Goal: Task Accomplishment & Management: Manage account settings

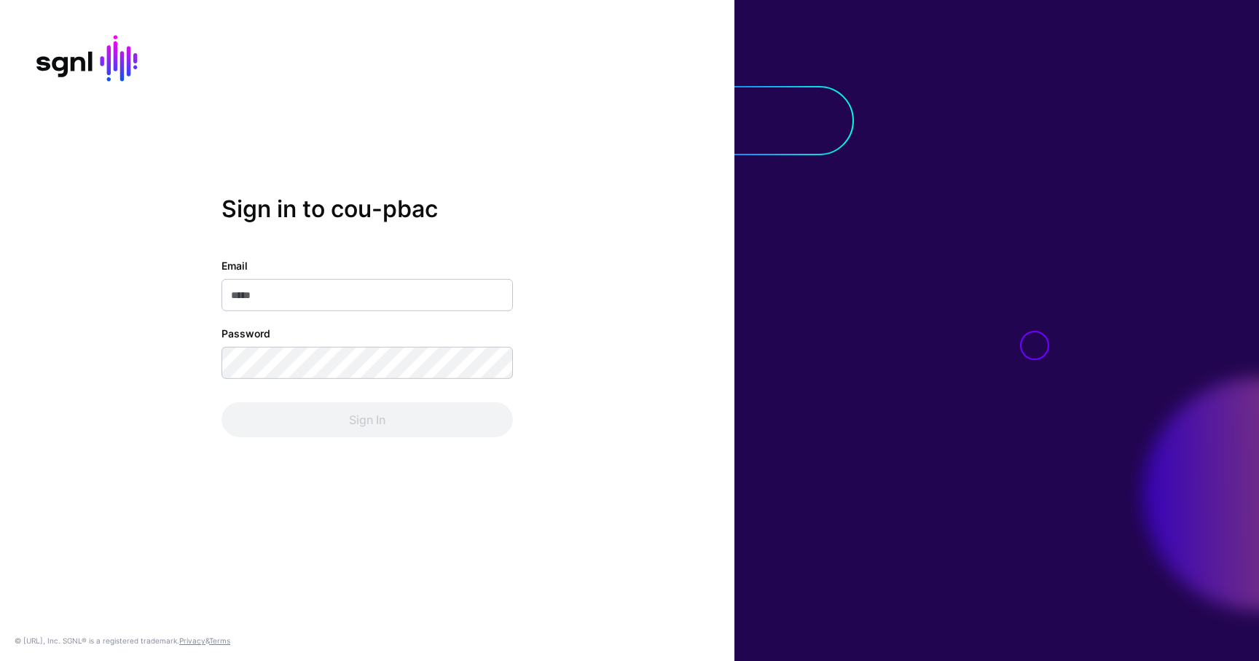
type input "**********"
click at [401, 420] on div "Sign In" at bounding box center [366, 419] width 291 height 35
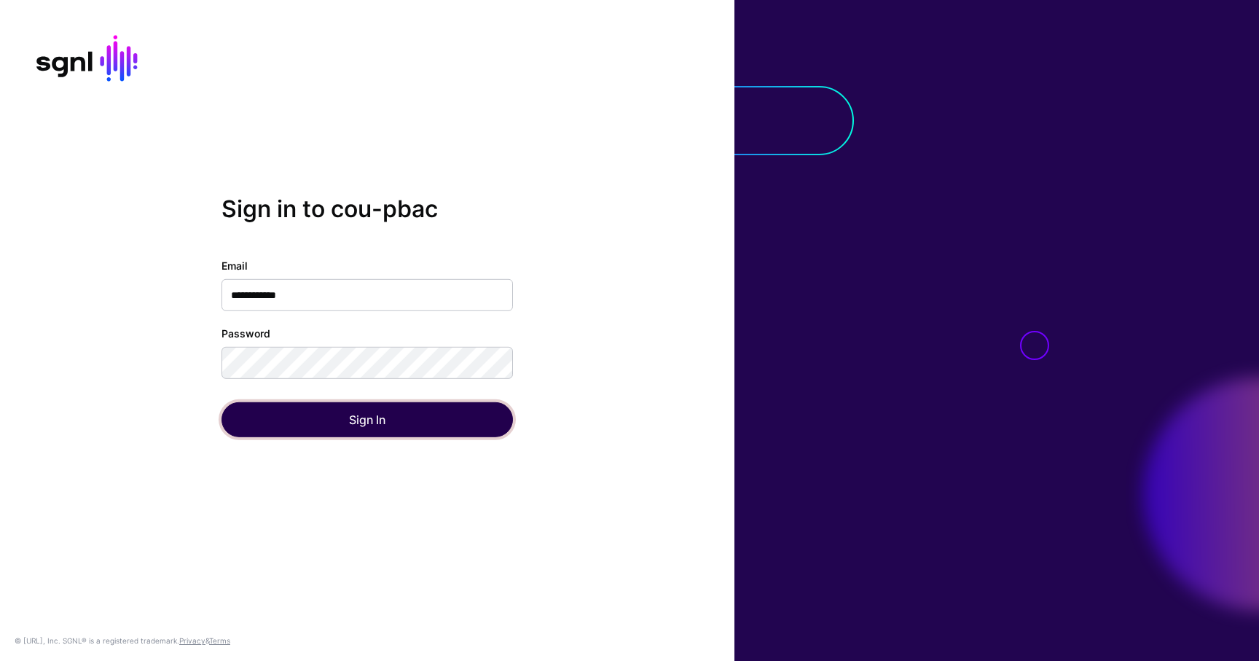
click at [401, 420] on button "Sign In" at bounding box center [366, 419] width 291 height 35
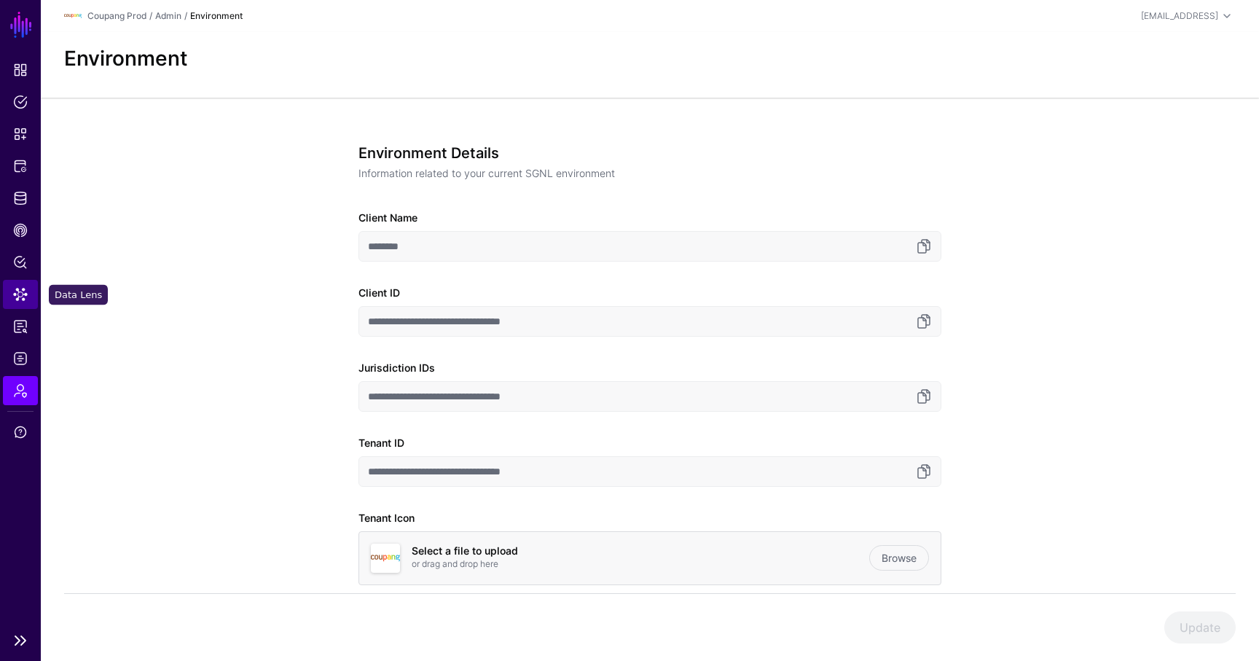
click at [30, 302] on link "Data Lens" at bounding box center [20, 294] width 35 height 29
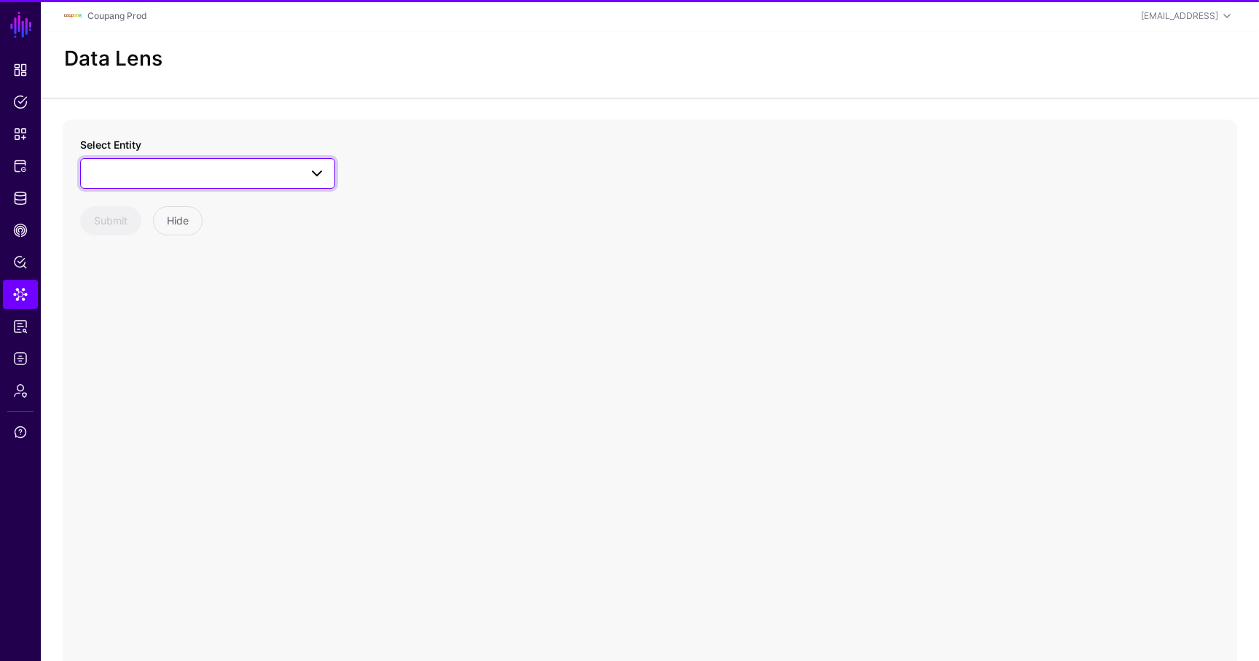
click at [197, 163] on link at bounding box center [207, 173] width 255 height 31
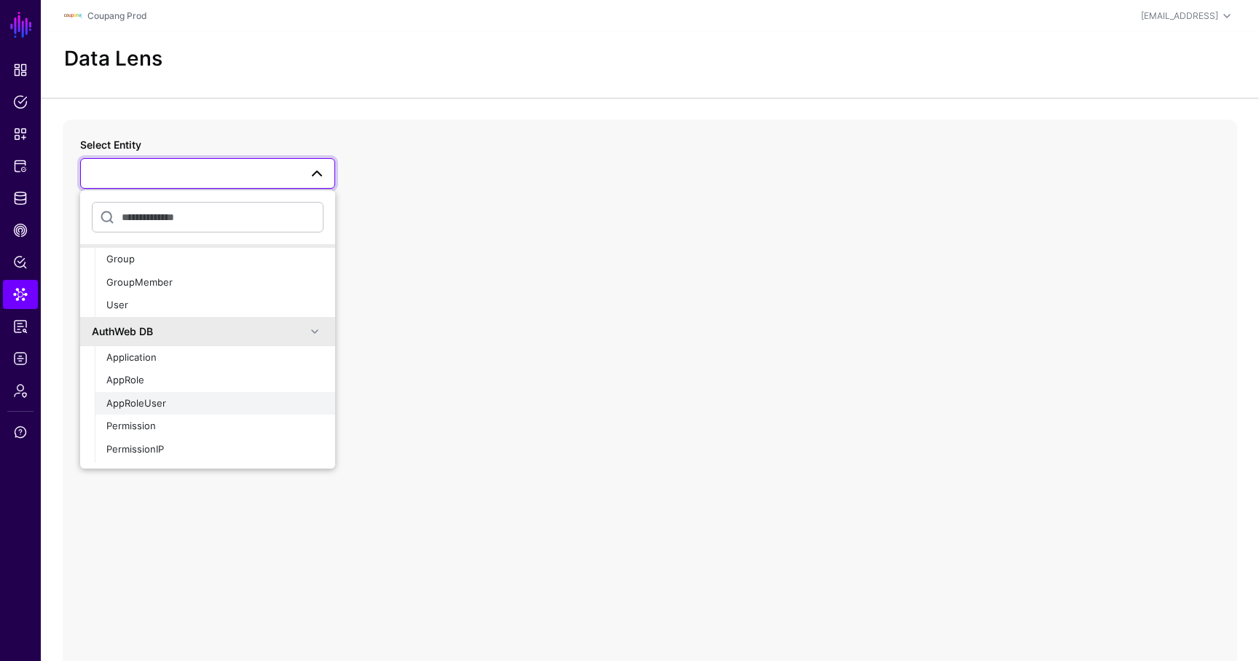
scroll to position [861, 0]
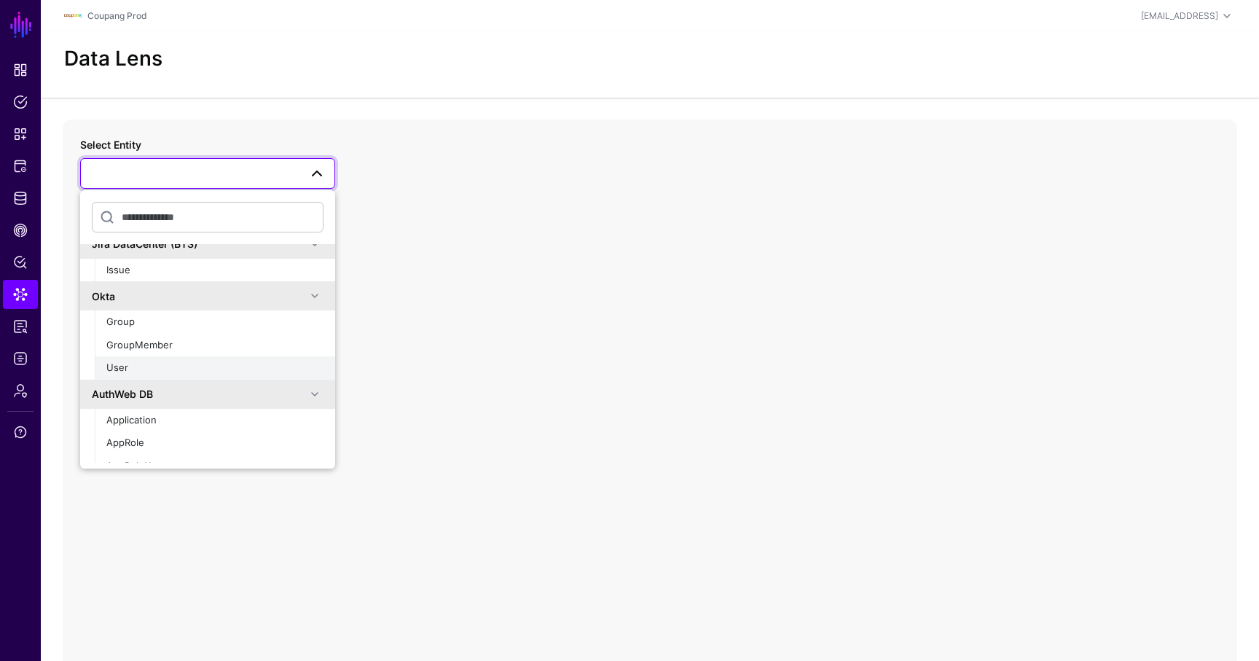
click at [133, 364] on div "User" at bounding box center [214, 368] width 217 height 15
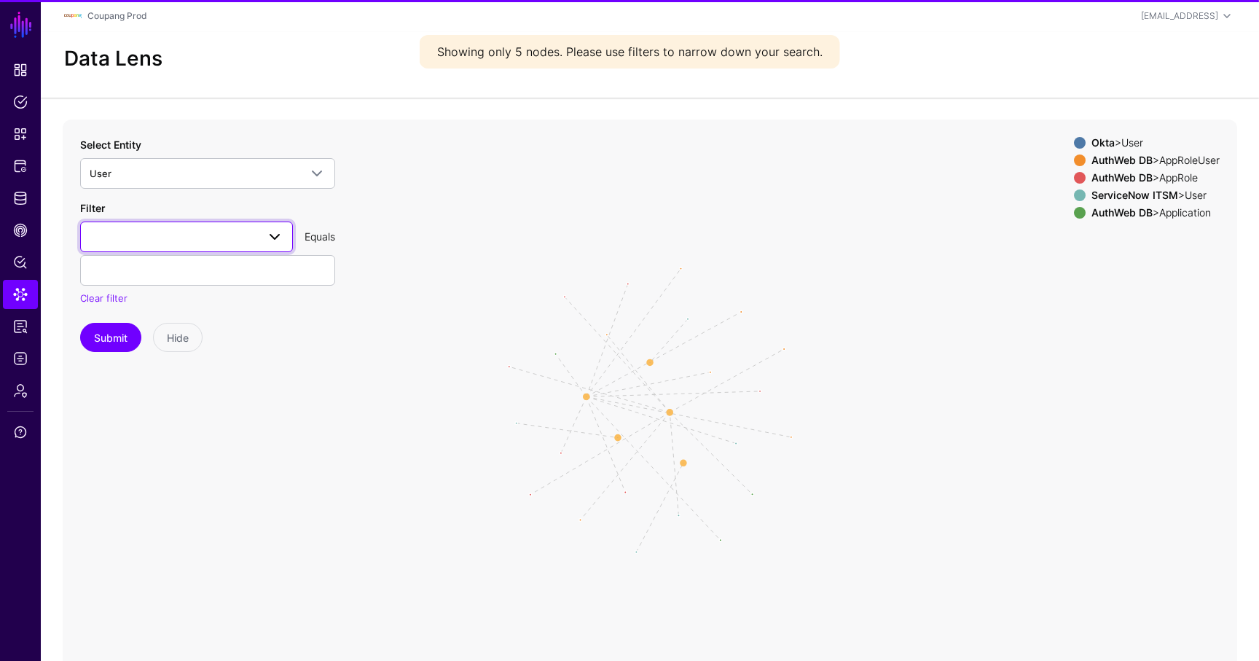
click at [206, 236] on span at bounding box center [187, 236] width 194 height 17
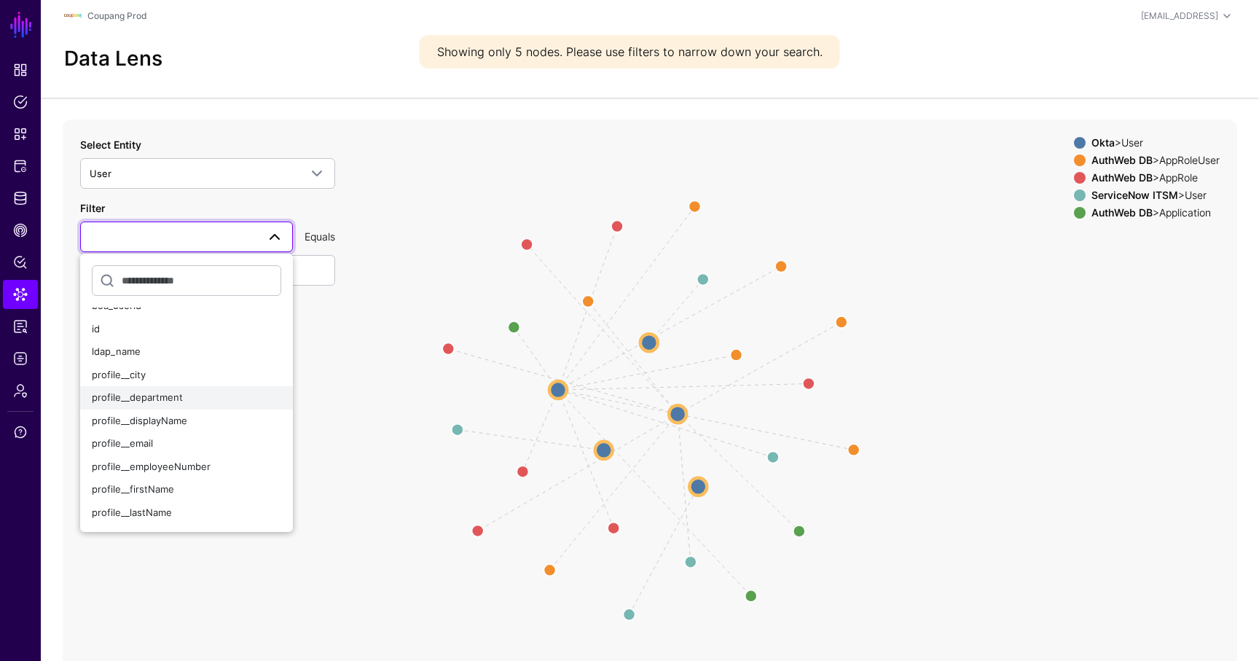
scroll to position [38, 0]
click at [141, 438] on span "profile__email" at bounding box center [122, 441] width 61 height 12
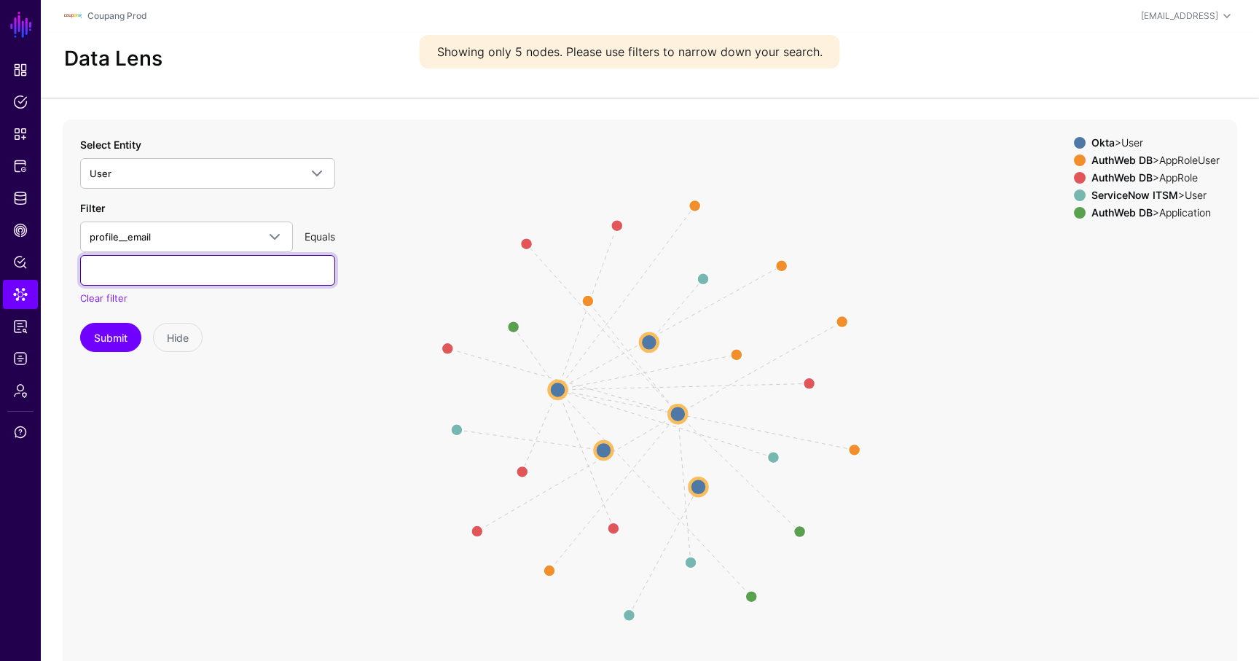
click at [198, 276] on input "text" at bounding box center [207, 270] width 255 height 31
paste input "**********"
type input "**********"
click at [103, 333] on button "Submit" at bounding box center [110, 337] width 61 height 29
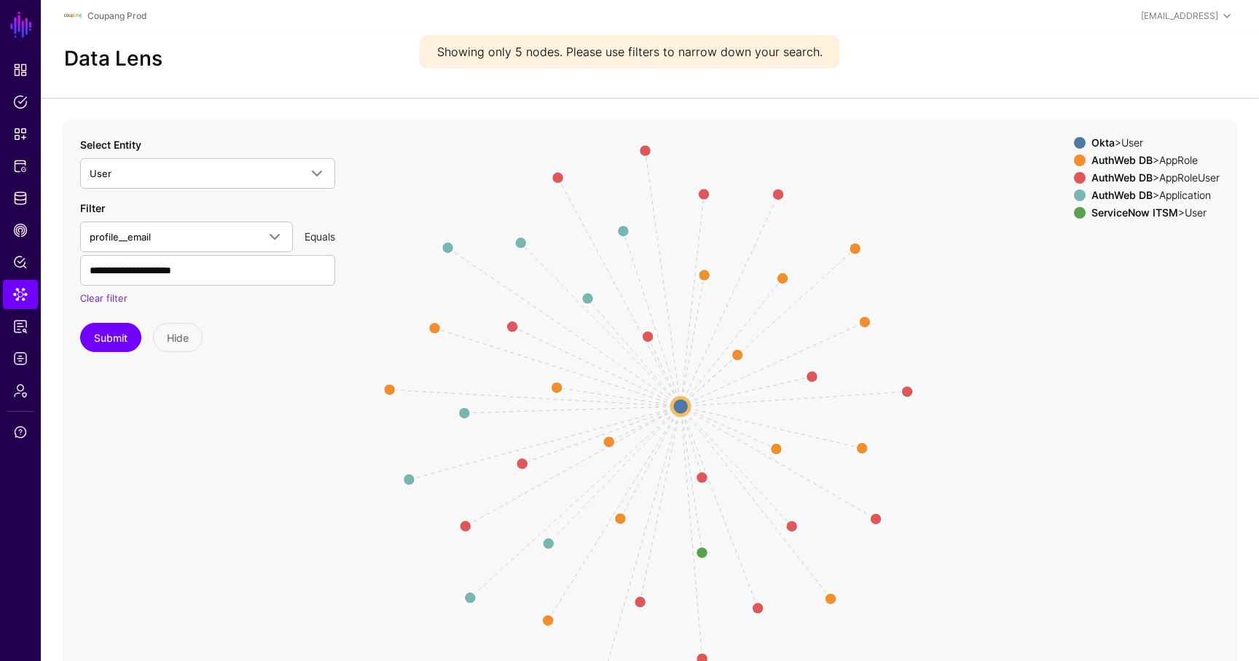
click at [684, 404] on circle at bounding box center [680, 405] width 17 height 17
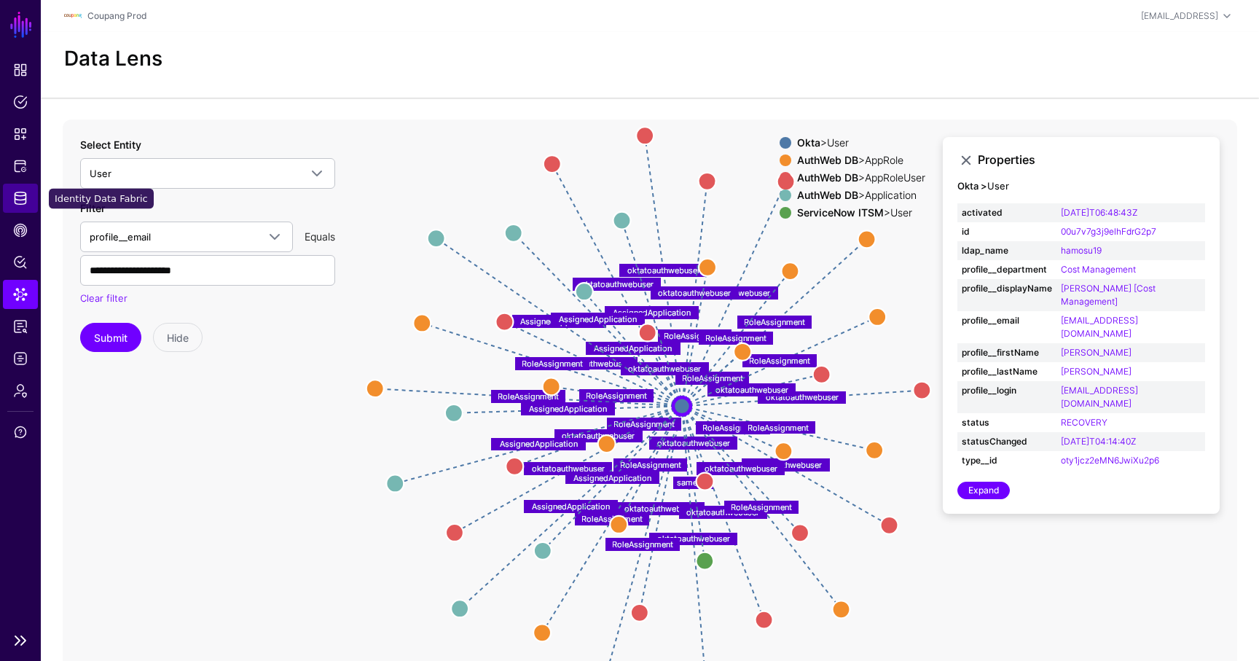
click at [25, 204] on span "Identity Data Fabric" at bounding box center [20, 198] width 15 height 15
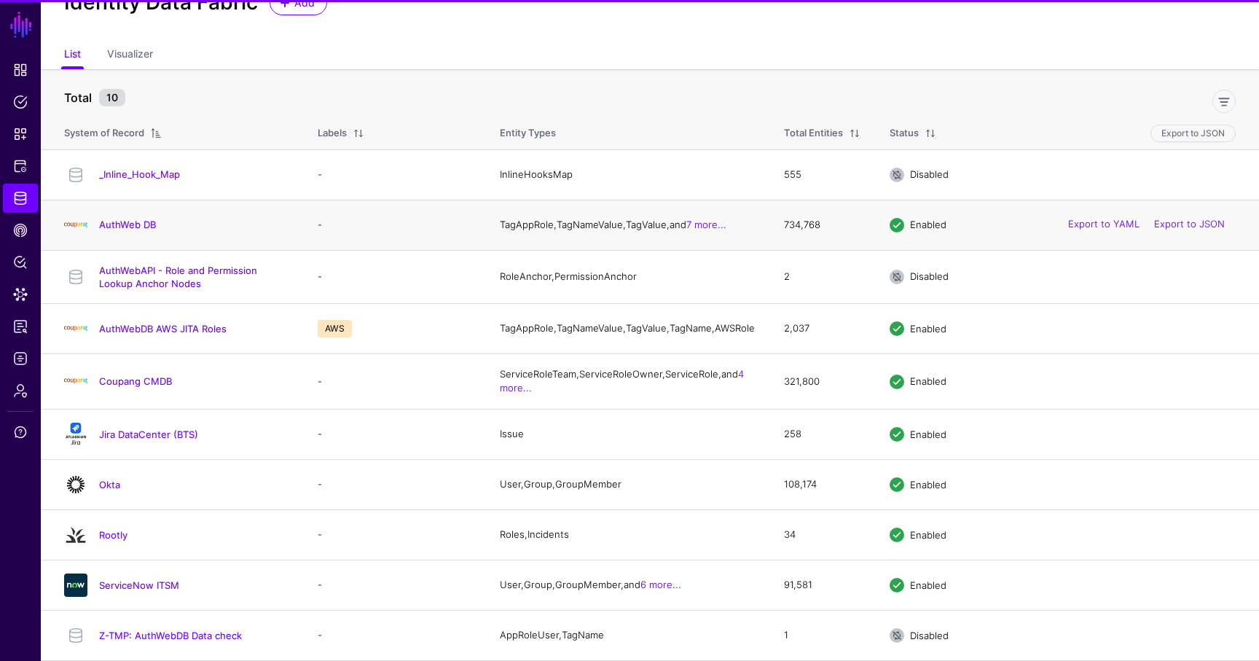
scroll to position [67, 0]
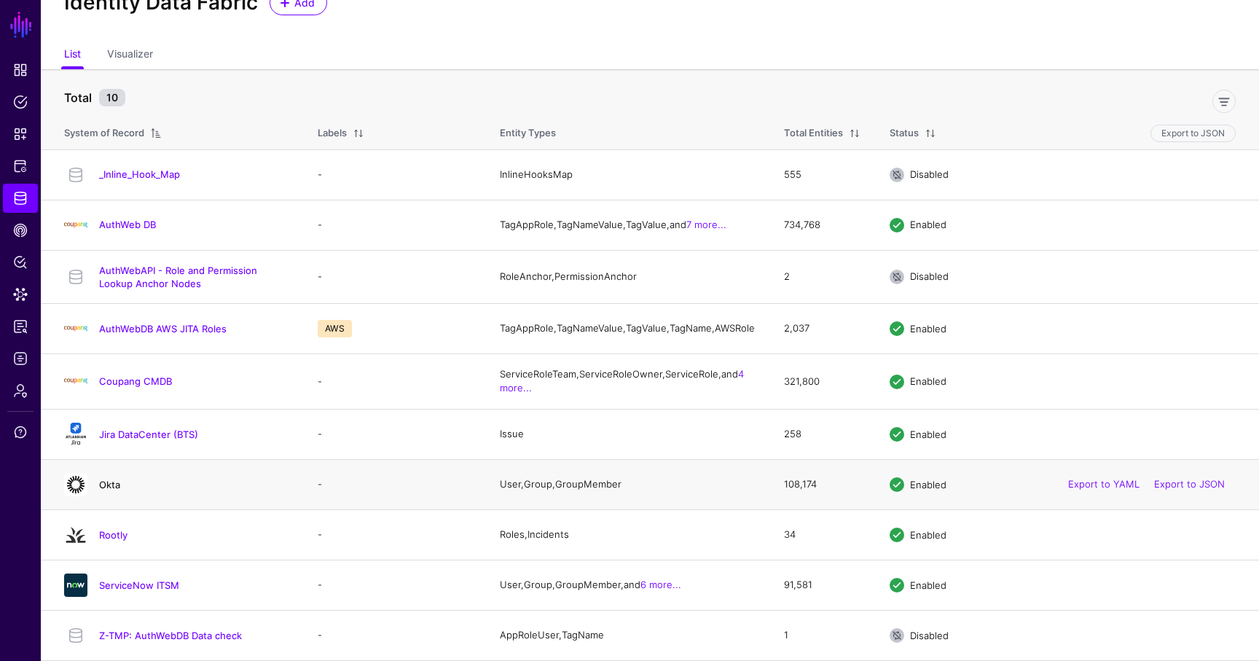
click at [109, 482] on link "Okta" at bounding box center [109, 485] width 21 height 12
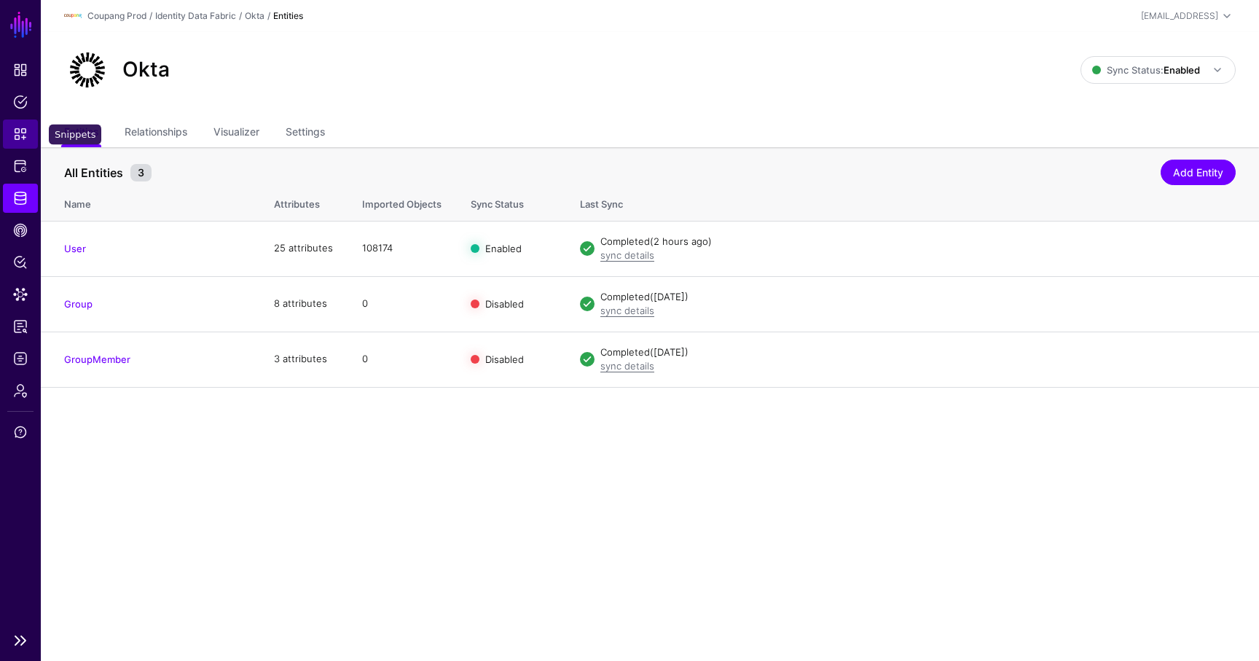
click at [23, 138] on span "Snippets" at bounding box center [20, 134] width 15 height 15
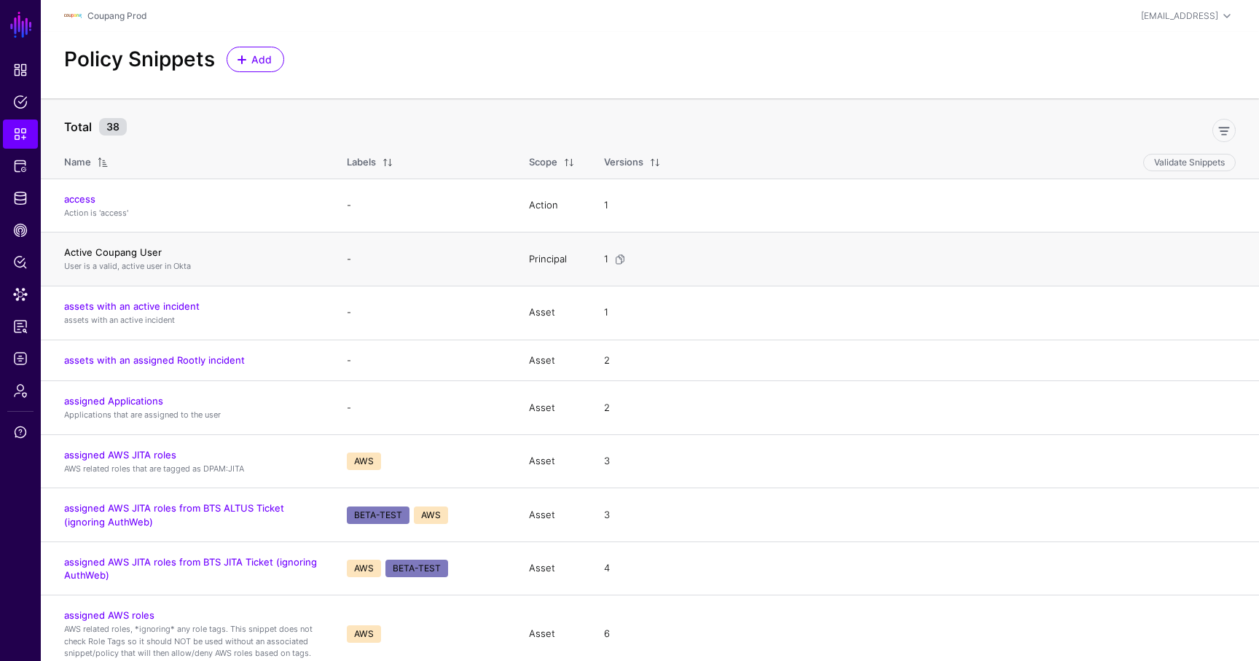
click at [111, 254] on link "Active Coupang User" at bounding box center [113, 252] width 98 height 12
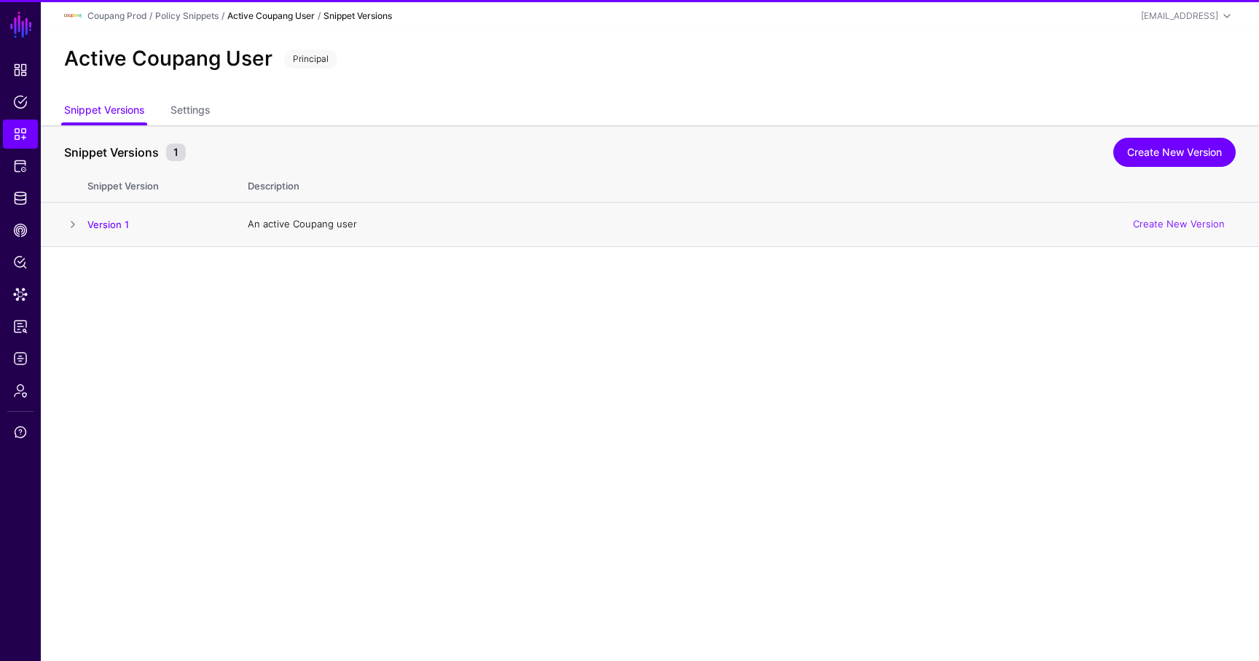
click at [64, 223] on span at bounding box center [72, 224] width 17 height 17
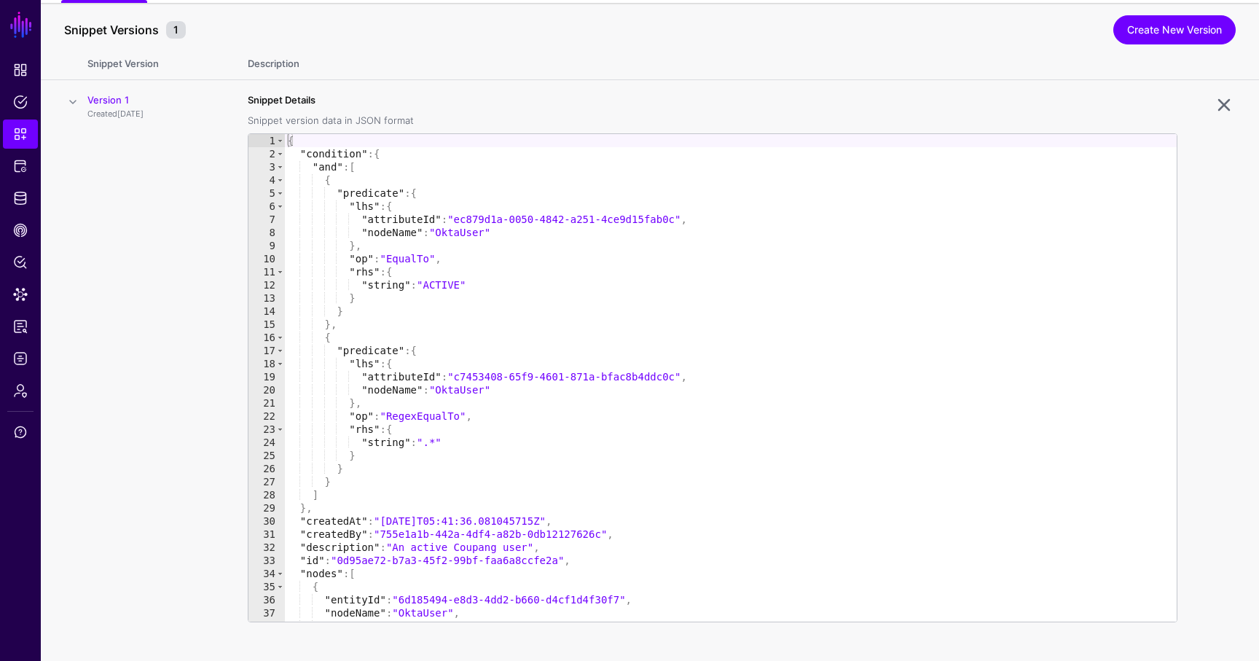
scroll to position [141, 0]
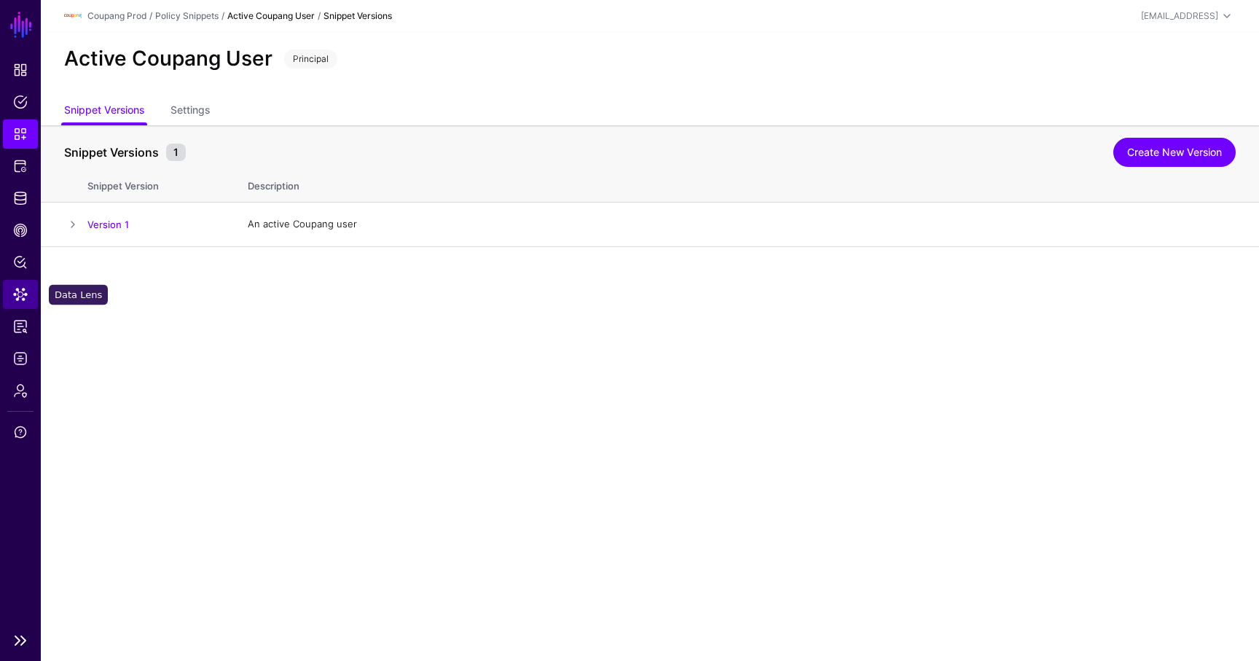
click at [25, 296] on span "Data Lens" at bounding box center [20, 294] width 15 height 15
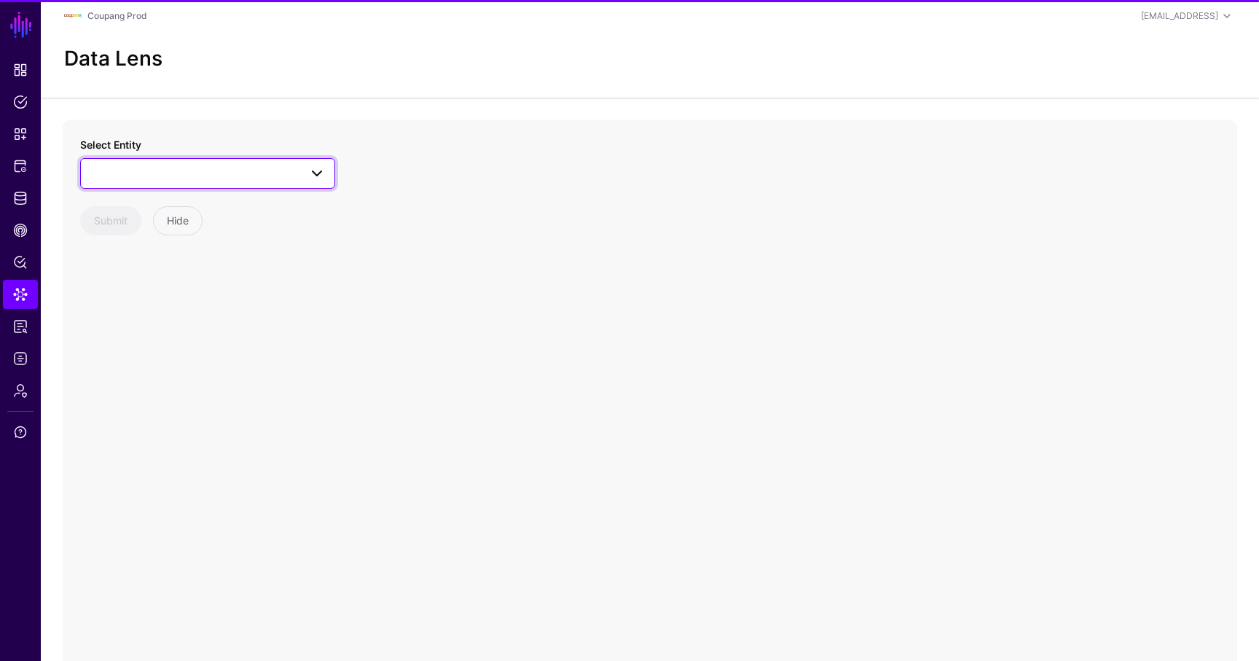
click at [158, 170] on span at bounding box center [208, 173] width 236 height 17
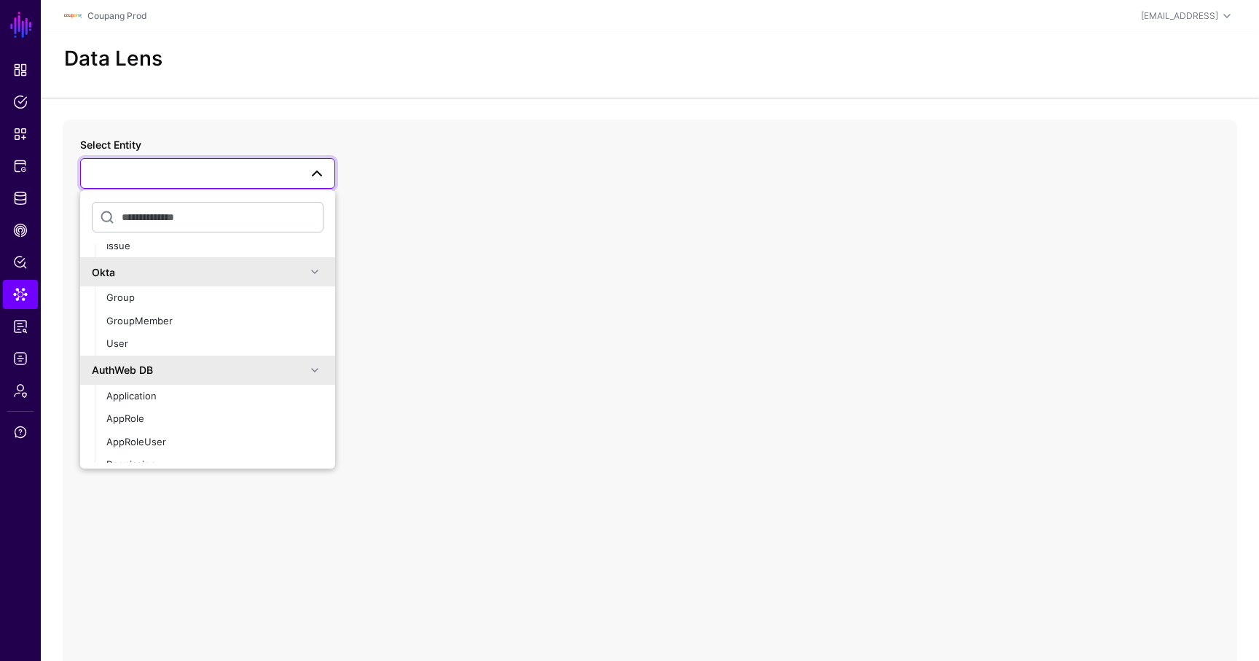
scroll to position [842, 0]
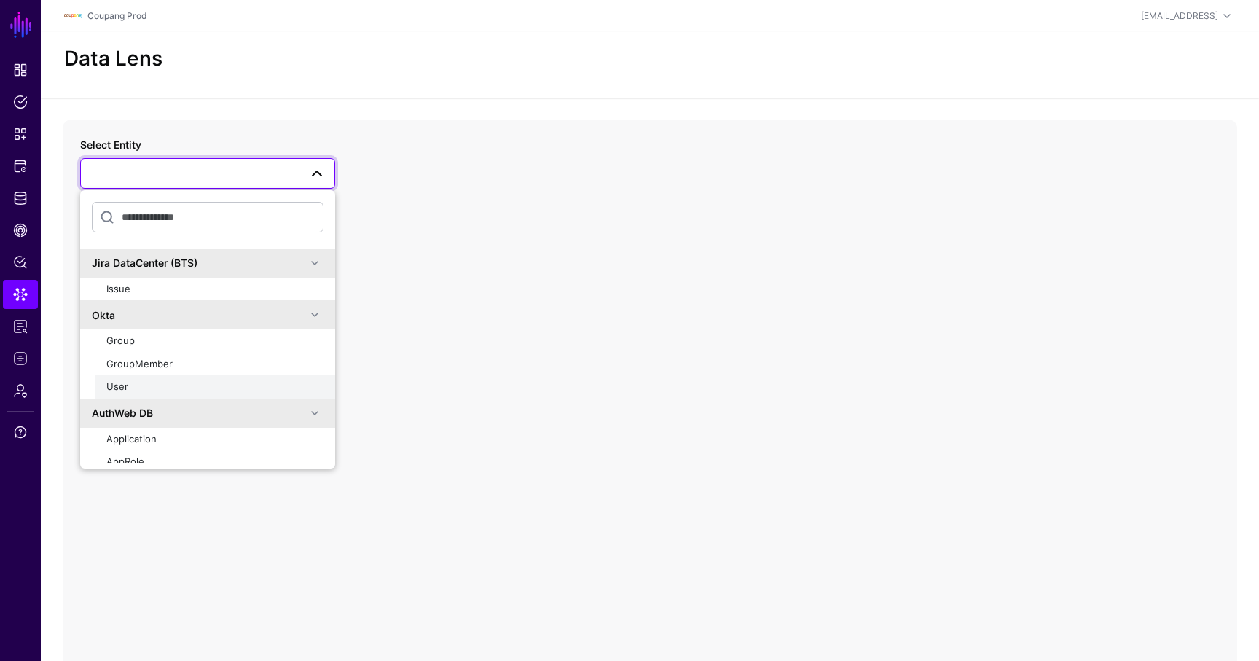
click at [138, 384] on div "User" at bounding box center [214, 387] width 217 height 15
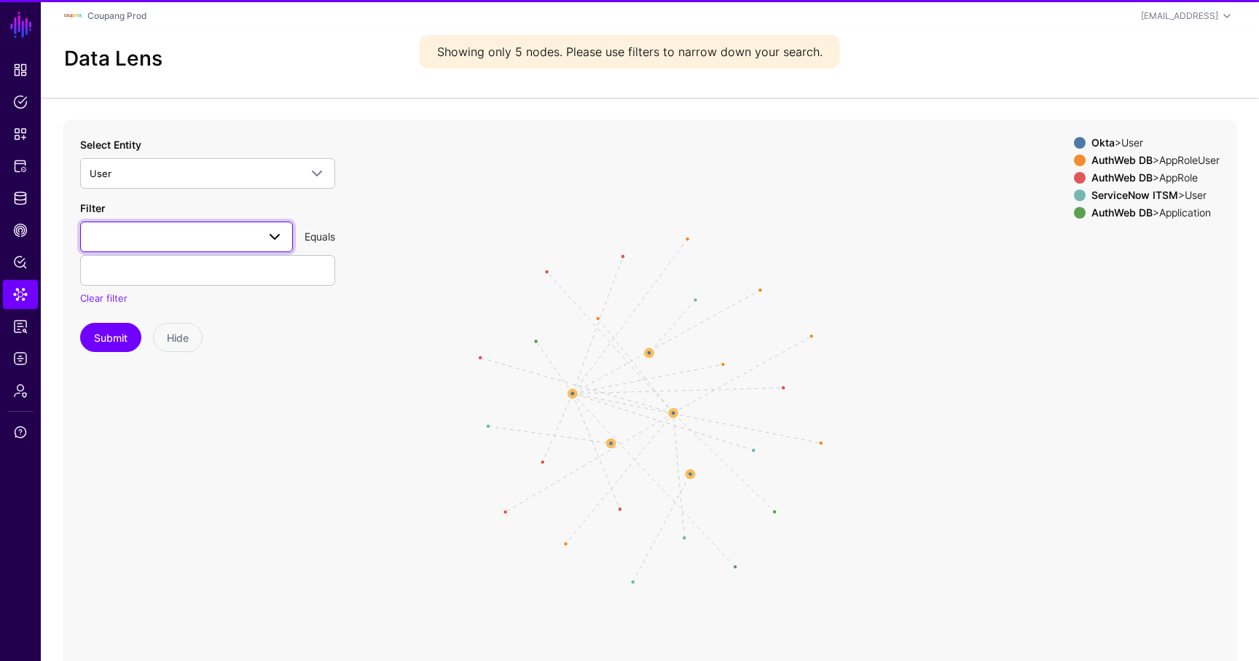
click at [176, 239] on span at bounding box center [187, 236] width 194 height 17
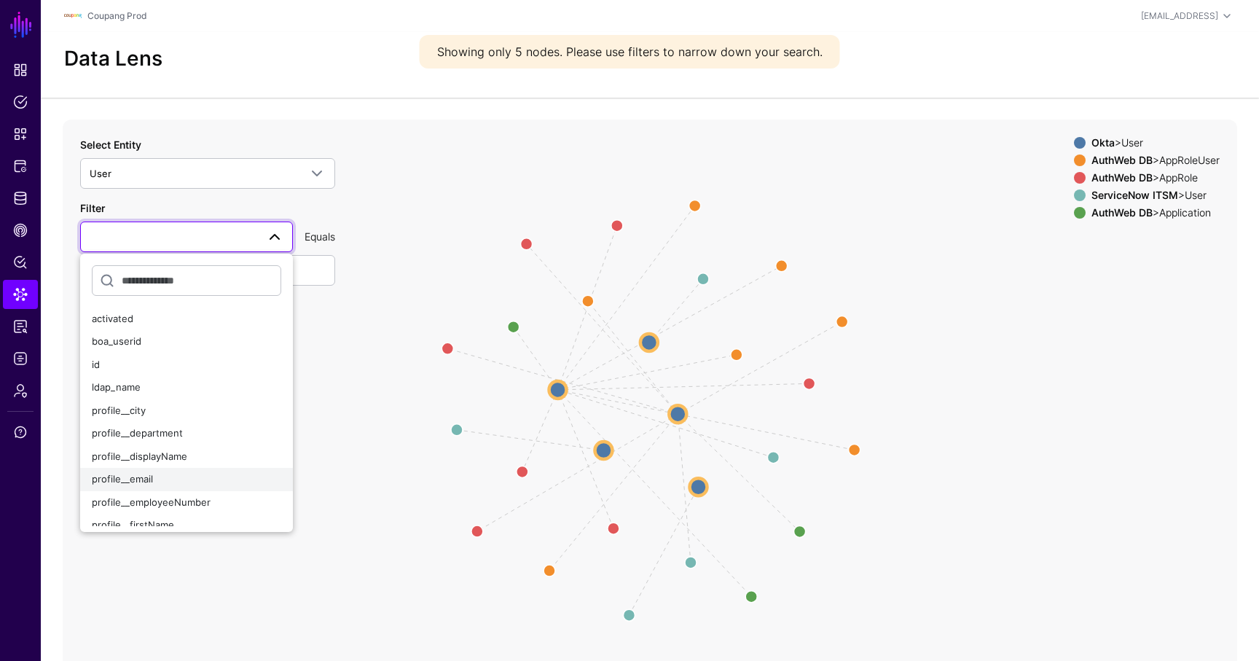
click at [154, 479] on div "profile__email" at bounding box center [186, 479] width 189 height 15
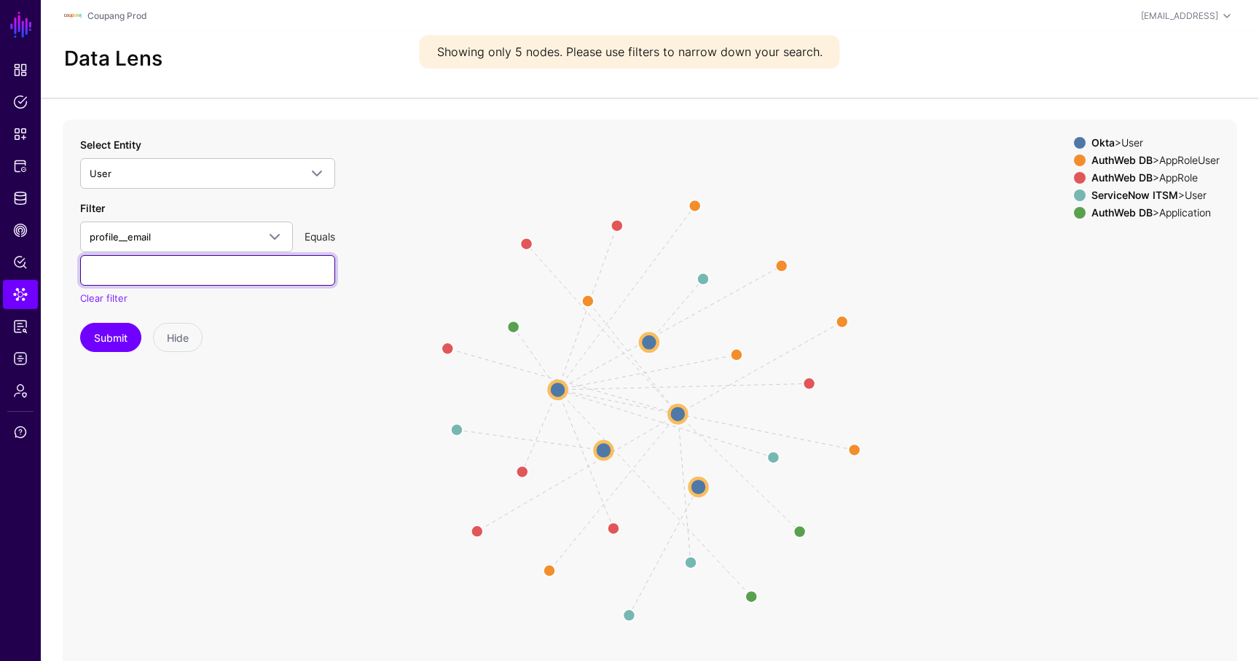
click at [155, 268] on input "text" at bounding box center [207, 270] width 255 height 31
paste input "**********"
type input "**********"
click at [117, 333] on button "Submit" at bounding box center [110, 337] width 61 height 29
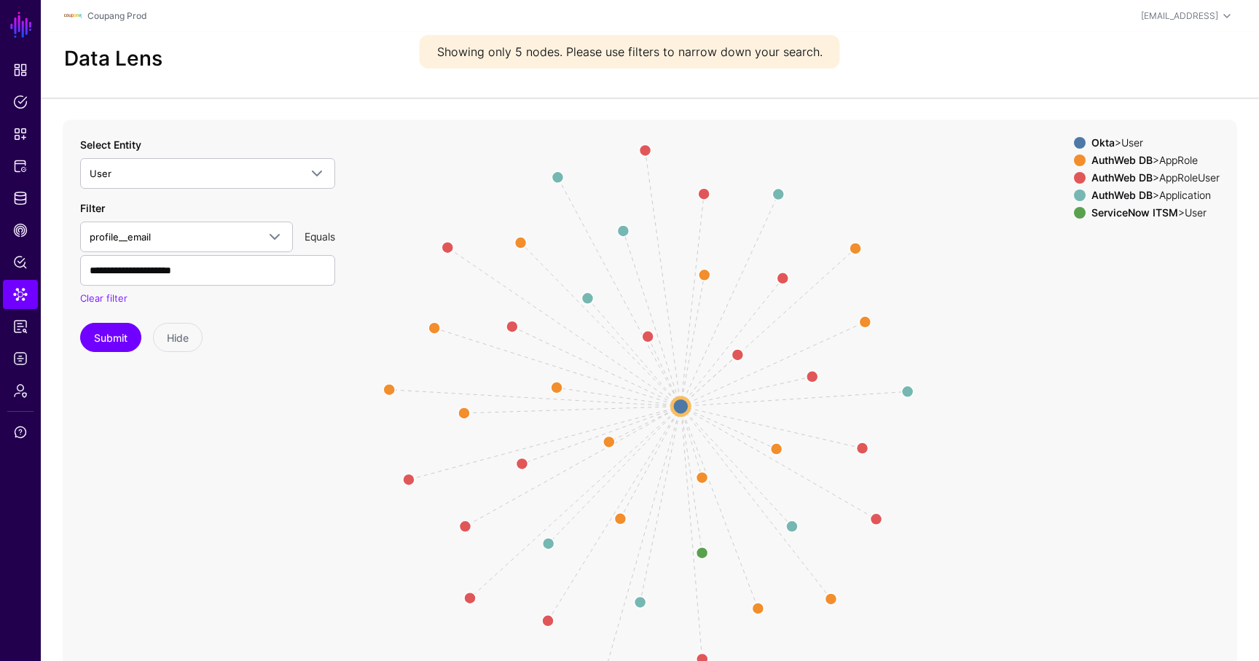
click at [685, 405] on circle at bounding box center [680, 405] width 17 height 17
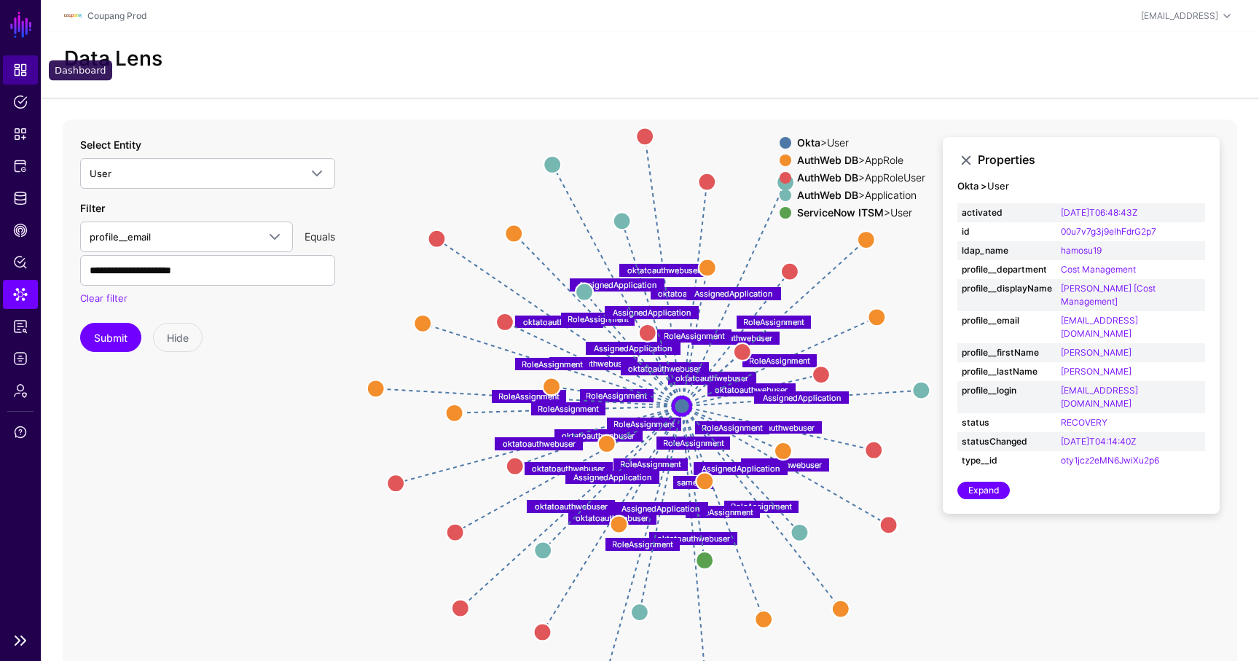
click at [28, 78] on link "Dashboard" at bounding box center [20, 69] width 35 height 29
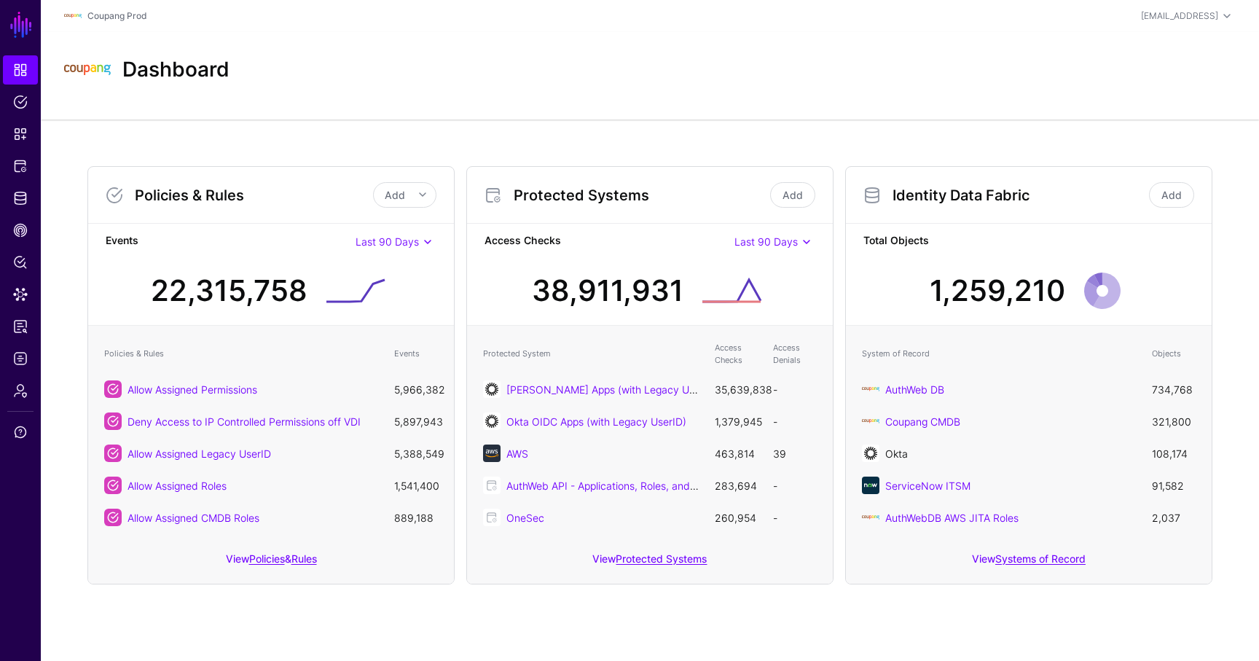
click at [896, 452] on link "Okta" at bounding box center [896, 453] width 23 height 12
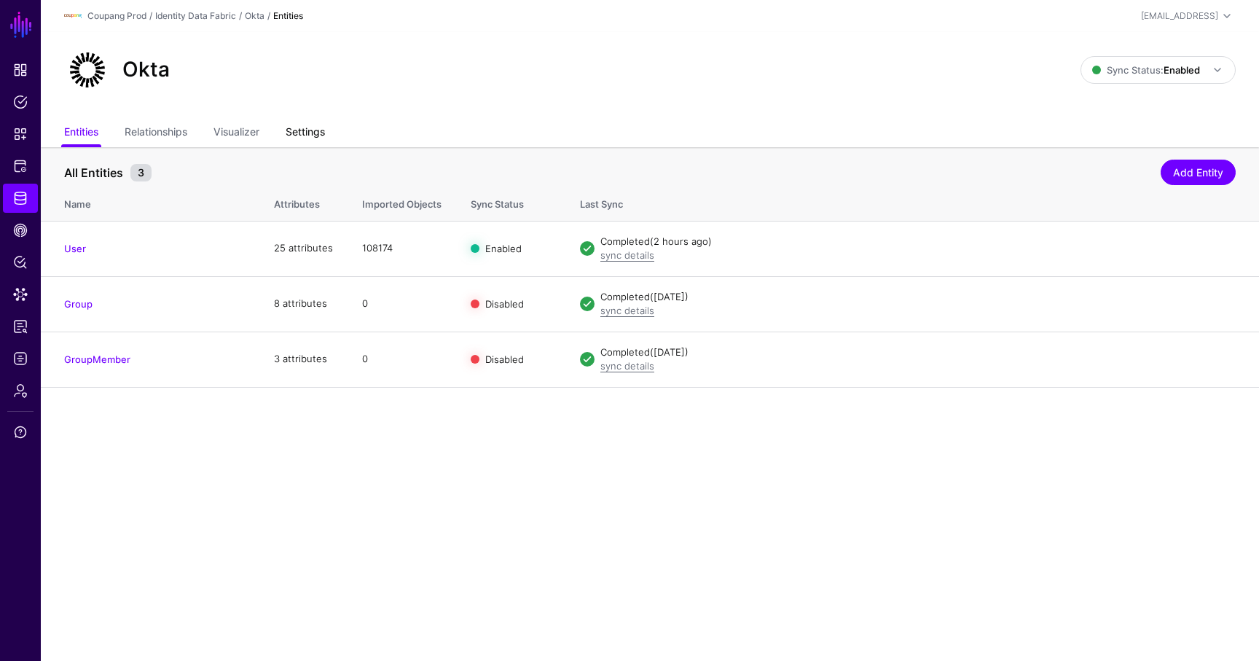
click at [314, 130] on link "Settings" at bounding box center [305, 133] width 39 height 28
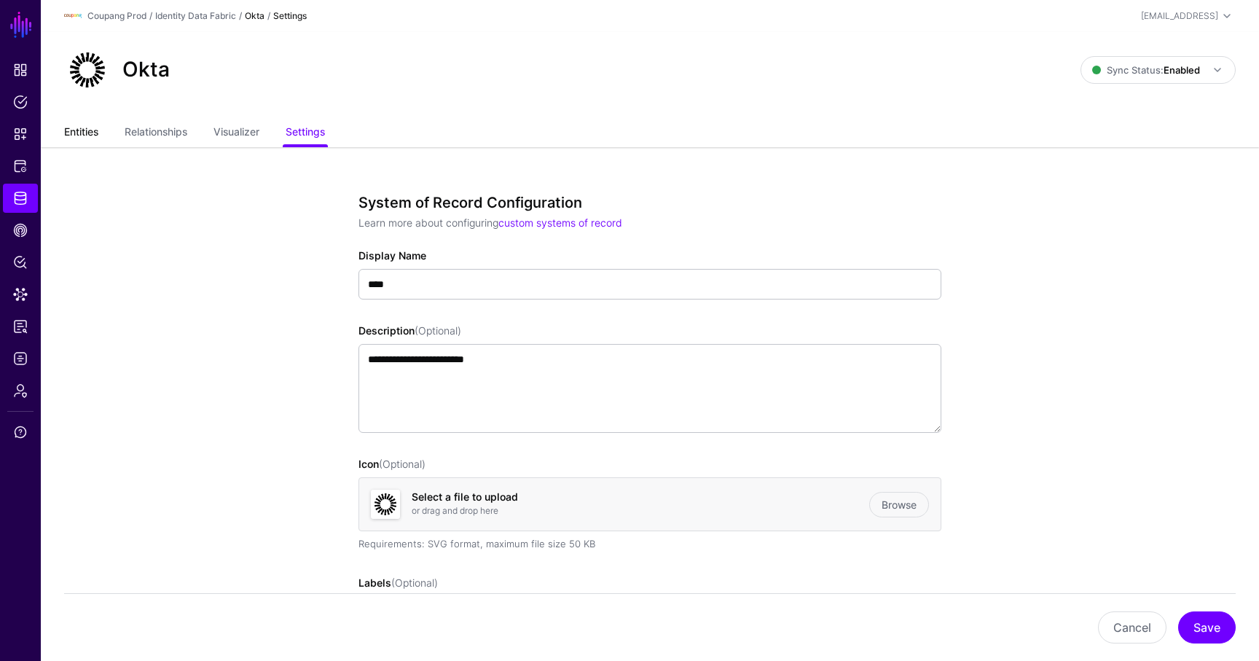
click at [95, 138] on link "Entities" at bounding box center [81, 133] width 34 height 28
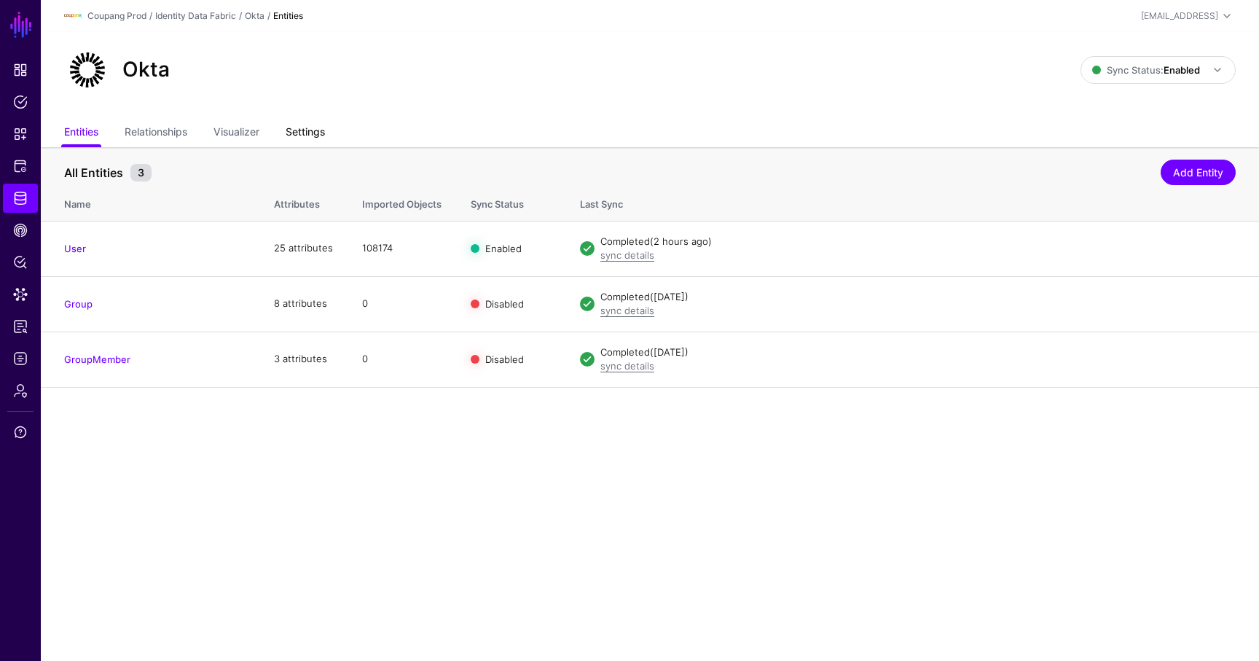
click at [307, 127] on link "Settings" at bounding box center [305, 133] width 39 height 28
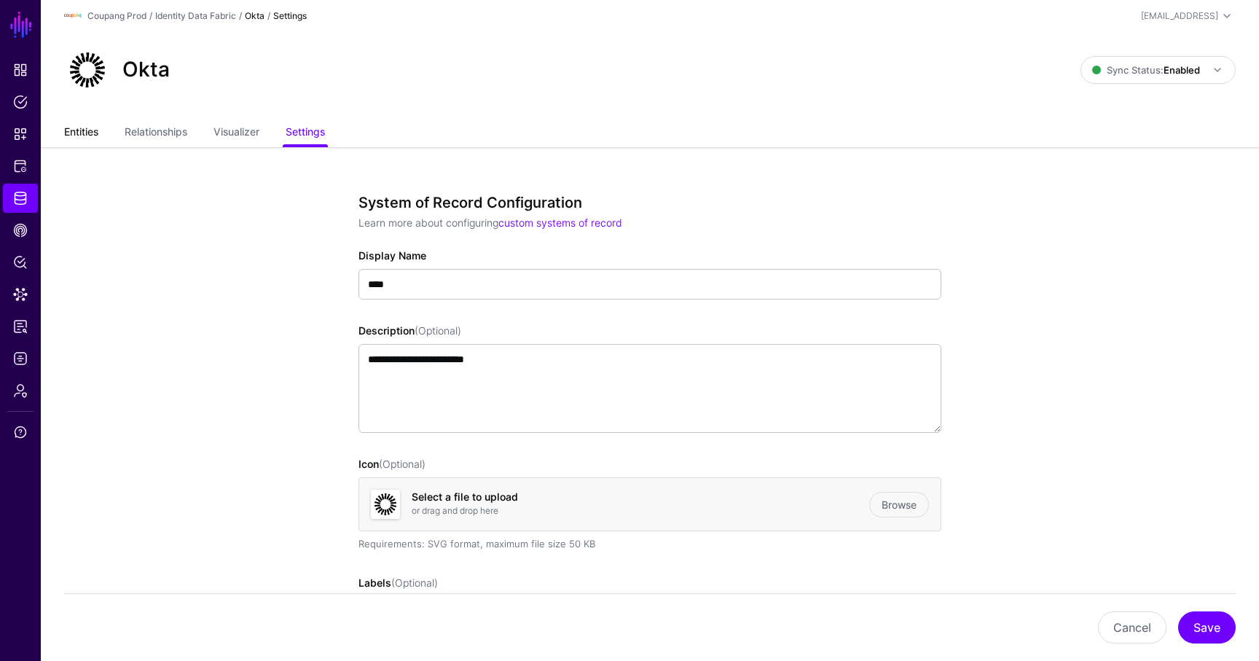
click at [93, 138] on link "Entities" at bounding box center [81, 133] width 34 height 28
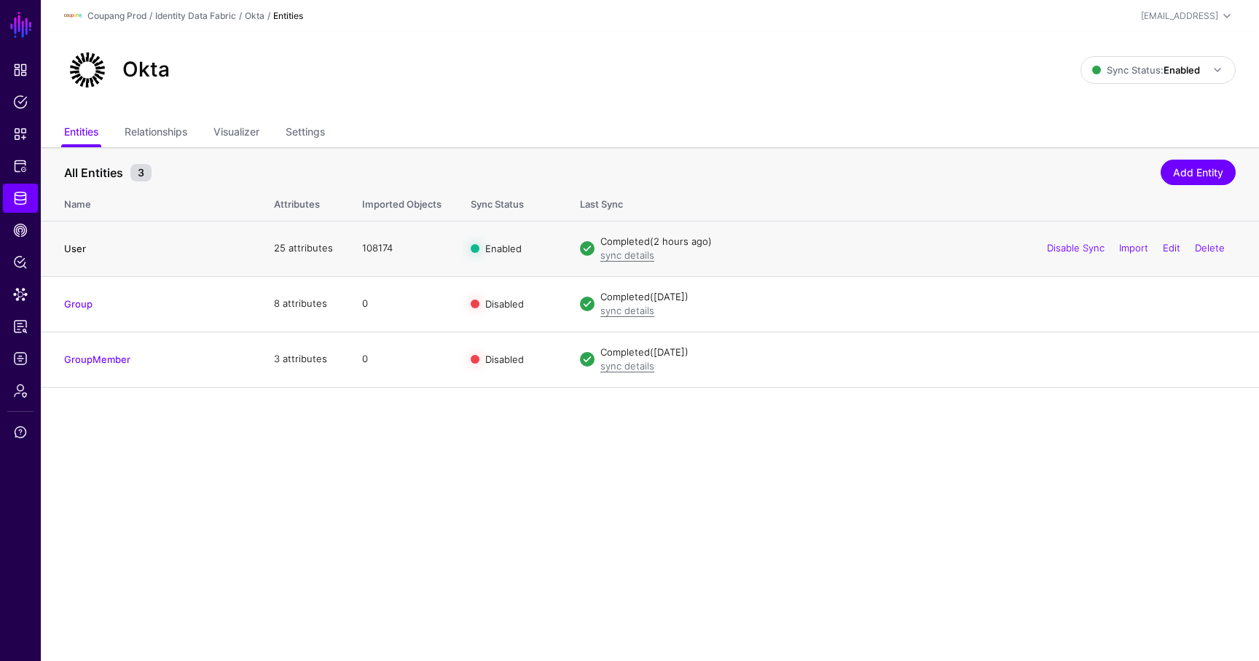
click at [74, 247] on link "User" at bounding box center [75, 249] width 22 height 12
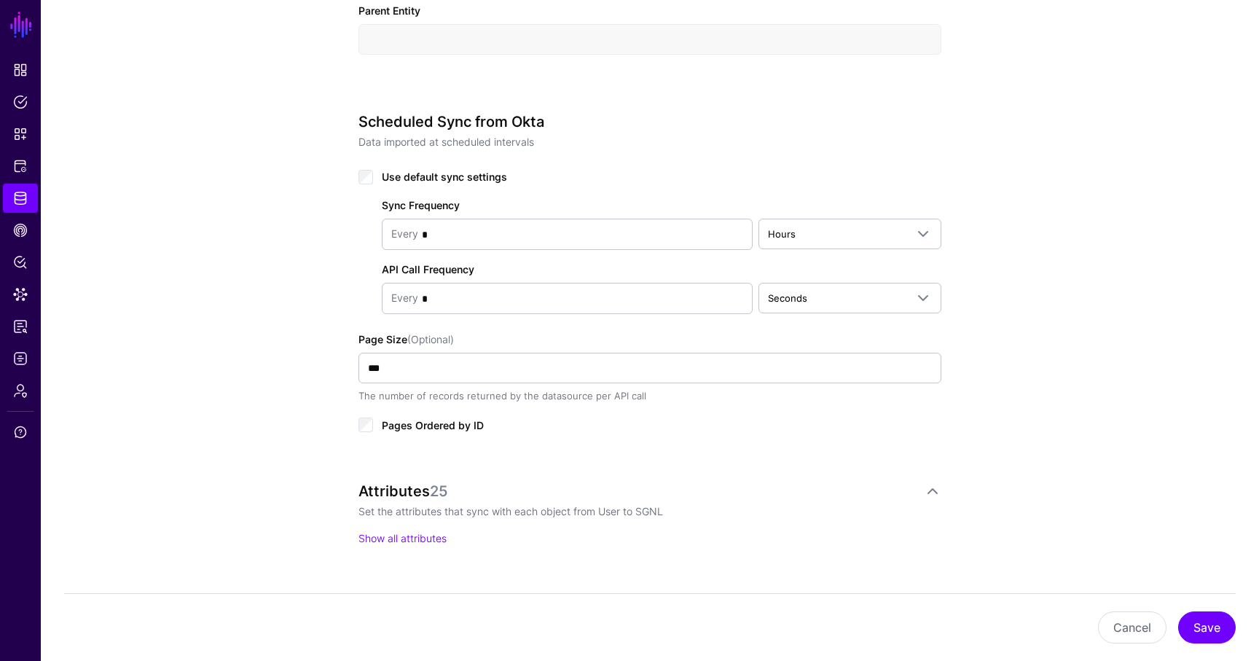
scroll to position [669, 0]
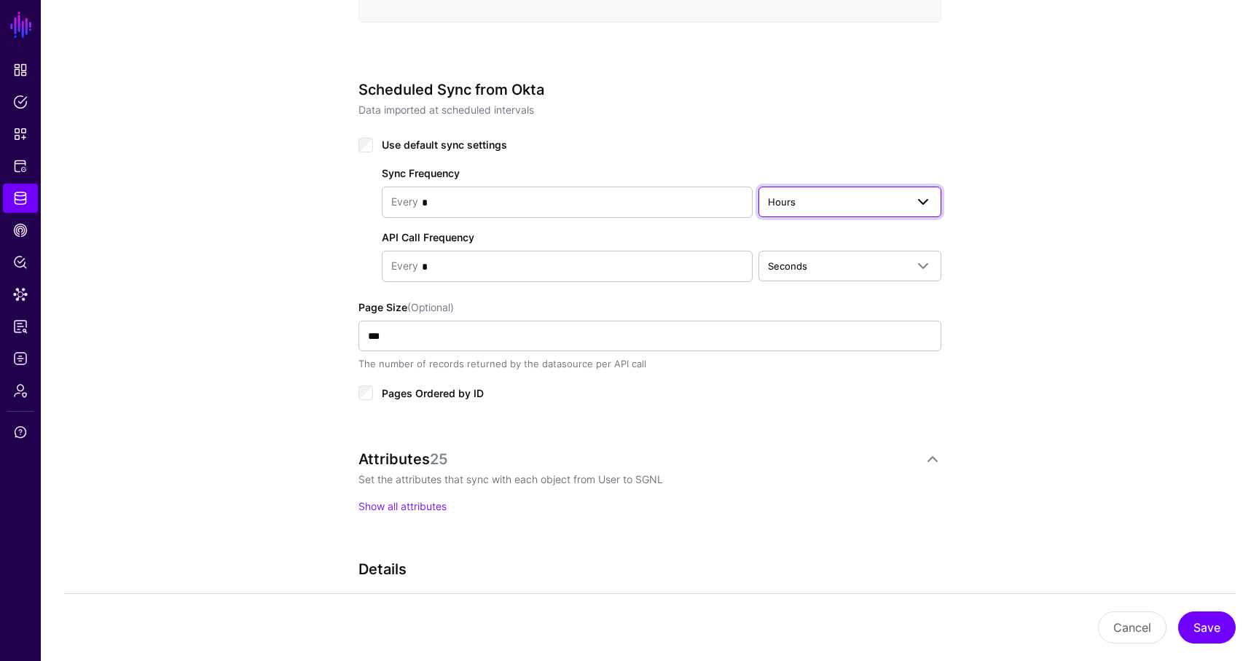
click at [792, 200] on span "Hours" at bounding box center [782, 202] width 28 height 12
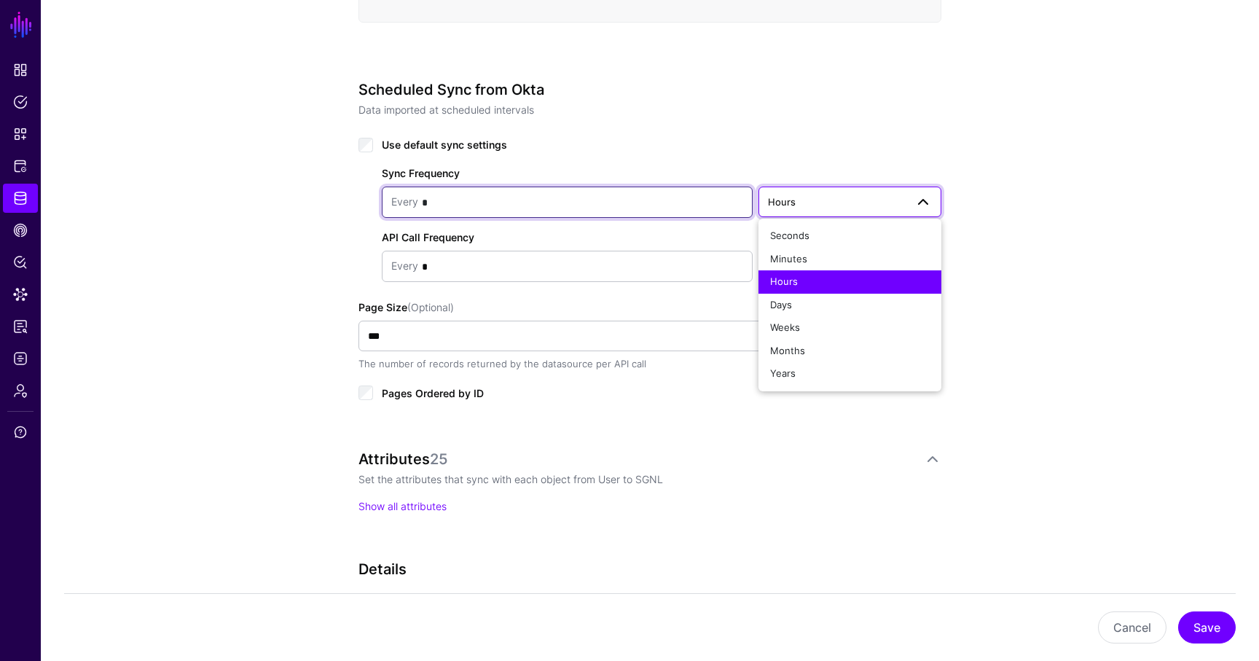
click at [488, 197] on input "*" at bounding box center [580, 202] width 325 height 29
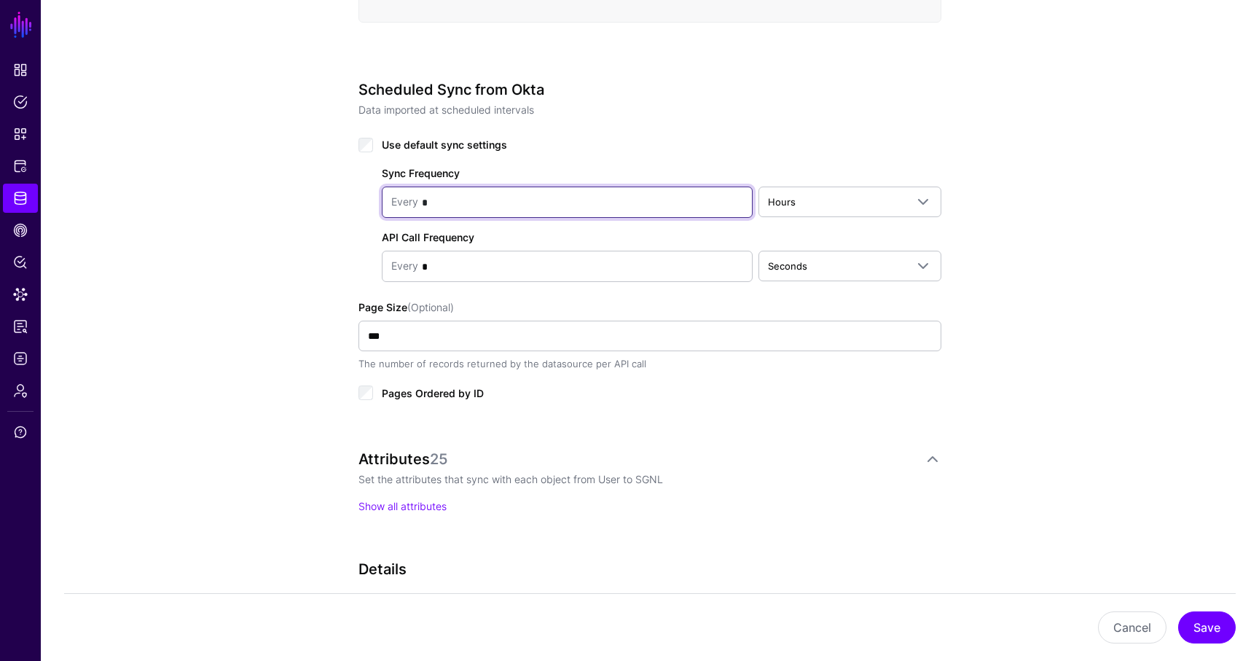
click at [488, 197] on input "*" at bounding box center [580, 202] width 325 height 29
type input "*"
click at [1121, 173] on div "**********" at bounding box center [650, 195] width 1218 height 1488
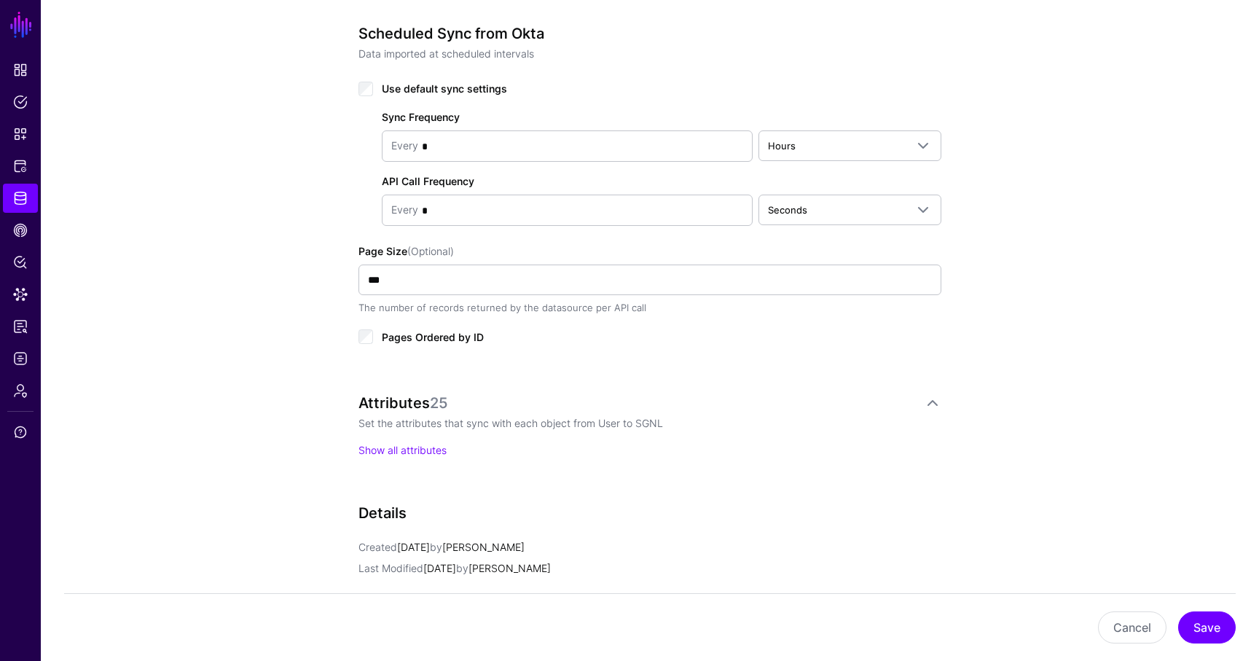
scroll to position [572, 0]
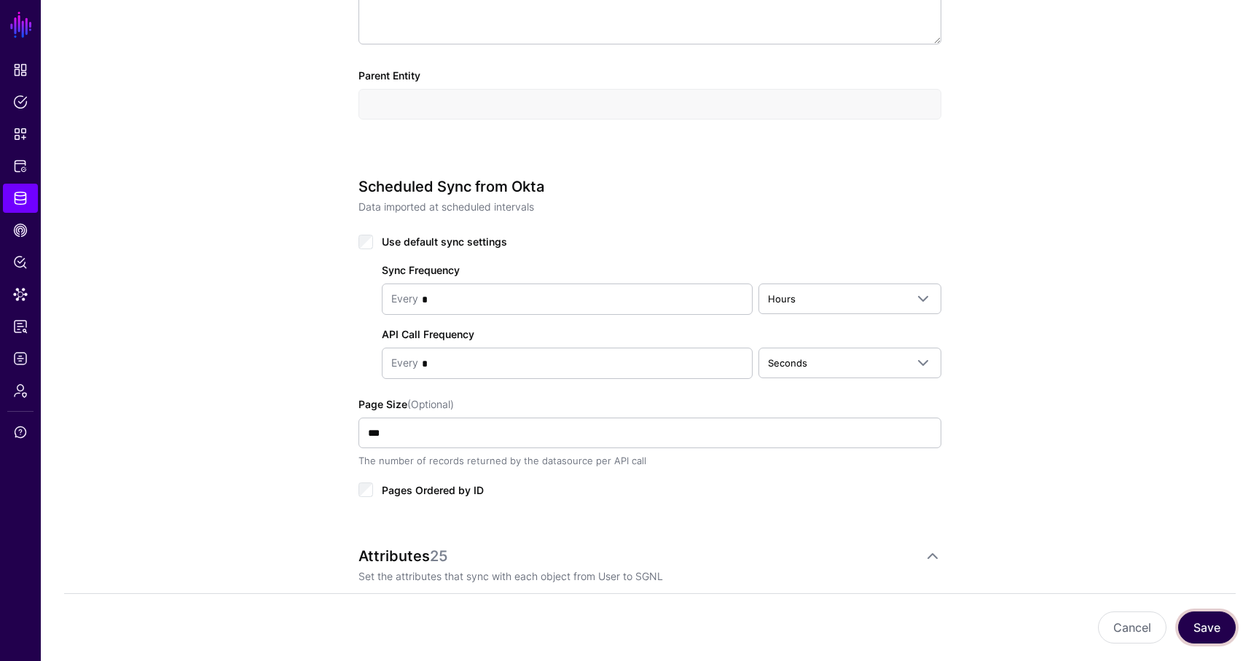
click at [1190, 624] on button "Save" at bounding box center [1207, 627] width 58 height 32
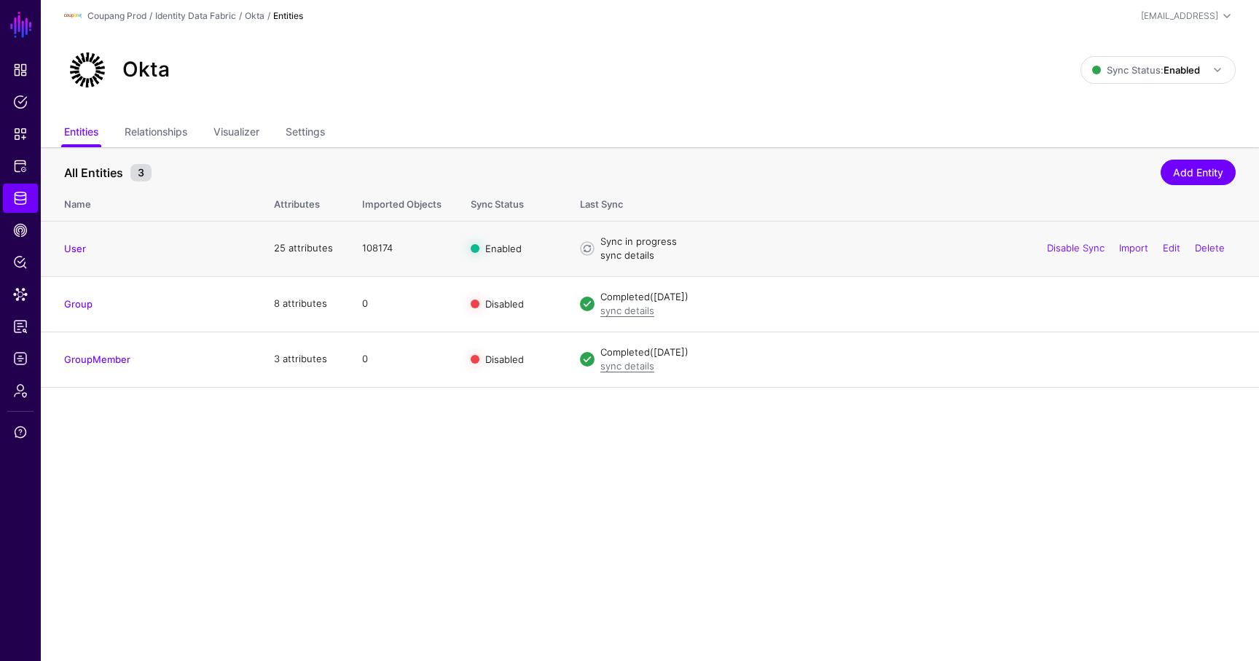
click at [641, 256] on link "sync details" at bounding box center [627, 255] width 54 height 12
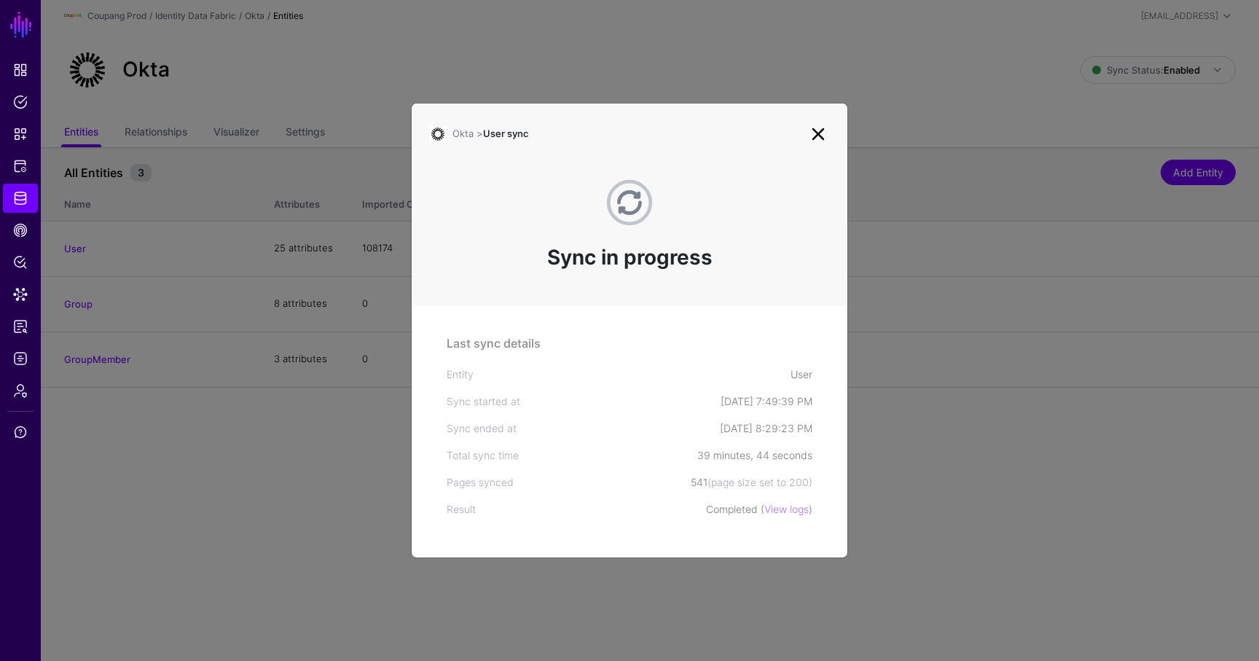
click at [811, 125] on link at bounding box center [817, 133] width 23 height 23
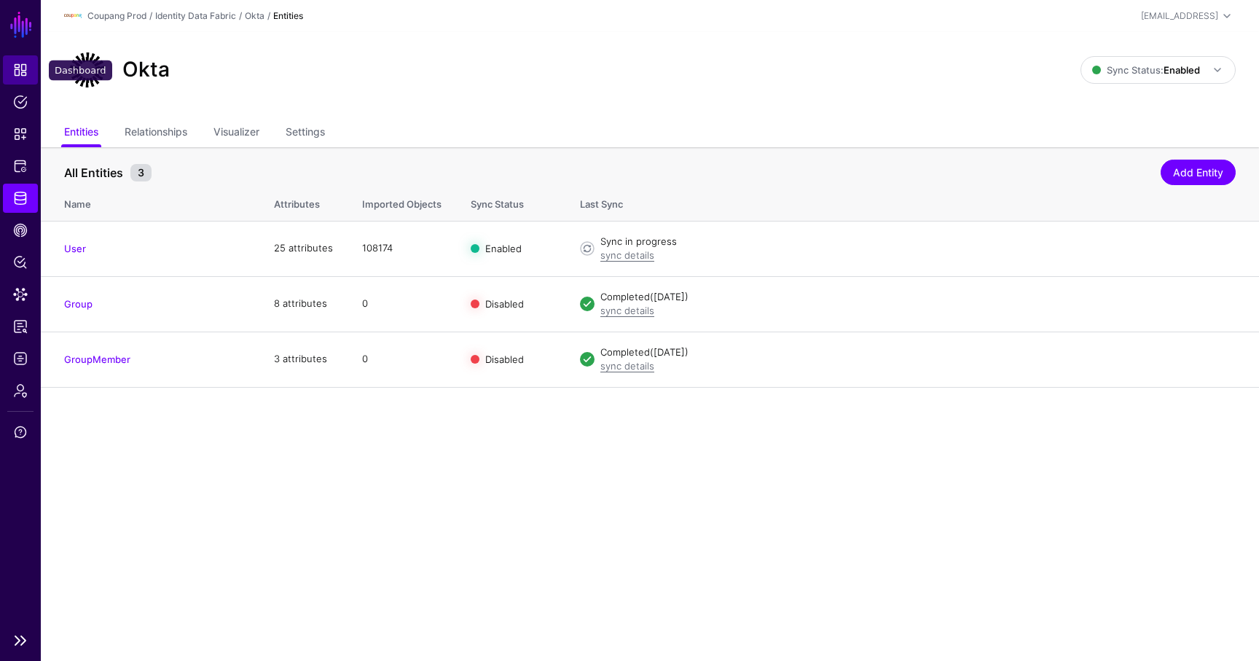
click at [29, 68] on link "Dashboard" at bounding box center [20, 69] width 35 height 29
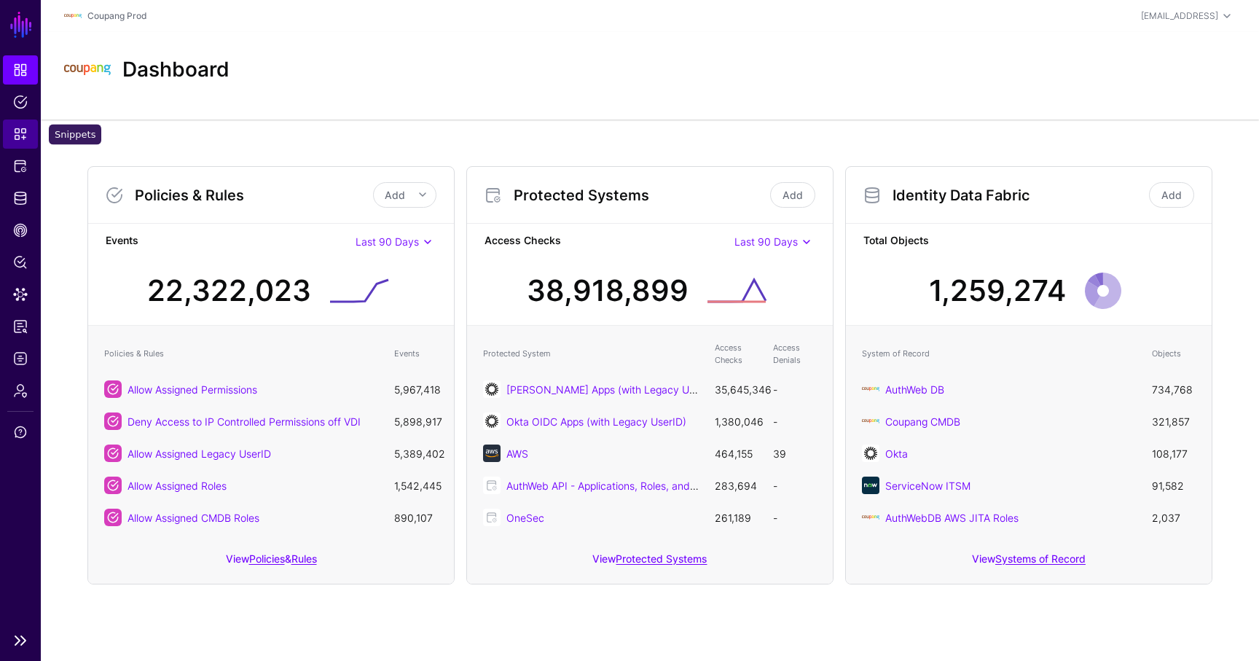
click at [22, 134] on span "Snippets" at bounding box center [20, 134] width 15 height 15
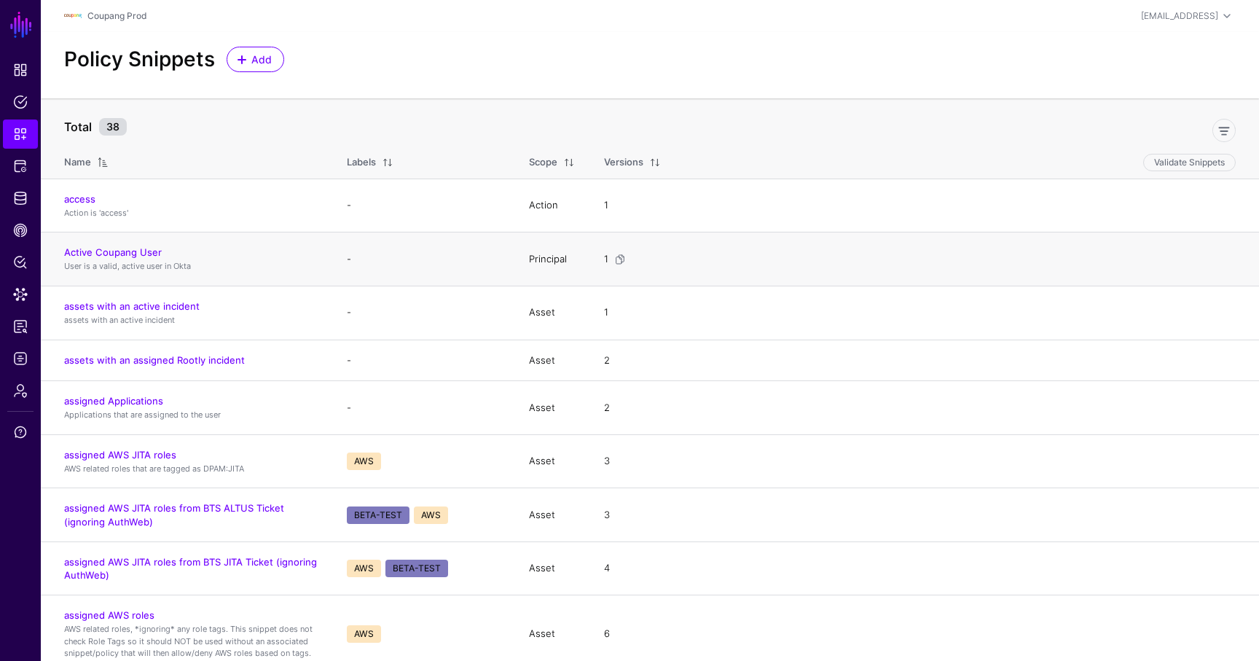
click at [144, 245] on td "Active Coupang User User is a valid, active user in Okta" at bounding box center [186, 259] width 291 height 54
click at [141, 254] on link "Active Coupang User" at bounding box center [113, 252] width 98 height 12
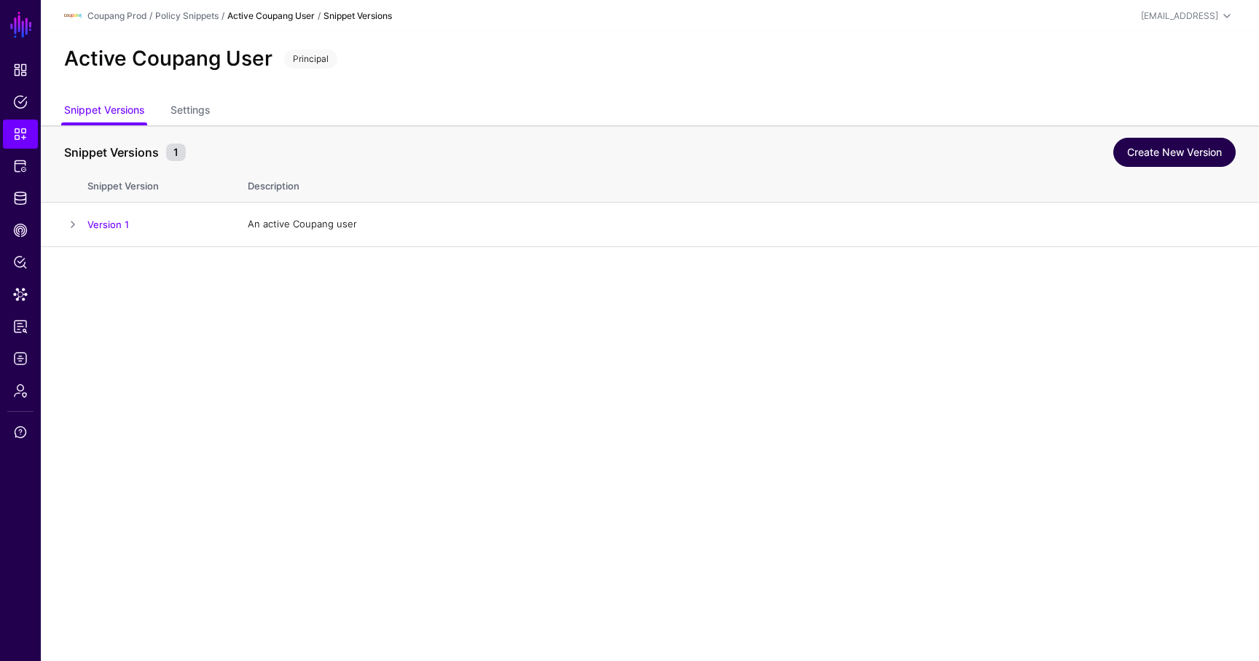
click at [1225, 149] on link "Create New Version" at bounding box center [1174, 152] width 122 height 29
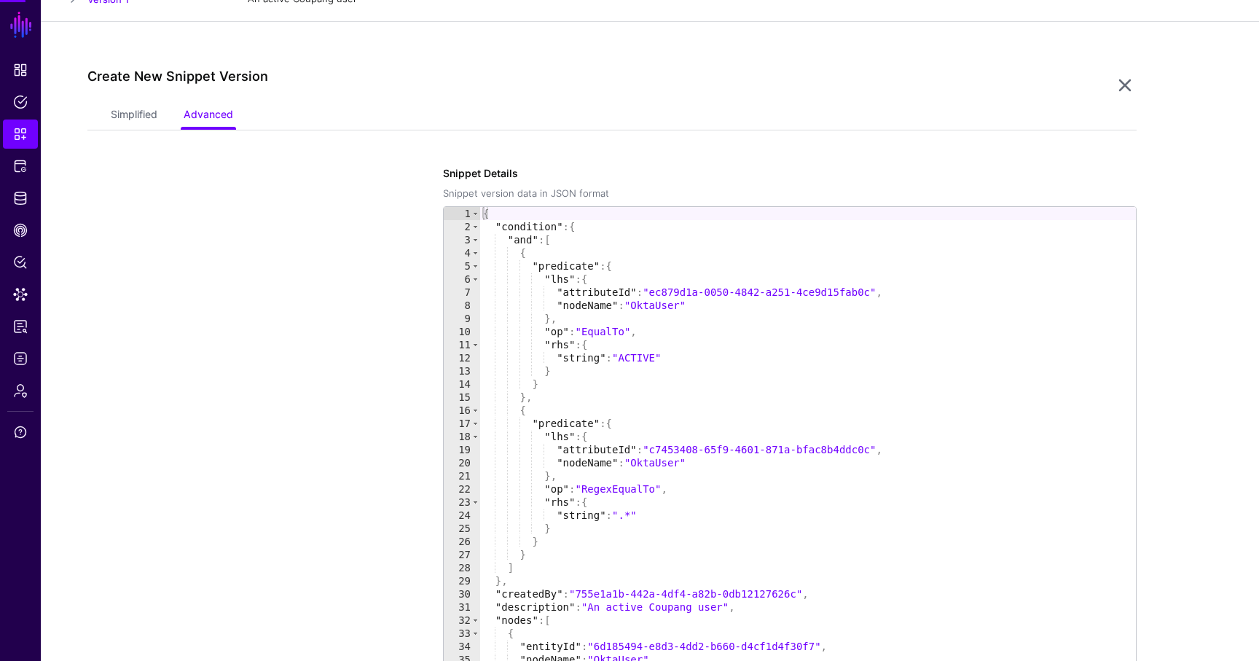
scroll to position [247, 0]
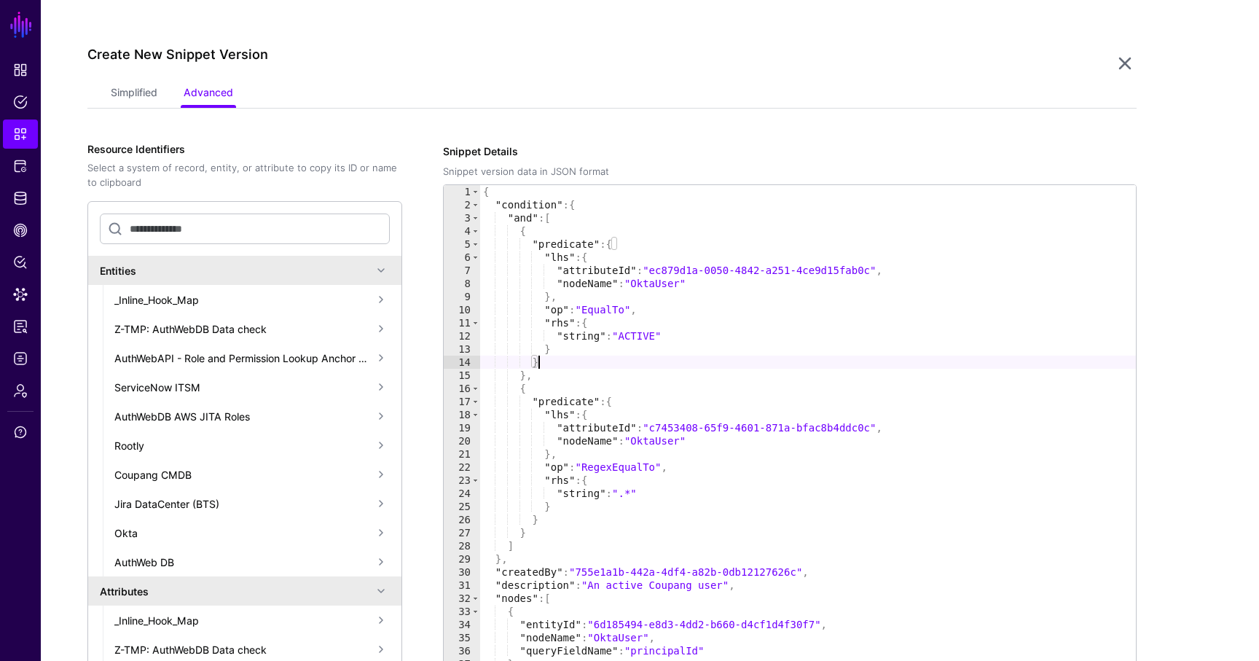
click at [541, 363] on div "{ "condition" : { "and" : [ { "predicate" : { "lhs" : { "attributeId" : "ec879d…" at bounding box center [808, 442] width 656 height 514
click at [530, 374] on div "{ "condition" : { "and" : [ { "predicate" : { "lhs" : { "attributeId" : "ec879d…" at bounding box center [808, 442] width 656 height 514
click at [525, 377] on div "{ "condition" : { "and" : [ { "predicate" : { "lhs" : { "attributeId" : "ec879d…" at bounding box center [808, 442] width 656 height 514
click at [522, 235] on div "{ "condition" : { "and" : [ { "predicate" : { "lhs" : { "attributeId" : "ec879d…" at bounding box center [808, 442] width 656 height 514
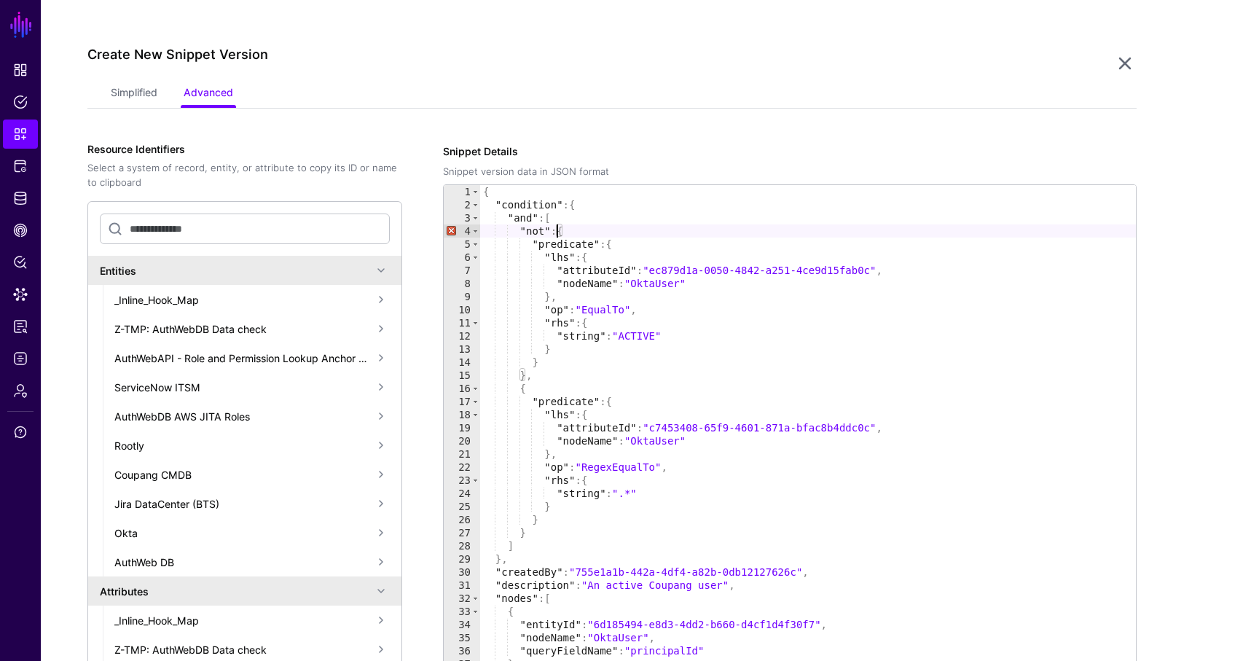
scroll to position [0, 5]
click at [519, 233] on div "{ "condition" : { "and" : [ "not" : { "predicate" : { "lhs" : { "attributeId" :…" at bounding box center [808, 442] width 656 height 514
click at [528, 375] on div "{ "condition" : { "and" : [ { "not" : { "predicate" : { "lhs" : { "attributeId"…" at bounding box center [808, 442] width 656 height 514
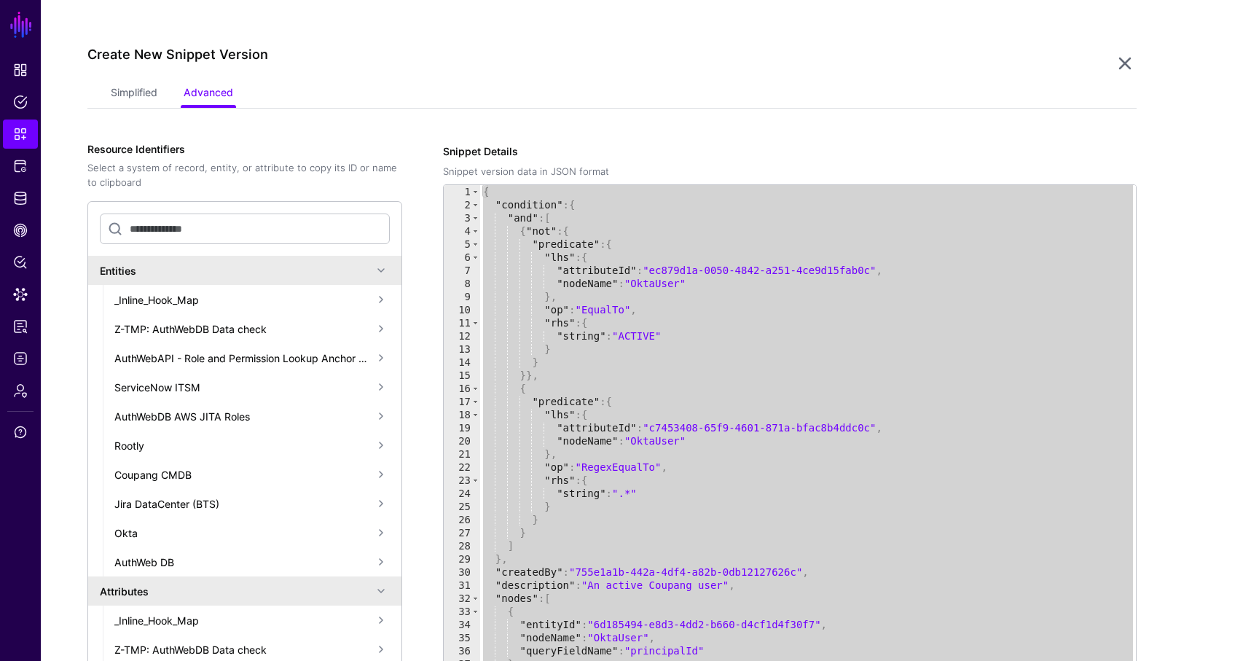
click at [619, 282] on div "{ "condition" : { "and" : [ { "not" : { "predicate" : { "lhs" : { "attributeId"…" at bounding box center [808, 442] width 656 height 514
paste textarea "Cursor at row 40"
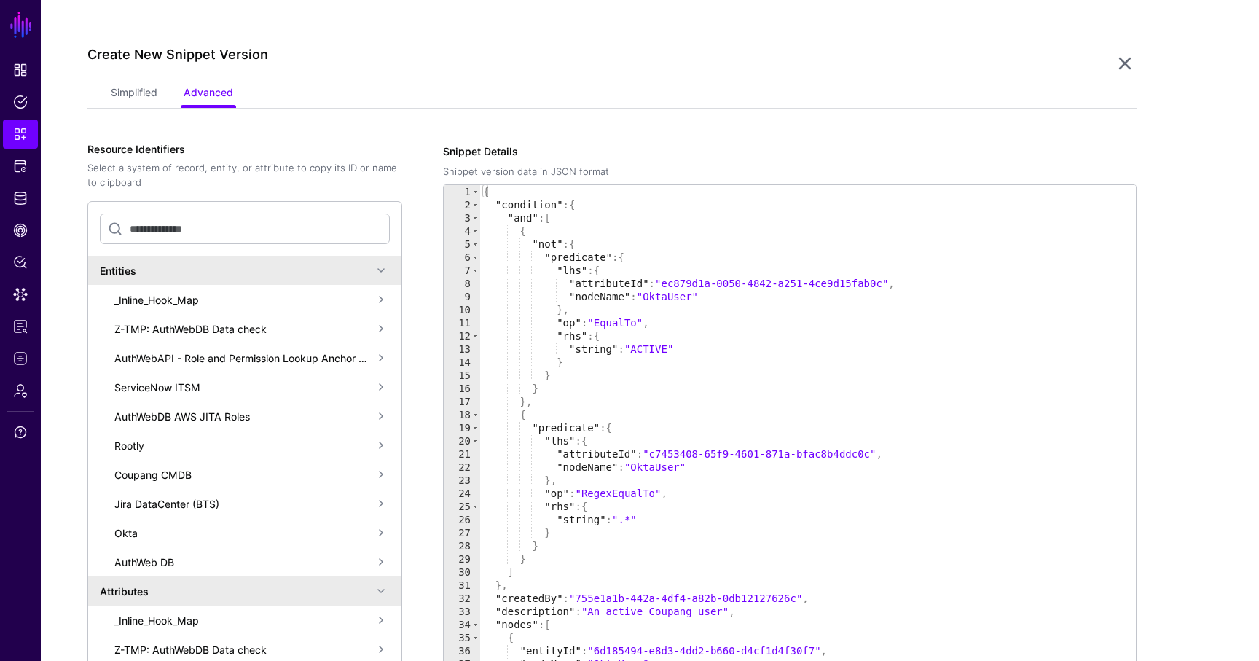
scroll to position [0, 0]
click at [655, 355] on div "{ "condition" : { "and" : [ { "not" : { "predicate" : { "lhs" : { "attributeId"…" at bounding box center [808, 442] width 656 height 514
click at [546, 389] on div "{ "condition" : { "and" : [ { "not" : { "predicate" : { "lhs" : { "attributeId"…" at bounding box center [808, 442] width 656 height 514
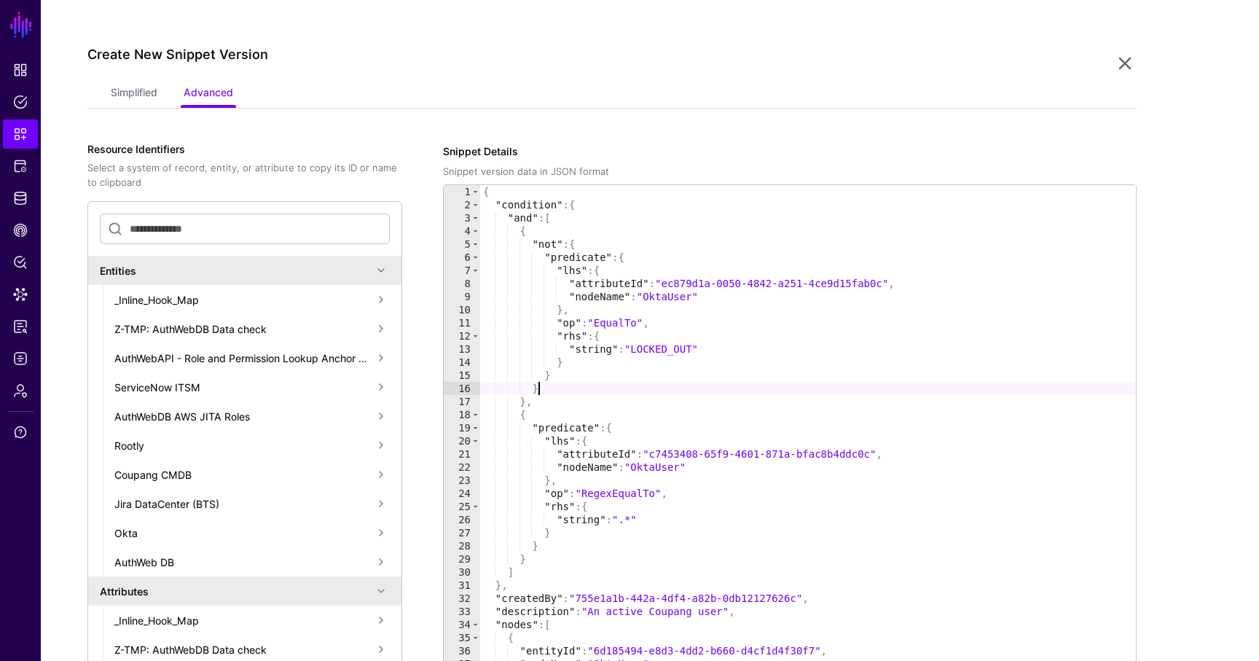
scroll to position [0, 3]
click at [527, 402] on div "{ "condition" : { "and" : [ { "not" : { "predicate" : { "lhs" : { "attributeId"…" at bounding box center [808, 442] width 656 height 514
click at [541, 389] on div "{ "condition" : { "and" : [ { "not" : { "predicate" : { "lhs" : { "attributeId"…" at bounding box center [808, 442] width 656 height 514
click at [526, 401] on div "{ "condition" : { "and" : [ { "not" : { "predicate" : { "lhs" : { "attributeId"…" at bounding box center [808, 442] width 656 height 514
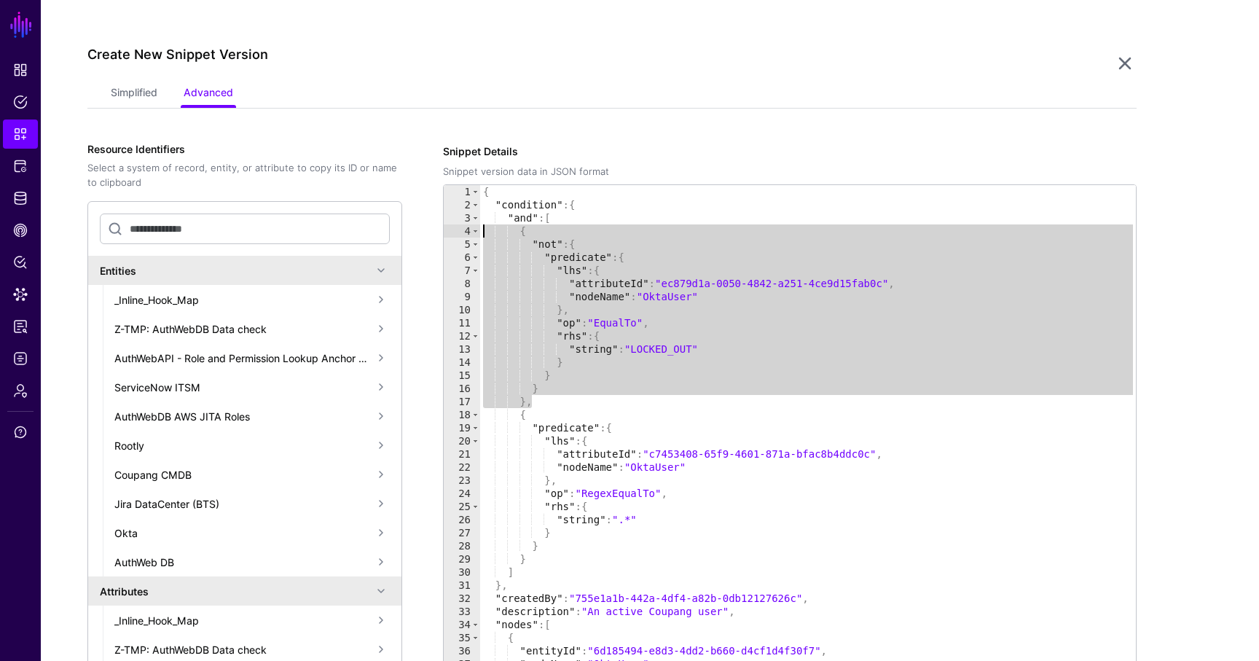
drag, startPoint x: 536, startPoint y: 401, endPoint x: 415, endPoint y: 235, distance: 205.9
click at [415, 235] on div "Resource Identifiers Select a system of record, entity, or attribute to copy it…" at bounding box center [611, 459] width 1049 height 630
click at [545, 396] on div "{ "condition" : { "and" : [ { "not" : { "predicate" : { "lhs" : { "attributeId"…" at bounding box center [808, 442] width 656 height 514
type textarea "**"
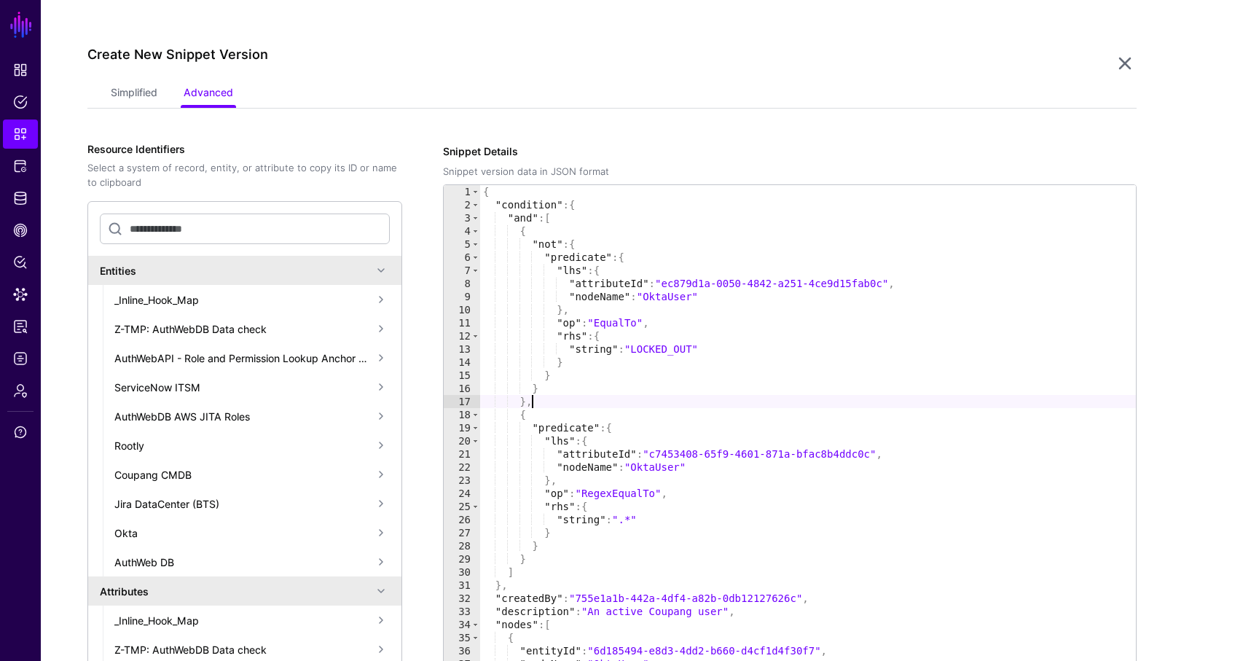
click at [542, 398] on div "{ "condition" : { "and" : [ { "not" : { "predicate" : { "lhs" : { "attributeId"…" at bounding box center [808, 442] width 656 height 514
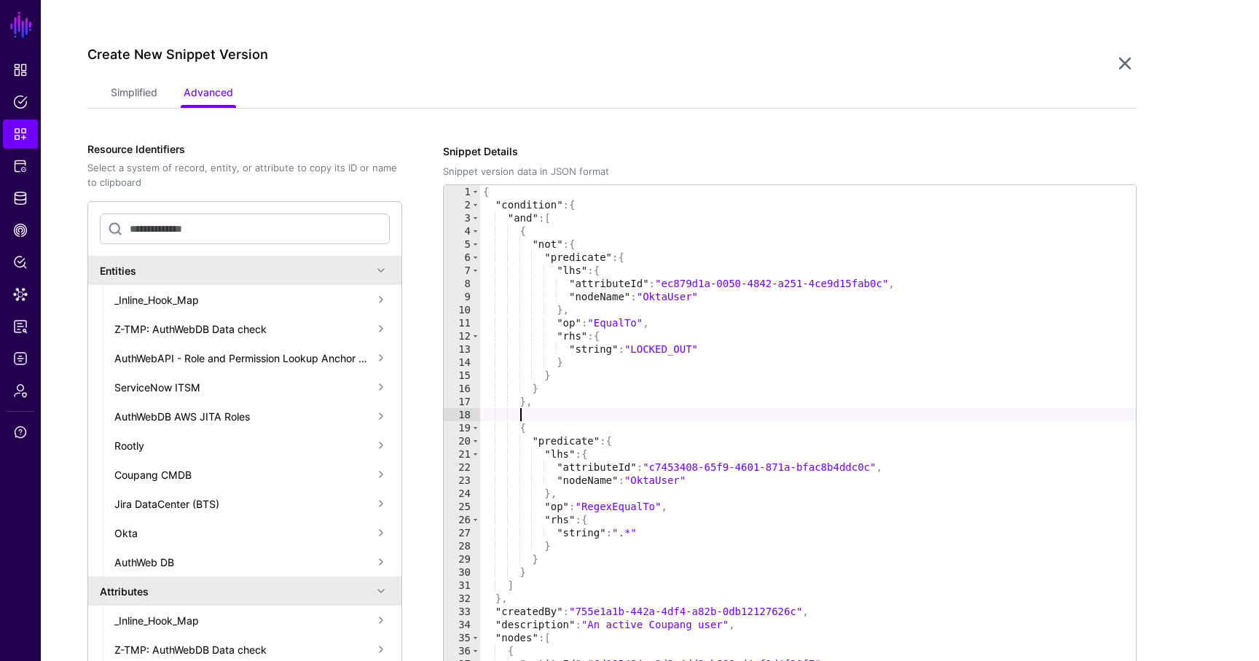
paste textarea "**"
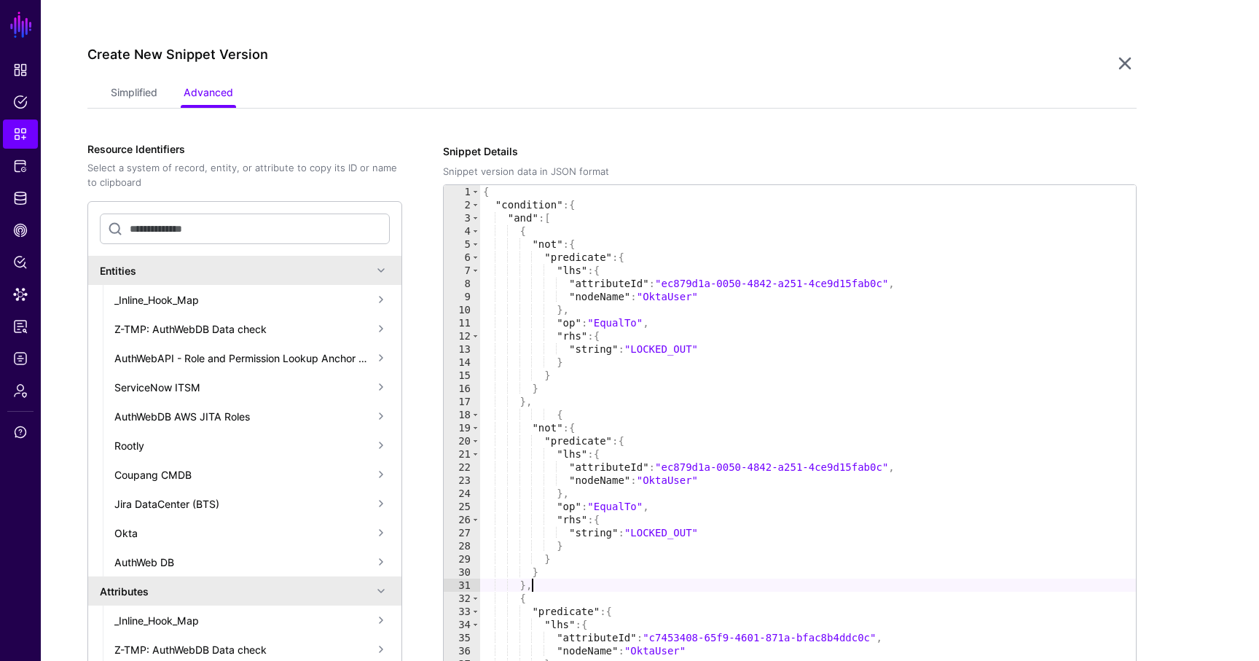
click at [562, 413] on div "{ "condition" : { "and" : [ { "not" : { "predicate" : { "lhs" : { "attributeId"…" at bounding box center [808, 442] width 656 height 514
click at [672, 537] on div "{ "condition" : { "and" : [ { "not" : { "predicate" : { "lhs" : { "attributeId"…" at bounding box center [808, 442] width 656 height 514
click at [543, 583] on div "{ "condition" : { "and" : [ { "not" : { "predicate" : { "lhs" : { "attributeId"…" at bounding box center [808, 442] width 656 height 514
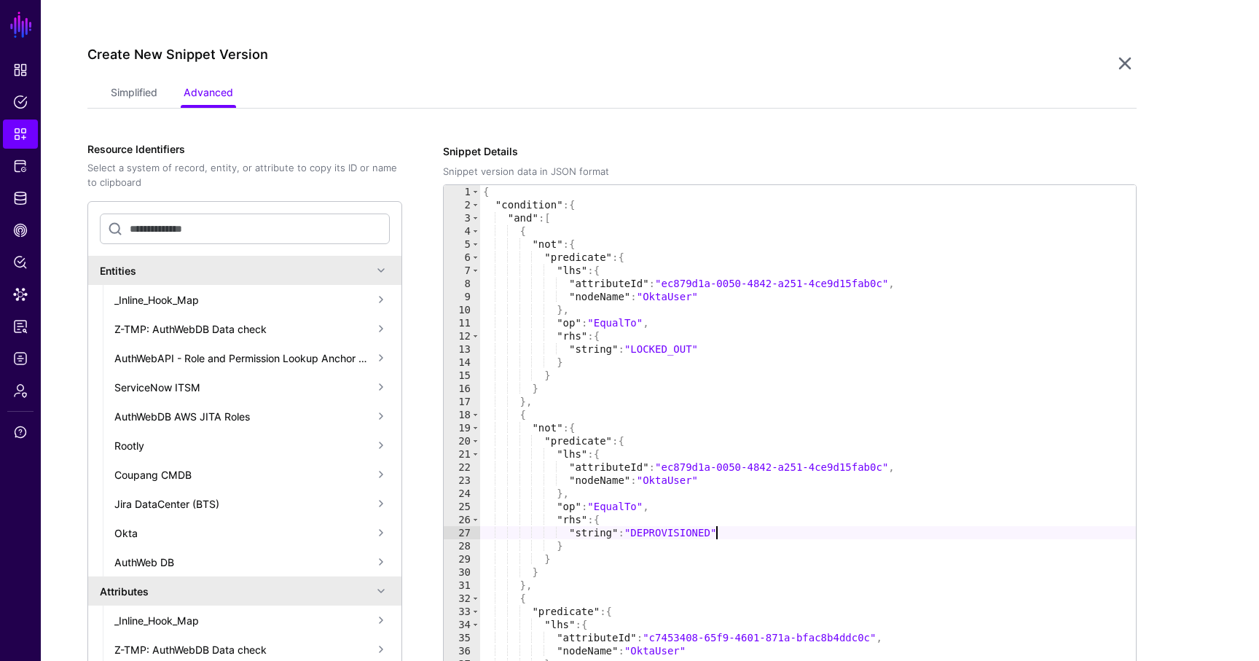
type textarea "**"
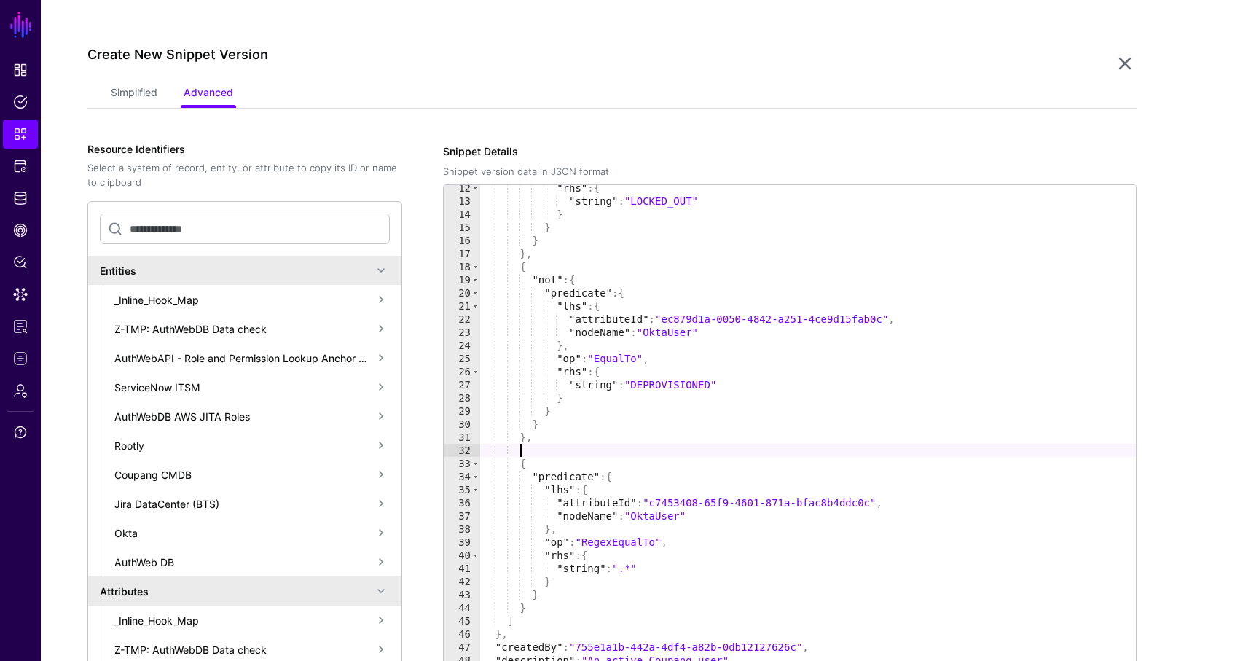
scroll to position [248, 0]
paste textarea "**"
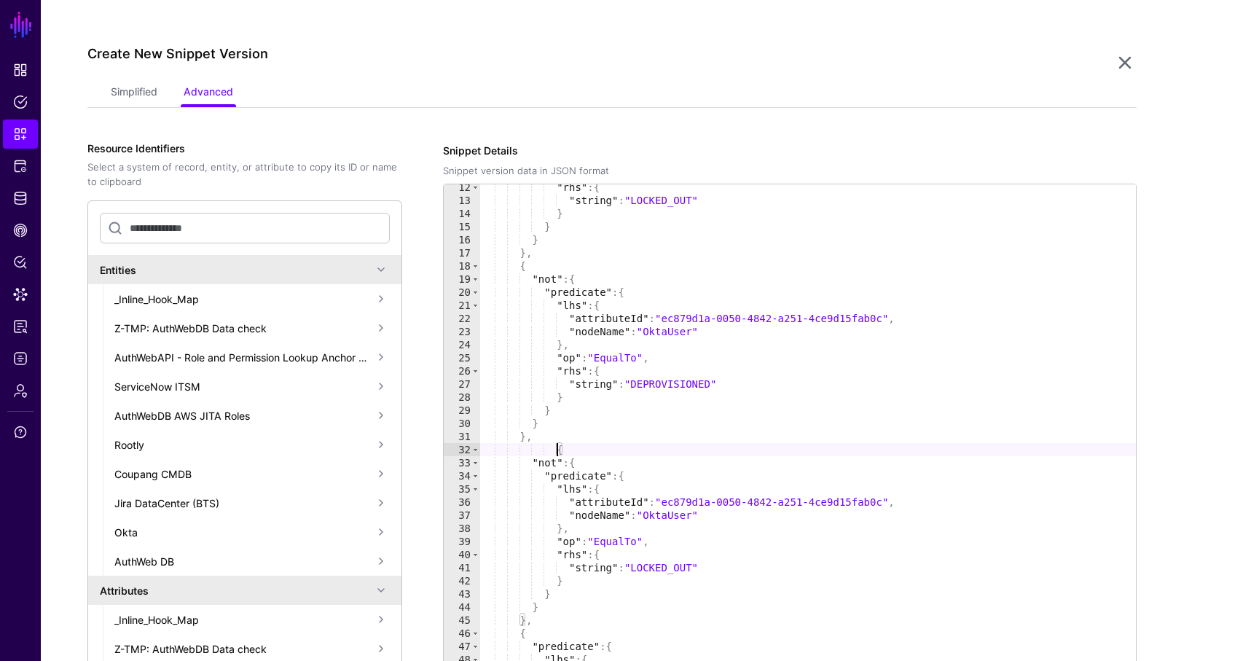
click at [557, 445] on div ""rhs" : { "string" : "LOCKED_OUT" } } } } , { "not" : { "predicate" : { "lhs" :…" at bounding box center [808, 438] width 656 height 514
click at [672, 567] on div ""rhs" : { "string" : "LOCKED_OUT" } } } } , { "not" : { "predicate" : { "lhs" :…" at bounding box center [808, 438] width 656 height 514
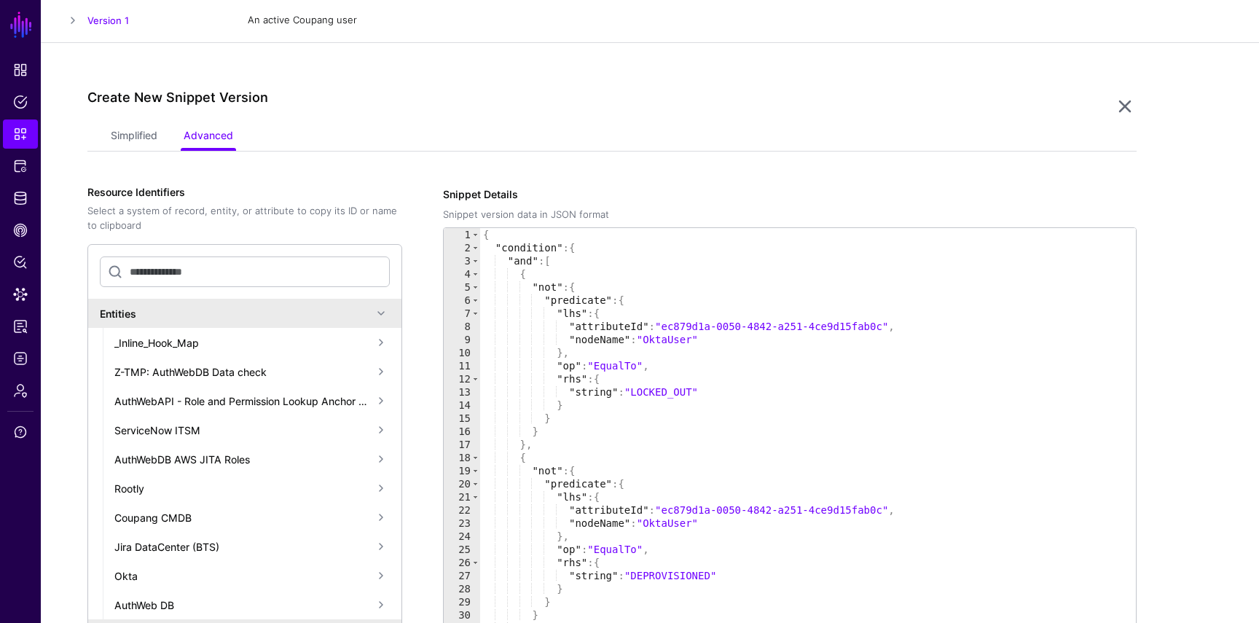
scroll to position [0, 0]
drag, startPoint x: 511, startPoint y: 257, endPoint x: 542, endPoint y: 259, distance: 30.6
click at [542, 259] on div "{ "condition" : { "and" : [ { "not" : { "predicate" : { "lhs" : { "attributeId"…" at bounding box center [808, 485] width 656 height 514
click at [542, 294] on div "{ "condition" : { "and" : [ { "not" : { "predicate" : { "lhs" : { "attributeId"…" at bounding box center [808, 485] width 656 height 514
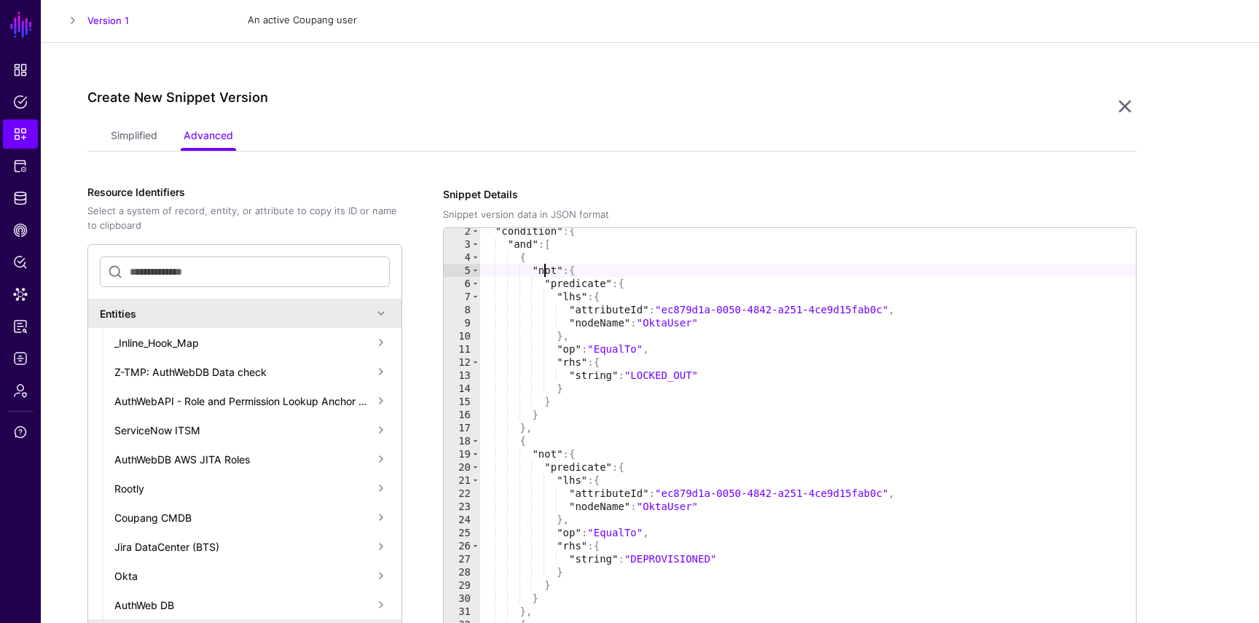
scroll to position [43, 0]
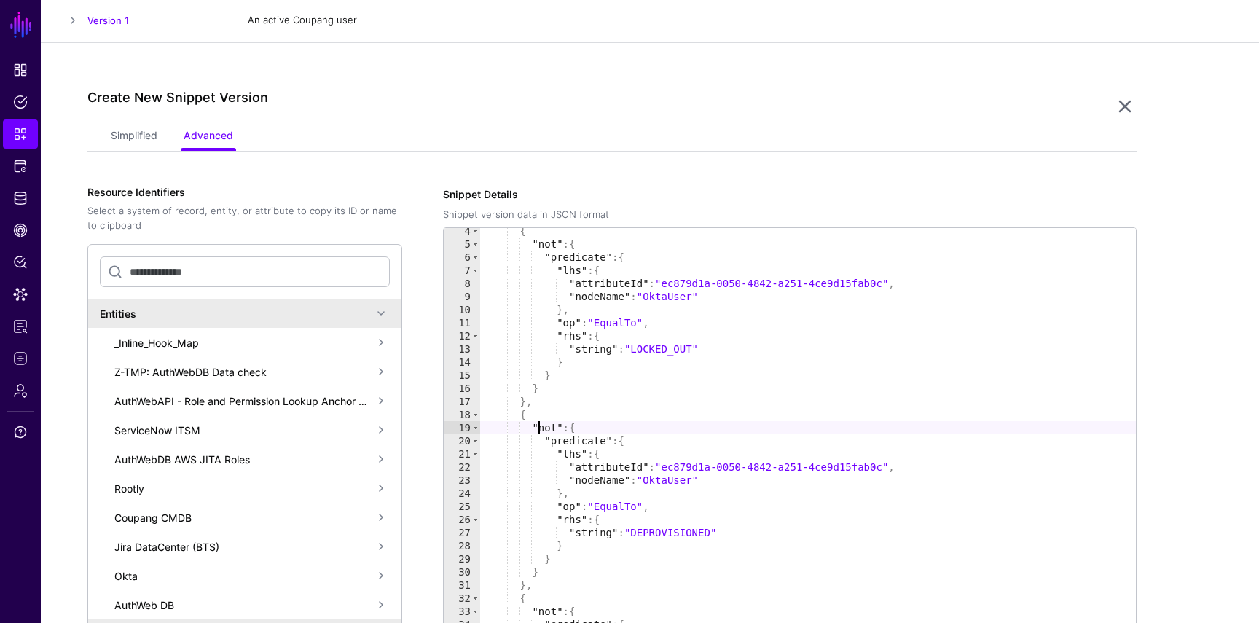
click at [538, 425] on div "{ "not" : { "predicate" : { "lhs" : { "attributeId" : "ec879d1a-0050-4842-a251-…" at bounding box center [808, 481] width 656 height 514
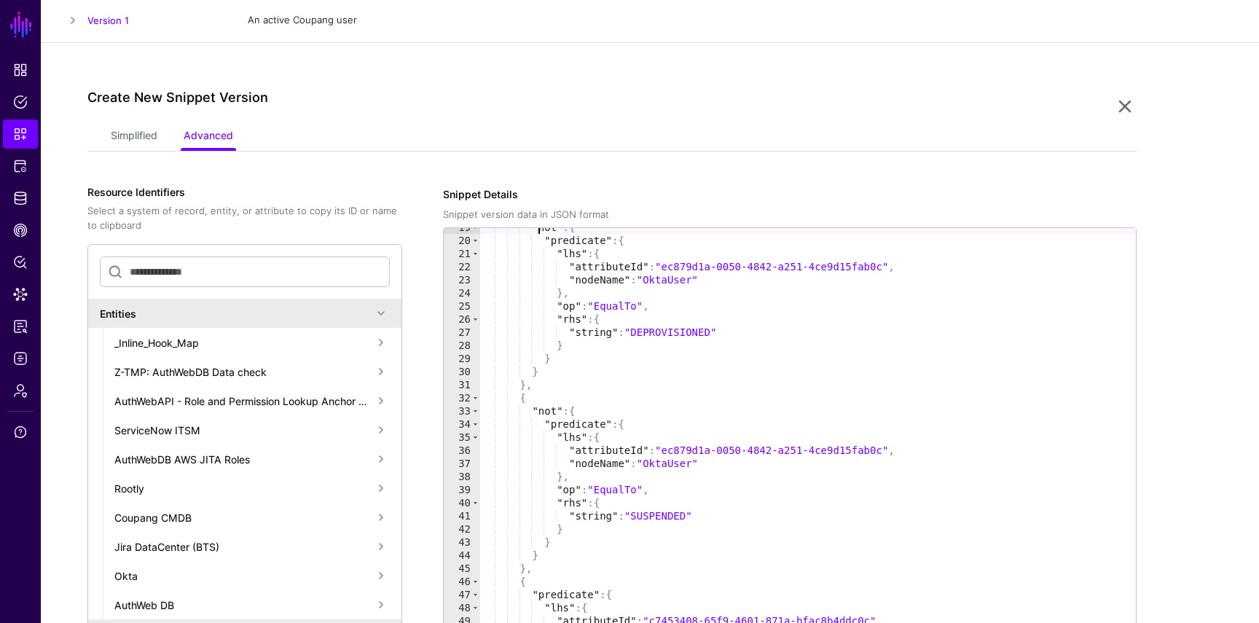
scroll to position [243, 0]
drag, startPoint x: 667, startPoint y: 449, endPoint x: 888, endPoint y: 449, distance: 220.7
click at [888, 449] on div ""not" : { "predicate" : { "lhs" : { "attributeId" : "ec879d1a-0050-4842-a251-4c…" at bounding box center [808, 478] width 656 height 514
type textarea "**********"
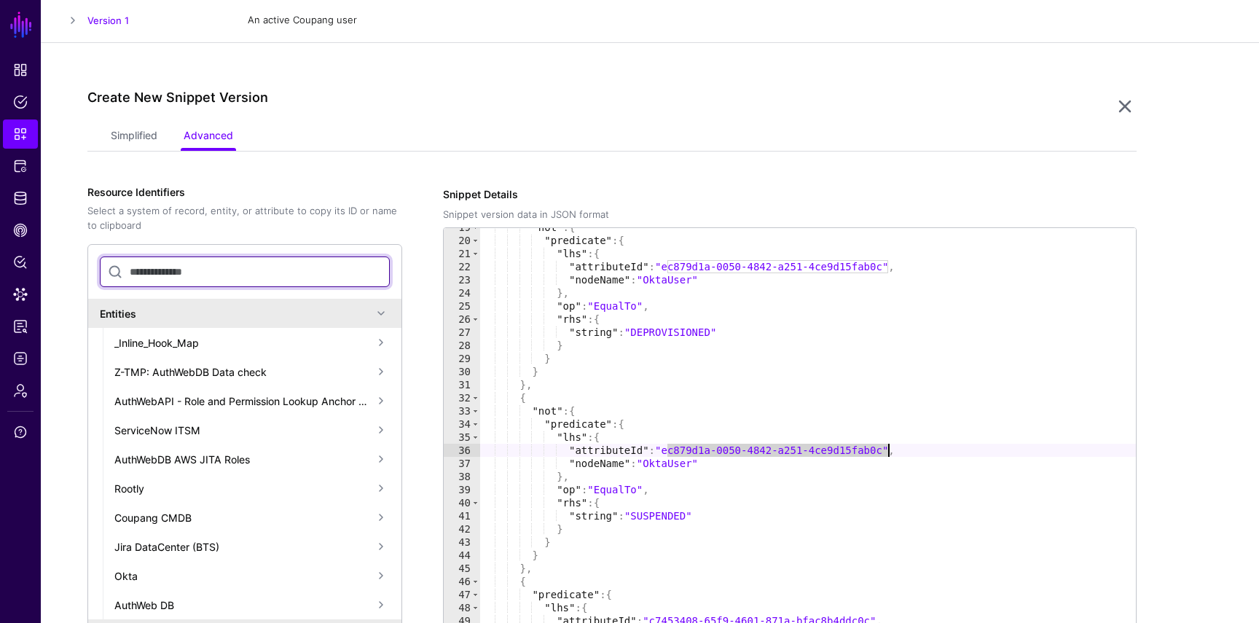
click at [273, 262] on input "text" at bounding box center [245, 271] width 290 height 31
paste input "**********"
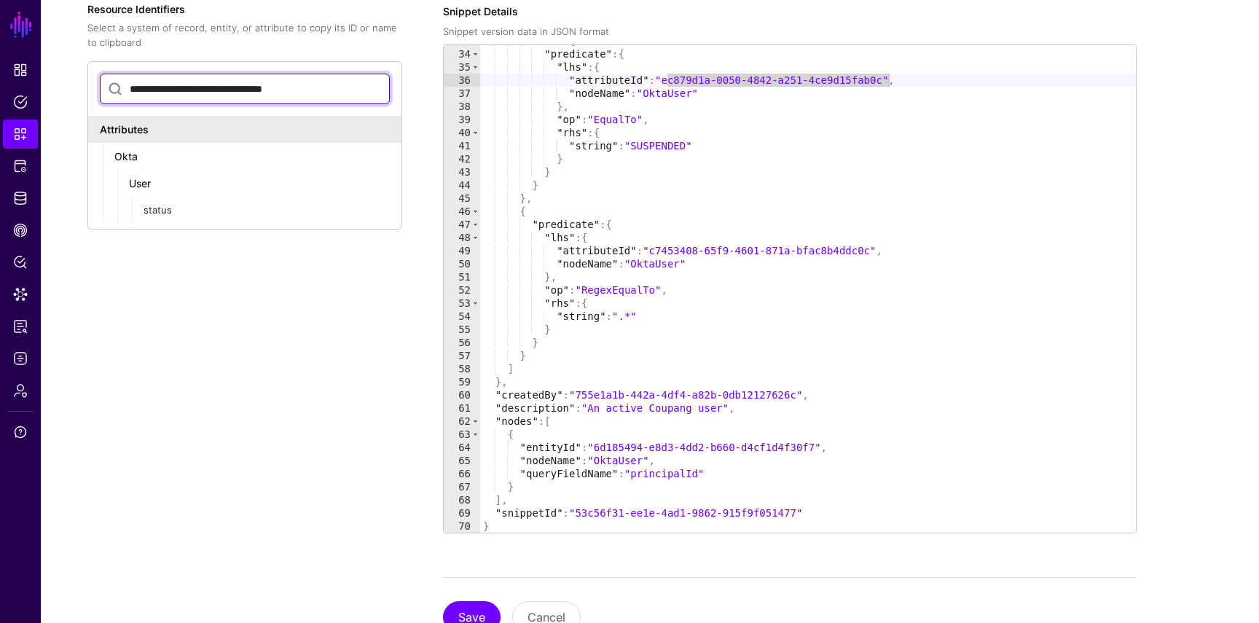
scroll to position [374, 0]
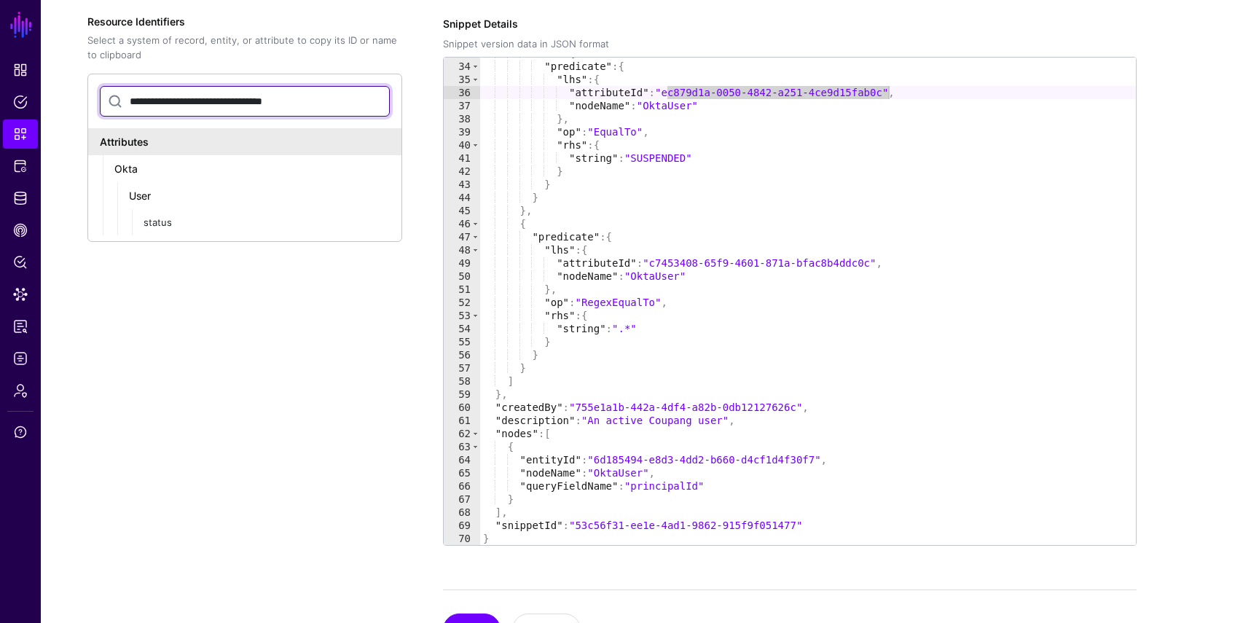
type input "**********"
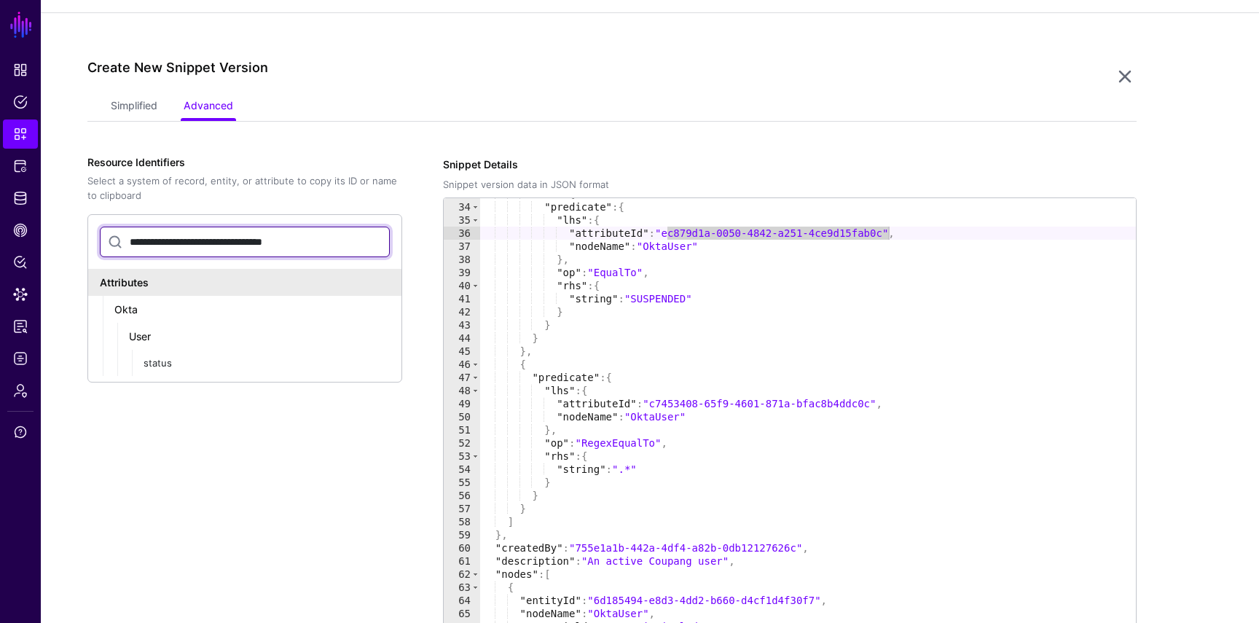
scroll to position [235, 0]
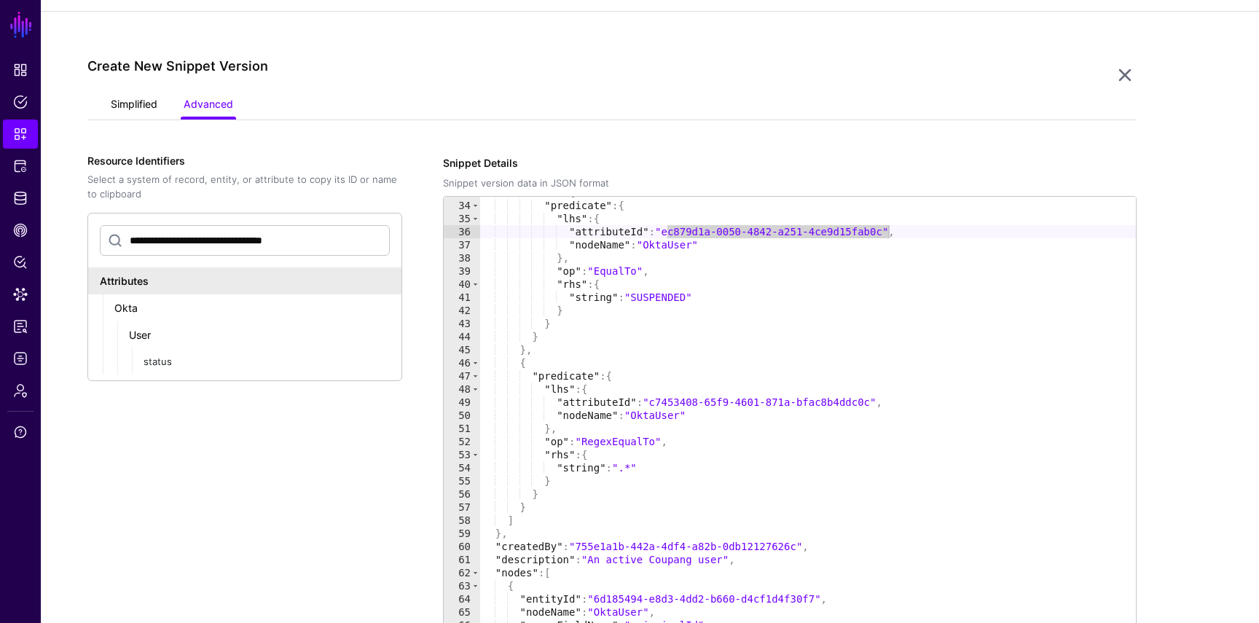
click at [144, 110] on link "Simplified" at bounding box center [134, 106] width 47 height 28
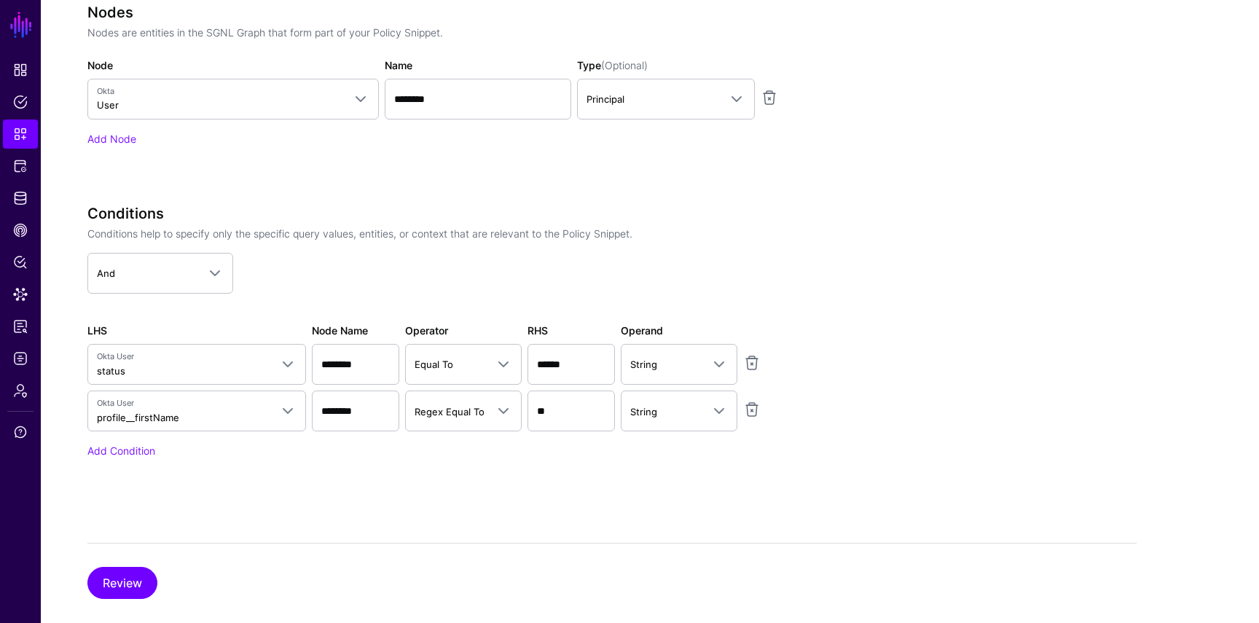
scroll to position [677, 0]
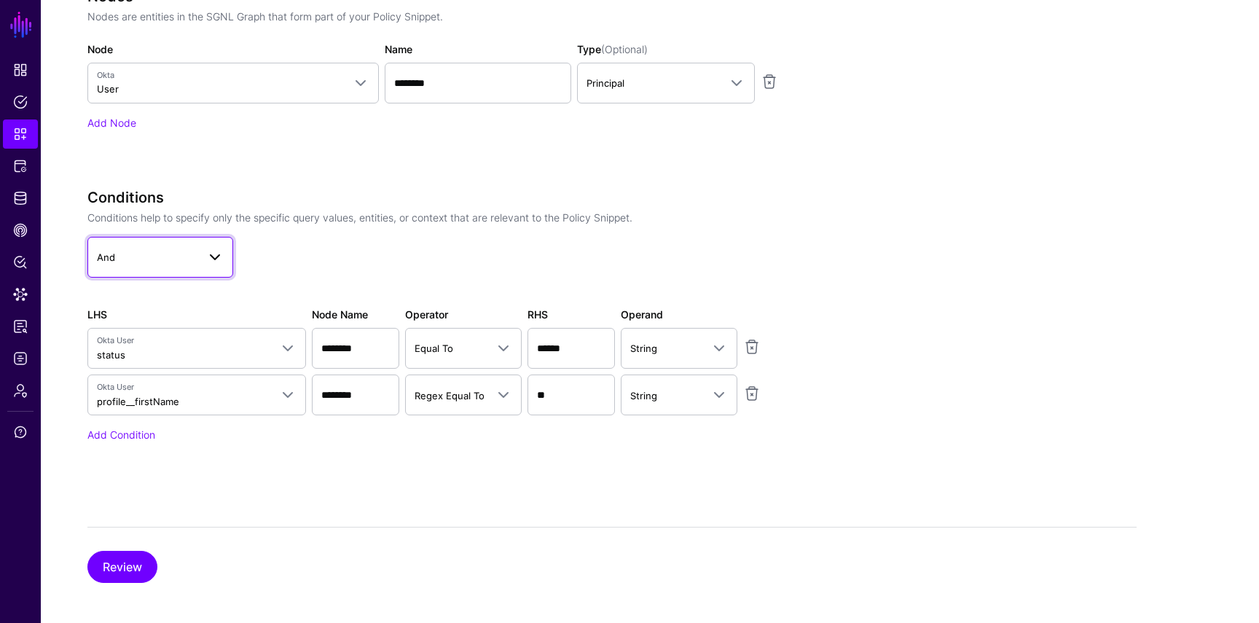
click at [186, 262] on span "And" at bounding box center [147, 257] width 101 height 16
click at [183, 335] on div "Not" at bounding box center [160, 342] width 122 height 15
click at [549, 346] on input "******" at bounding box center [570, 348] width 87 height 41
paste input "**********"
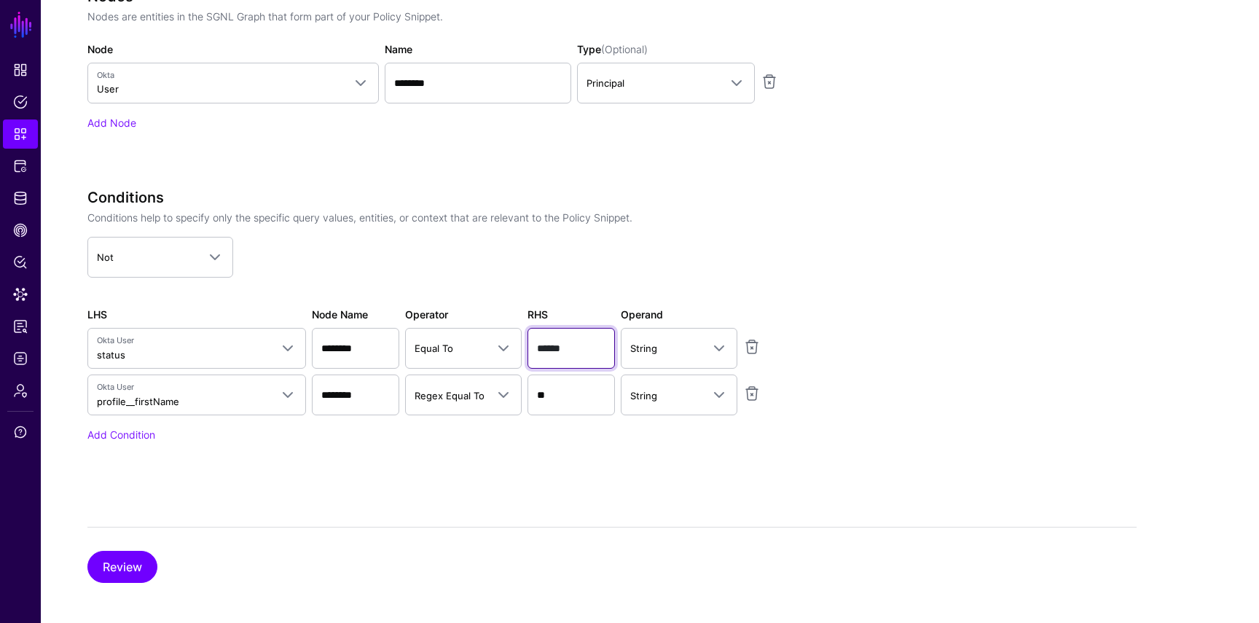
scroll to position [0, 0]
type input "**********"
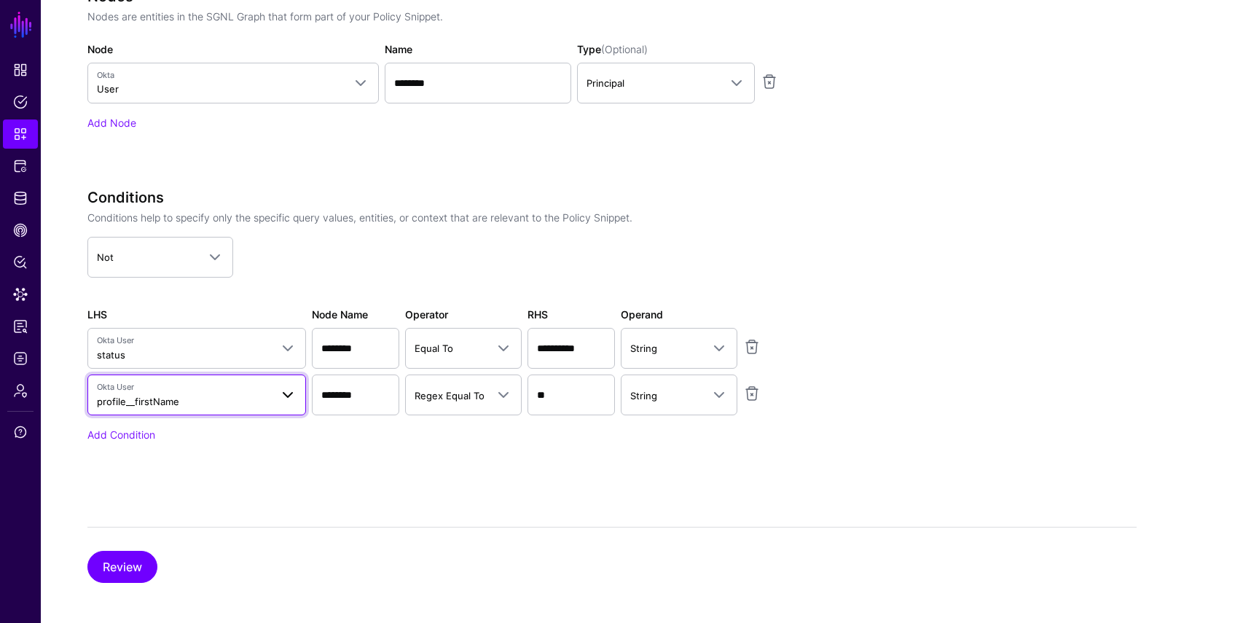
click at [221, 409] on link "Okta User profile__firstName" at bounding box center [196, 394] width 219 height 41
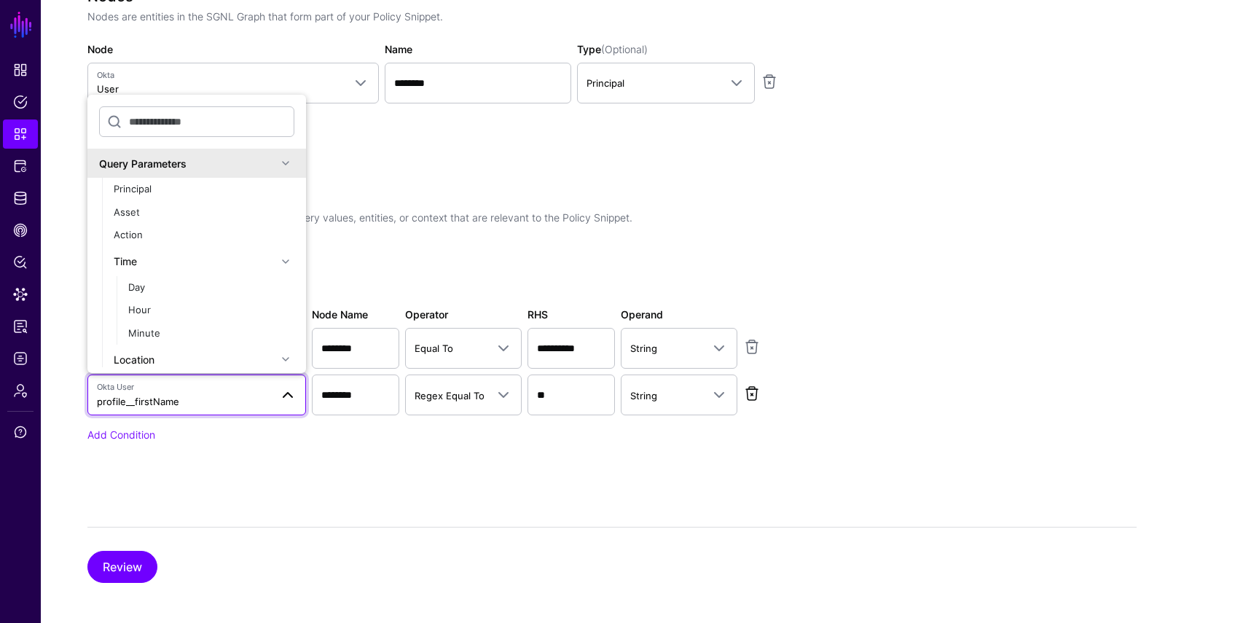
click at [756, 389] on link at bounding box center [751, 393] width 17 height 17
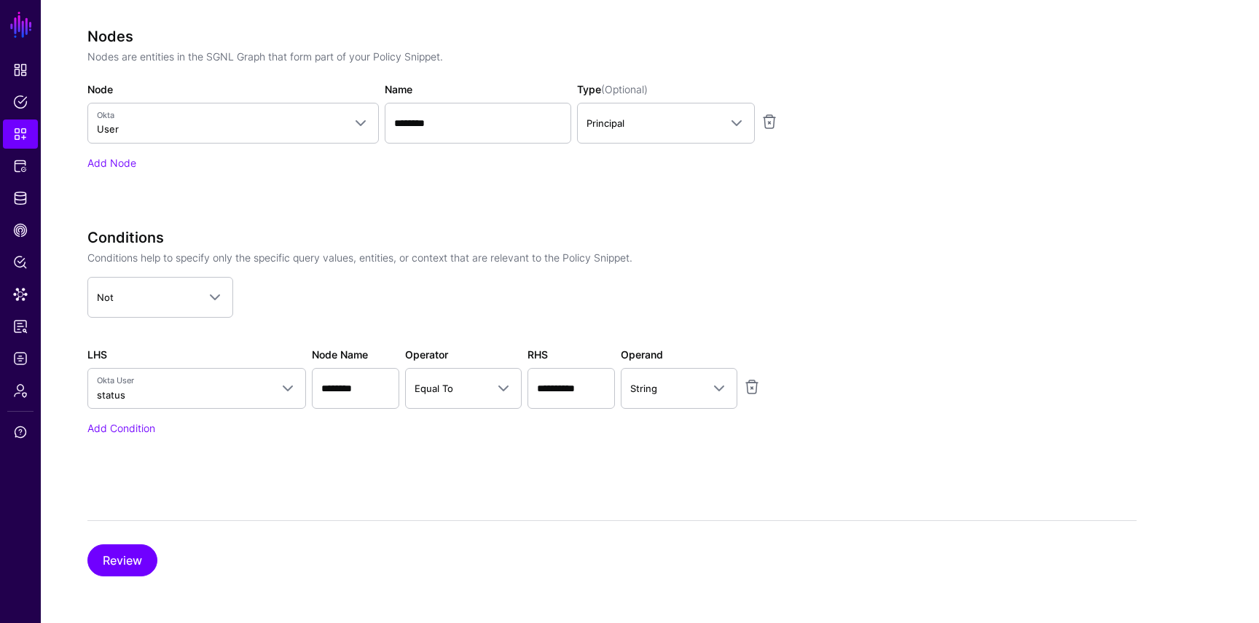
scroll to position [637, 0]
click at [131, 428] on link "Add Condition" at bounding box center [121, 429] width 68 height 12
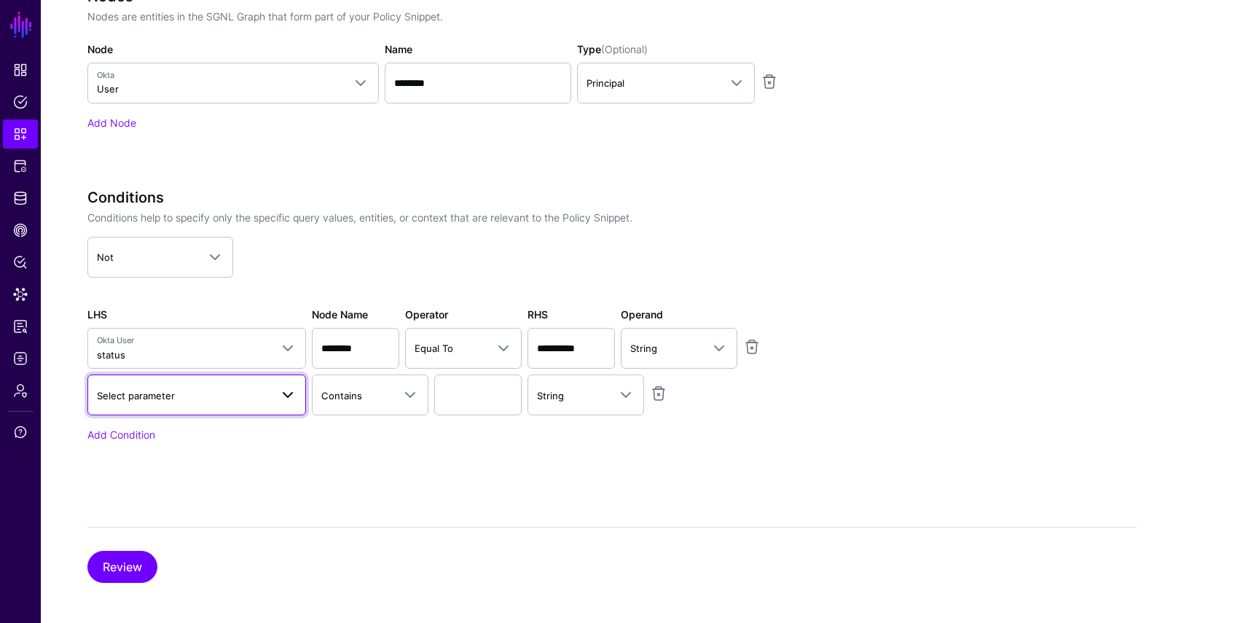
click at [189, 398] on span "Select parameter" at bounding box center [183, 396] width 173 height 16
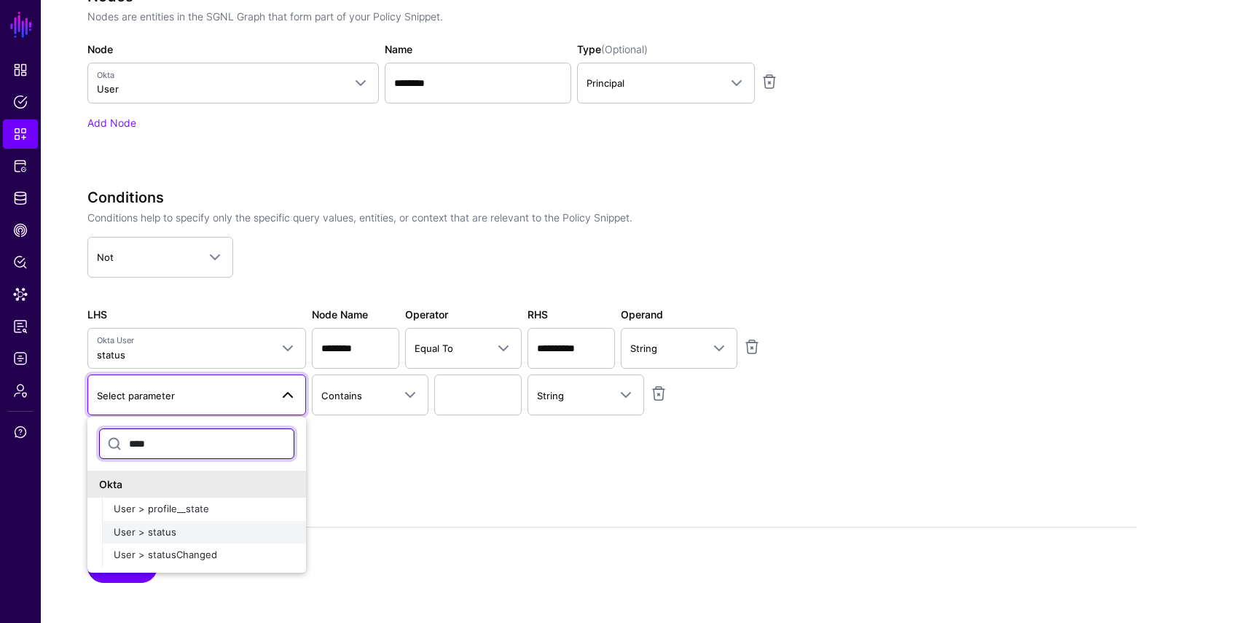
type input "****"
click at [179, 538] on div "User > status" at bounding box center [204, 532] width 181 height 15
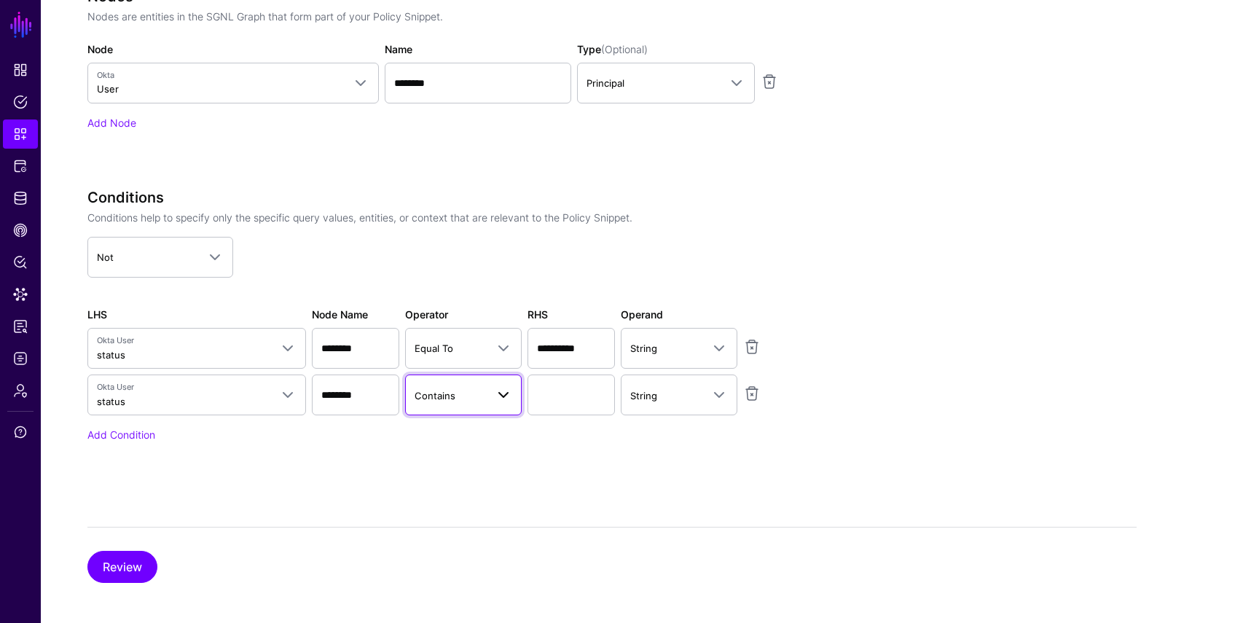
click at [440, 392] on span "Contains" at bounding box center [435, 396] width 41 height 12
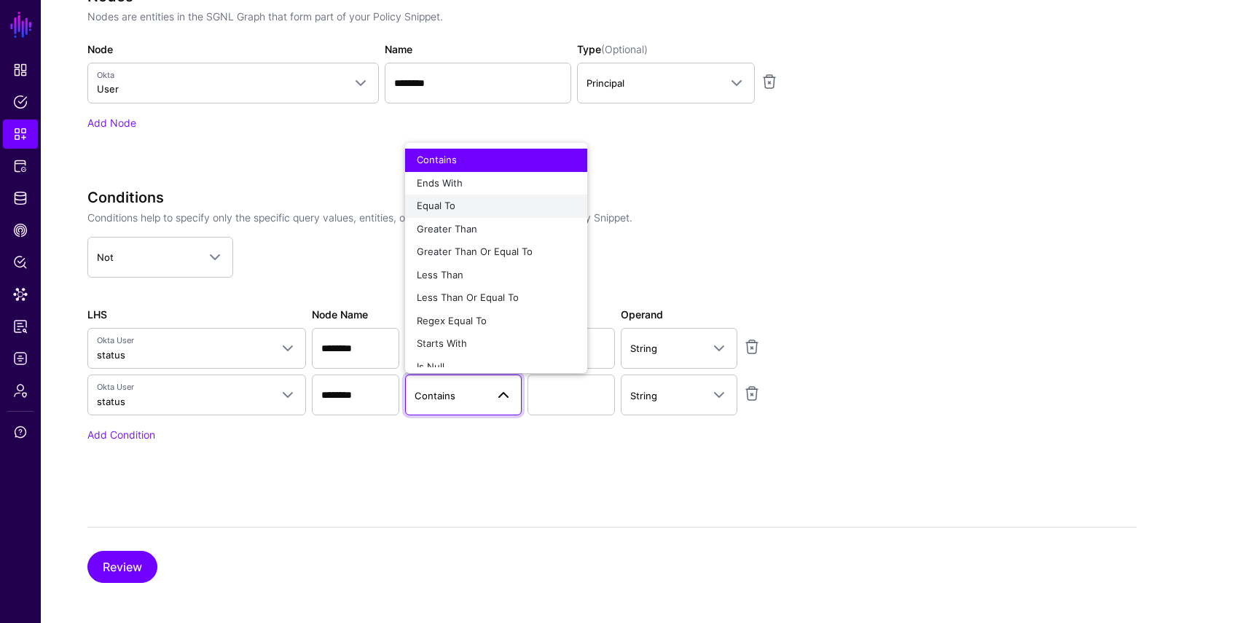
click at [467, 200] on div "Equal To" at bounding box center [496, 206] width 159 height 15
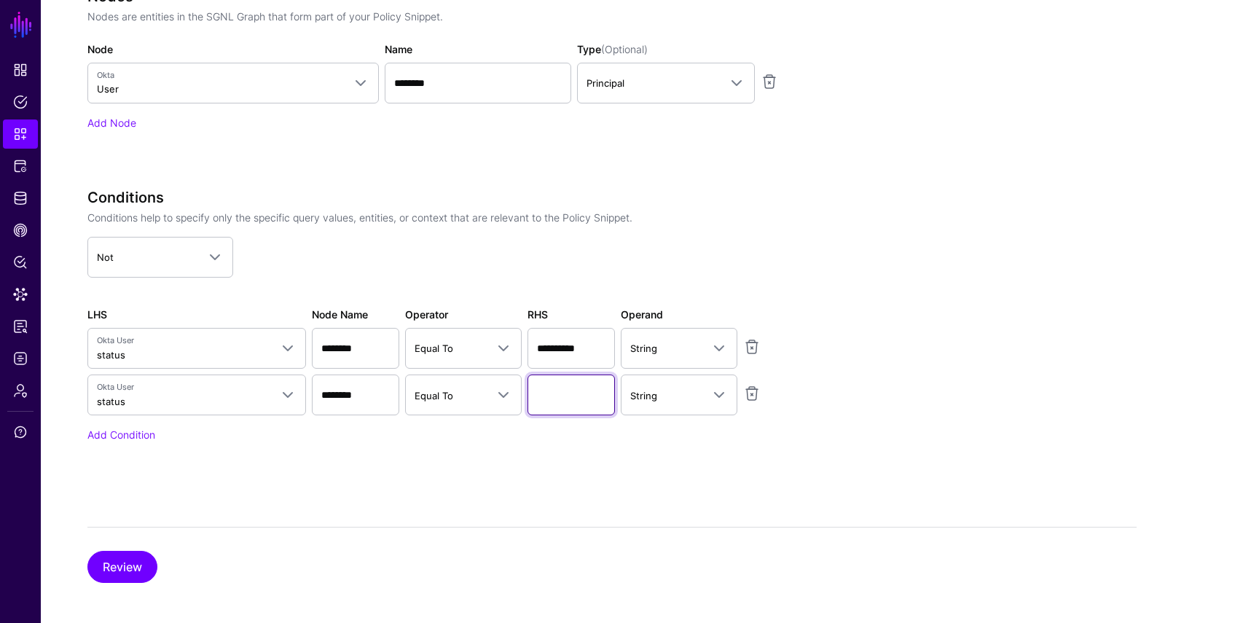
click at [556, 390] on input "text" at bounding box center [570, 394] width 87 height 41
type input "**********"
click at [138, 439] on link "Add Condition" at bounding box center [121, 434] width 68 height 12
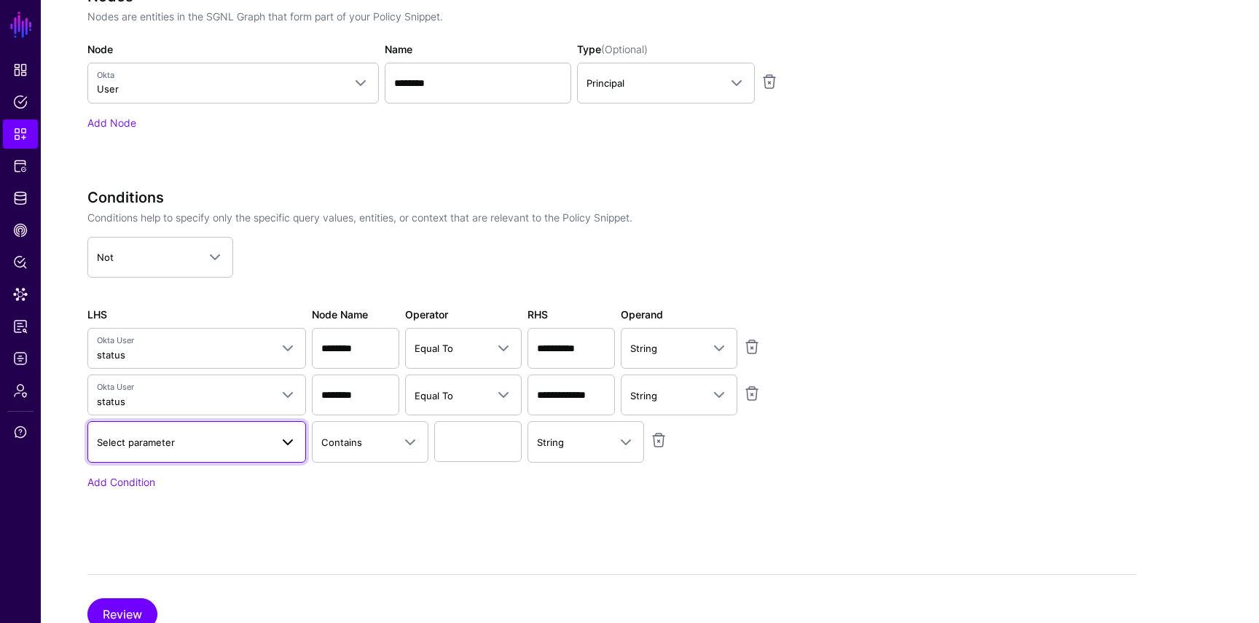
click at [160, 421] on link "Select parameter" at bounding box center [196, 441] width 219 height 41
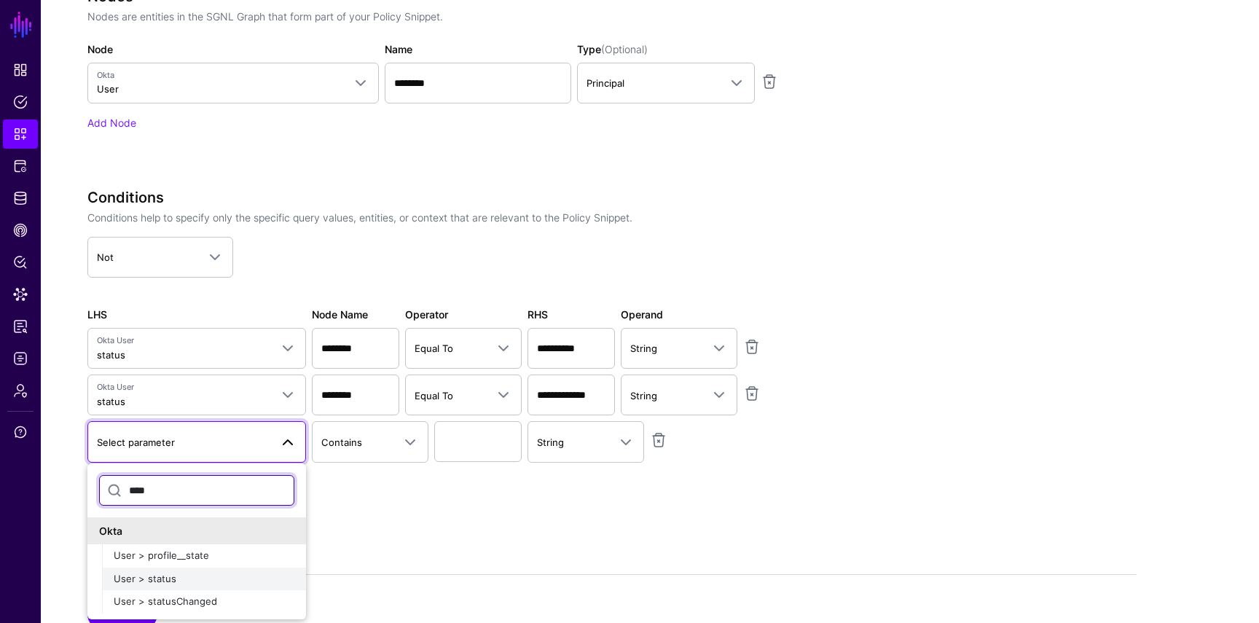
type input "****"
click at [160, 573] on span "User > status" at bounding box center [145, 579] width 63 height 12
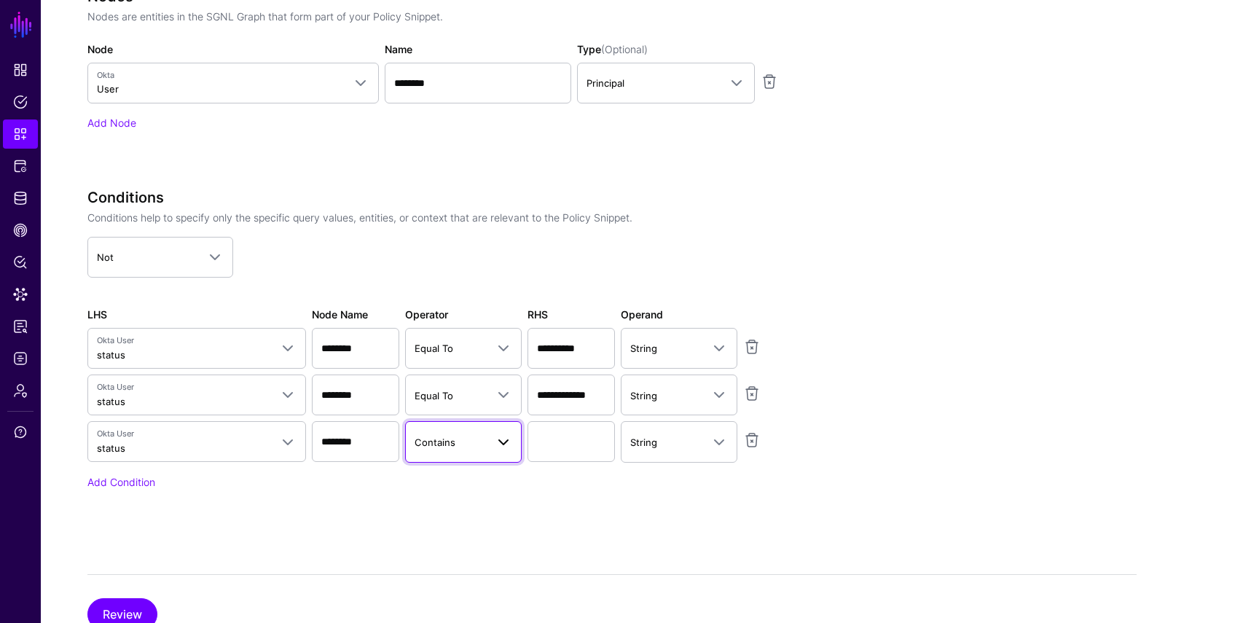
click at [439, 439] on span "Contains" at bounding box center [435, 442] width 41 height 12
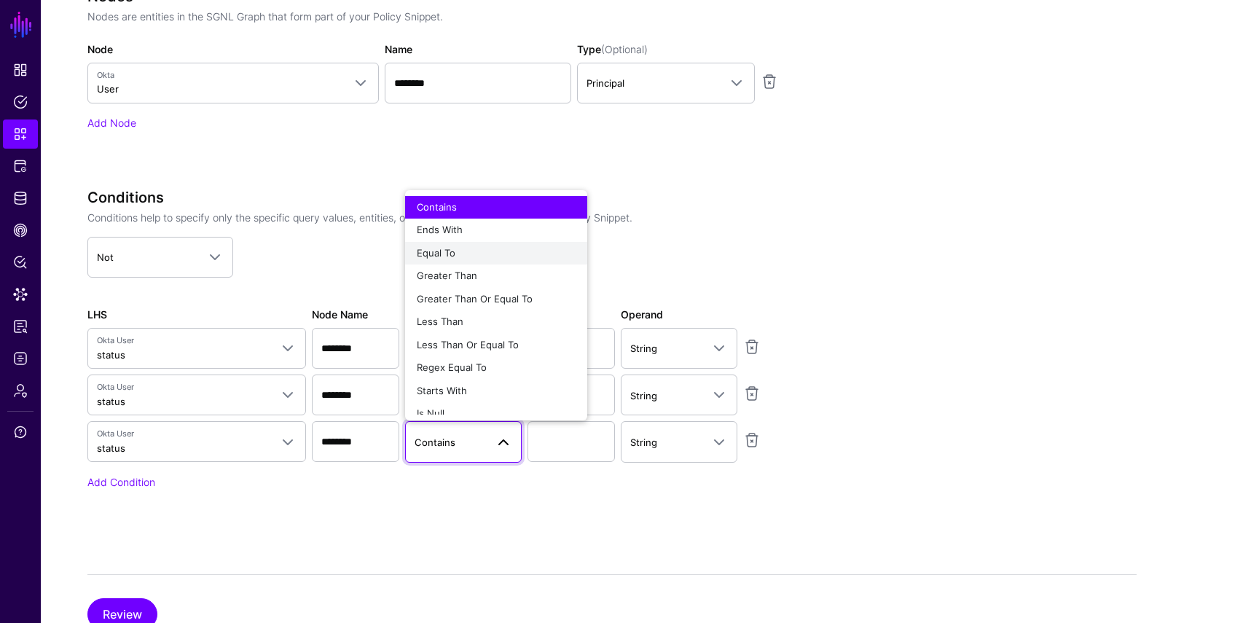
click at [474, 259] on div "Equal To" at bounding box center [496, 253] width 159 height 15
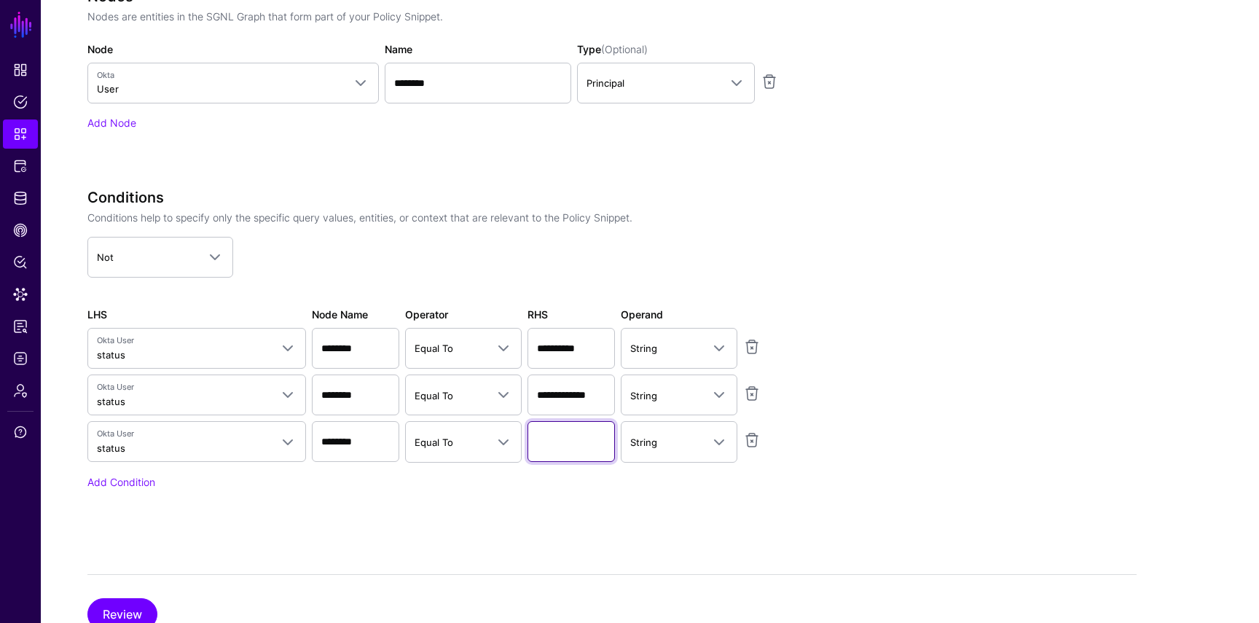
click at [571, 439] on input "text" at bounding box center [570, 441] width 87 height 41
type input "*********"
click at [899, 410] on app-snippets-creator "**********" at bounding box center [611, 121] width 1049 height 817
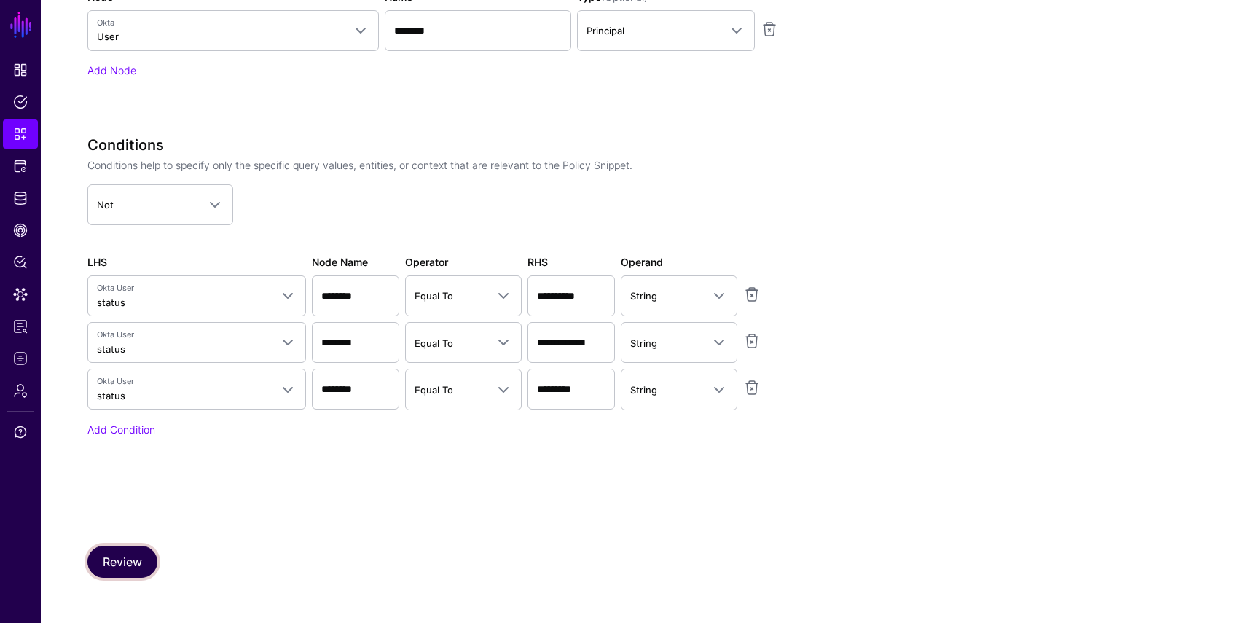
click at [133, 562] on button "Review" at bounding box center [122, 562] width 70 height 32
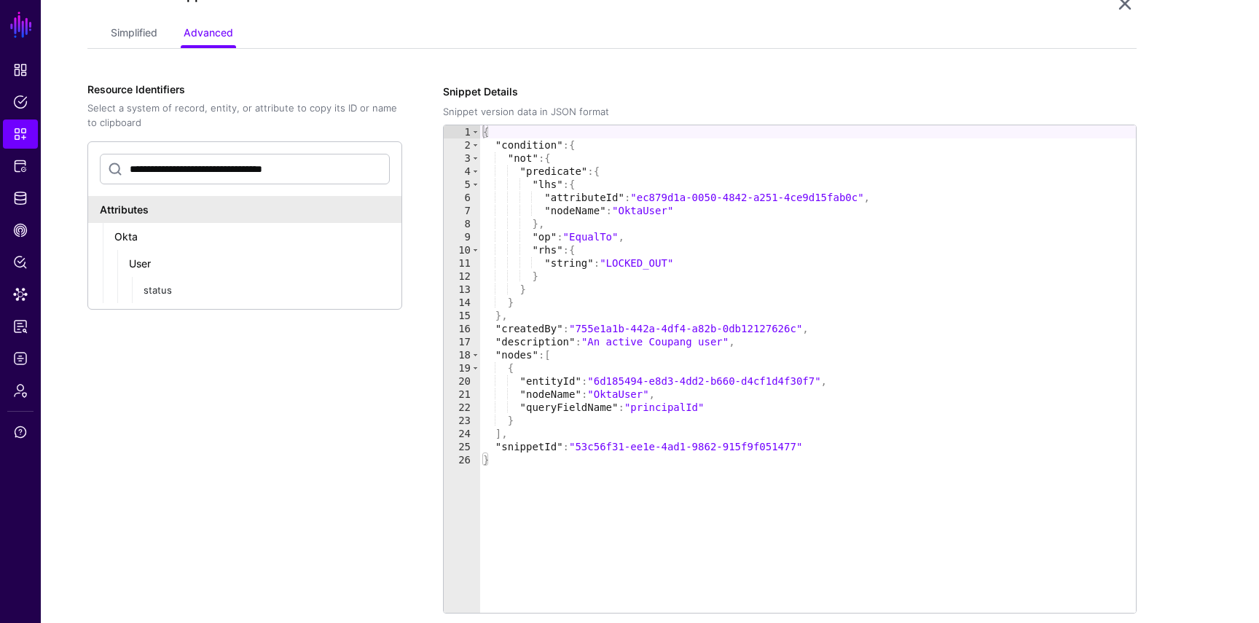
scroll to position [342, 0]
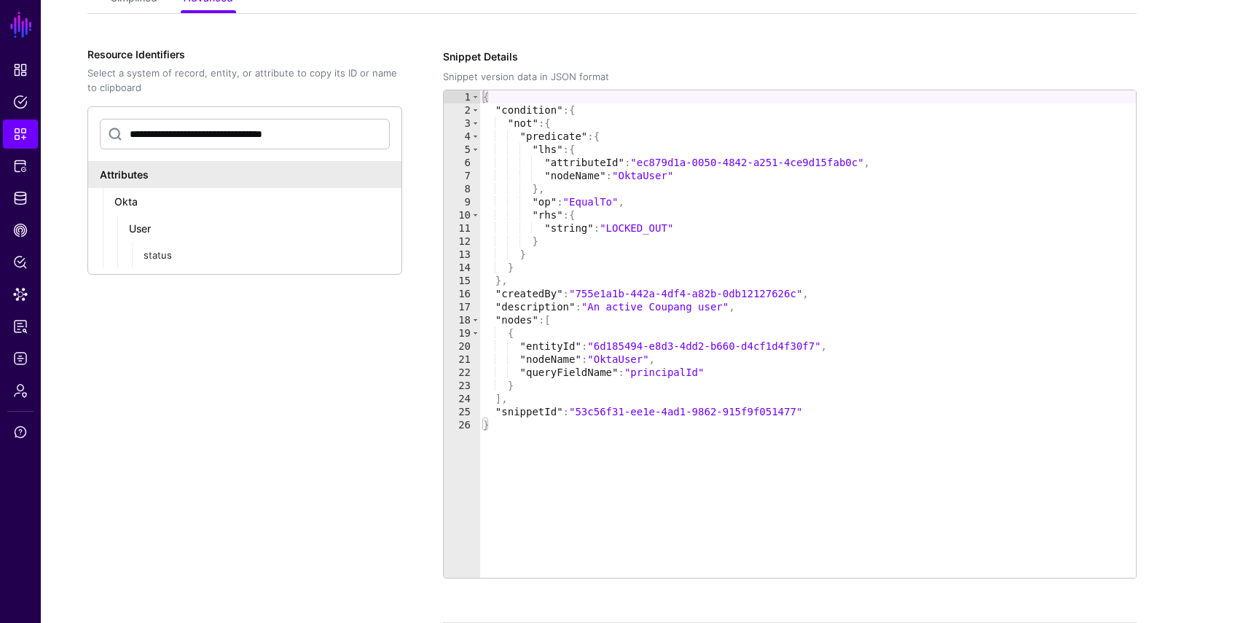
click at [554, 261] on div "{ "condition" : { "not" : { "predicate" : { "lhs" : { "attributeId" : "ec879d1a…" at bounding box center [808, 347] width 656 height 514
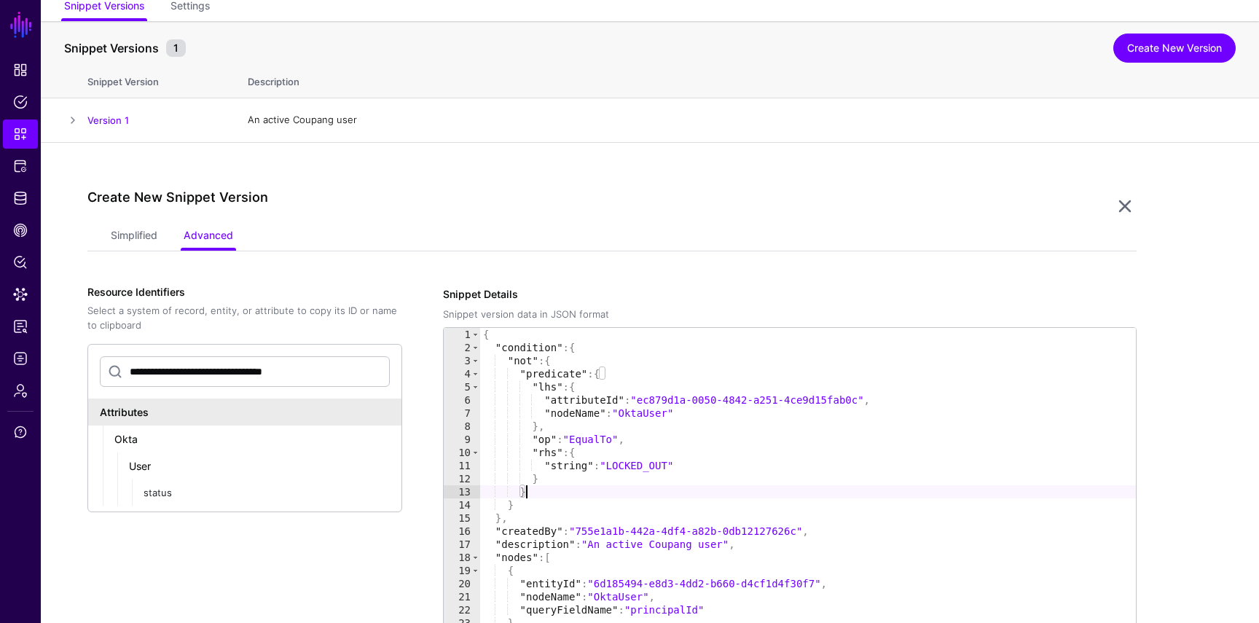
scroll to position [76, 0]
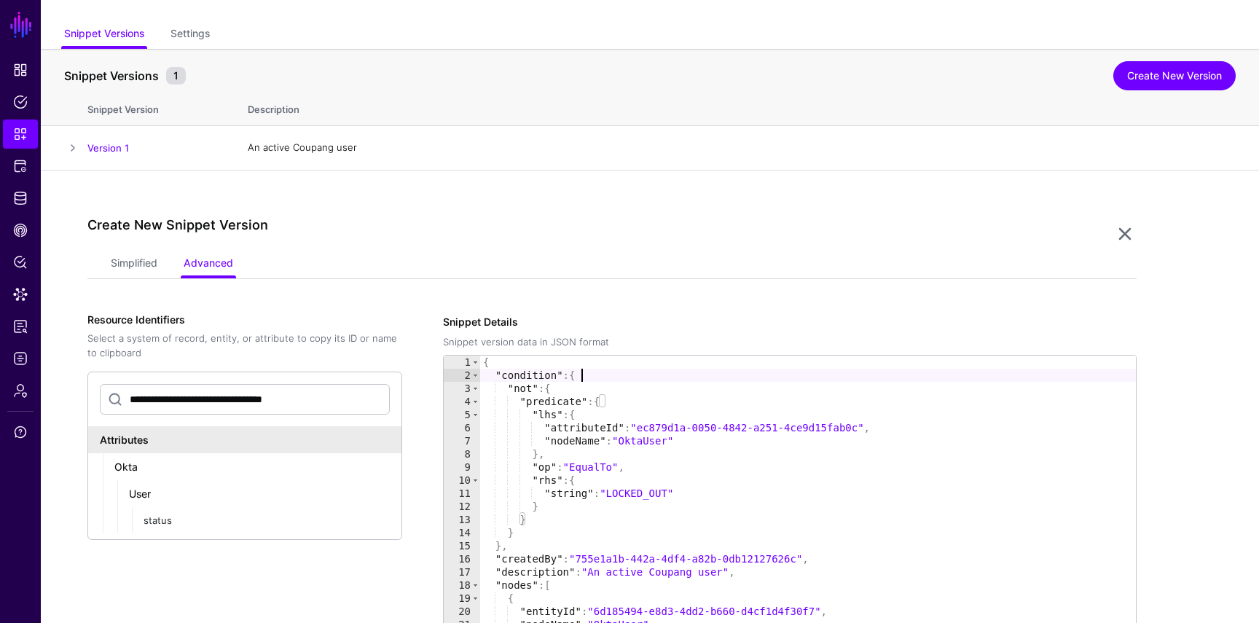
click at [602, 376] on div "{ "condition" : { "not" : { "predicate" : { "lhs" : { "attributeId" : "ec879d1a…" at bounding box center [808, 613] width 656 height 514
type textarea "**********"
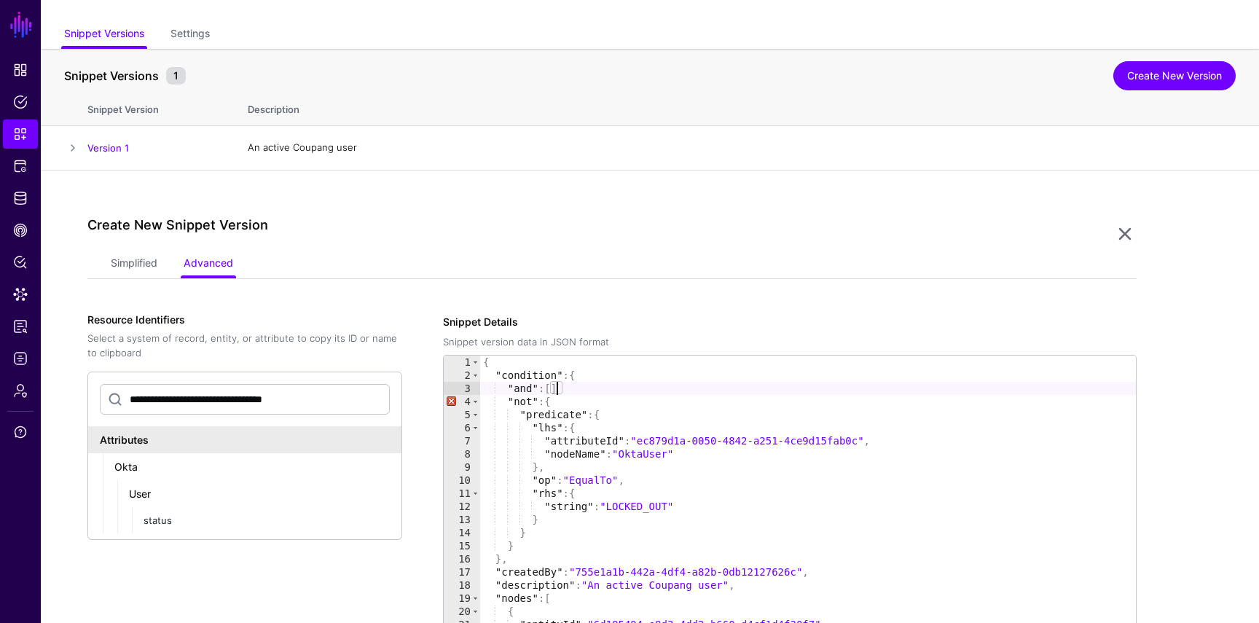
scroll to position [0, 2]
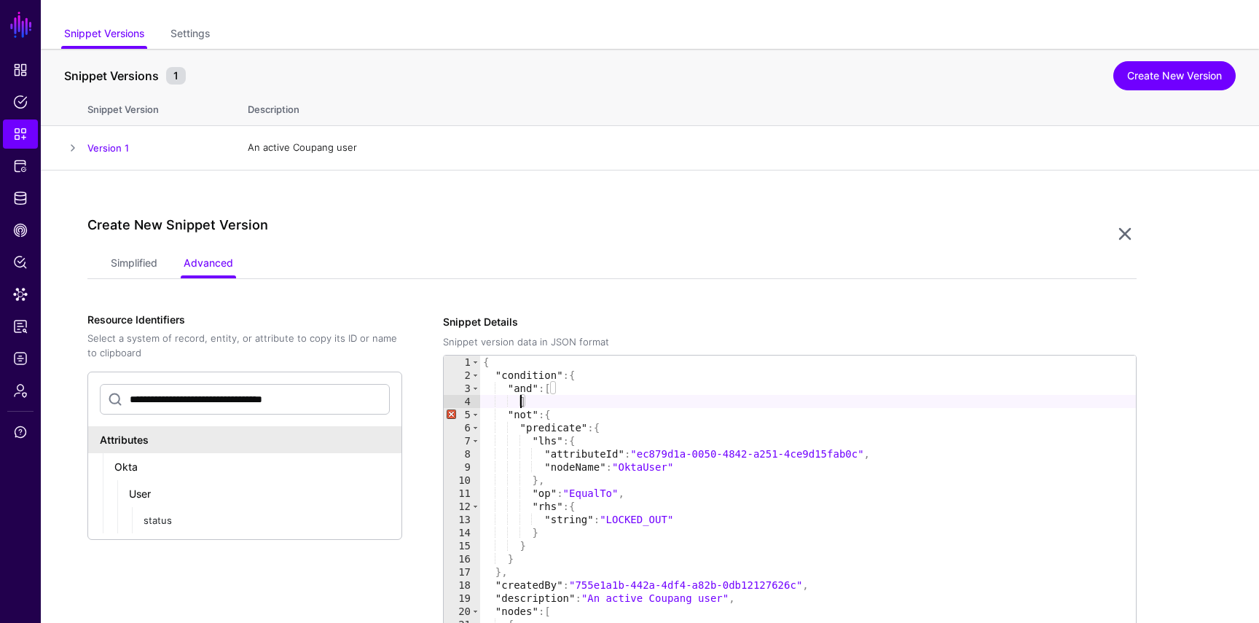
type textarea "**"
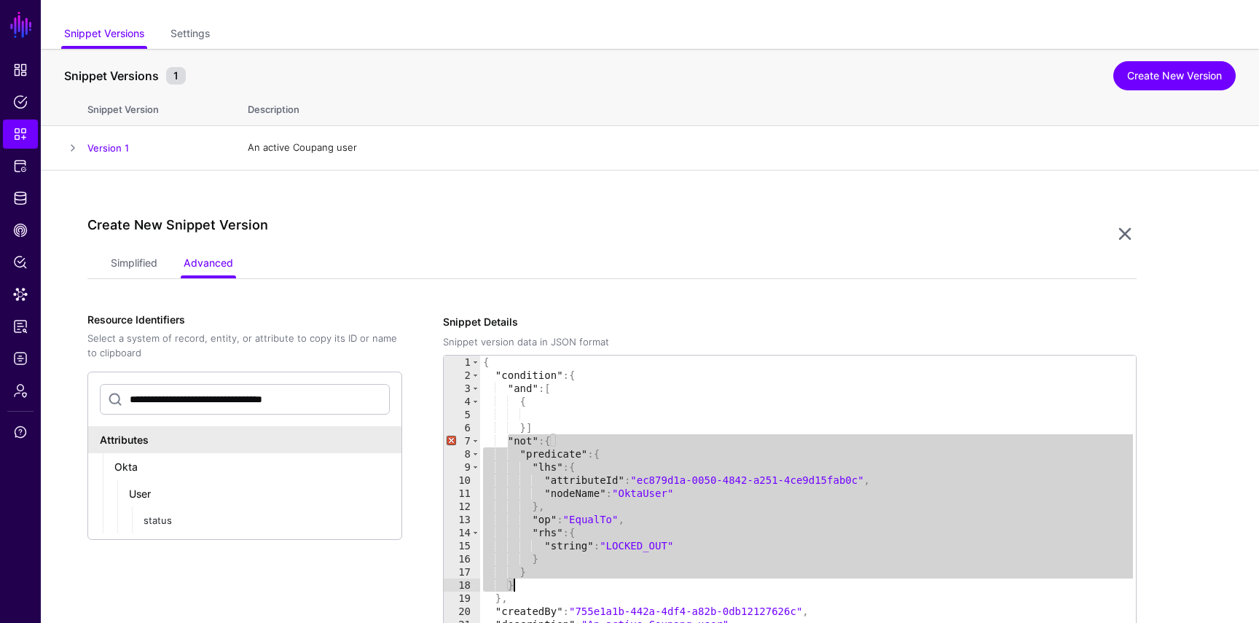
drag, startPoint x: 507, startPoint y: 439, endPoint x: 511, endPoint y: 584, distance: 145.8
click at [511, 584] on div "{ "condition" : { "and" : [ { }] "not" : { "predicate" : { "lhs" : { "attribute…" at bounding box center [808, 613] width 656 height 514
type textarea "* *****"
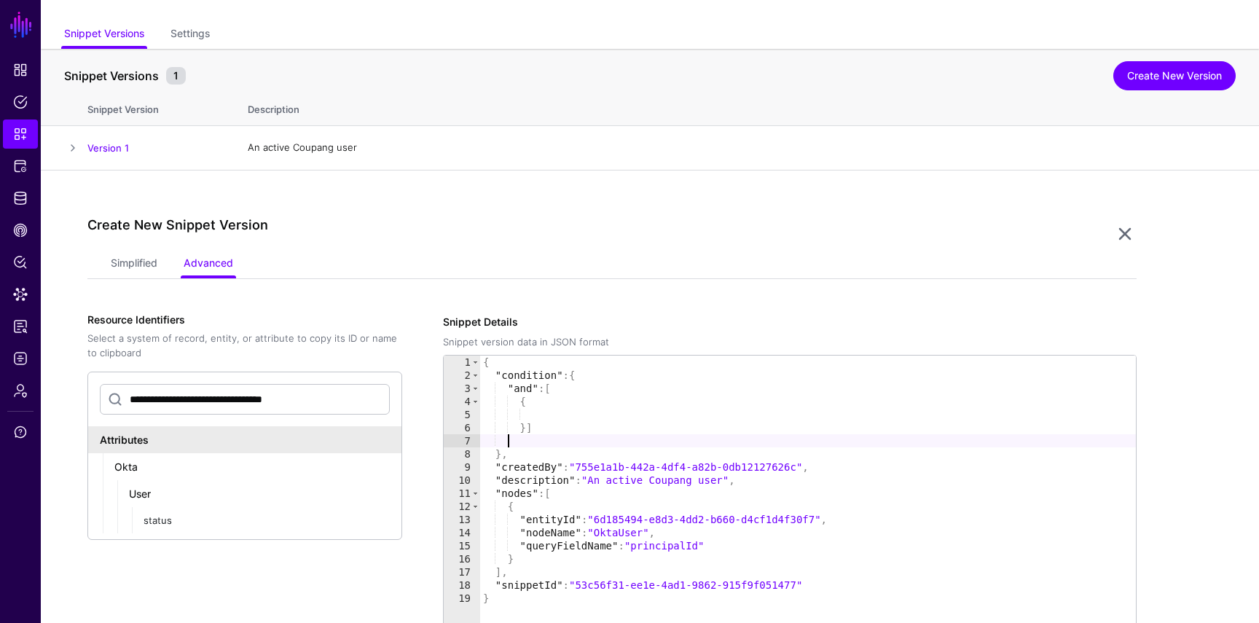
click at [559, 412] on div "{ "condition" : { "and" : [ { }] } , "createdBy" : "755e1a1b-442a-4df4-a82b-0db…" at bounding box center [808, 613] width 656 height 514
paste textarea "*"
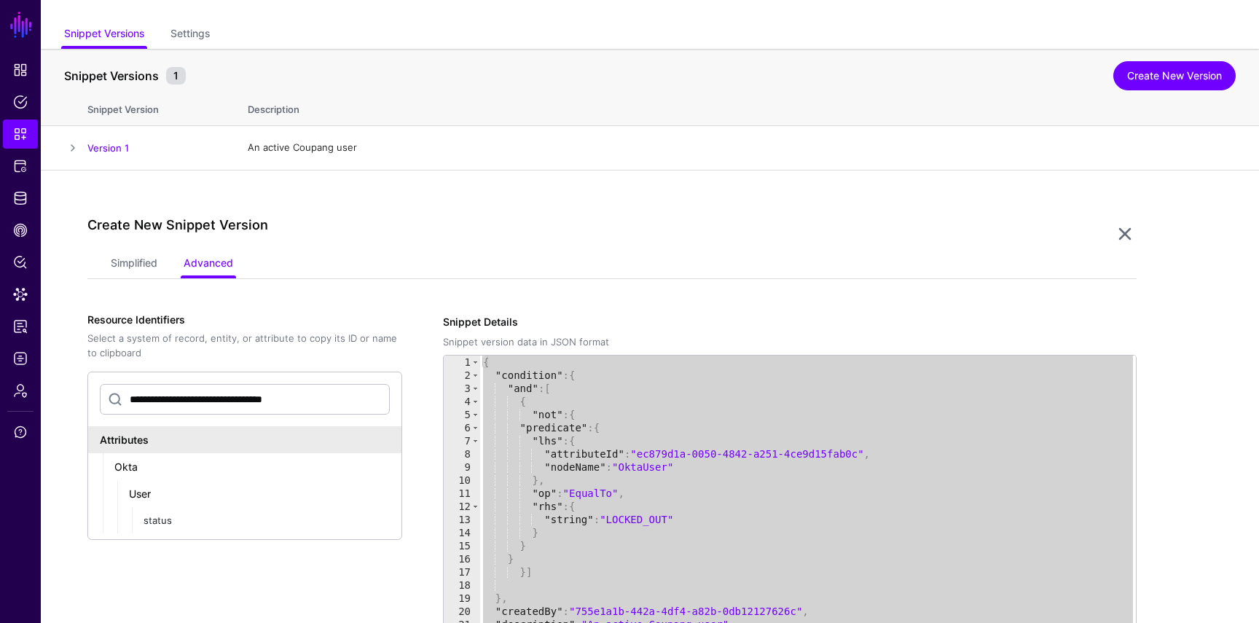
click at [618, 524] on div "{ "condition" : { "and" : [ { "not" : { "predicate" : { "lhs" : { "attributeId"…" at bounding box center [808, 613] width 656 height 514
paste textarea "Cursor at row 30"
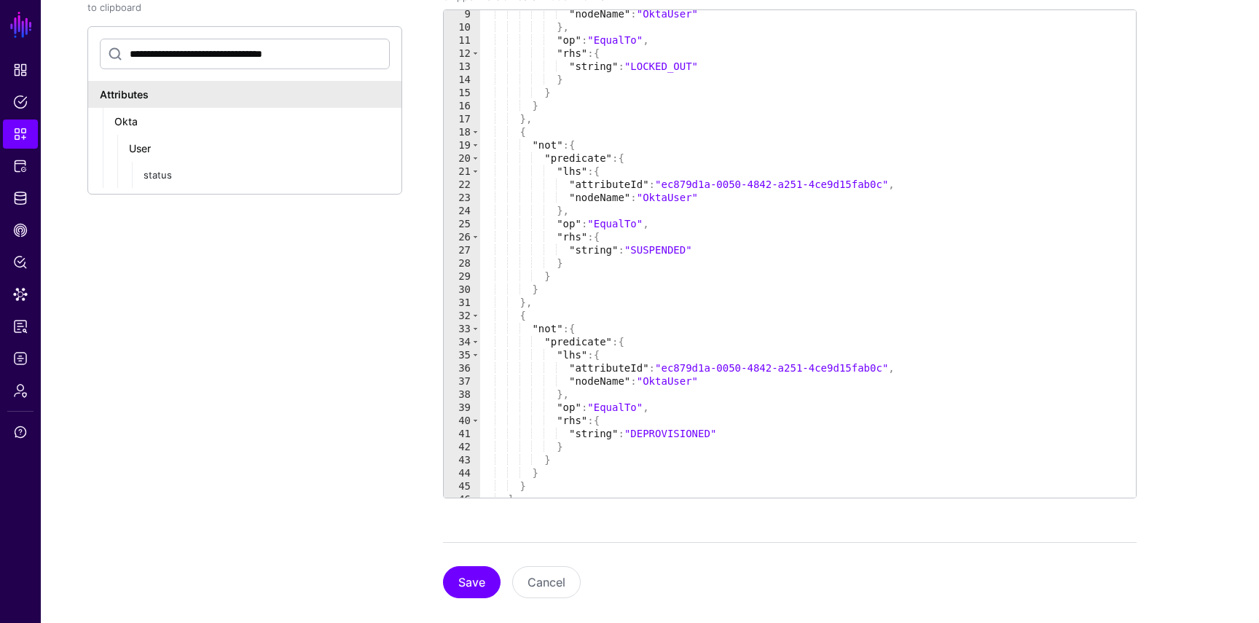
scroll to position [0, 0]
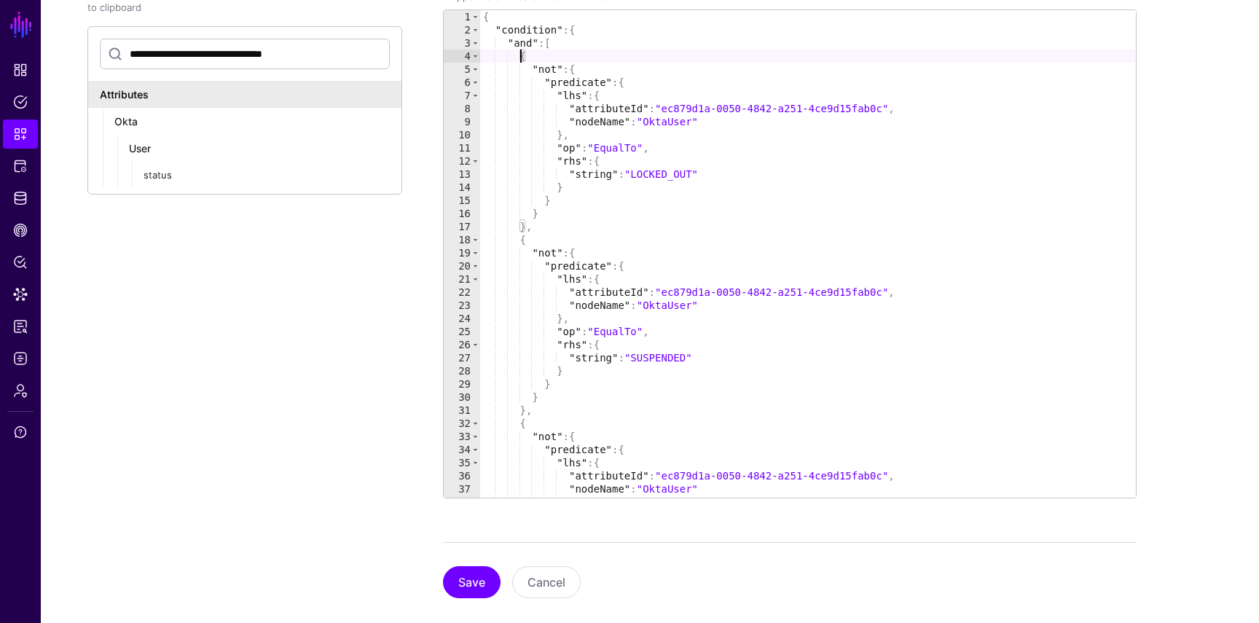
click at [521, 54] on div "{ "condition" : { "and" : [ { "not" : { "predicate" : { "lhs" : { "attributeId"…" at bounding box center [808, 267] width 656 height 514
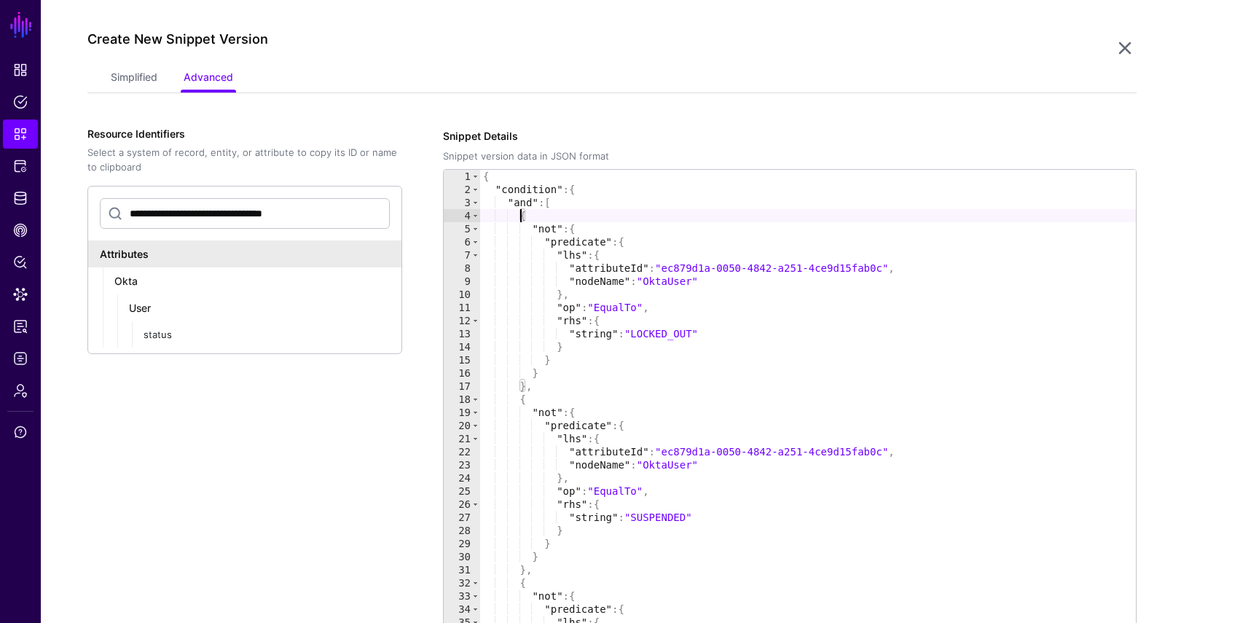
scroll to position [256, 0]
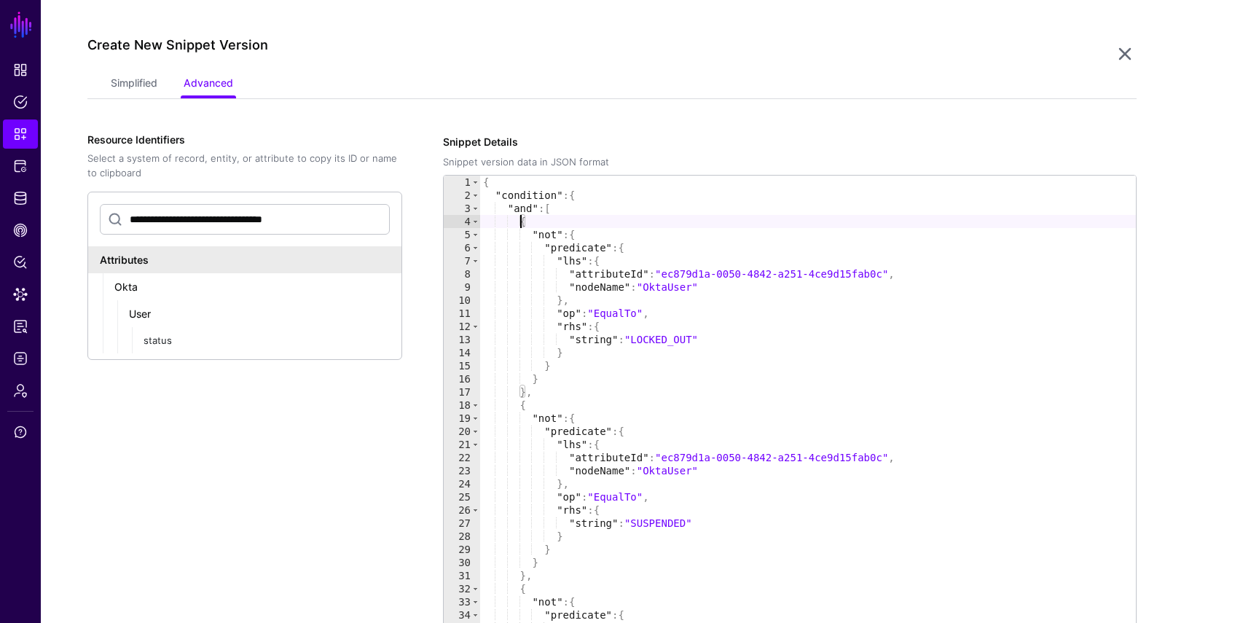
click at [541, 377] on div "{ "condition" : { "and" : [ { "not" : { "predicate" : { "lhs" : { "attributeId"…" at bounding box center [808, 433] width 656 height 514
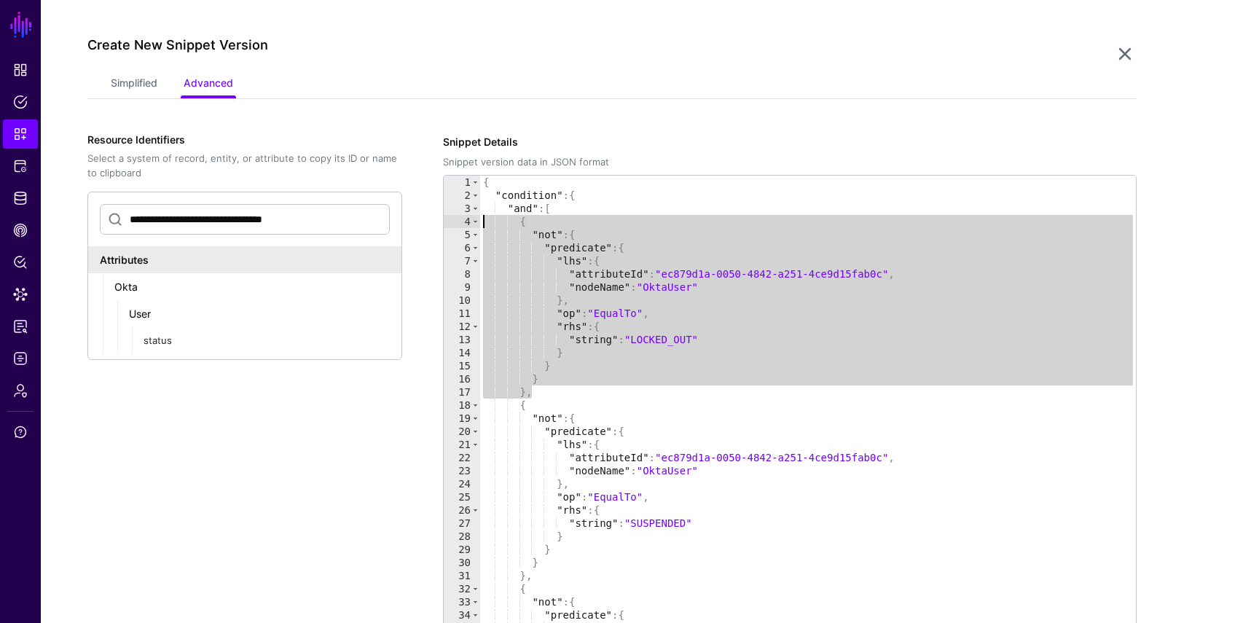
drag, startPoint x: 539, startPoint y: 391, endPoint x: 420, endPoint y: 225, distance: 204.2
click at [420, 225] on div "**********" at bounding box center [611, 449] width 1049 height 630
type textarea "**********"
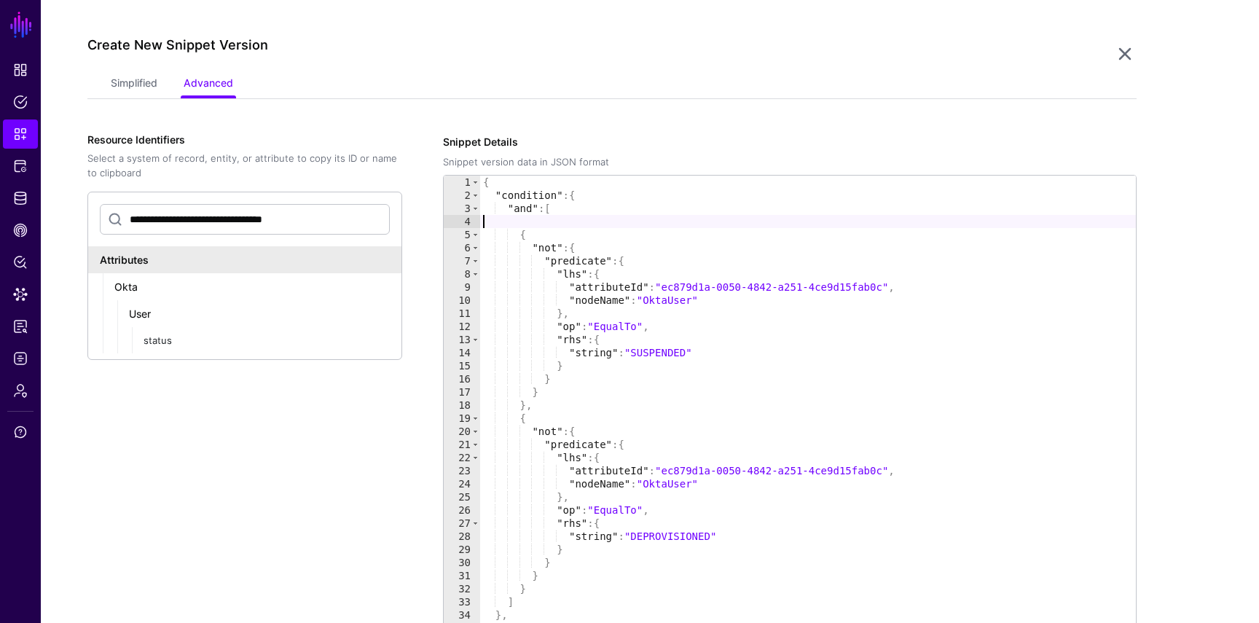
type textarea "********"
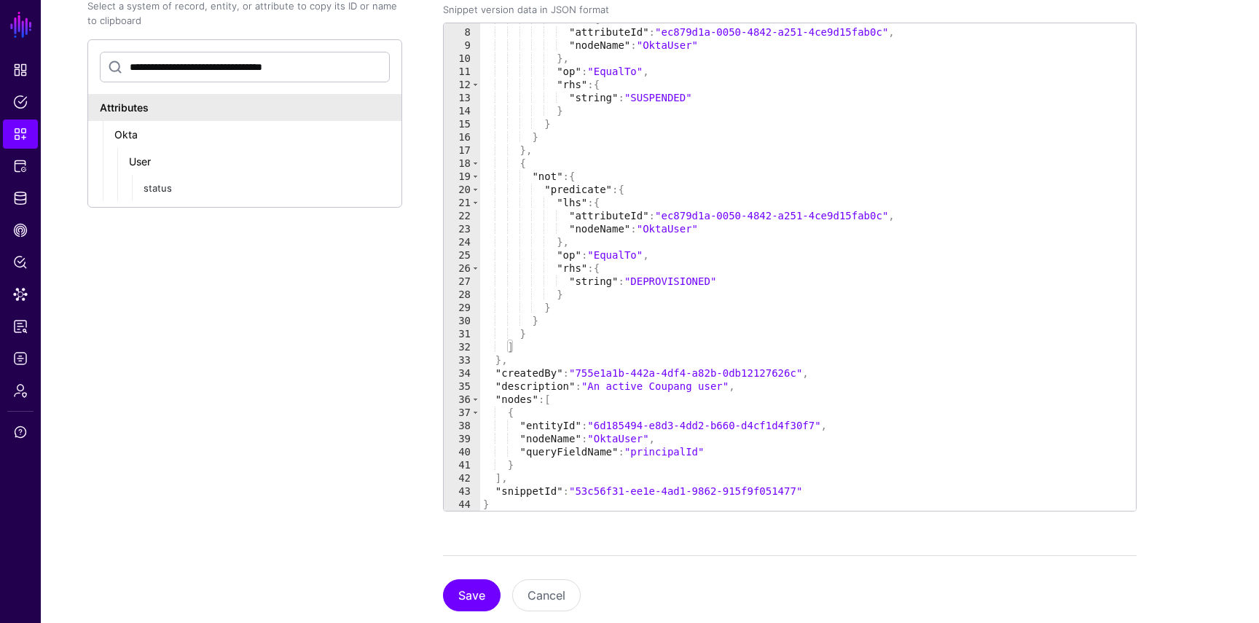
scroll to position [444, 0]
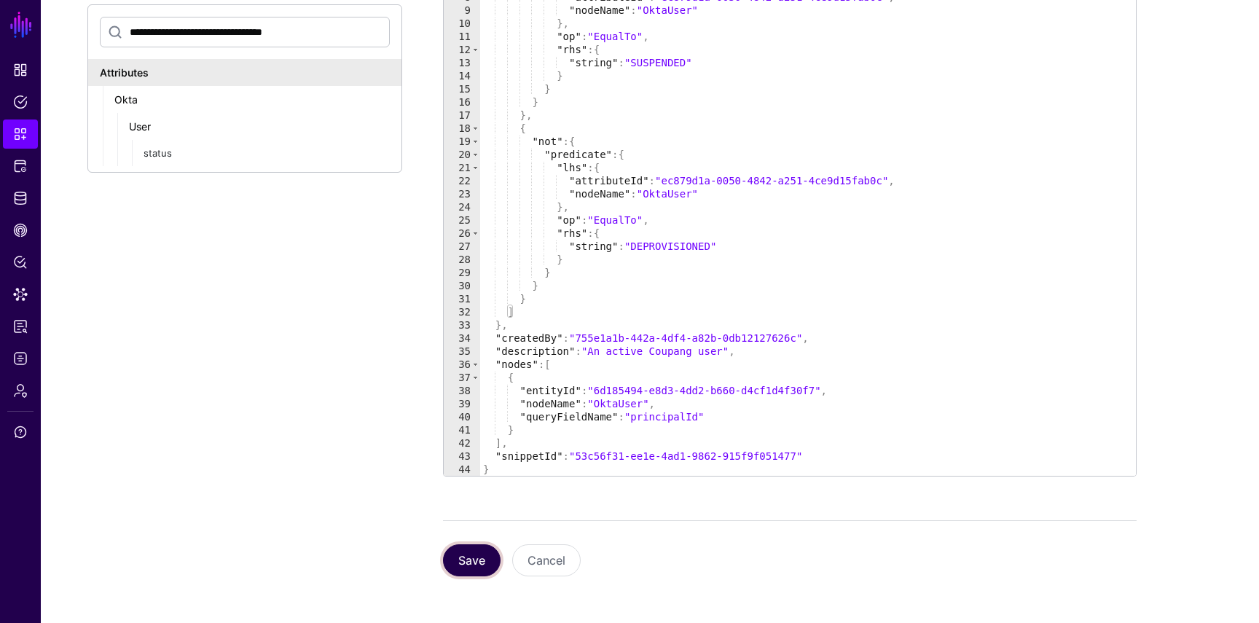
click at [468, 550] on button "Save" at bounding box center [472, 560] width 58 height 32
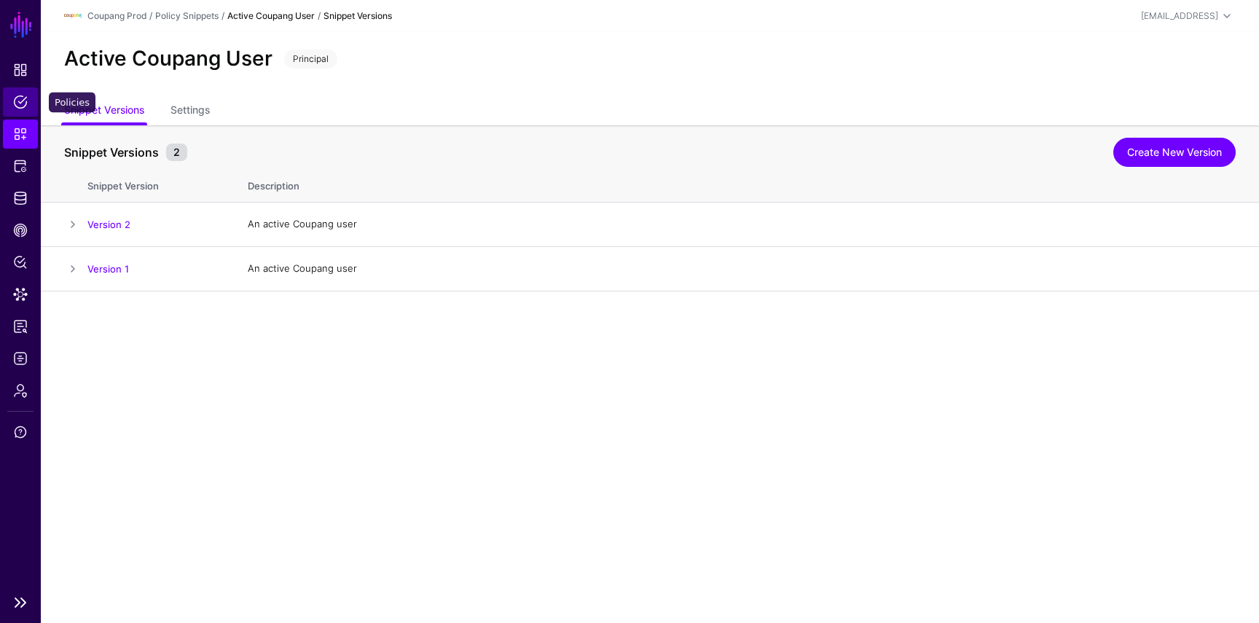
click at [25, 116] on link "Policies" at bounding box center [20, 101] width 35 height 29
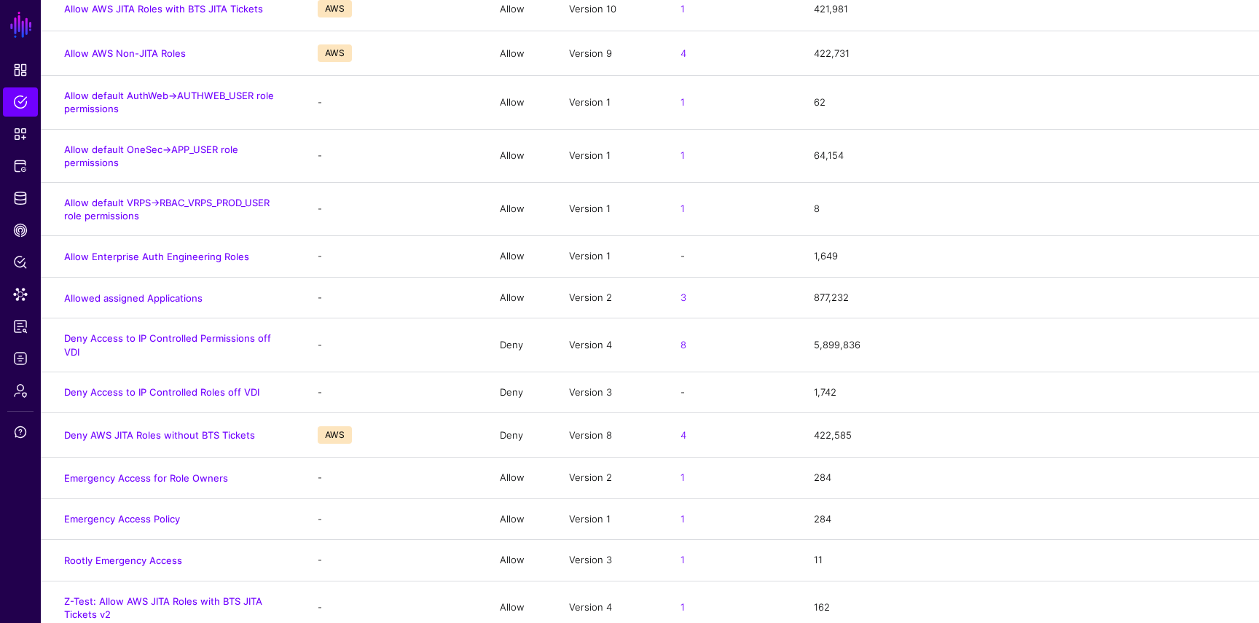
scroll to position [581, 0]
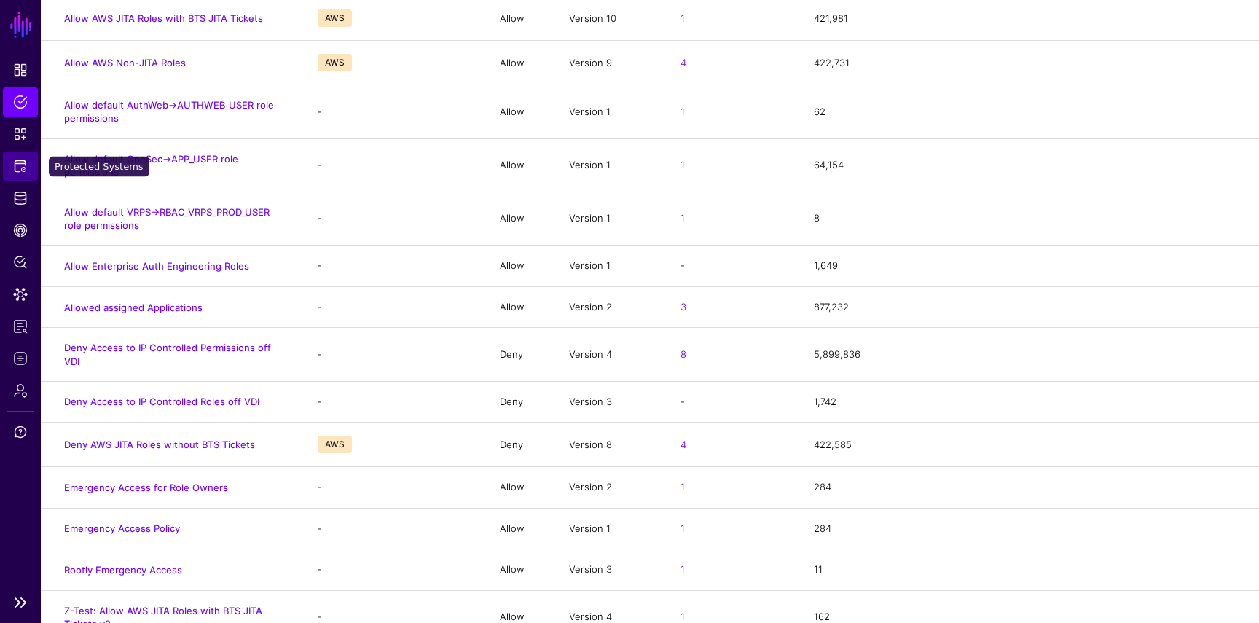
click at [27, 171] on span "Protected Systems" at bounding box center [20, 166] width 15 height 15
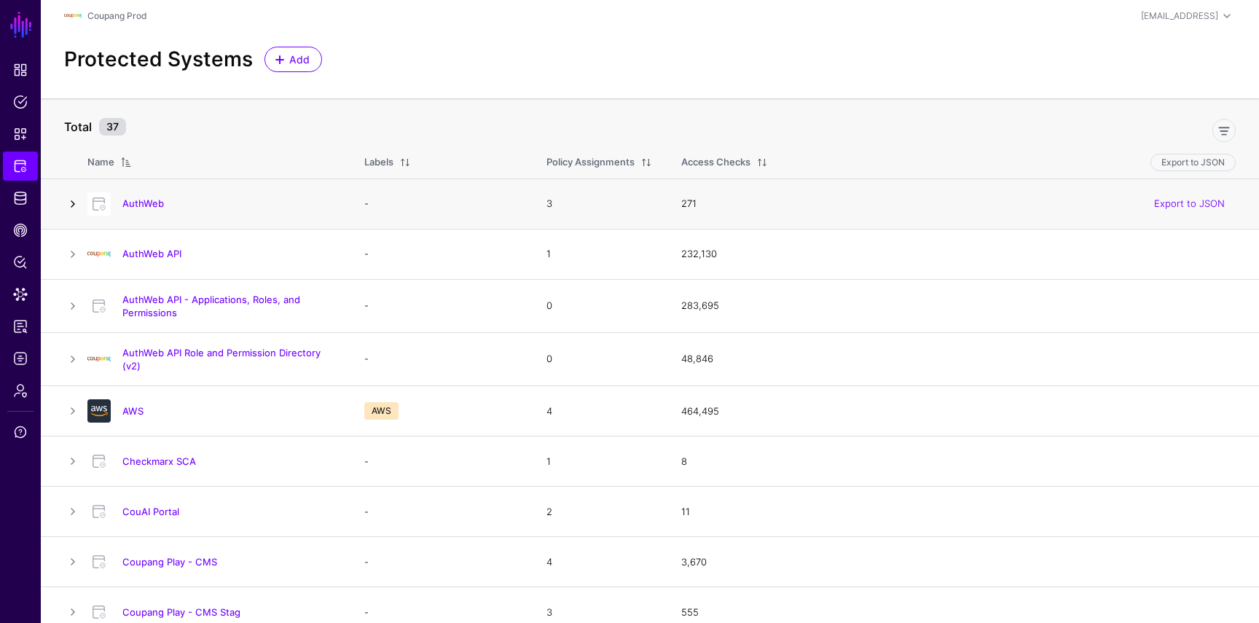
click at [71, 203] on link at bounding box center [72, 203] width 17 height 17
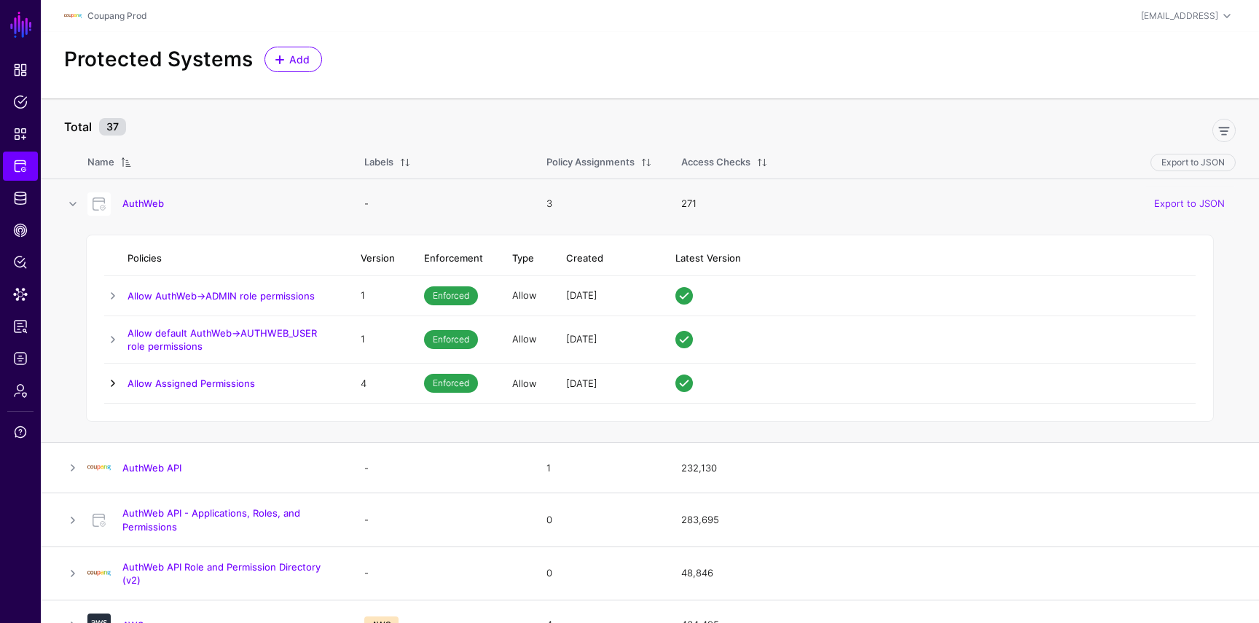
click at [118, 386] on link at bounding box center [112, 382] width 17 height 17
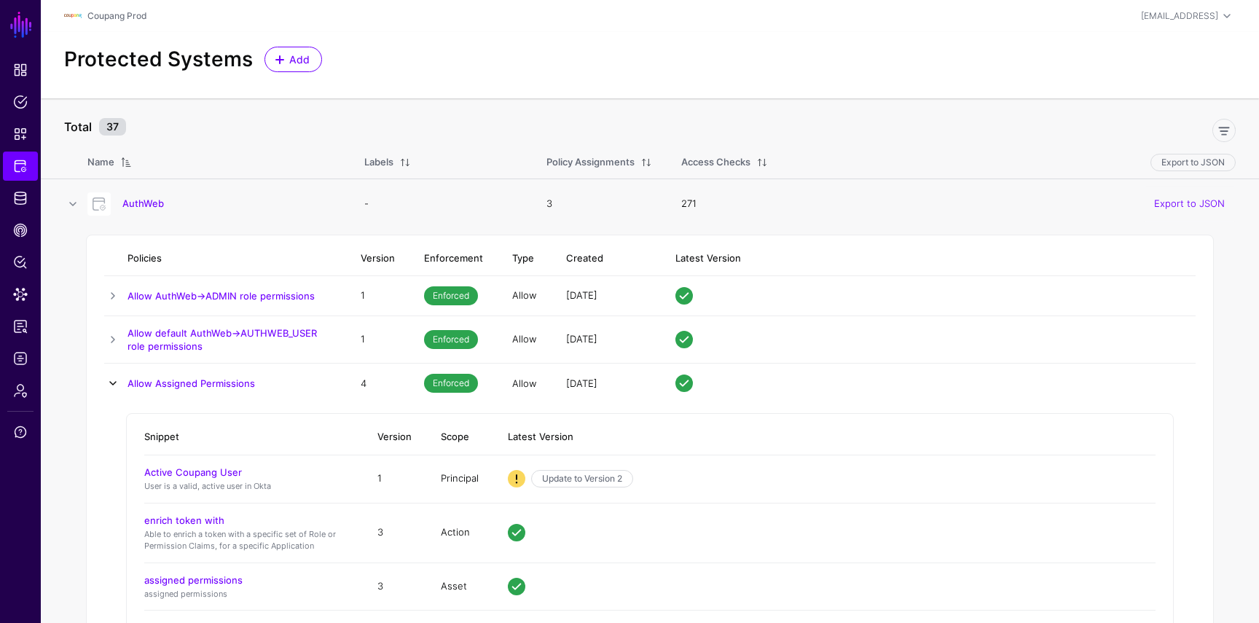
click at [111, 381] on link at bounding box center [112, 382] width 17 height 17
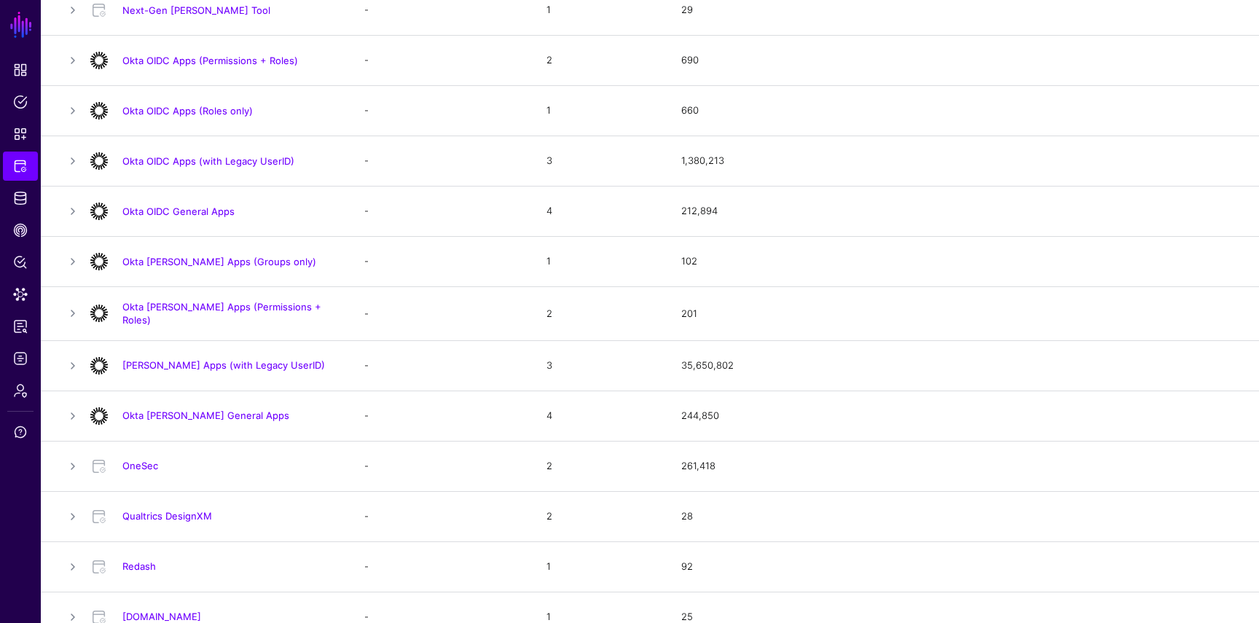
scroll to position [1168, 0]
click at [75, 361] on link at bounding box center [72, 364] width 17 height 17
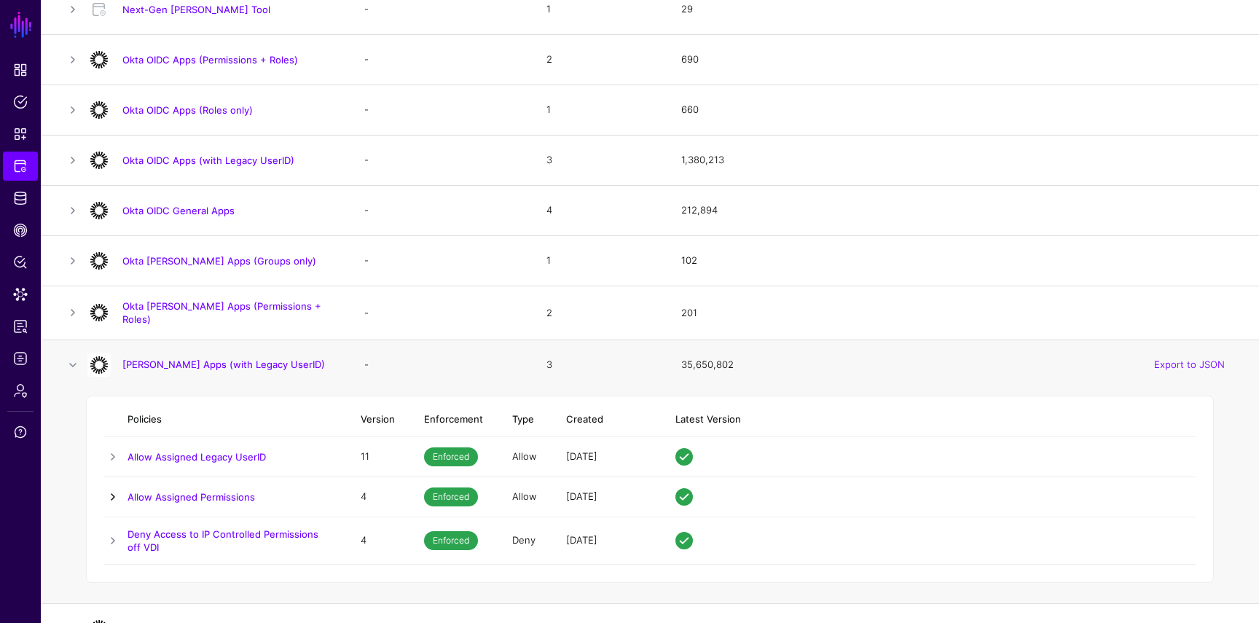
click at [115, 492] on link at bounding box center [112, 496] width 17 height 17
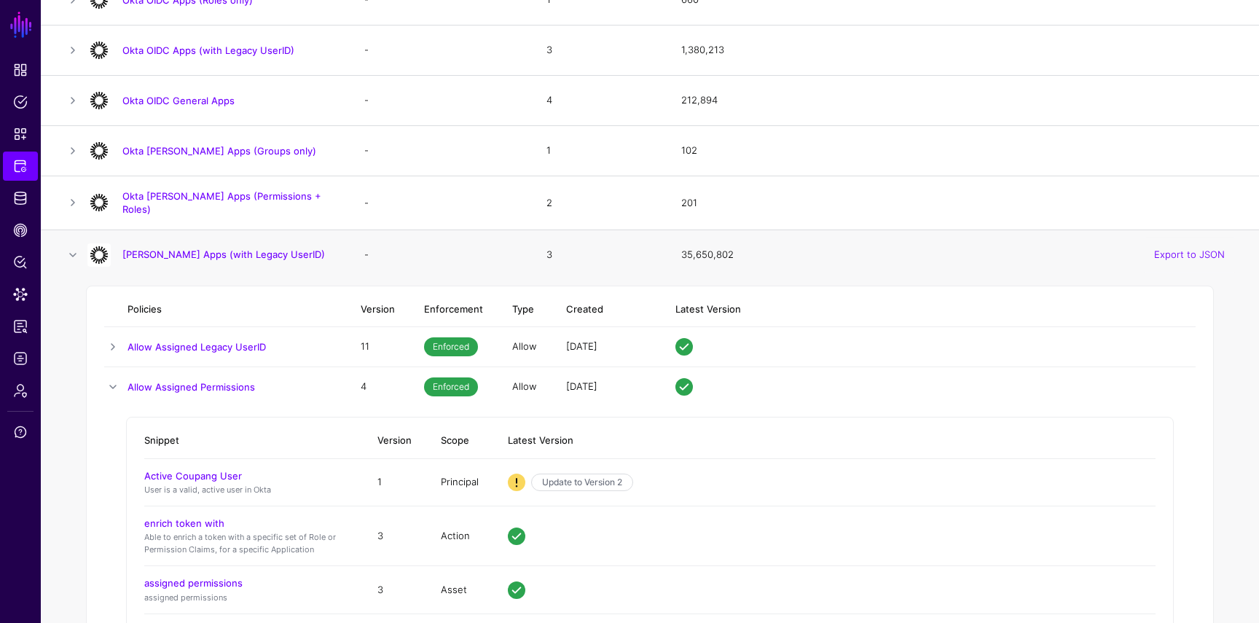
scroll to position [1285, 0]
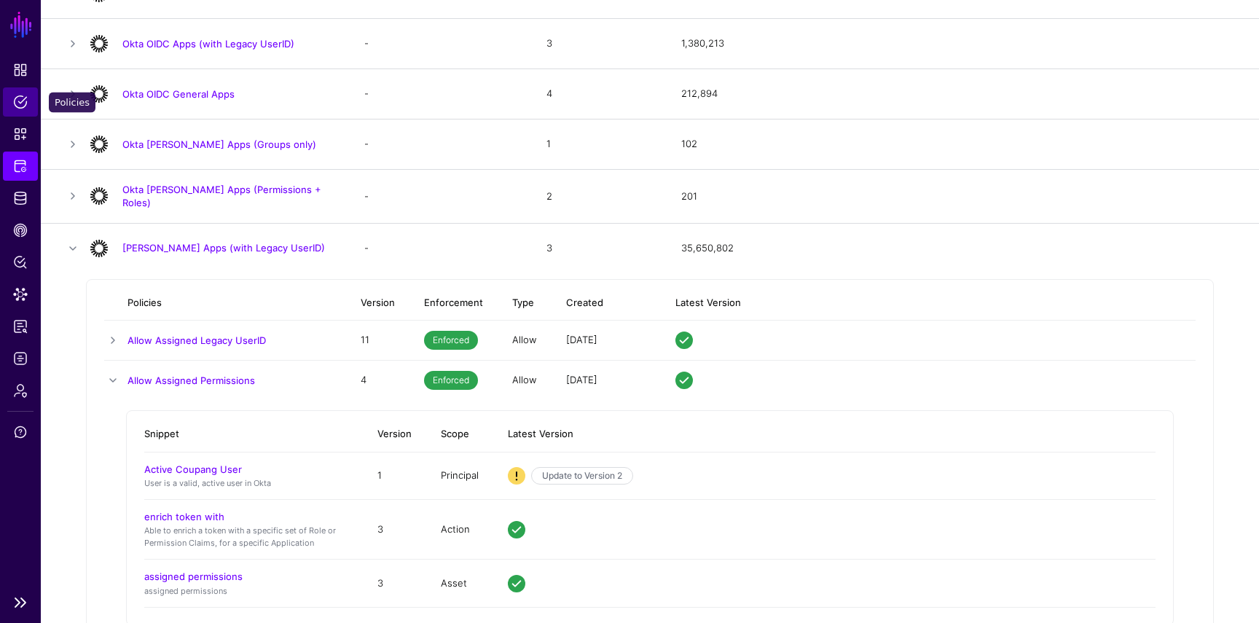
click at [24, 101] on span "Policies" at bounding box center [20, 102] width 15 height 15
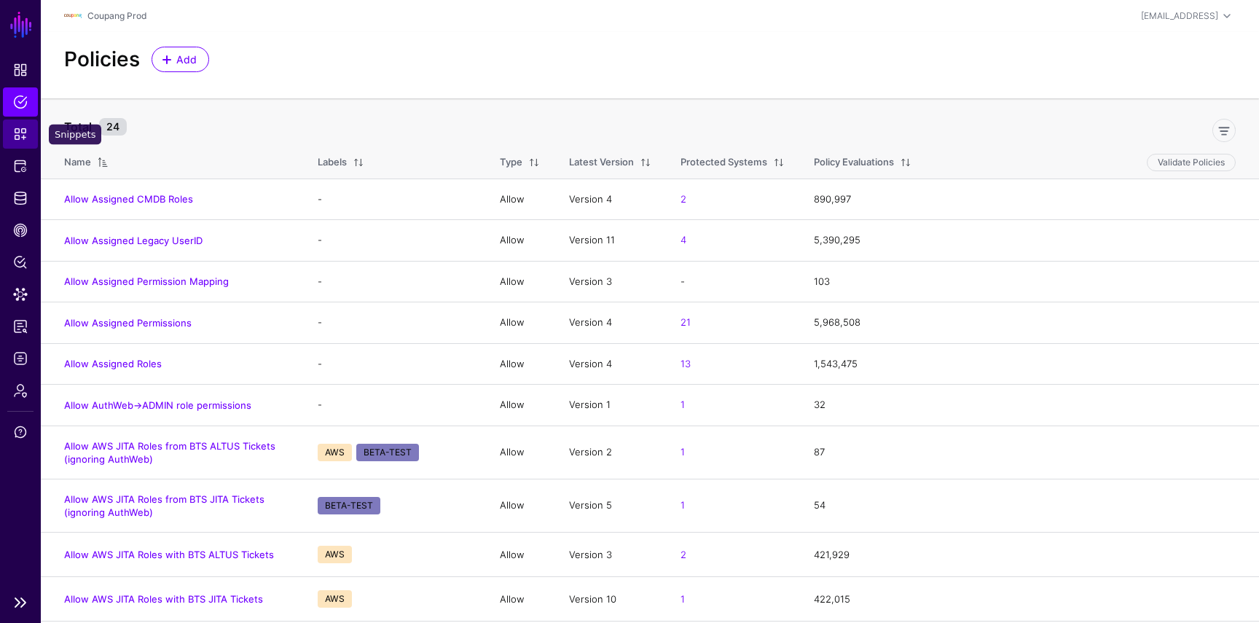
click at [14, 133] on span "Snippets" at bounding box center [20, 134] width 15 height 15
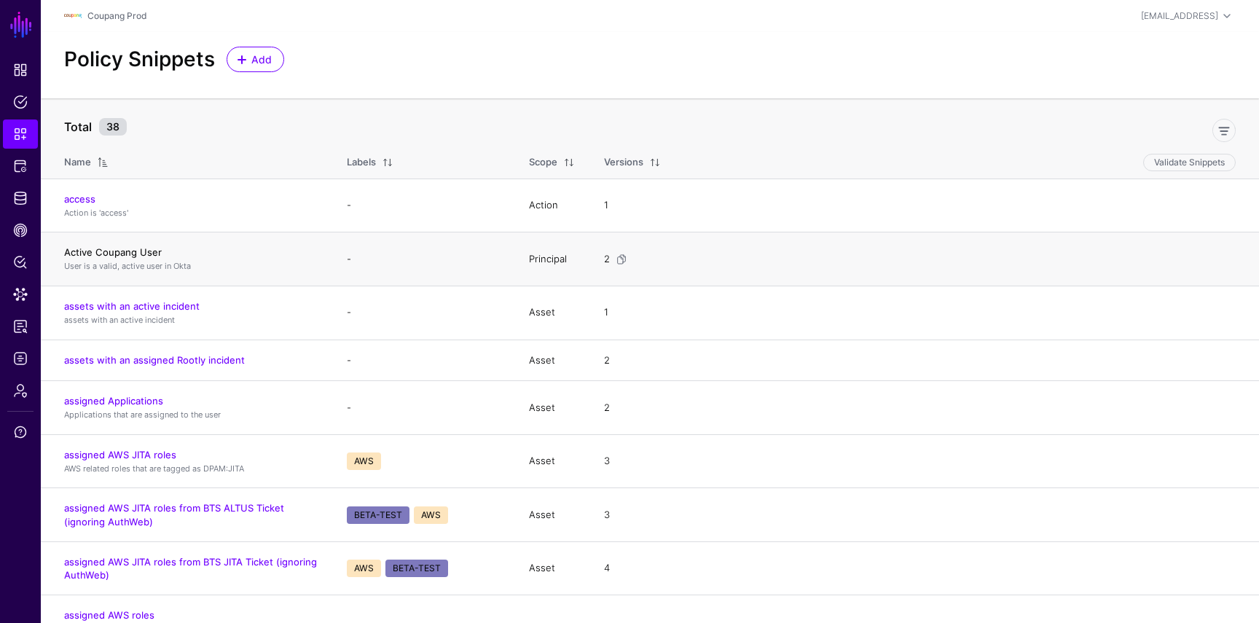
click at [115, 252] on link "Active Coupang User" at bounding box center [113, 252] width 98 height 12
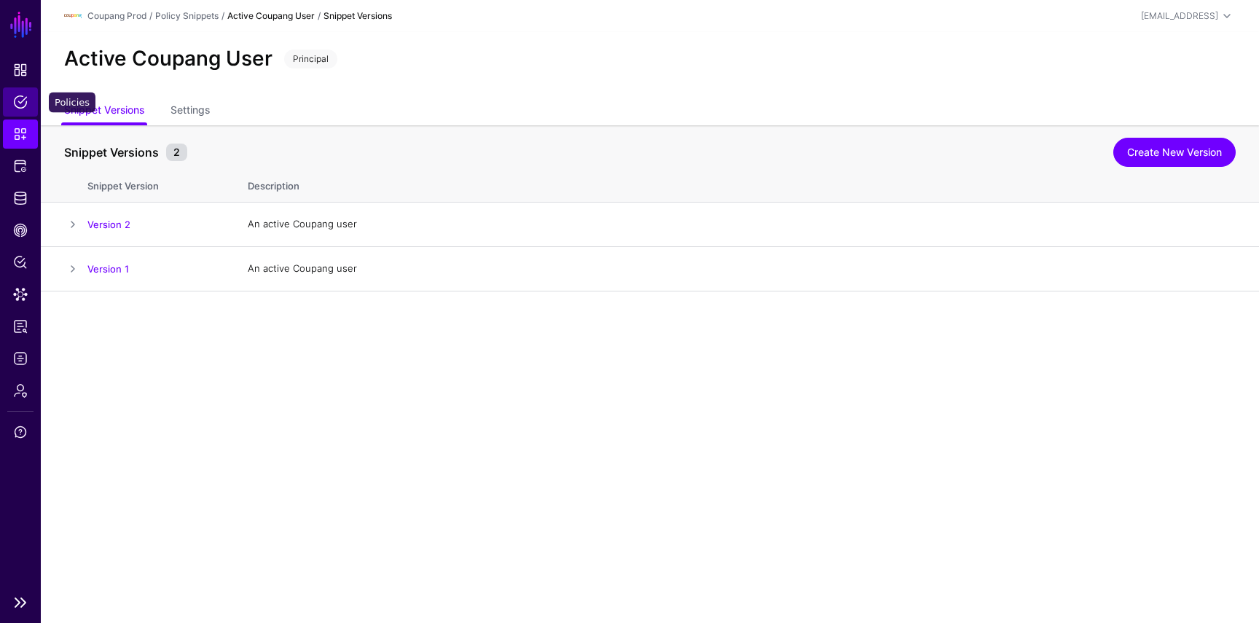
click at [28, 114] on link "Policies" at bounding box center [20, 101] width 35 height 29
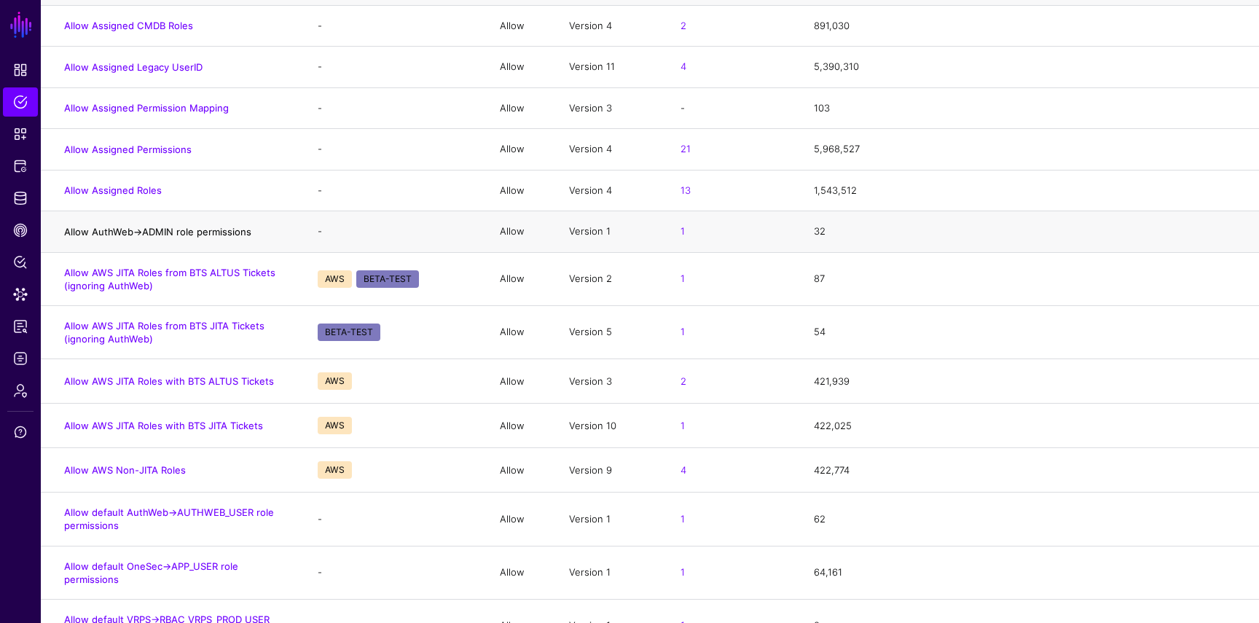
scroll to position [148, 0]
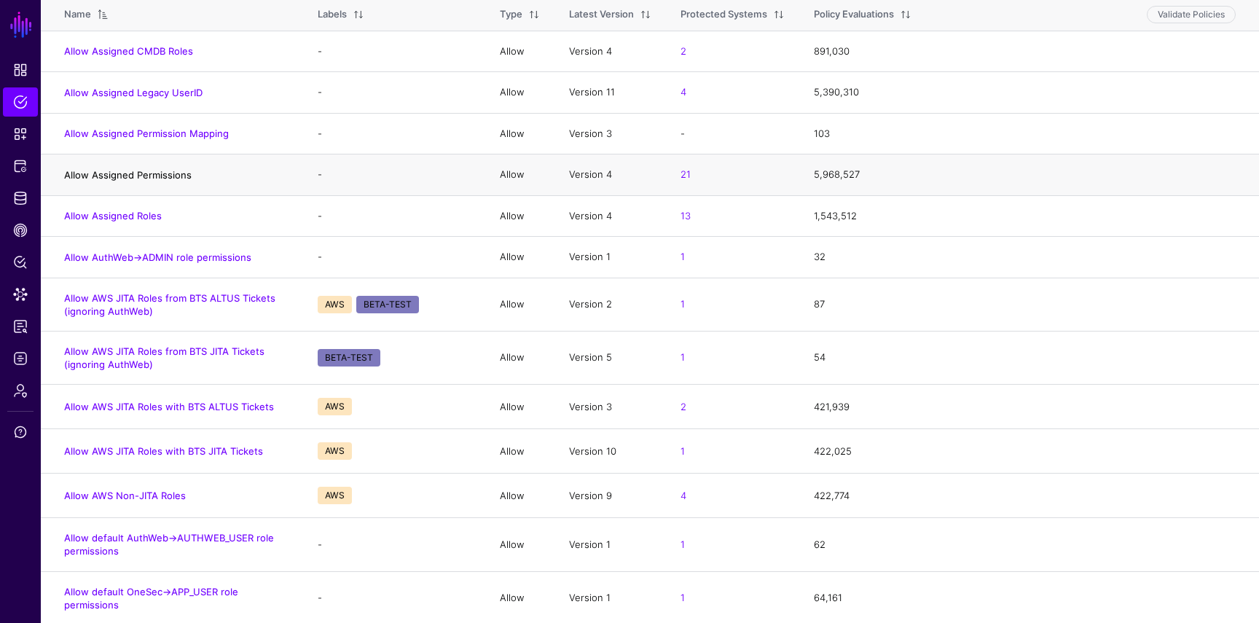
click at [125, 178] on link "Allow Assigned Permissions" at bounding box center [127, 175] width 127 height 12
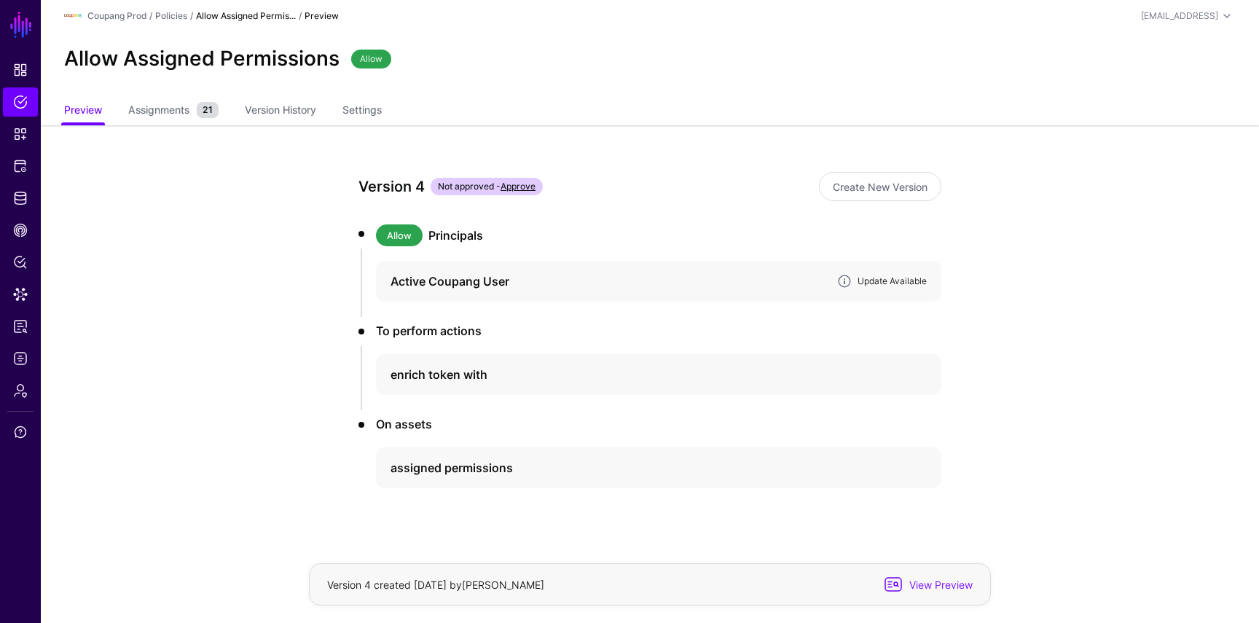
click at [883, 283] on link "Update Available" at bounding box center [891, 280] width 69 height 11
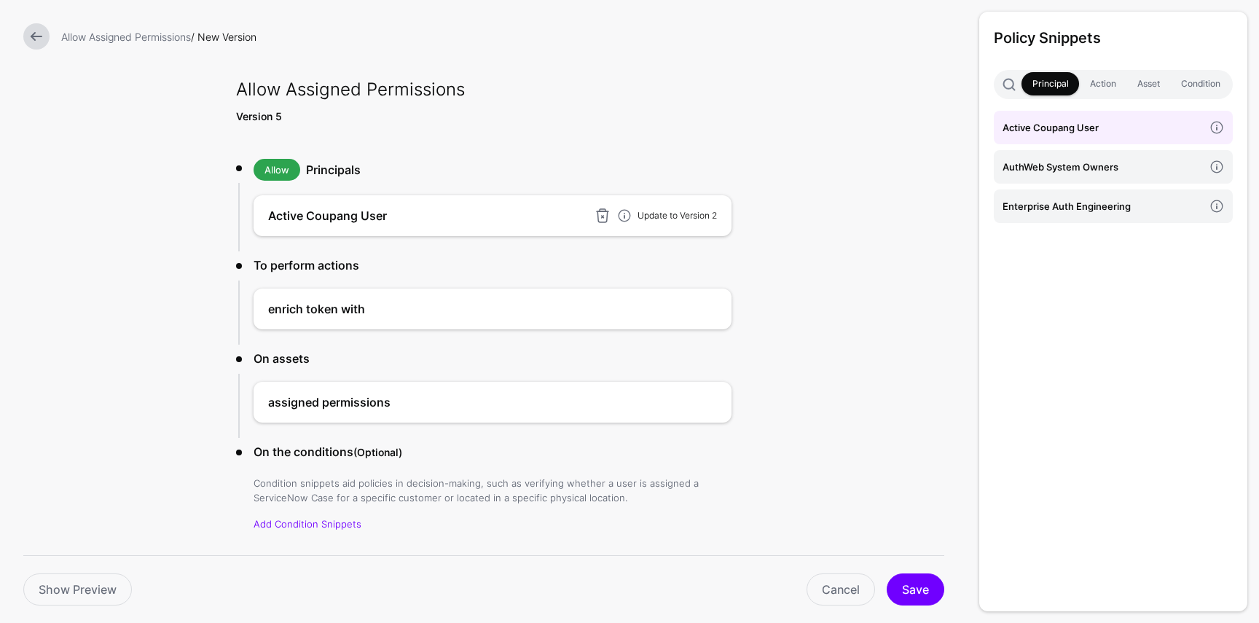
click at [676, 216] on link "Update to Version 2" at bounding box center [676, 215] width 79 height 11
click at [929, 585] on button "Save" at bounding box center [916, 589] width 58 height 32
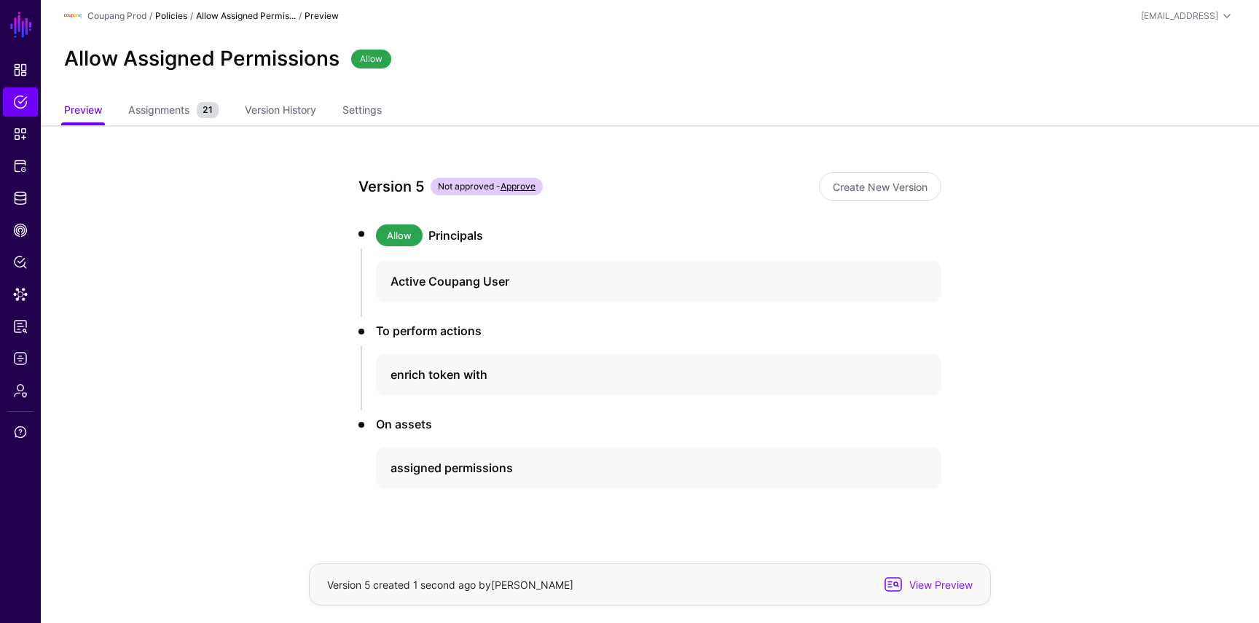
click at [179, 17] on link "Policies" at bounding box center [171, 15] width 32 height 11
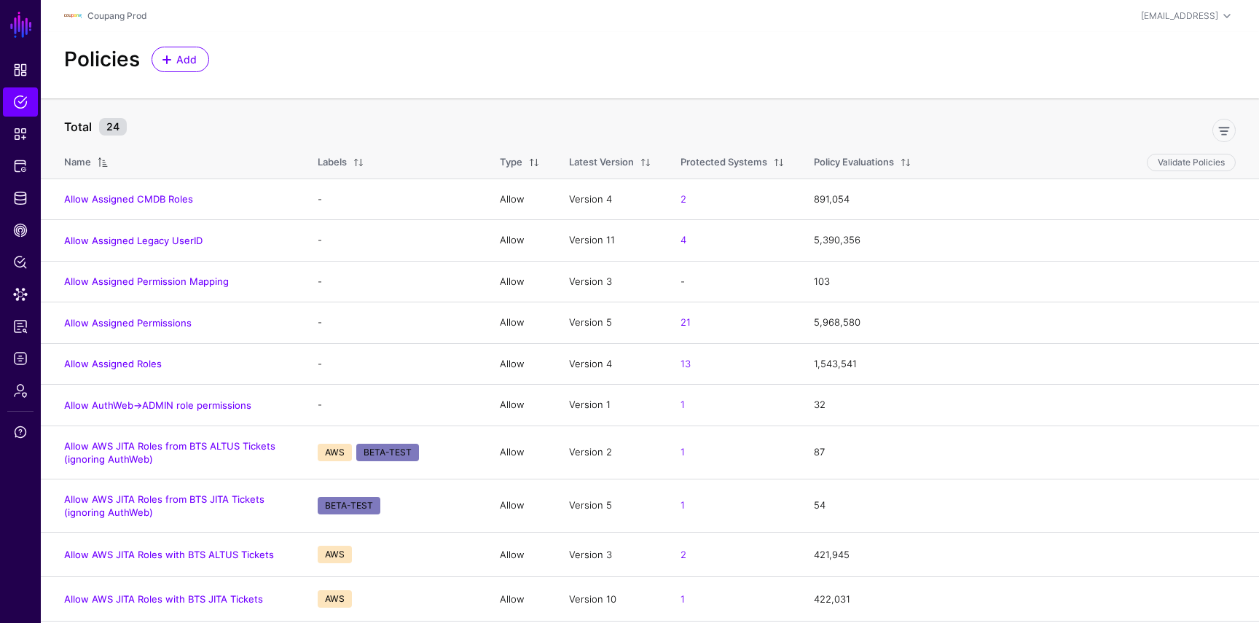
click at [143, 202] on link "Allow Assigned CMDB Roles" at bounding box center [128, 199] width 129 height 12
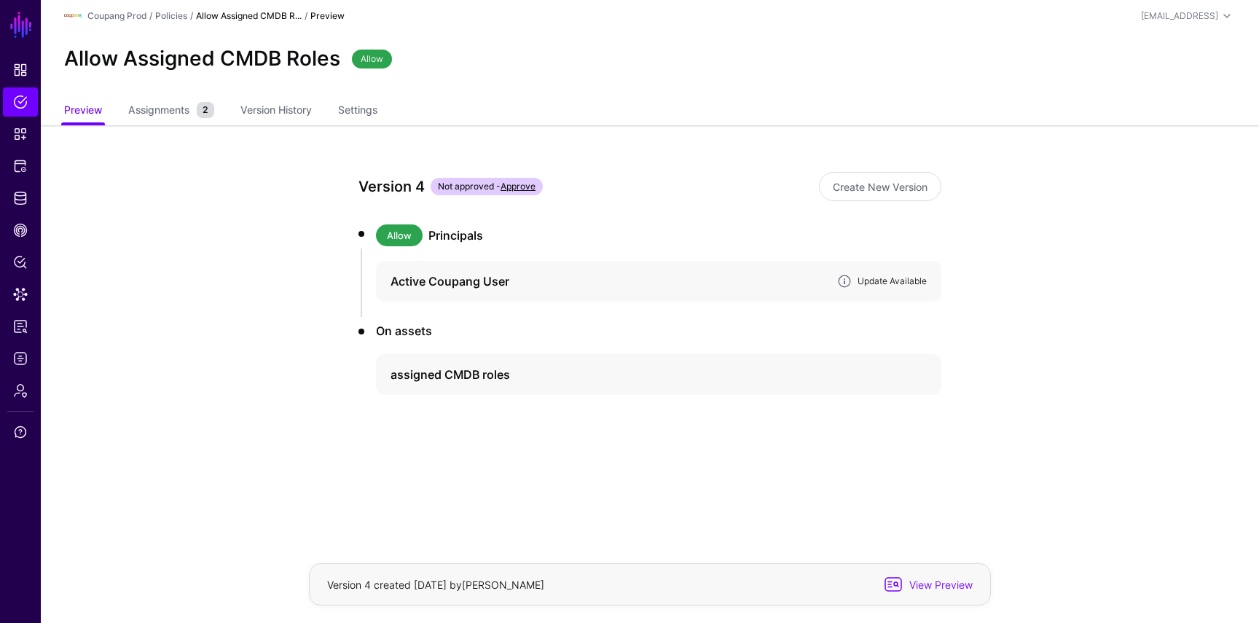
click at [903, 283] on link "Update Available" at bounding box center [891, 280] width 69 height 11
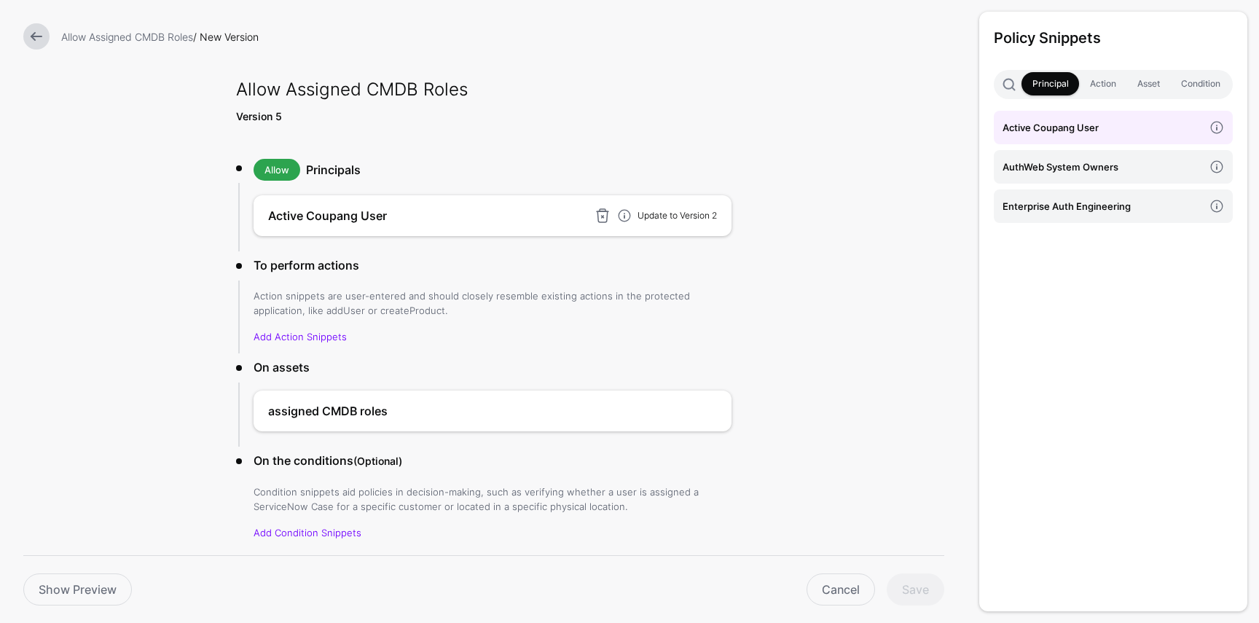
click at [669, 216] on link "Update to Version 2" at bounding box center [676, 215] width 79 height 11
click at [870, 471] on form "Allow Assigned CMDB Roles / New Version Allow Assigned CMDB Roles Version 5 All…" at bounding box center [483, 337] width 967 height 675
click at [39, 33] on link at bounding box center [36, 36] width 26 height 26
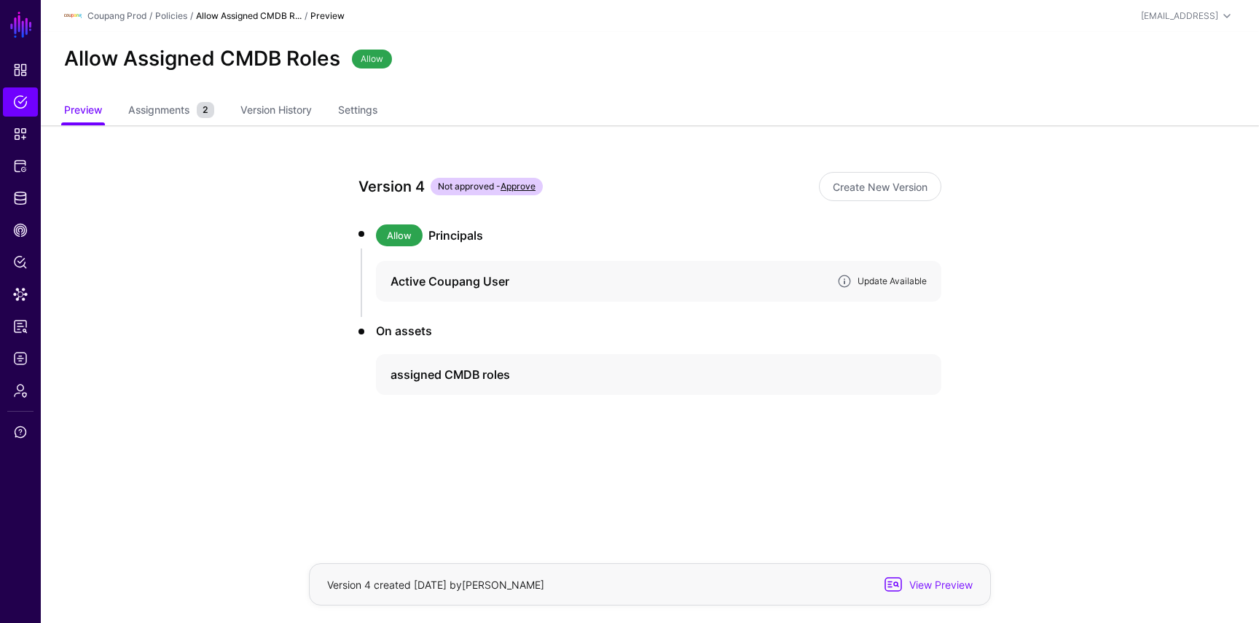
click at [909, 278] on link "Update Available" at bounding box center [891, 280] width 69 height 11
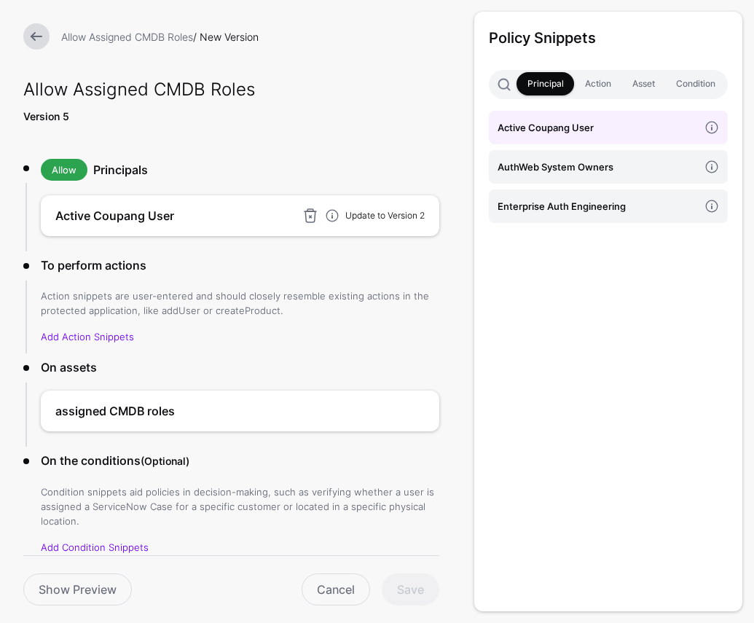
click at [393, 214] on link "Update to Version 2" at bounding box center [384, 215] width 79 height 11
click at [405, 582] on div "Cancel Save" at bounding box center [291, 589] width 307 height 32
click at [391, 584] on div "Cancel Save" at bounding box center [291, 589] width 307 height 32
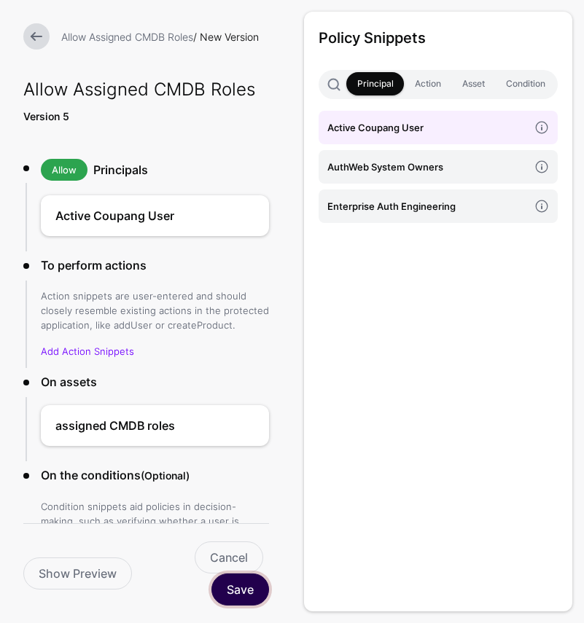
click at [232, 589] on button "Save" at bounding box center [240, 589] width 58 height 32
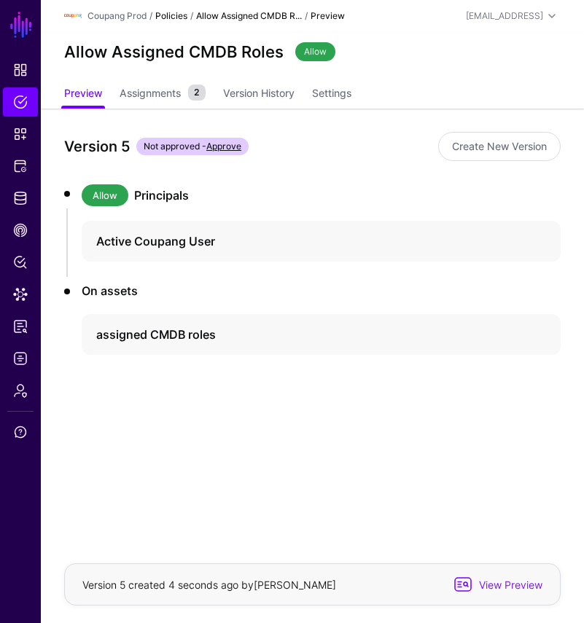
click at [180, 15] on link "Policies" at bounding box center [171, 15] width 32 height 11
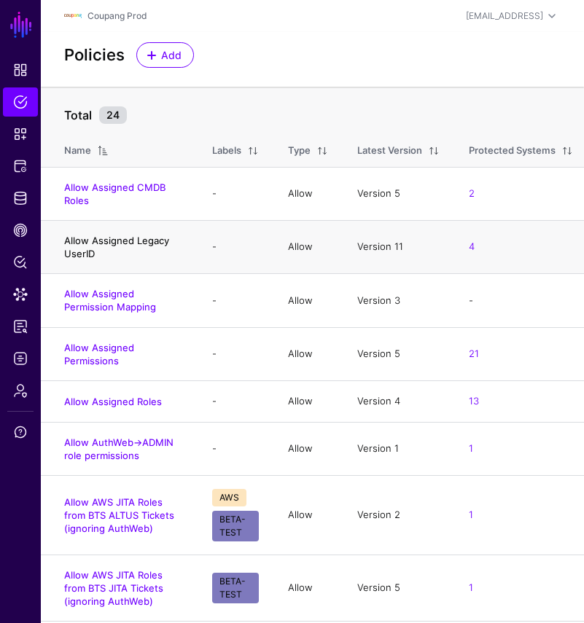
click at [148, 240] on link "Allow Assigned Legacy UserID" at bounding box center [116, 247] width 105 height 25
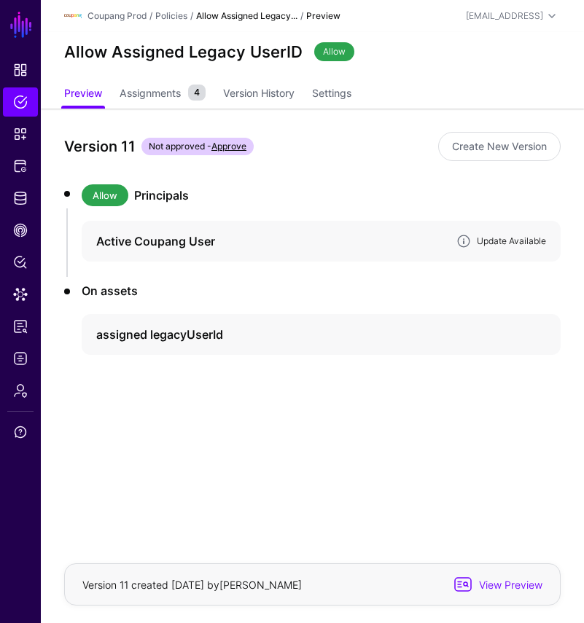
click at [492, 239] on link "Update Available" at bounding box center [510, 240] width 69 height 11
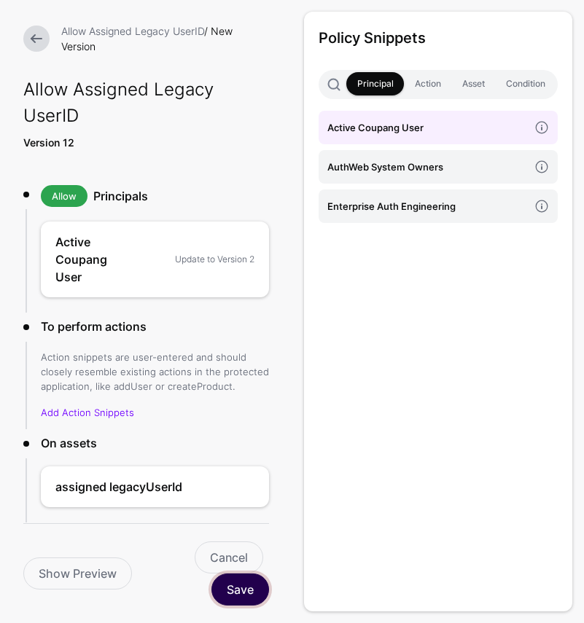
click at [256, 592] on button "Save" at bounding box center [240, 589] width 58 height 32
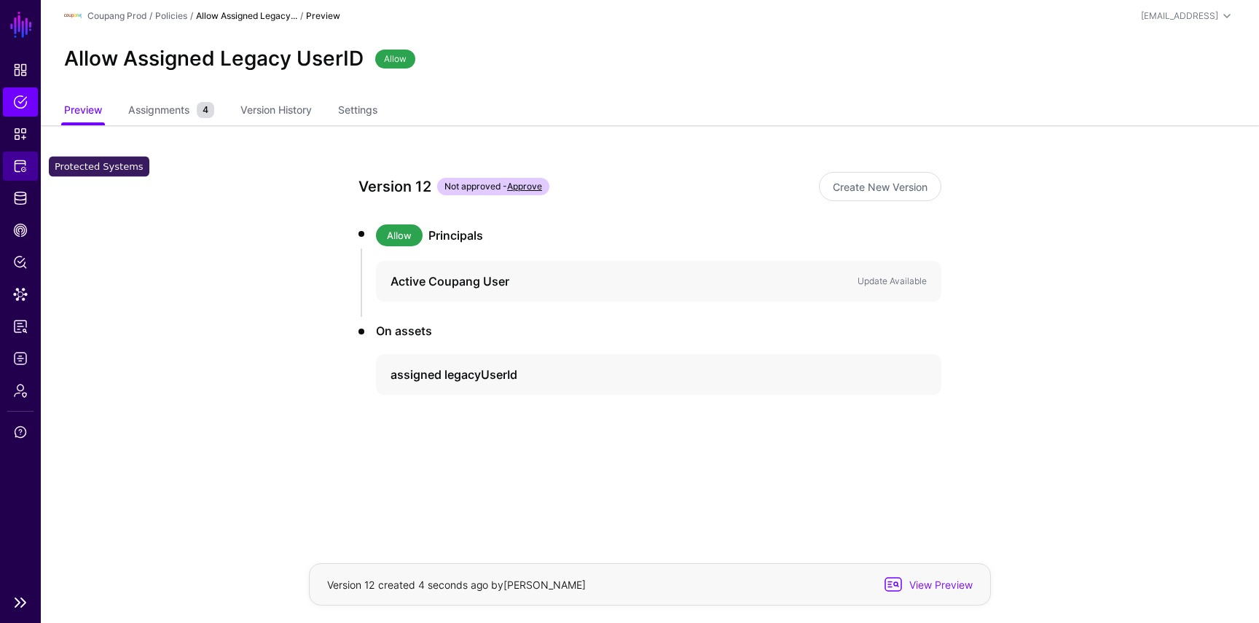
click at [18, 163] on span "Protected Systems" at bounding box center [20, 166] width 15 height 15
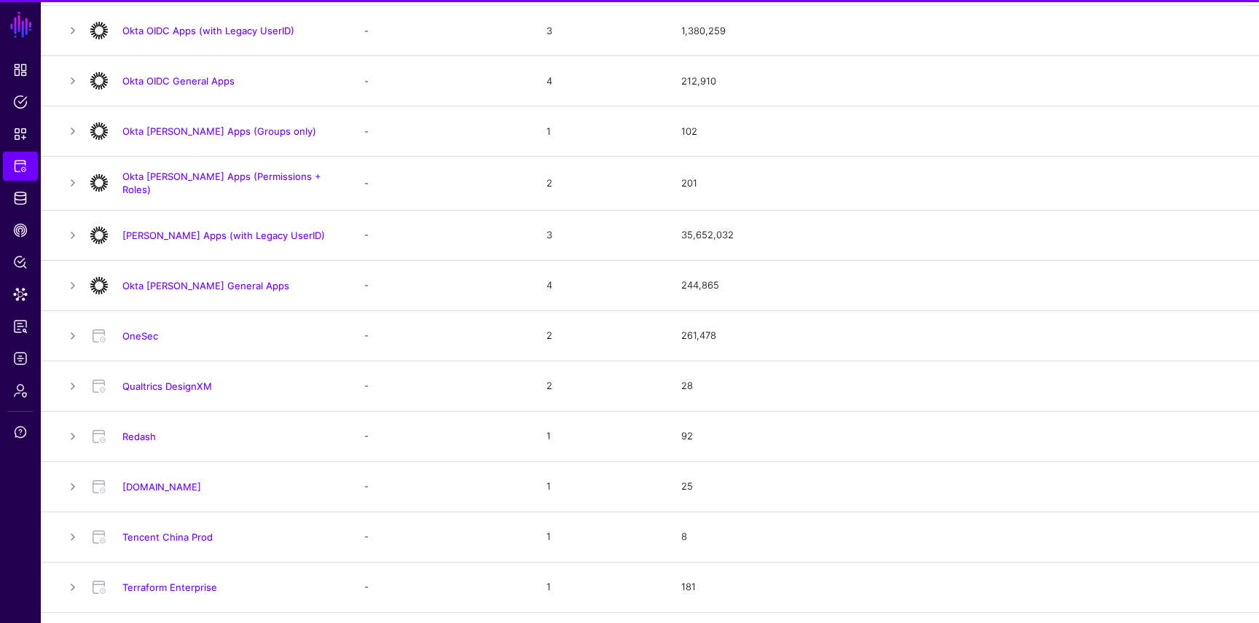
scroll to position [1083, 0]
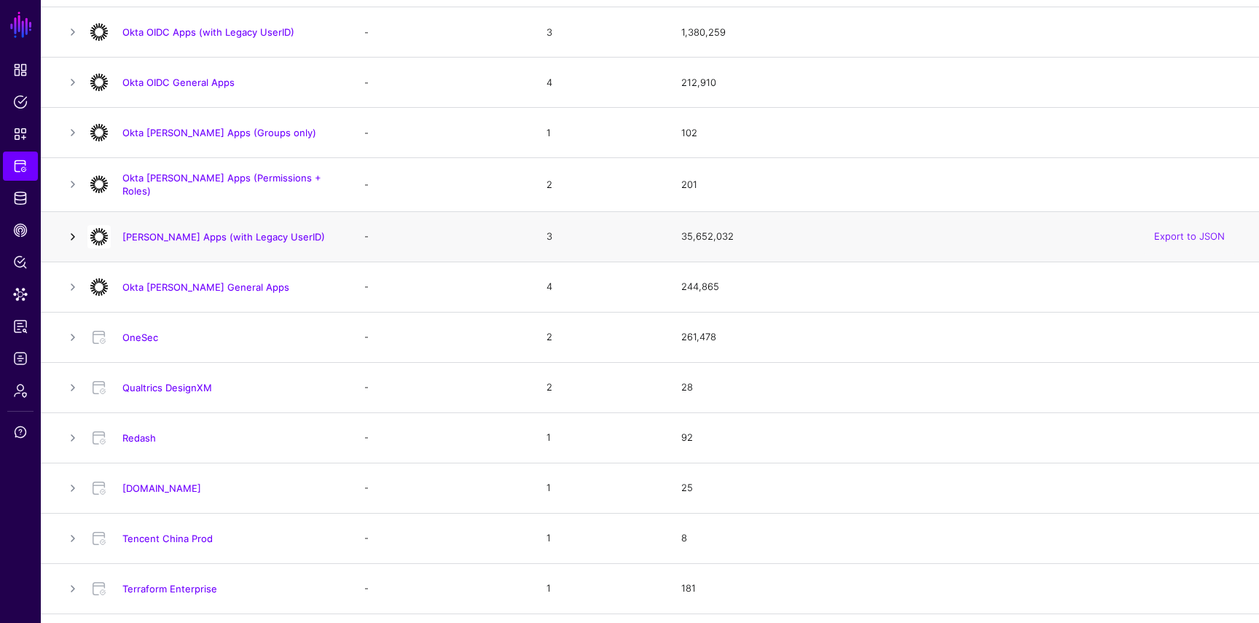
click at [79, 230] on link at bounding box center [72, 236] width 17 height 17
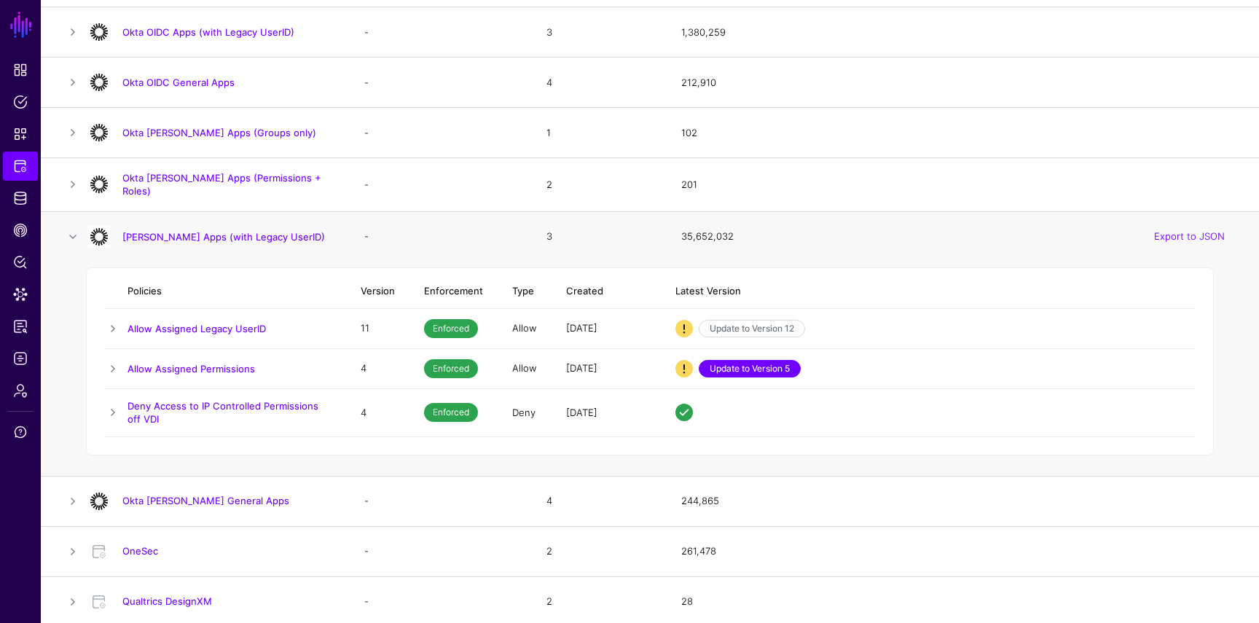
click at [739, 361] on link "Update to Version 5" at bounding box center [750, 368] width 102 height 17
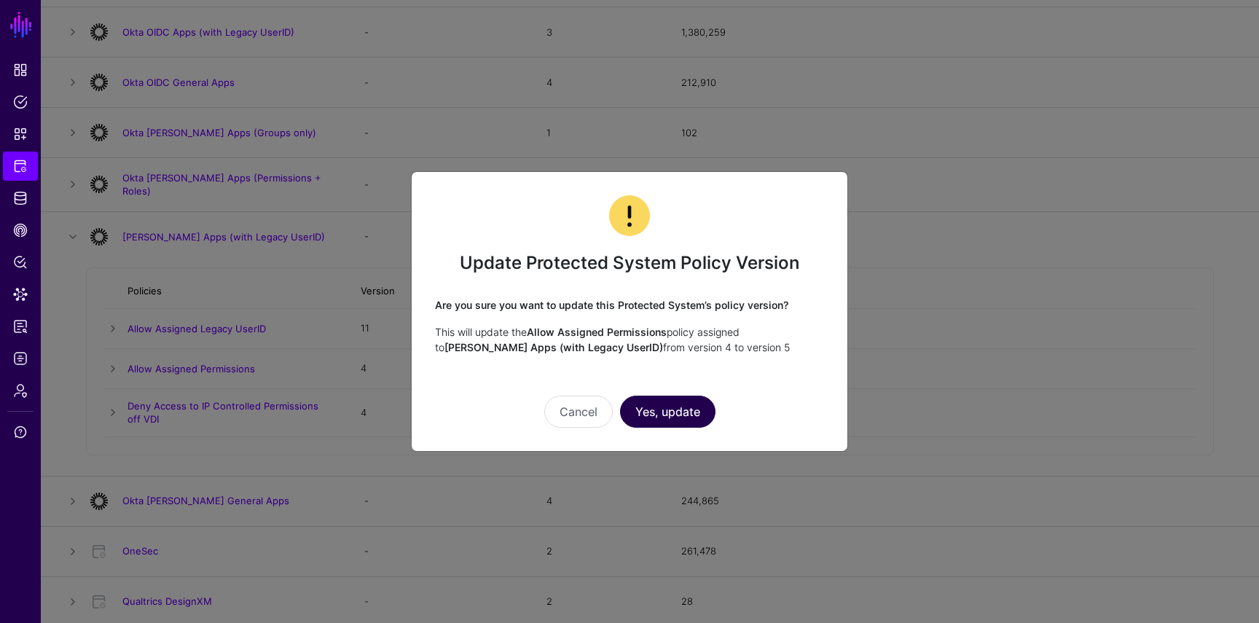
click at [694, 401] on button "Yes, update" at bounding box center [667, 412] width 95 height 32
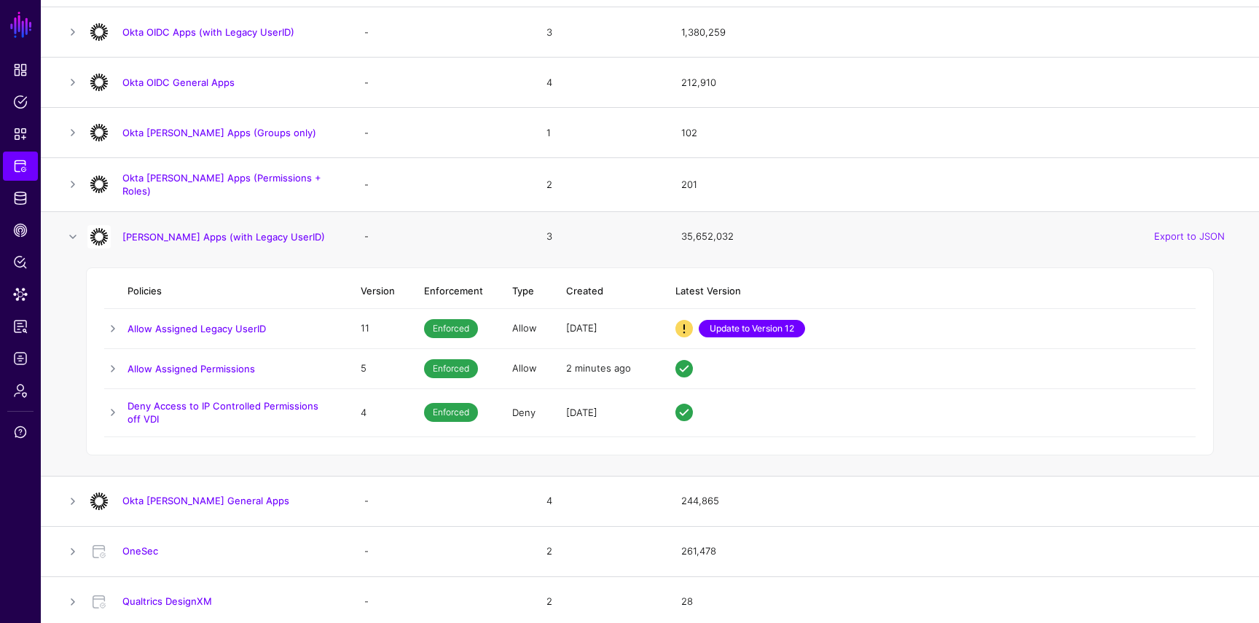
click at [770, 328] on link "Update to Version 12" at bounding box center [752, 328] width 106 height 17
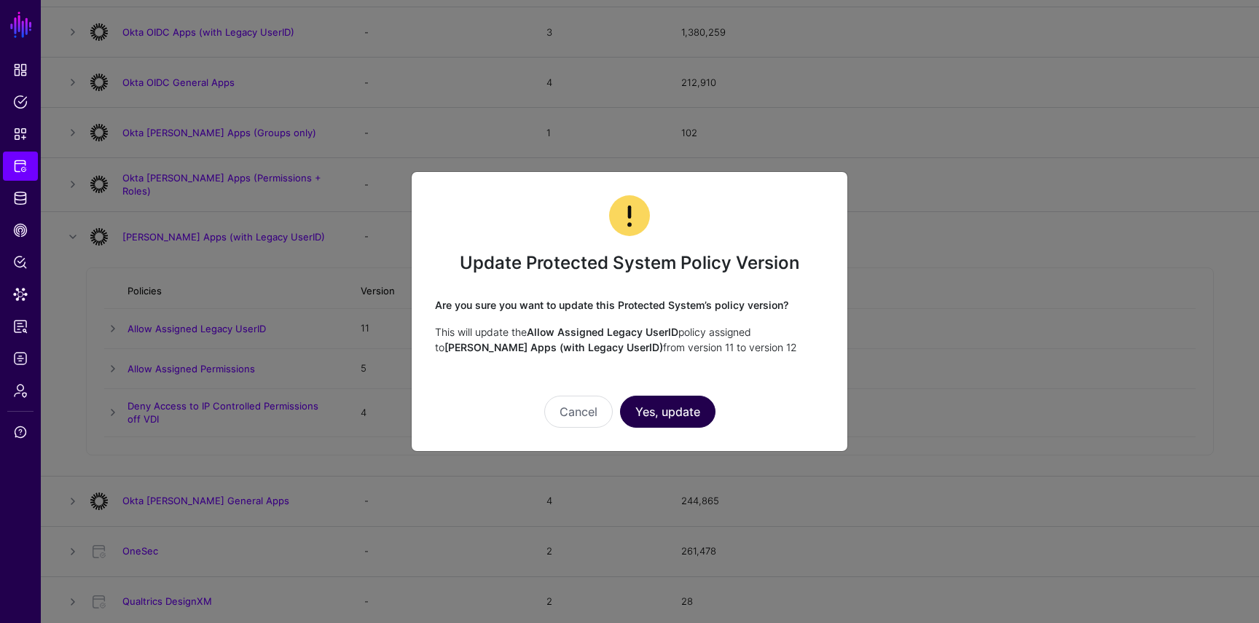
click at [680, 421] on button "Yes, update" at bounding box center [667, 412] width 95 height 32
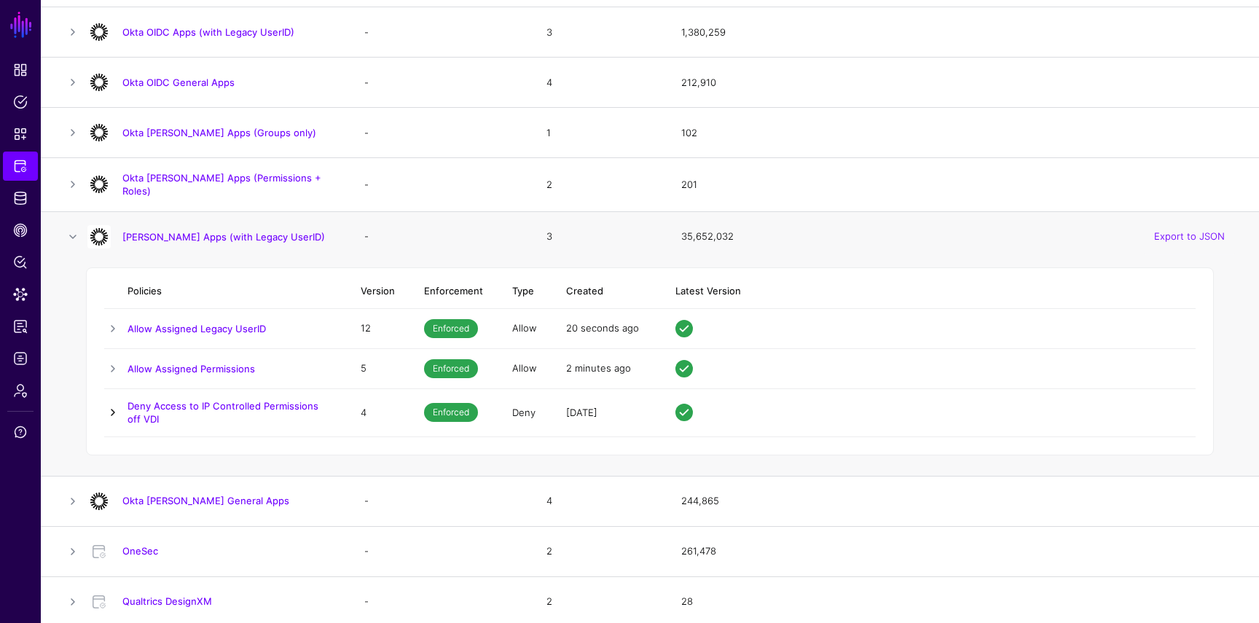
click at [113, 412] on link at bounding box center [112, 412] width 17 height 17
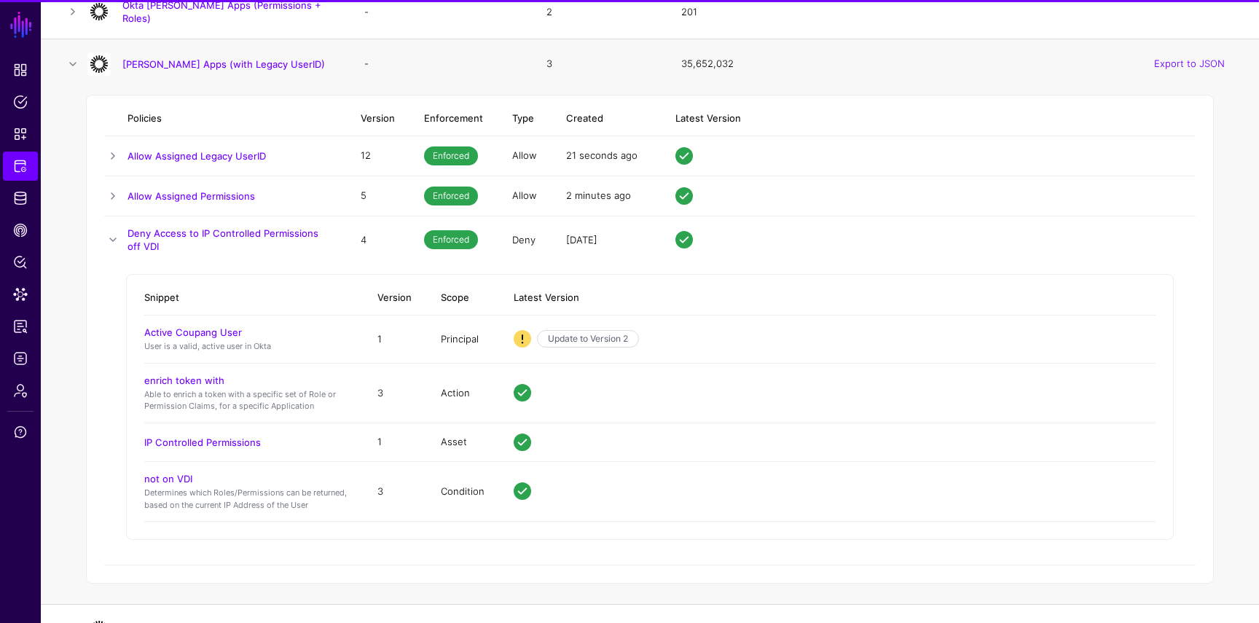
scroll to position [1284, 0]
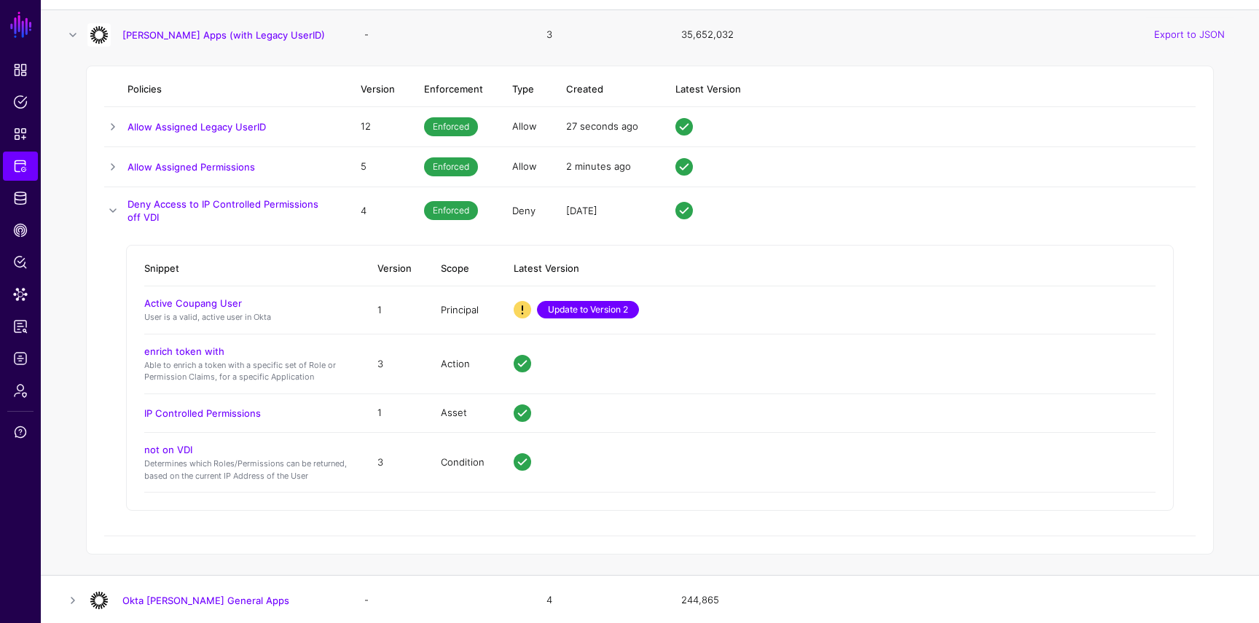
click at [556, 305] on link "Update to Version 2" at bounding box center [588, 309] width 102 height 17
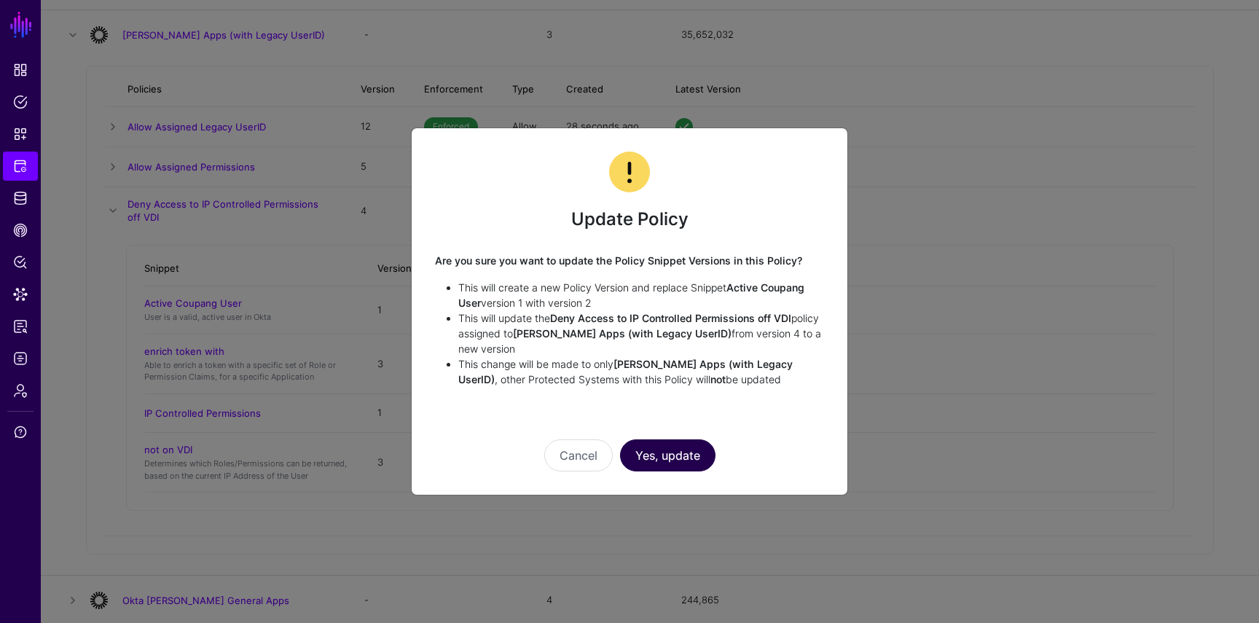
click at [659, 457] on button "Yes, update" at bounding box center [667, 455] width 95 height 32
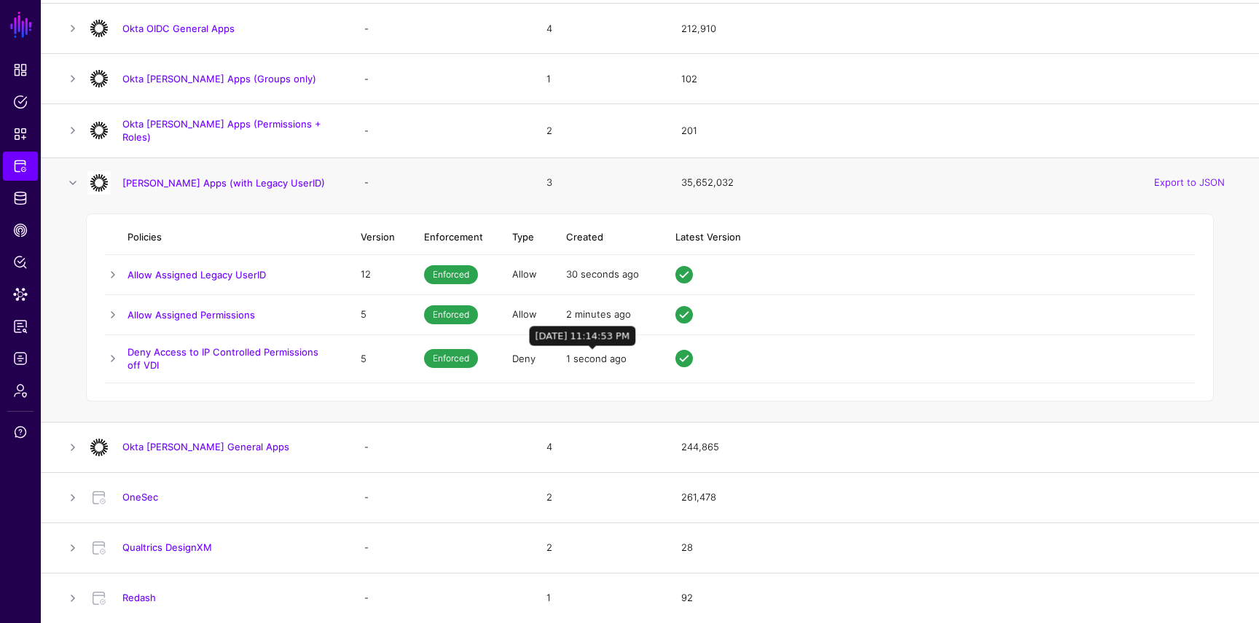
scroll to position [1136, 0]
click at [113, 361] on link at bounding box center [112, 358] width 17 height 17
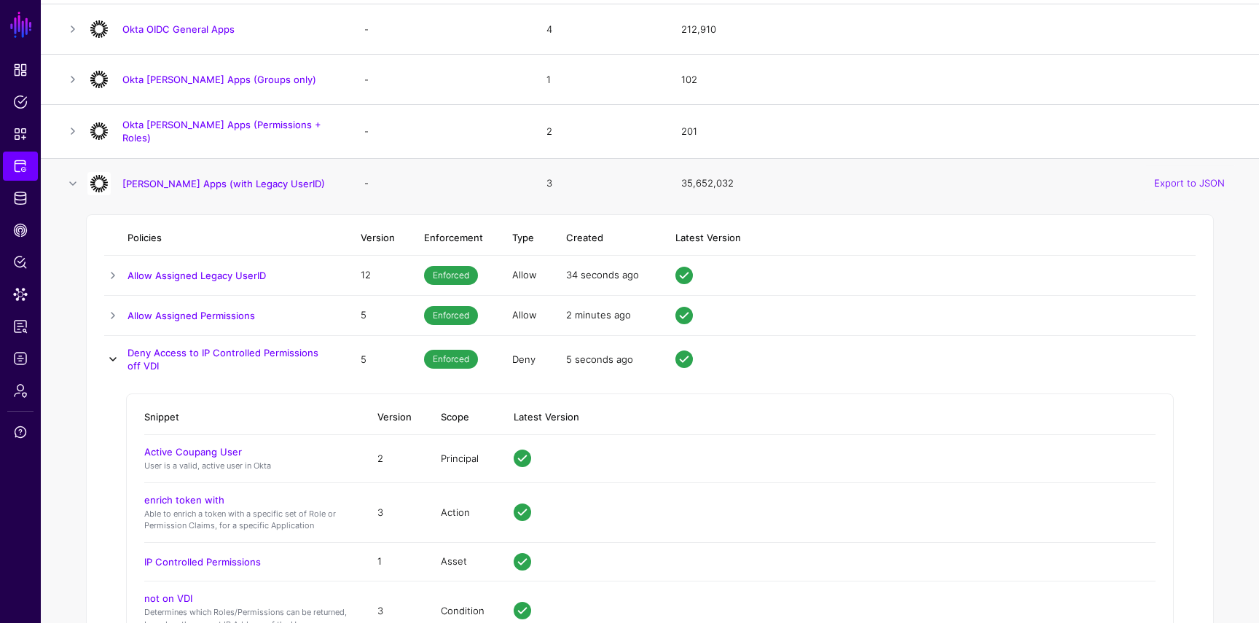
click at [113, 361] on link at bounding box center [112, 358] width 17 height 17
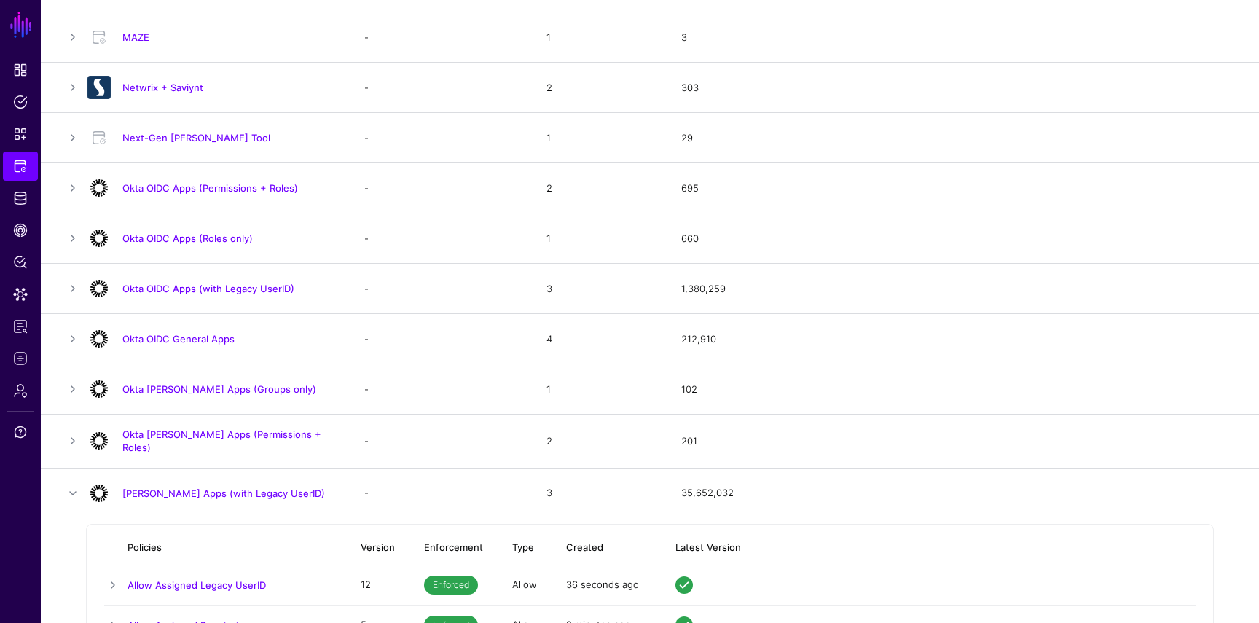
scroll to position [803, 0]
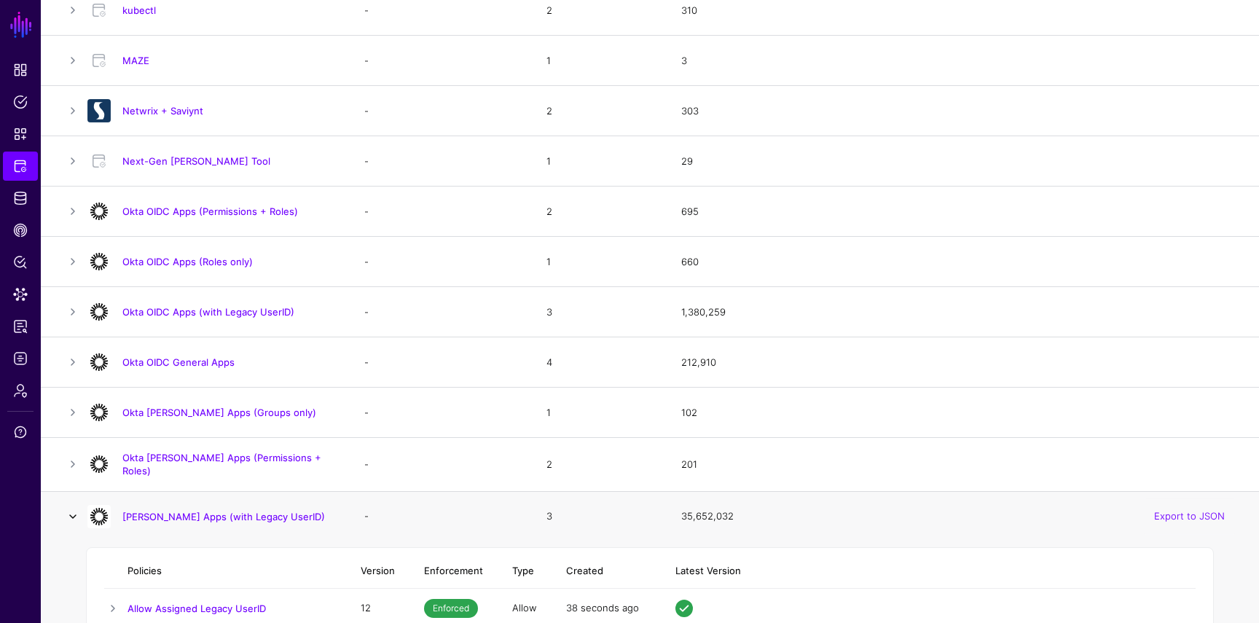
click at [68, 512] on link at bounding box center [72, 516] width 17 height 17
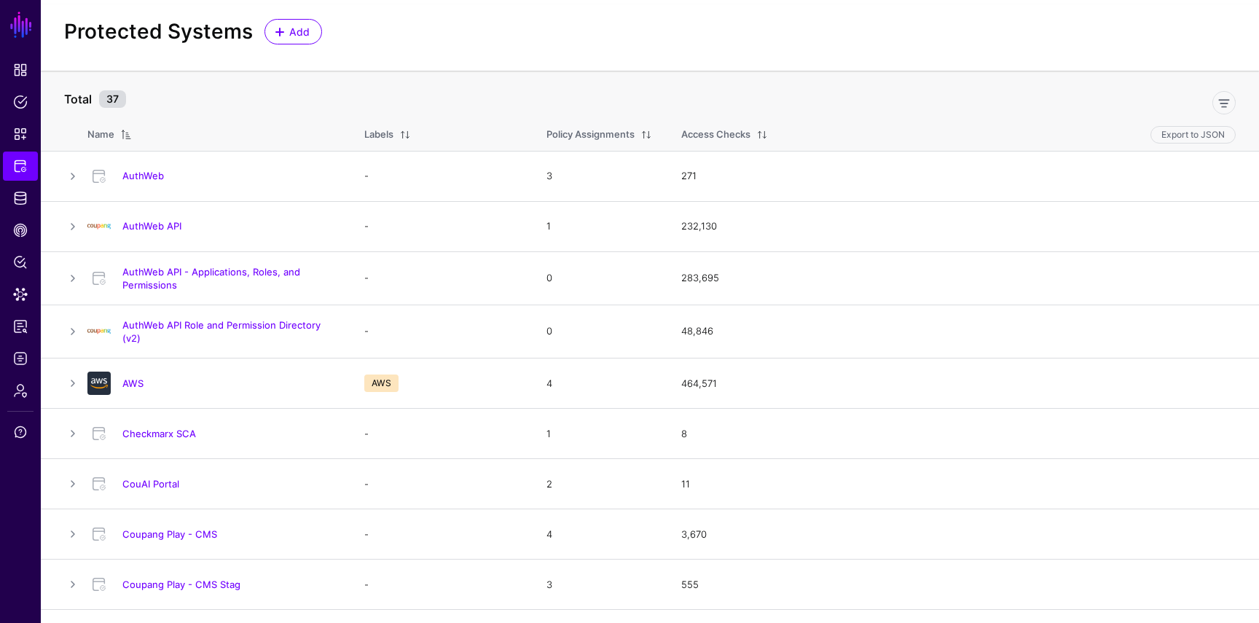
scroll to position [0, 0]
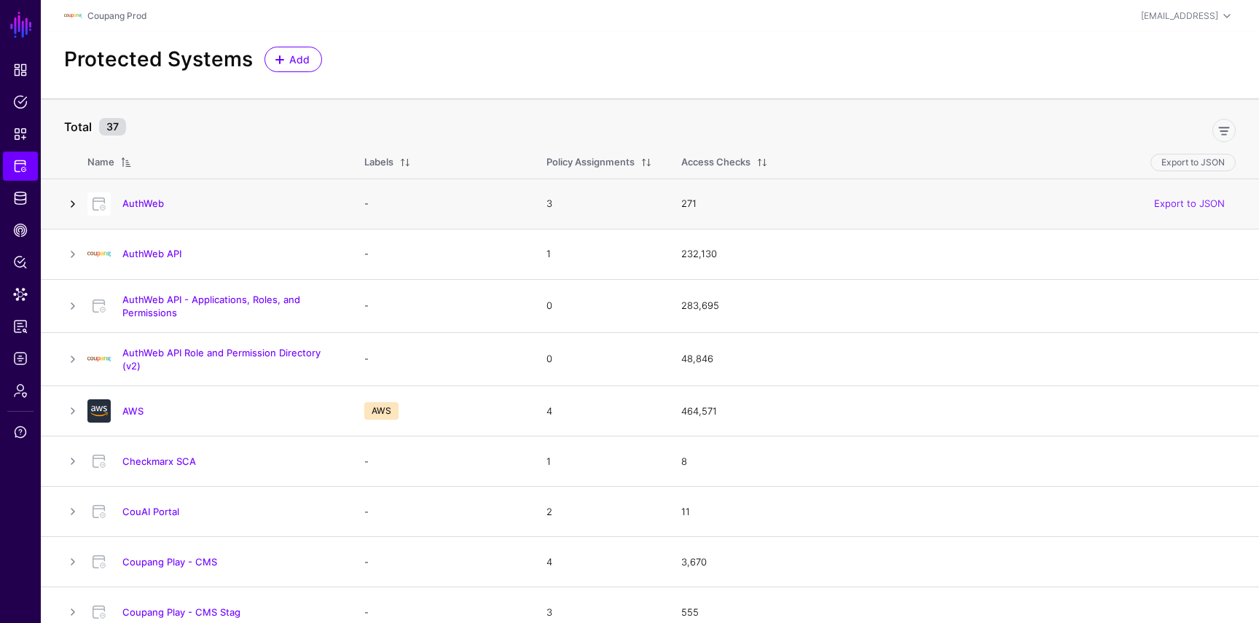
click at [70, 205] on link at bounding box center [72, 203] width 17 height 17
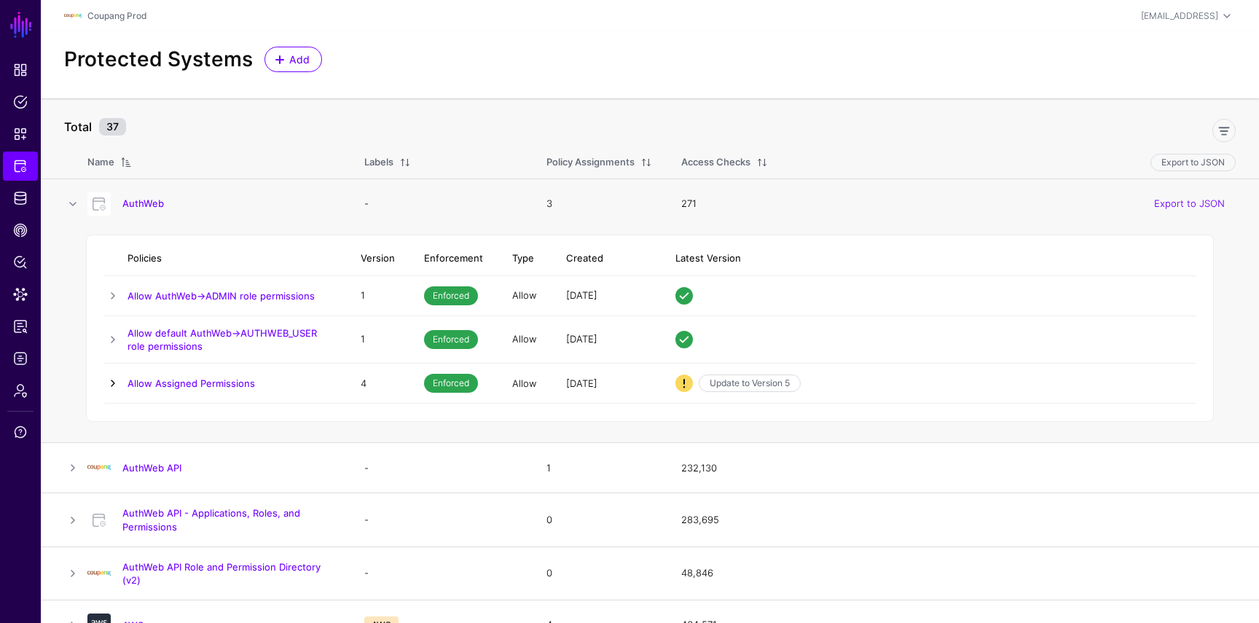
click at [110, 380] on link at bounding box center [112, 382] width 17 height 17
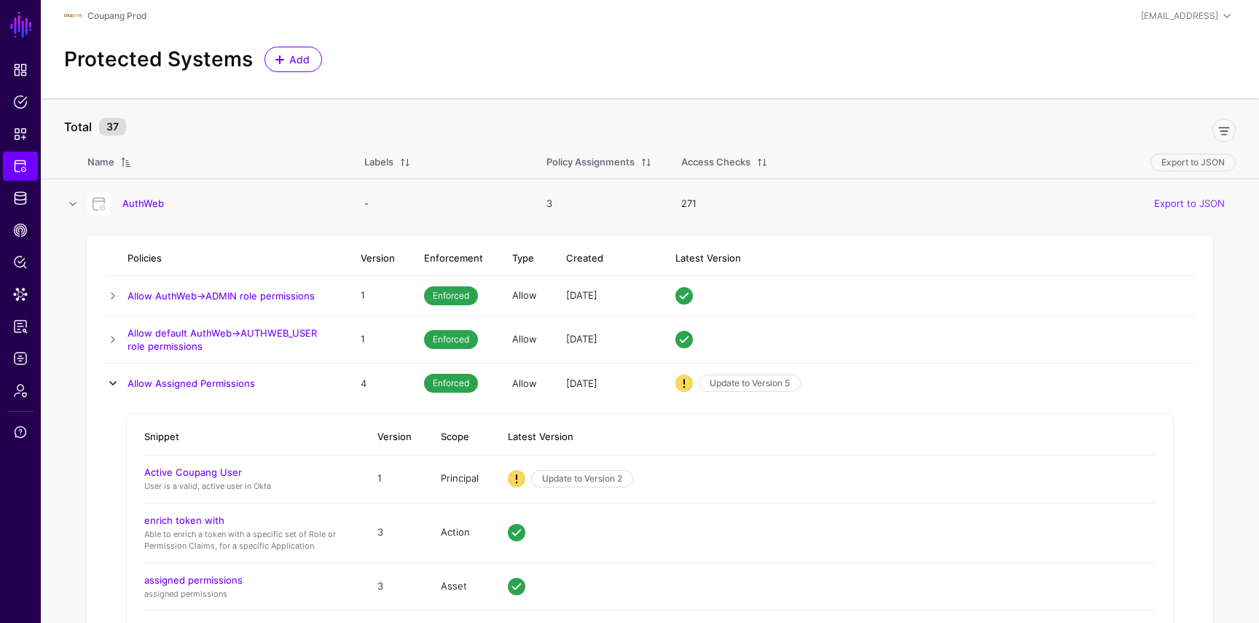
click at [110, 380] on link at bounding box center [112, 382] width 17 height 17
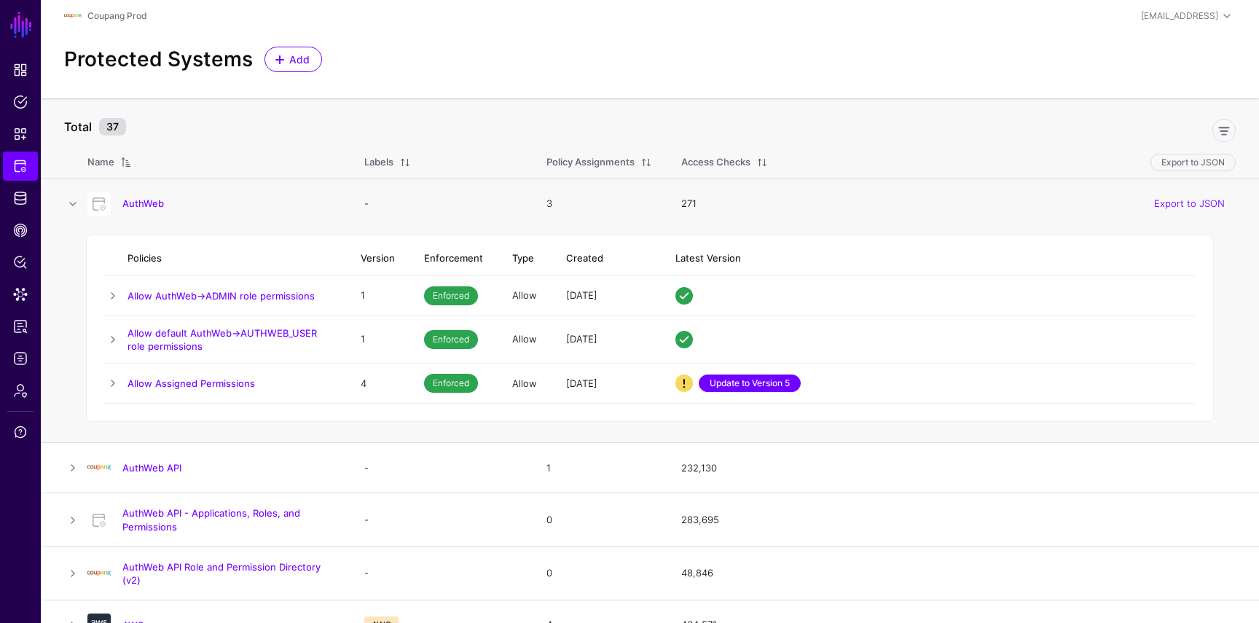
click at [736, 386] on link "Update to Version 5" at bounding box center [750, 382] width 102 height 17
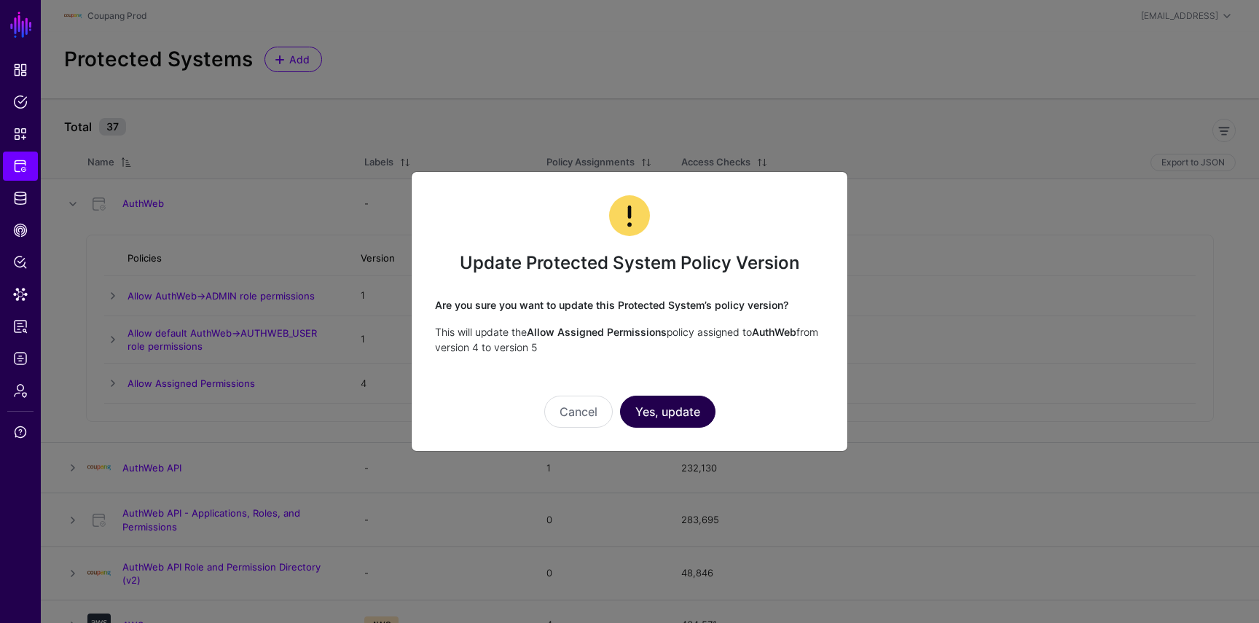
click at [676, 408] on button "Yes, update" at bounding box center [667, 412] width 95 height 32
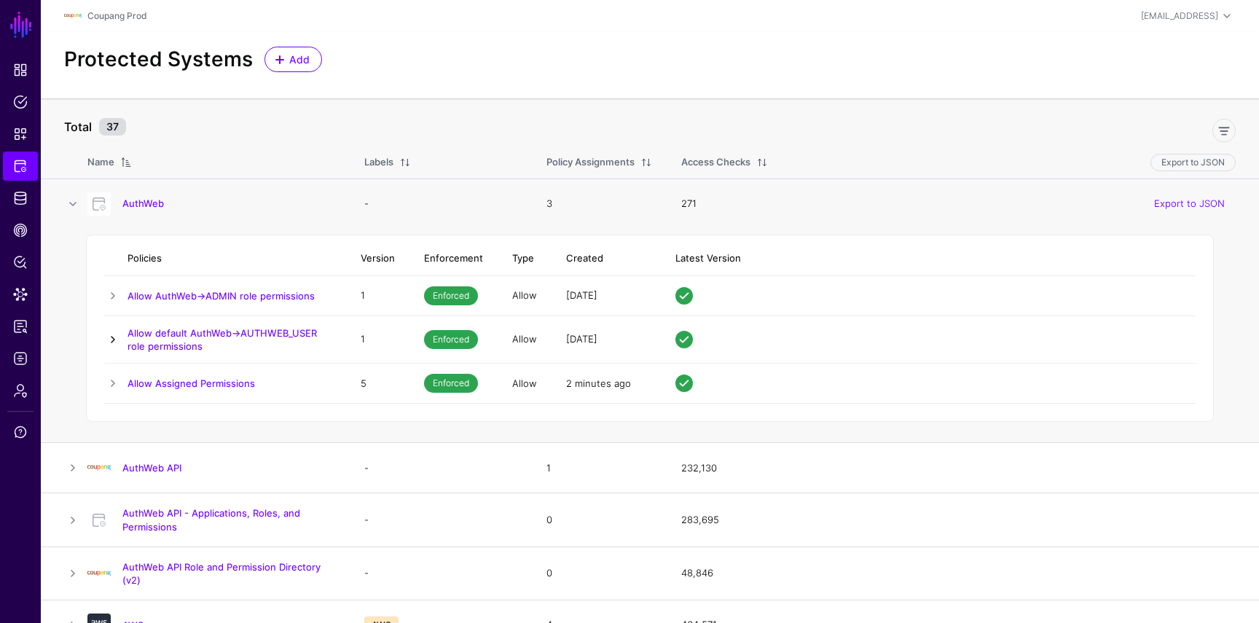
click at [114, 334] on link at bounding box center [112, 339] width 17 height 17
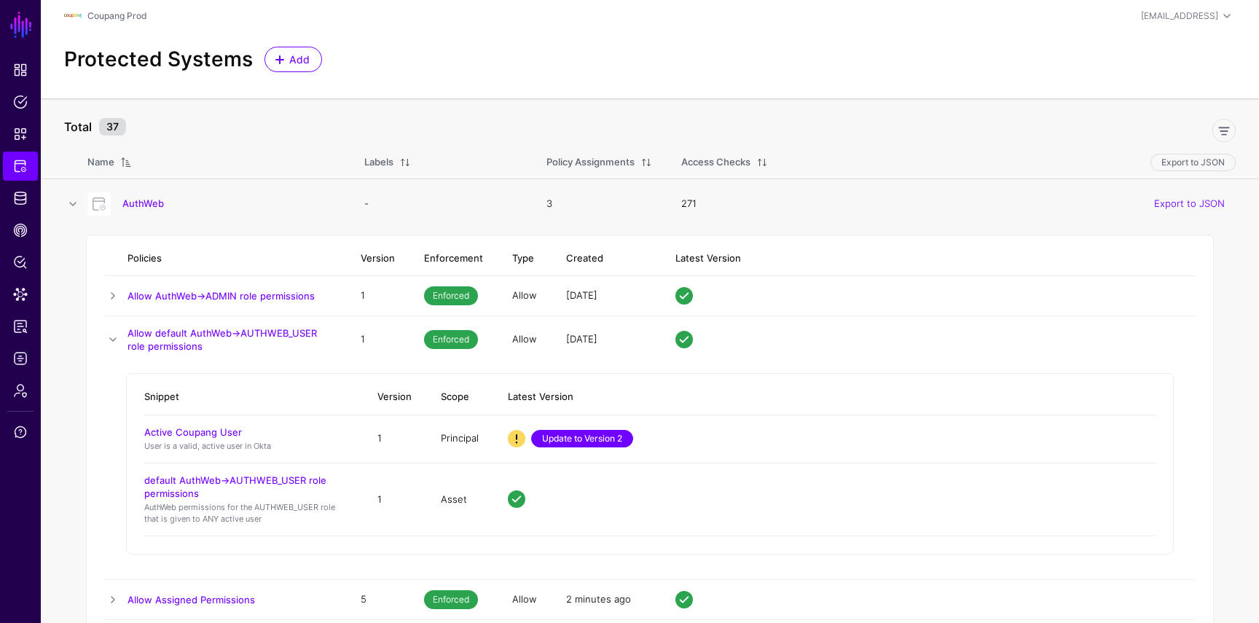
click at [610, 442] on link "Update to Version 2" at bounding box center [582, 438] width 102 height 17
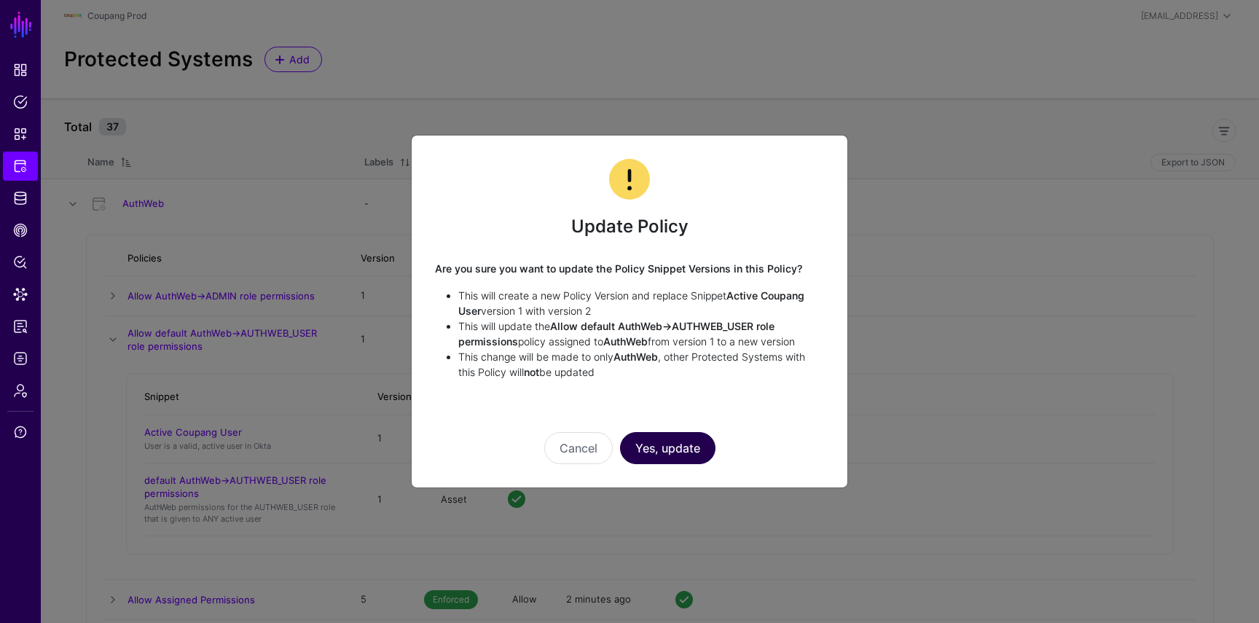
click at [664, 453] on button "Yes, update" at bounding box center [667, 448] width 95 height 32
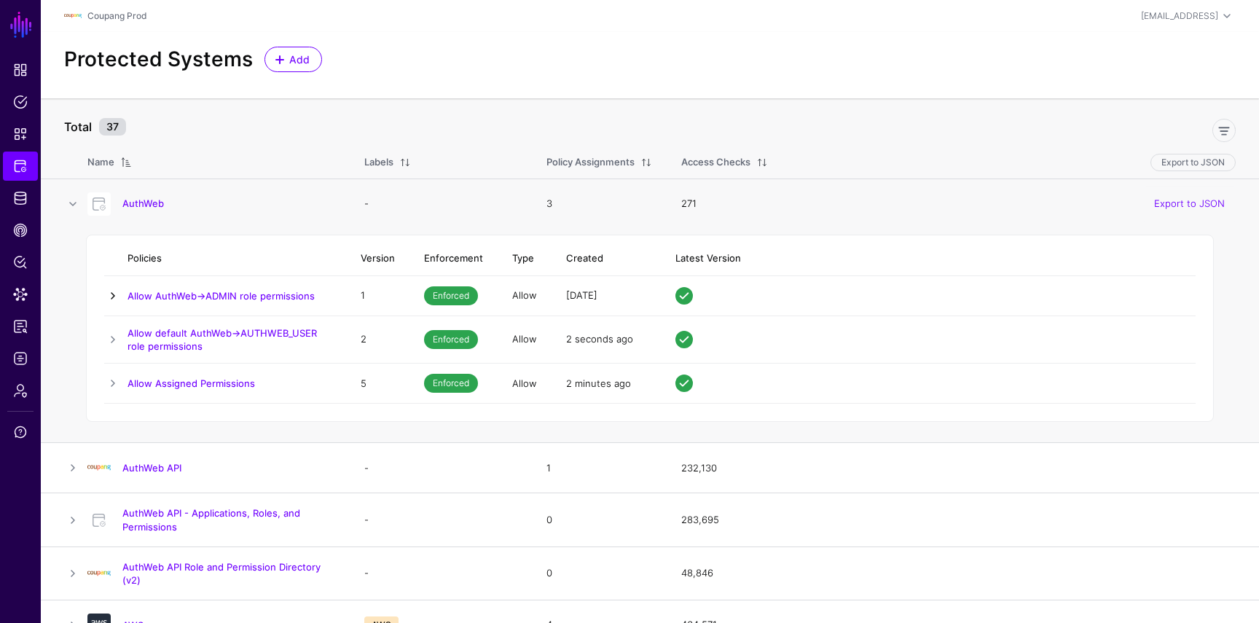
click at [107, 294] on link at bounding box center [112, 295] width 17 height 17
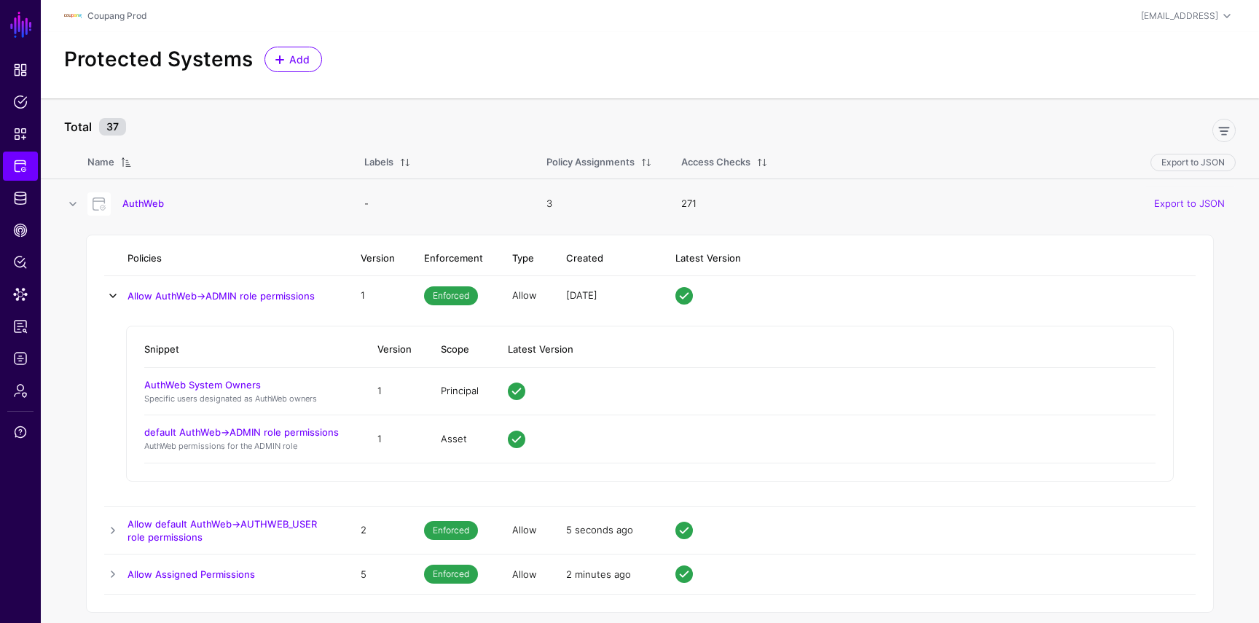
click at [117, 291] on link at bounding box center [112, 295] width 17 height 17
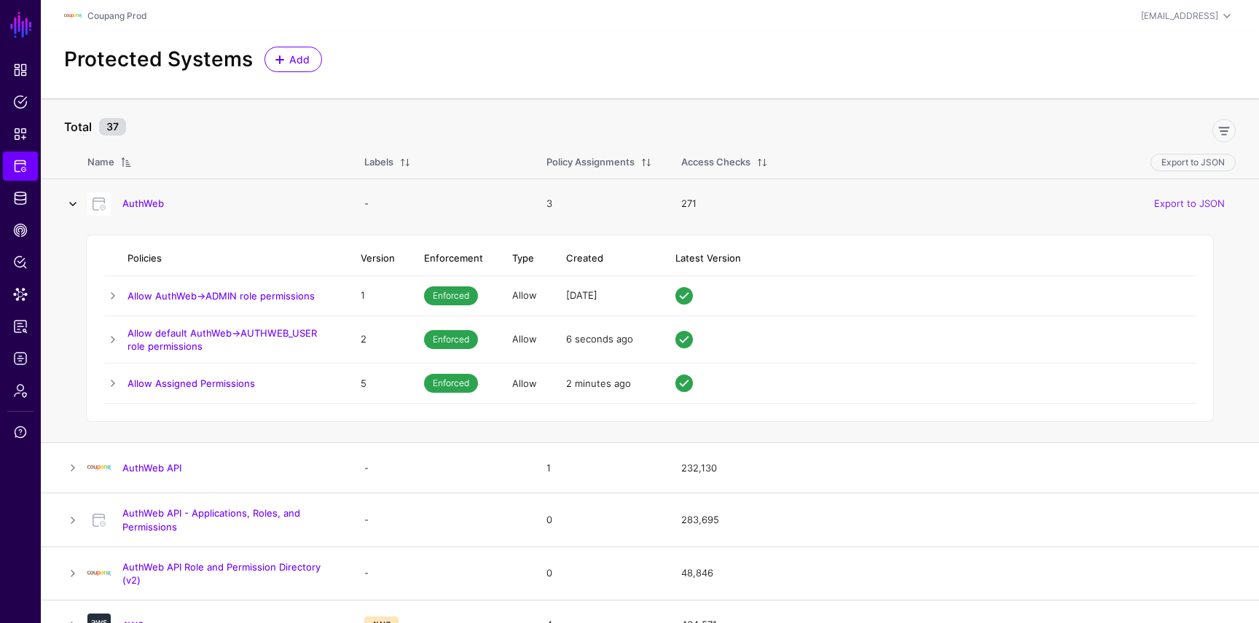
click at [74, 204] on link at bounding box center [72, 203] width 17 height 17
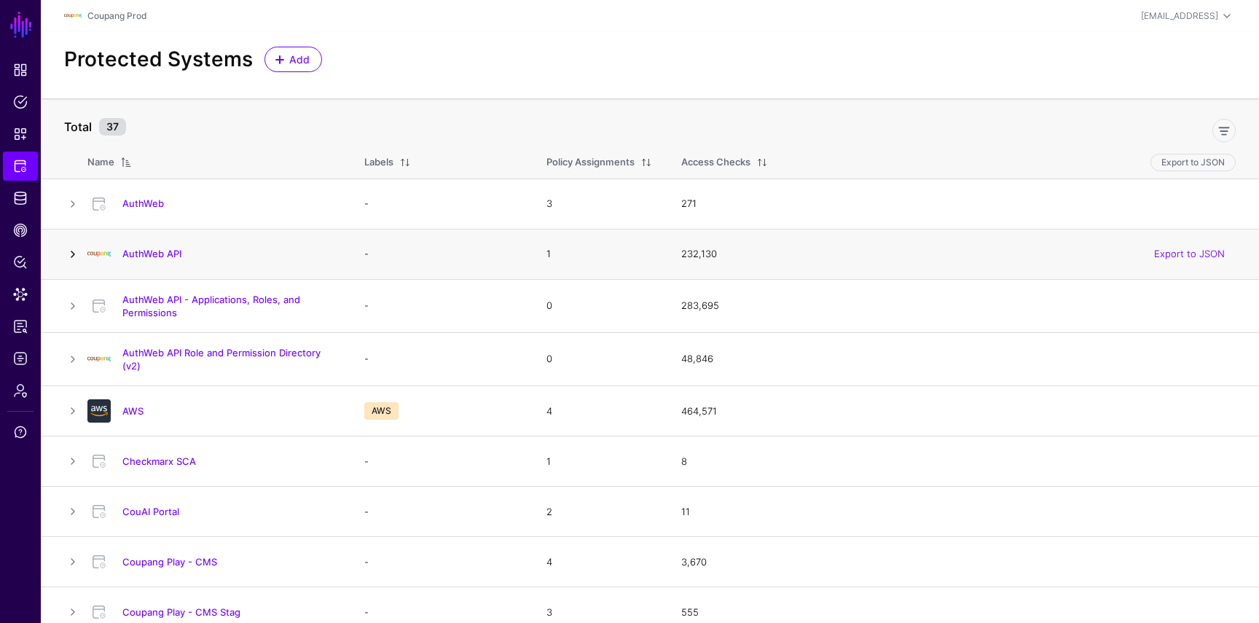
click at [70, 259] on link at bounding box center [72, 254] width 17 height 17
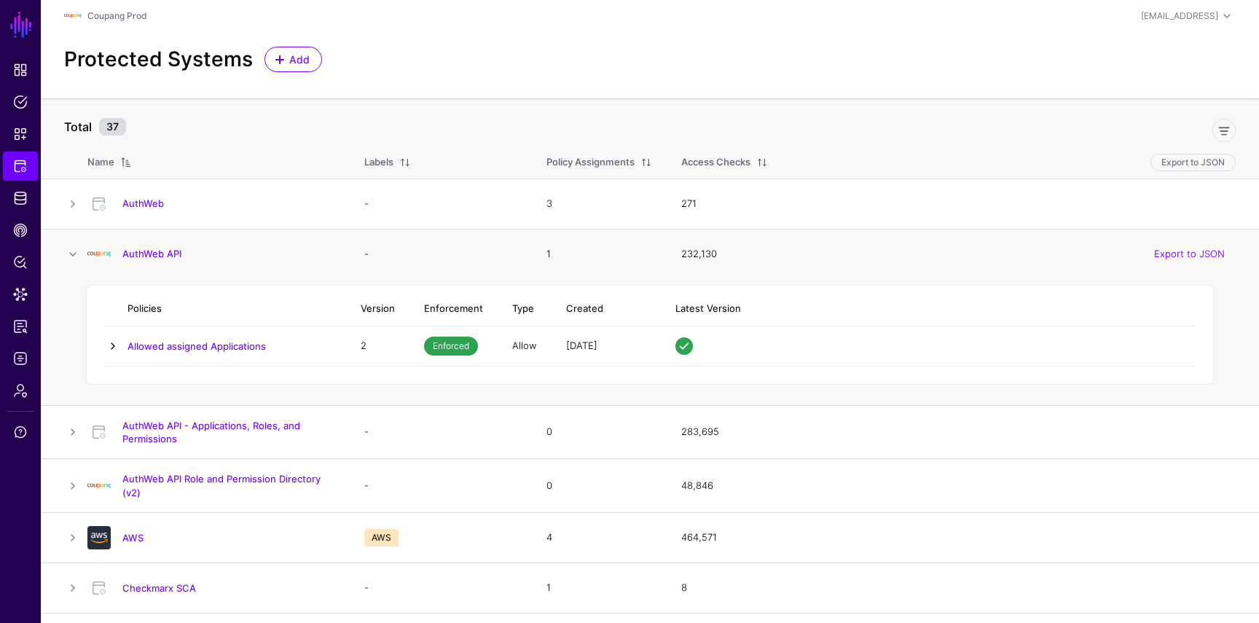
click at [105, 344] on link at bounding box center [112, 345] width 17 height 17
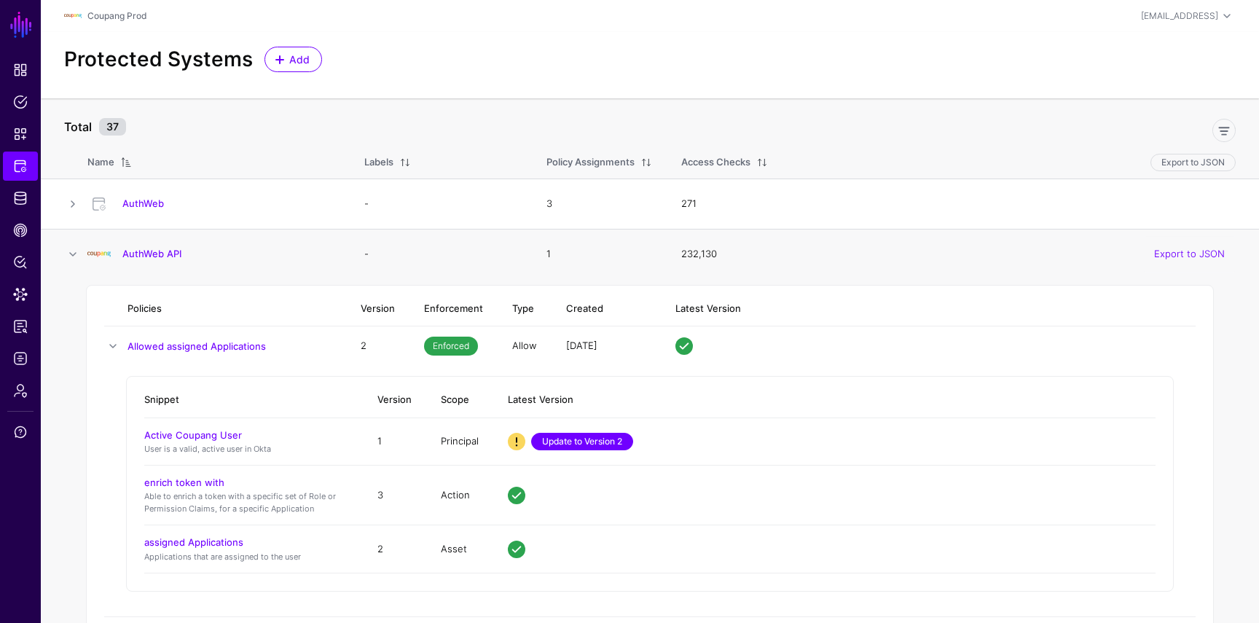
click at [557, 439] on link "Update to Version 2" at bounding box center [582, 441] width 102 height 17
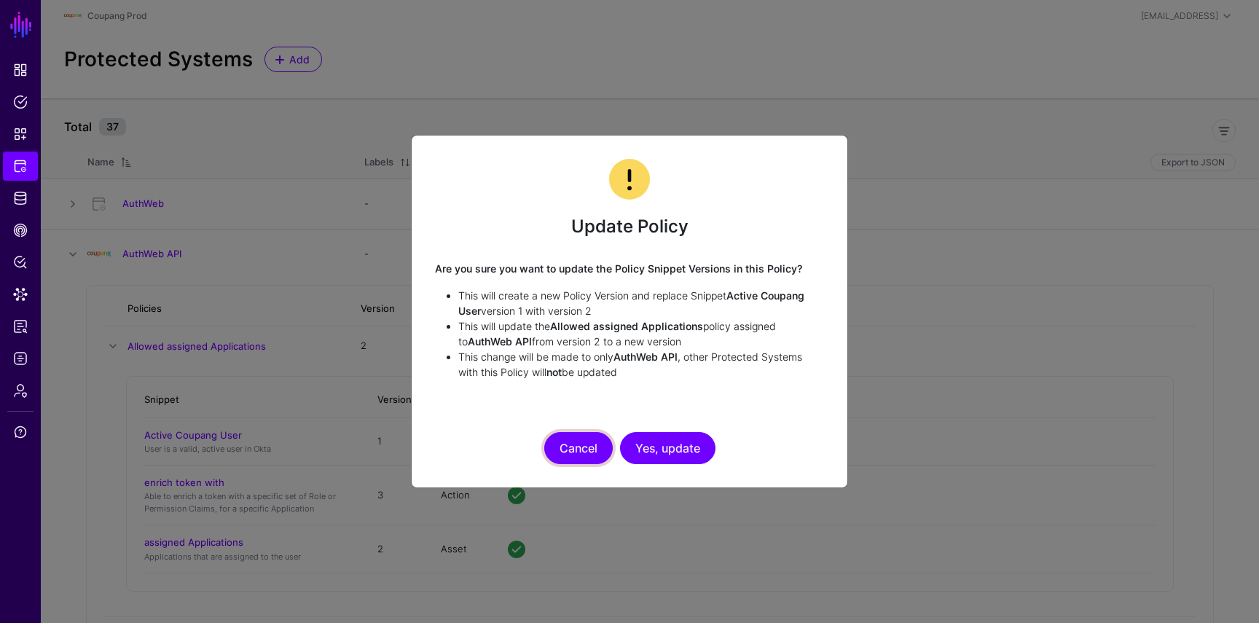
click at [582, 445] on button "Cancel" at bounding box center [578, 448] width 68 height 32
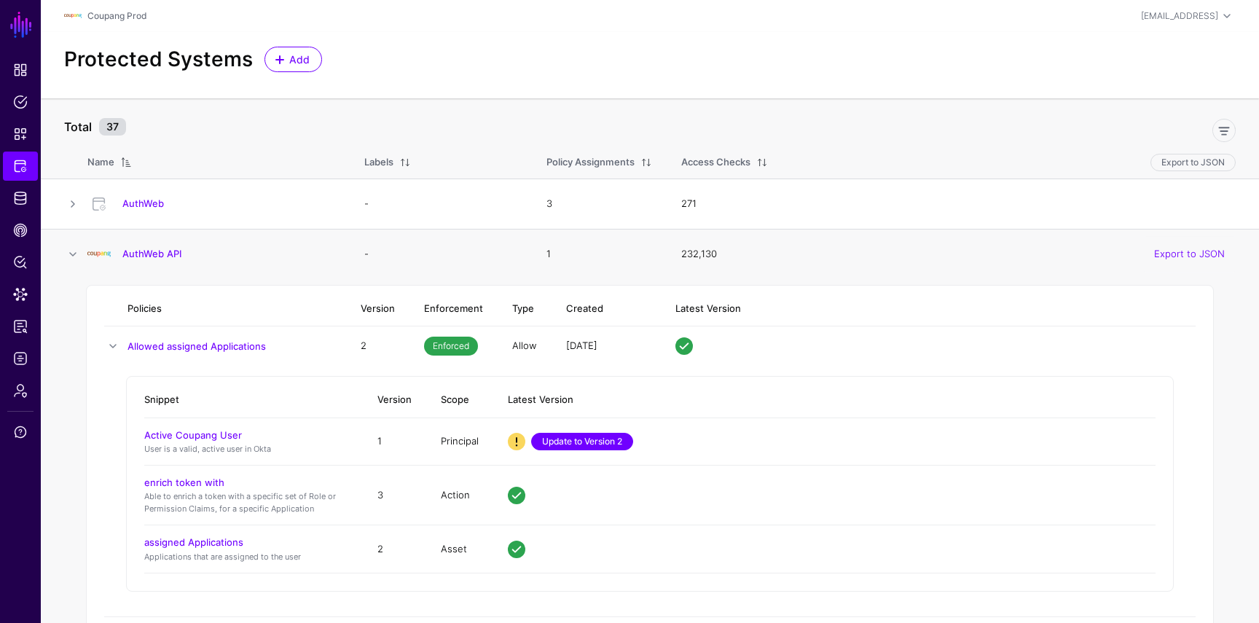
click at [582, 434] on link "Update to Version 2" at bounding box center [582, 441] width 102 height 17
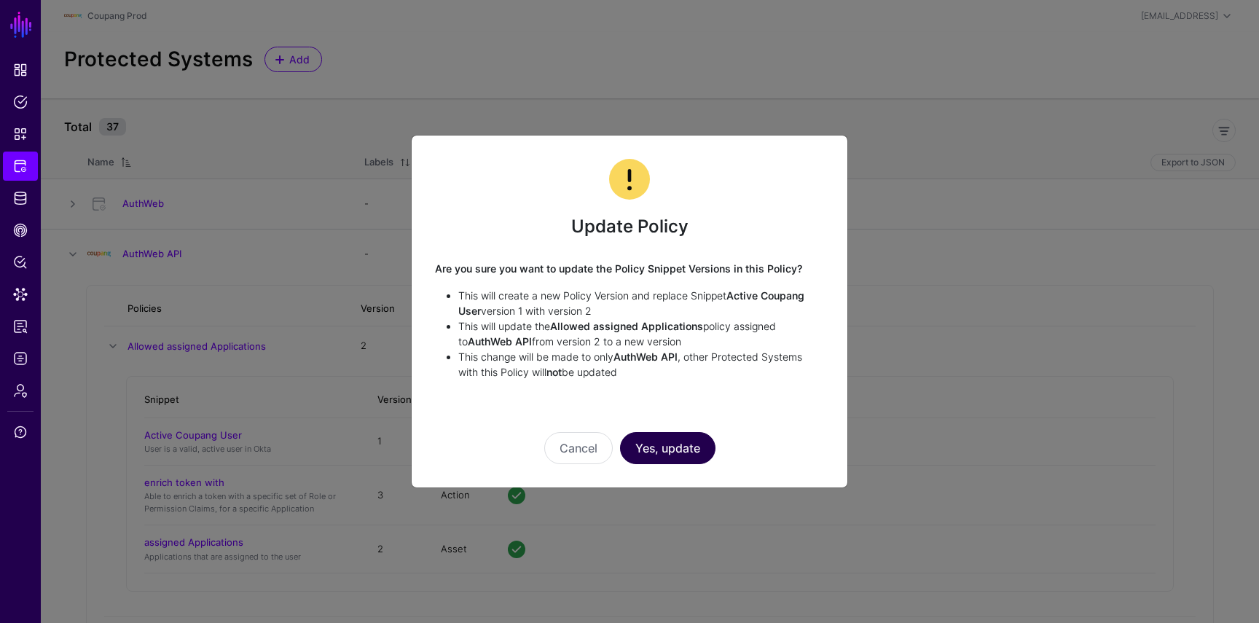
click at [629, 457] on button "Yes, update" at bounding box center [667, 448] width 95 height 32
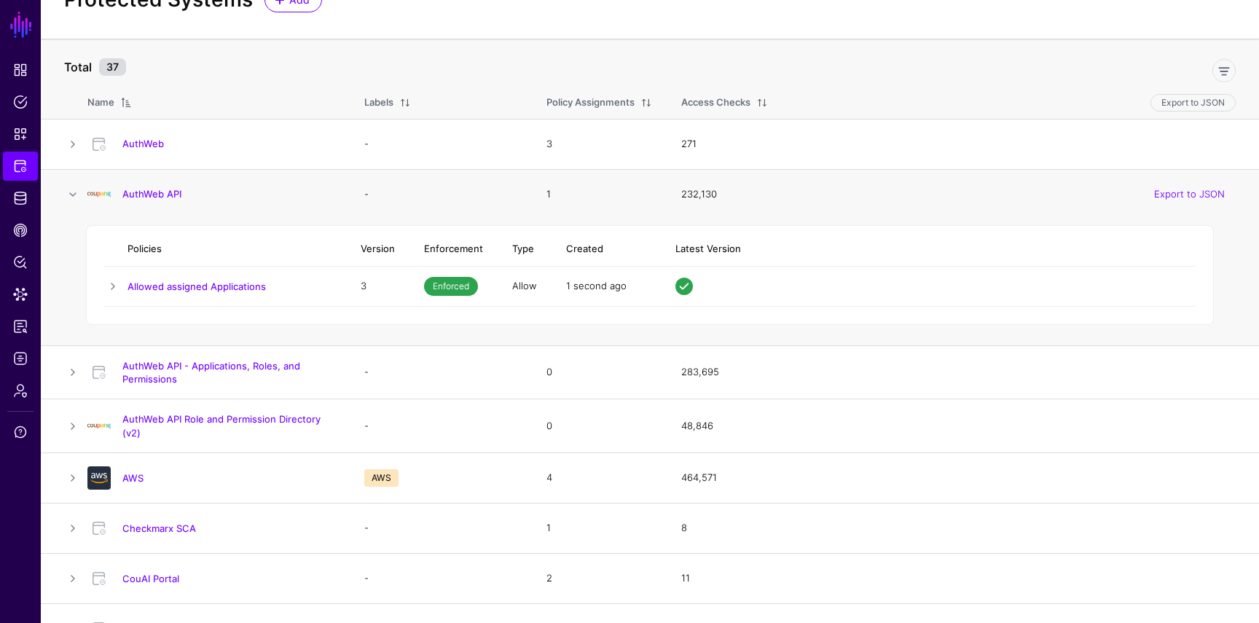
scroll to position [131, 0]
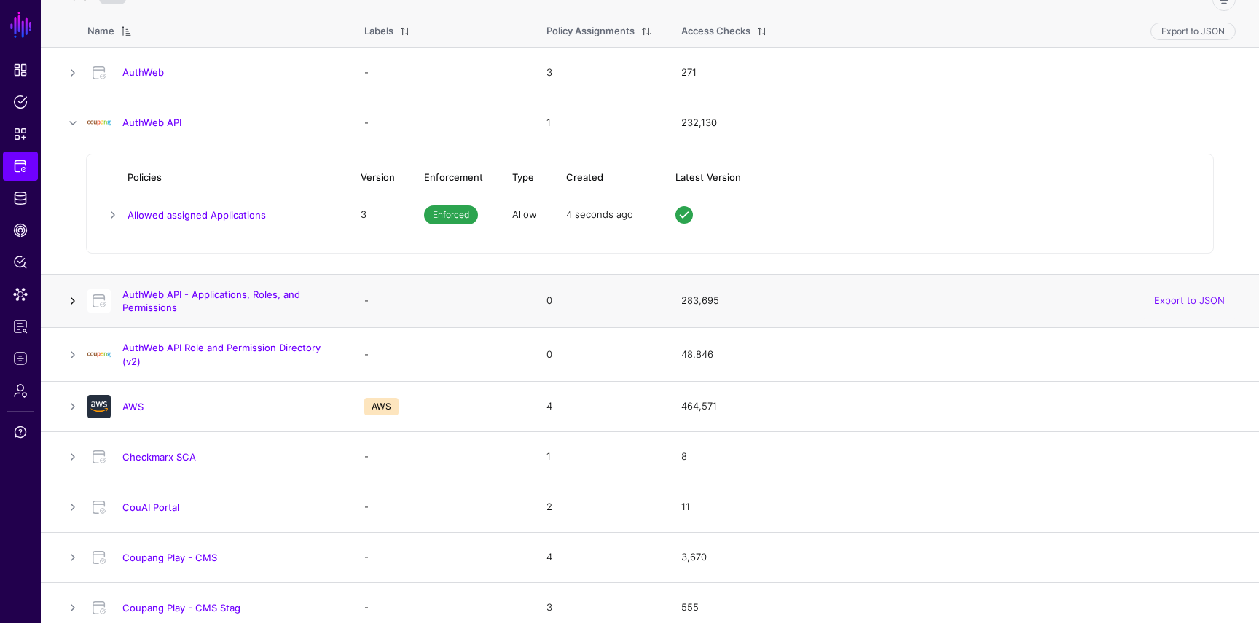
click at [73, 305] on link at bounding box center [72, 300] width 17 height 17
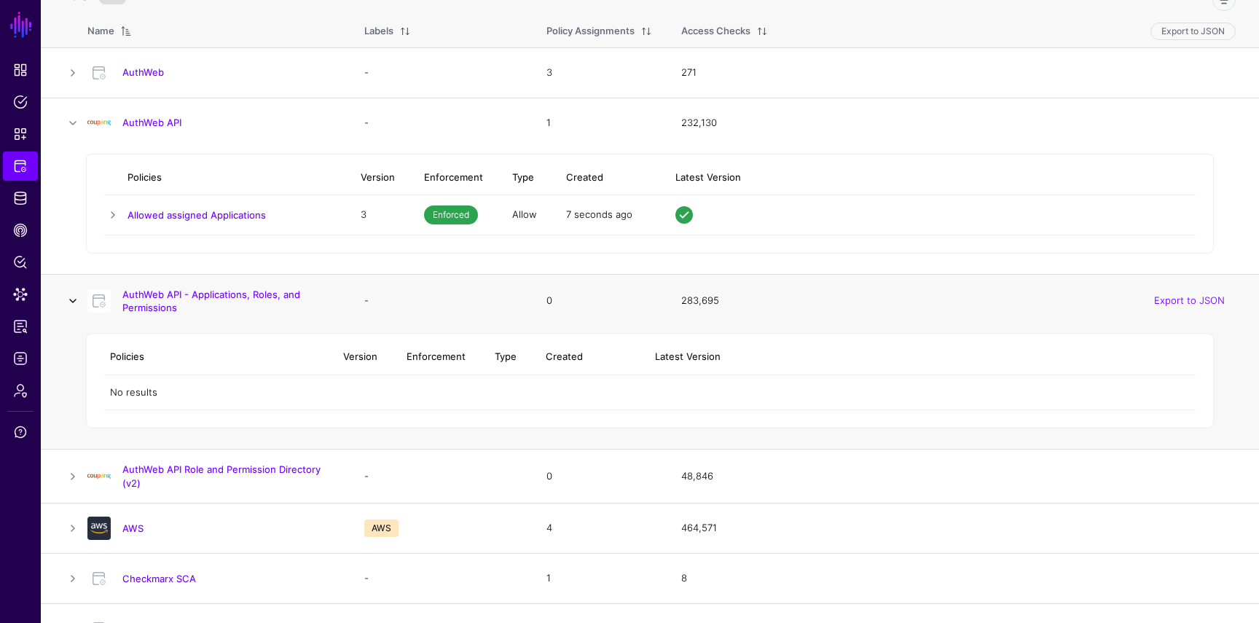
click at [73, 302] on link at bounding box center [72, 300] width 17 height 17
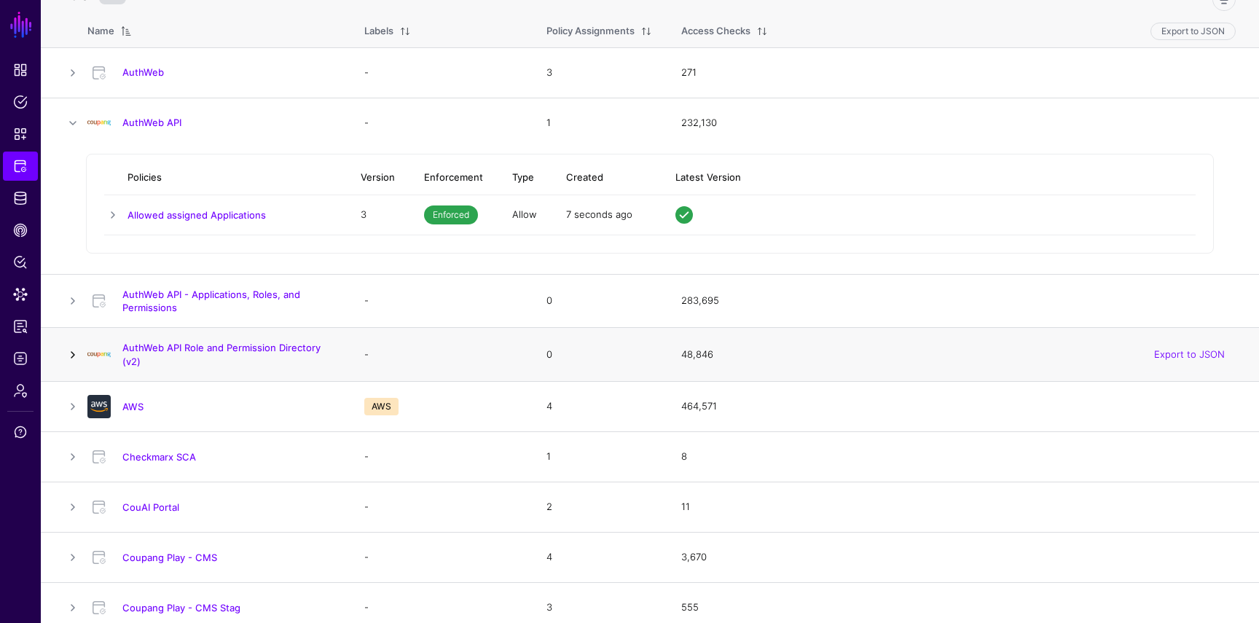
click at [71, 357] on link at bounding box center [72, 354] width 17 height 17
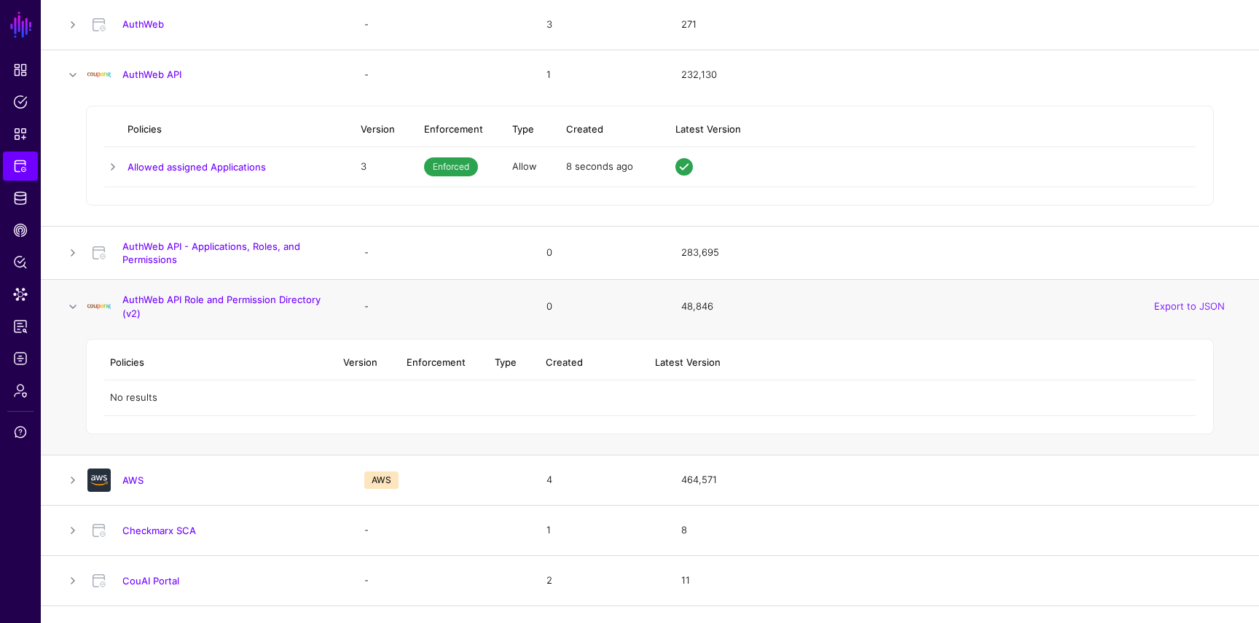
scroll to position [208, 0]
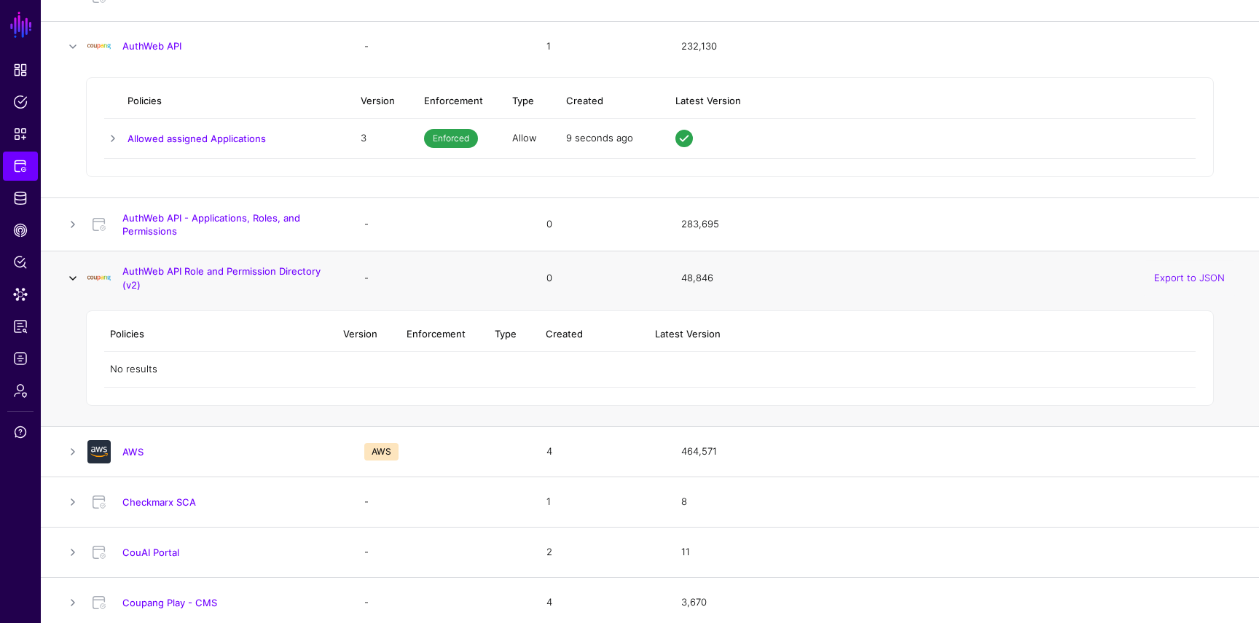
click at [74, 281] on link at bounding box center [72, 278] width 17 height 17
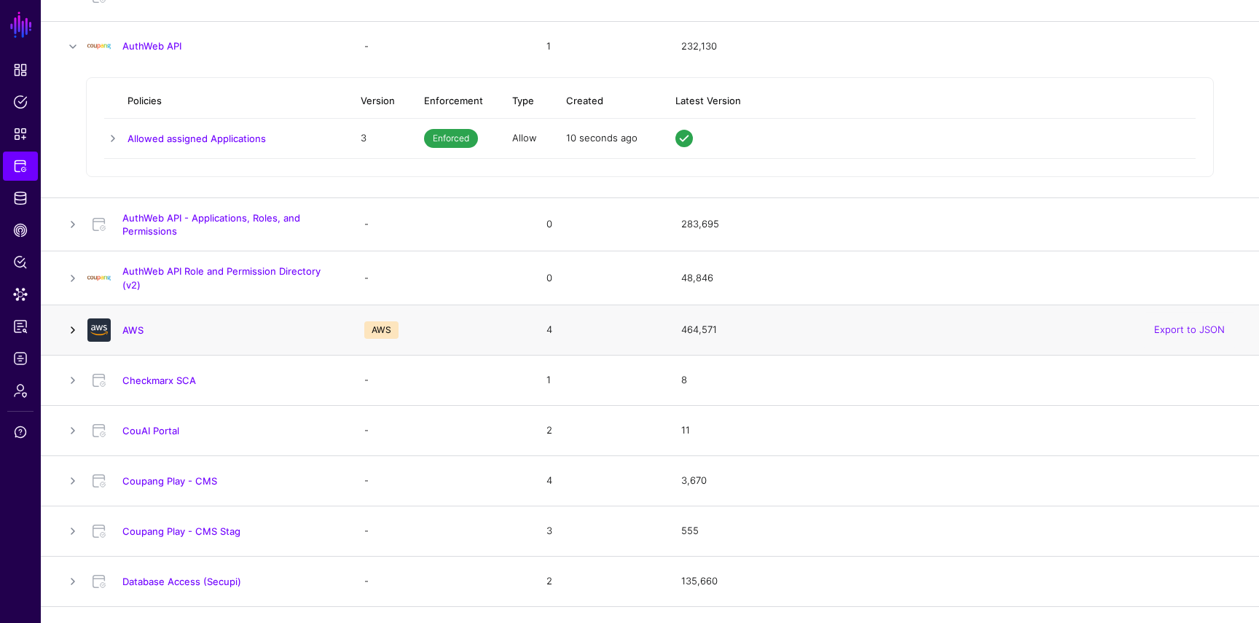
click at [70, 324] on link at bounding box center [72, 329] width 17 height 17
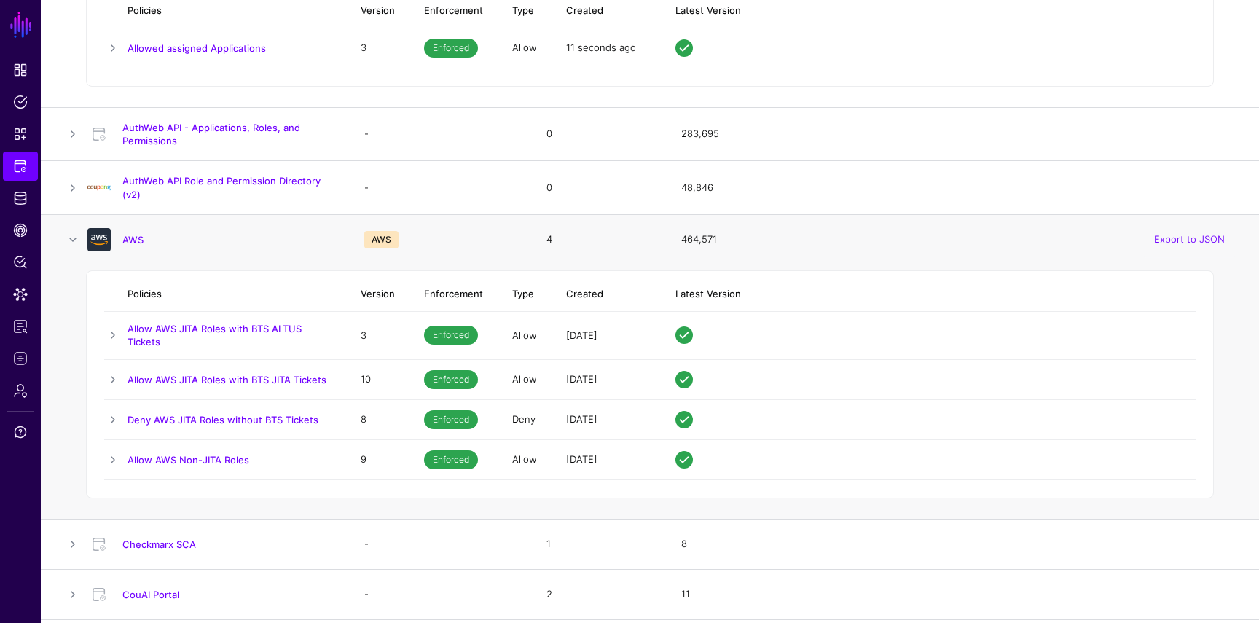
scroll to position [312, 0]
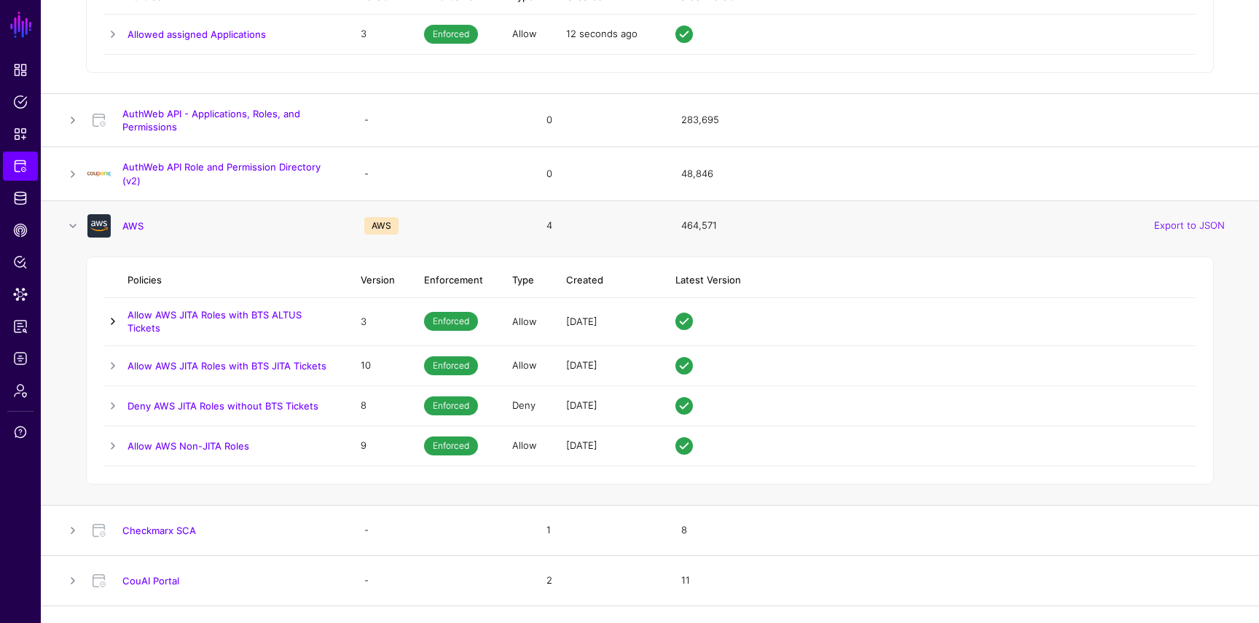
click at [114, 324] on link at bounding box center [112, 321] width 17 height 17
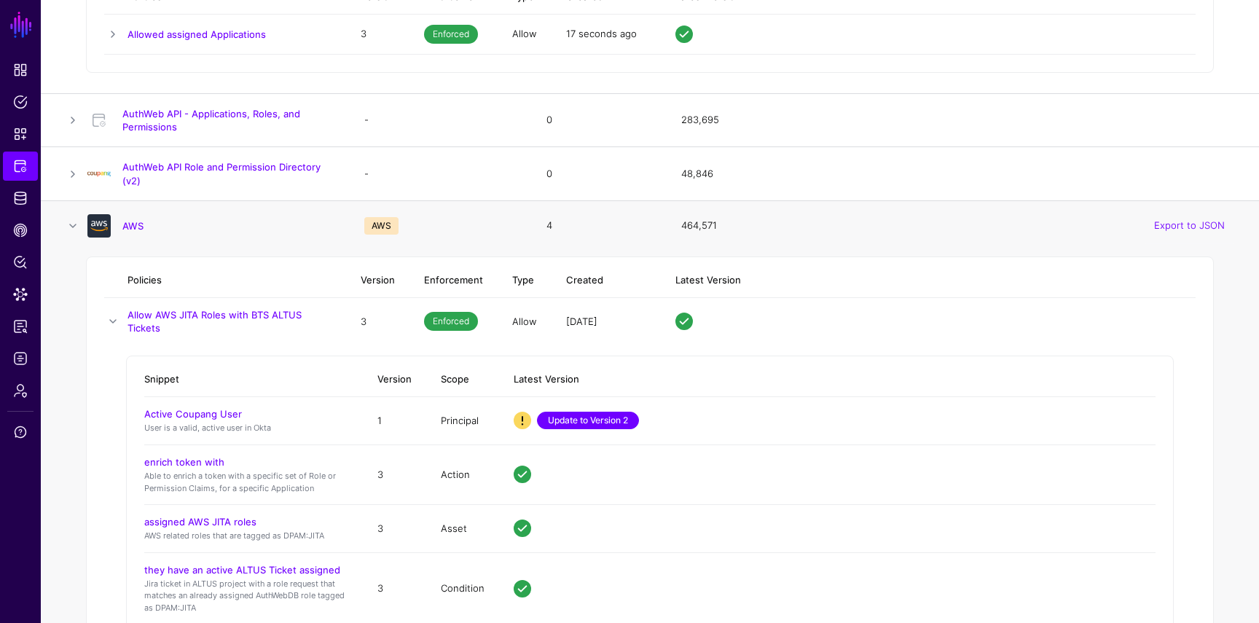
click at [603, 415] on link "Update to Version 2" at bounding box center [588, 420] width 102 height 17
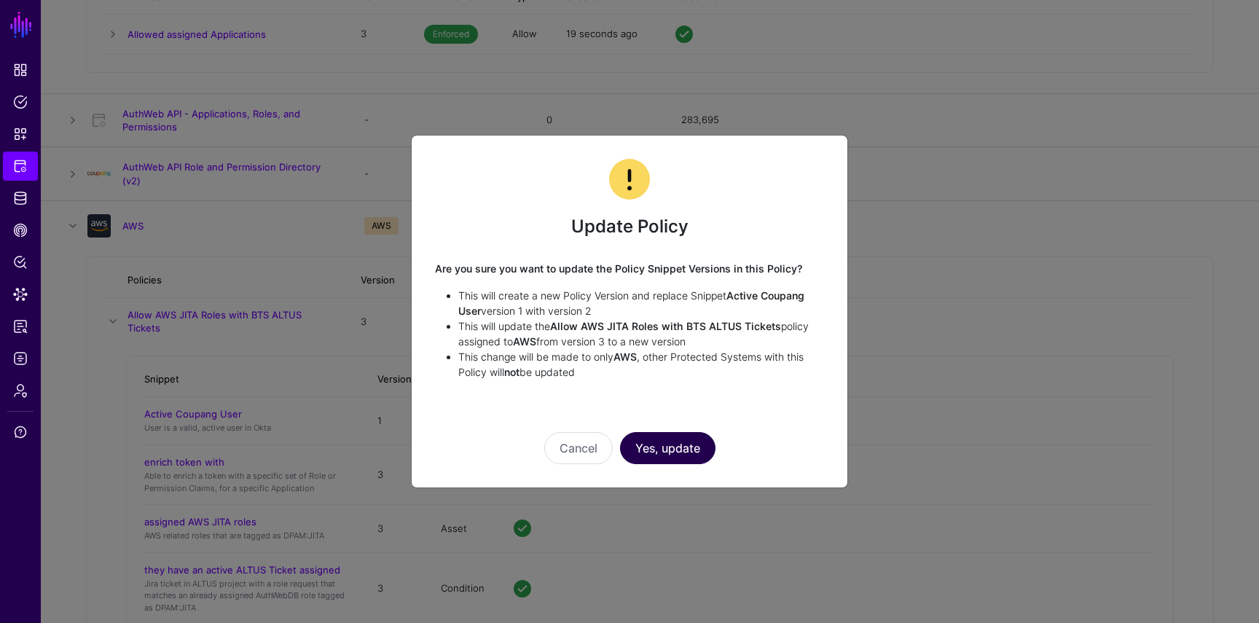
click at [653, 448] on button "Yes, update" at bounding box center [667, 448] width 95 height 32
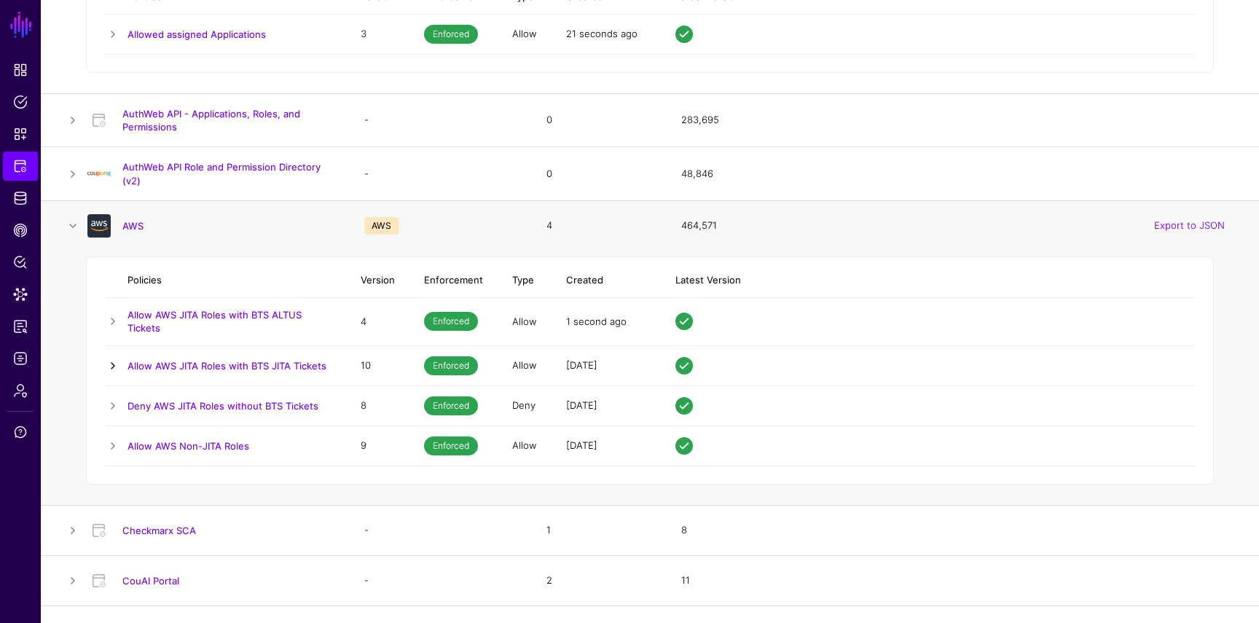
click at [114, 361] on link at bounding box center [112, 365] width 17 height 17
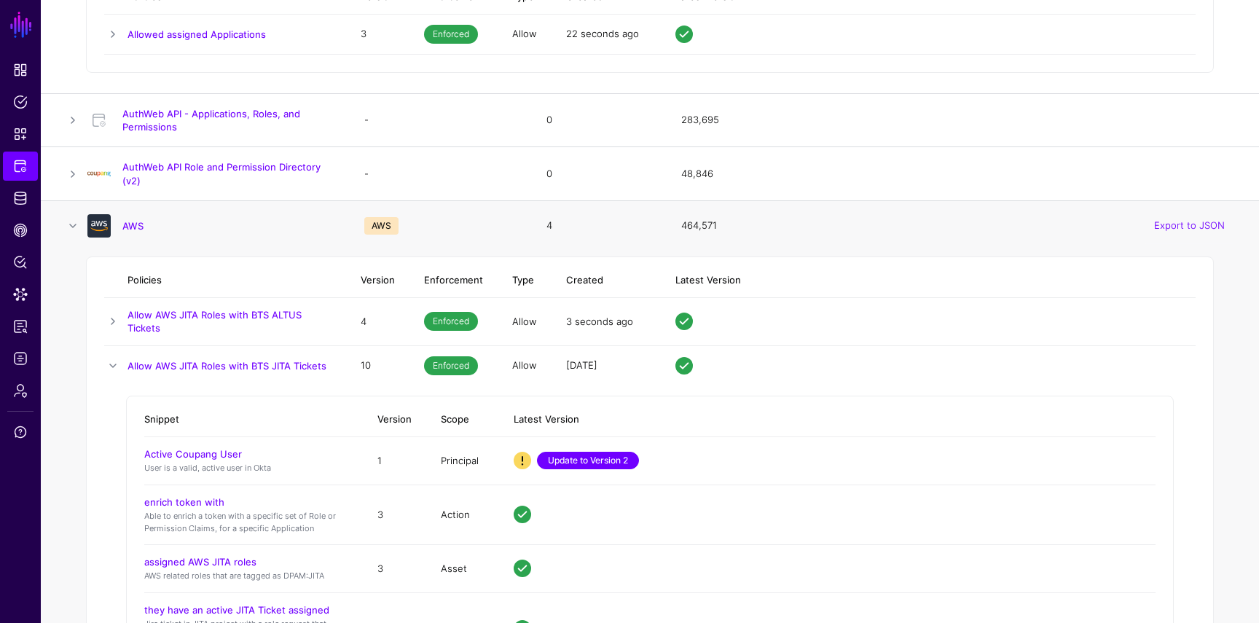
click at [608, 455] on link "Update to Version 2" at bounding box center [588, 460] width 102 height 17
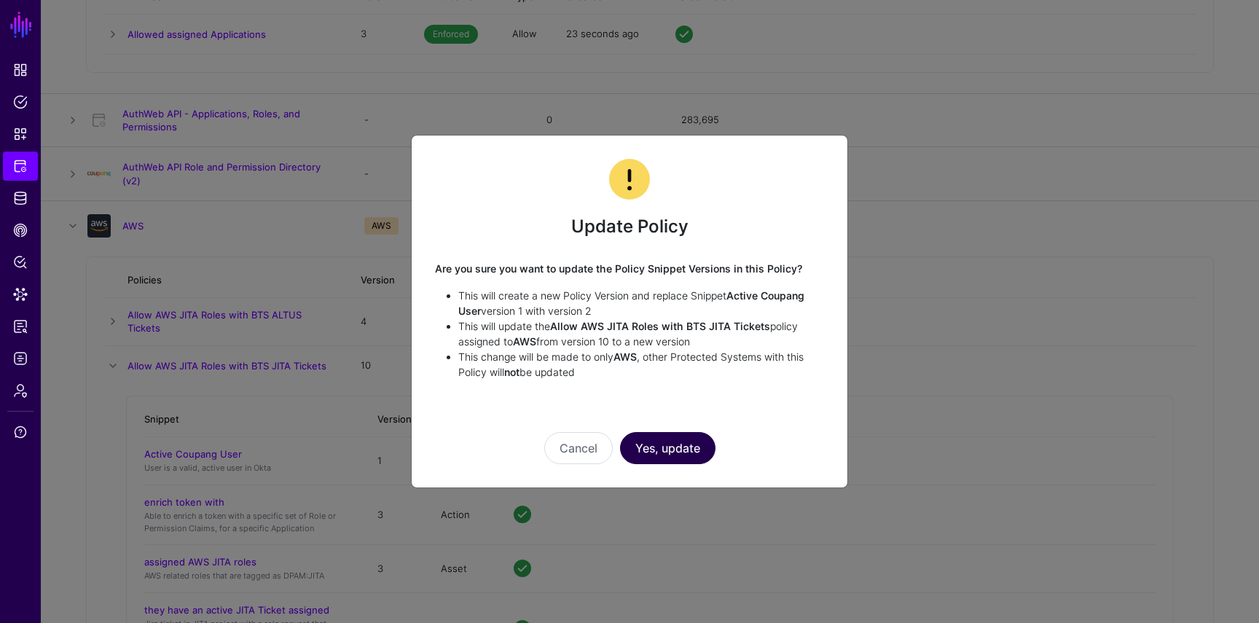
click at [661, 451] on button "Yes, update" at bounding box center [667, 448] width 95 height 32
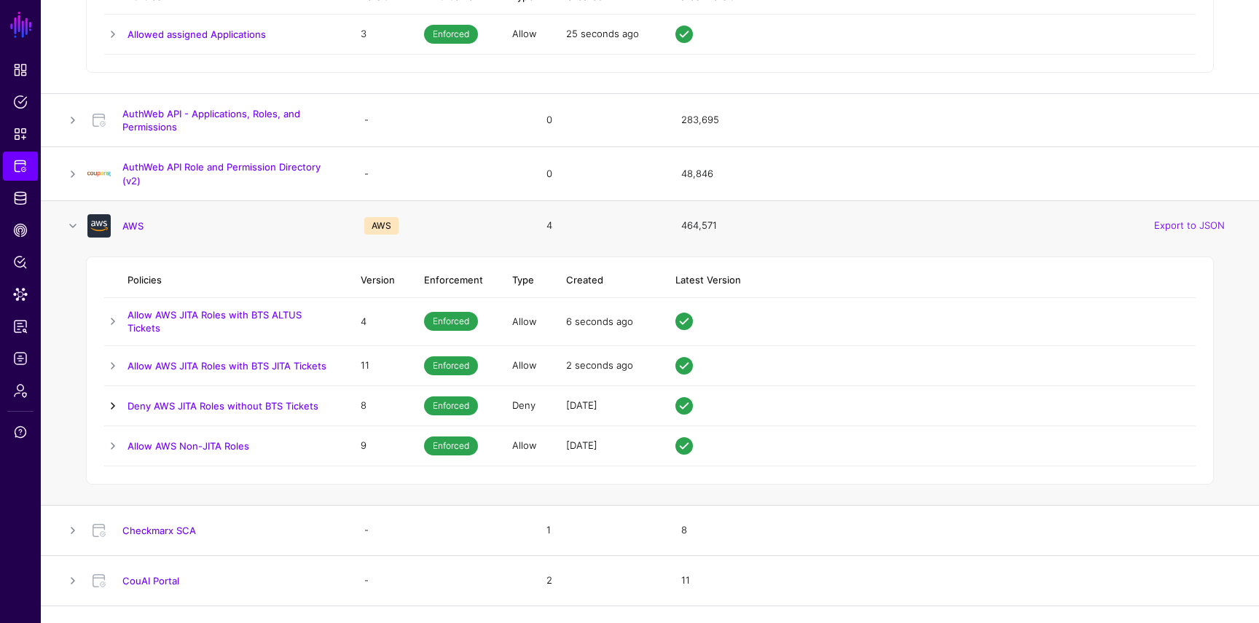
click at [114, 404] on link at bounding box center [112, 405] width 17 height 17
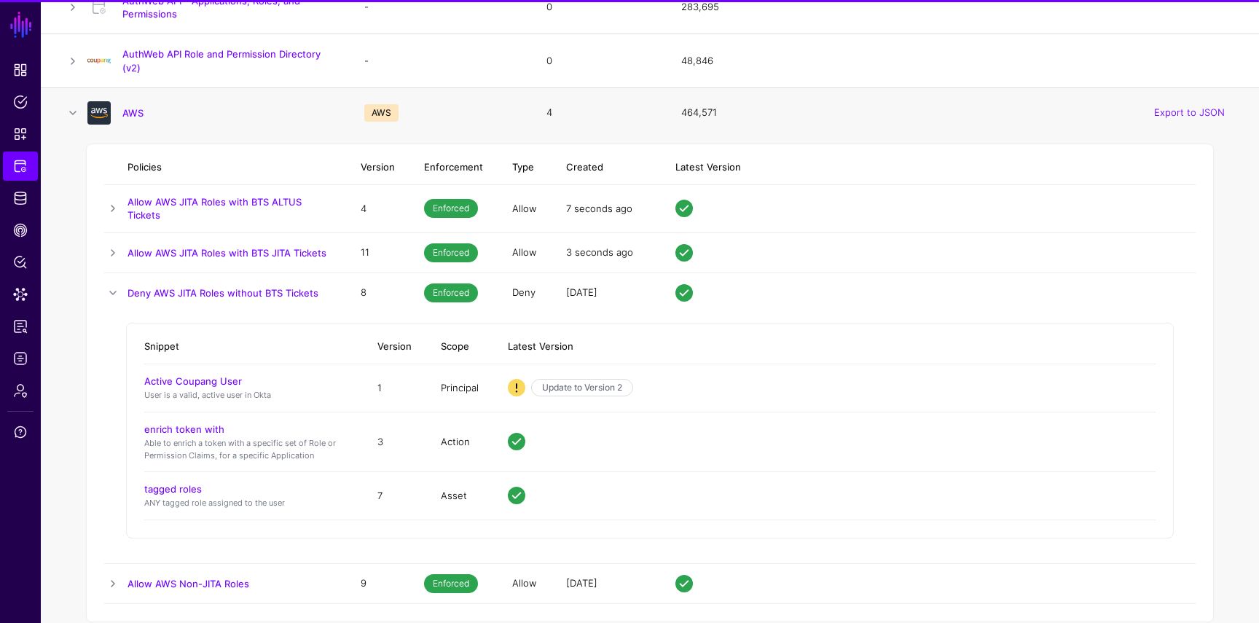
scroll to position [455, 0]
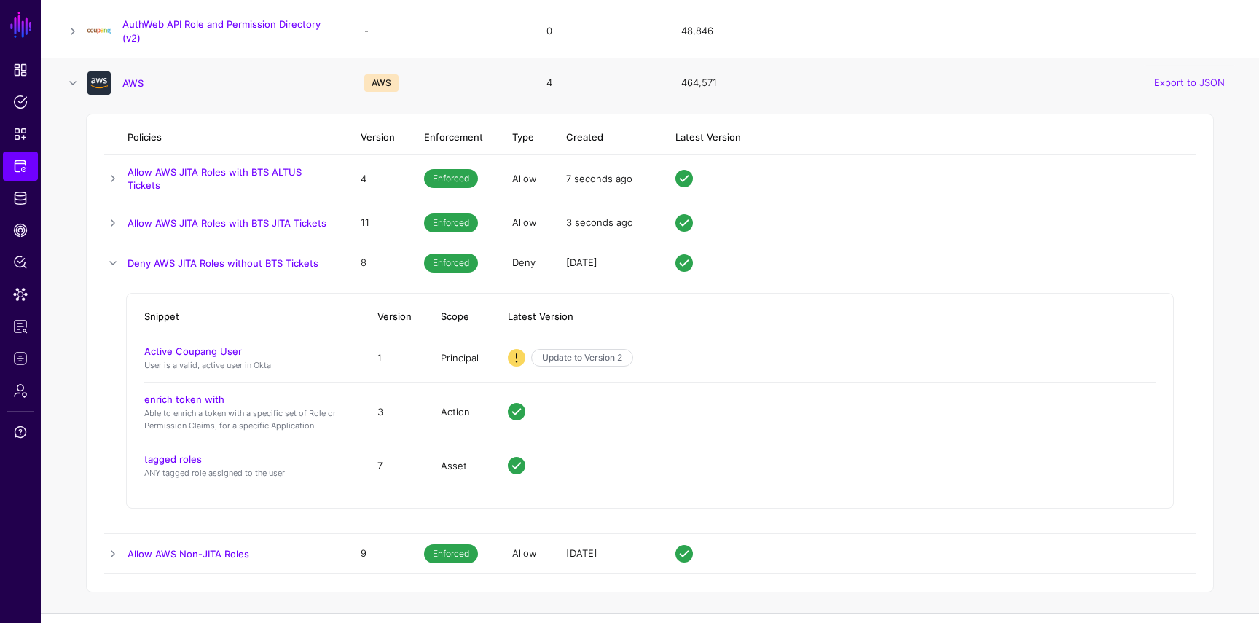
click at [602, 347] on td "Update to Version 2" at bounding box center [824, 358] width 662 height 48
click at [602, 353] on link "Update to Version 2" at bounding box center [582, 357] width 102 height 17
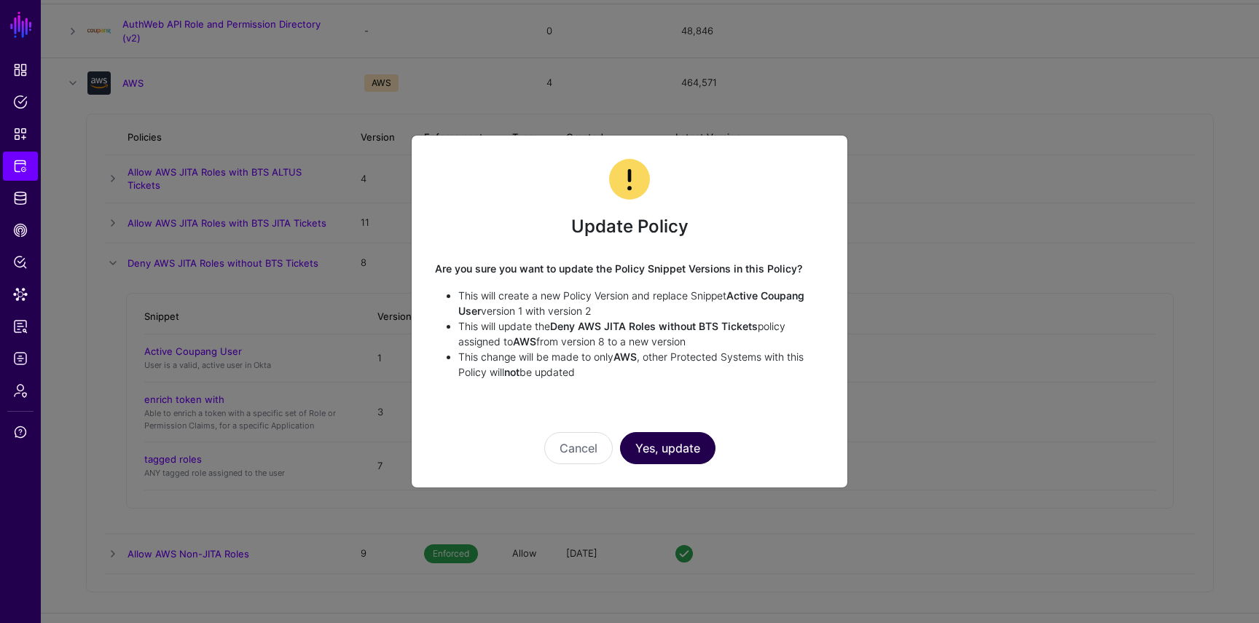
click at [664, 437] on button "Yes, update" at bounding box center [667, 448] width 95 height 32
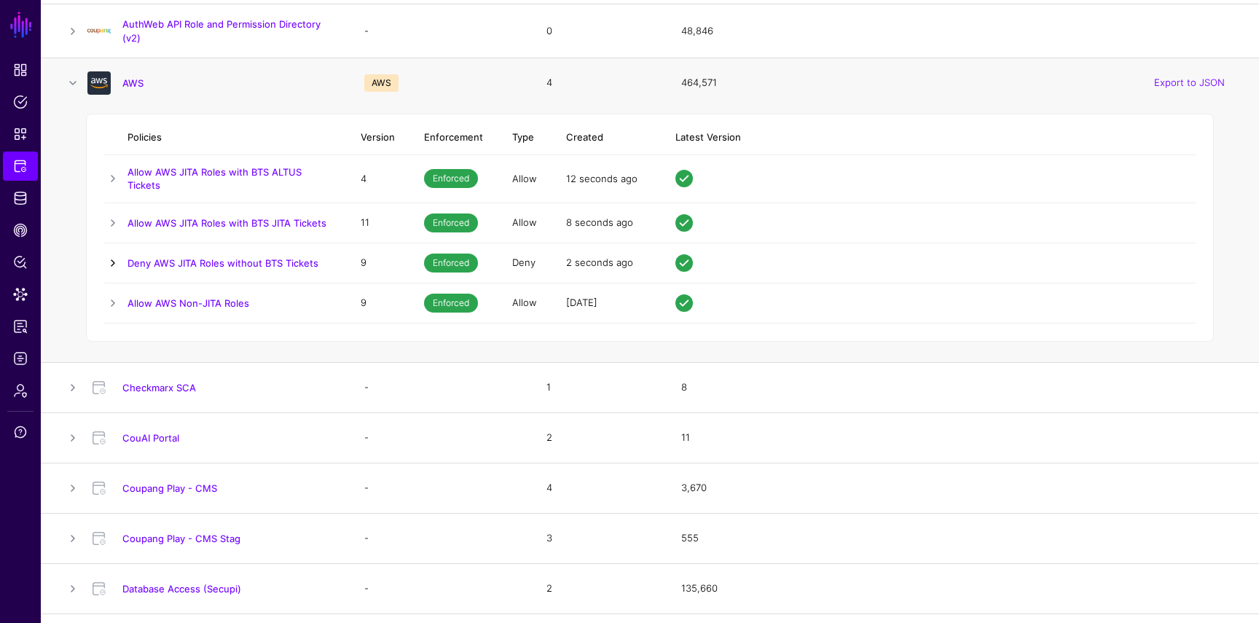
click at [108, 264] on link at bounding box center [112, 262] width 17 height 17
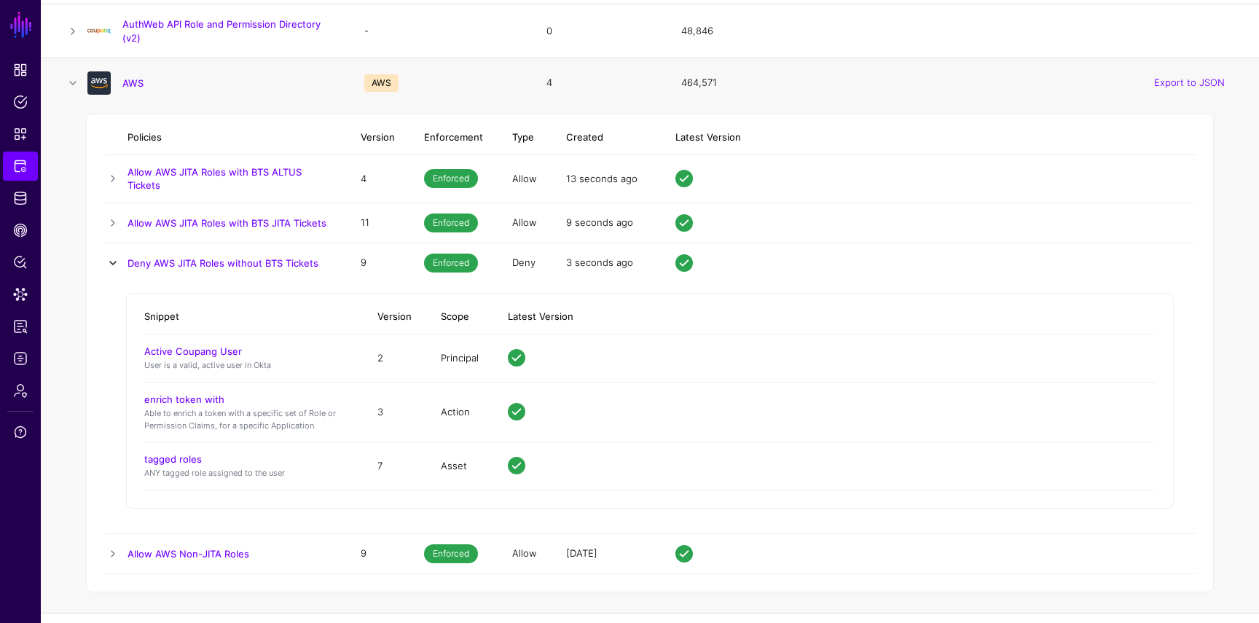
click at [109, 264] on link at bounding box center [112, 262] width 17 height 17
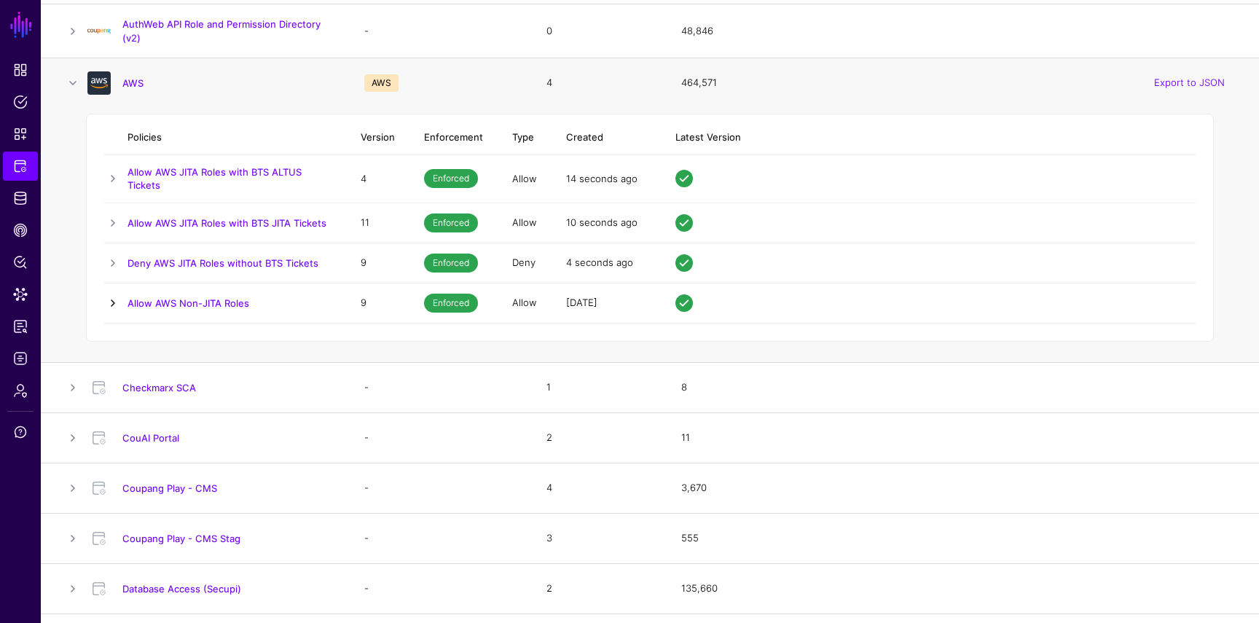
click at [117, 305] on link at bounding box center [112, 302] width 17 height 17
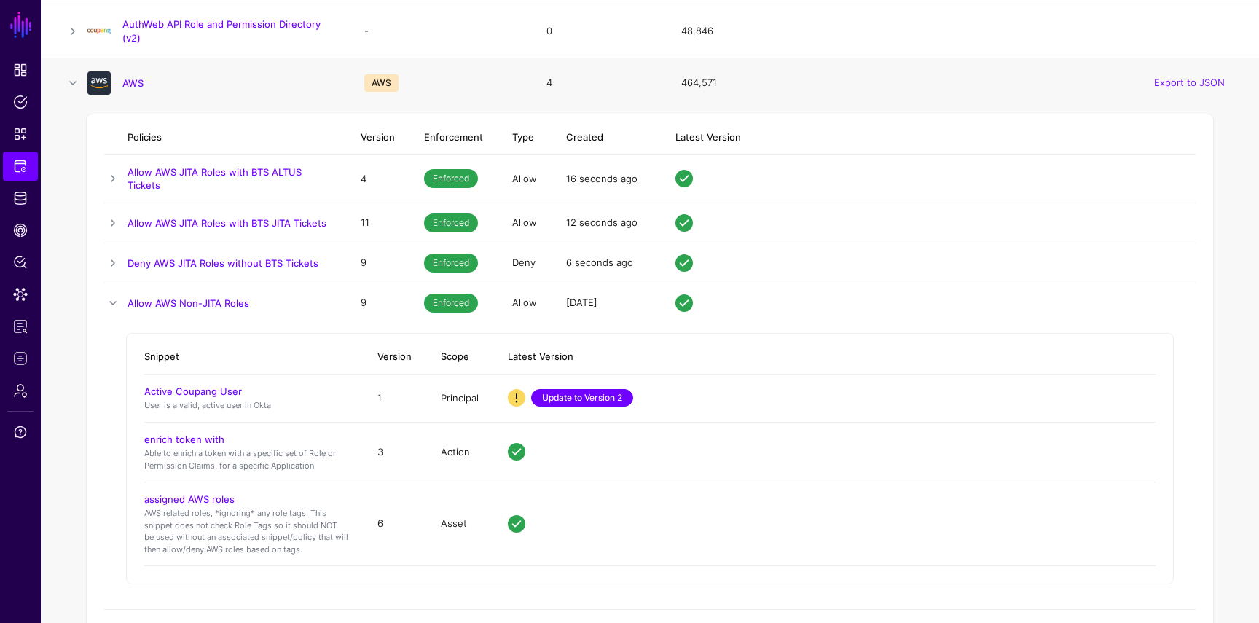
click at [565, 395] on link "Update to Version 2" at bounding box center [582, 397] width 102 height 17
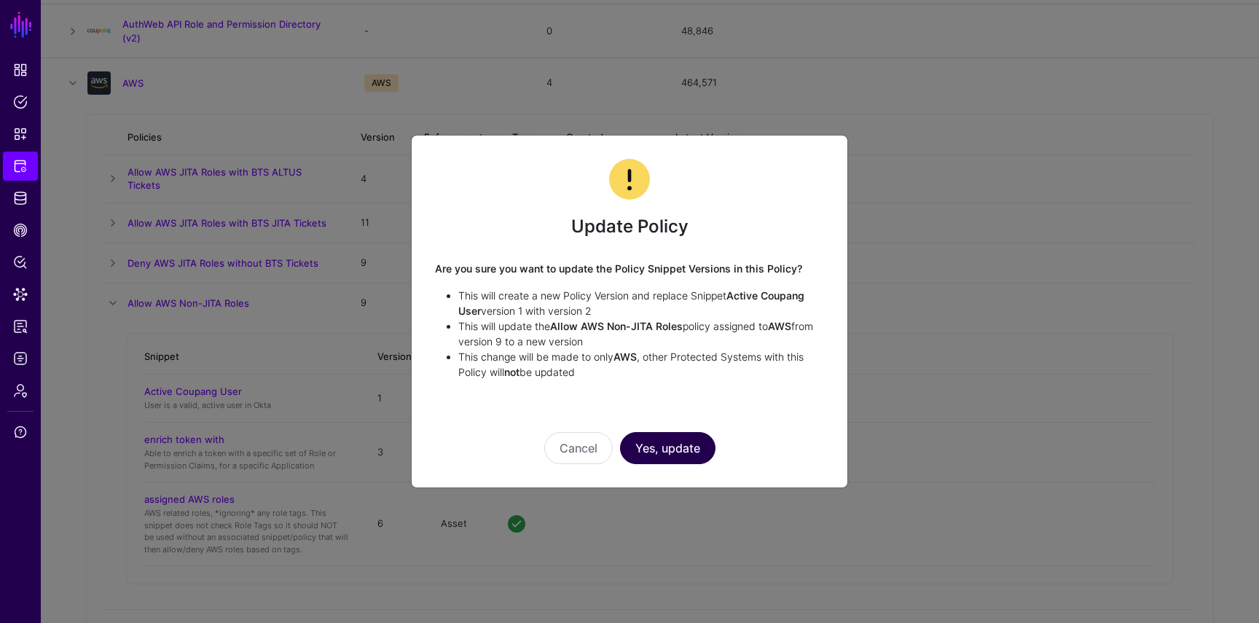
click at [659, 444] on button "Yes, update" at bounding box center [667, 448] width 95 height 32
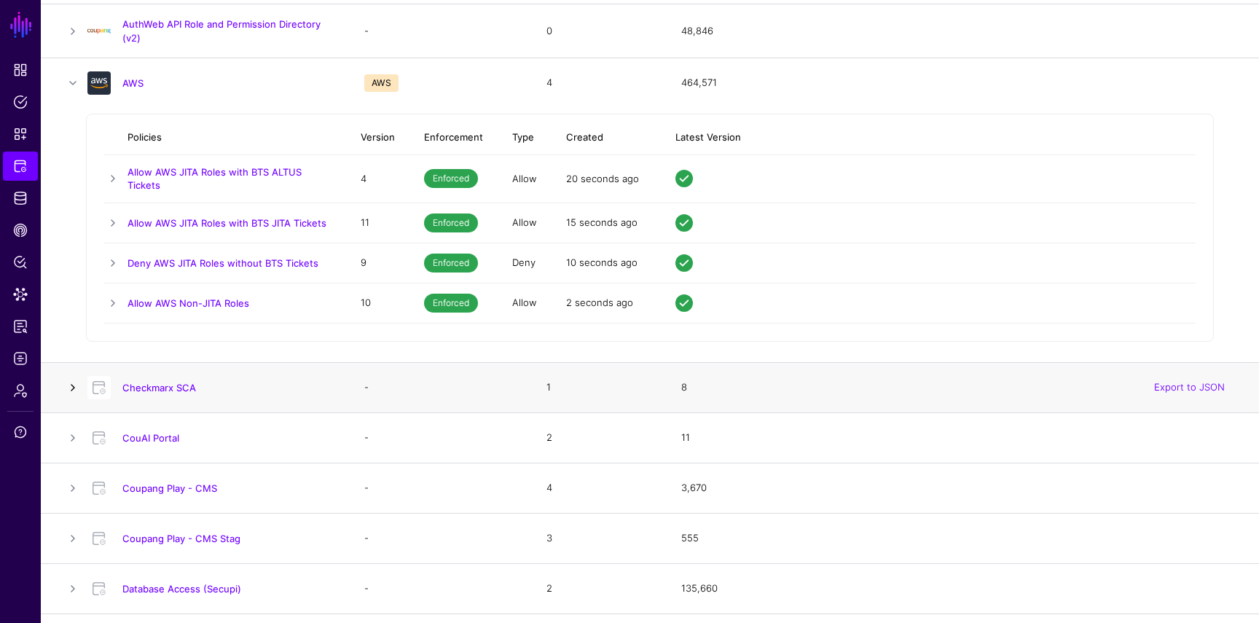
click at [69, 384] on link at bounding box center [72, 387] width 17 height 17
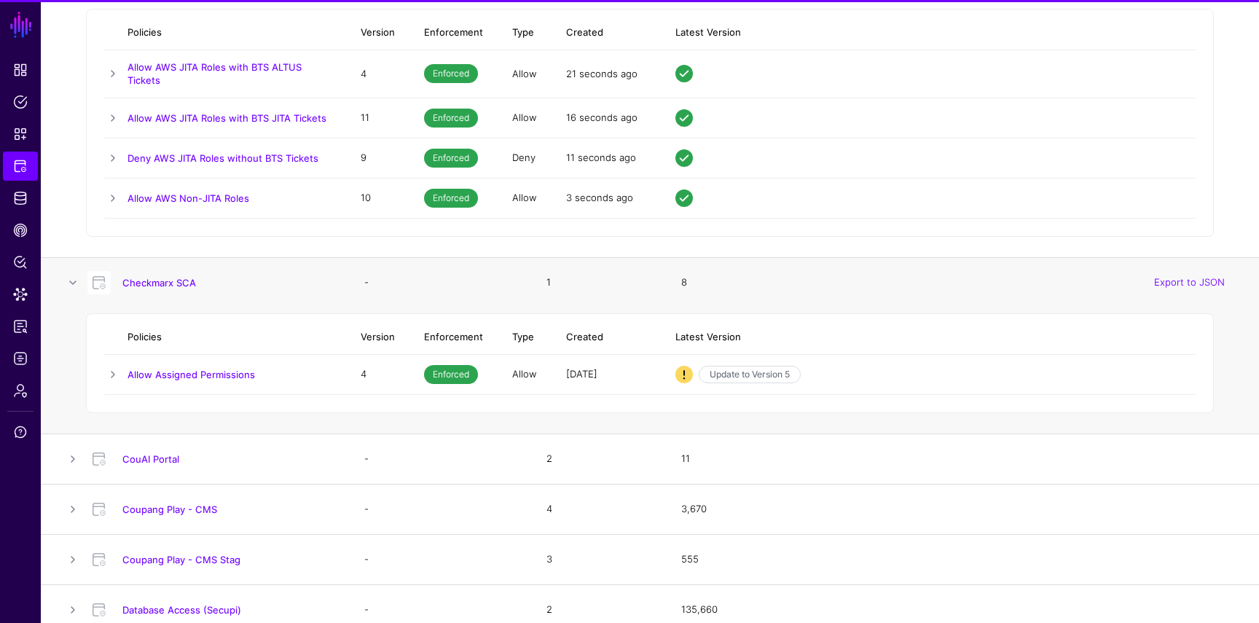
scroll to position [613, 0]
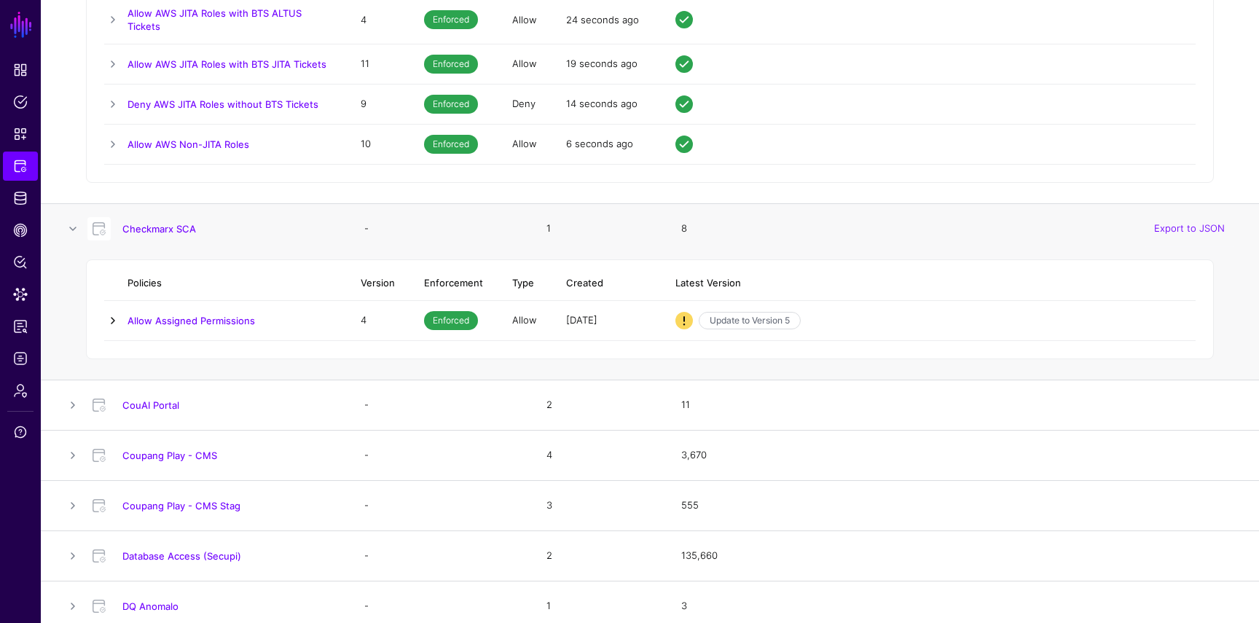
click at [112, 321] on link at bounding box center [112, 320] width 17 height 17
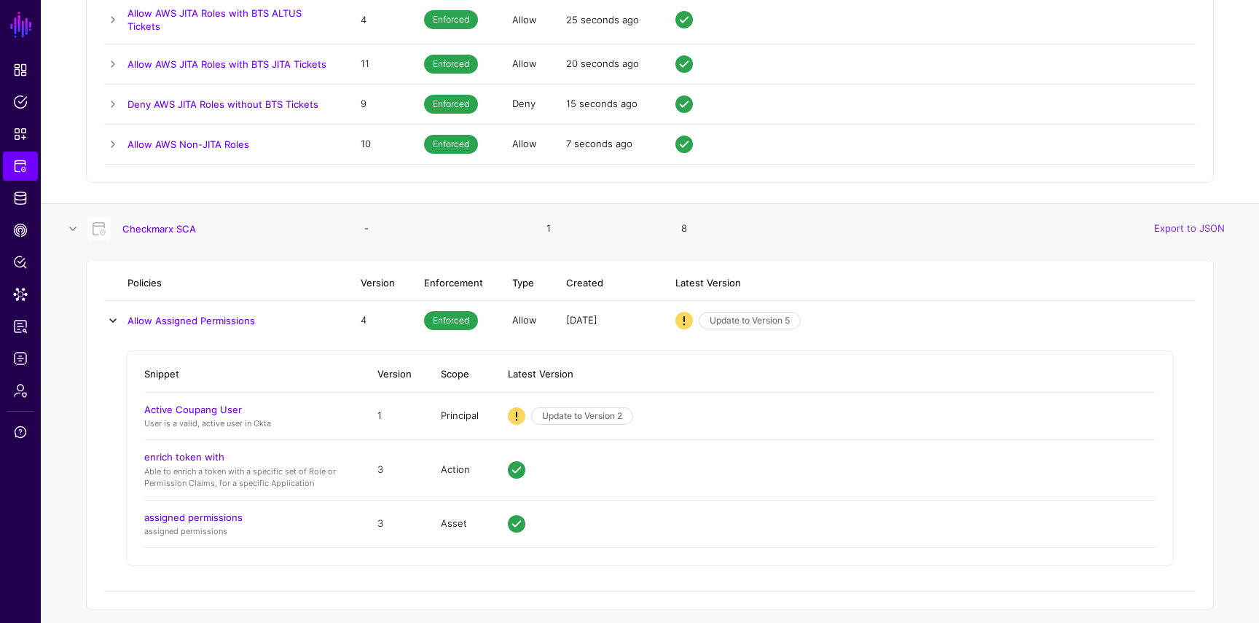
click at [112, 321] on link at bounding box center [112, 320] width 17 height 17
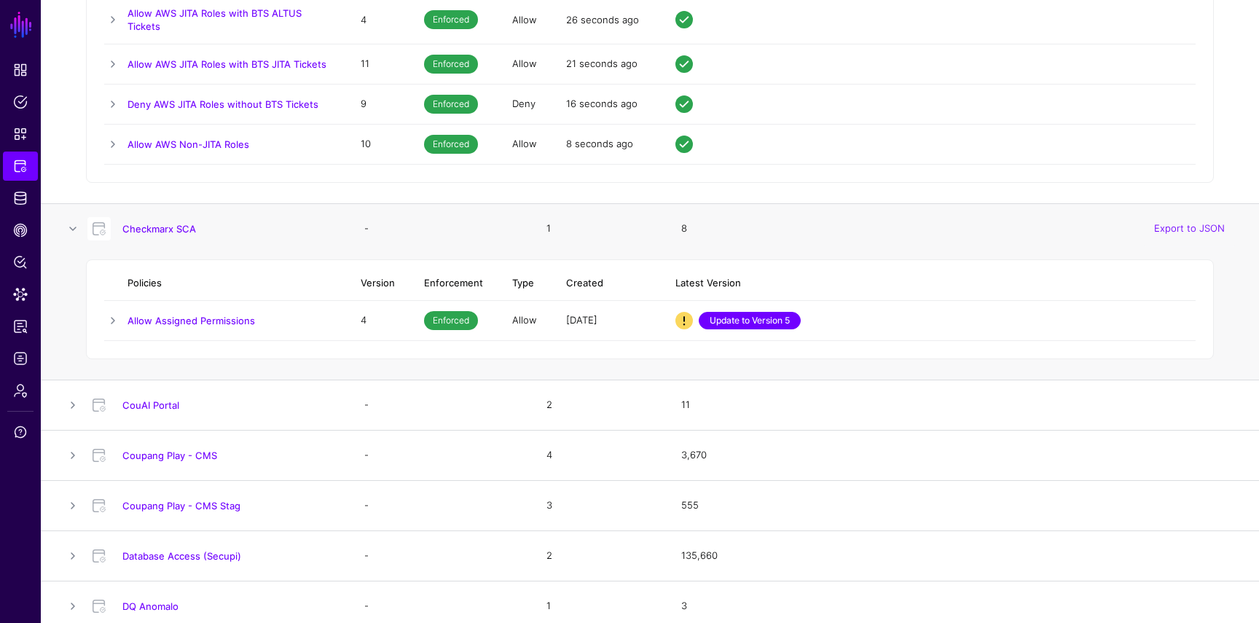
click at [716, 318] on link "Update to Version 5" at bounding box center [750, 320] width 102 height 17
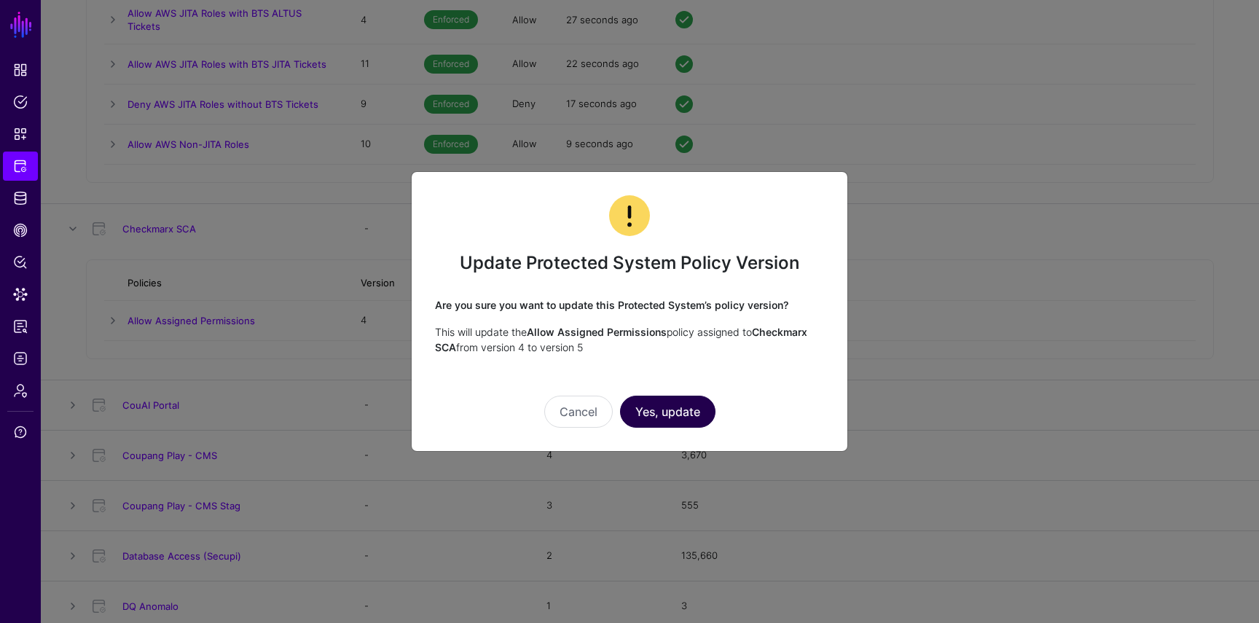
click at [655, 413] on button "Yes, update" at bounding box center [667, 412] width 95 height 32
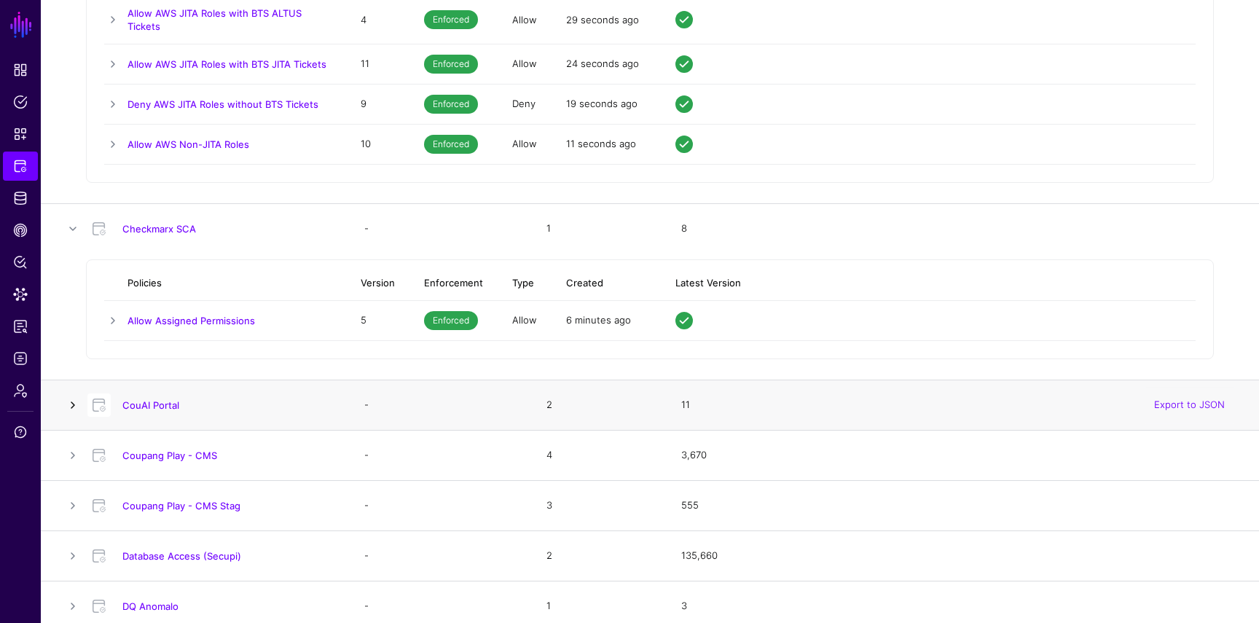
click at [74, 406] on link at bounding box center [72, 404] width 17 height 17
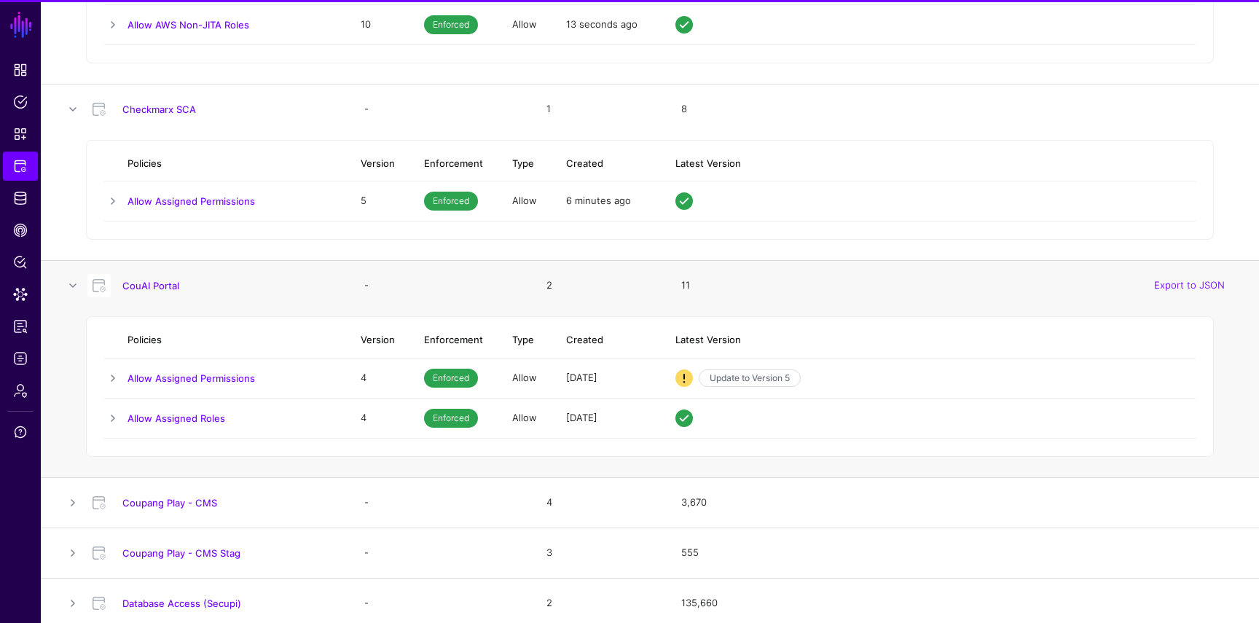
scroll to position [746, 0]
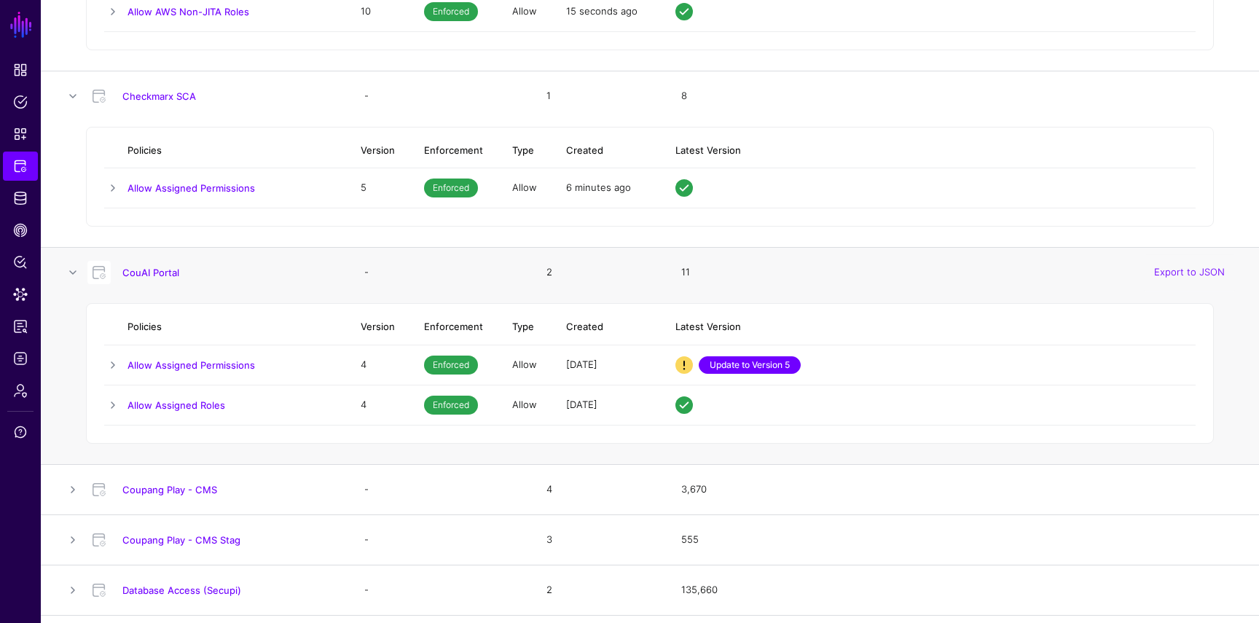
click at [739, 366] on link "Update to Version 5" at bounding box center [750, 364] width 102 height 17
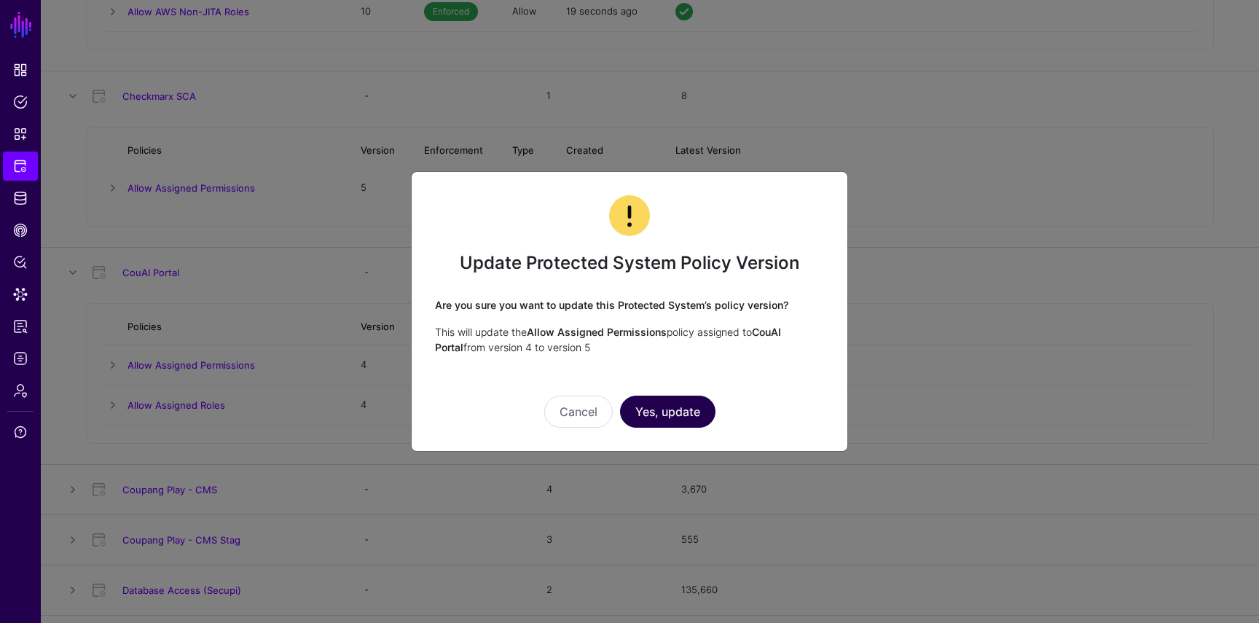
click at [691, 409] on button "Yes, update" at bounding box center [667, 412] width 95 height 32
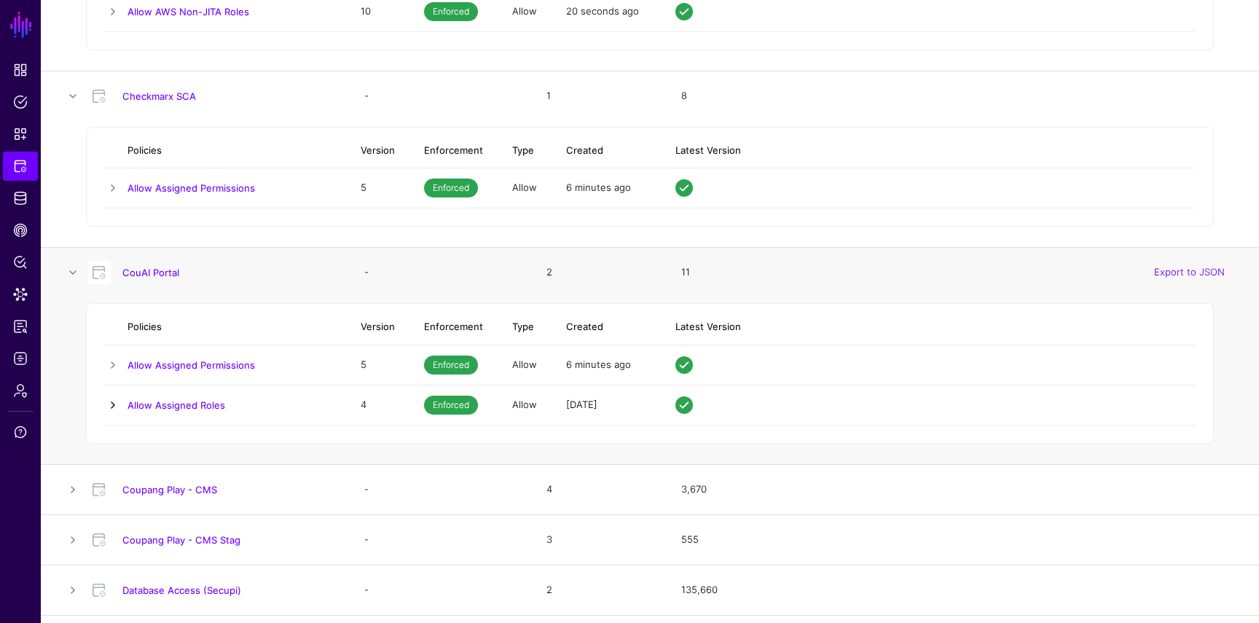
click at [109, 398] on link at bounding box center [112, 404] width 17 height 17
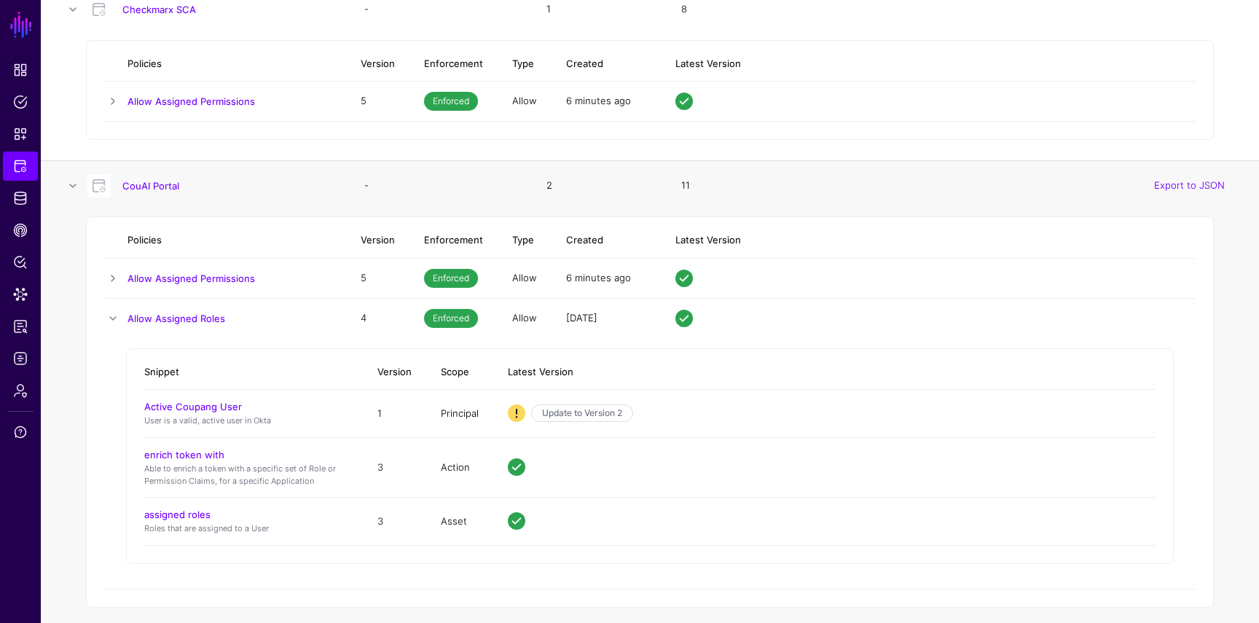
scroll to position [843, 0]
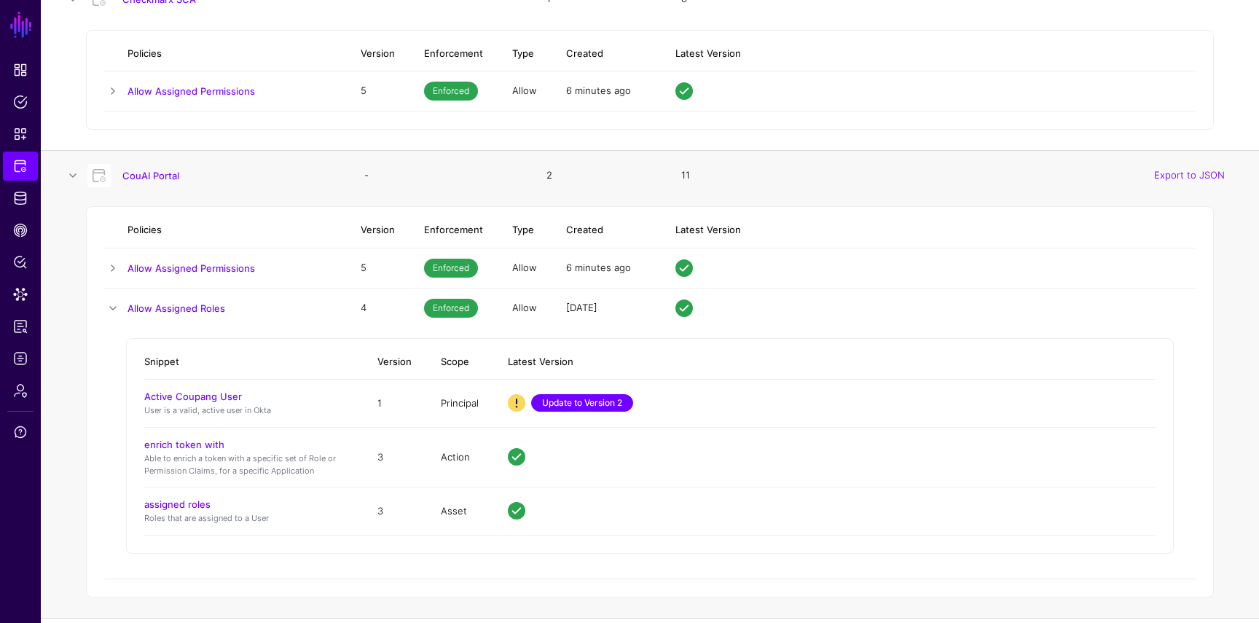
click at [606, 402] on link "Update to Version 2" at bounding box center [582, 402] width 102 height 17
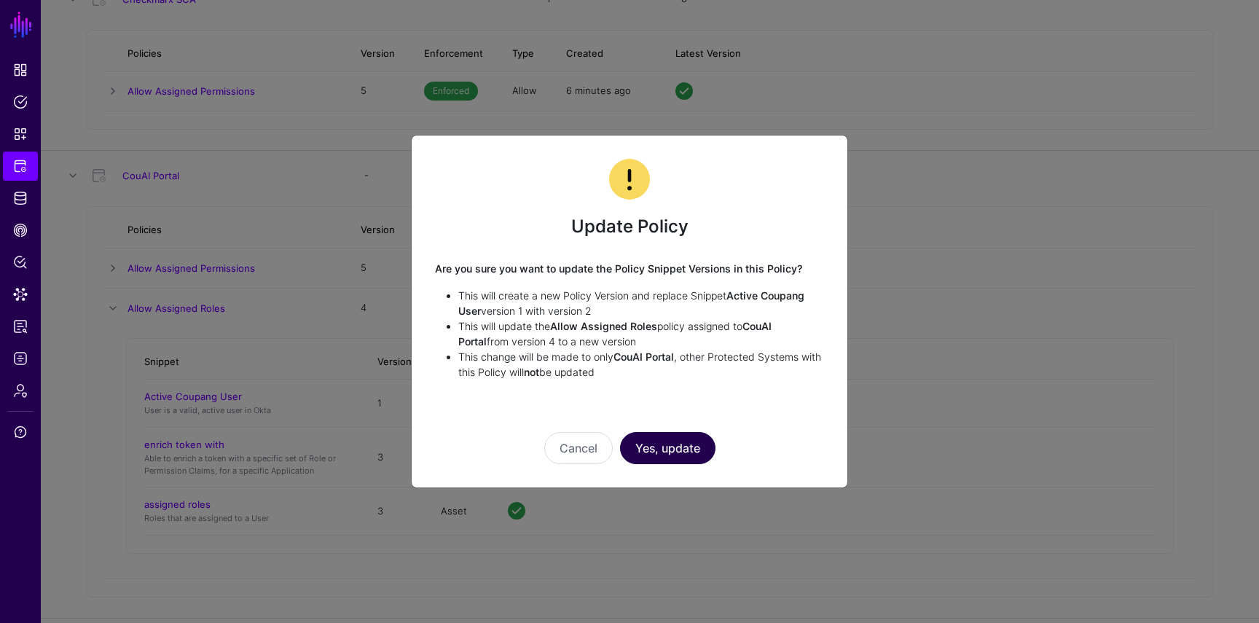
click at [654, 450] on button "Yes, update" at bounding box center [667, 448] width 95 height 32
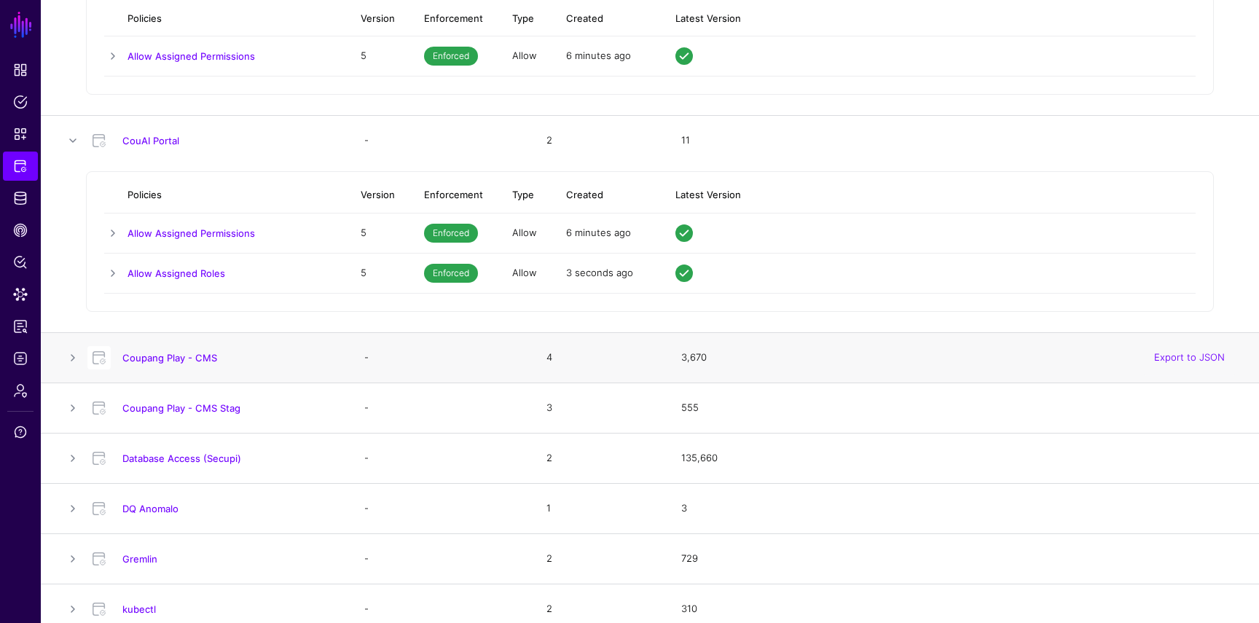
scroll to position [881, 0]
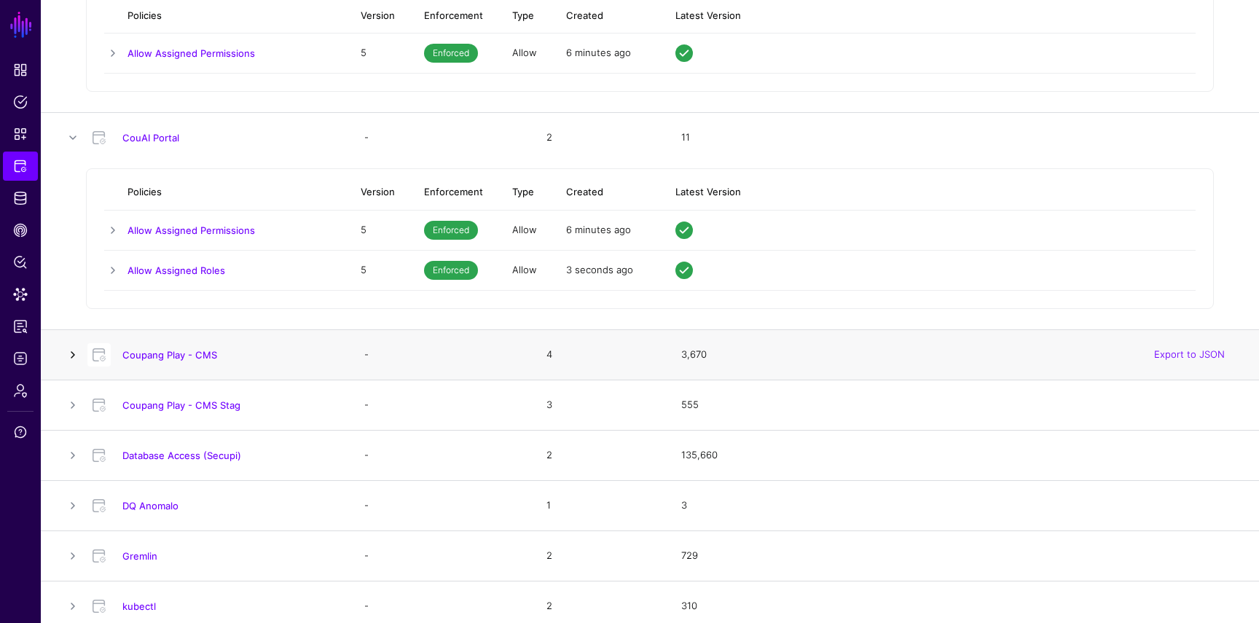
click at [72, 357] on link at bounding box center [72, 354] width 17 height 17
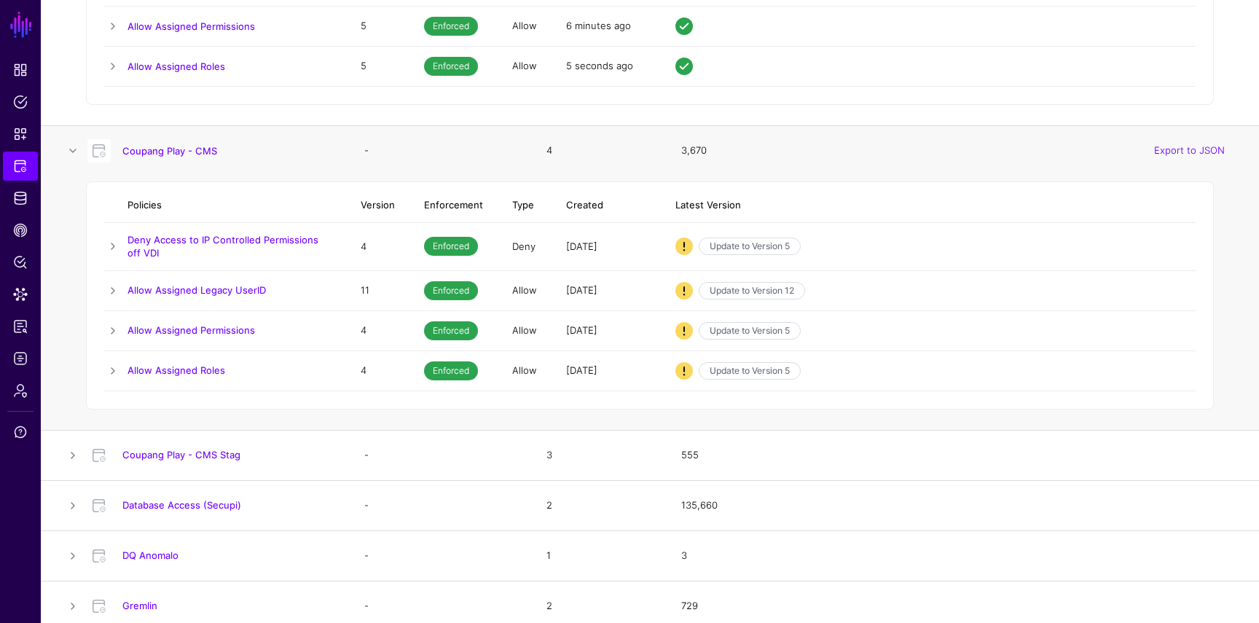
scroll to position [1096, 0]
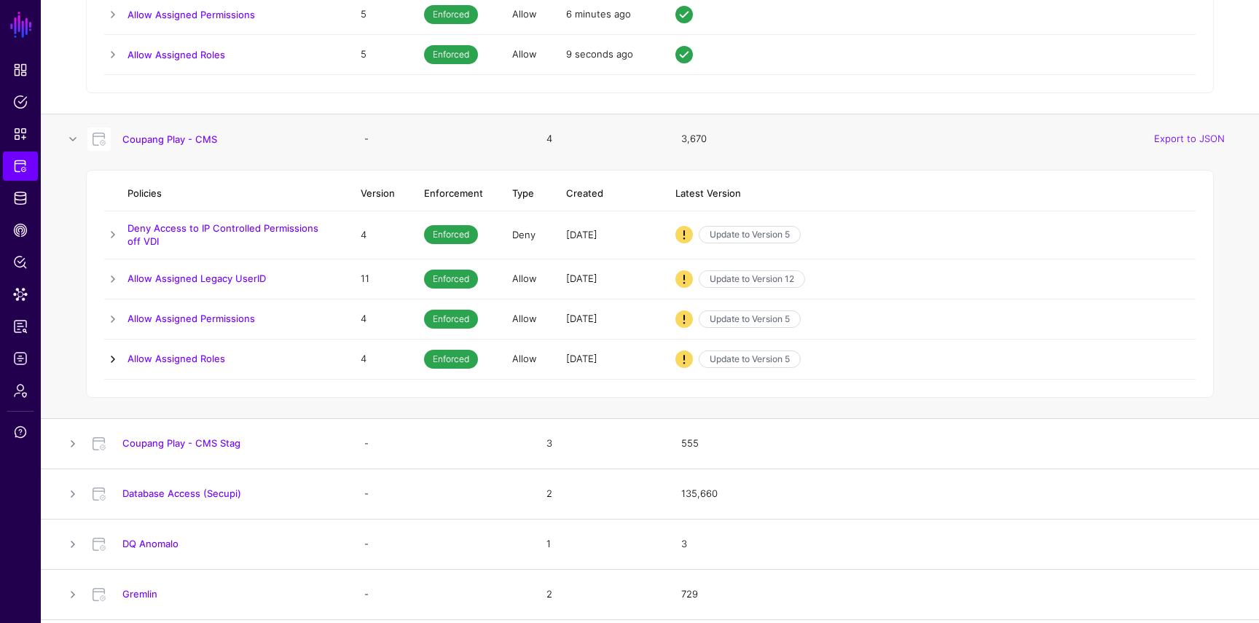
click at [117, 356] on link at bounding box center [112, 358] width 17 height 17
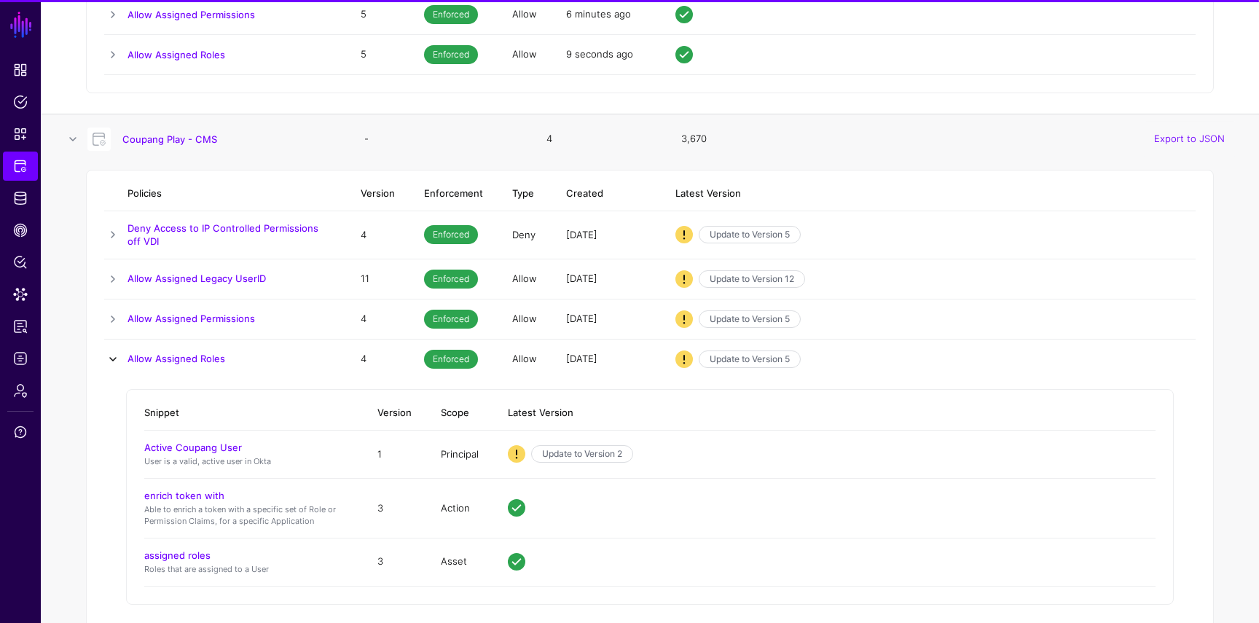
click at [117, 356] on link at bounding box center [112, 358] width 17 height 17
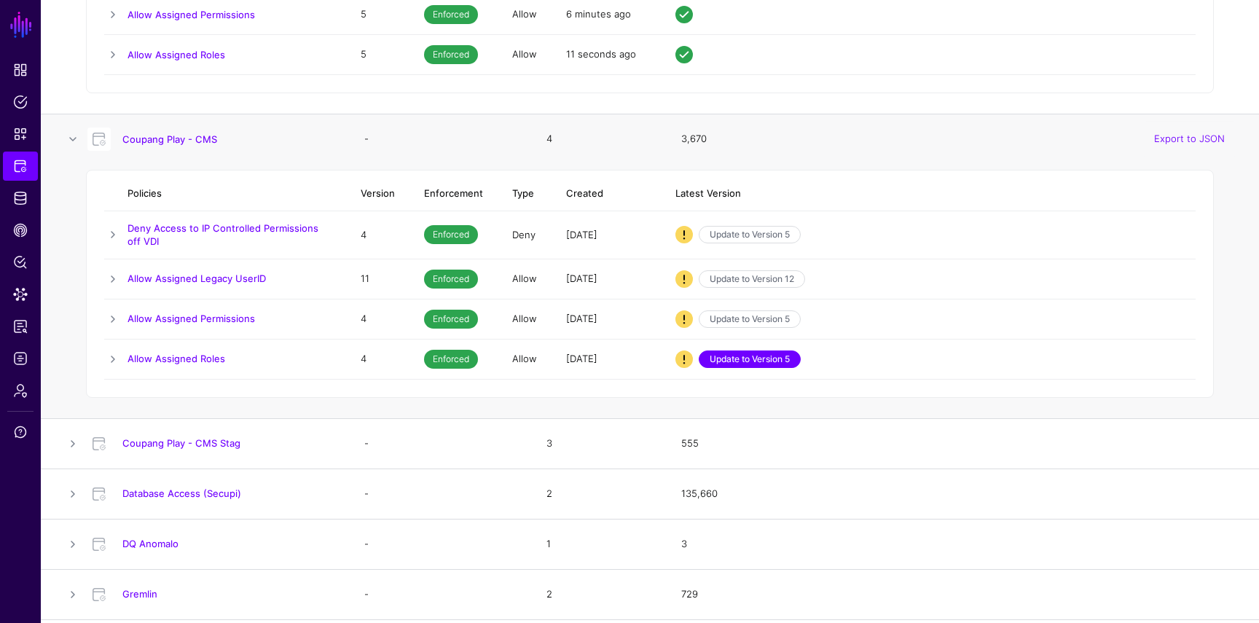
click at [725, 361] on link "Update to Version 5" at bounding box center [750, 358] width 102 height 17
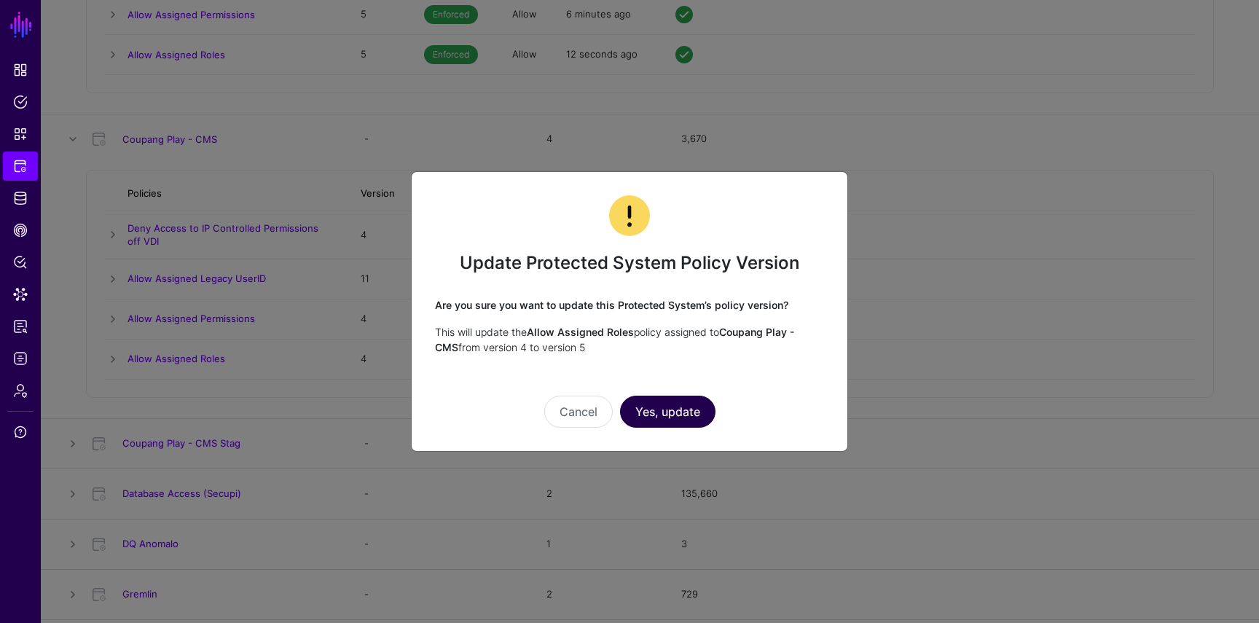
click at [675, 401] on button "Yes, update" at bounding box center [667, 412] width 95 height 32
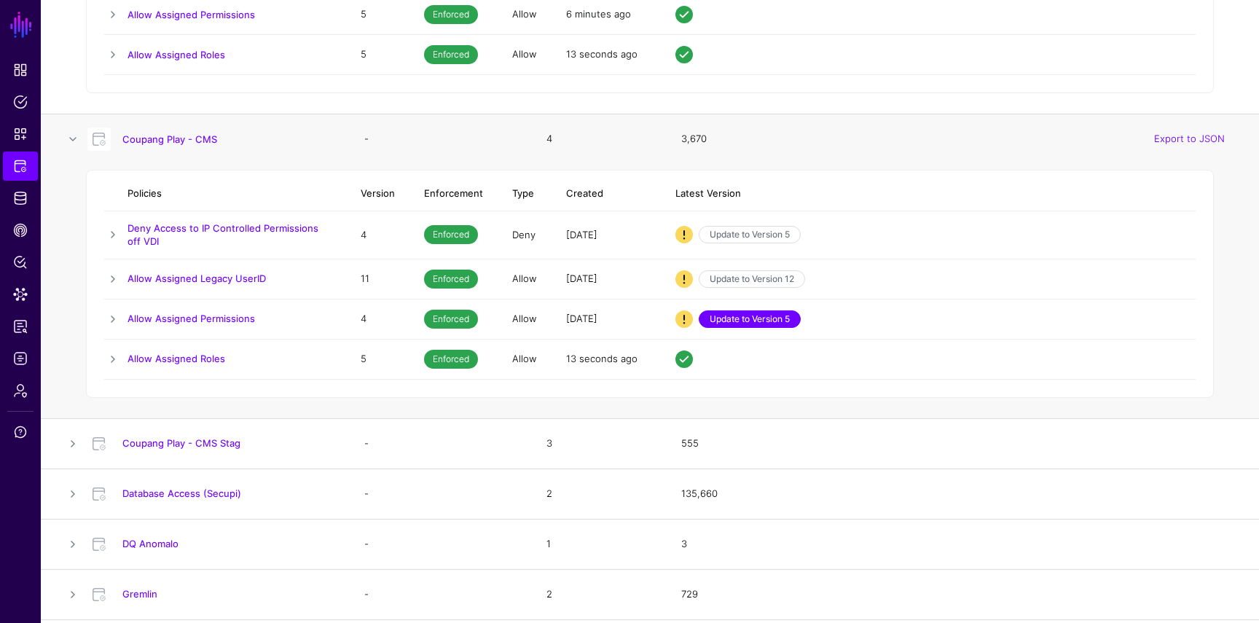
click at [754, 323] on link "Update to Version 5" at bounding box center [750, 318] width 102 height 17
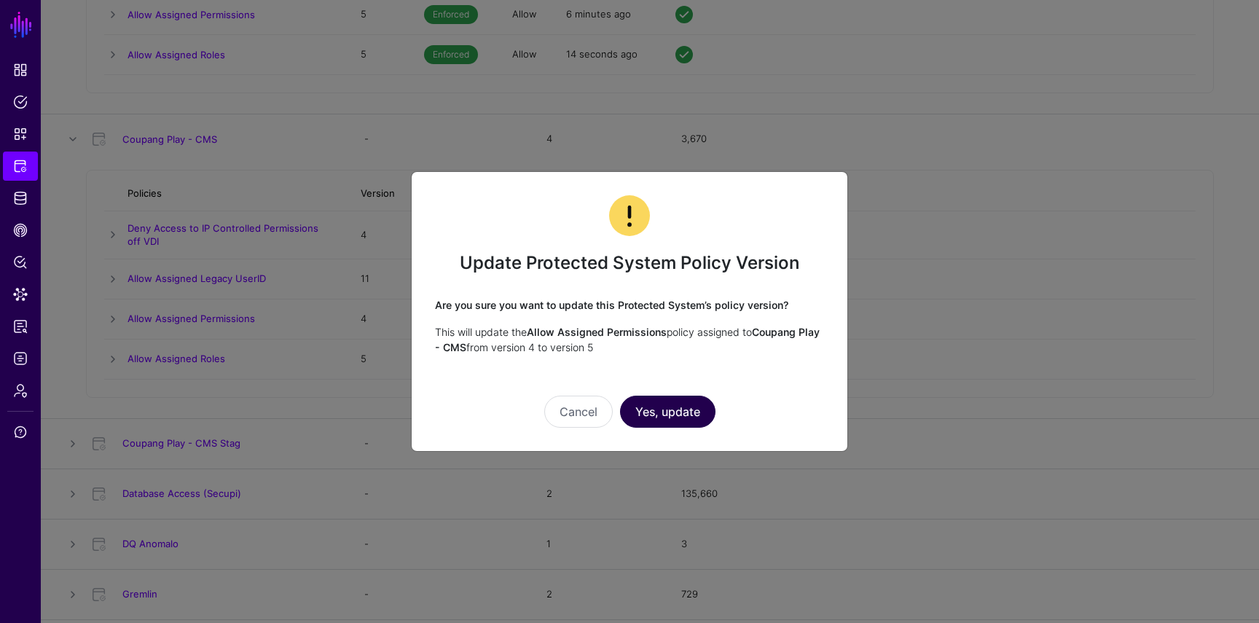
click at [686, 410] on button "Yes, update" at bounding box center [667, 412] width 95 height 32
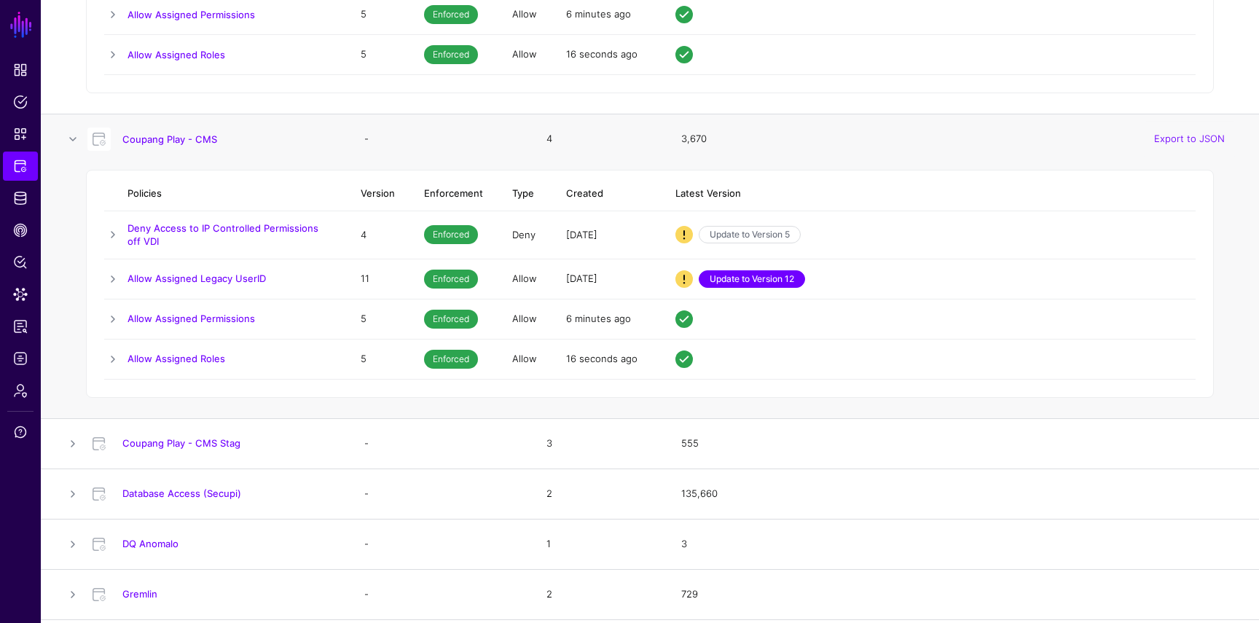
click at [761, 277] on link "Update to Version 12" at bounding box center [752, 278] width 106 height 17
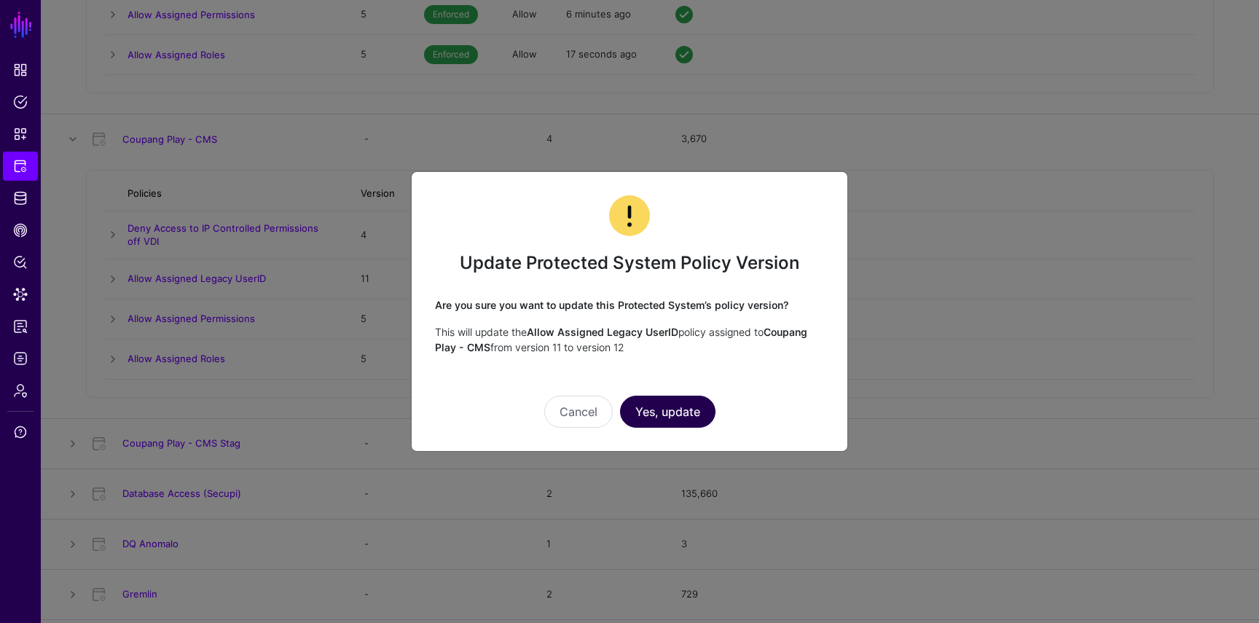
click at [675, 415] on button "Yes, update" at bounding box center [667, 412] width 95 height 32
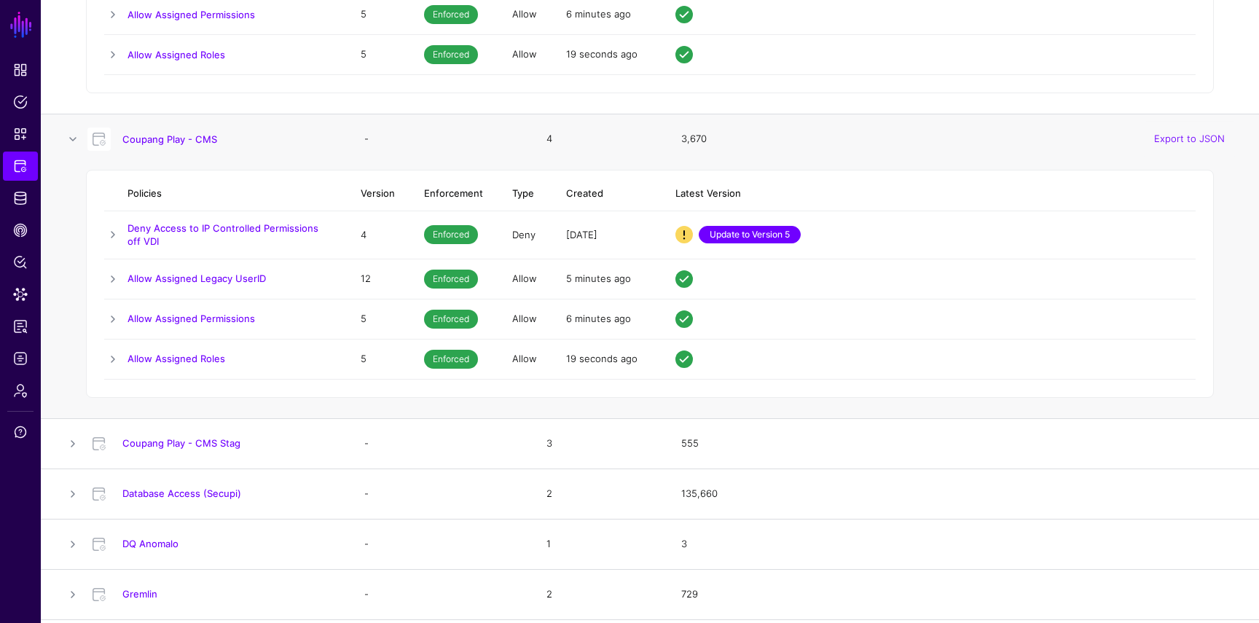
click at [754, 235] on link "Update to Version 5" at bounding box center [750, 234] width 102 height 17
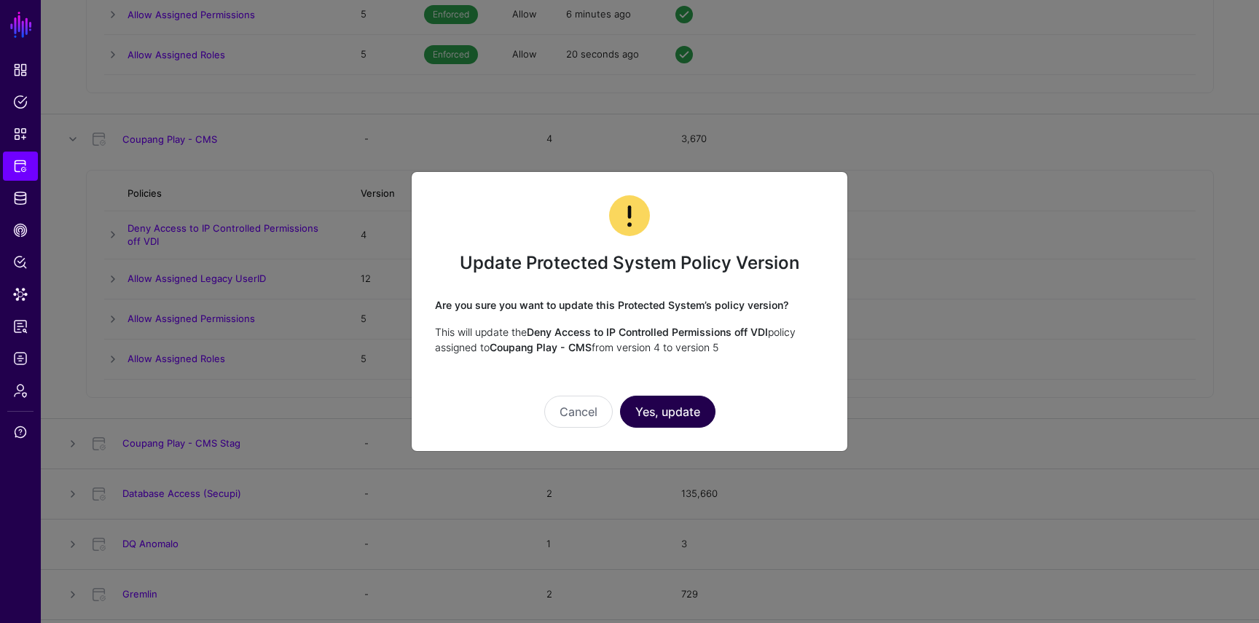
click at [686, 409] on button "Yes, update" at bounding box center [667, 412] width 95 height 32
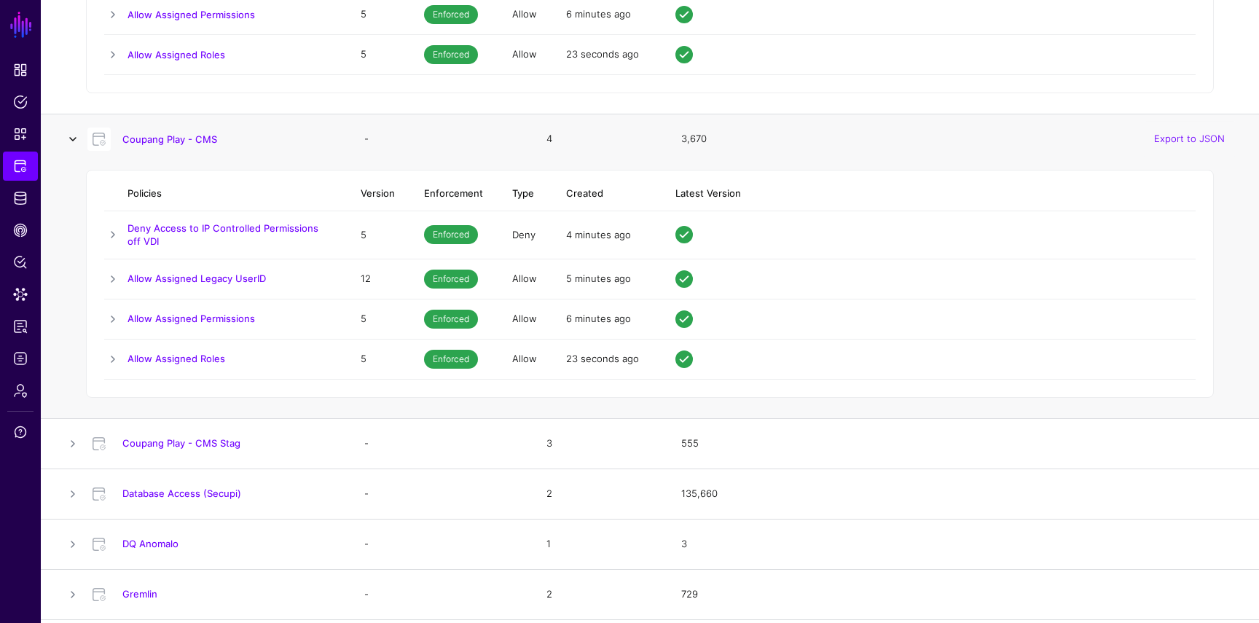
click at [71, 144] on link at bounding box center [72, 138] width 17 height 17
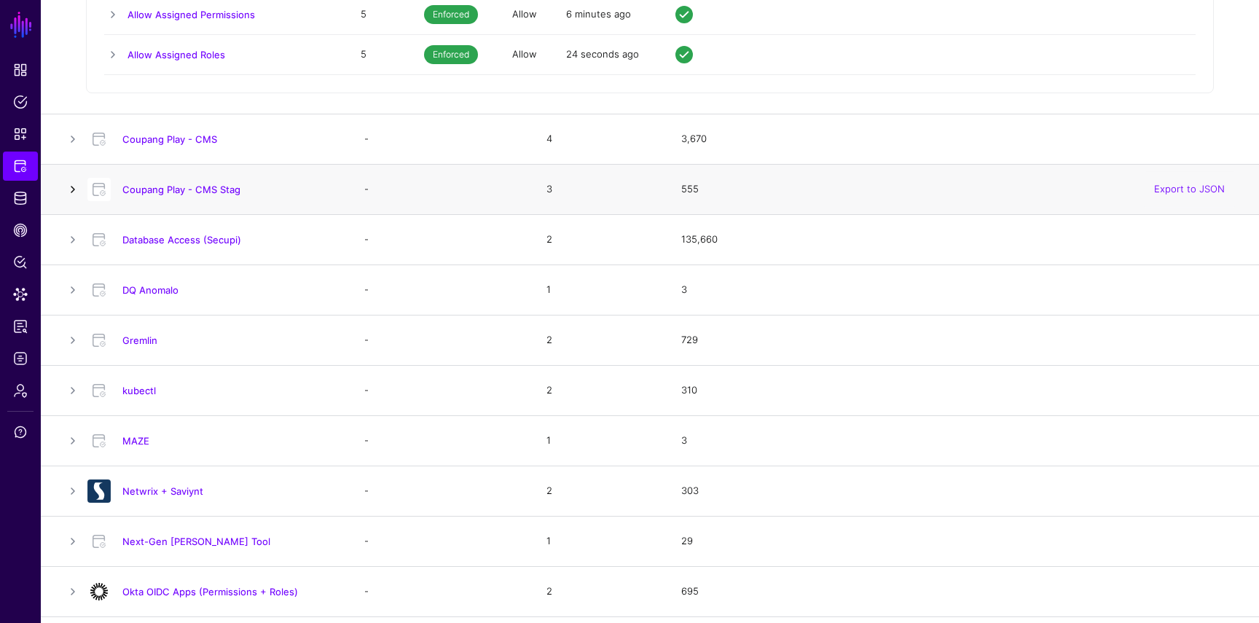
click at [76, 181] on link at bounding box center [72, 189] width 17 height 17
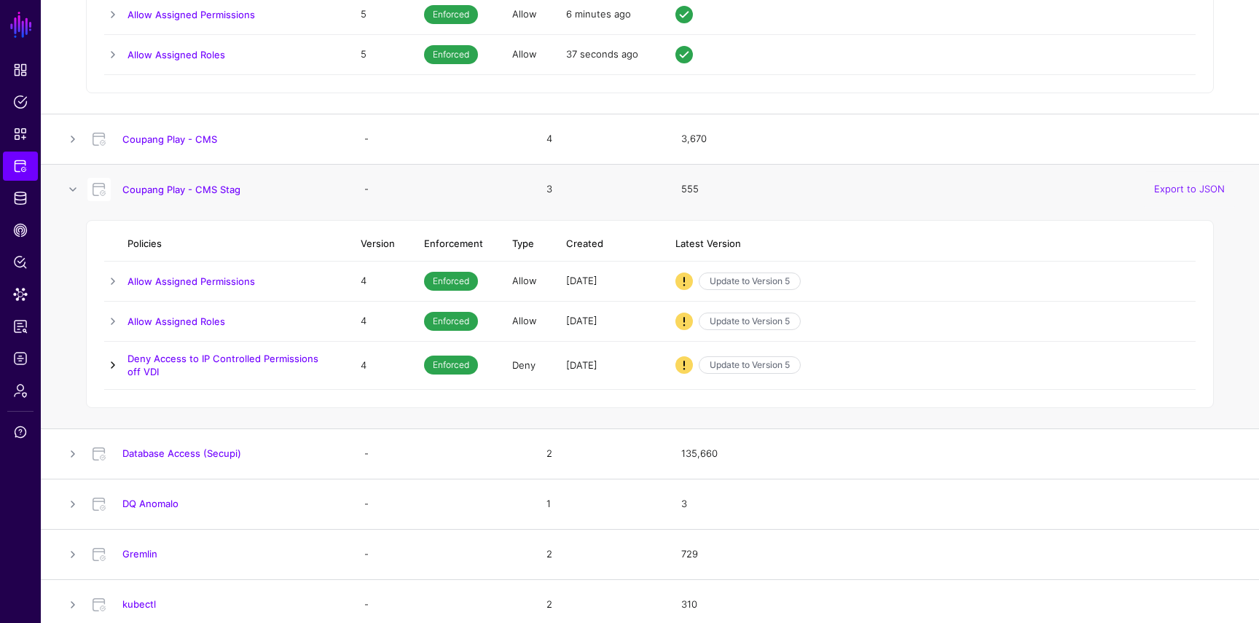
click at [107, 358] on link at bounding box center [112, 364] width 17 height 17
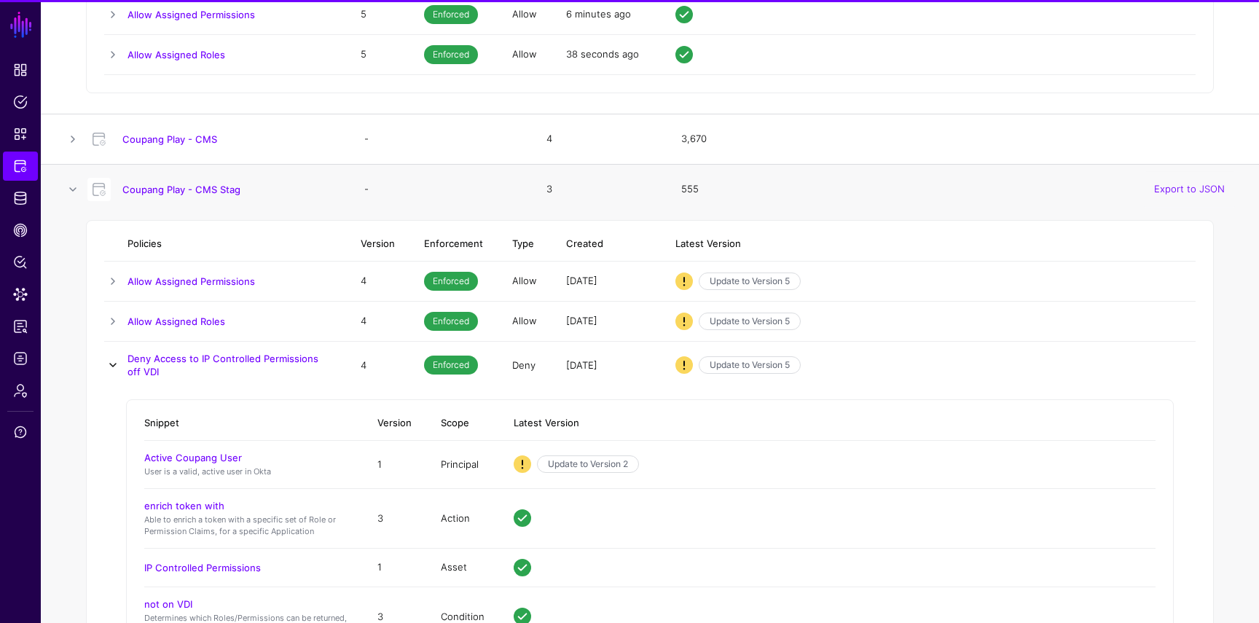
click at [107, 358] on link at bounding box center [112, 364] width 17 height 17
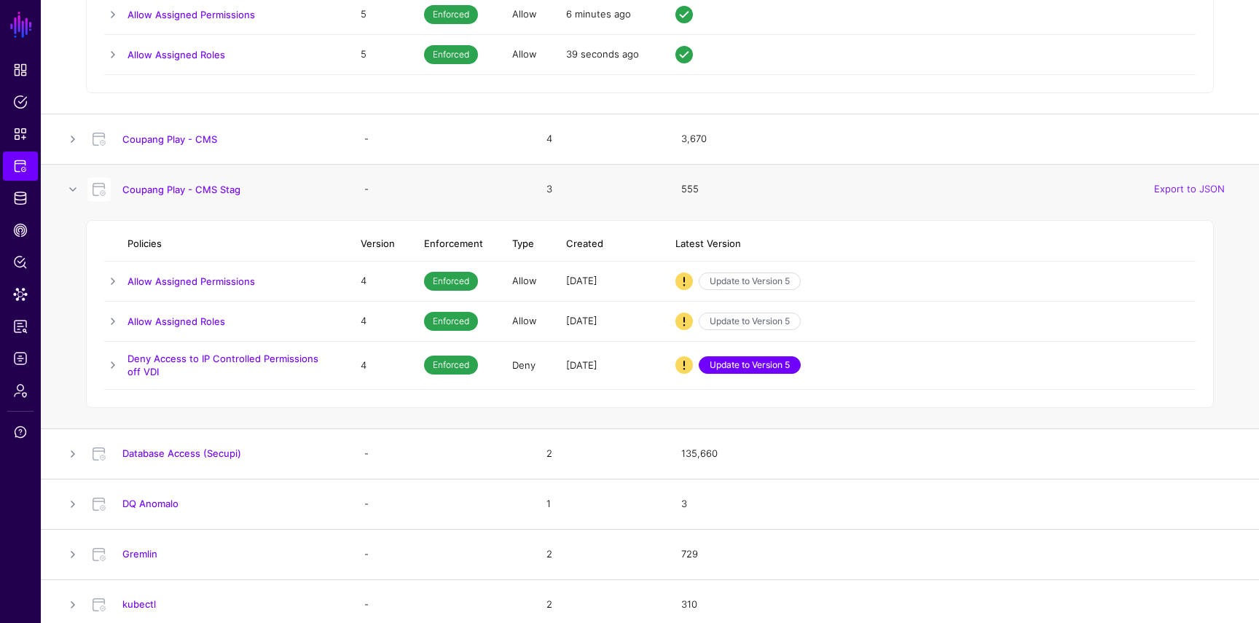
click at [710, 369] on link "Update to Version 5" at bounding box center [750, 364] width 102 height 17
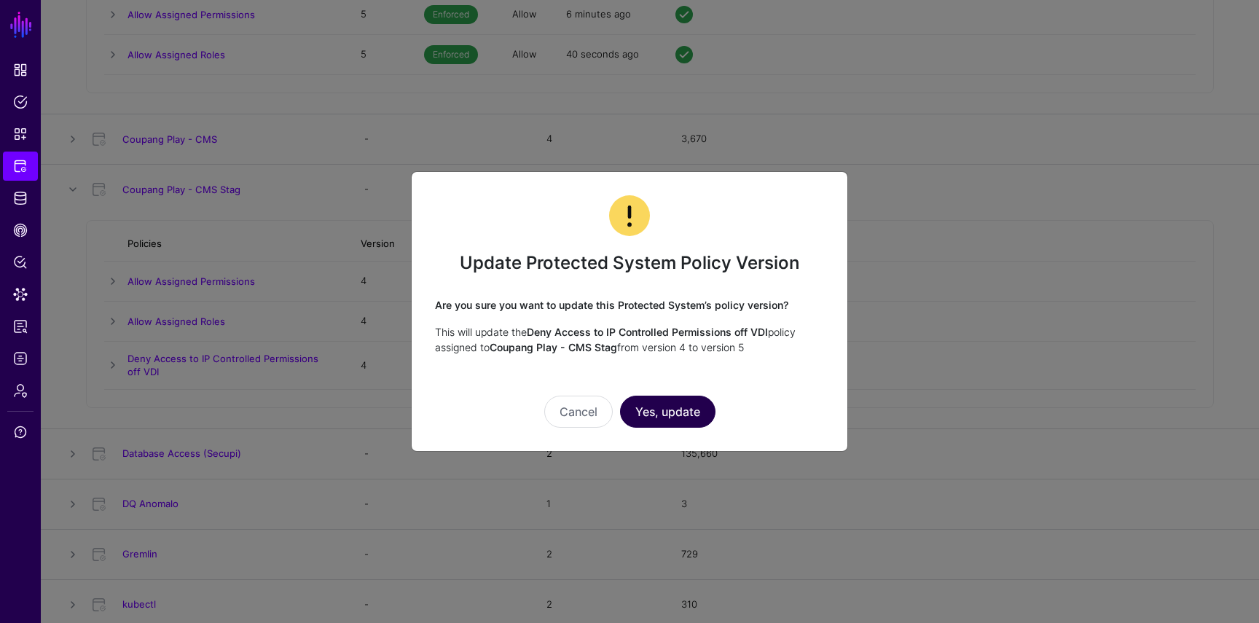
click at [687, 416] on button "Yes, update" at bounding box center [667, 412] width 95 height 32
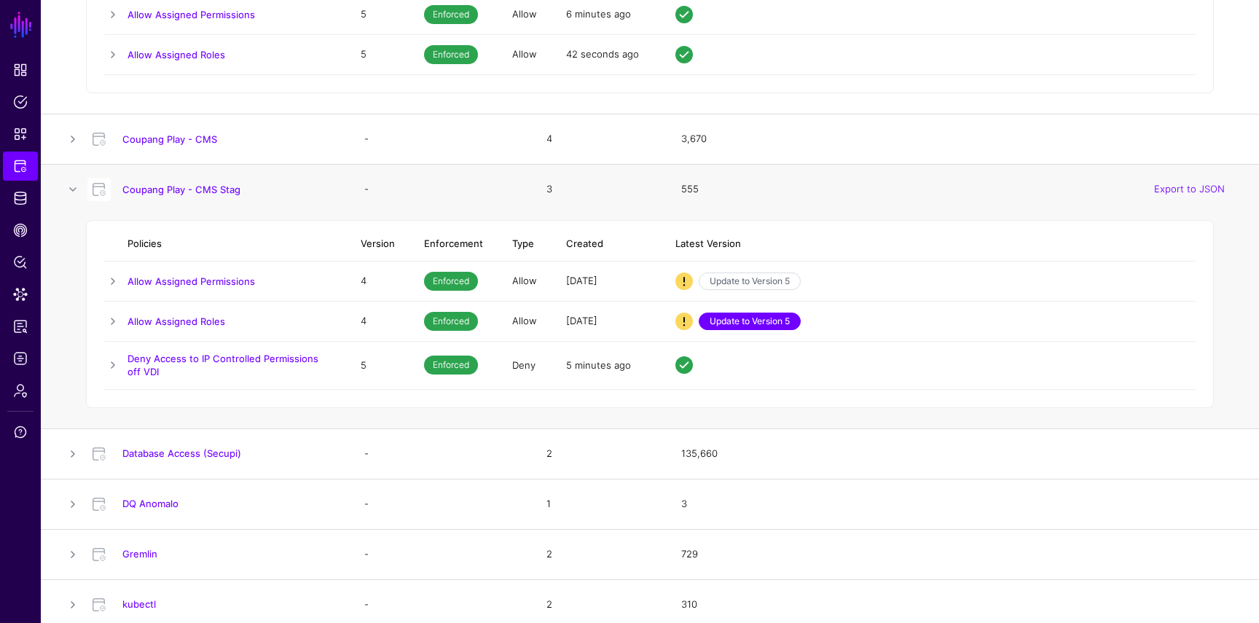
click at [753, 324] on link "Update to Version 5" at bounding box center [750, 321] width 102 height 17
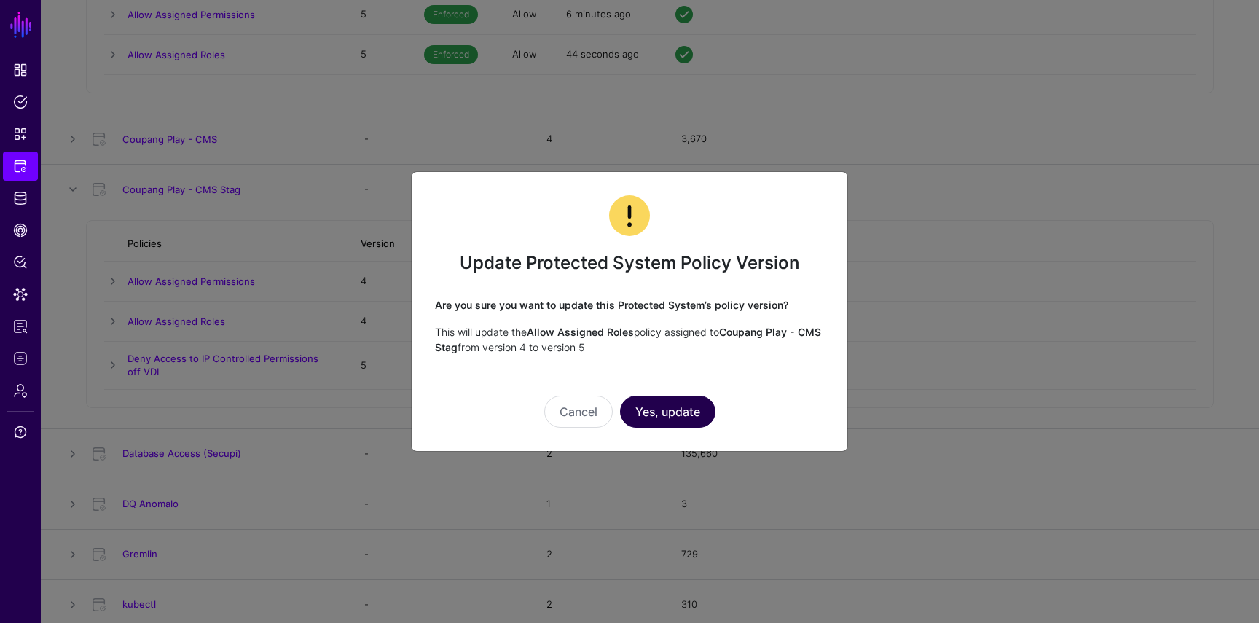
click at [675, 415] on button "Yes, update" at bounding box center [667, 412] width 95 height 32
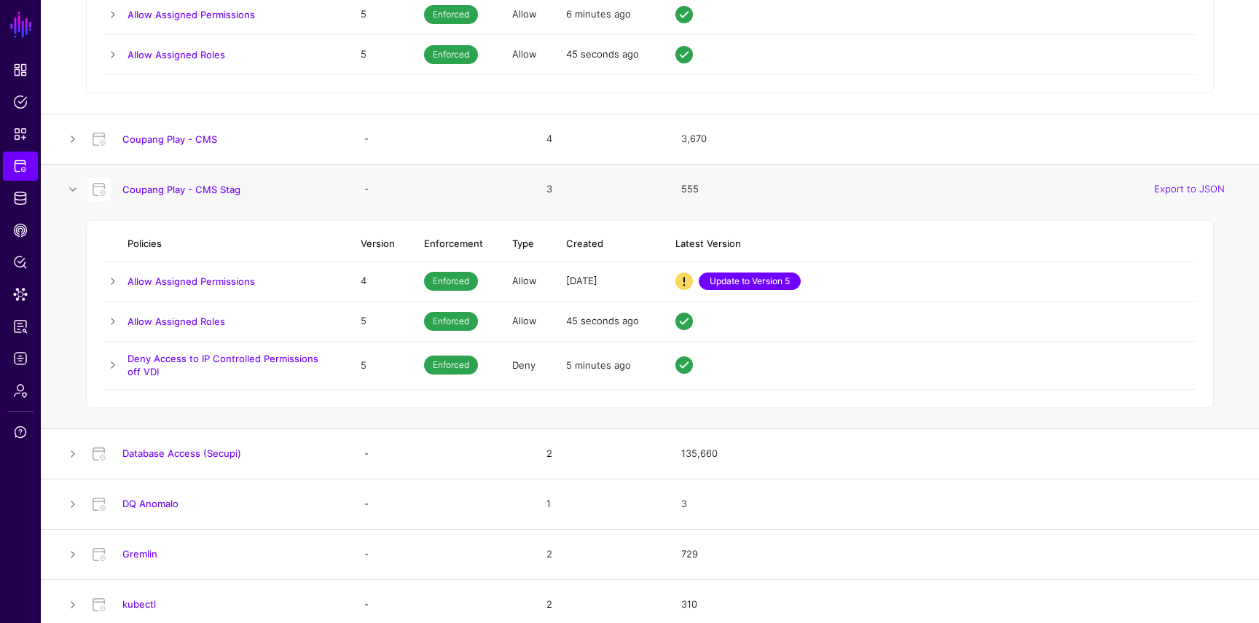
click at [723, 282] on link "Update to Version 5" at bounding box center [750, 280] width 102 height 17
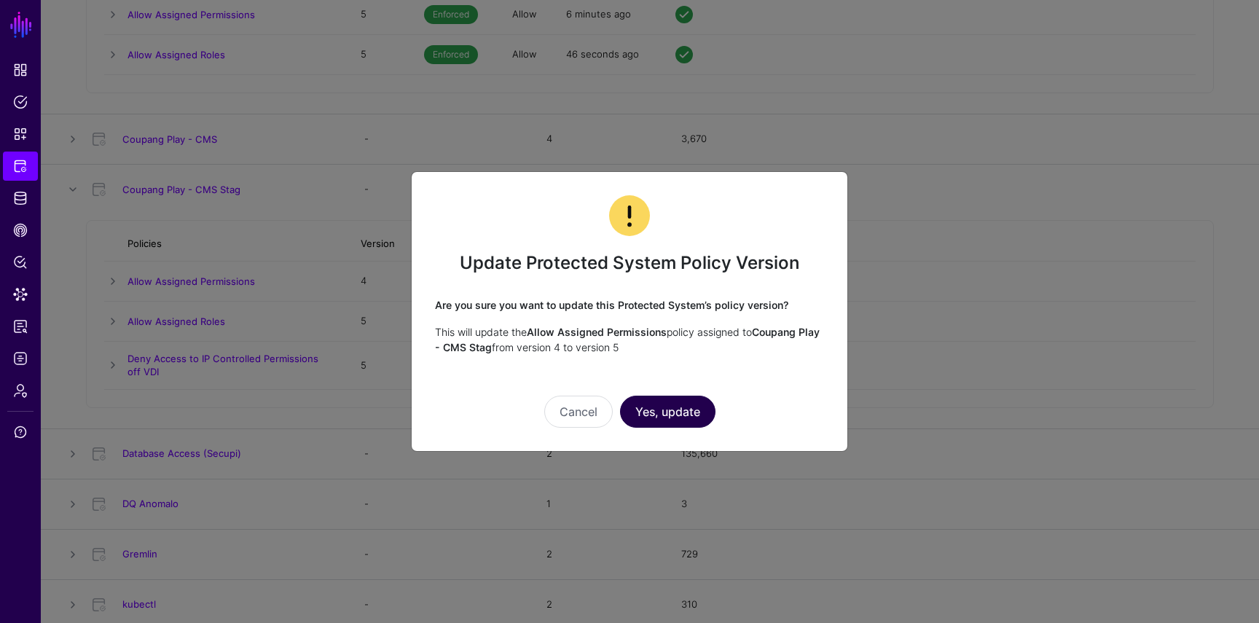
click at [680, 409] on button "Yes, update" at bounding box center [667, 412] width 95 height 32
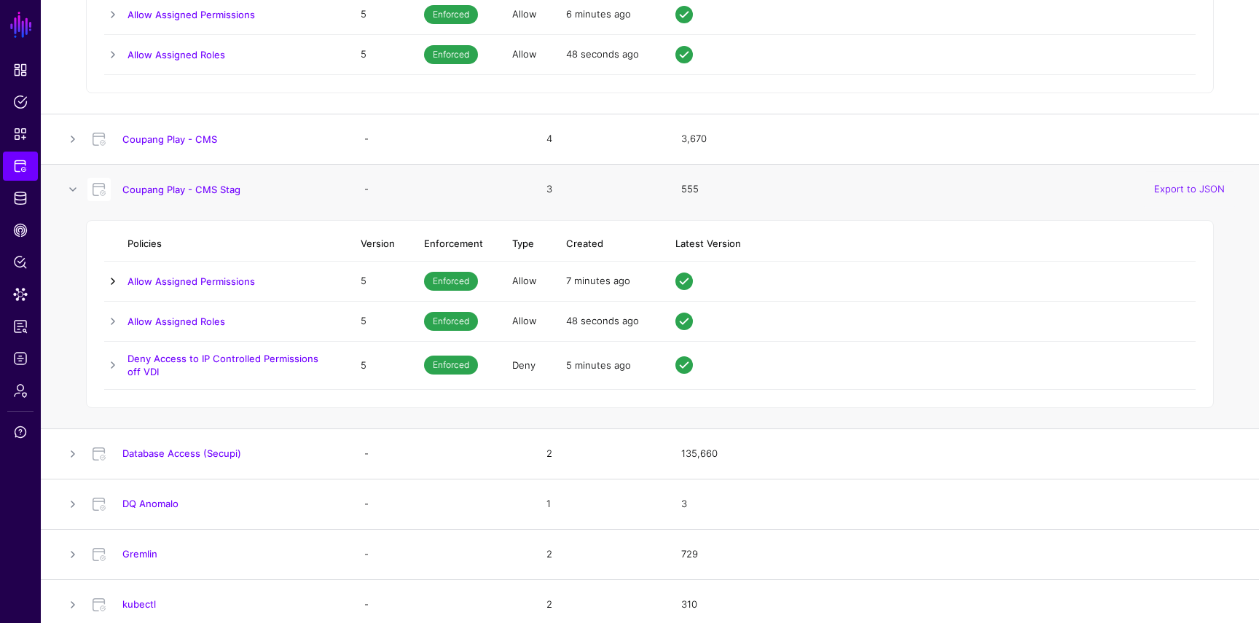
click at [115, 280] on link at bounding box center [112, 280] width 17 height 17
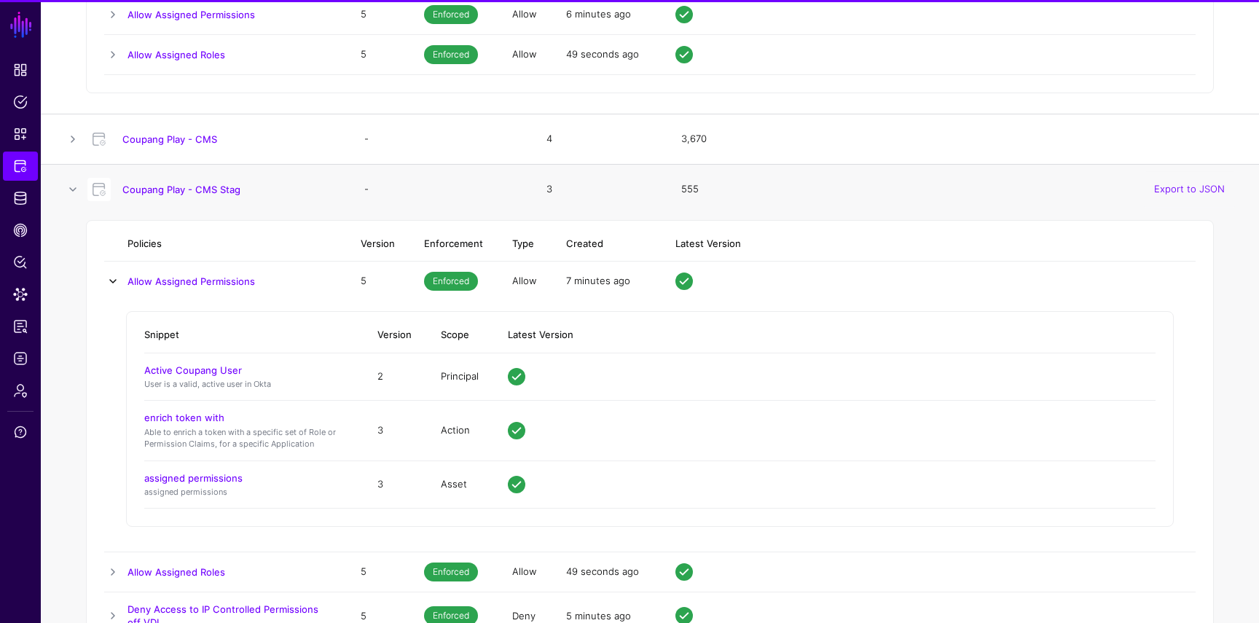
click at [115, 280] on link at bounding box center [112, 280] width 17 height 17
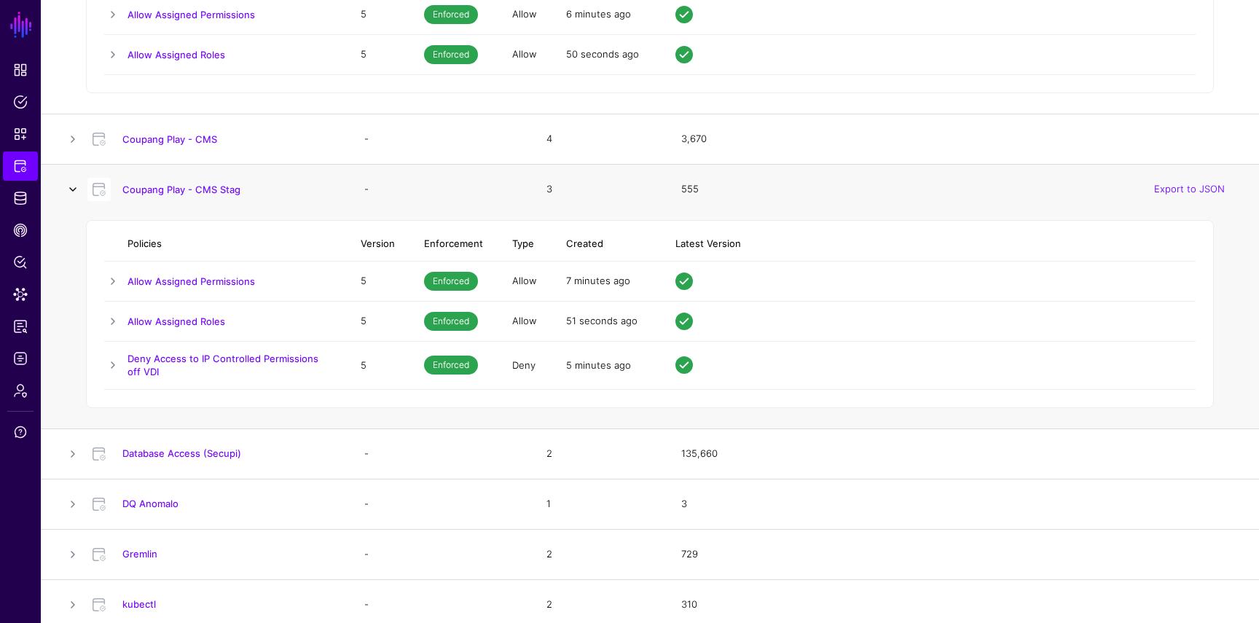
click at [76, 197] on link at bounding box center [72, 189] width 17 height 17
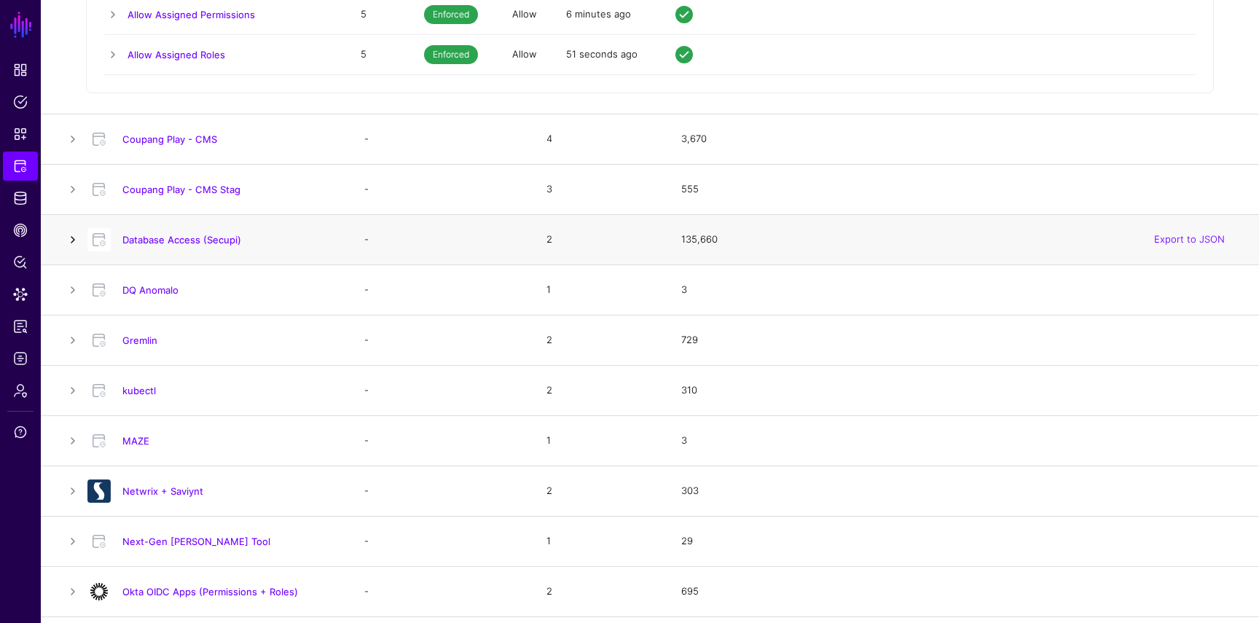
click at [75, 245] on link at bounding box center [72, 239] width 17 height 17
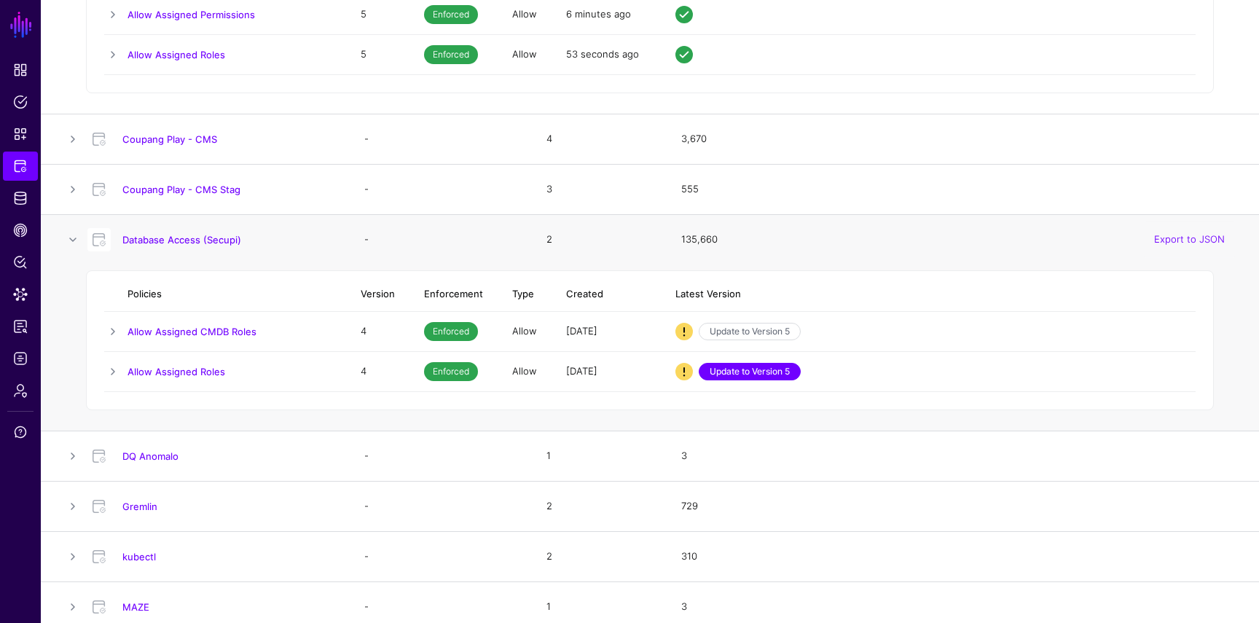
click at [720, 373] on link "Update to Version 5" at bounding box center [750, 371] width 102 height 17
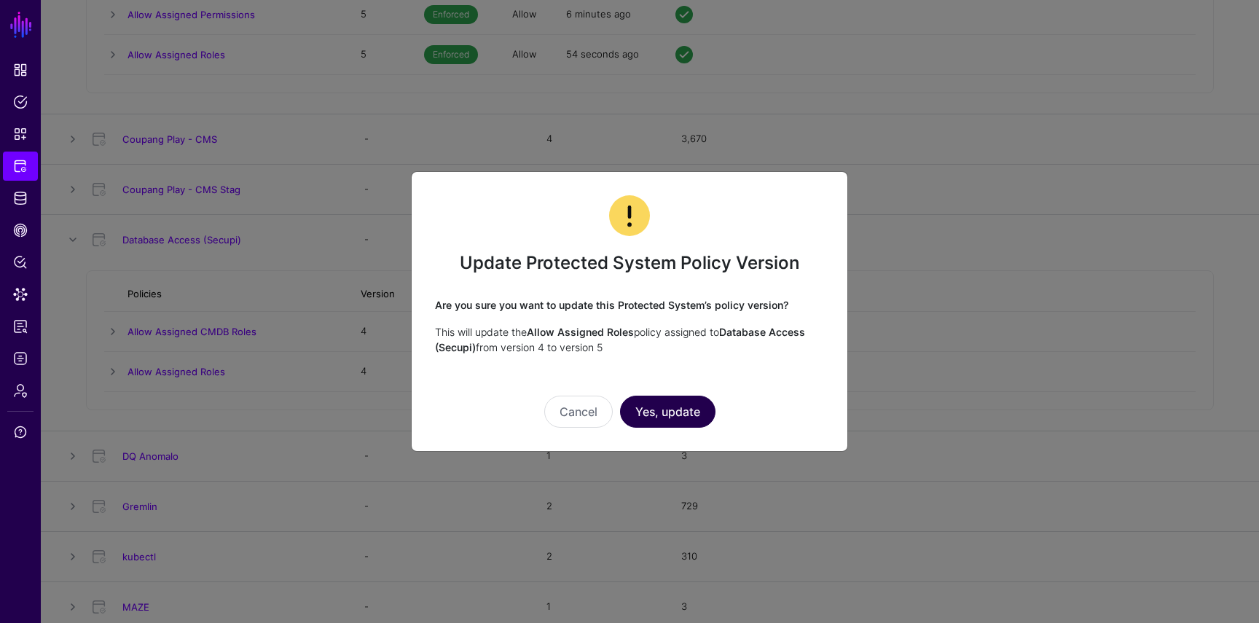
click at [686, 415] on button "Yes, update" at bounding box center [667, 412] width 95 height 32
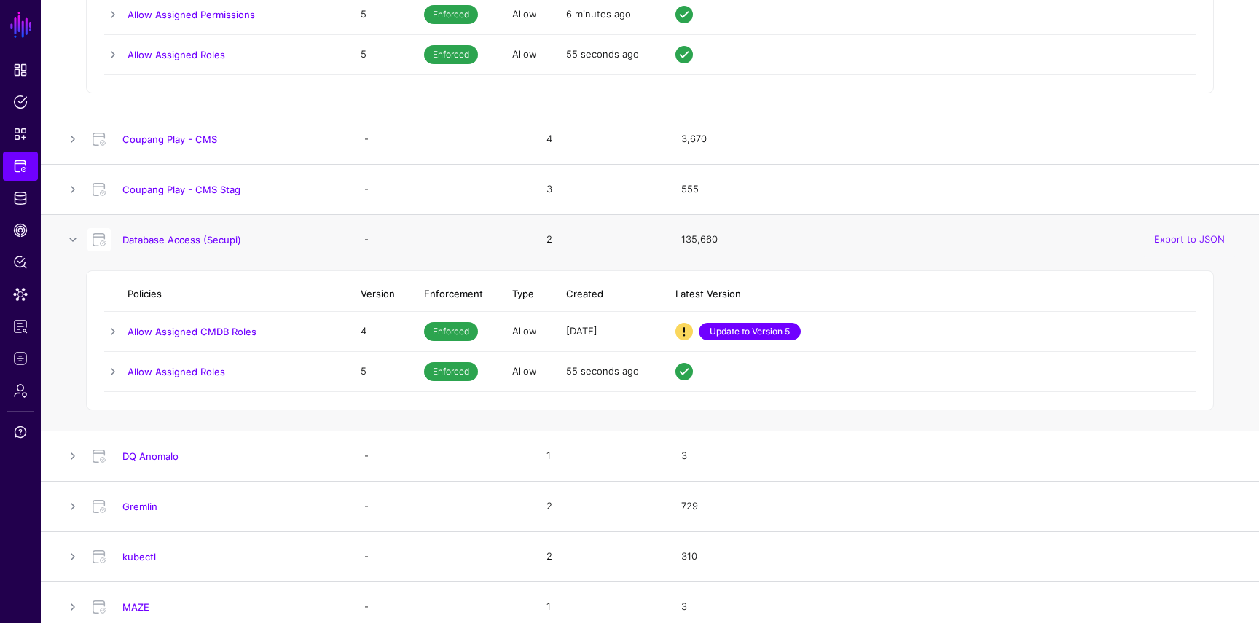
click at [759, 334] on link "Update to Version 5" at bounding box center [750, 331] width 102 height 17
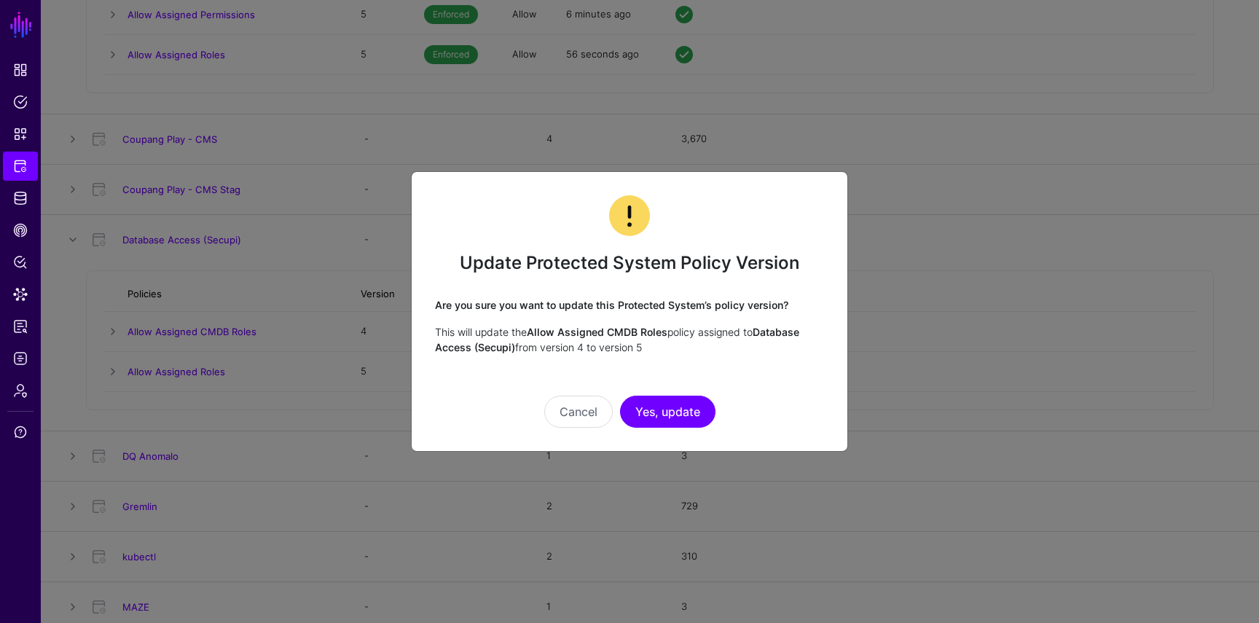
click at [691, 428] on div "Update Protected System Policy Version Are you sure you want to update this Pro…" at bounding box center [629, 311] width 437 height 280
click at [690, 417] on button "Yes, update" at bounding box center [667, 412] width 95 height 32
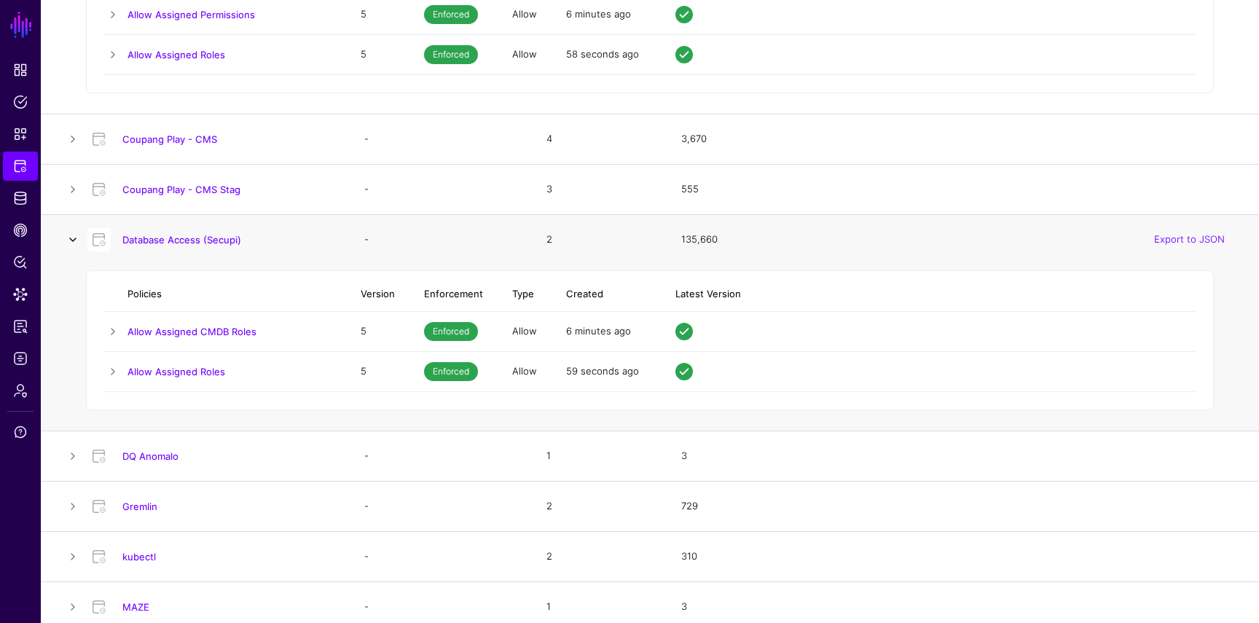
click at [72, 243] on link at bounding box center [72, 239] width 17 height 17
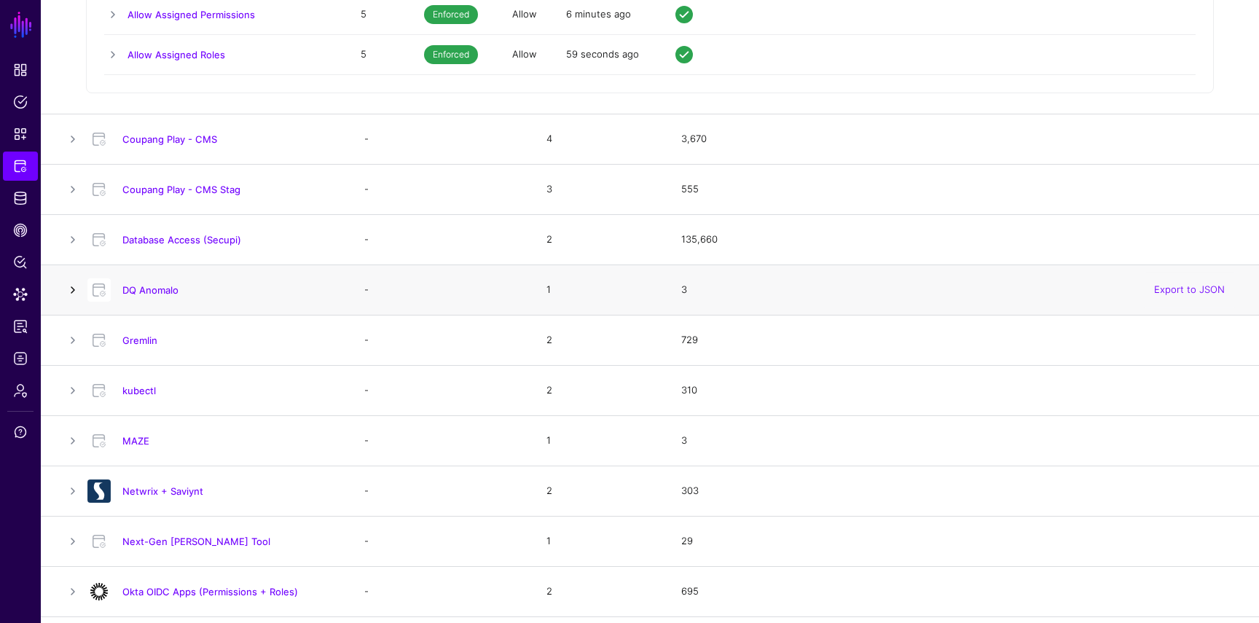
click at [73, 287] on link at bounding box center [72, 289] width 17 height 17
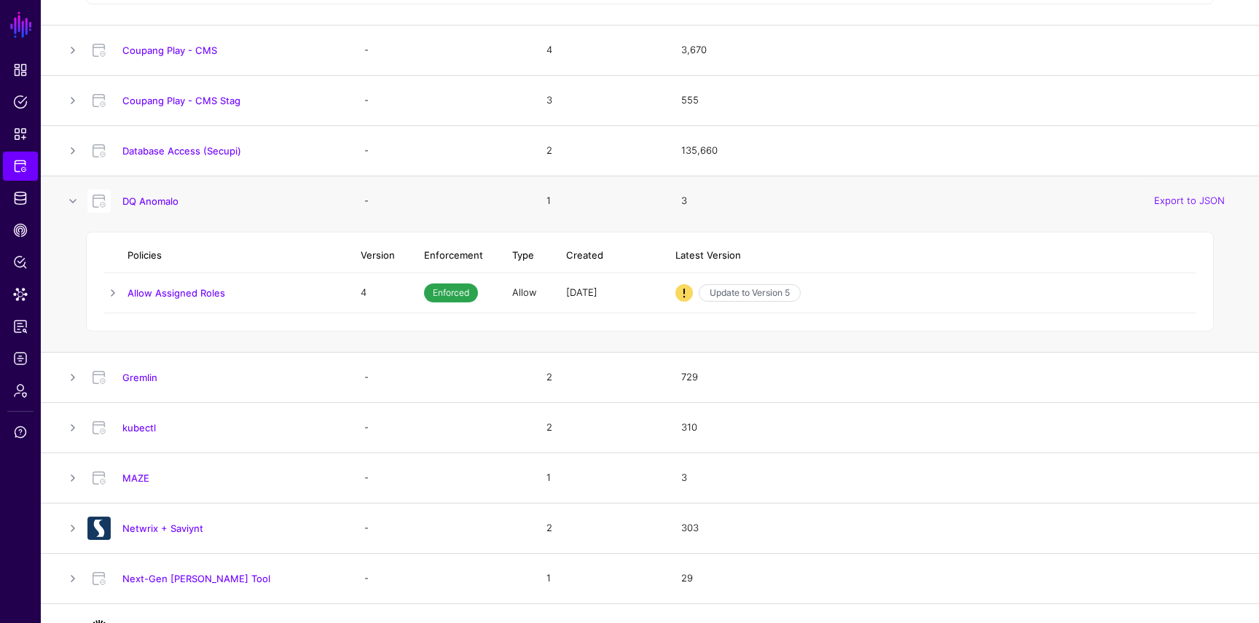
scroll to position [1203, 0]
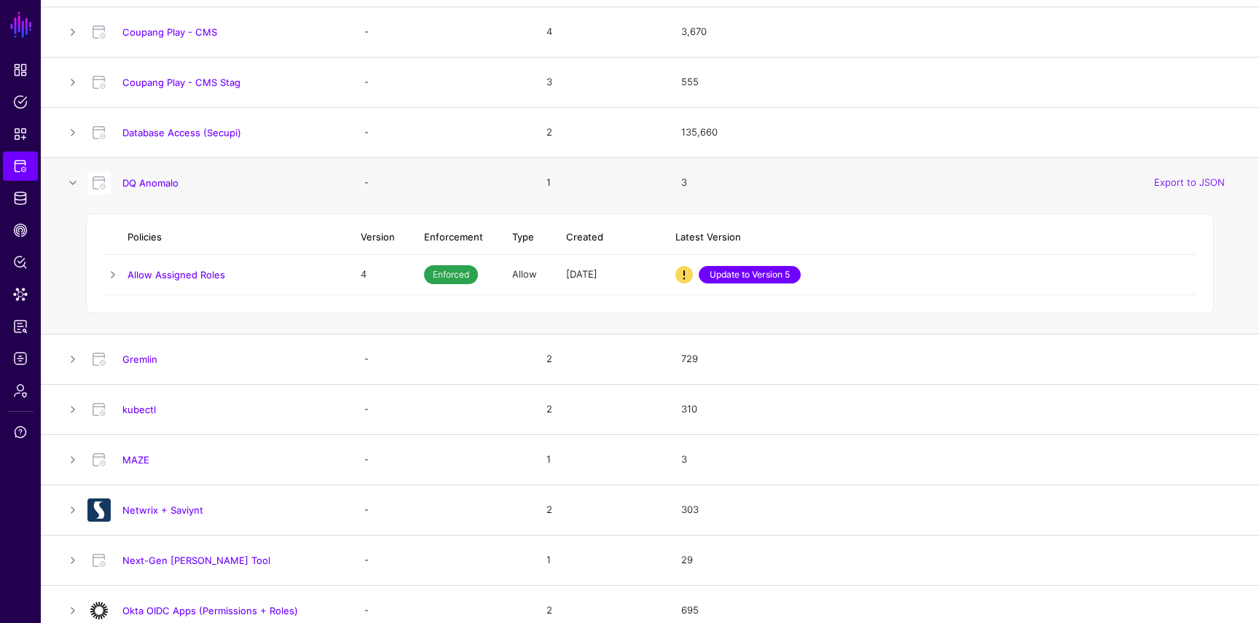
click at [734, 269] on link "Update to Version 5" at bounding box center [750, 274] width 102 height 17
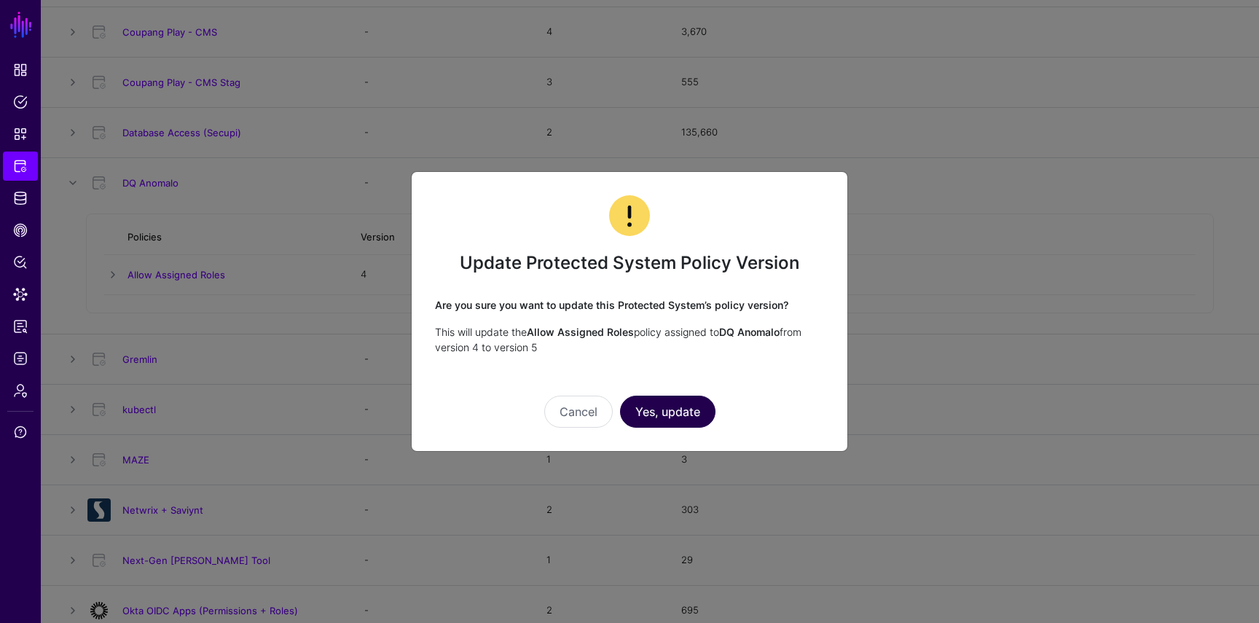
click at [689, 402] on button "Yes, update" at bounding box center [667, 412] width 95 height 32
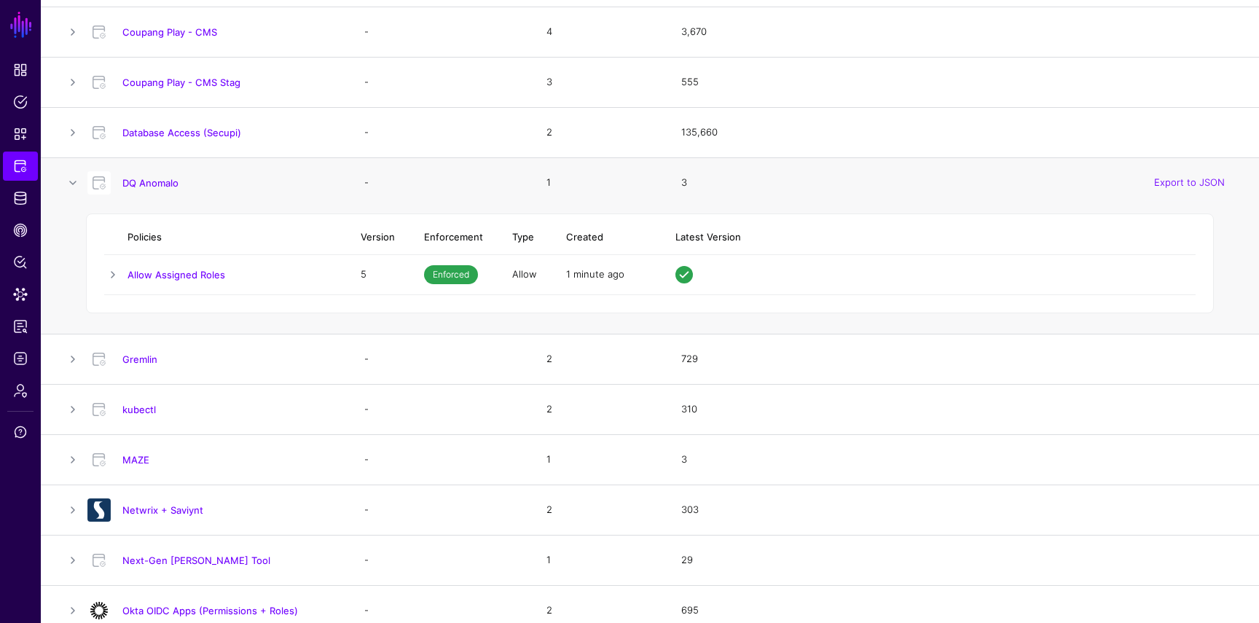
click at [63, 189] on td at bounding box center [64, 182] width 47 height 50
click at [71, 357] on link at bounding box center [72, 358] width 17 height 17
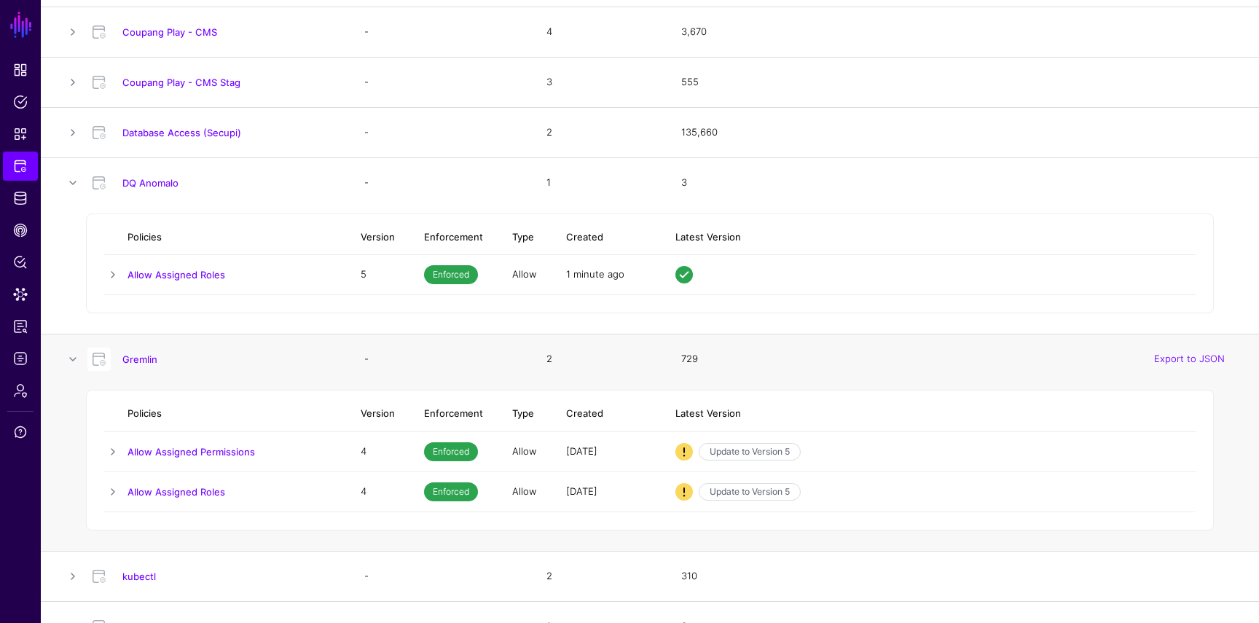
click at [715, 482] on td "Update to Version 5" at bounding box center [928, 491] width 535 height 40
click at [715, 493] on link "Update to Version 5" at bounding box center [750, 491] width 102 height 17
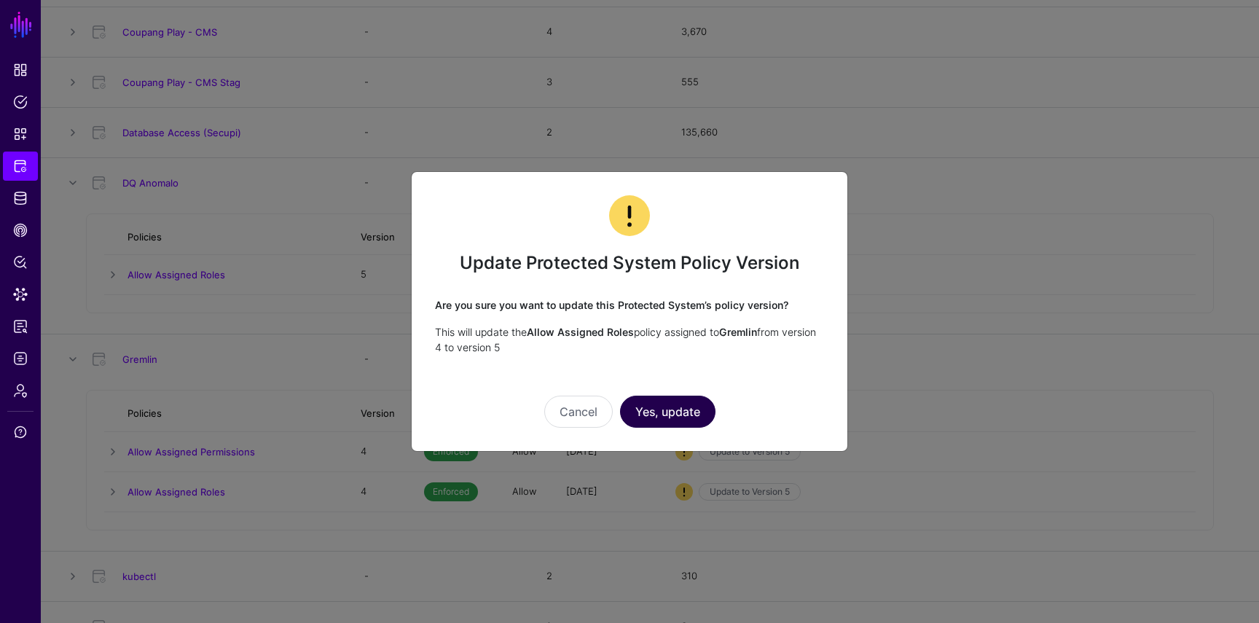
click at [680, 412] on button "Yes, update" at bounding box center [667, 412] width 95 height 32
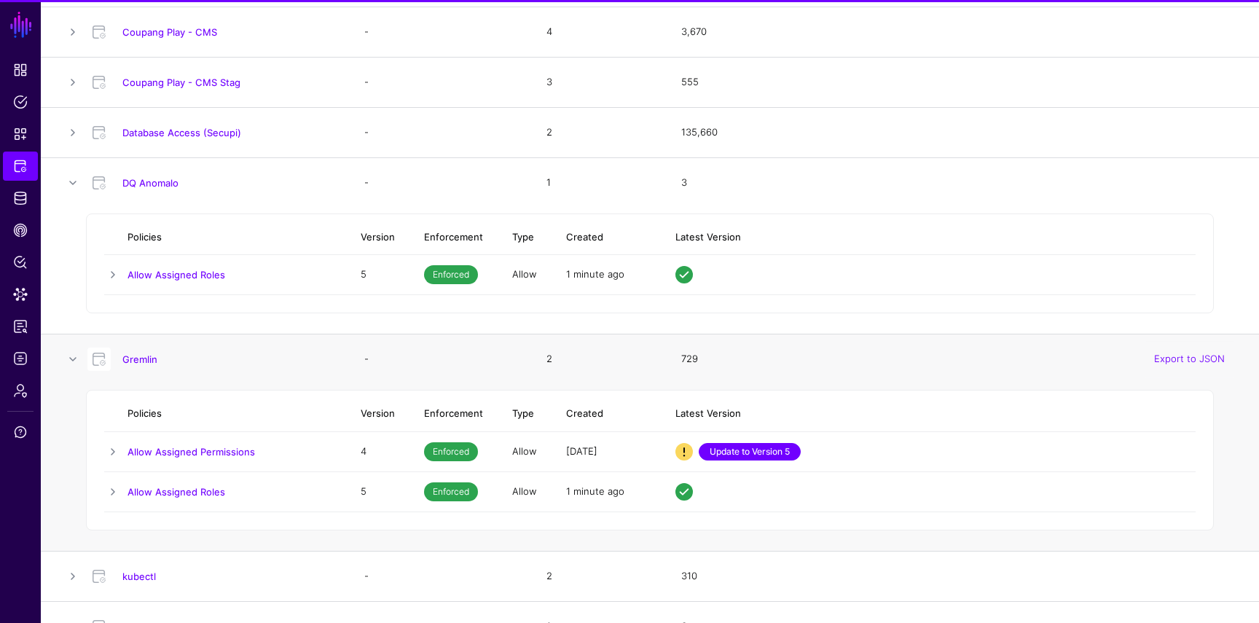
click at [750, 452] on link "Update to Version 5" at bounding box center [750, 451] width 102 height 17
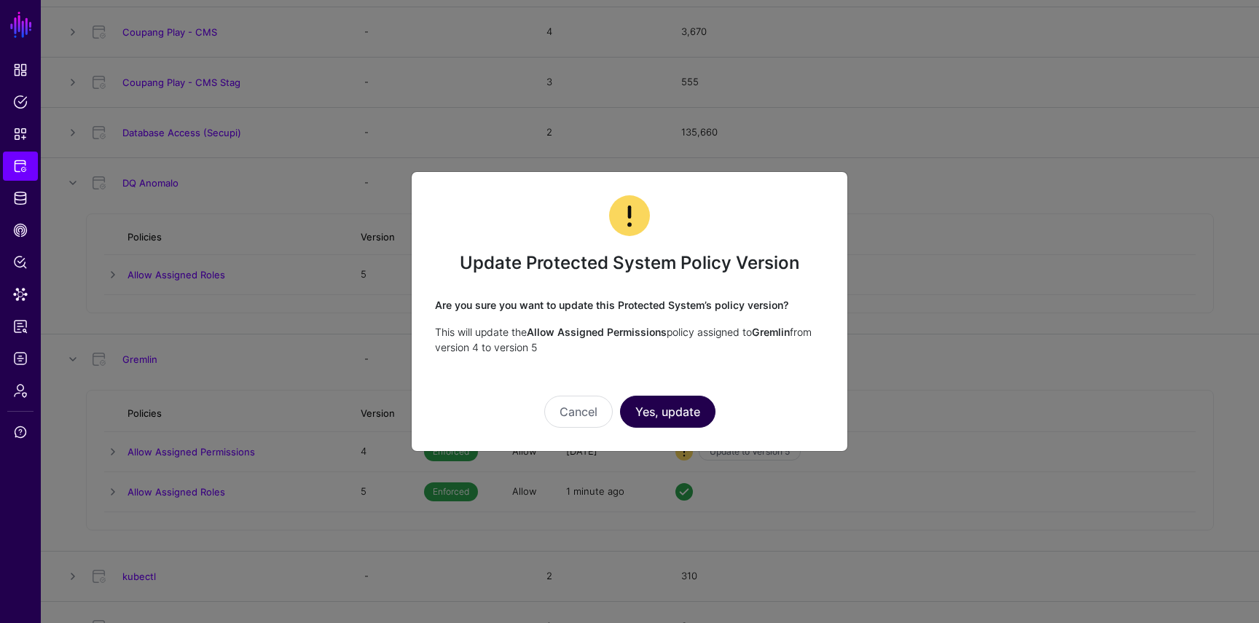
click at [687, 413] on button "Yes, update" at bounding box center [667, 412] width 95 height 32
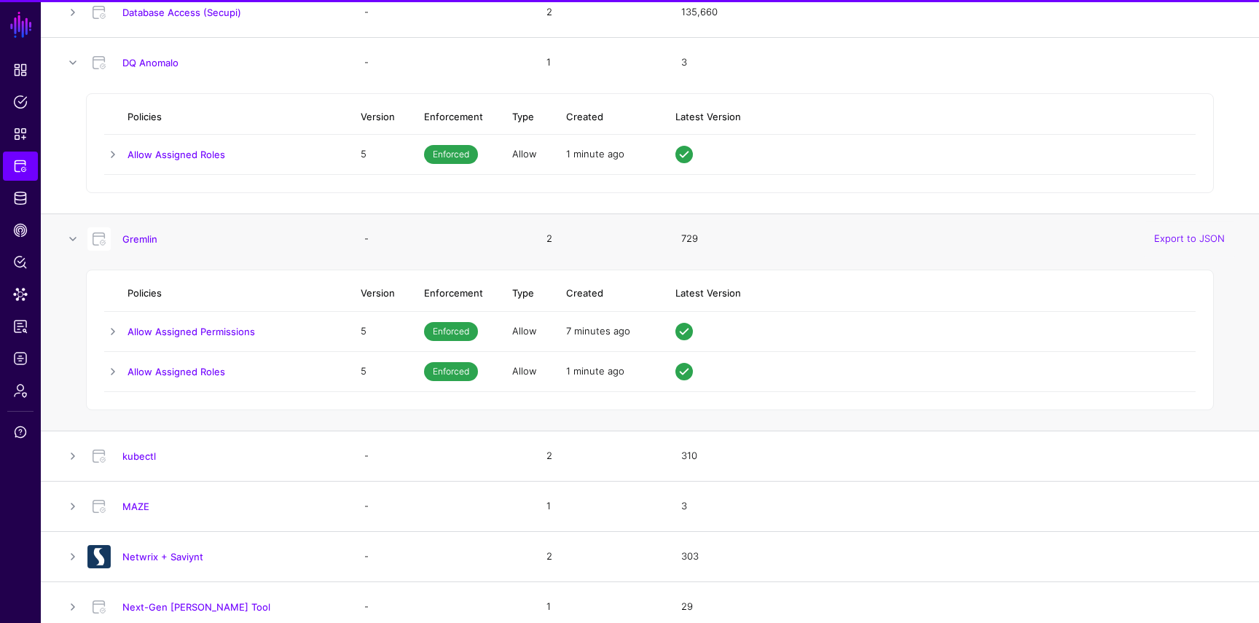
scroll to position [1445, 0]
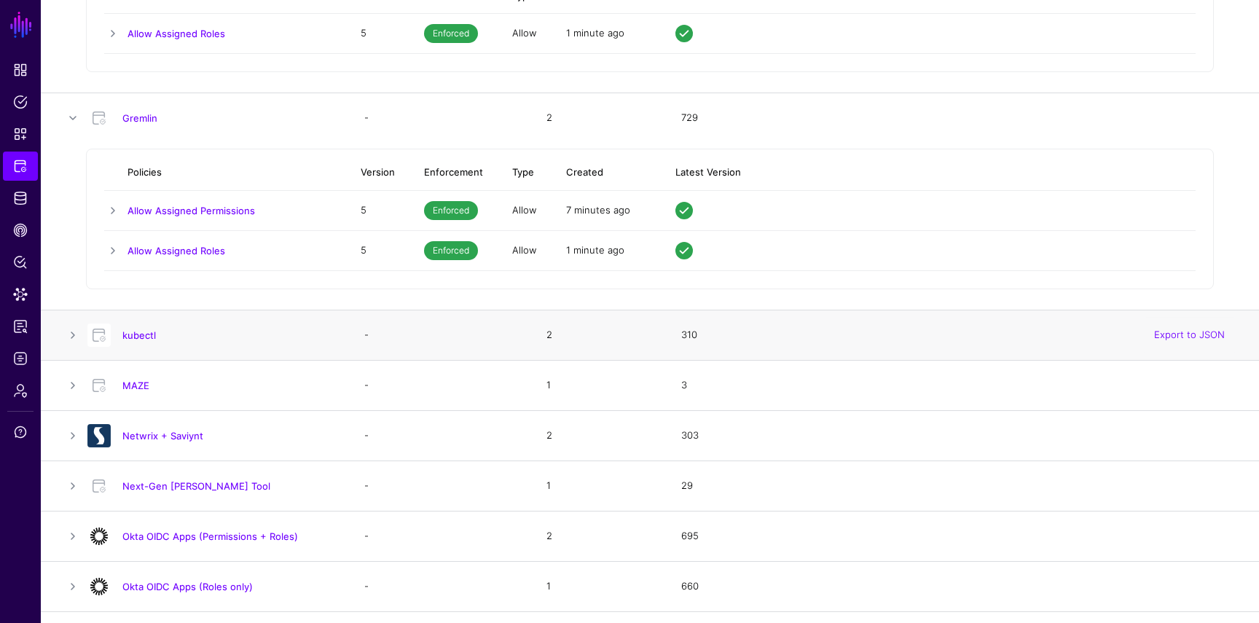
click at [303, 342] on div "kubectl" at bounding box center [211, 334] width 259 height 23
click at [71, 339] on link at bounding box center [72, 334] width 17 height 17
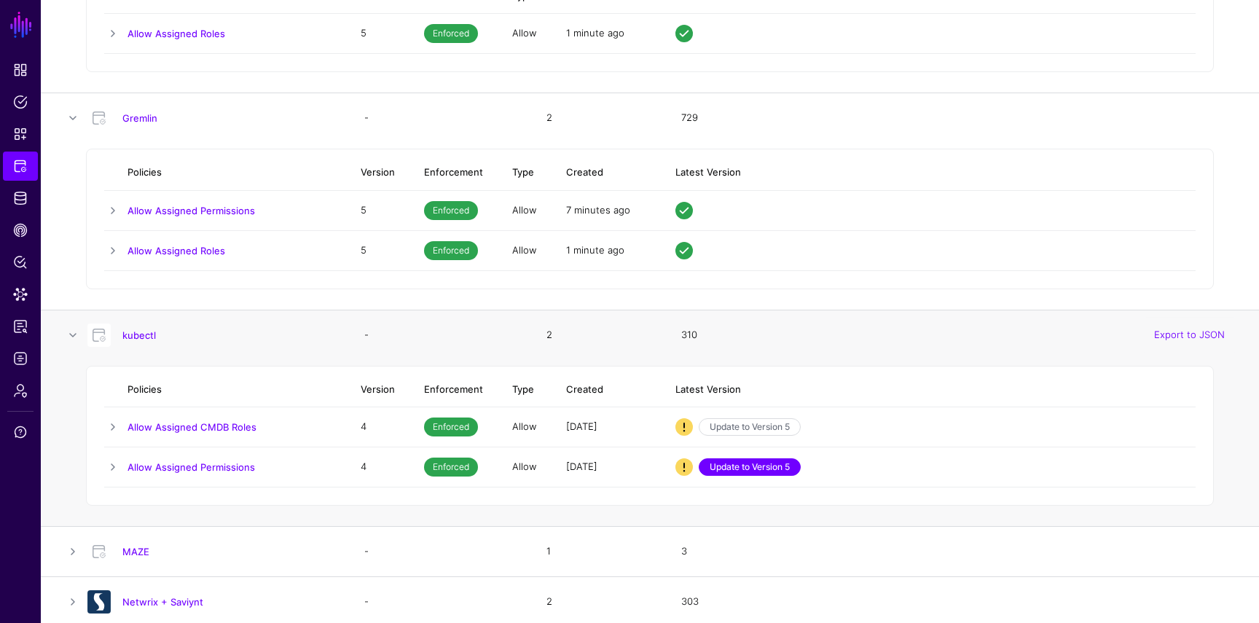
click at [731, 466] on link "Update to Version 5" at bounding box center [750, 466] width 102 height 17
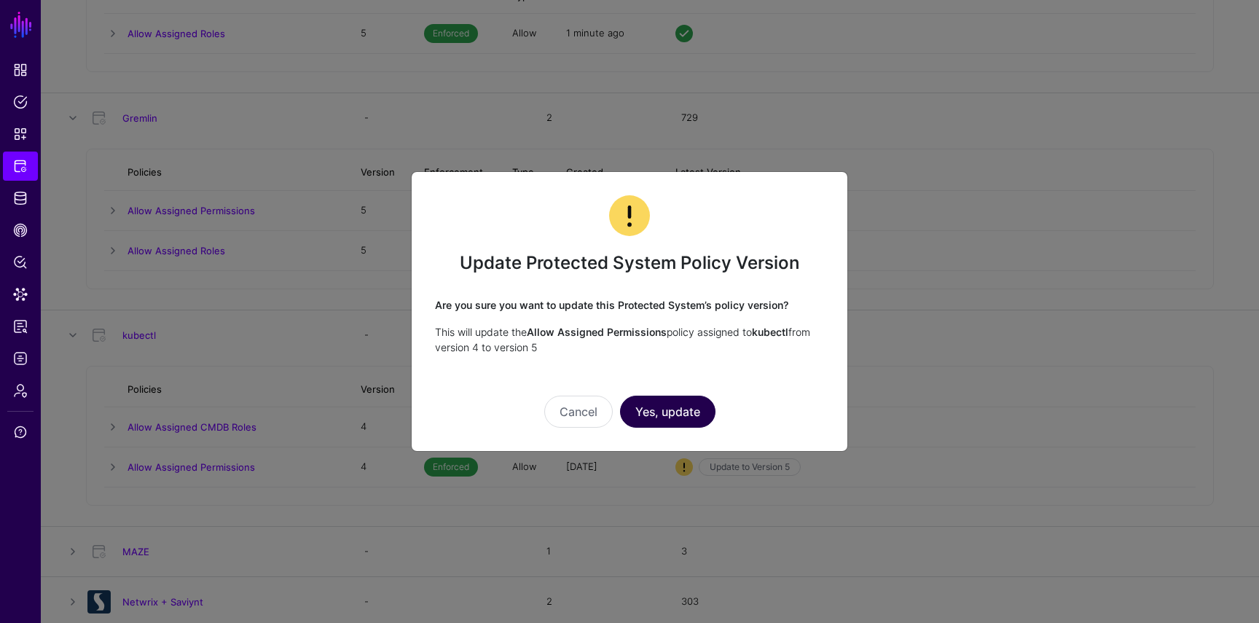
click at [670, 400] on button "Yes, update" at bounding box center [667, 412] width 95 height 32
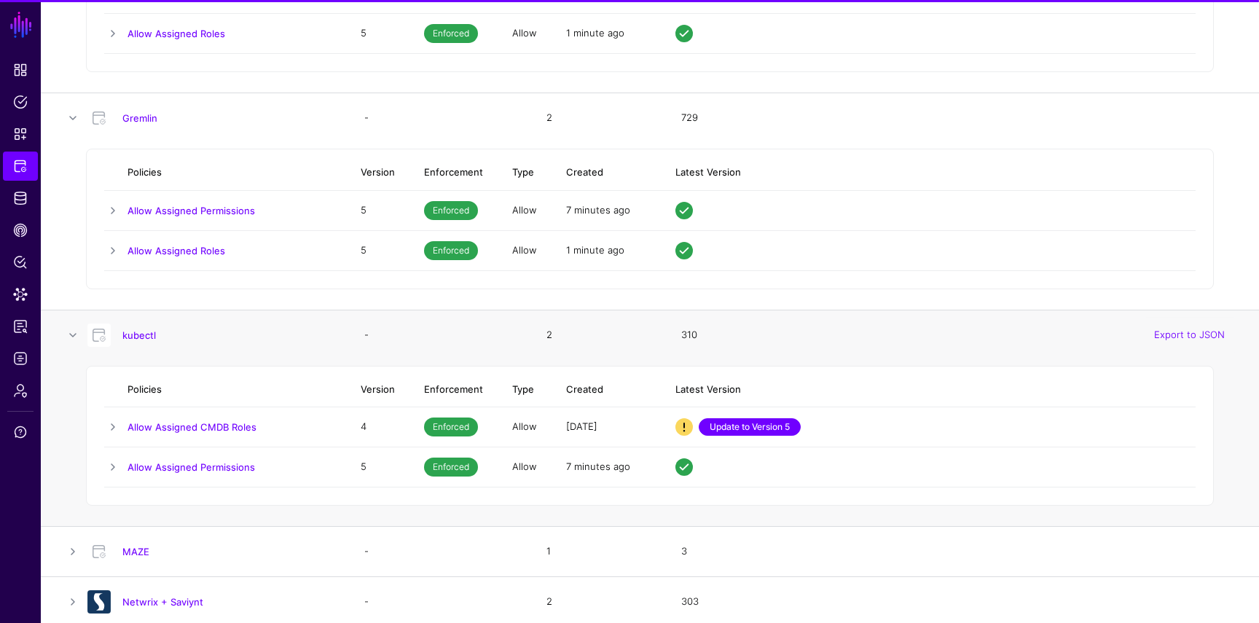
click at [767, 418] on link "Update to Version 5" at bounding box center [750, 426] width 102 height 17
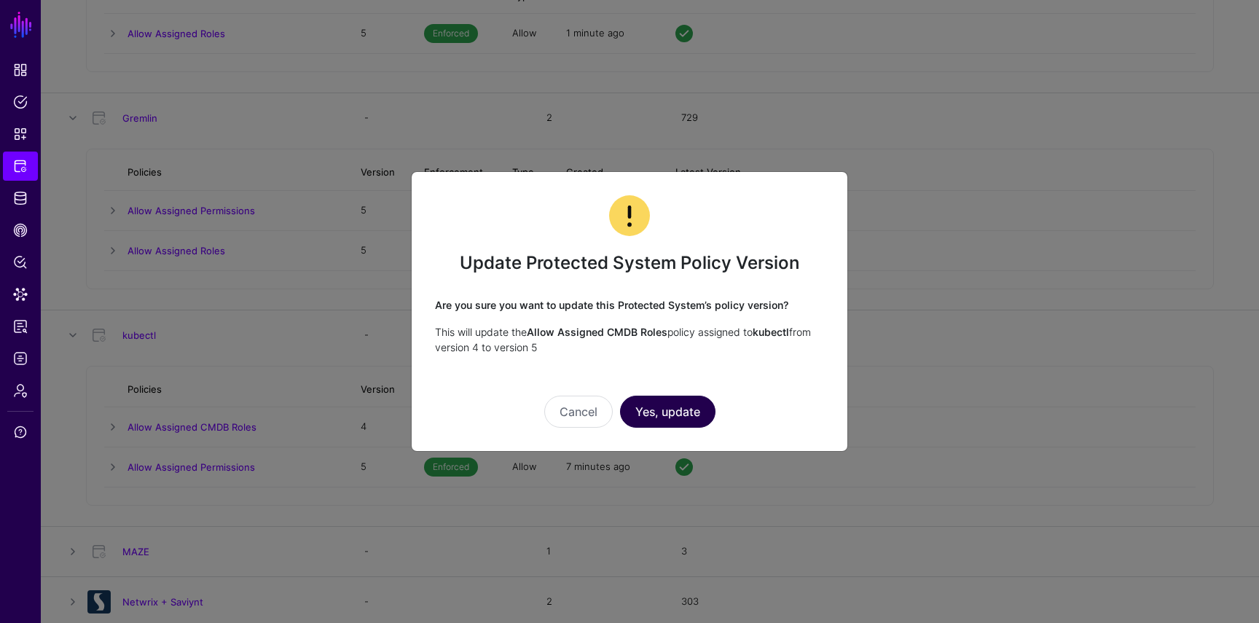
click at [696, 412] on button "Yes, update" at bounding box center [667, 412] width 95 height 32
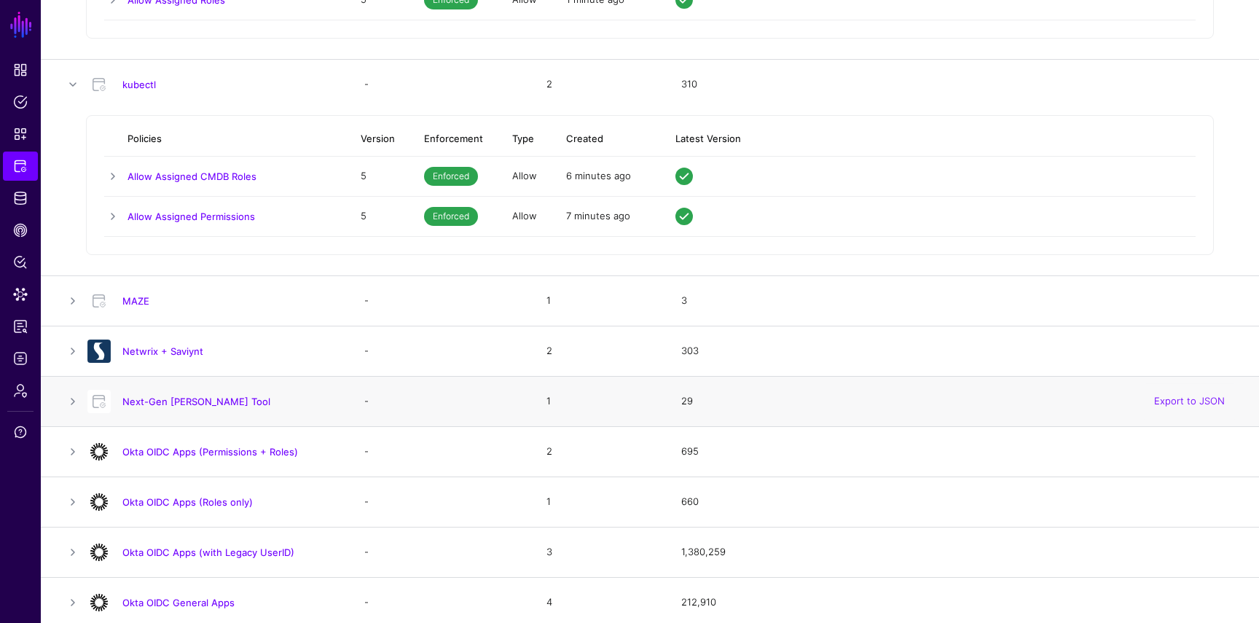
scroll to position [1714, 0]
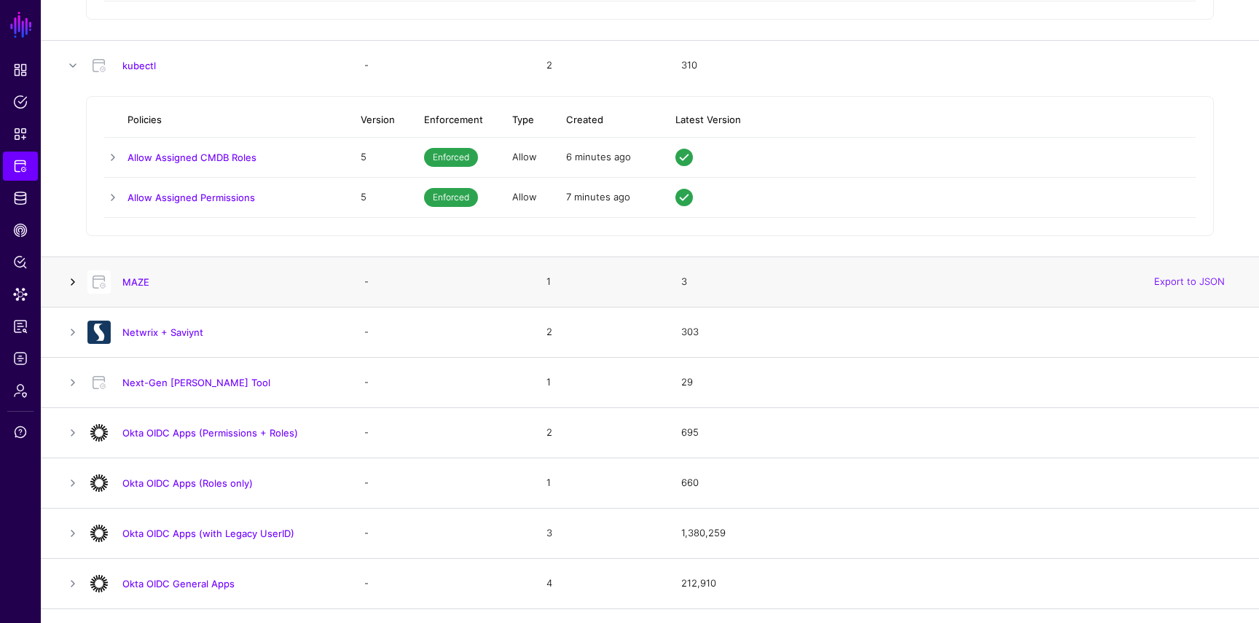
click at [71, 281] on link at bounding box center [72, 281] width 17 height 17
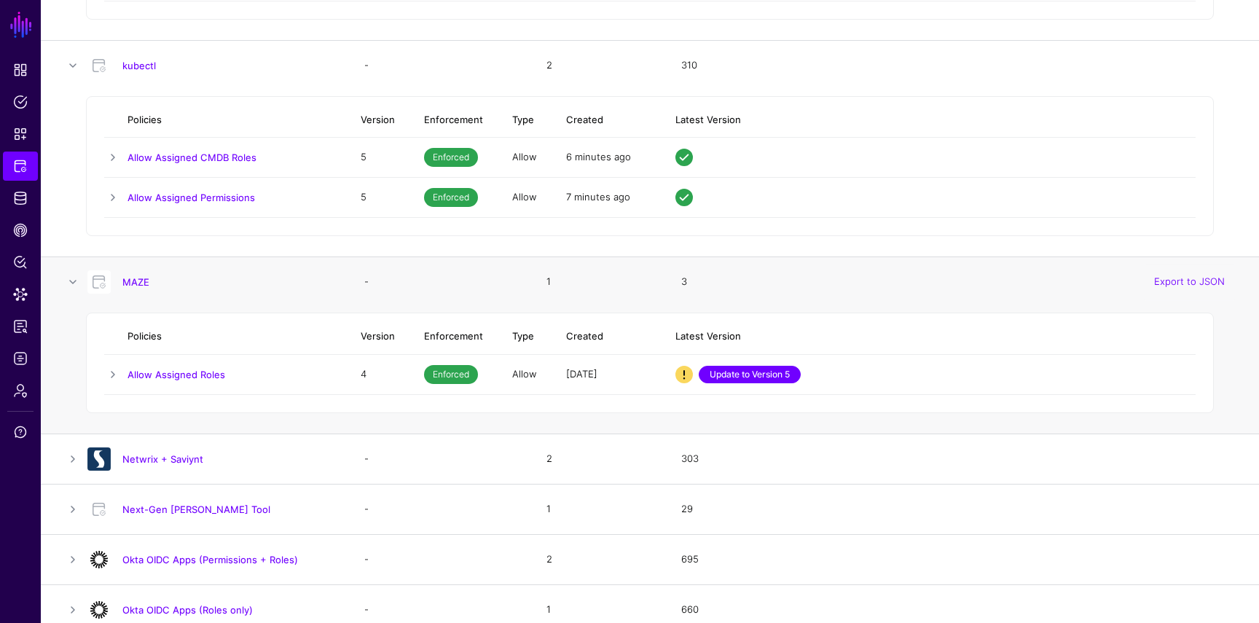
click at [737, 380] on link "Update to Version 5" at bounding box center [750, 374] width 102 height 17
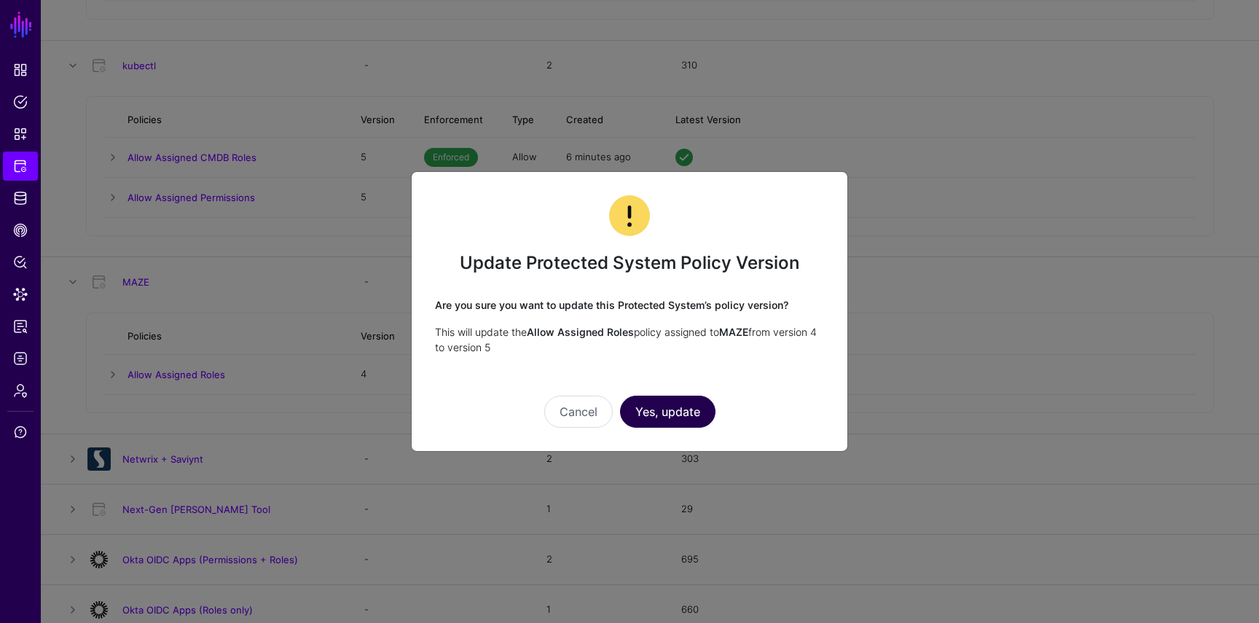
click at [685, 407] on button "Yes, update" at bounding box center [667, 412] width 95 height 32
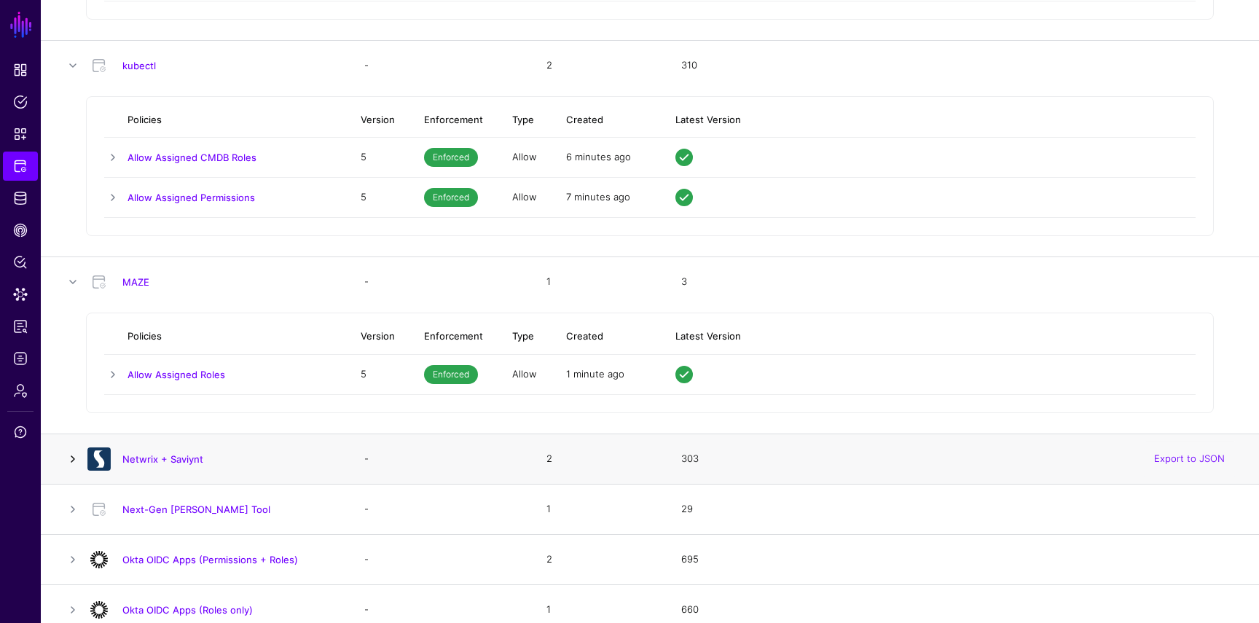
click at [71, 458] on link at bounding box center [72, 458] width 17 height 17
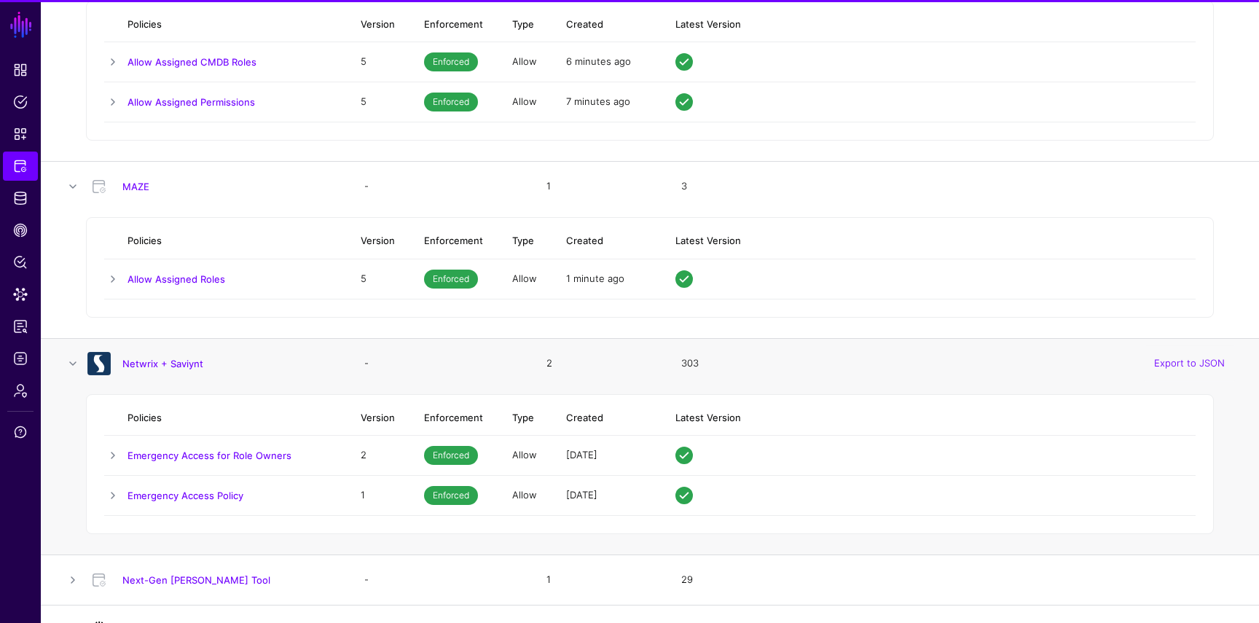
scroll to position [1914, 0]
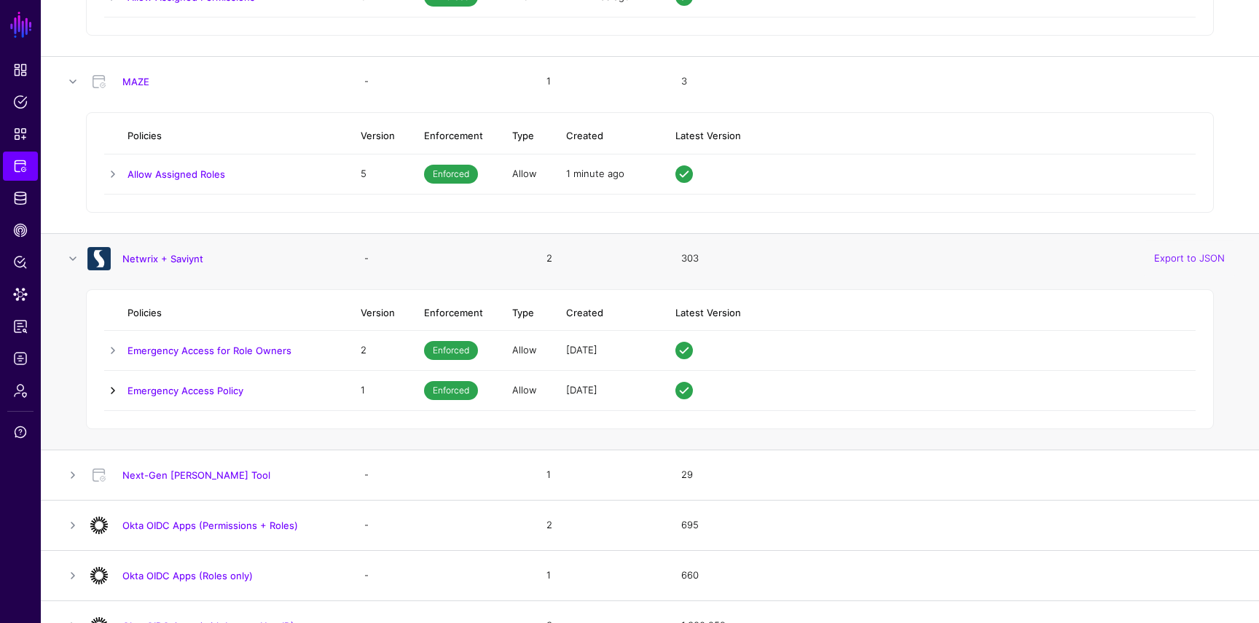
click at [117, 385] on link at bounding box center [112, 390] width 17 height 17
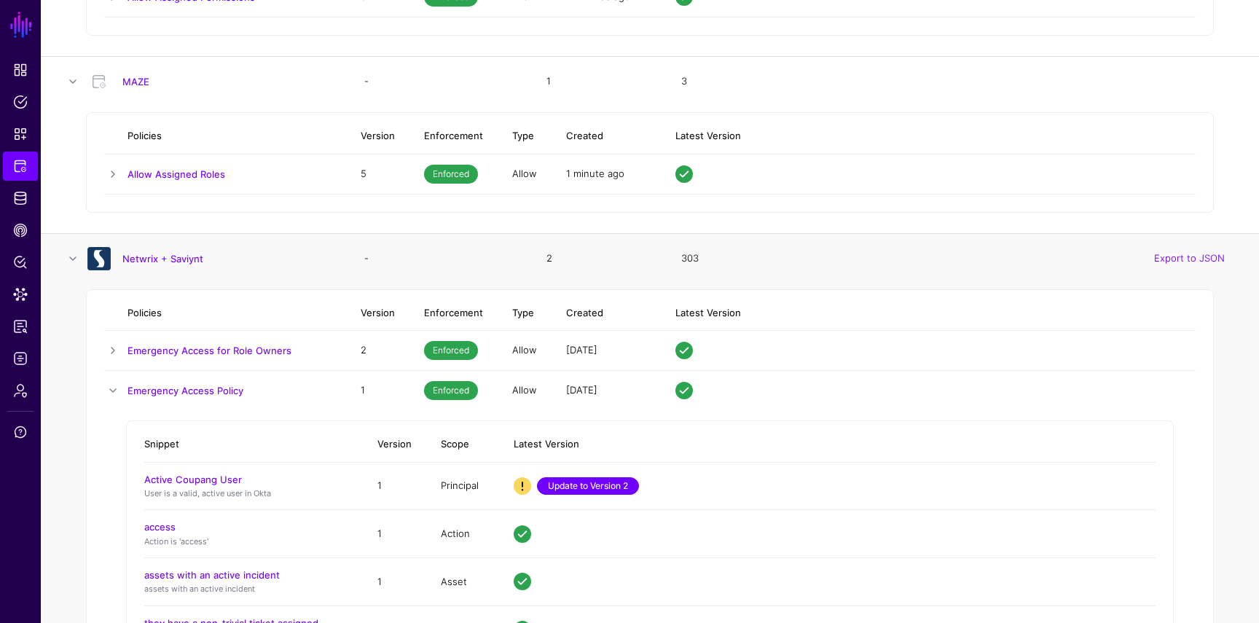
click at [613, 482] on link "Update to Version 2" at bounding box center [588, 485] width 102 height 17
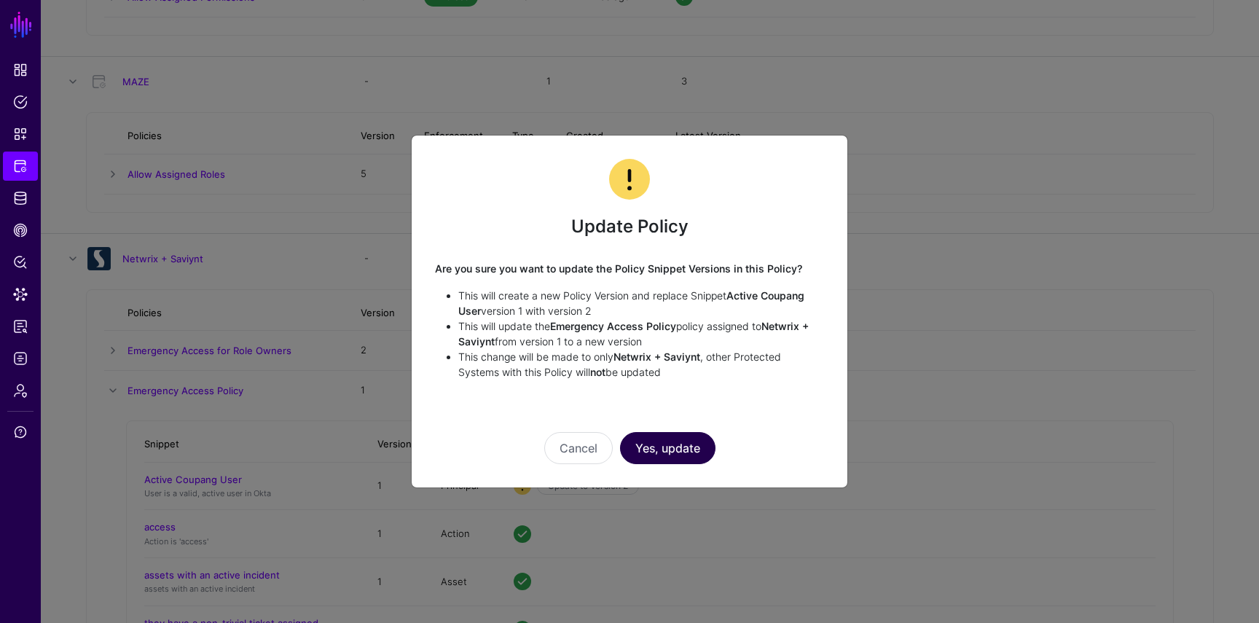
click at [704, 447] on button "Yes, update" at bounding box center [667, 448] width 95 height 32
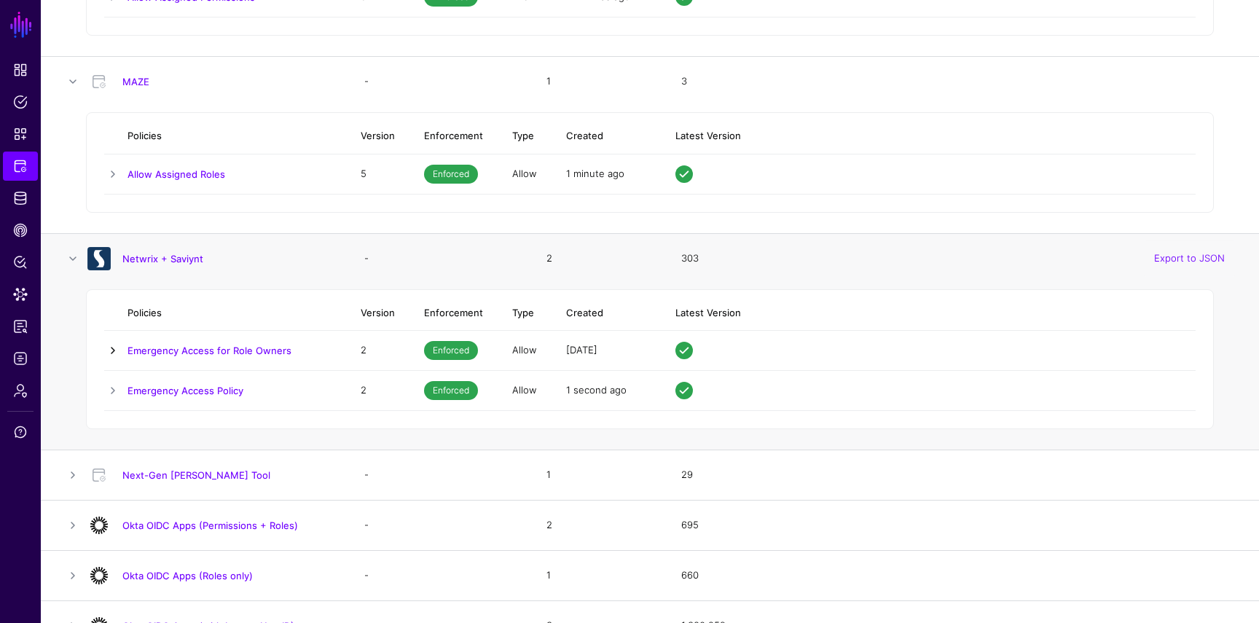
click at [110, 344] on link at bounding box center [112, 350] width 17 height 17
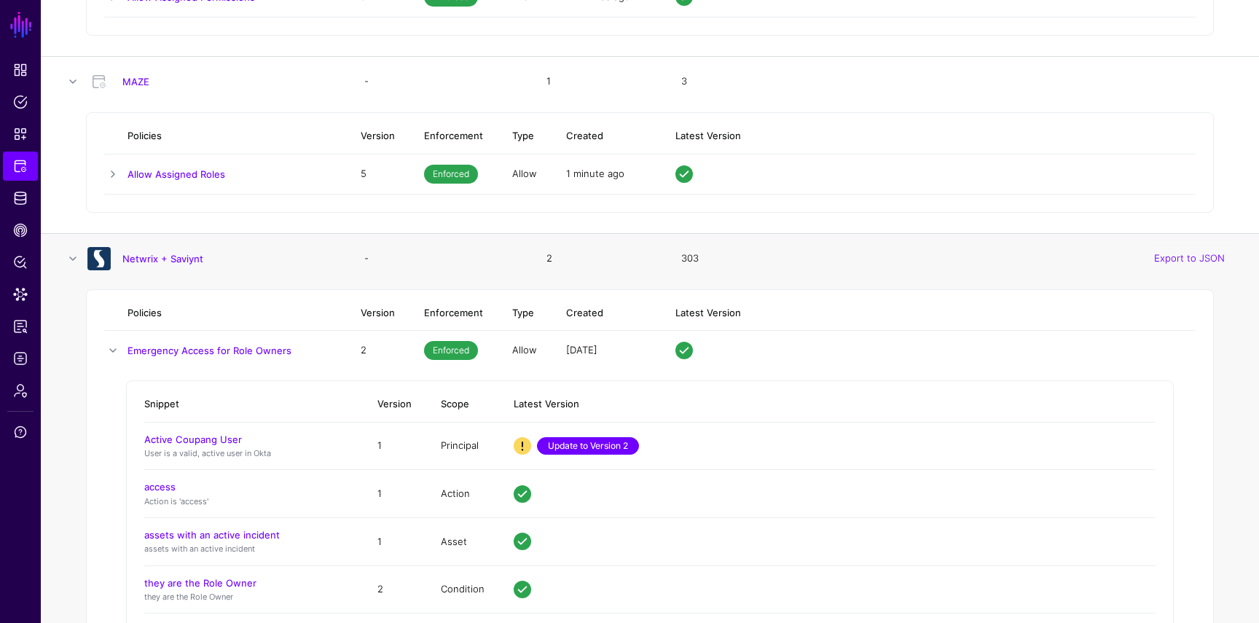
click at [600, 442] on link "Update to Version 2" at bounding box center [588, 445] width 102 height 17
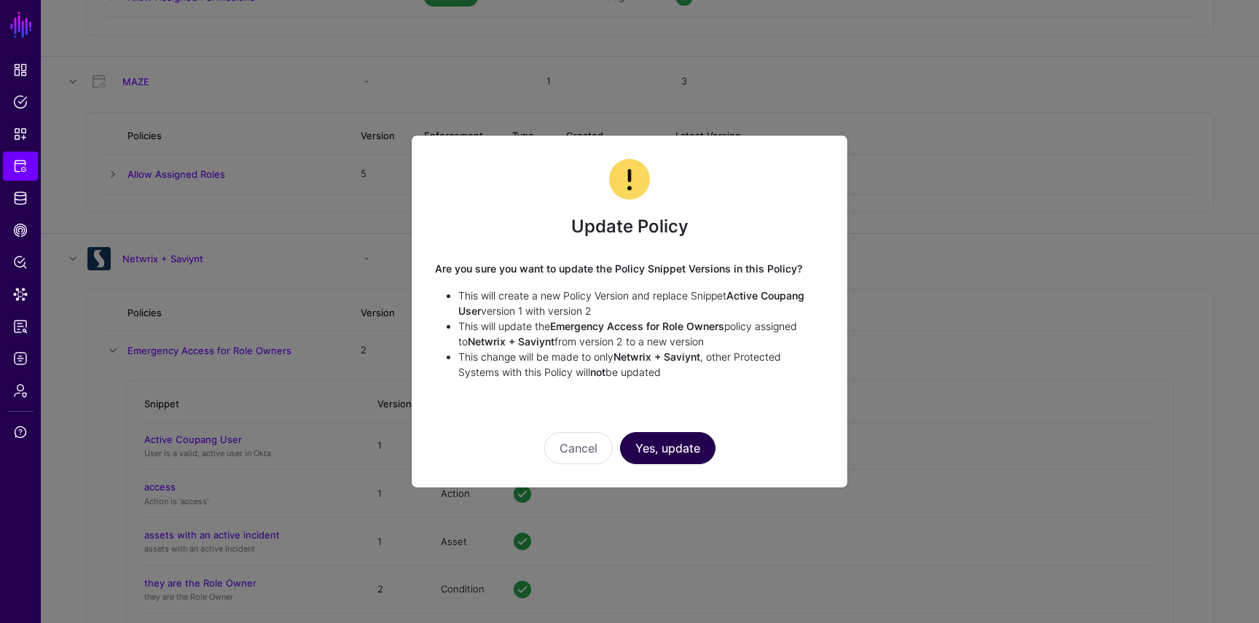
click at [632, 441] on button "Yes, update" at bounding box center [667, 448] width 95 height 32
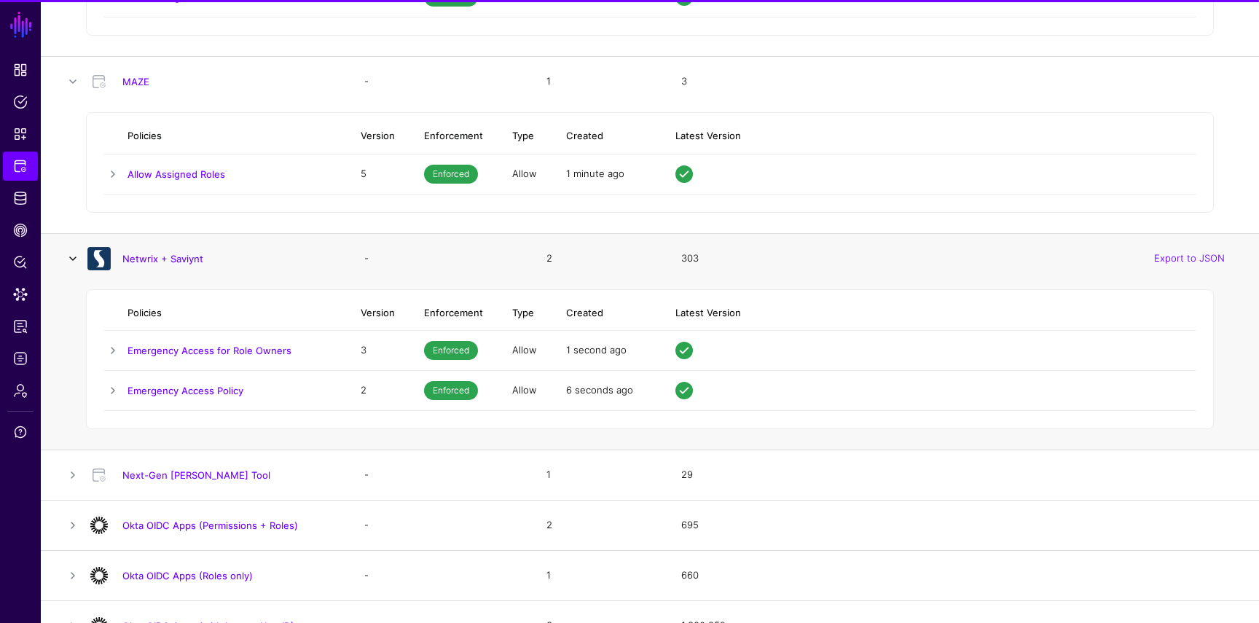
click at [72, 255] on link at bounding box center [72, 258] width 17 height 17
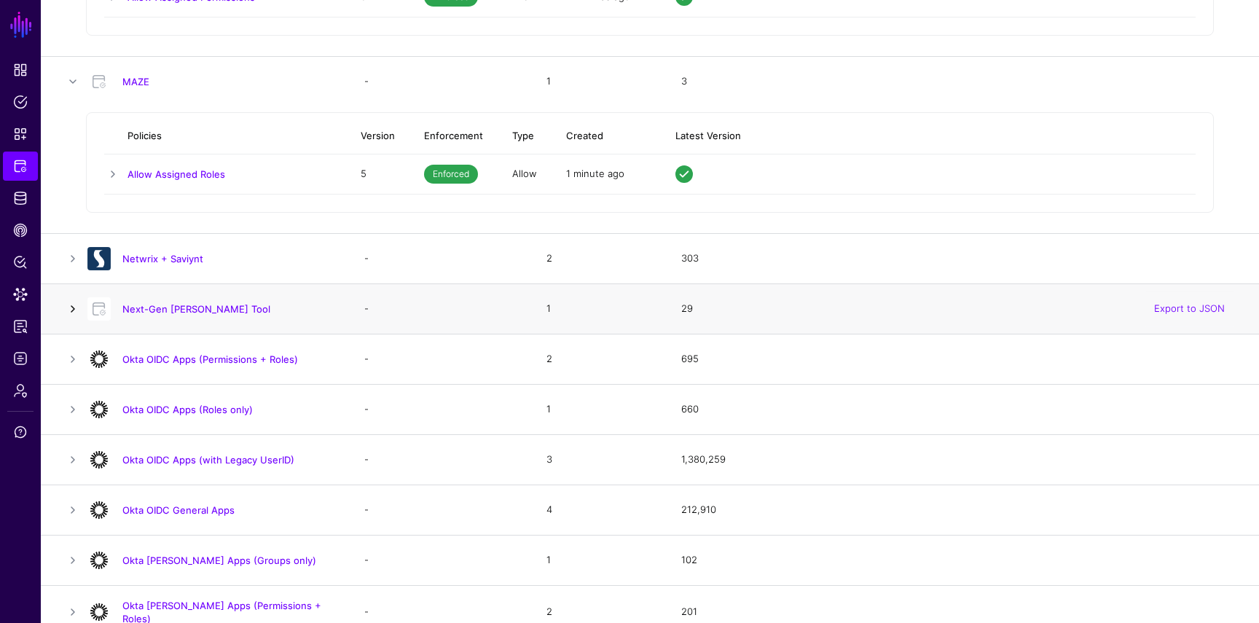
click at [72, 308] on link at bounding box center [72, 308] width 17 height 17
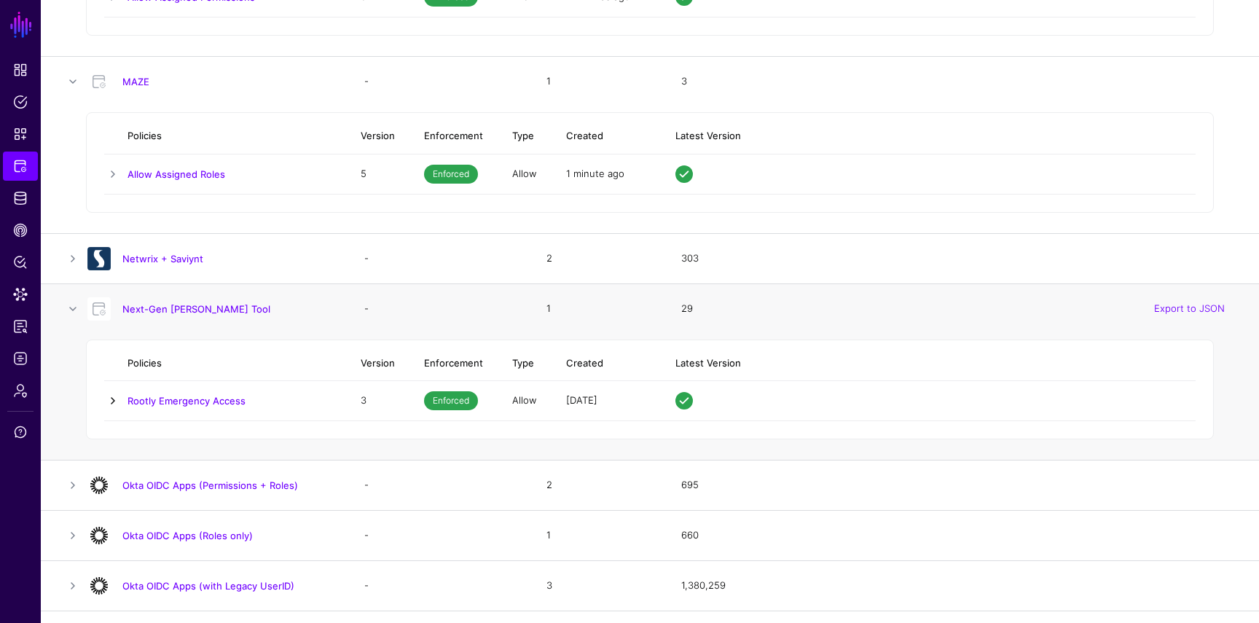
click at [109, 403] on link at bounding box center [112, 400] width 17 height 17
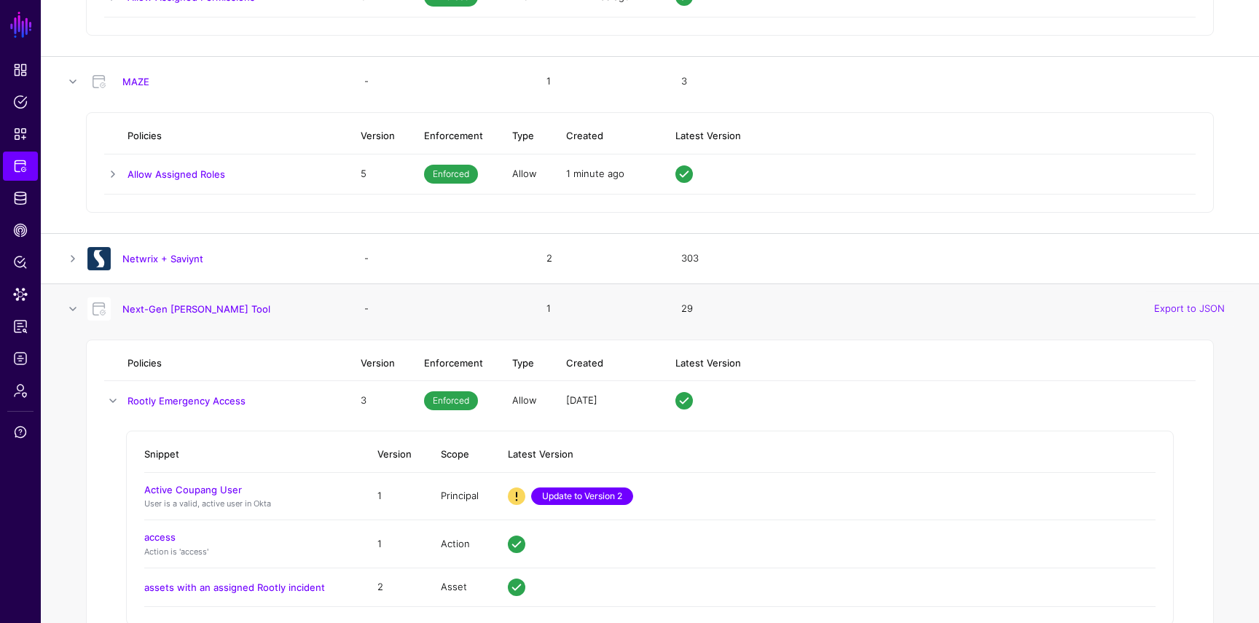
click at [618, 489] on link "Update to Version 2" at bounding box center [582, 495] width 102 height 17
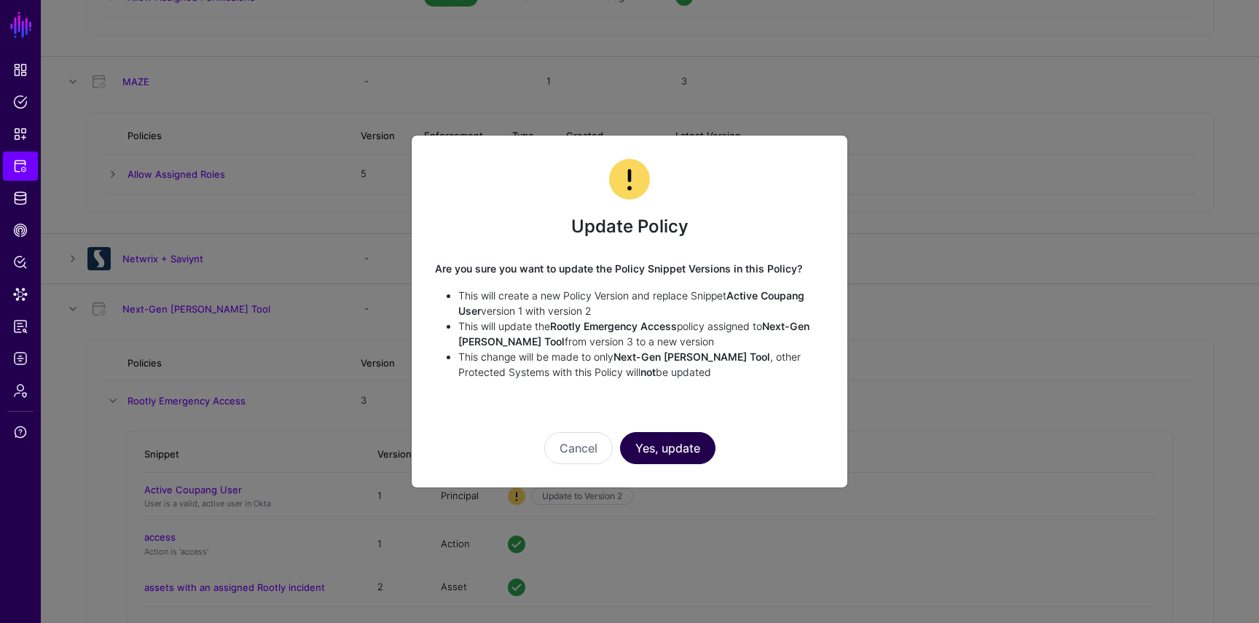
click at [685, 445] on button "Yes, update" at bounding box center [667, 448] width 95 height 32
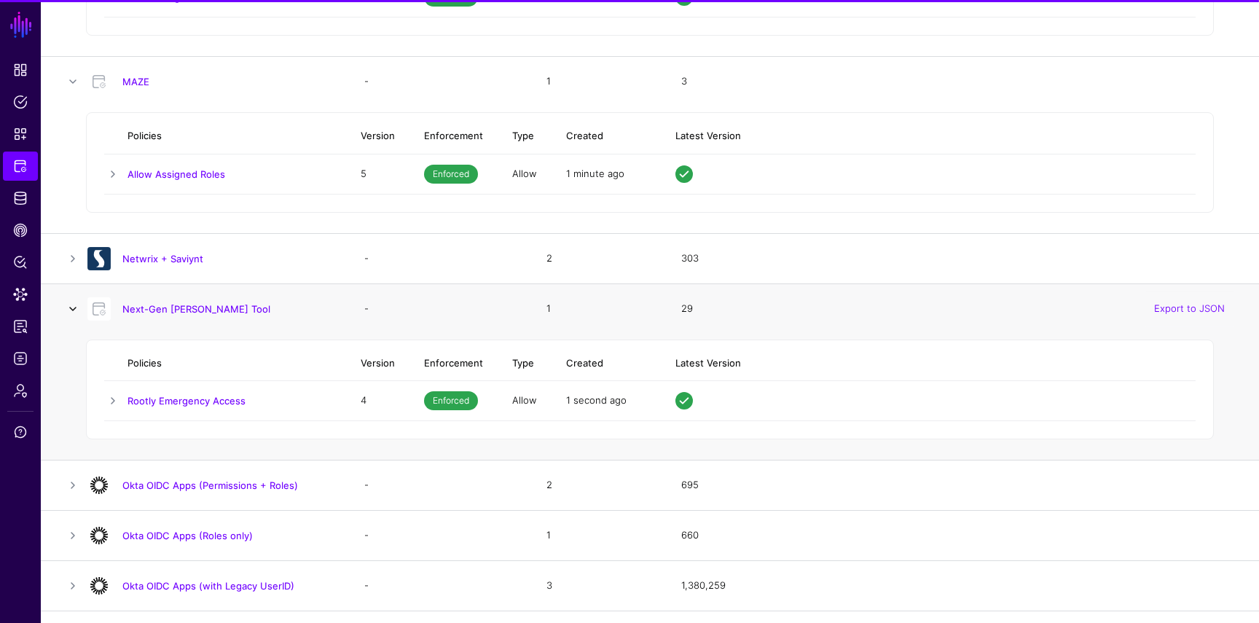
click at [76, 310] on link at bounding box center [72, 308] width 17 height 17
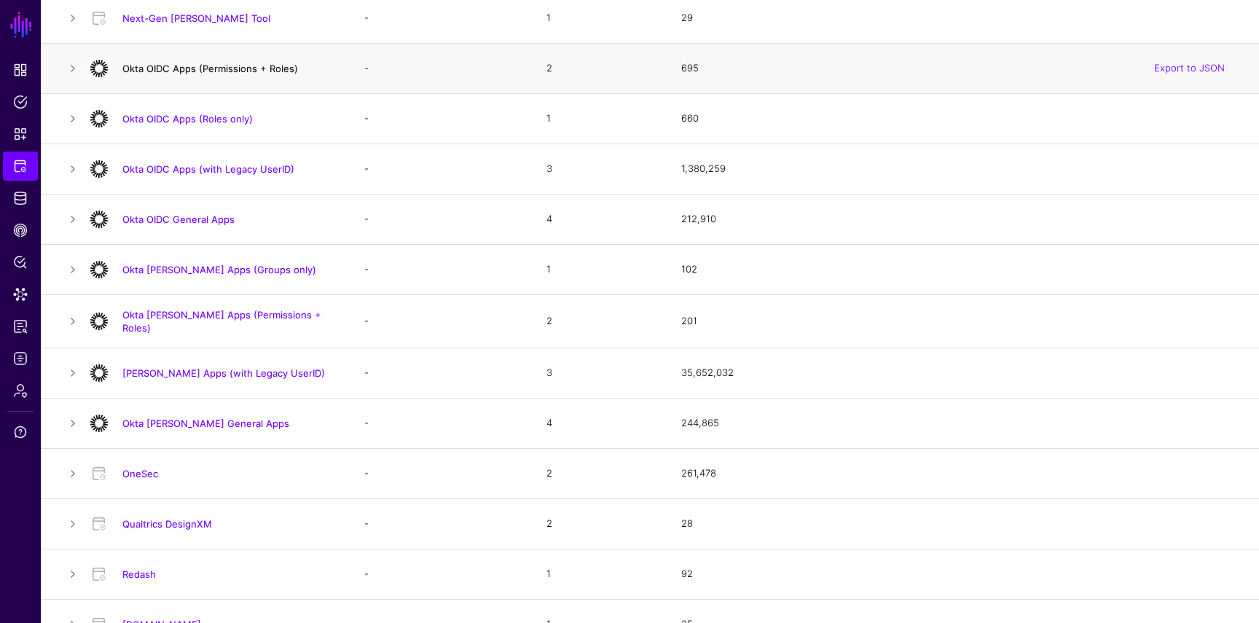
scroll to position [2189, 0]
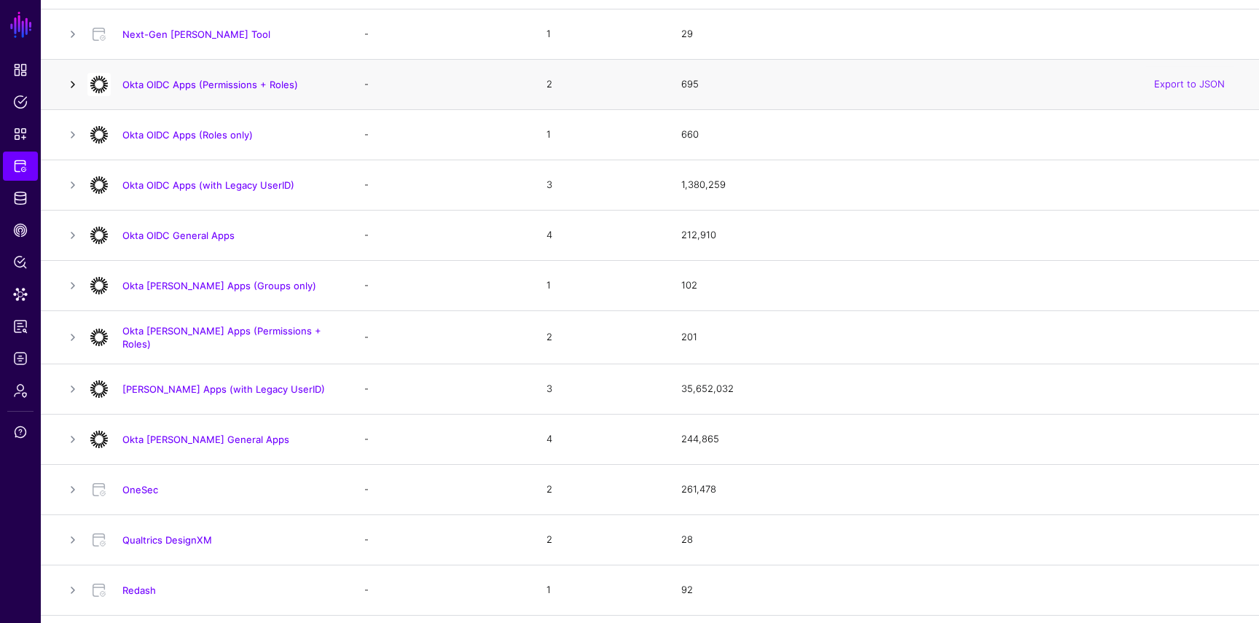
click at [75, 85] on link at bounding box center [72, 84] width 17 height 17
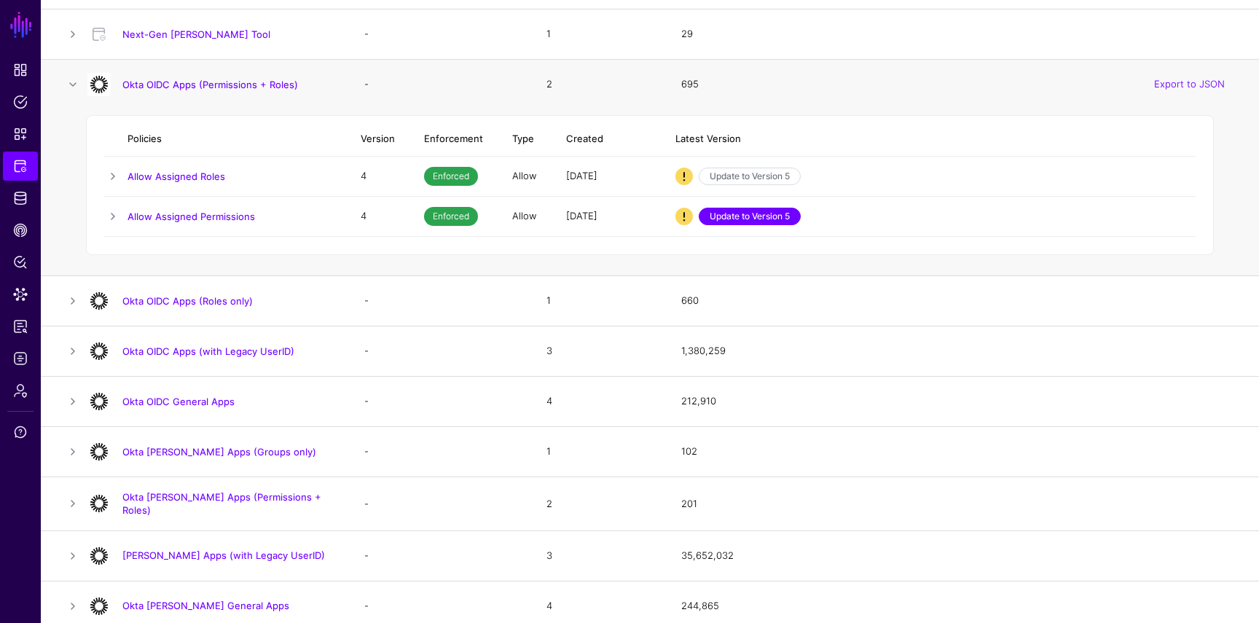
click at [756, 219] on link "Update to Version 5" at bounding box center [750, 216] width 102 height 17
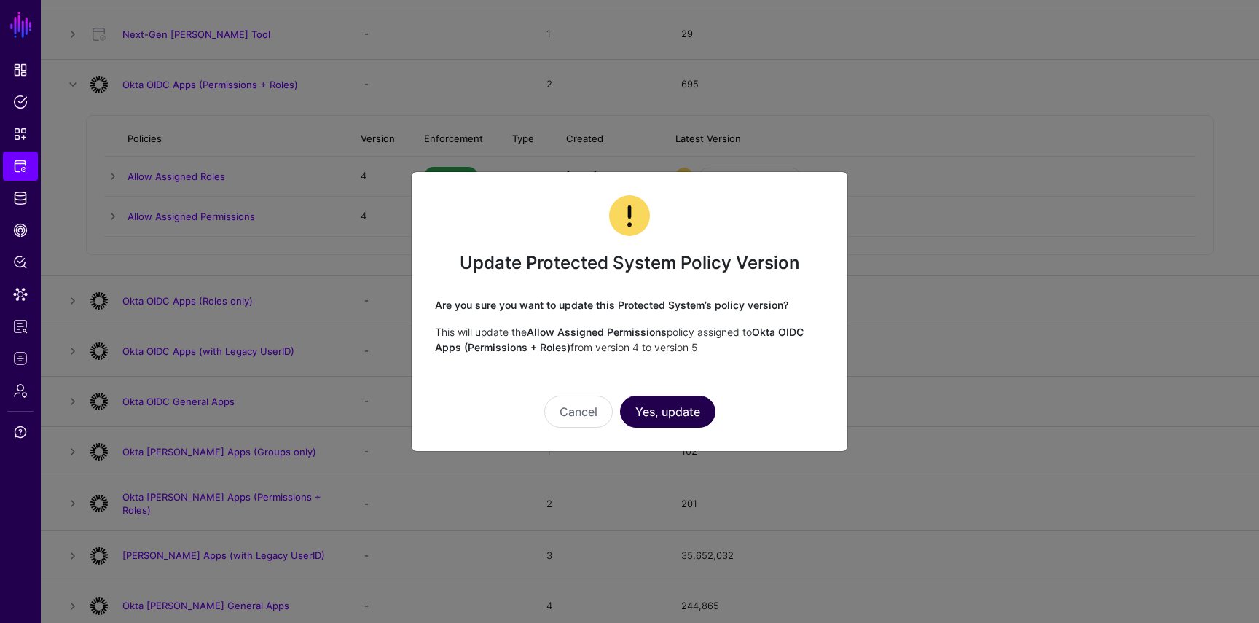
click at [687, 397] on button "Yes, update" at bounding box center [667, 412] width 95 height 32
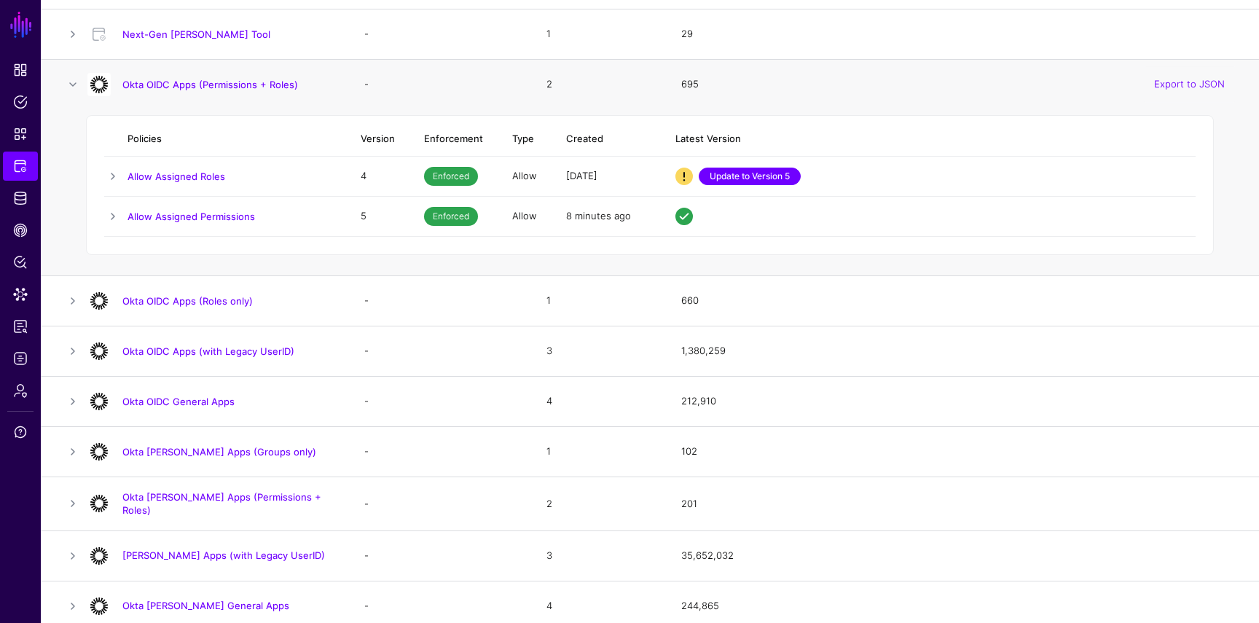
click at [746, 184] on link "Update to Version 5" at bounding box center [750, 176] width 102 height 17
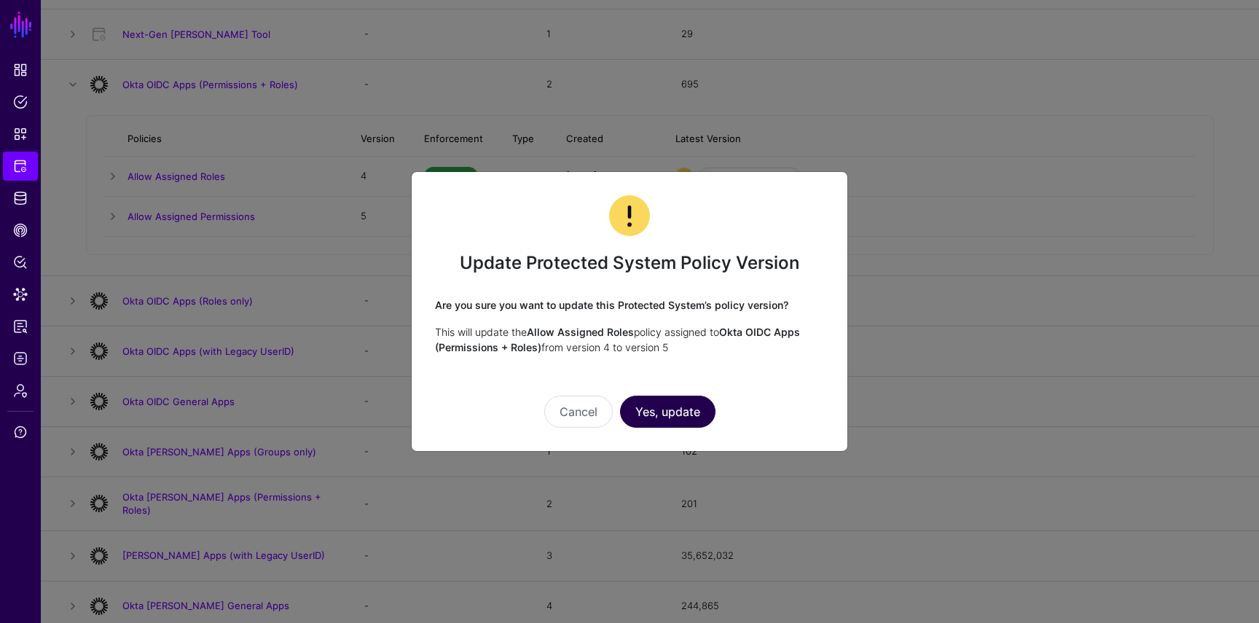
click at [668, 412] on button "Yes, update" at bounding box center [667, 412] width 95 height 32
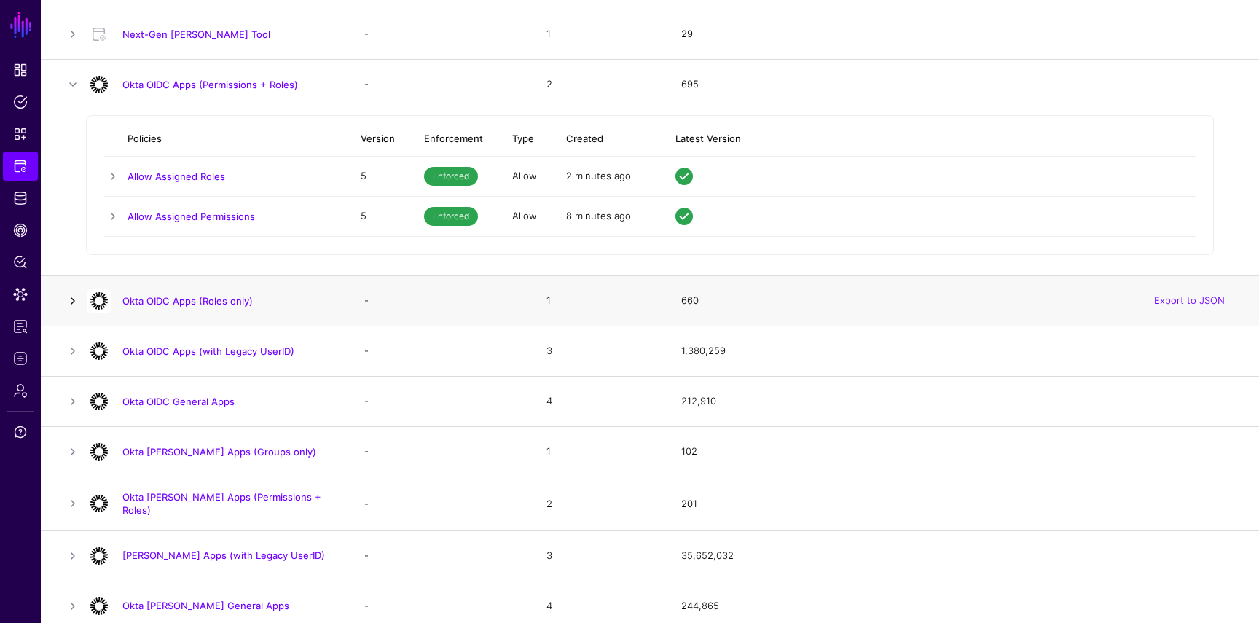
click at [71, 305] on link at bounding box center [72, 300] width 17 height 17
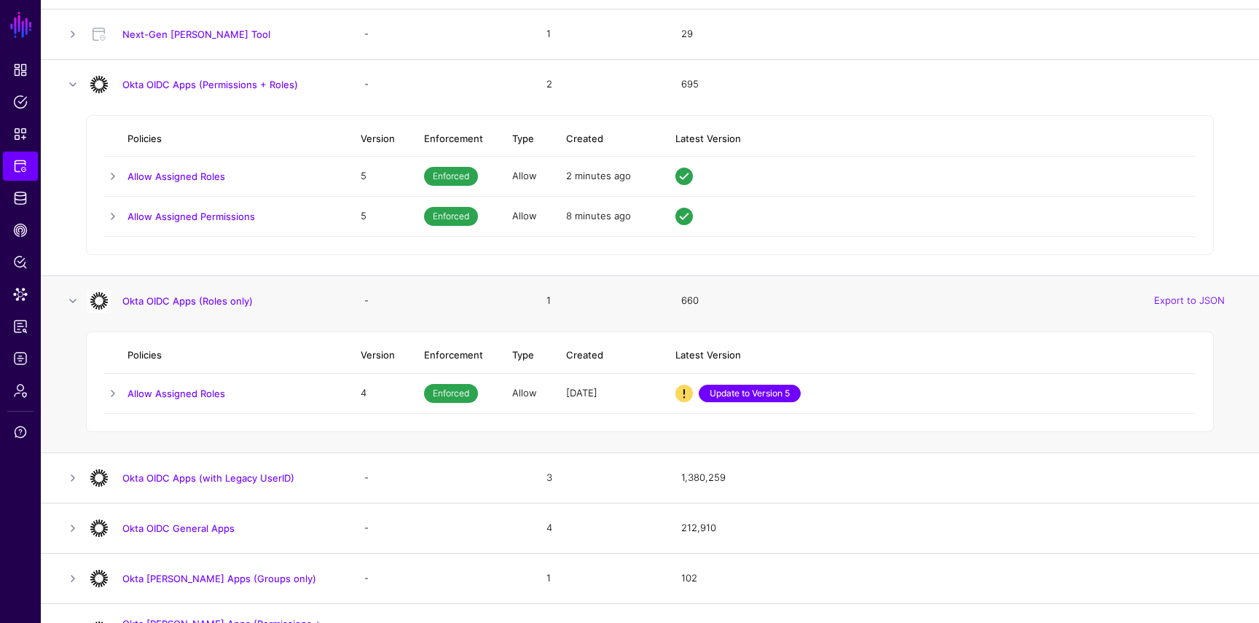
click at [720, 394] on link "Update to Version 5" at bounding box center [750, 393] width 102 height 17
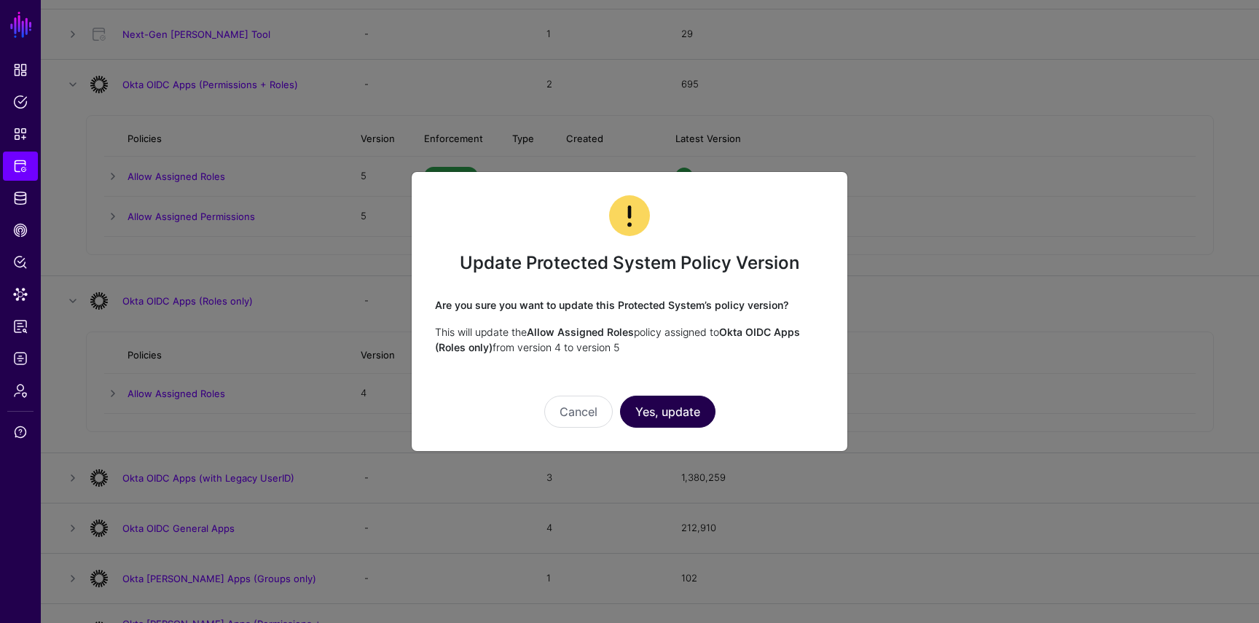
click at [687, 398] on button "Yes, update" at bounding box center [667, 412] width 95 height 32
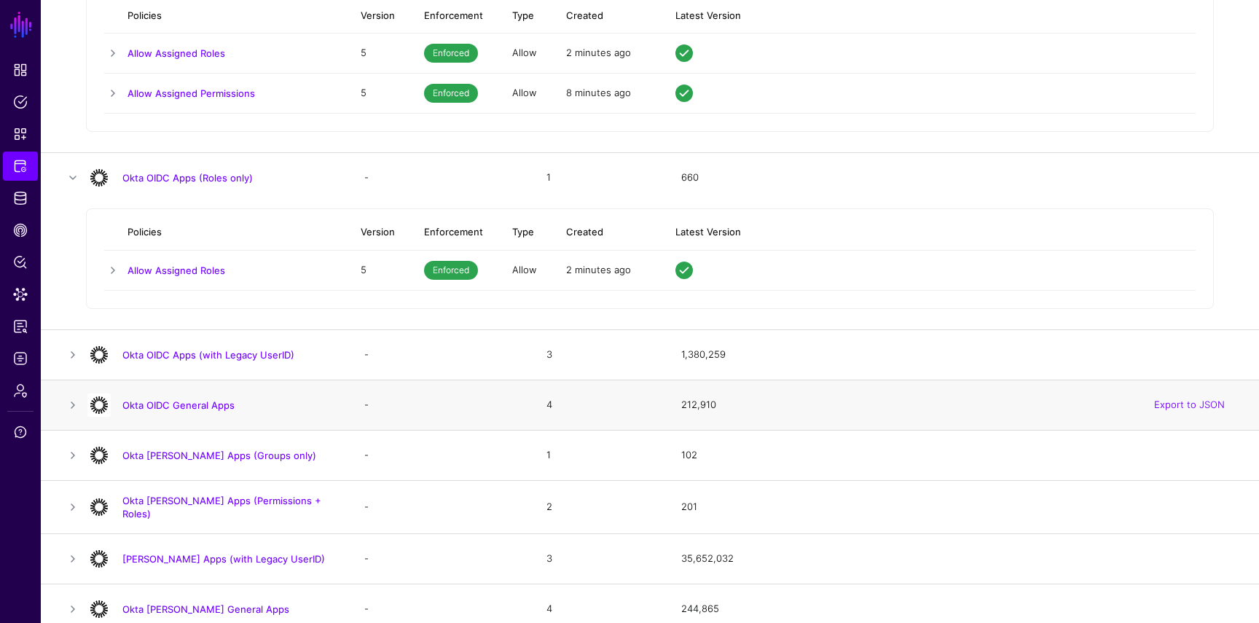
scroll to position [2321, 0]
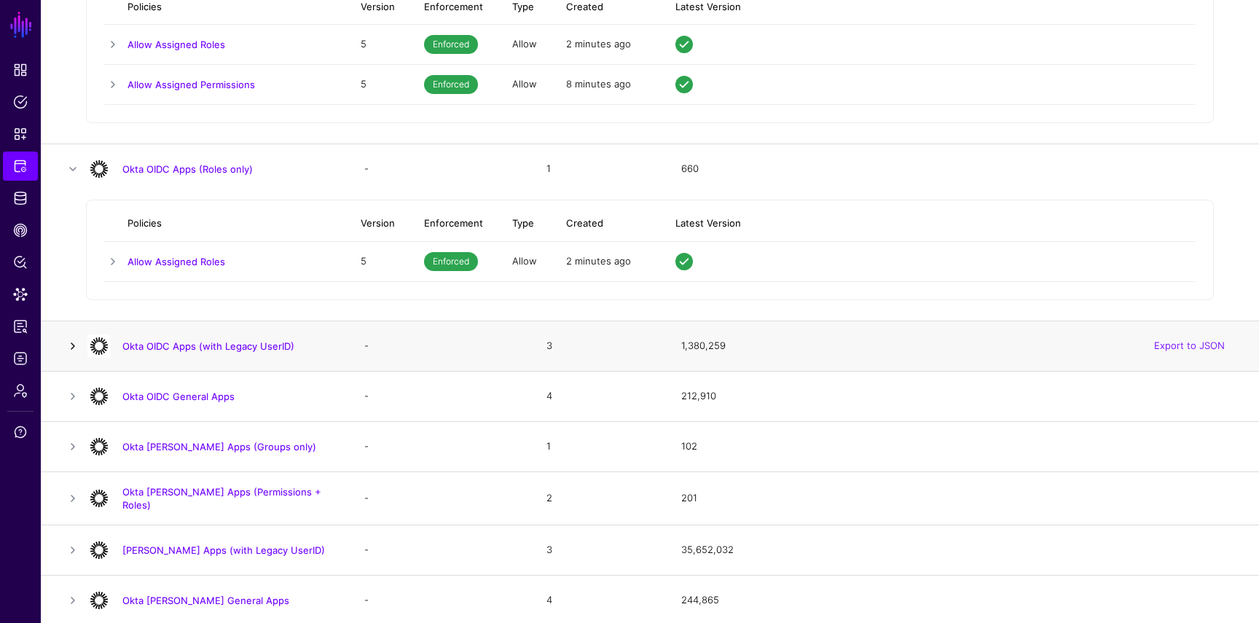
click at [68, 351] on link at bounding box center [72, 345] width 17 height 17
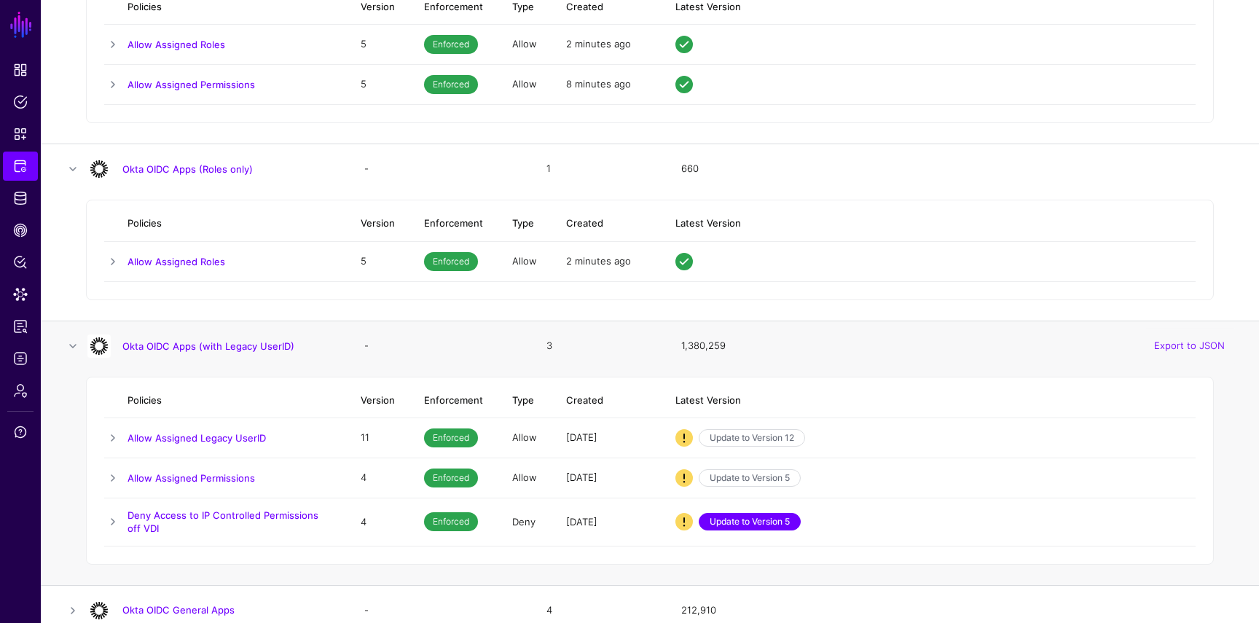
click at [763, 529] on link "Update to Version 5" at bounding box center [750, 521] width 102 height 17
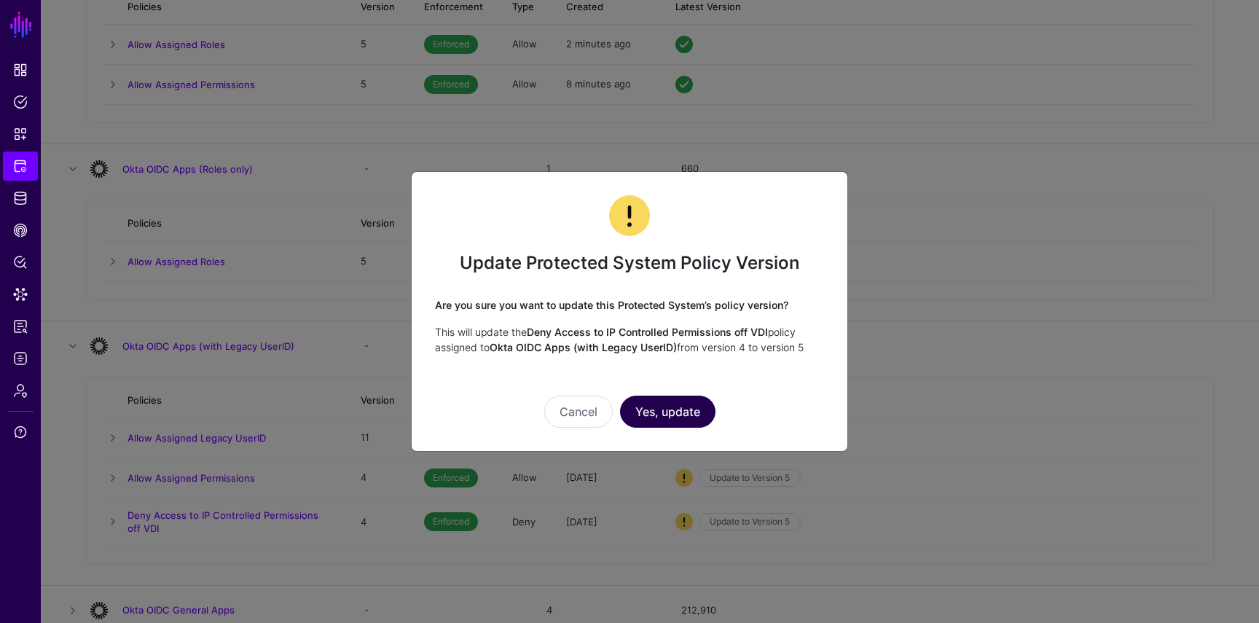
click at [671, 410] on button "Yes, update" at bounding box center [667, 412] width 95 height 32
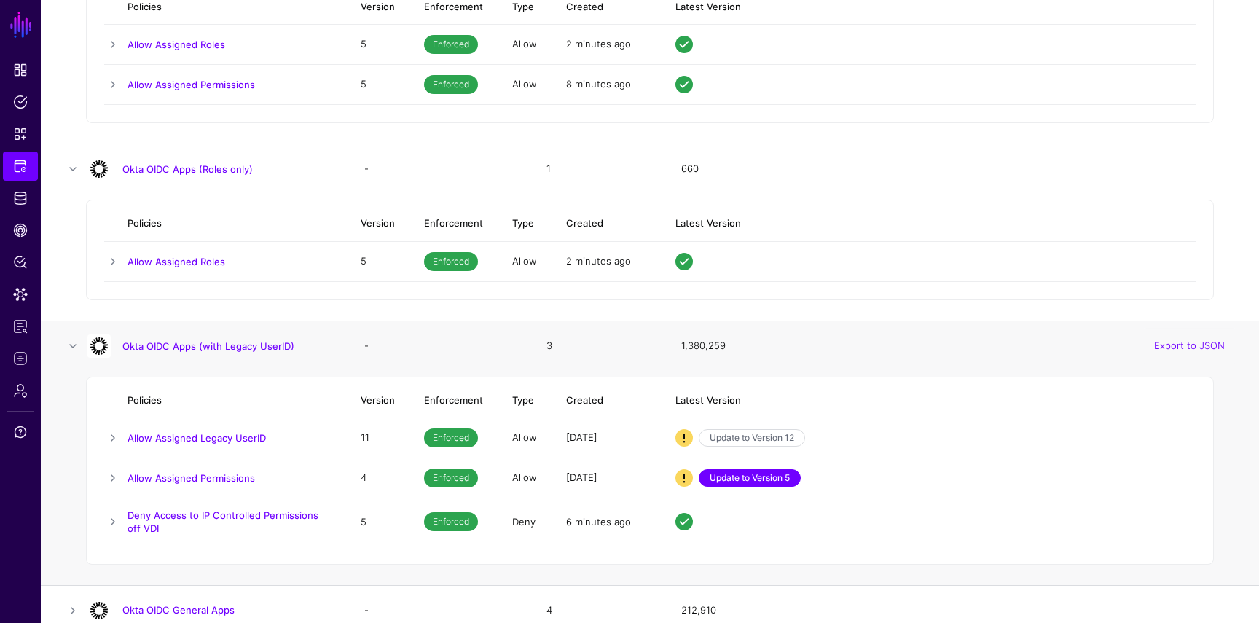
click at [716, 483] on link "Update to Version 5" at bounding box center [750, 477] width 102 height 17
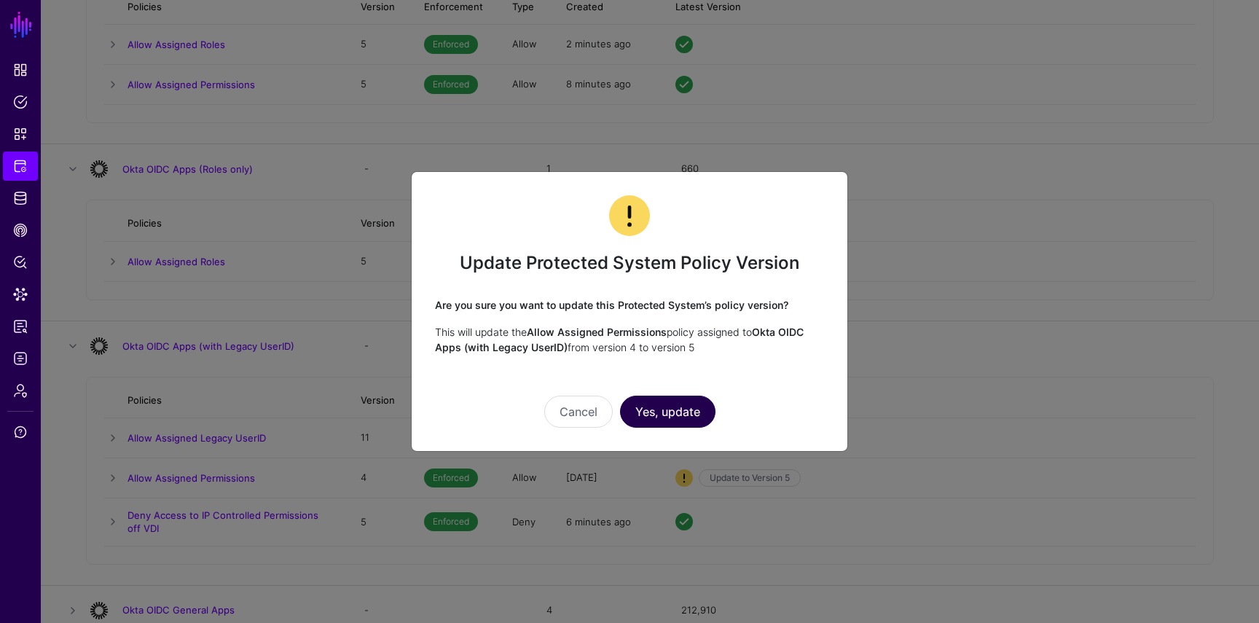
click at [639, 406] on button "Yes, update" at bounding box center [667, 412] width 95 height 32
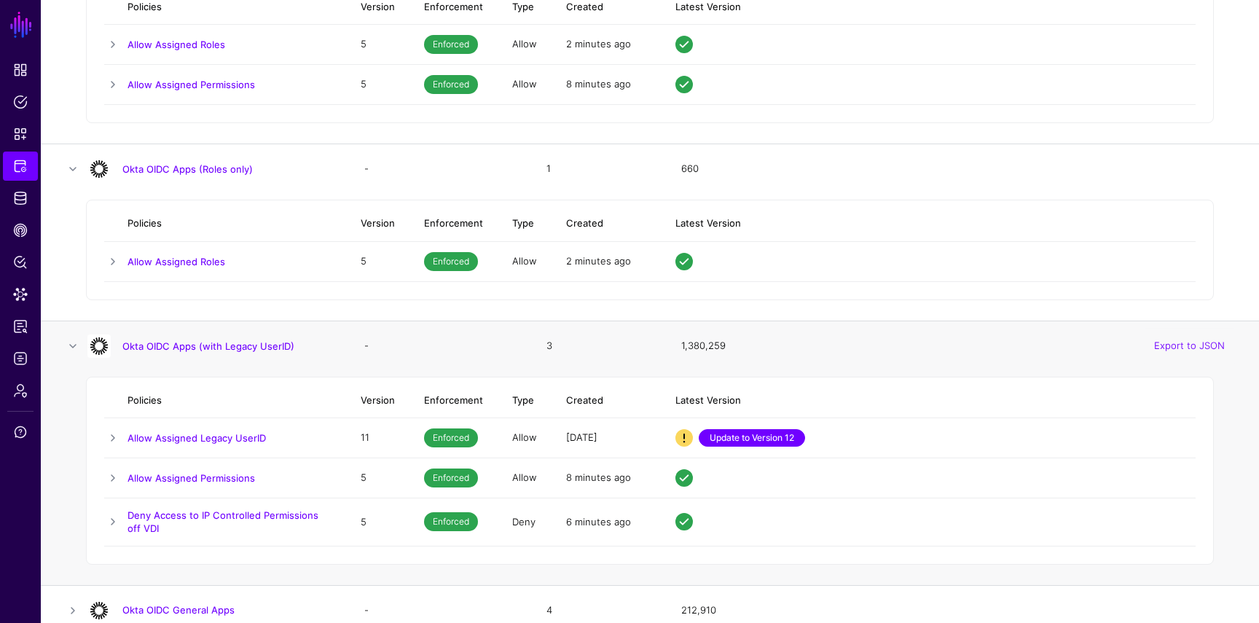
click at [739, 444] on link "Update to Version 12" at bounding box center [752, 437] width 106 height 17
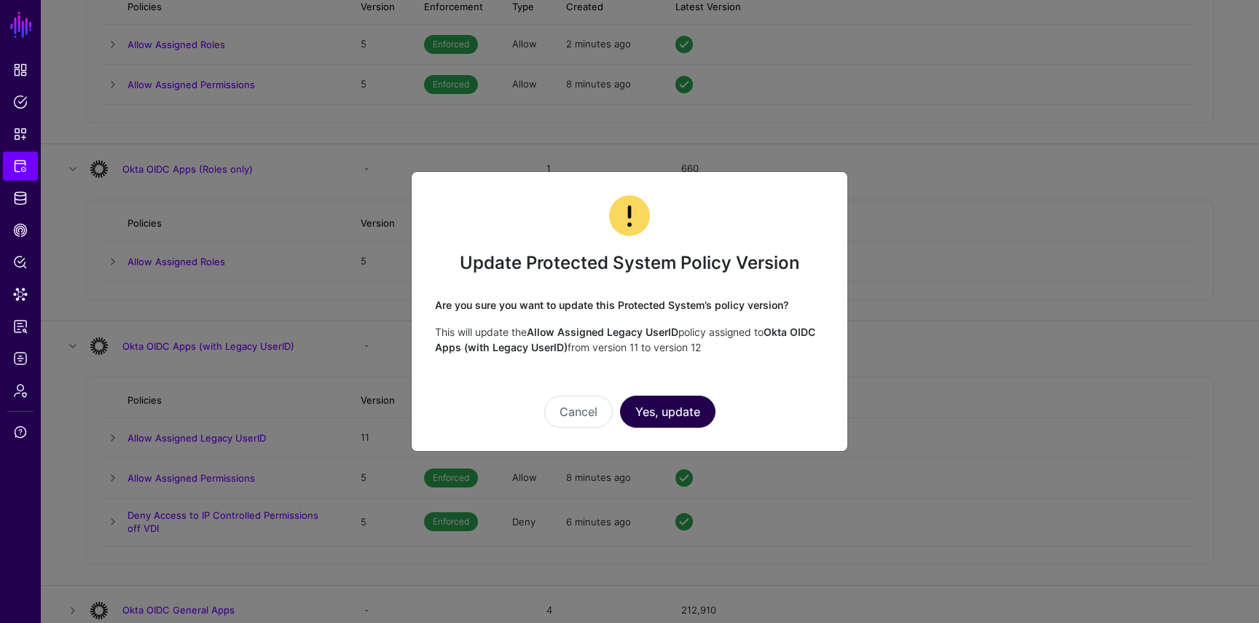
click at [686, 423] on button "Yes, update" at bounding box center [667, 412] width 95 height 32
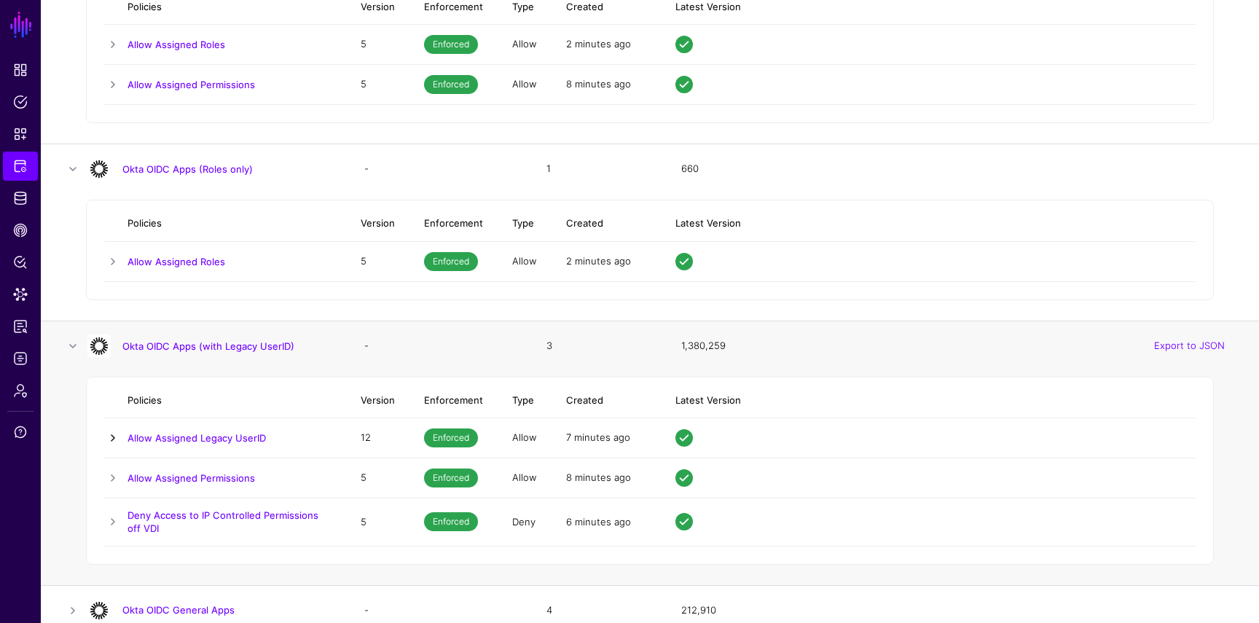
click at [118, 436] on link at bounding box center [112, 437] width 17 height 17
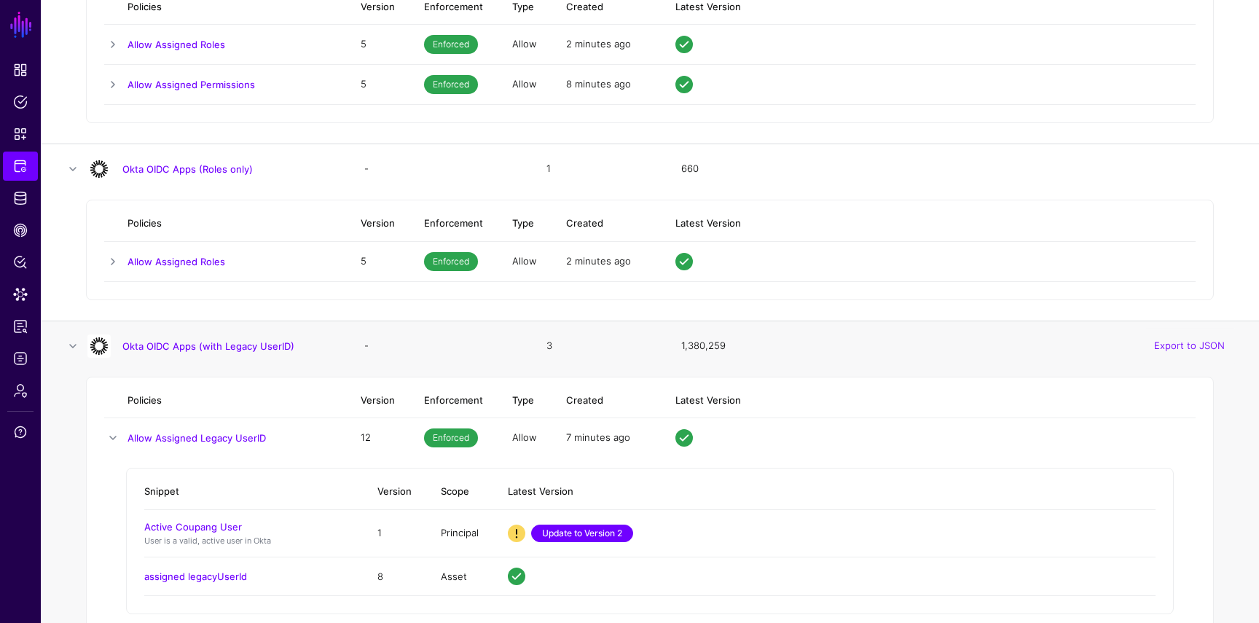
click at [577, 530] on link "Update to Version 2" at bounding box center [582, 533] width 102 height 17
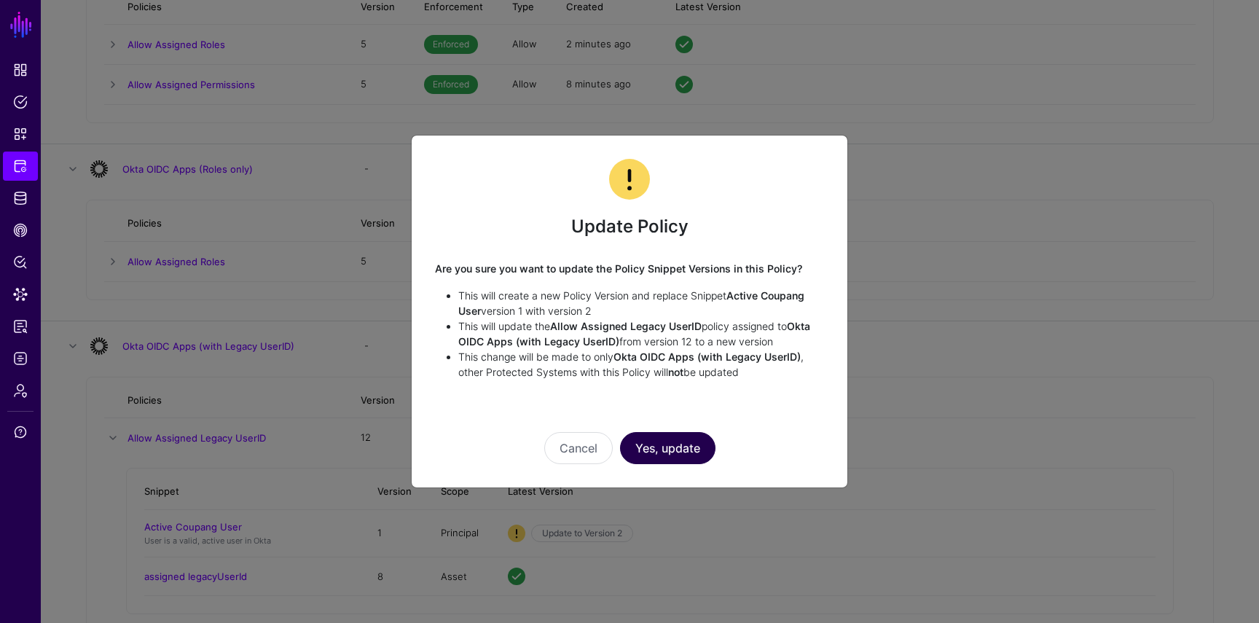
click at [675, 444] on button "Yes, update" at bounding box center [667, 448] width 95 height 32
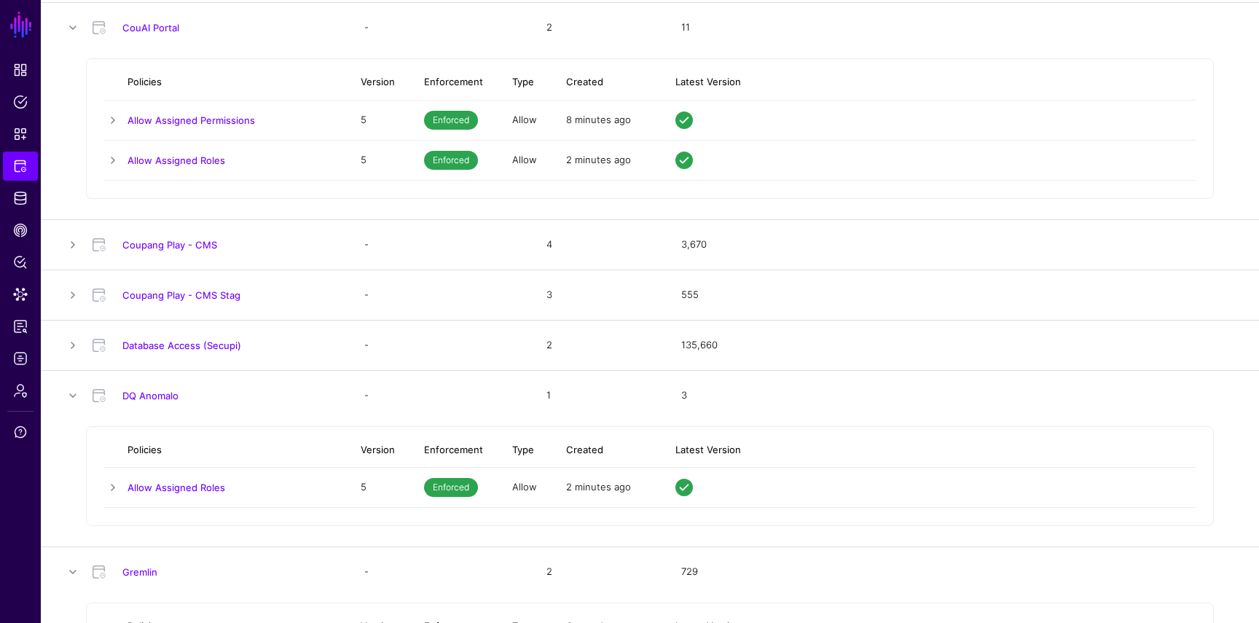
scroll to position [957, 0]
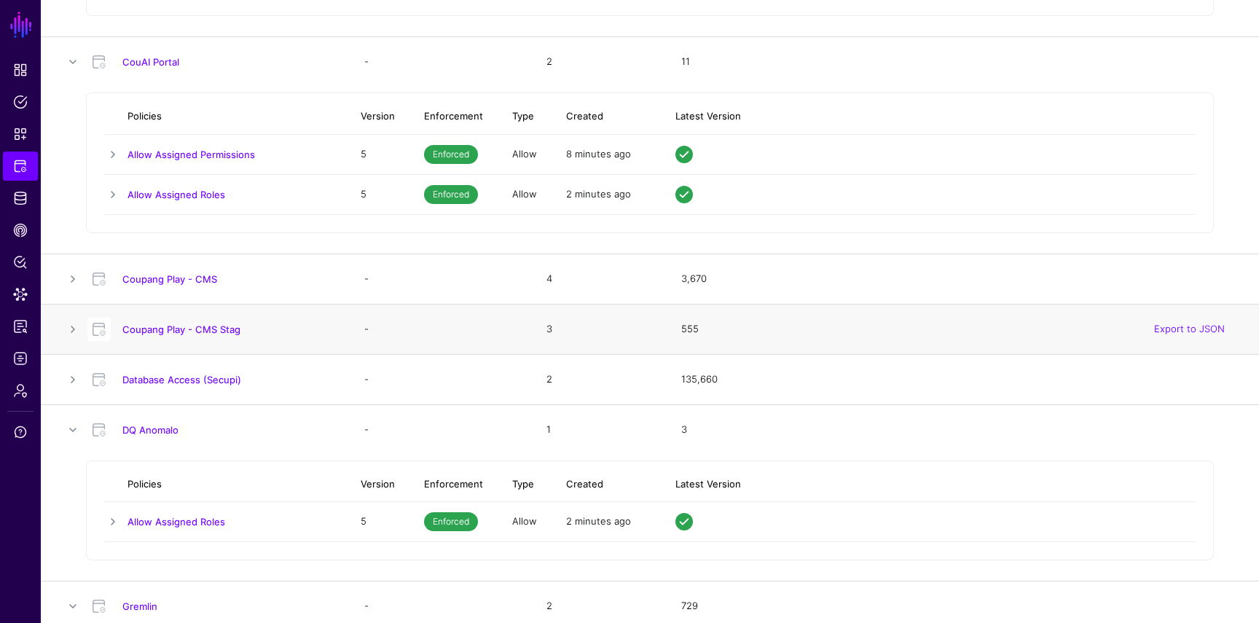
click at [66, 339] on td at bounding box center [64, 329] width 47 height 50
click at [68, 334] on link at bounding box center [72, 329] width 17 height 17
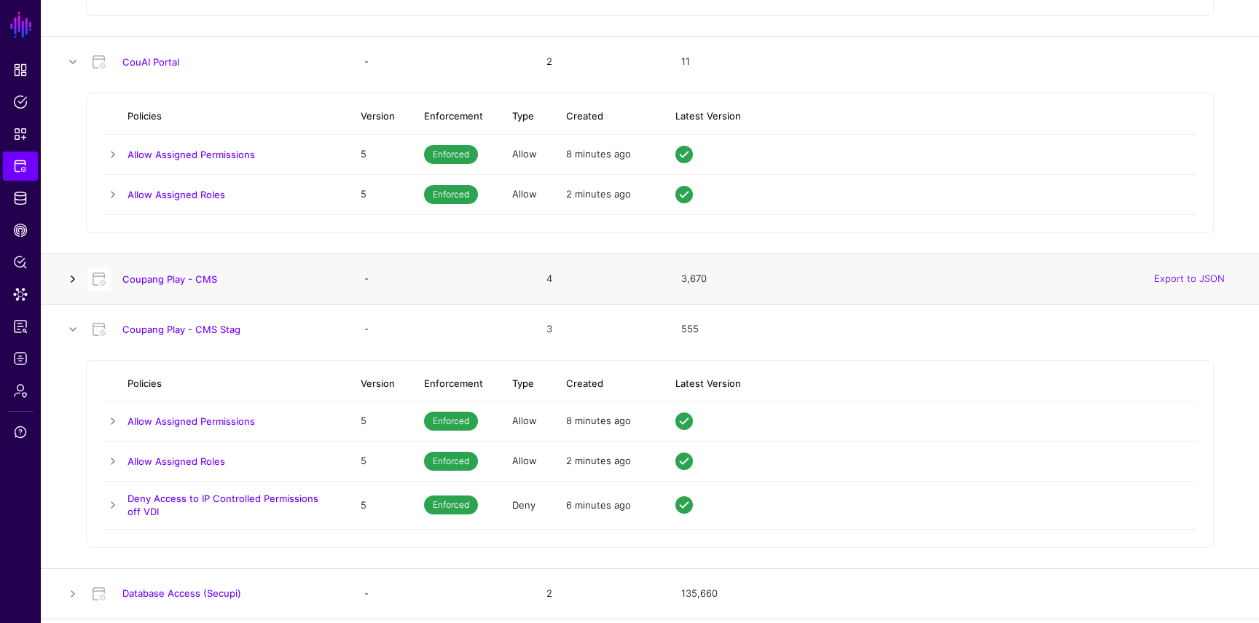
click at [77, 276] on link at bounding box center [72, 278] width 17 height 17
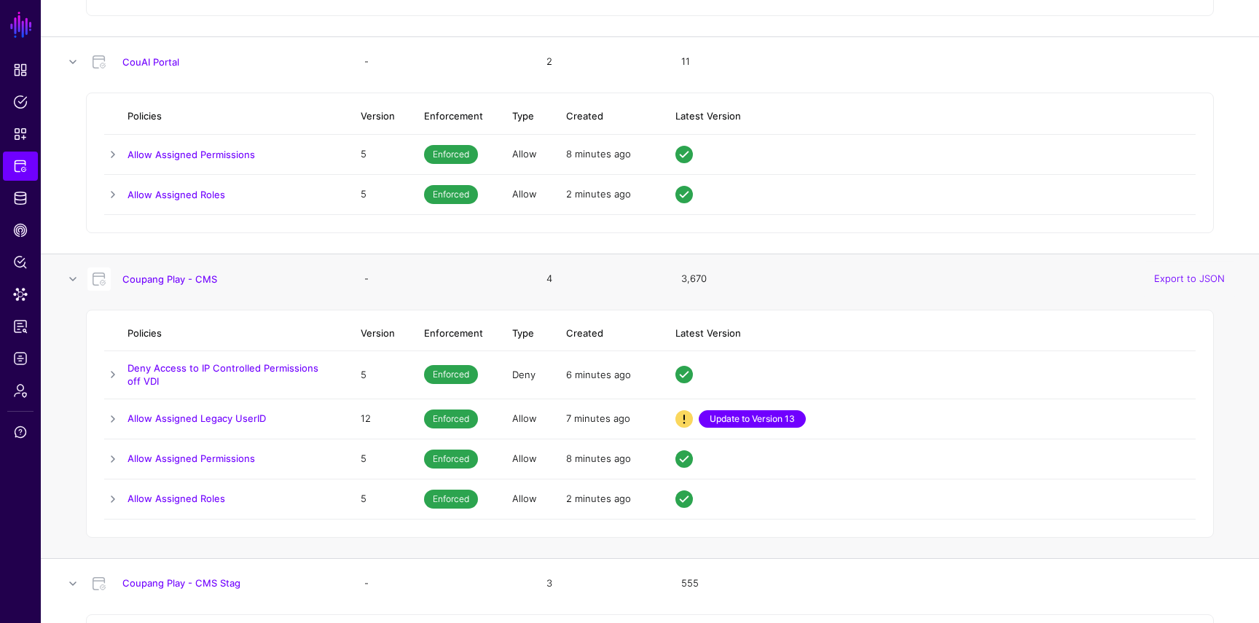
click at [788, 419] on link "Update to Version 13" at bounding box center [752, 418] width 107 height 17
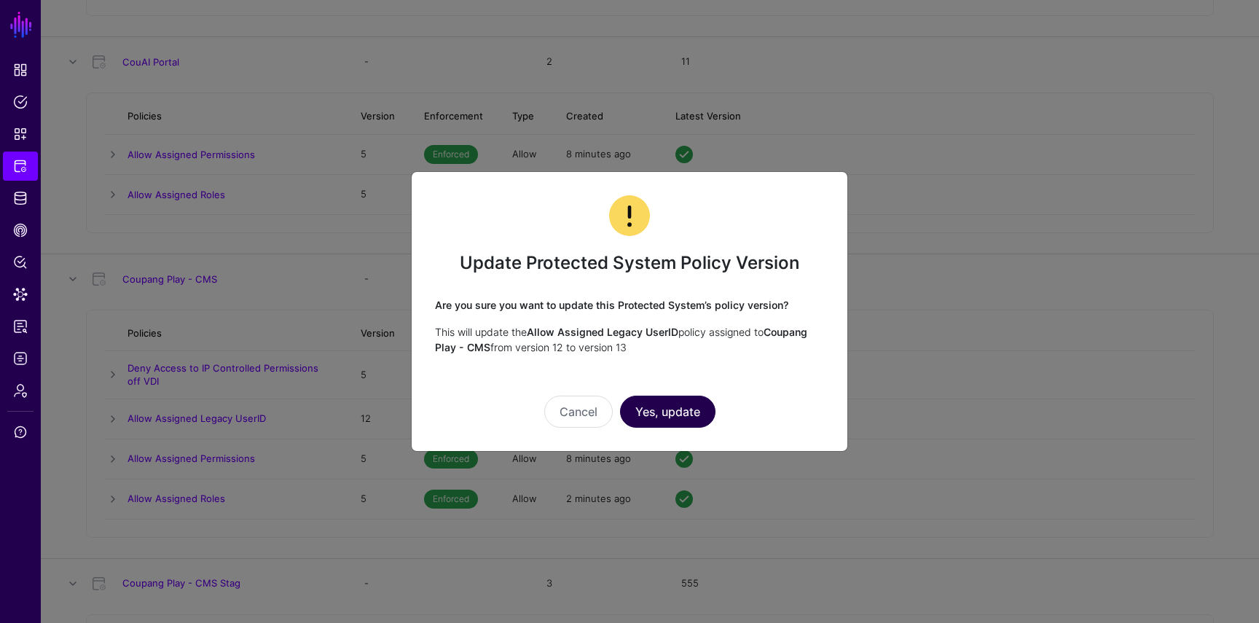
click at [704, 417] on button "Yes, update" at bounding box center [667, 412] width 95 height 32
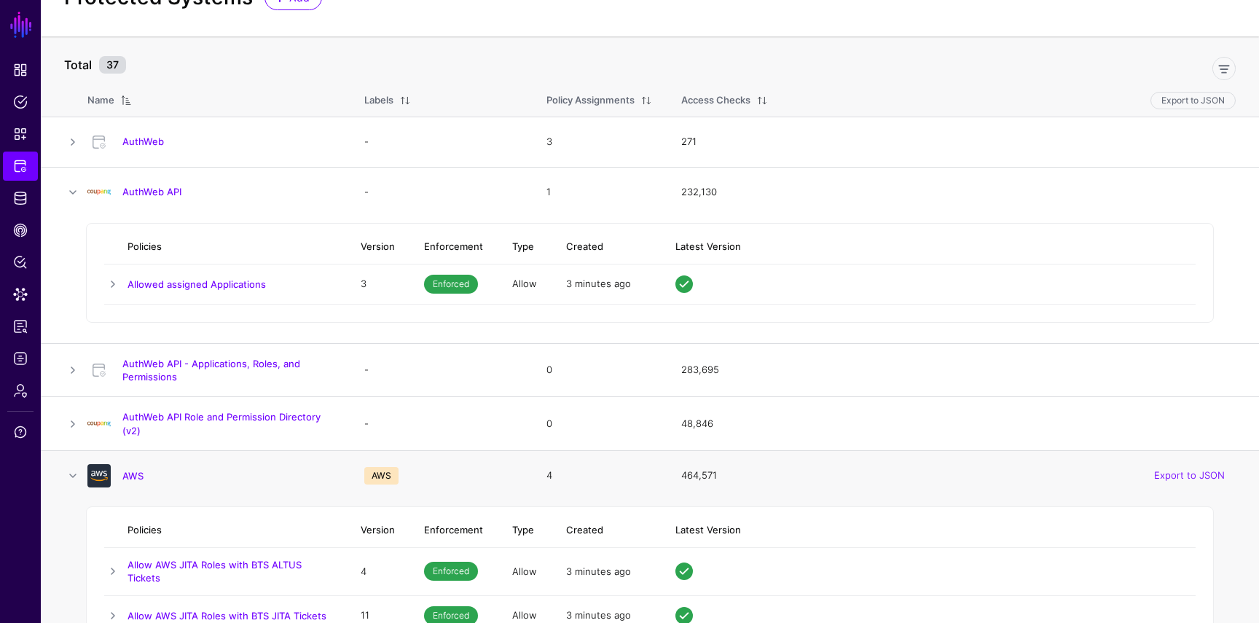
scroll to position [34, 0]
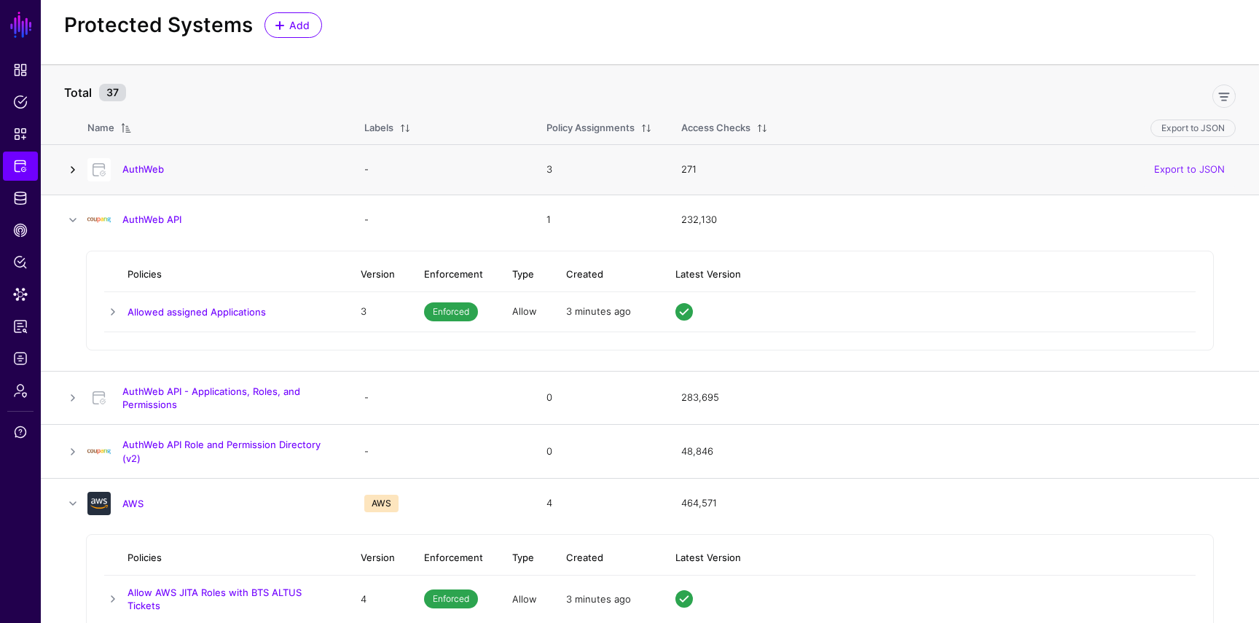
click at [74, 176] on link at bounding box center [72, 169] width 17 height 17
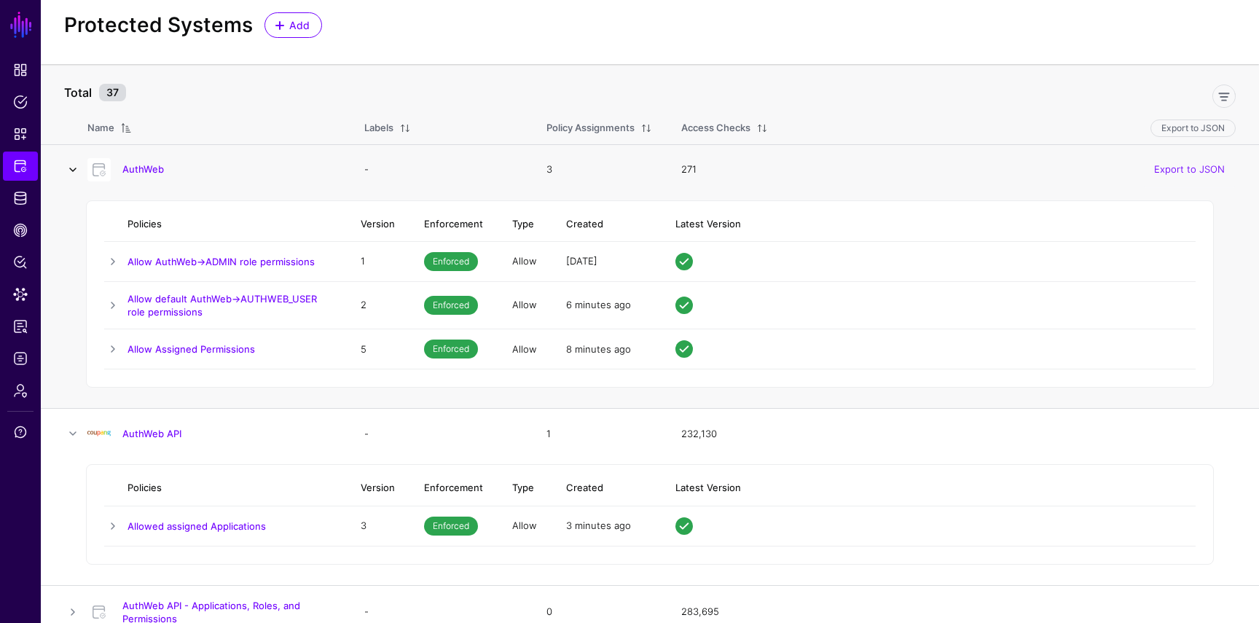
click at [74, 176] on link at bounding box center [72, 169] width 17 height 17
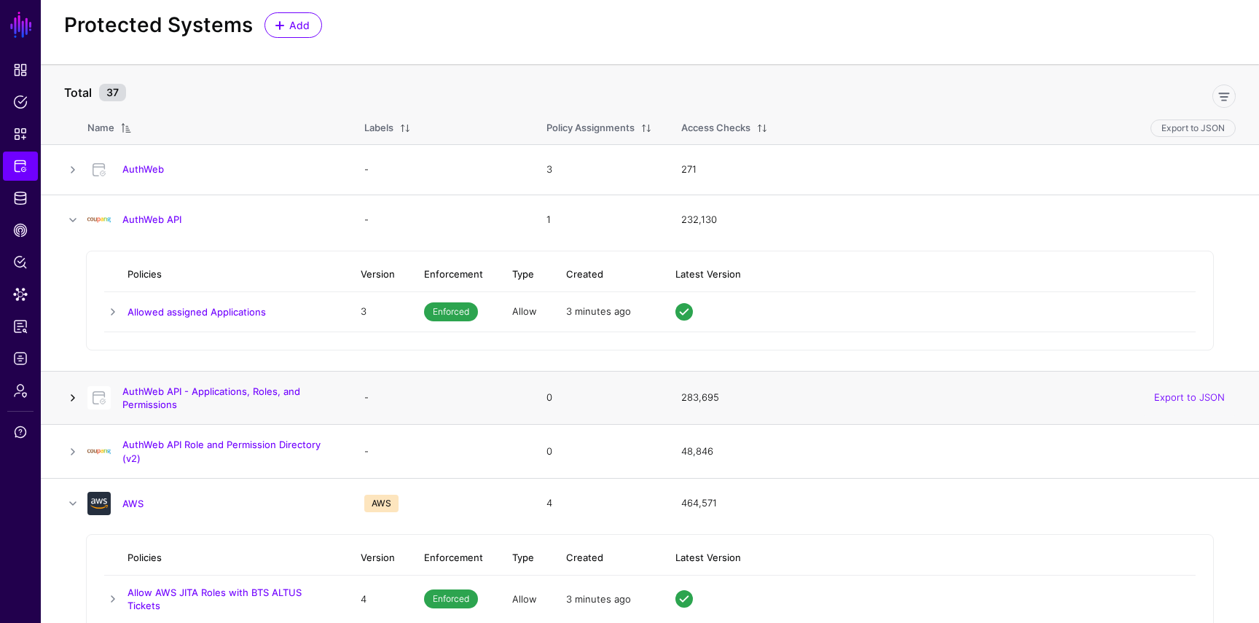
click at [70, 395] on link at bounding box center [72, 397] width 17 height 17
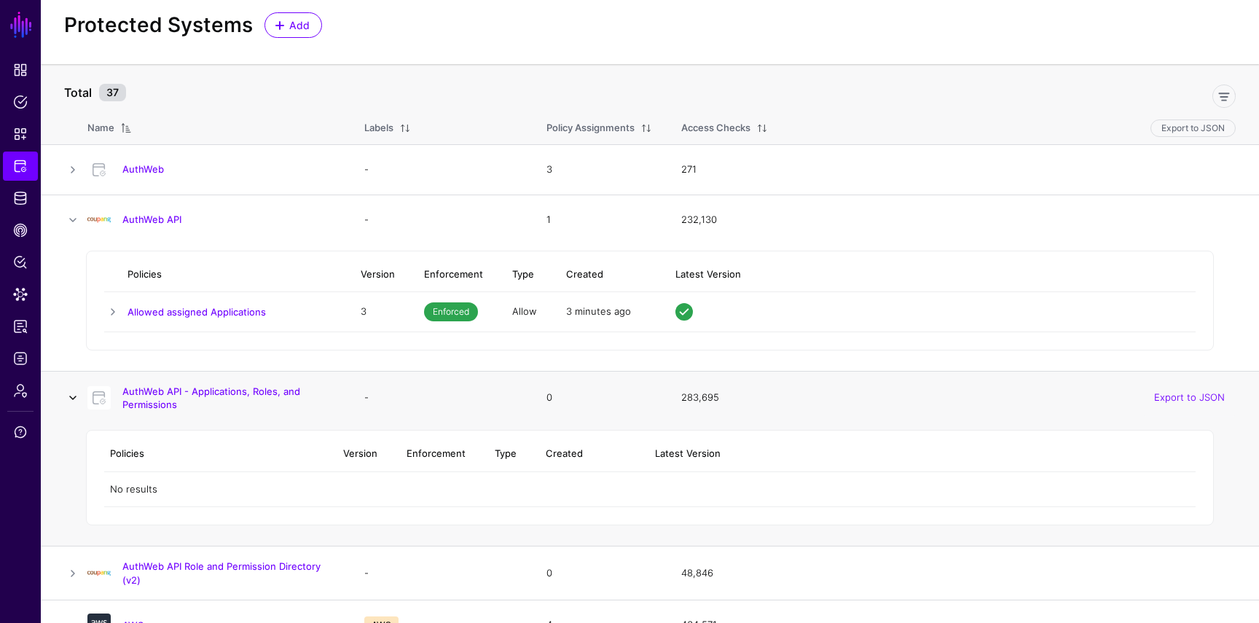
click at [70, 395] on link at bounding box center [72, 397] width 17 height 17
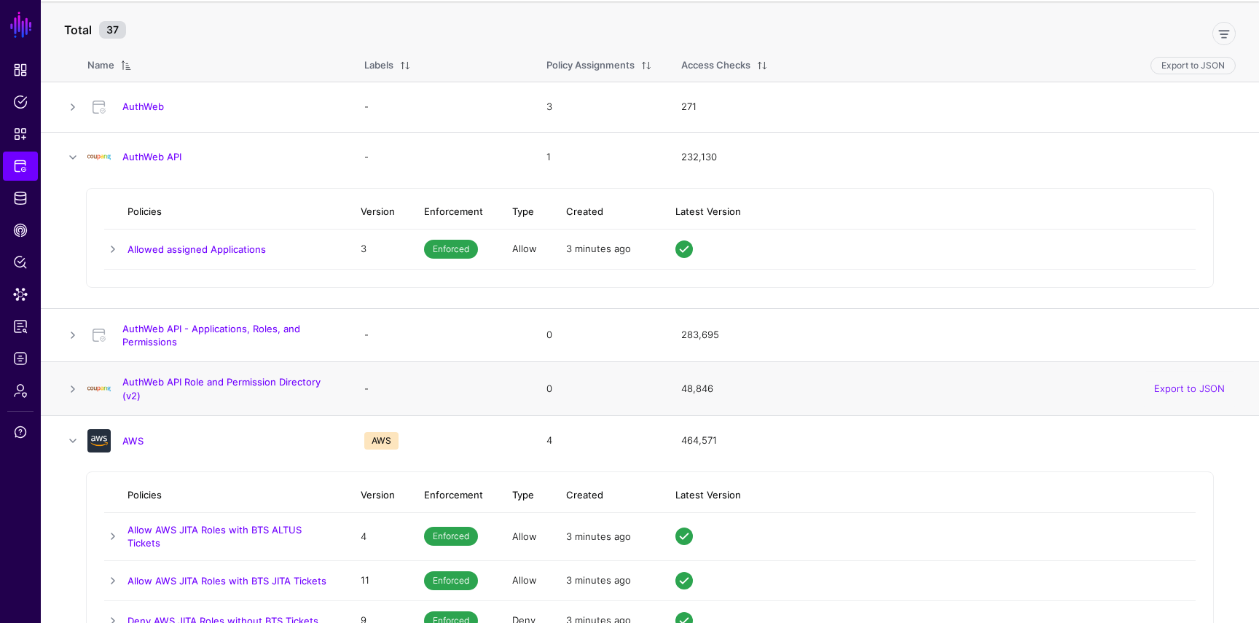
scroll to position [109, 0]
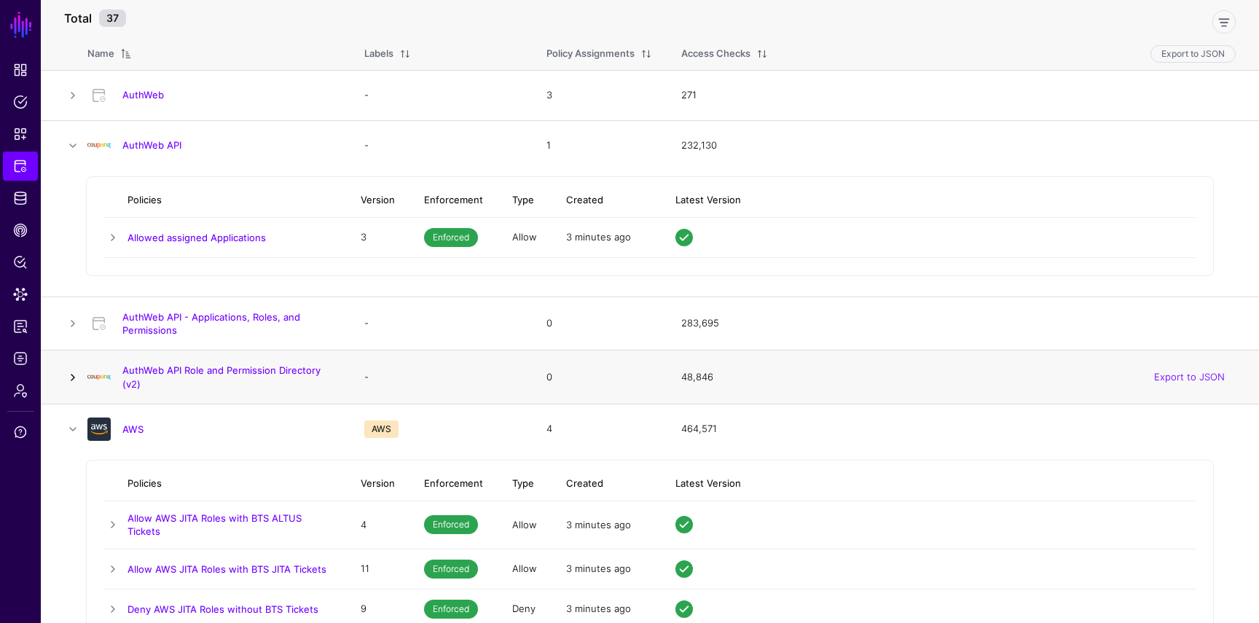
click at [75, 383] on link at bounding box center [72, 377] width 17 height 17
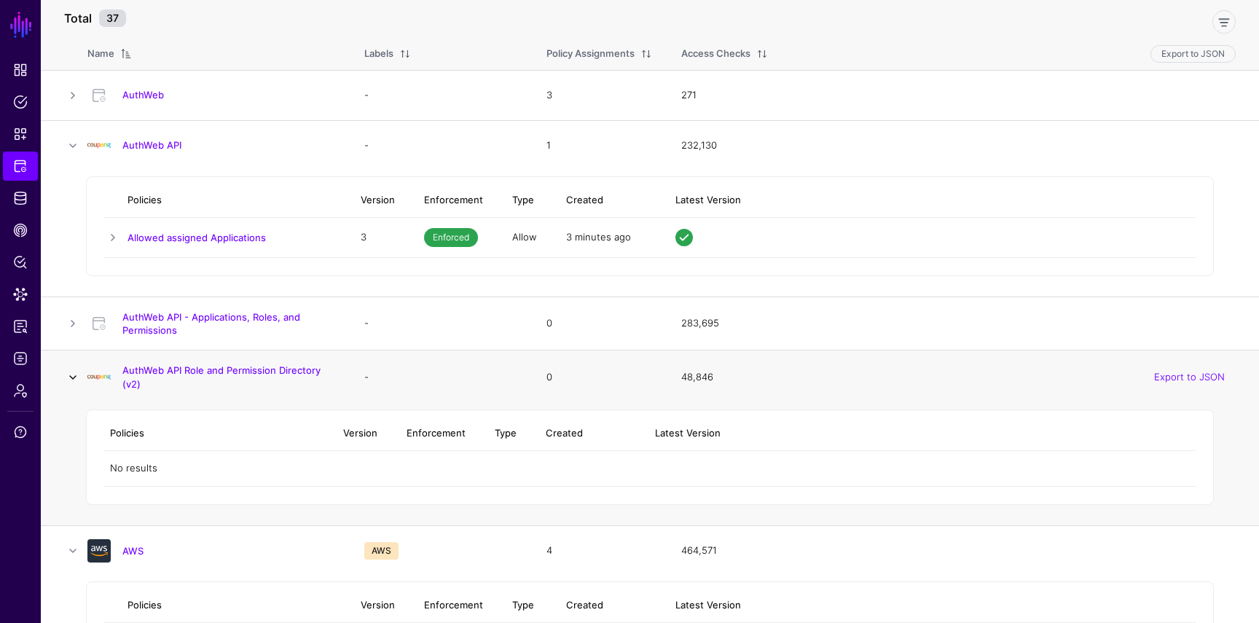
click at [75, 383] on link at bounding box center [72, 377] width 17 height 17
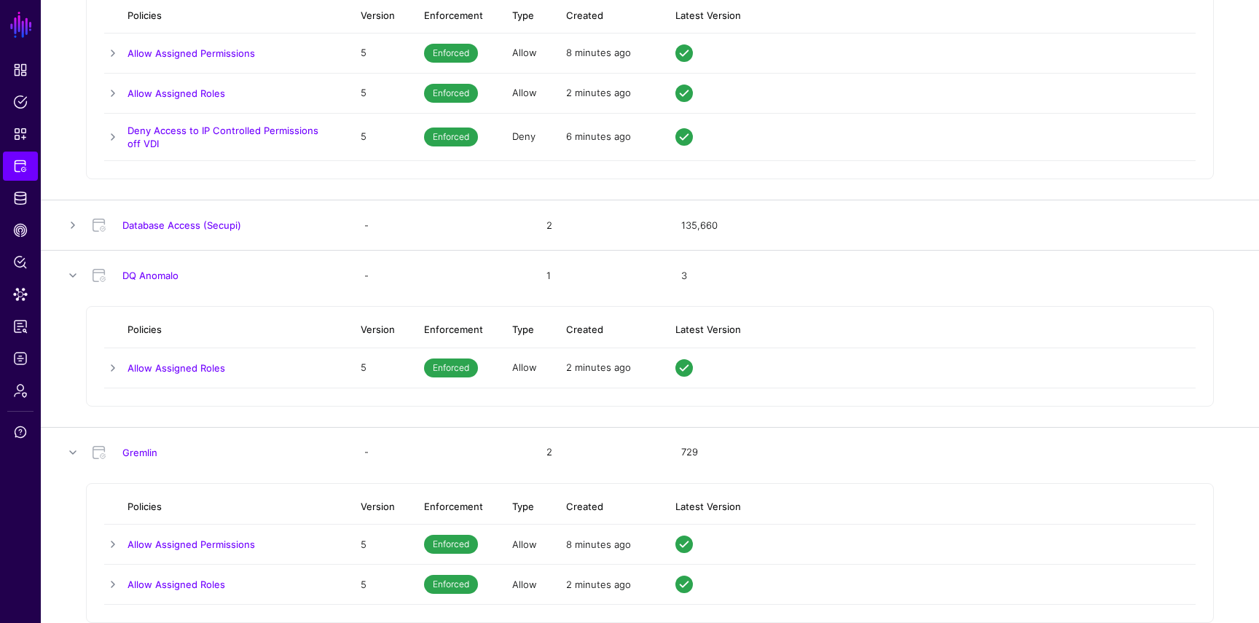
scroll to position [1613, 0]
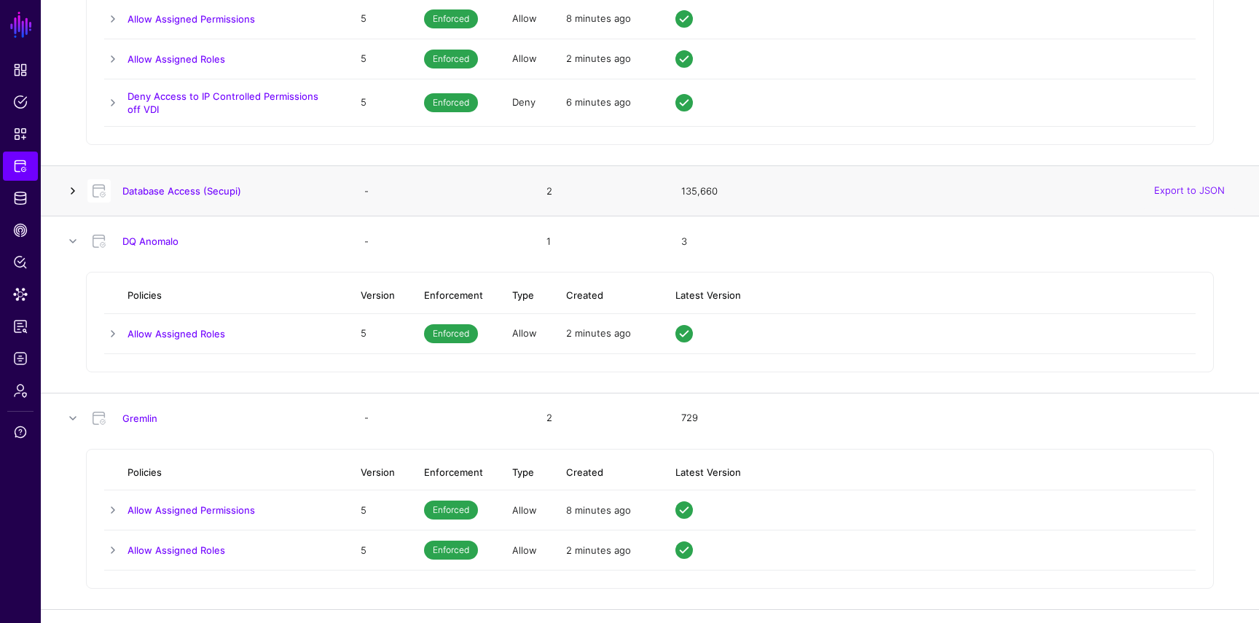
click at [77, 185] on link at bounding box center [72, 190] width 17 height 17
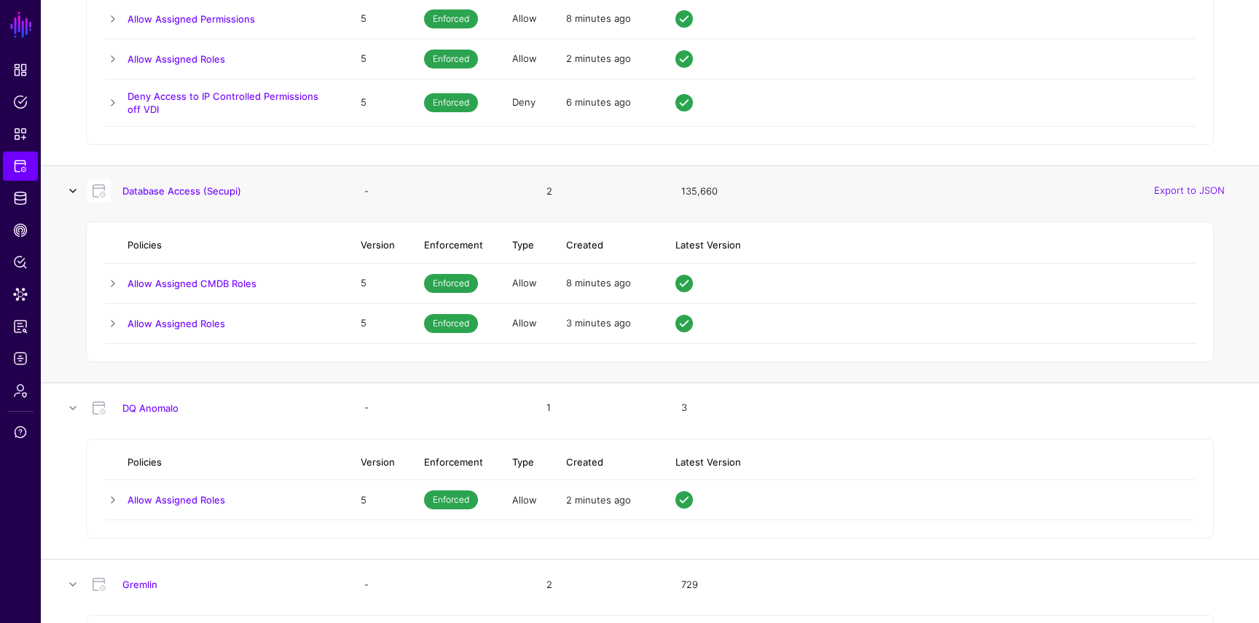
click at [76, 185] on link at bounding box center [72, 190] width 17 height 17
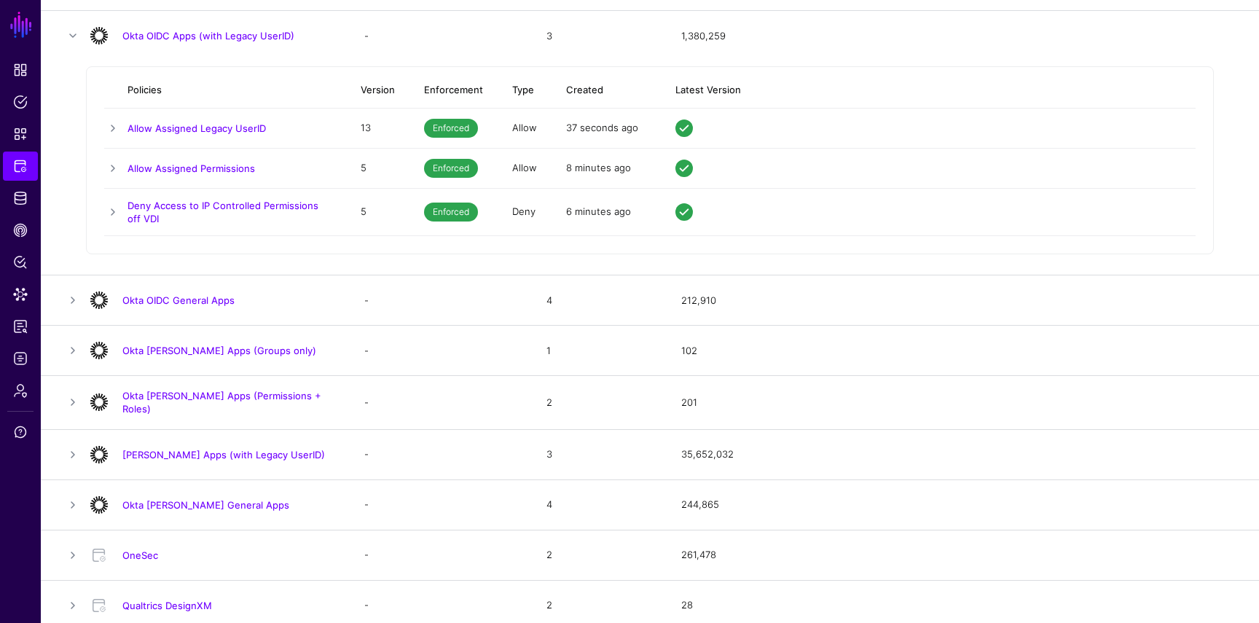
scroll to position [3203, 0]
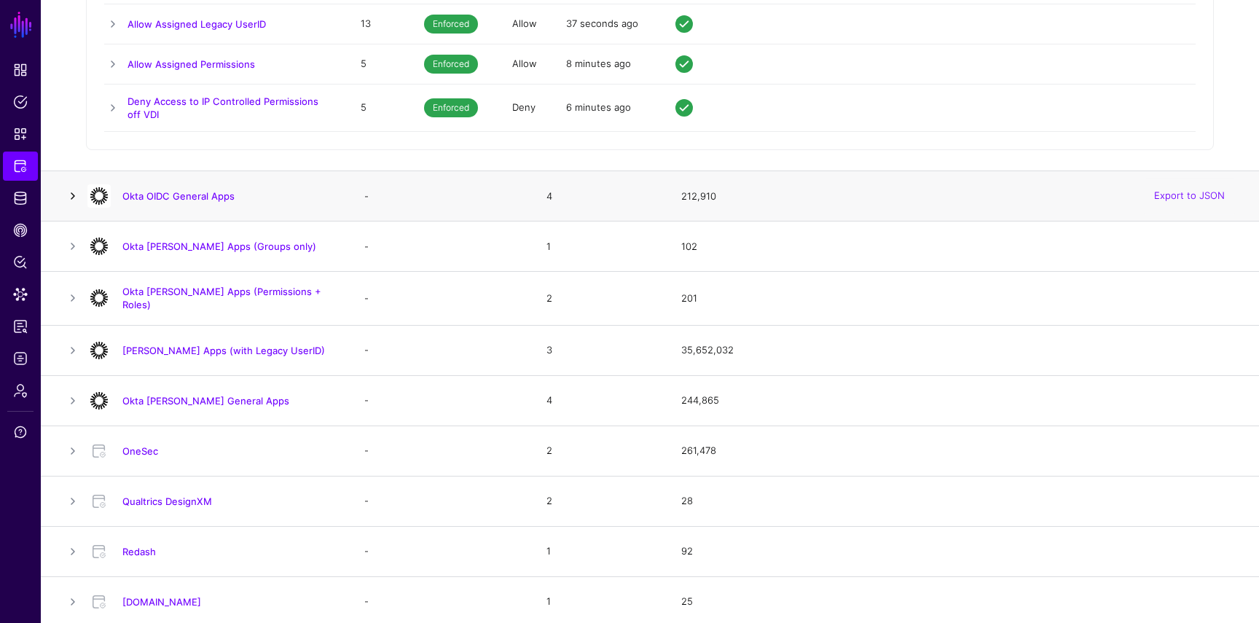
click at [76, 194] on link at bounding box center [72, 195] width 17 height 17
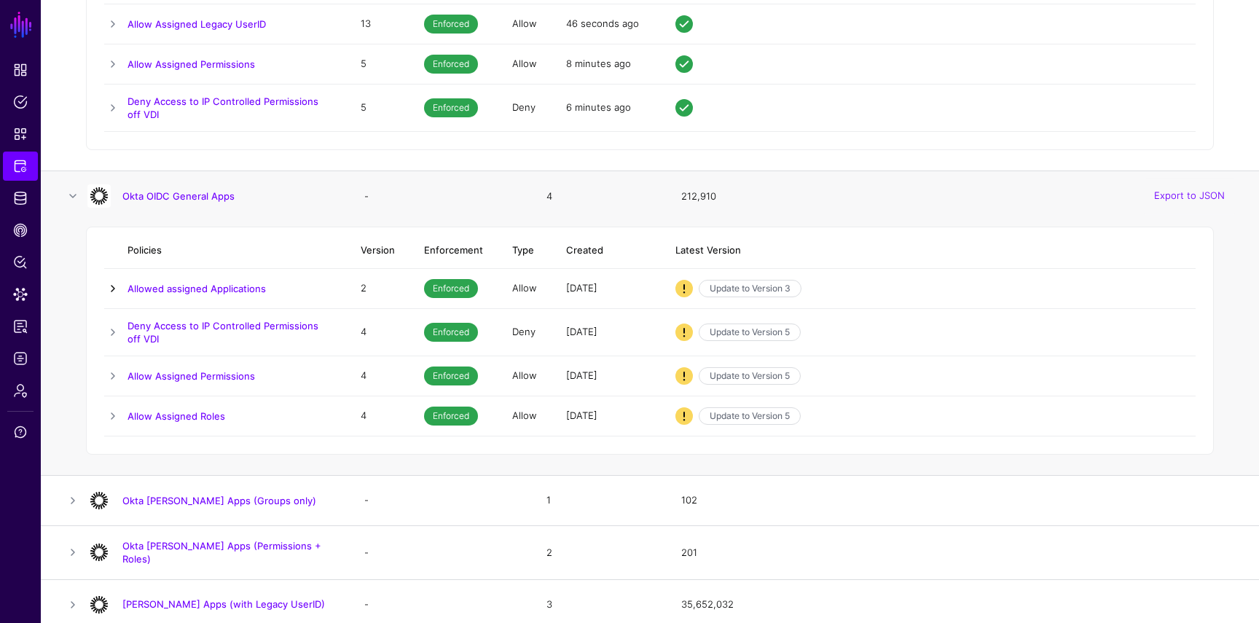
click at [119, 286] on link at bounding box center [112, 288] width 17 height 17
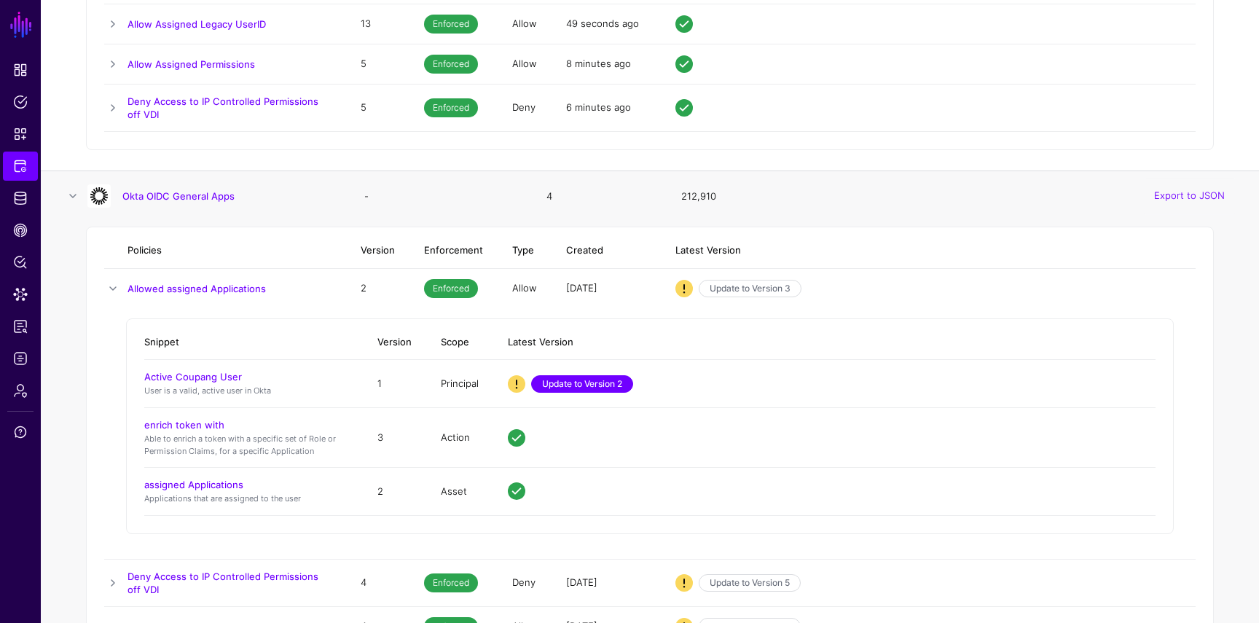
click at [589, 388] on link "Update to Version 2" at bounding box center [582, 383] width 102 height 17
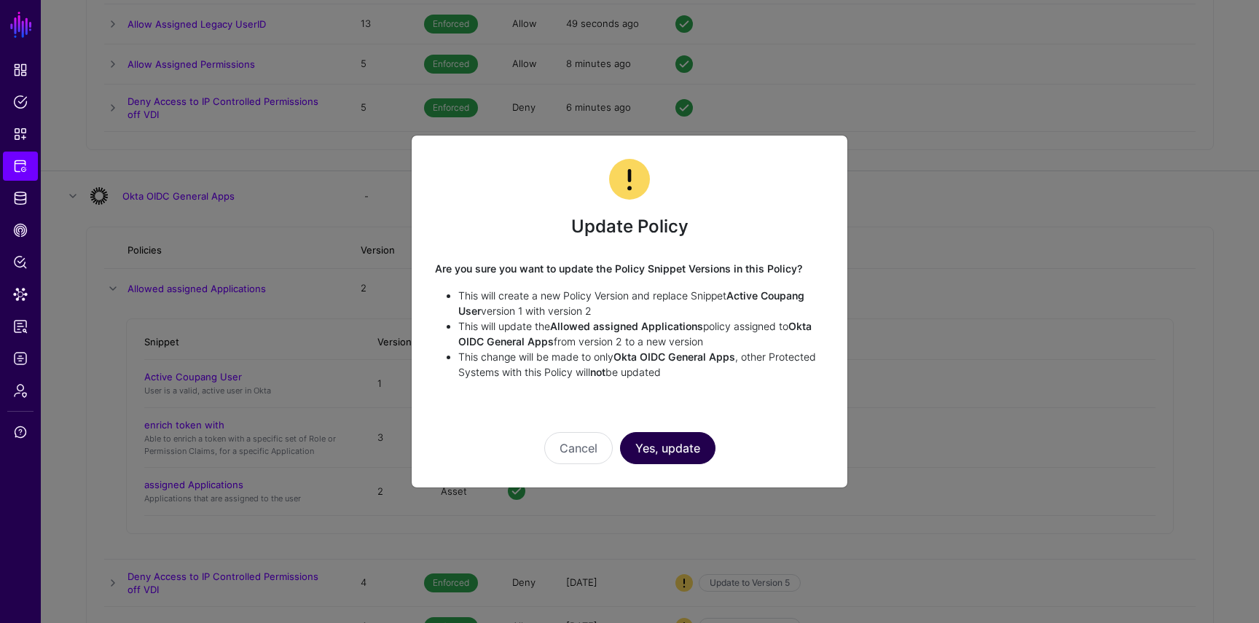
click at [662, 444] on button "Yes, update" at bounding box center [667, 448] width 95 height 32
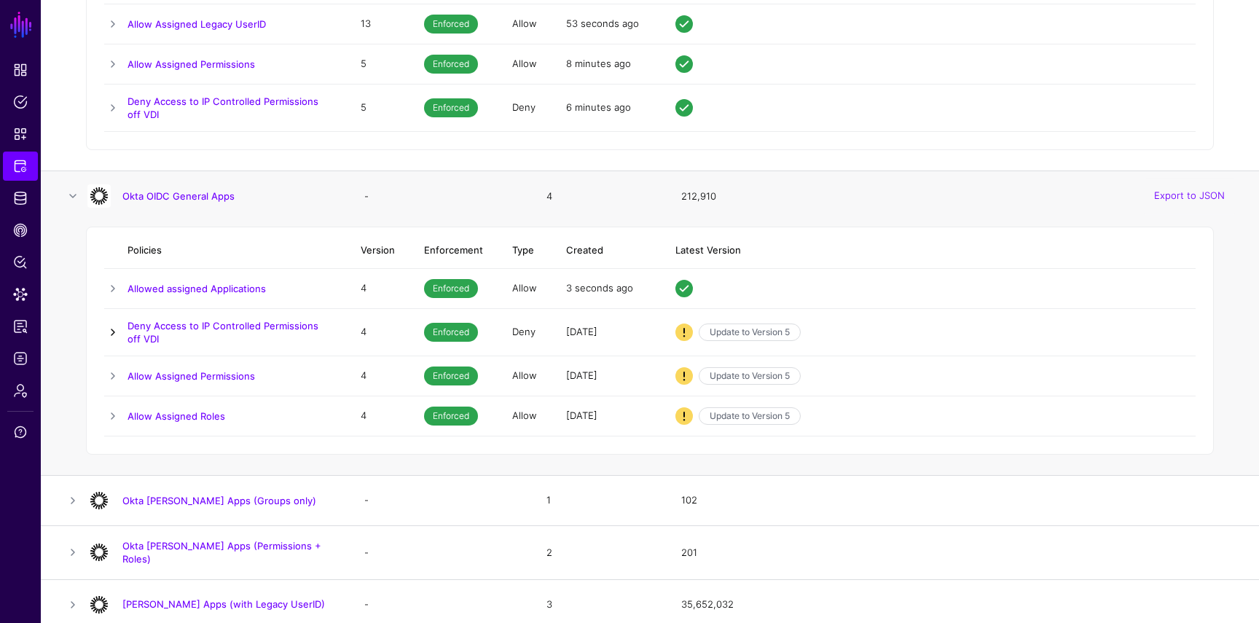
click at [110, 332] on link at bounding box center [112, 331] width 17 height 17
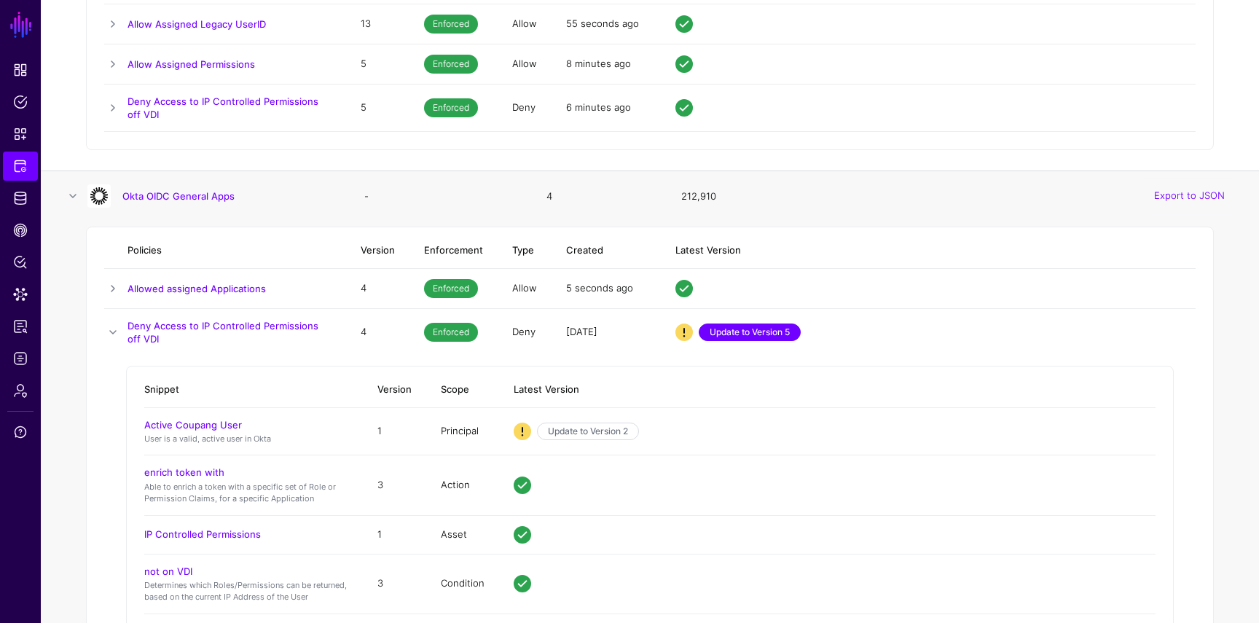
click at [763, 324] on link "Update to Version 5" at bounding box center [750, 331] width 102 height 17
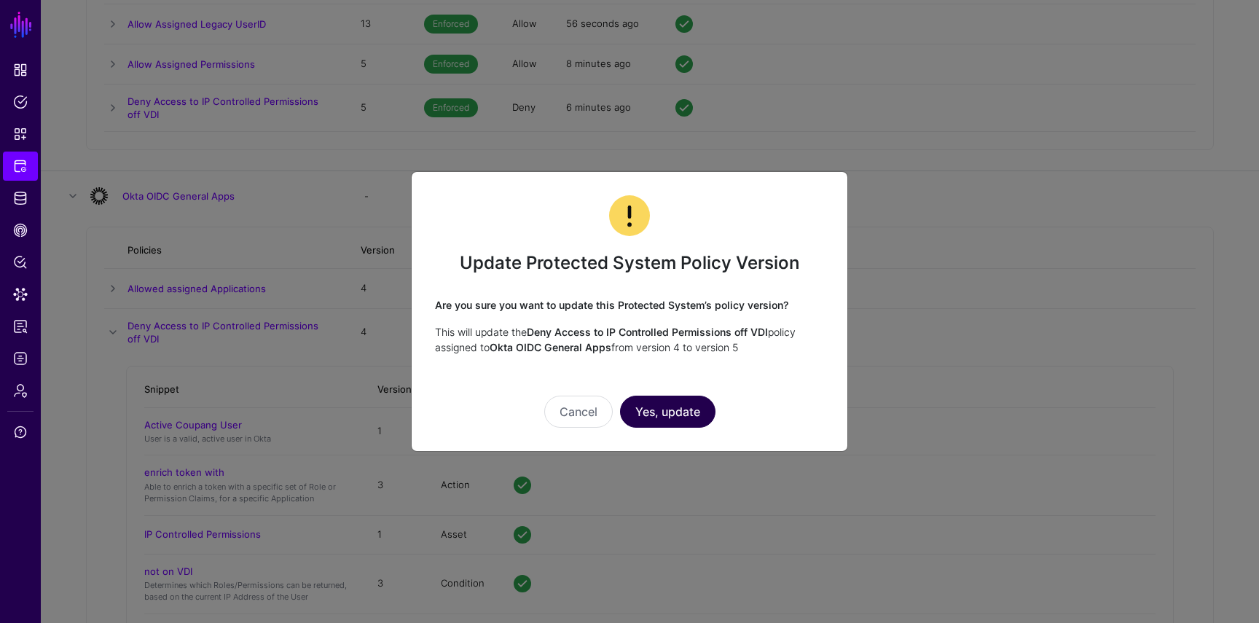
click at [686, 417] on button "Yes, update" at bounding box center [667, 412] width 95 height 32
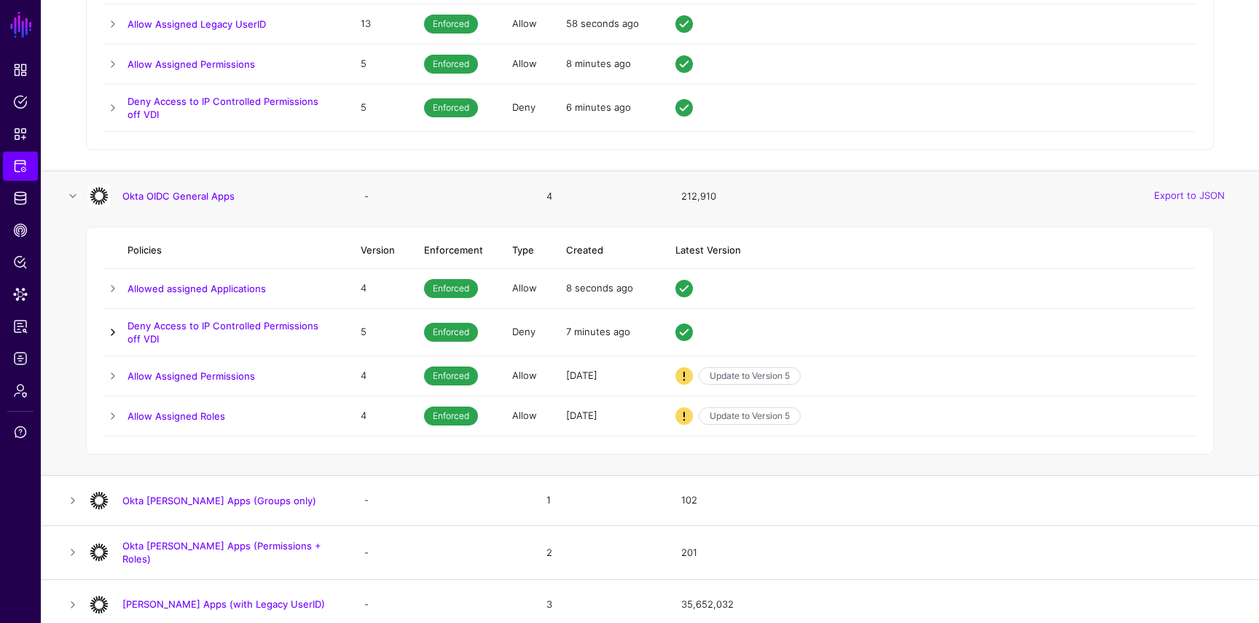
click at [120, 326] on link at bounding box center [112, 331] width 17 height 17
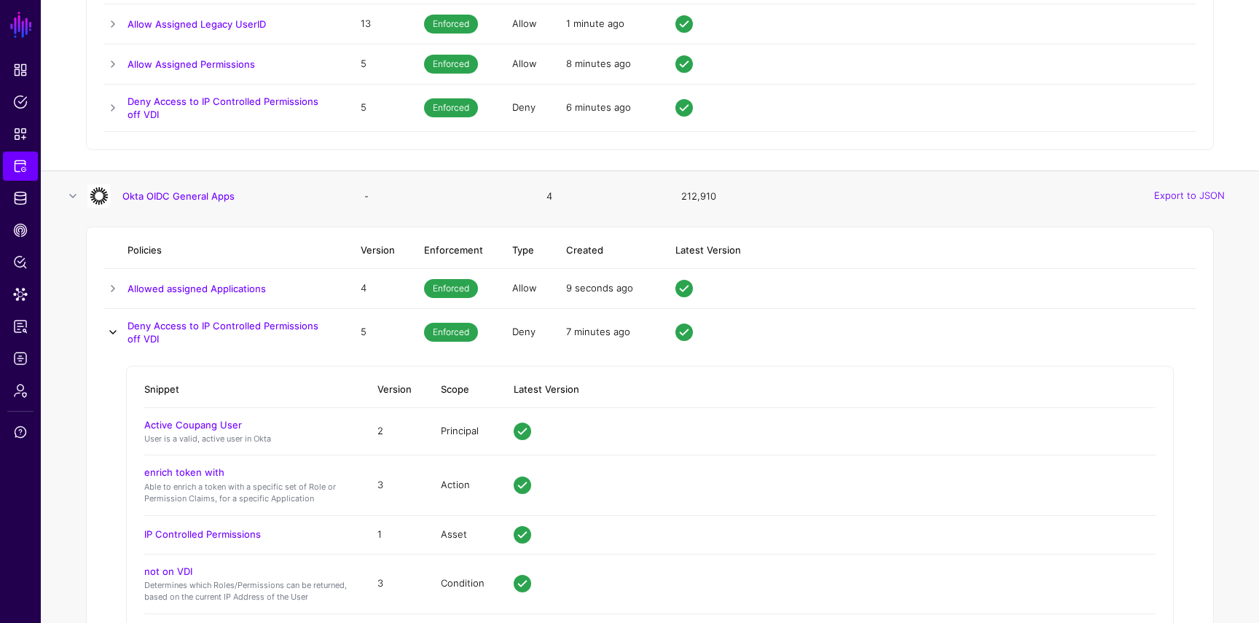
click at [120, 326] on link at bounding box center [112, 331] width 17 height 17
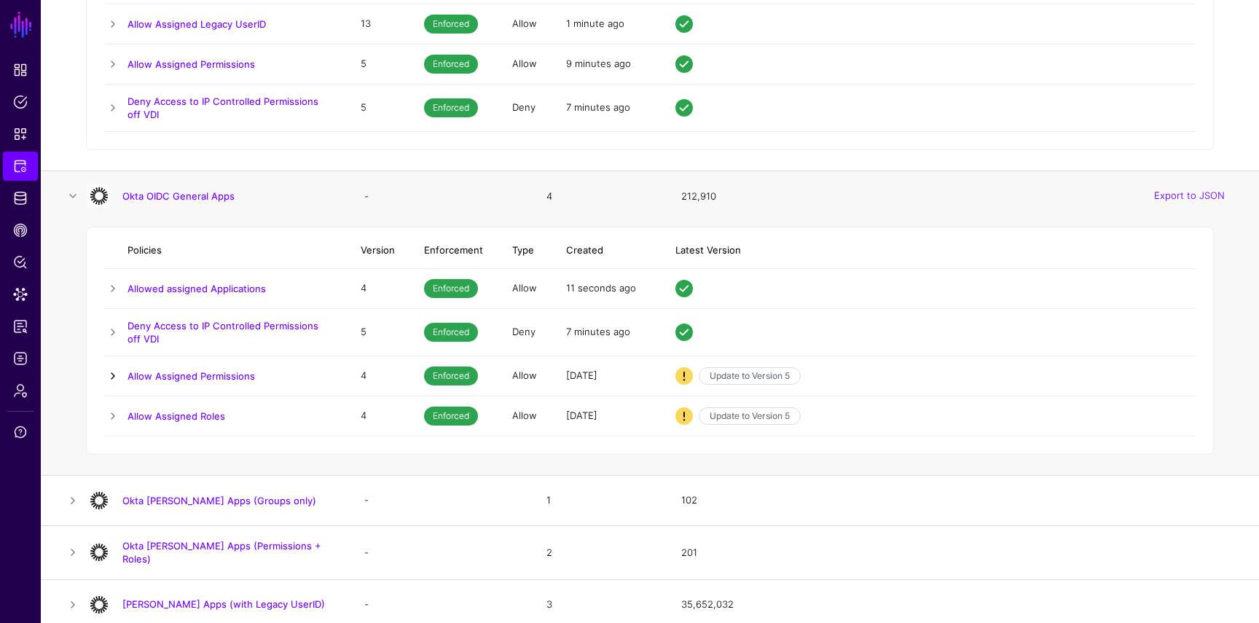
click at [111, 373] on link at bounding box center [112, 375] width 17 height 17
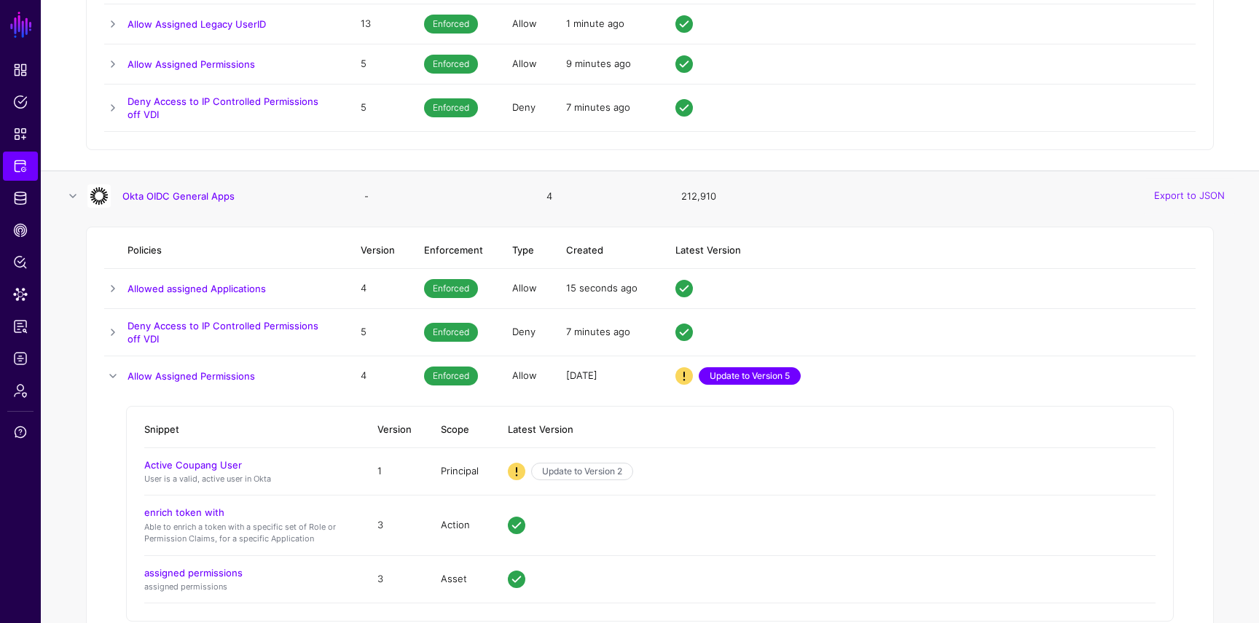
click at [775, 372] on link "Update to Version 5" at bounding box center [750, 375] width 102 height 17
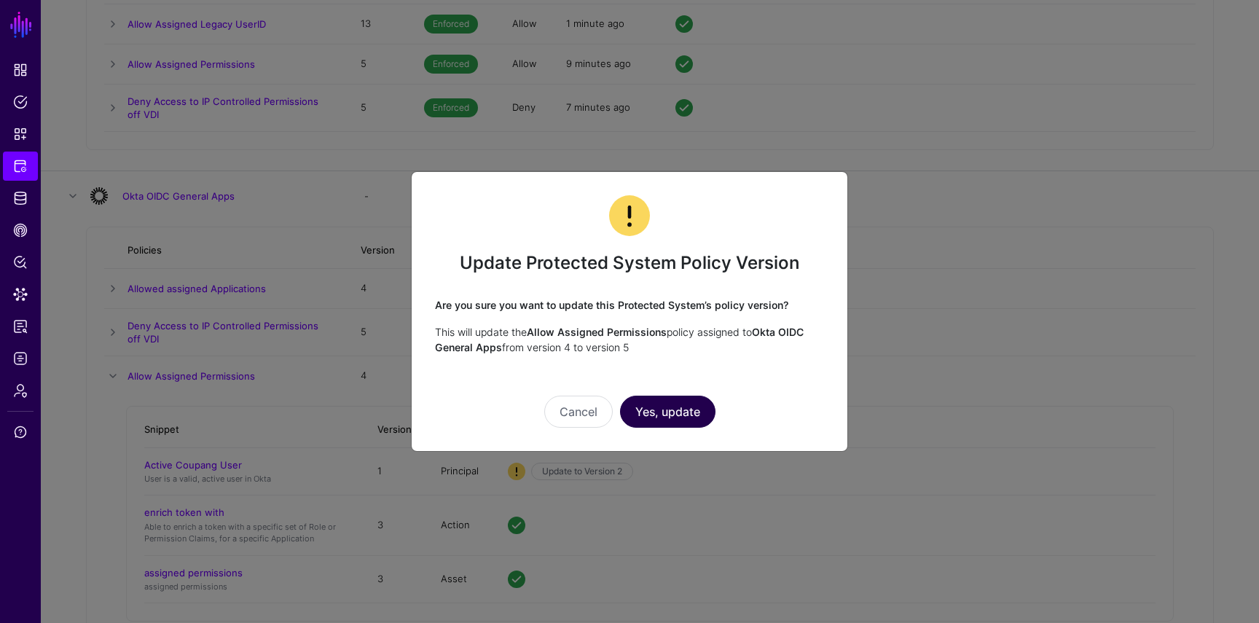
click at [664, 401] on button "Yes, update" at bounding box center [667, 412] width 95 height 32
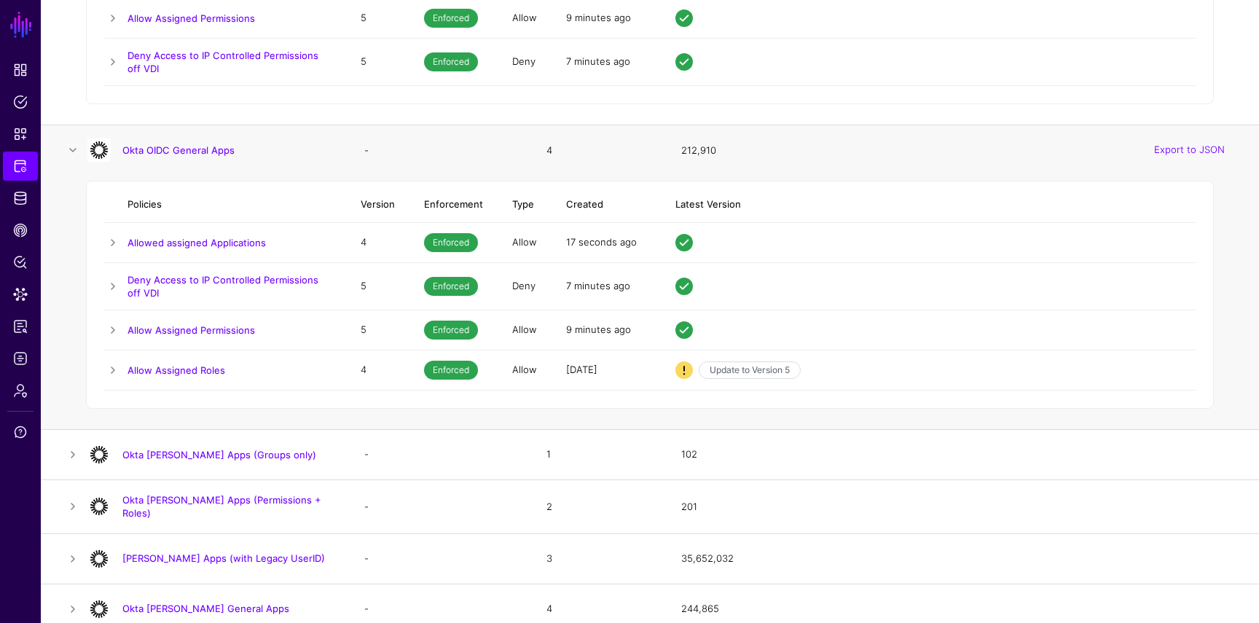
scroll to position [3288, 0]
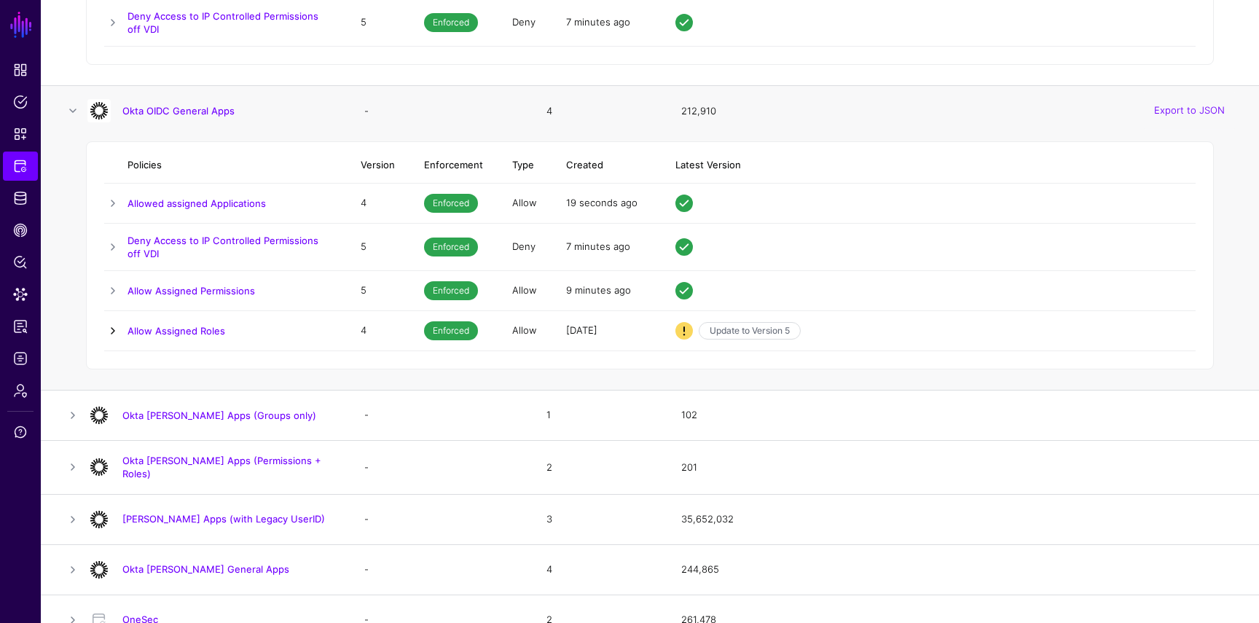
click at [113, 332] on link at bounding box center [112, 330] width 17 height 17
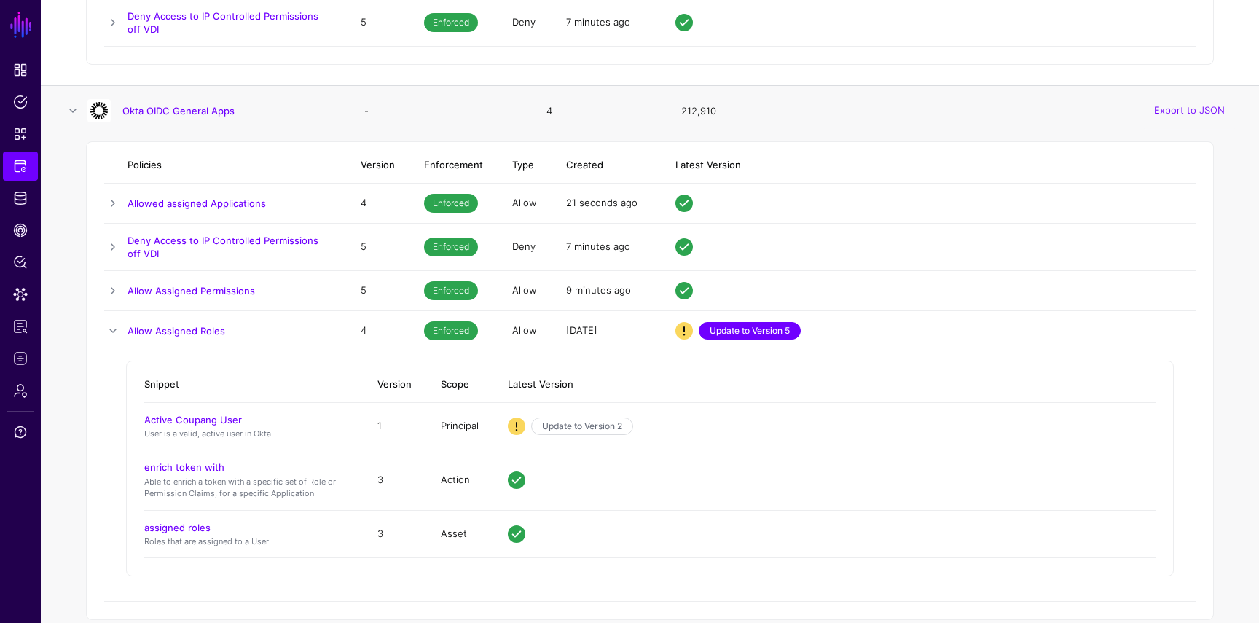
click at [717, 332] on link "Update to Version 5" at bounding box center [750, 330] width 102 height 17
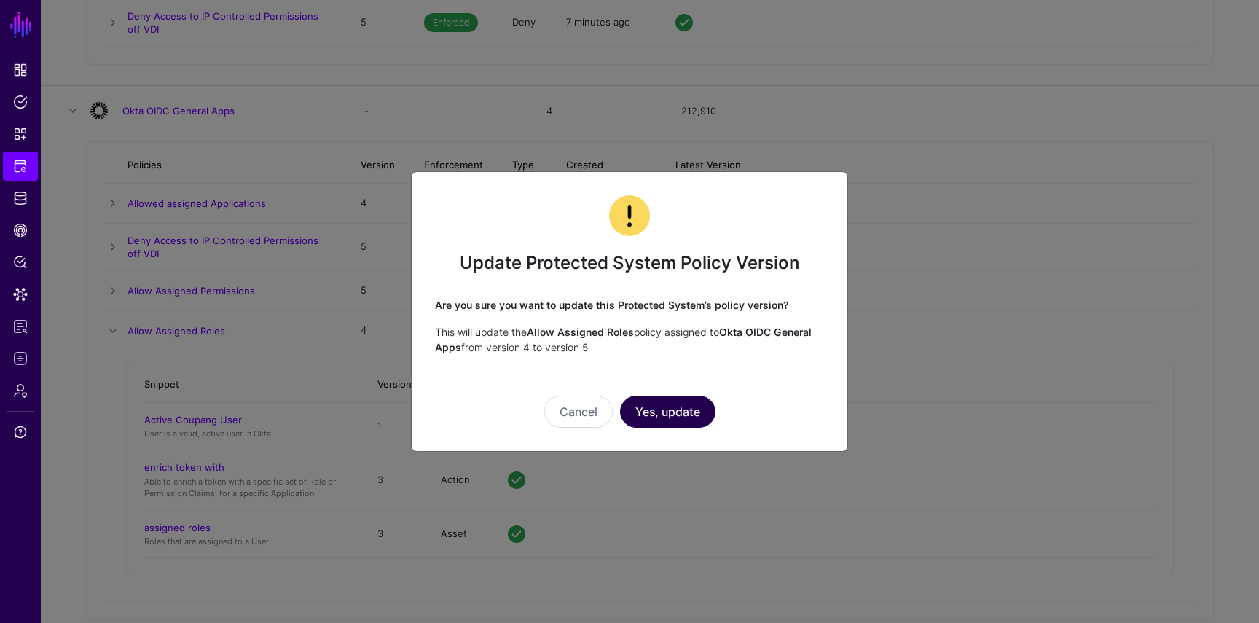
click at [657, 401] on button "Yes, update" at bounding box center [667, 412] width 95 height 32
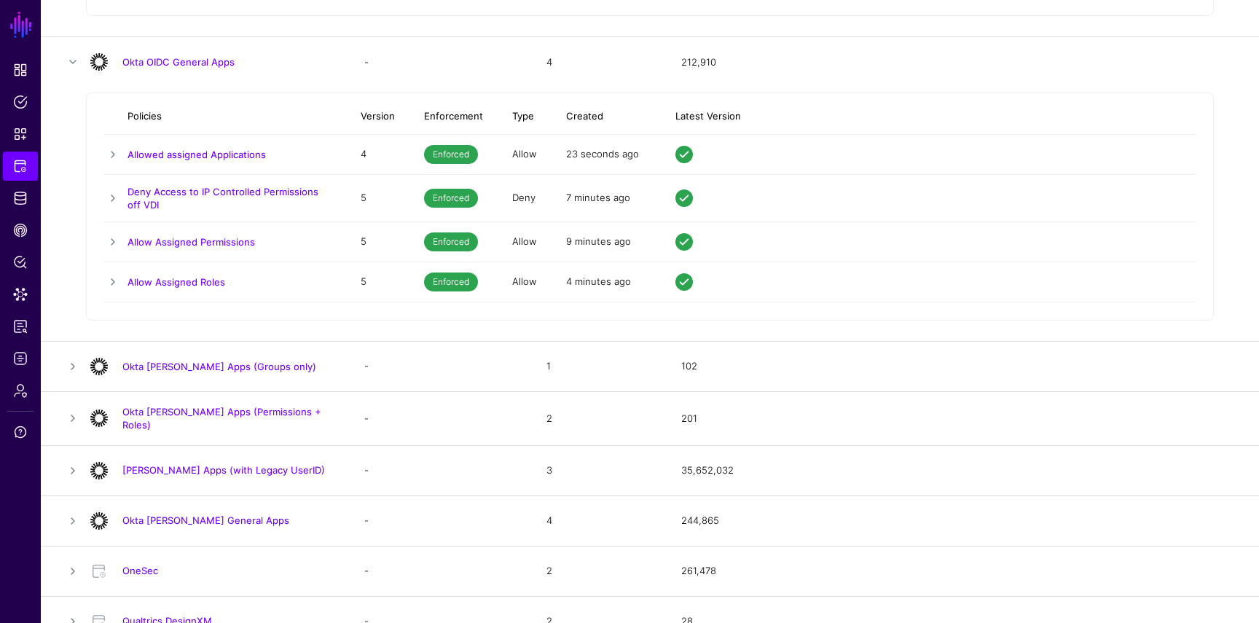
scroll to position [3385, 0]
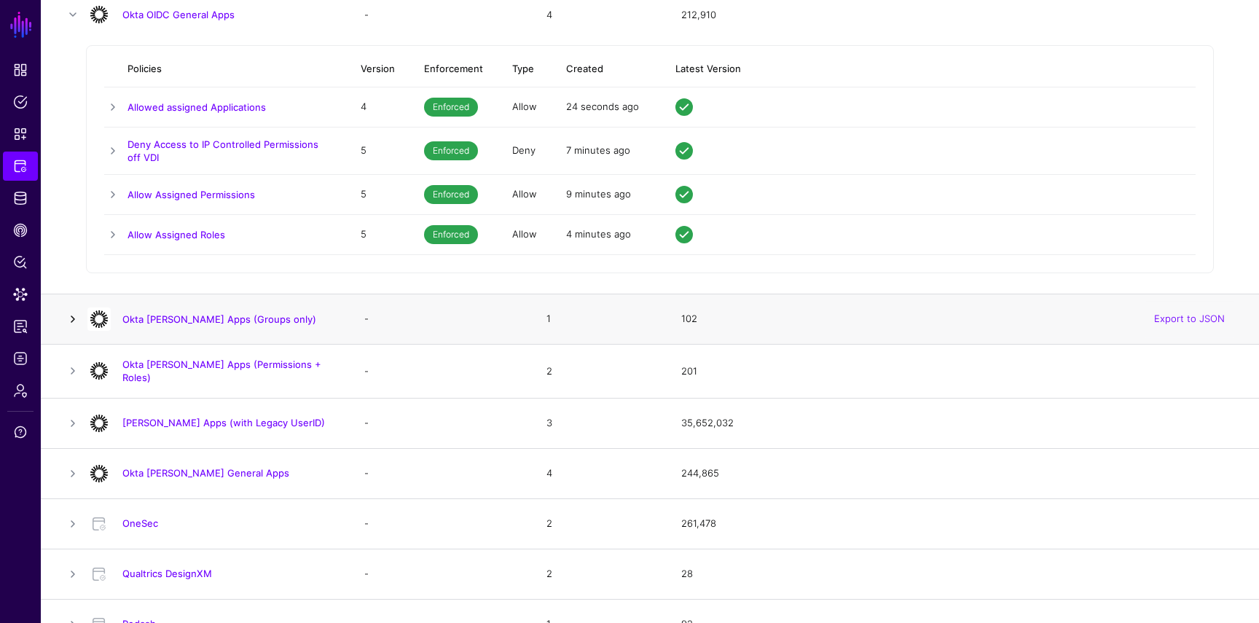
click at [68, 313] on link at bounding box center [72, 318] width 17 height 17
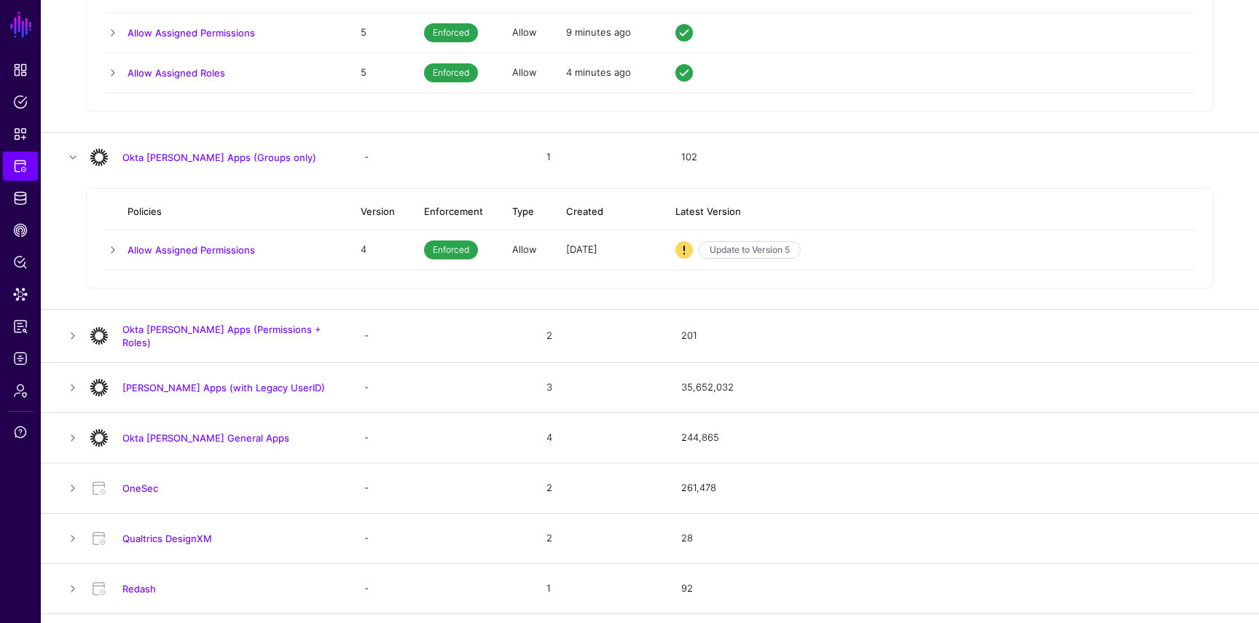
scroll to position [3559, 0]
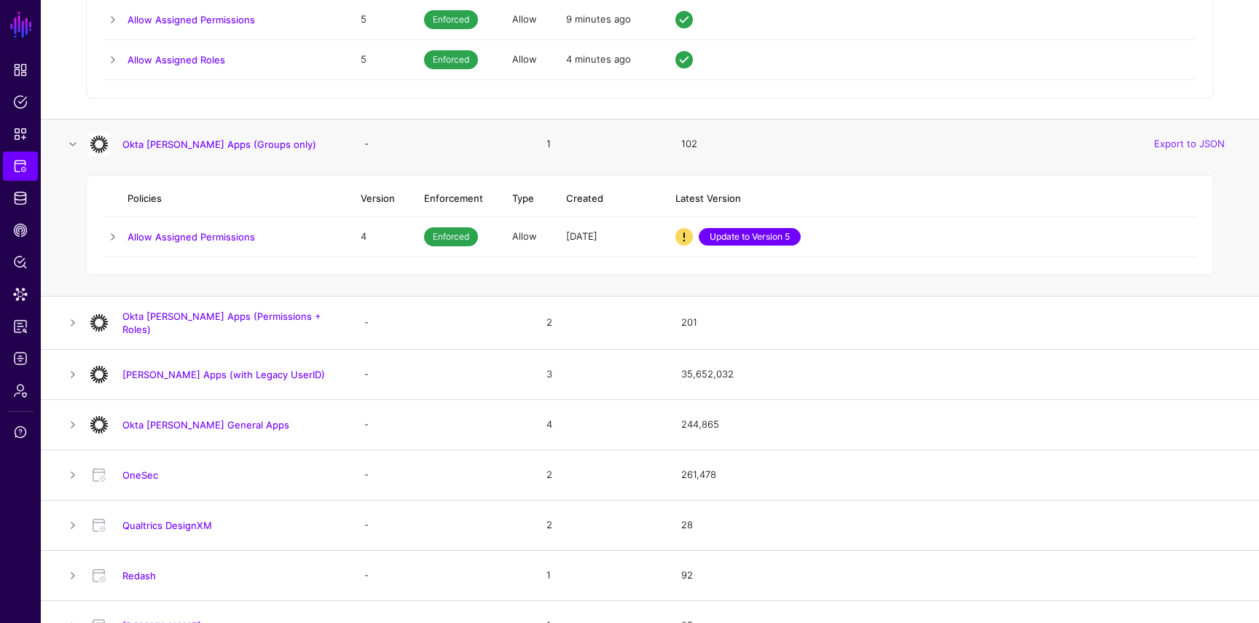
click at [782, 234] on link "Update to Version 5" at bounding box center [750, 236] width 102 height 17
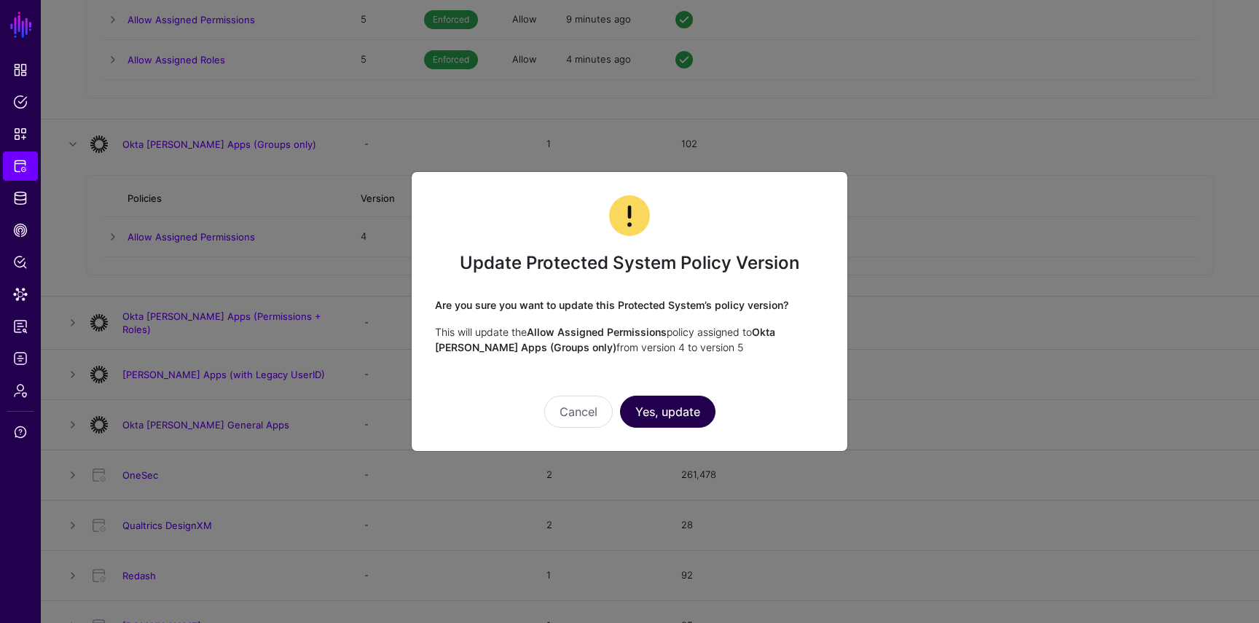
click at [680, 411] on button "Yes, update" at bounding box center [667, 412] width 95 height 32
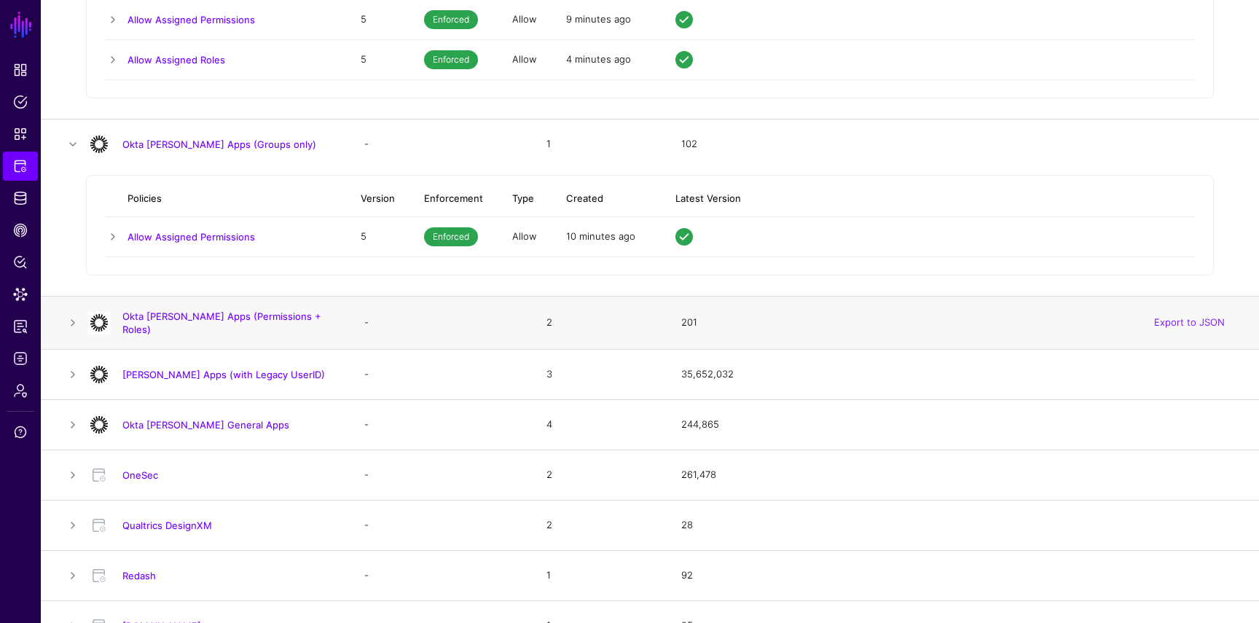
click at [62, 318] on td at bounding box center [64, 322] width 47 height 53
click at [64, 318] on link at bounding box center [72, 322] width 17 height 17
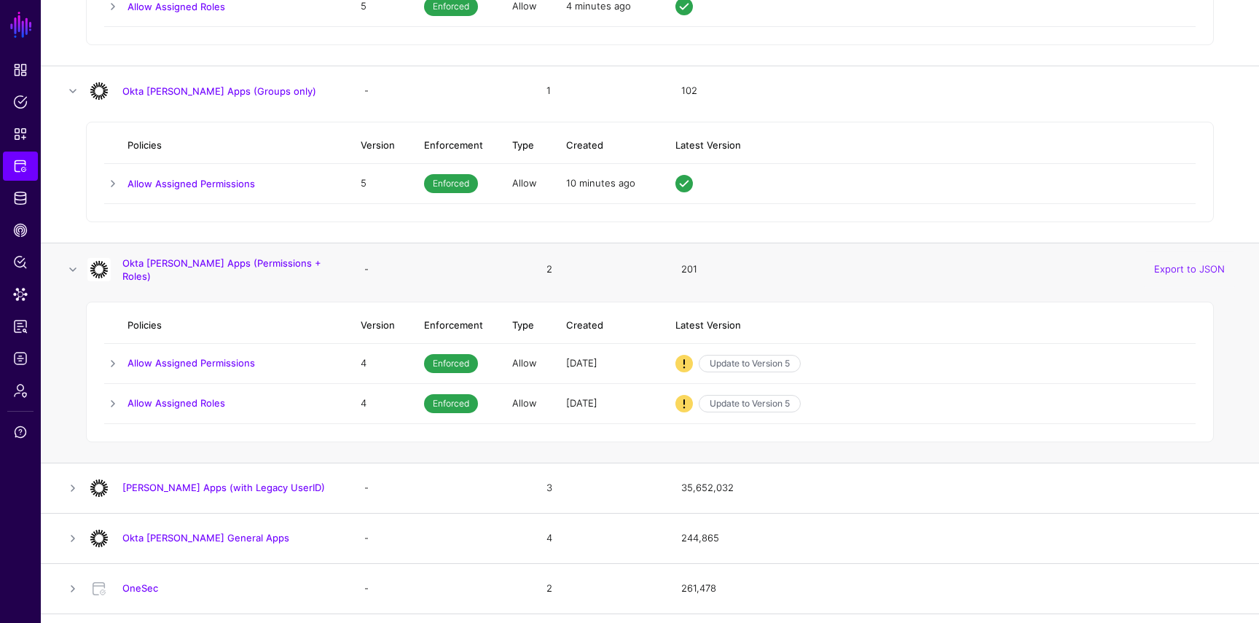
scroll to position [3639, 0]
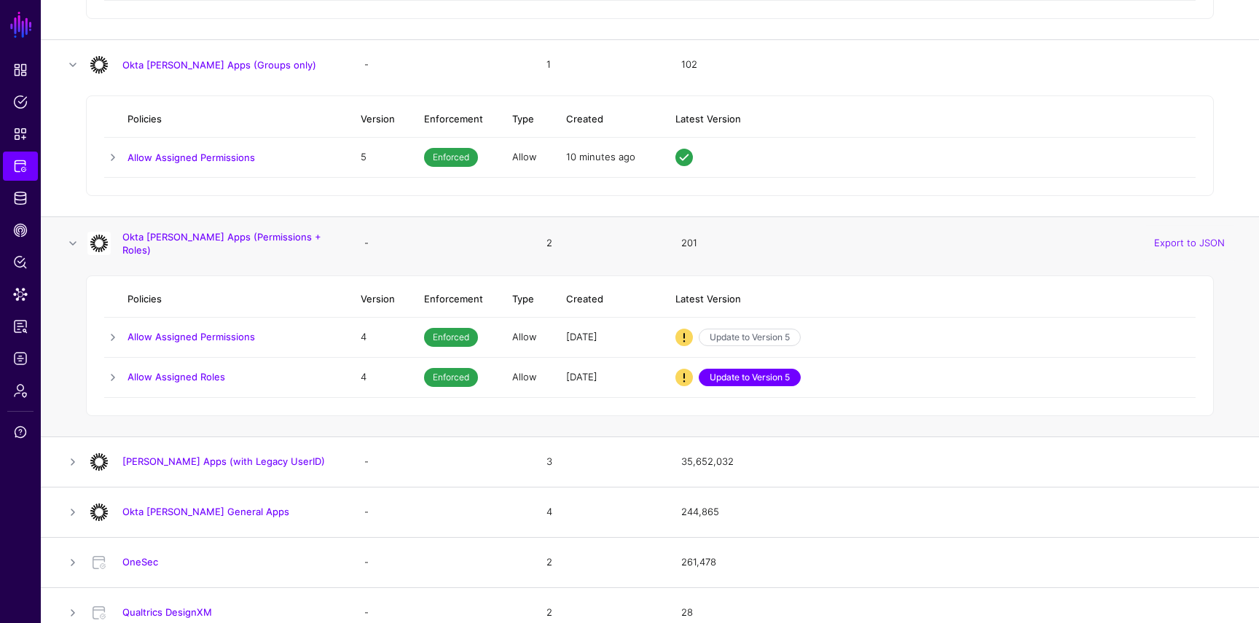
click at [768, 369] on link "Update to Version 5" at bounding box center [750, 377] width 102 height 17
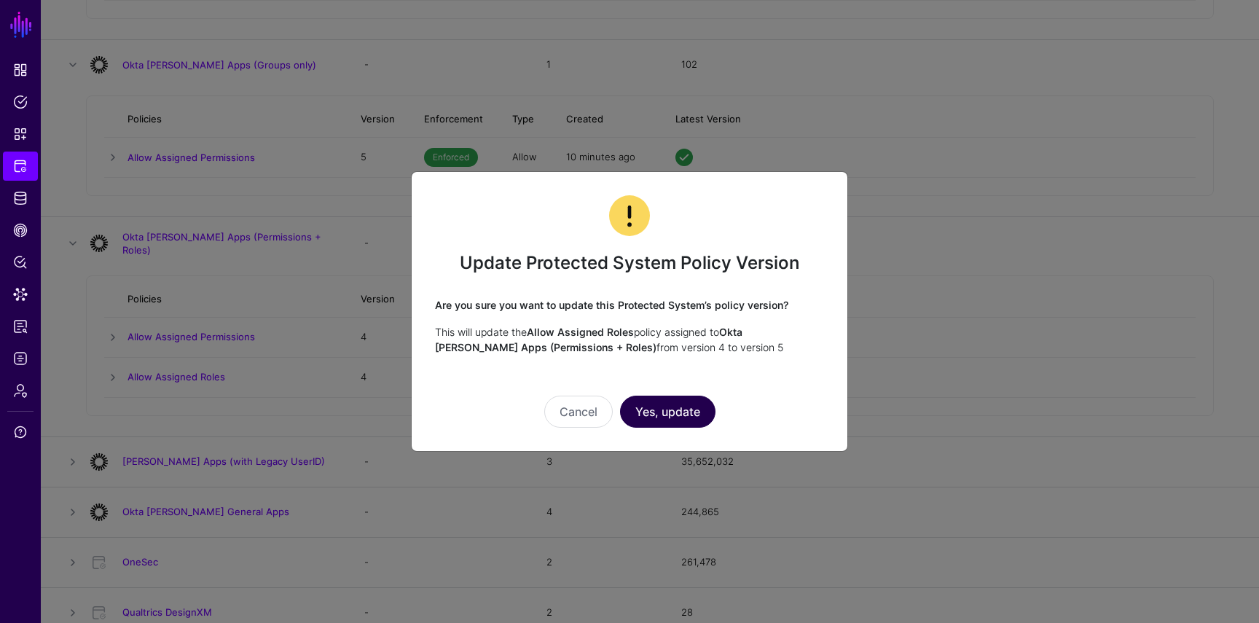
click at [682, 422] on button "Yes, update" at bounding box center [667, 412] width 95 height 32
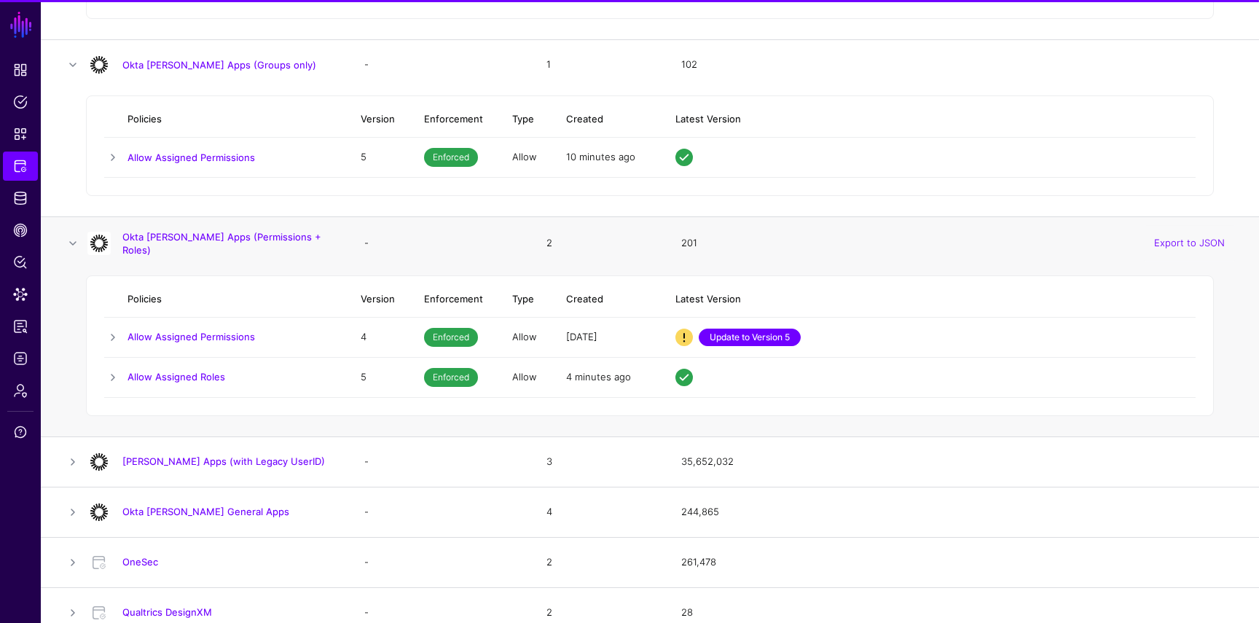
click at [747, 339] on link "Update to Version 5" at bounding box center [750, 337] width 102 height 17
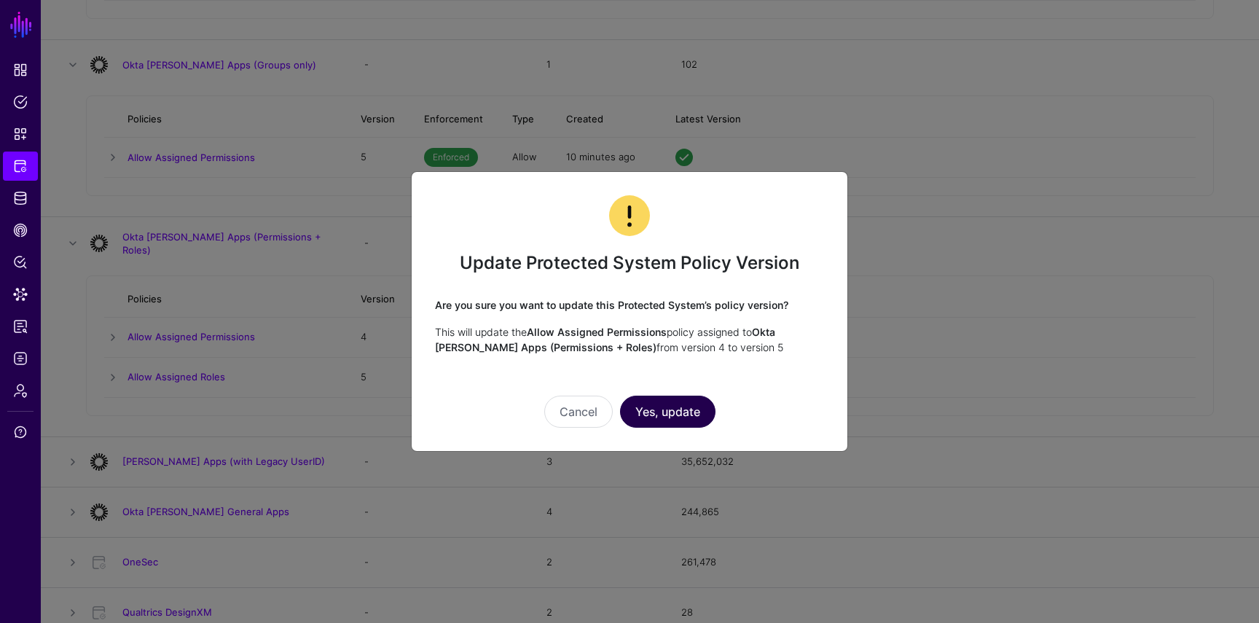
click at [695, 399] on button "Yes, update" at bounding box center [667, 412] width 95 height 32
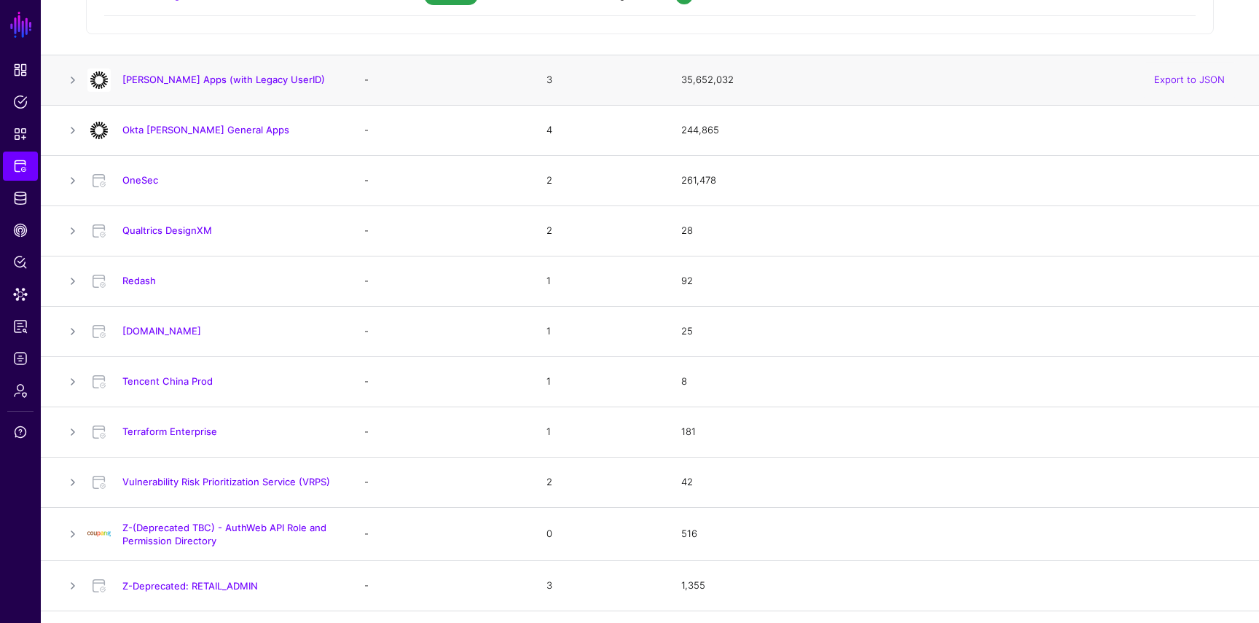
scroll to position [4006, 0]
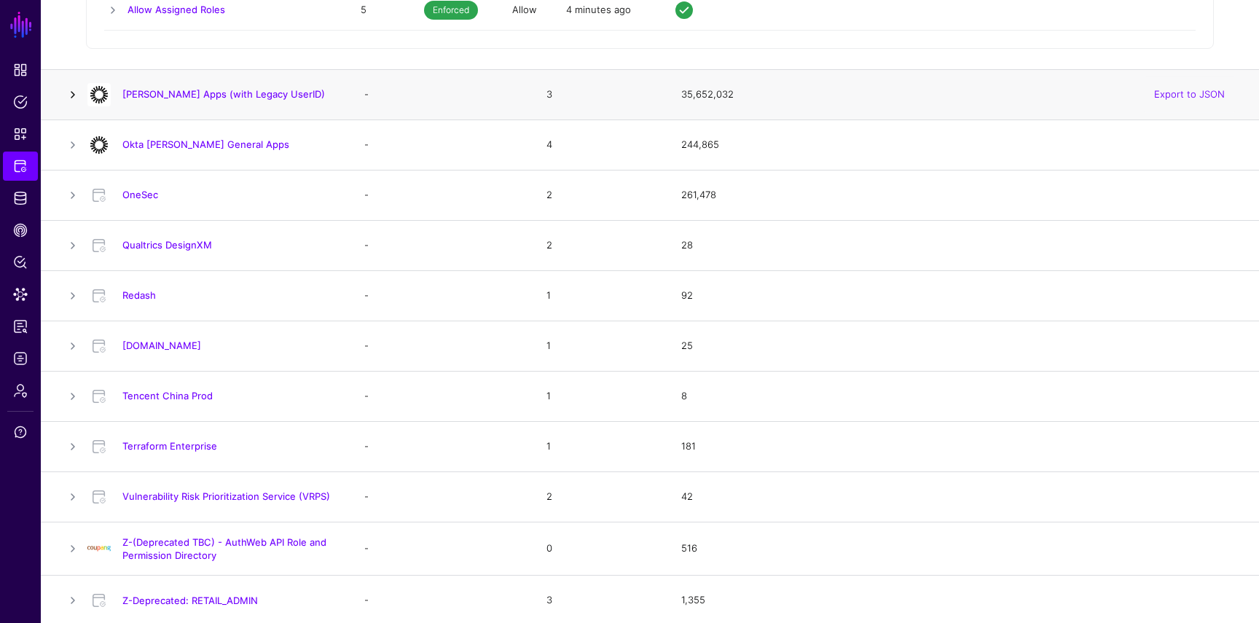
click at [71, 97] on link at bounding box center [72, 94] width 17 height 17
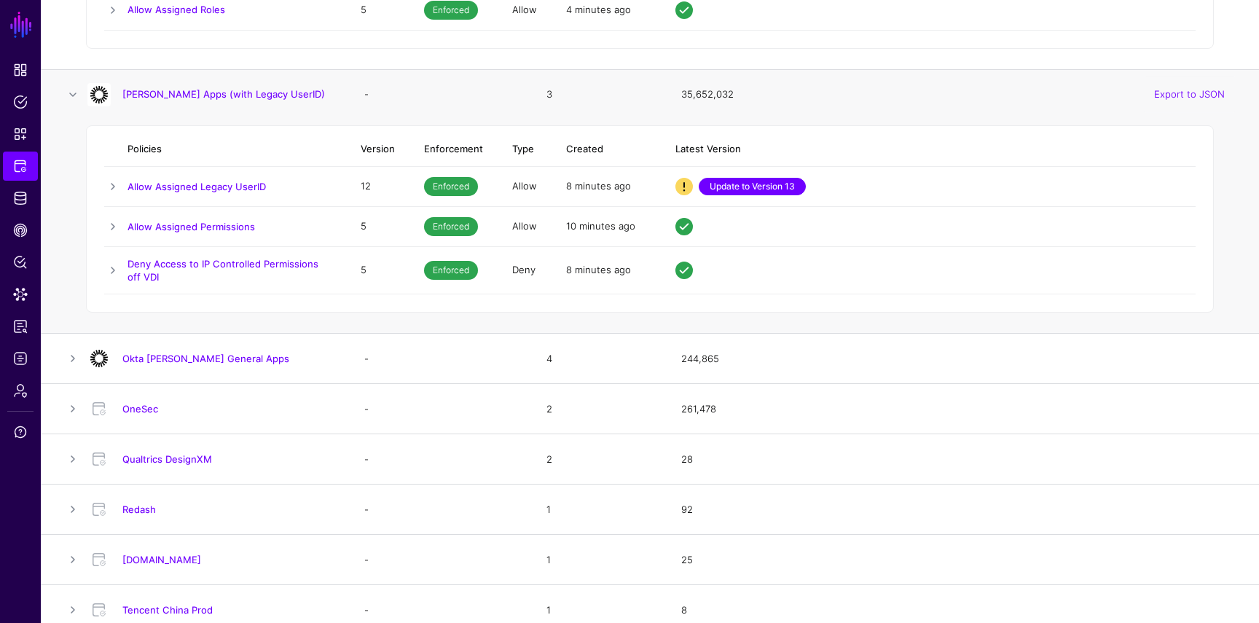
click at [745, 186] on link "Update to Version 13" at bounding box center [752, 186] width 107 height 17
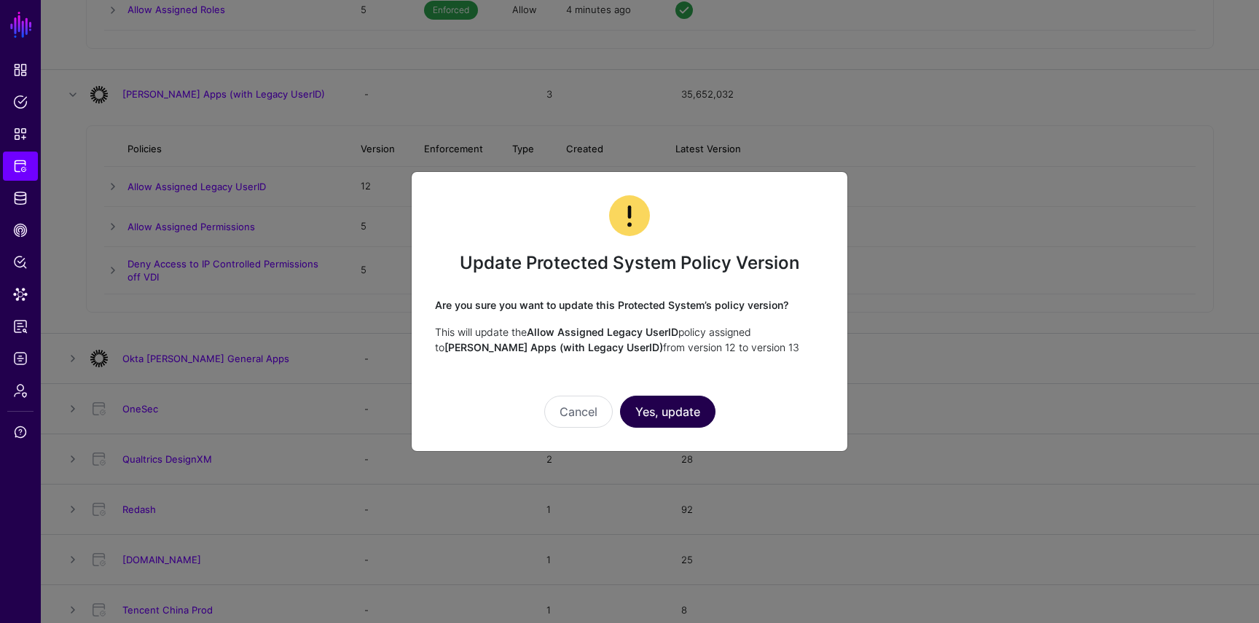
click at [667, 402] on button "Yes, update" at bounding box center [667, 412] width 95 height 32
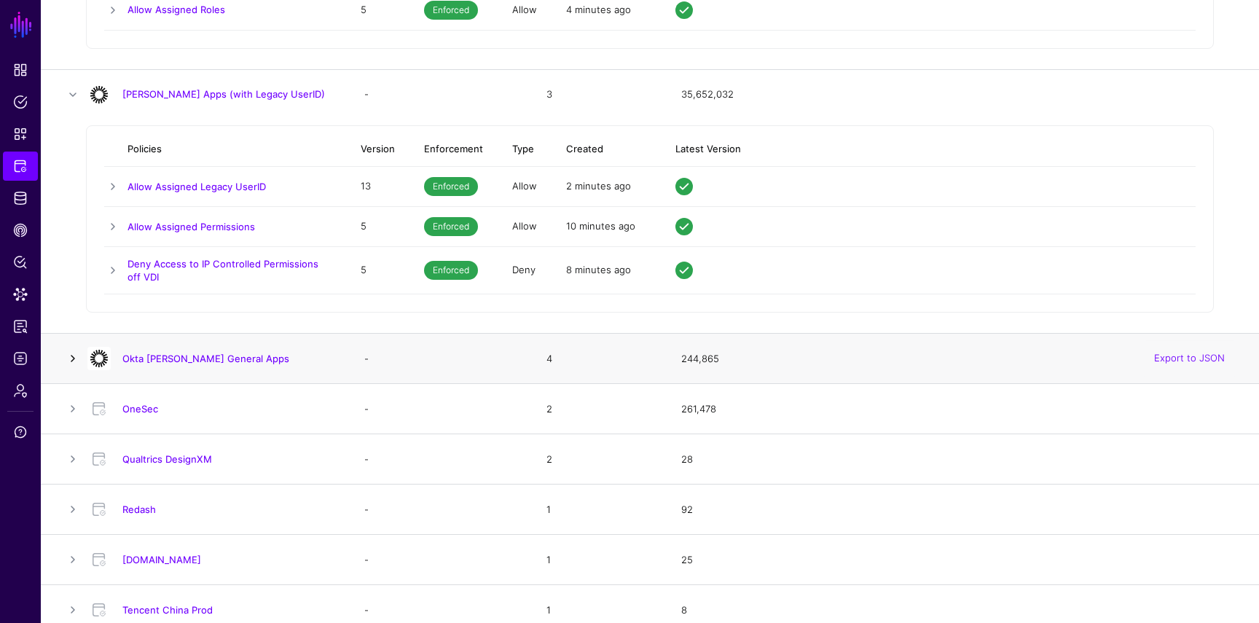
click at [76, 360] on link at bounding box center [72, 358] width 17 height 17
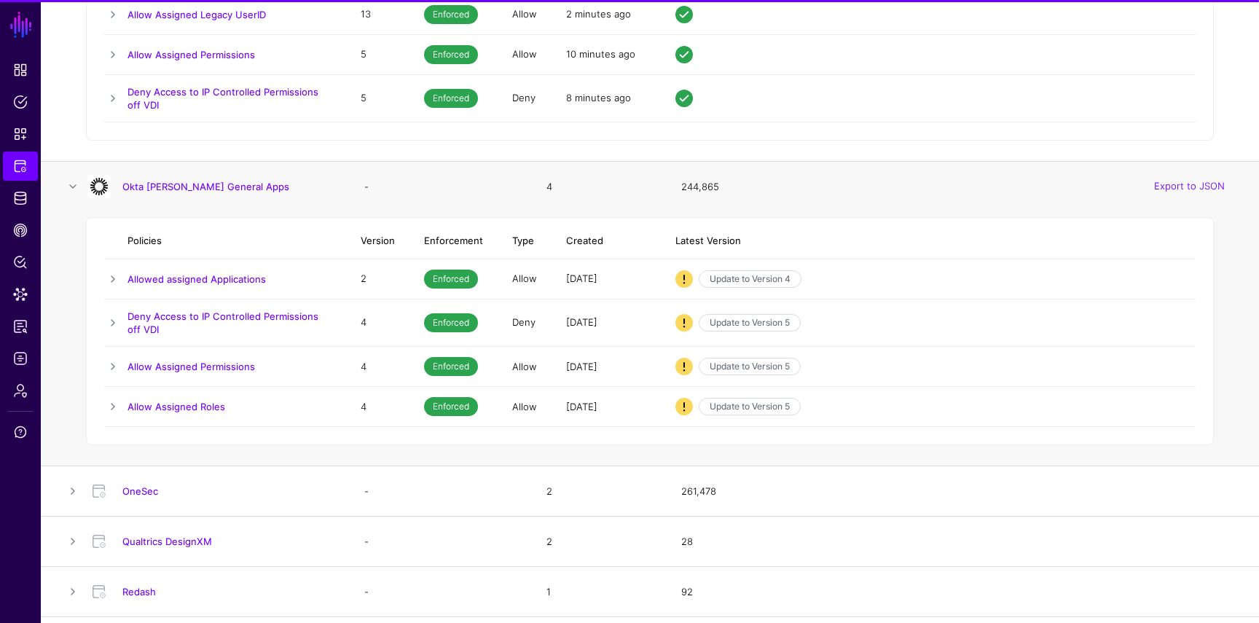
scroll to position [4189, 0]
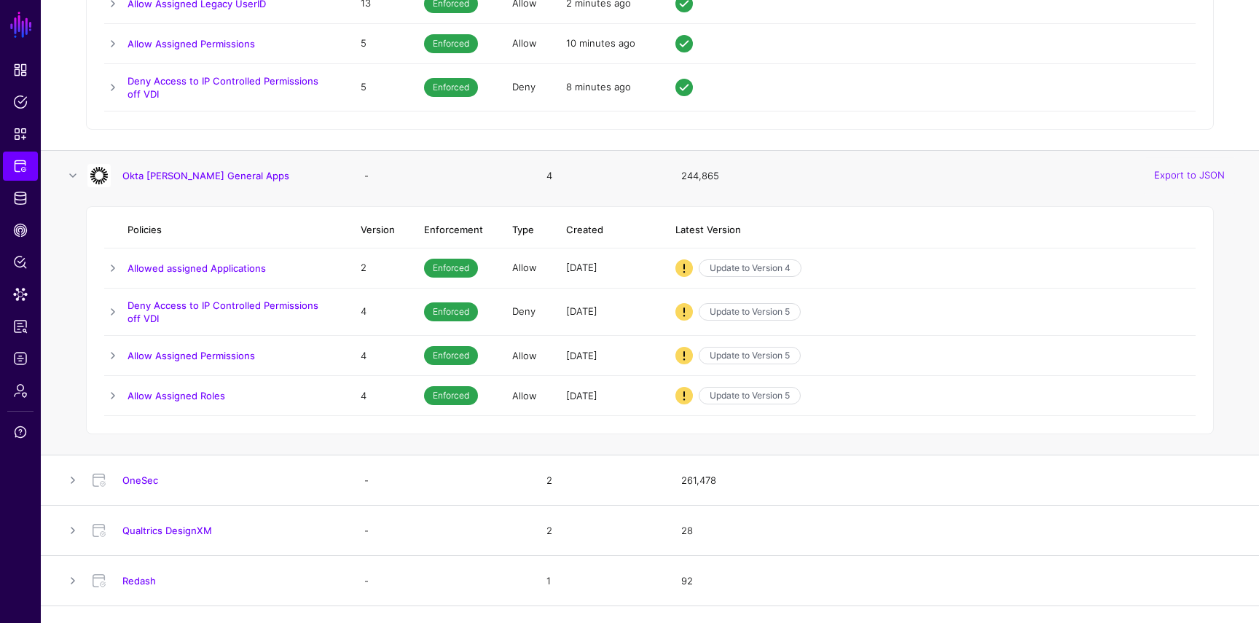
click at [737, 383] on td "Update to Version 5" at bounding box center [928, 396] width 535 height 40
click at [737, 388] on link "Update to Version 5" at bounding box center [750, 395] width 102 height 17
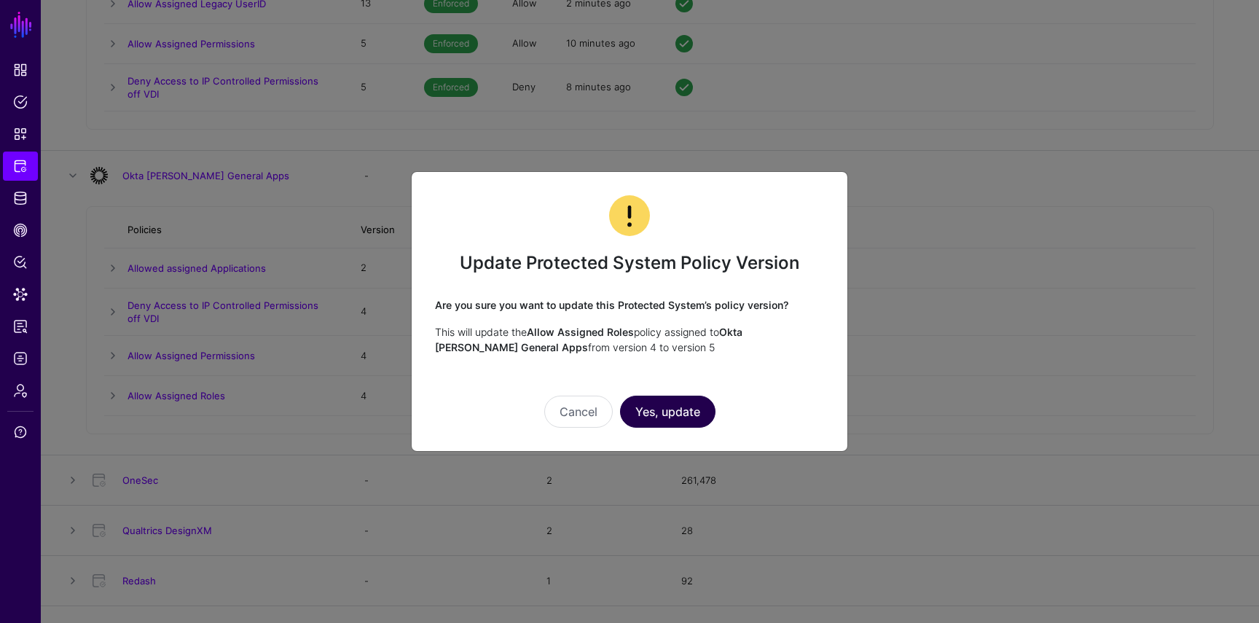
click at [680, 404] on button "Yes, update" at bounding box center [667, 412] width 95 height 32
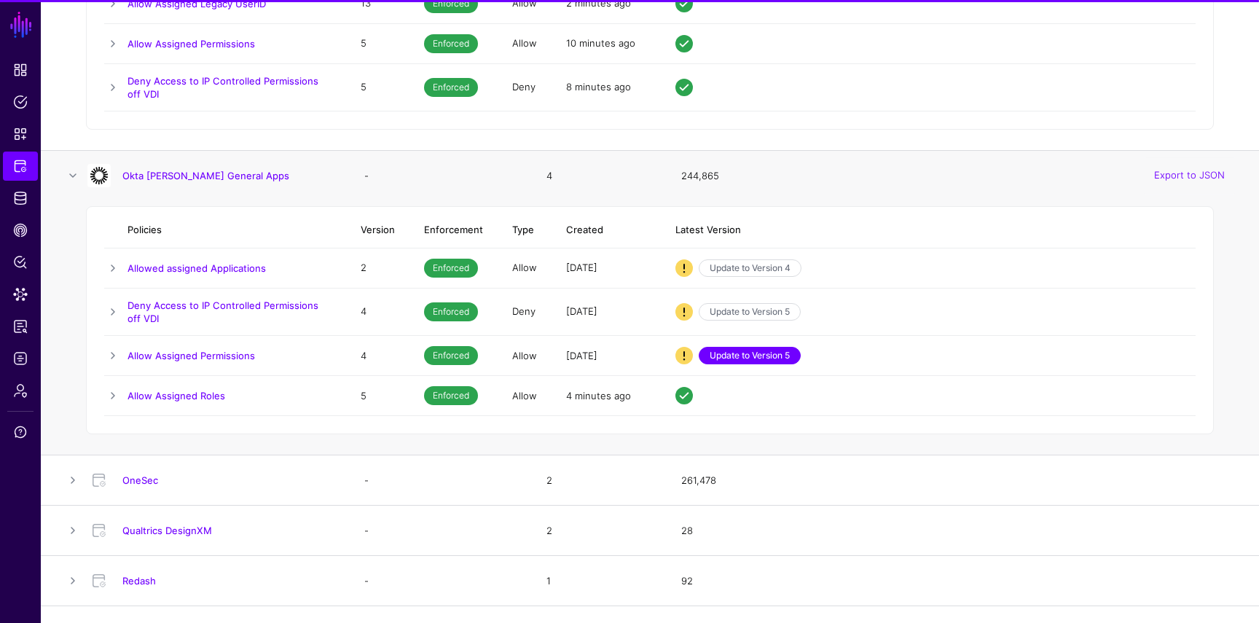
click at [734, 357] on link "Update to Version 5" at bounding box center [750, 355] width 102 height 17
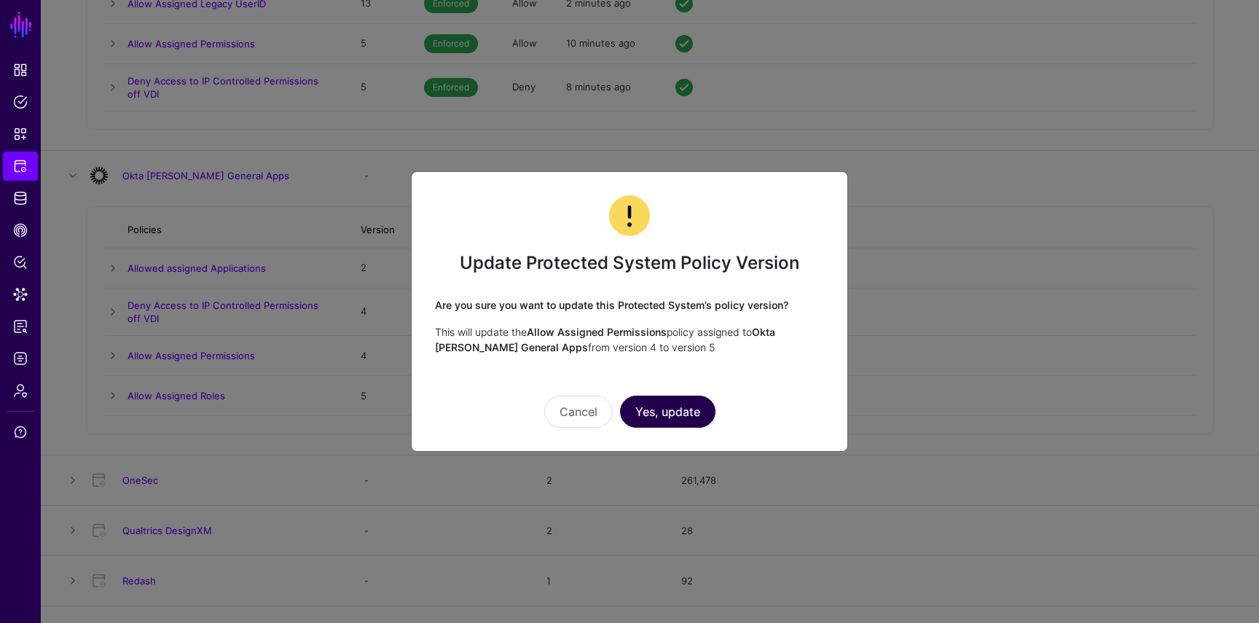
click at [683, 409] on button "Yes, update" at bounding box center [667, 412] width 95 height 32
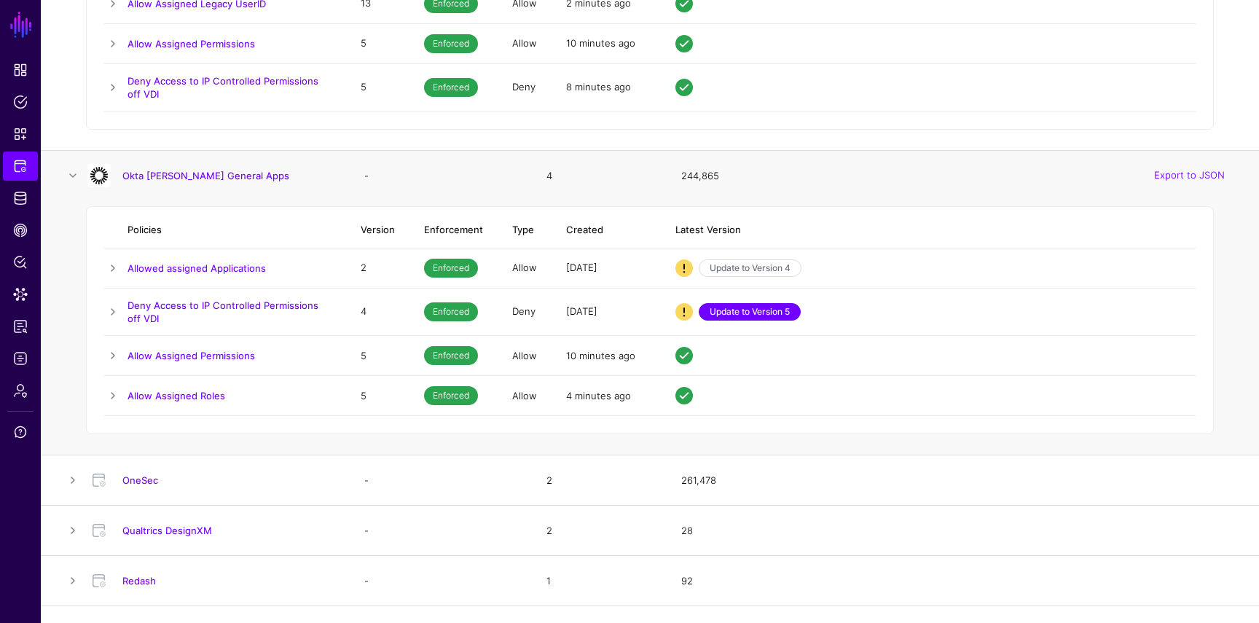
click at [746, 309] on link "Update to Version 5" at bounding box center [750, 311] width 102 height 17
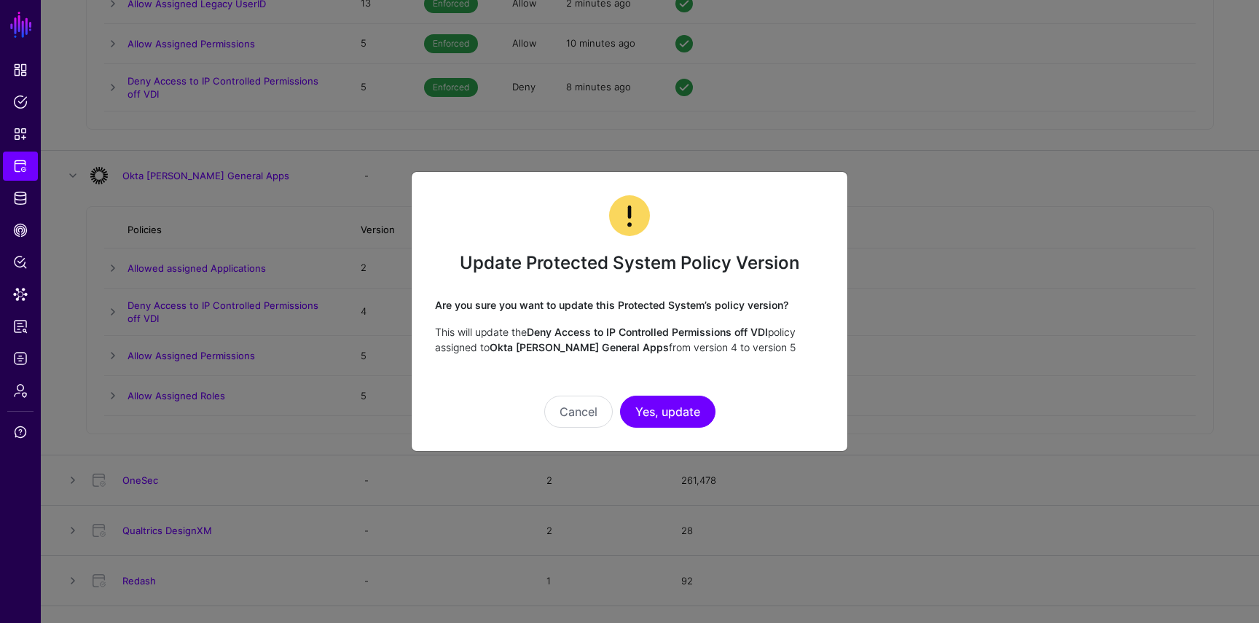
click at [681, 388] on div "Cancel Yes, update" at bounding box center [629, 391] width 389 height 73
click at [681, 393] on div "Cancel Yes, update" at bounding box center [629, 391] width 389 height 73
click at [681, 397] on button "Yes, update" at bounding box center [667, 412] width 95 height 32
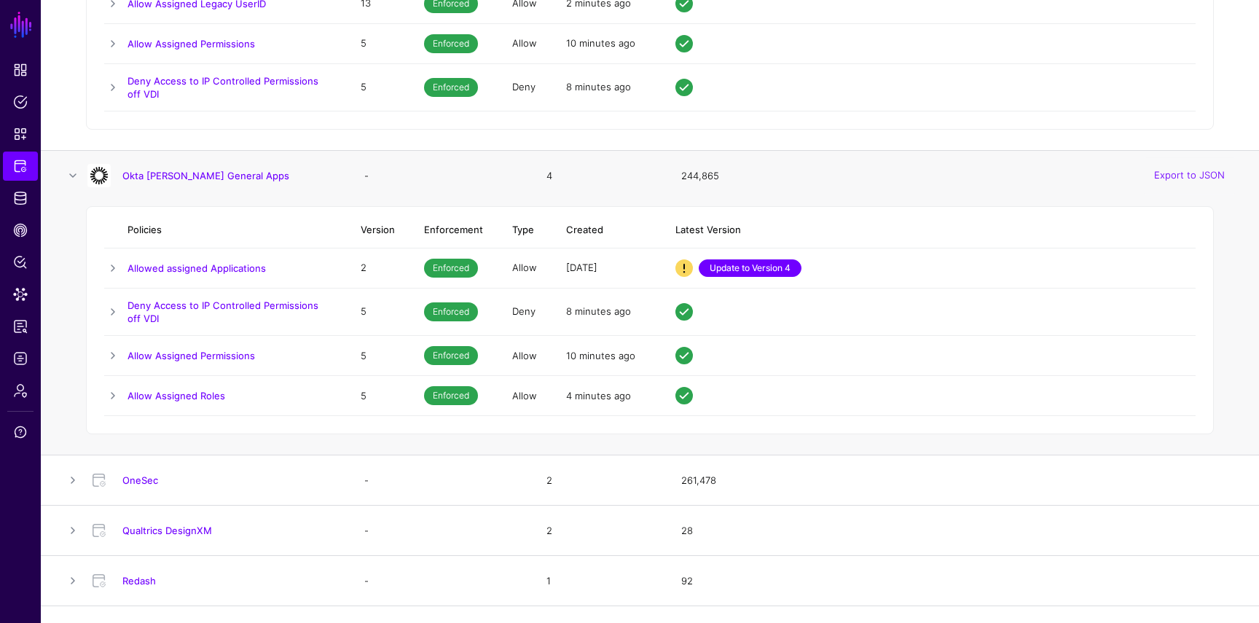
click at [755, 269] on link "Update to Version 4" at bounding box center [750, 267] width 103 height 17
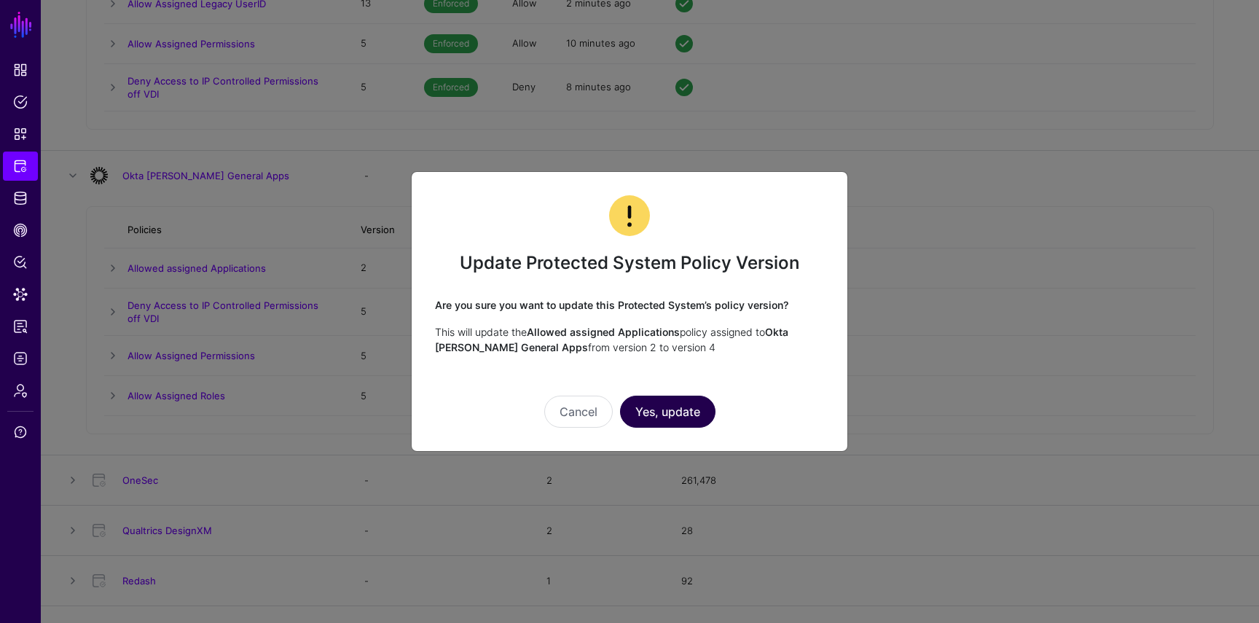
click at [648, 409] on button "Yes, update" at bounding box center [667, 412] width 95 height 32
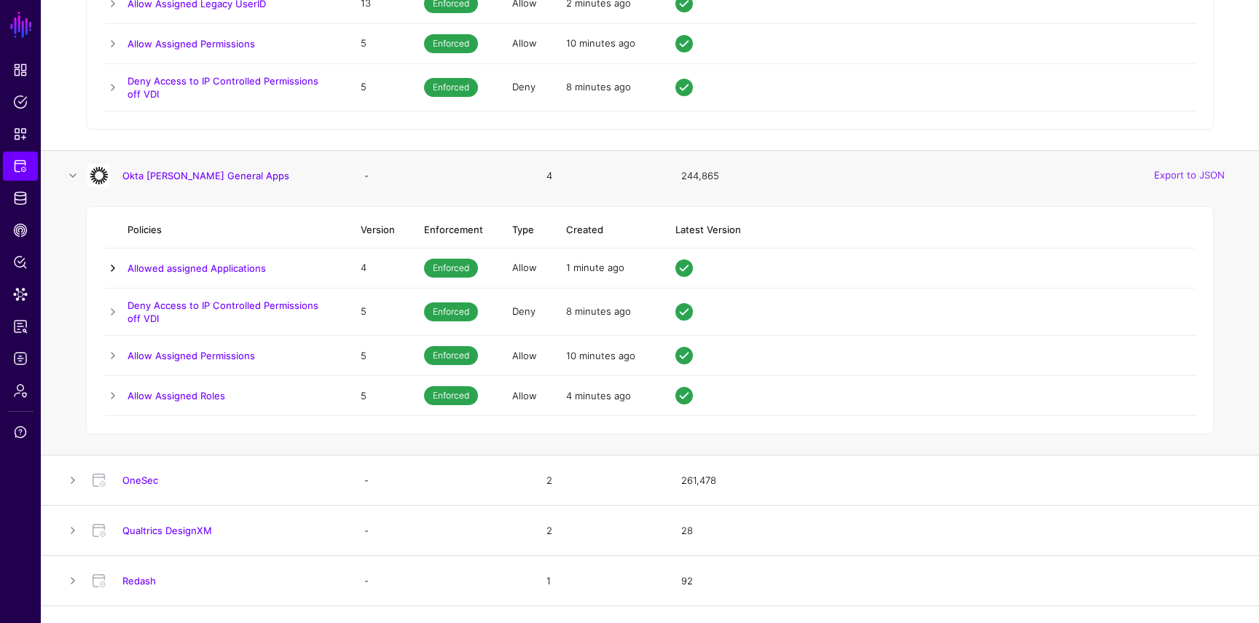
click at [111, 264] on link at bounding box center [112, 267] width 17 height 17
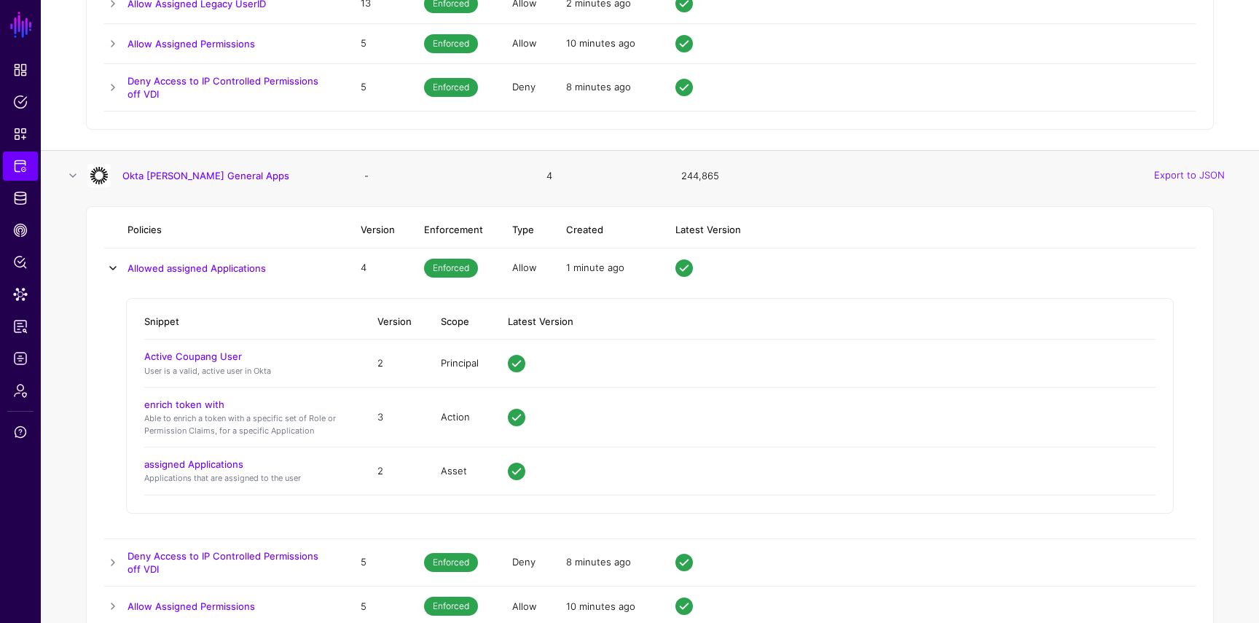
click at [111, 264] on link at bounding box center [112, 267] width 17 height 17
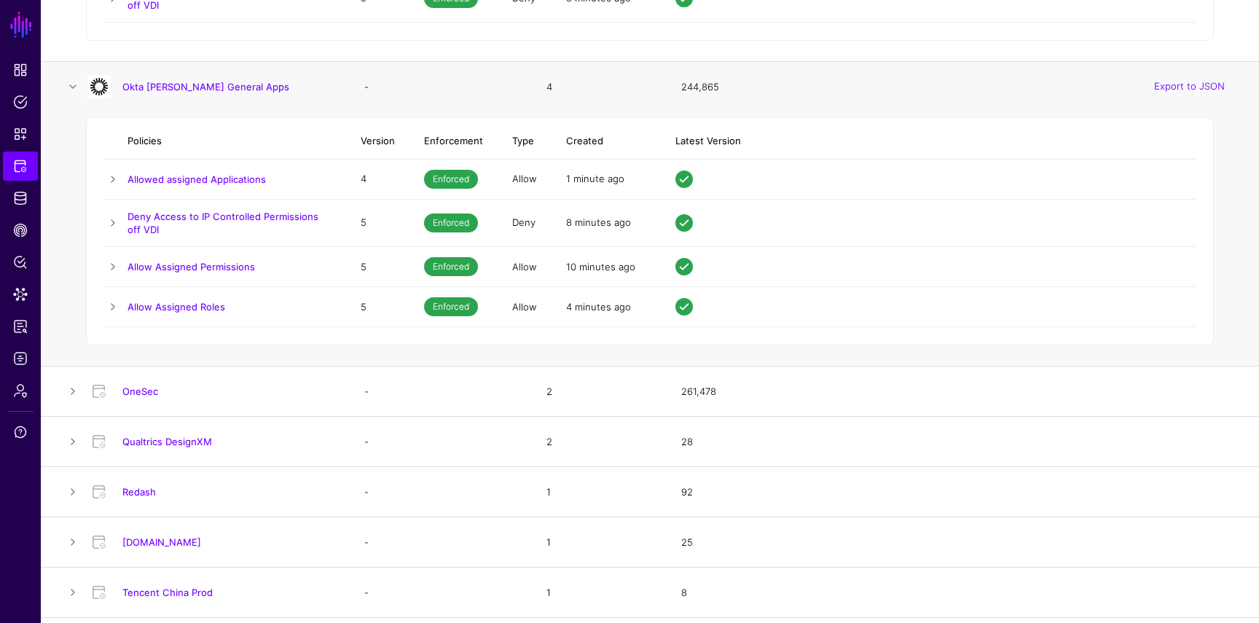
scroll to position [4388, 0]
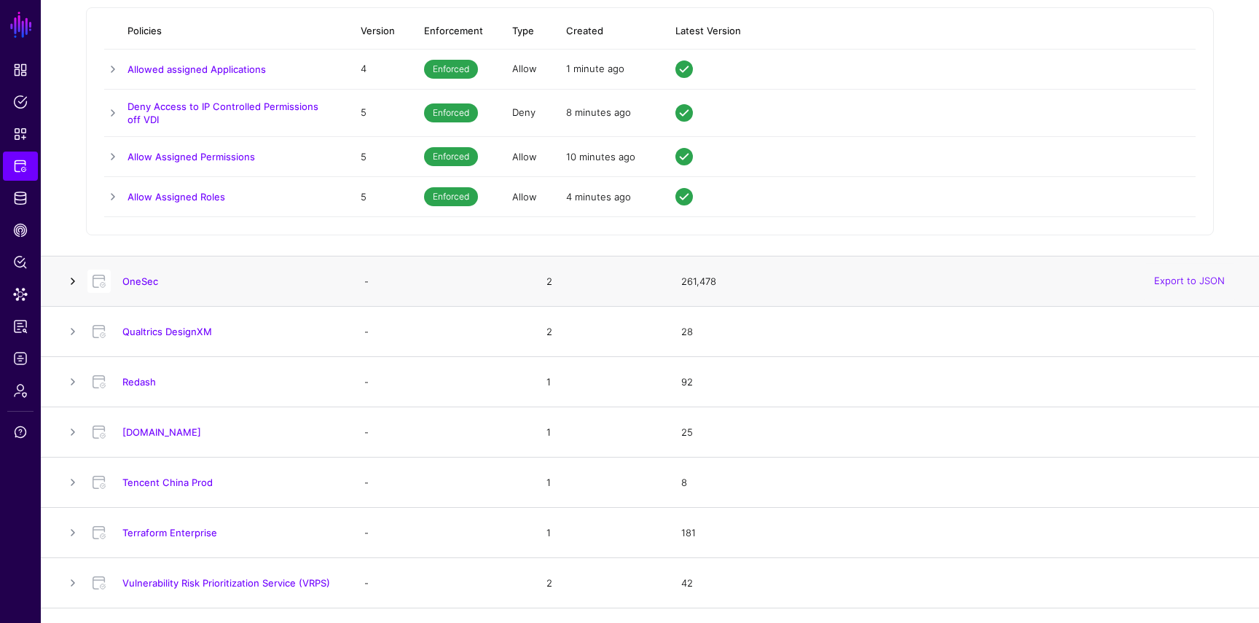
click at [76, 279] on link at bounding box center [72, 280] width 17 height 17
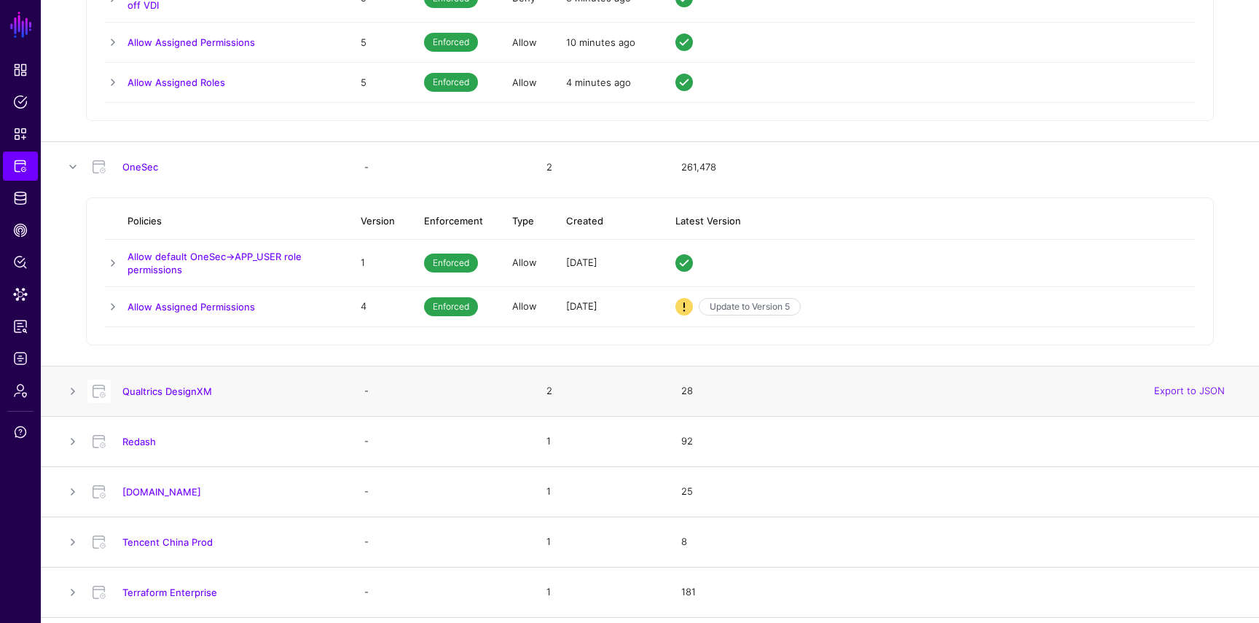
scroll to position [4525, 0]
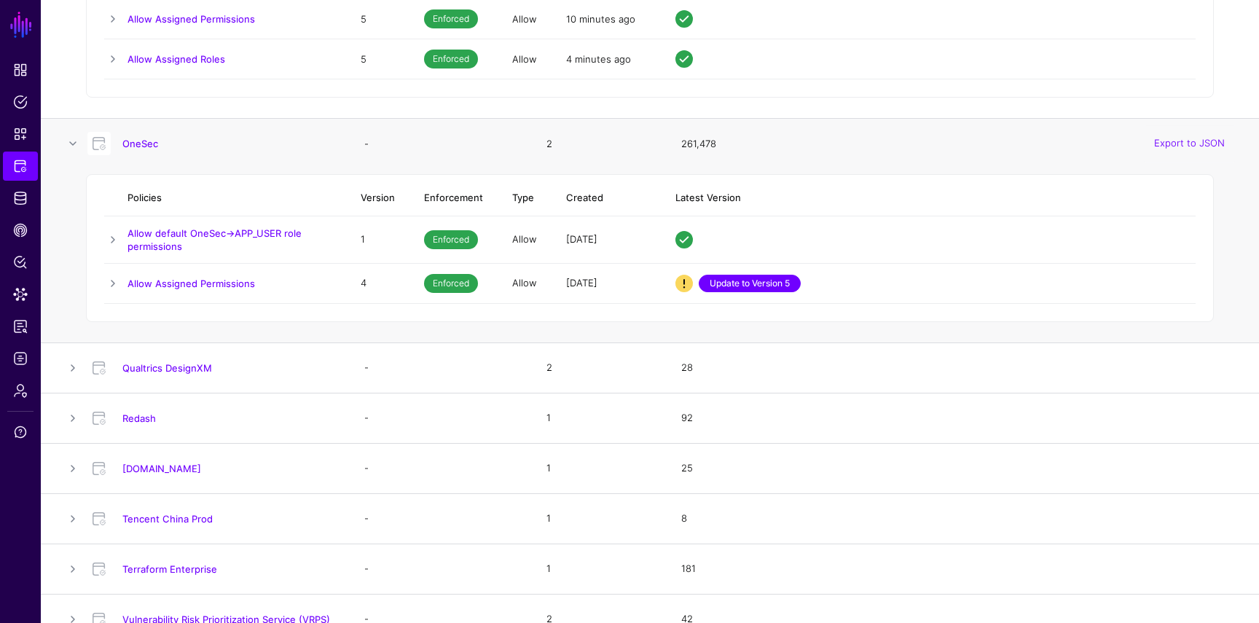
click at [731, 278] on link "Update to Version 5" at bounding box center [750, 283] width 102 height 17
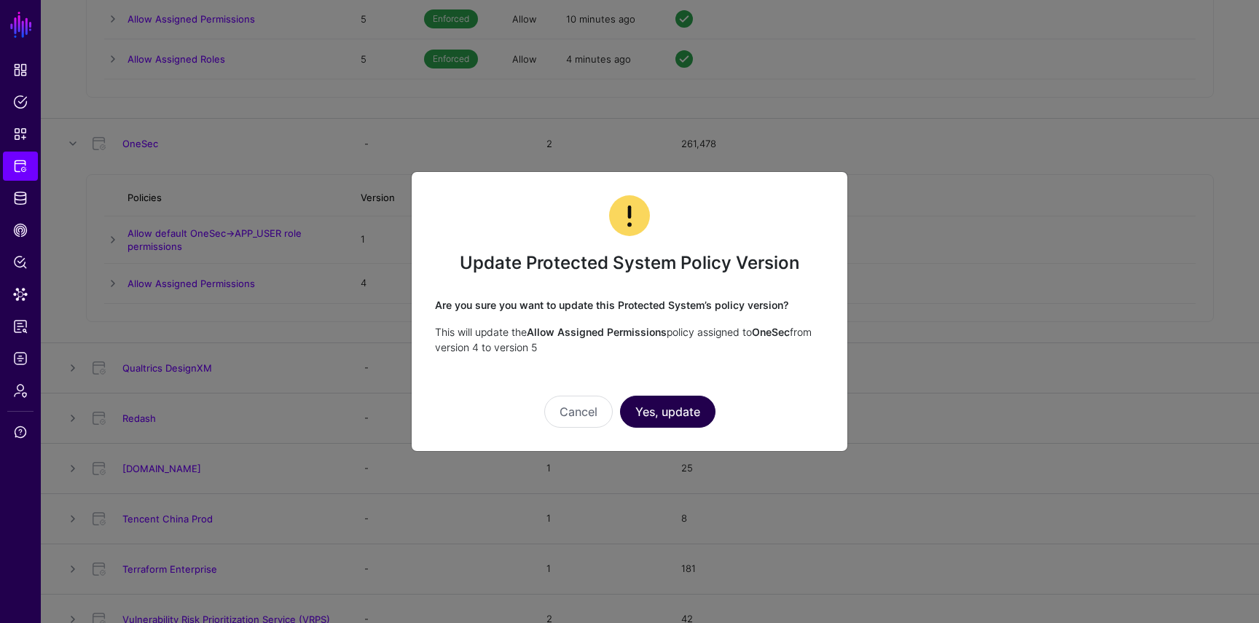
click at [679, 404] on button "Yes, update" at bounding box center [667, 412] width 95 height 32
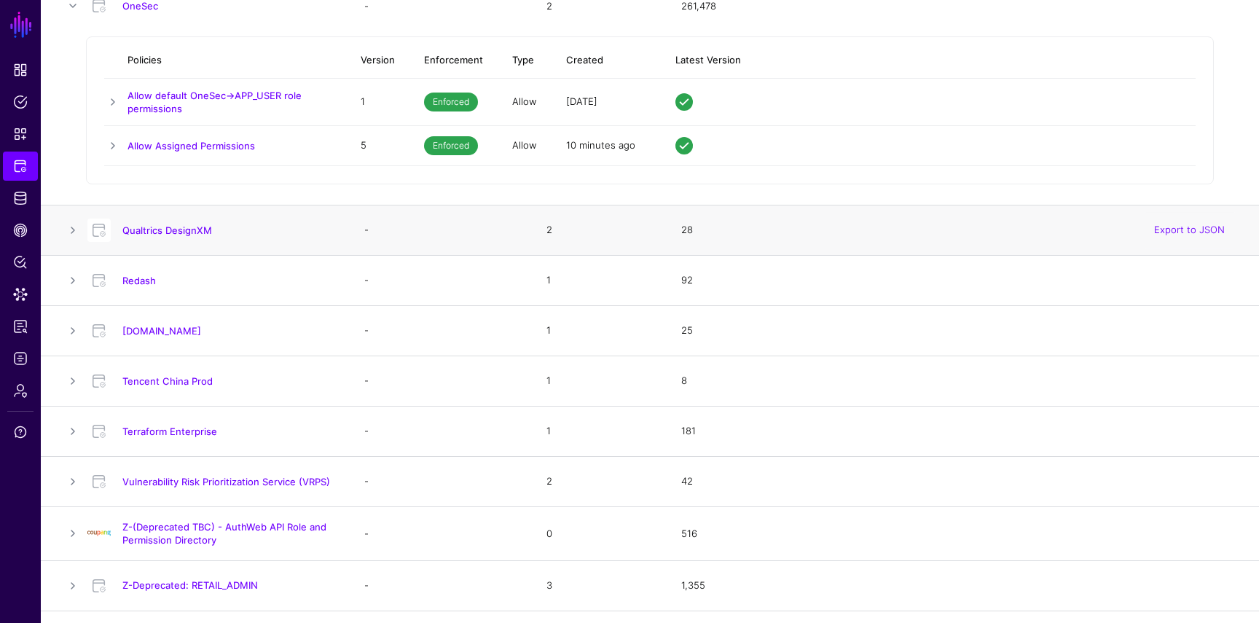
scroll to position [4665, 0]
click at [74, 224] on link at bounding box center [72, 227] width 17 height 17
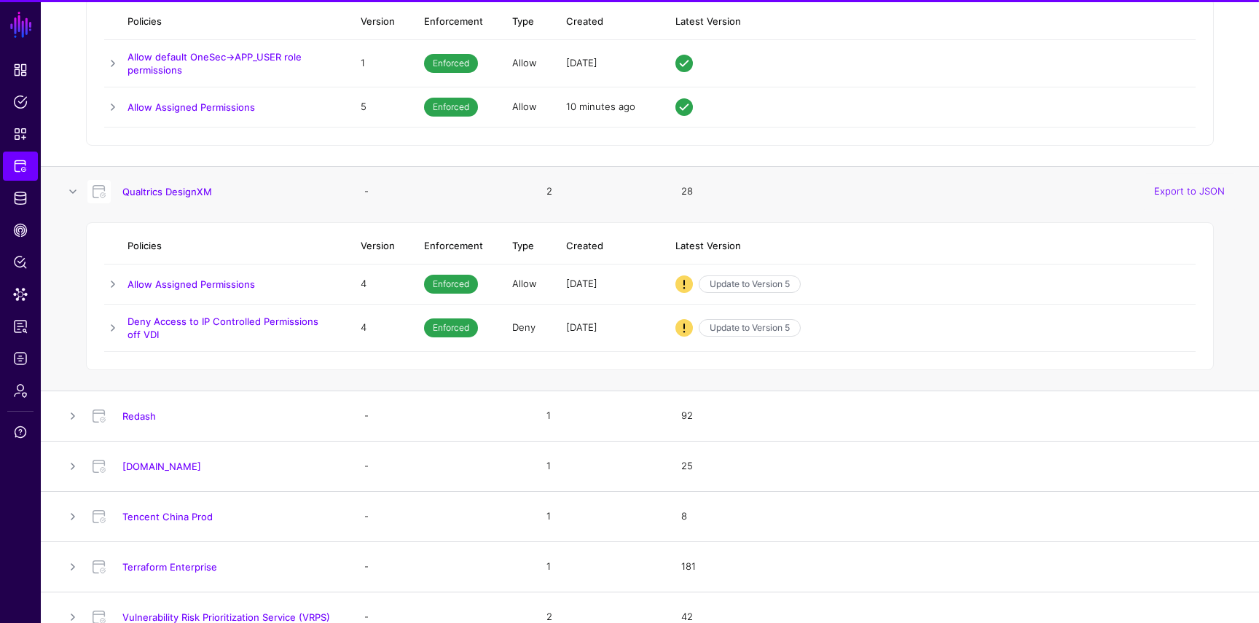
scroll to position [4705, 0]
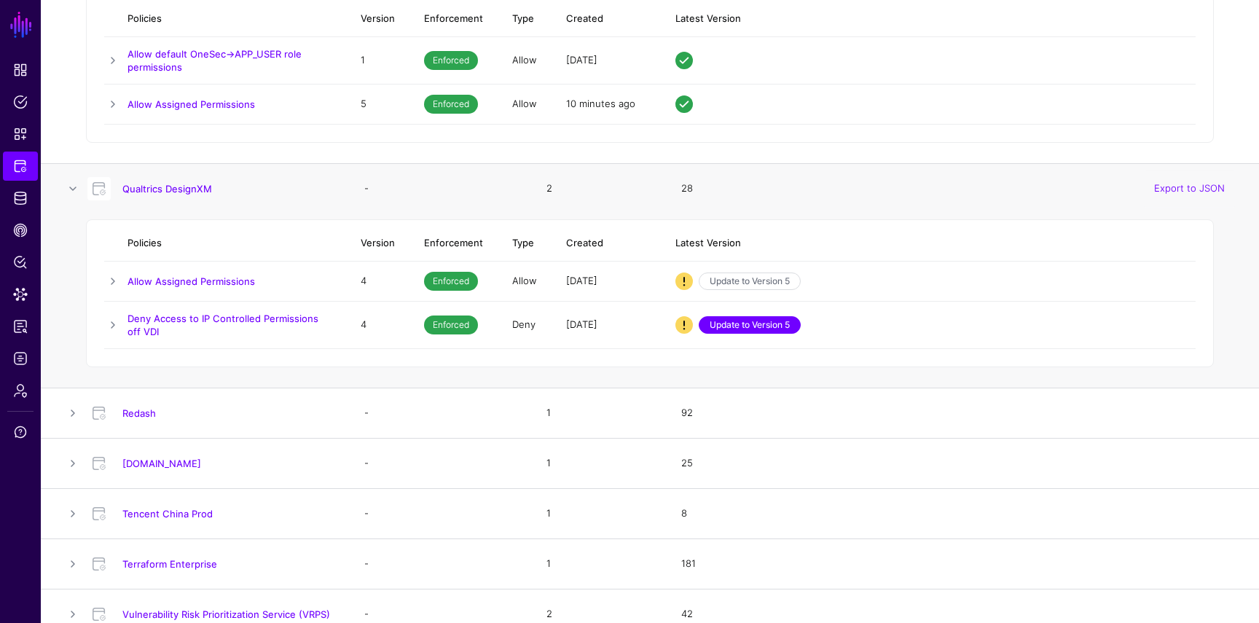
click at [763, 328] on link "Update to Version 5" at bounding box center [750, 324] width 102 height 17
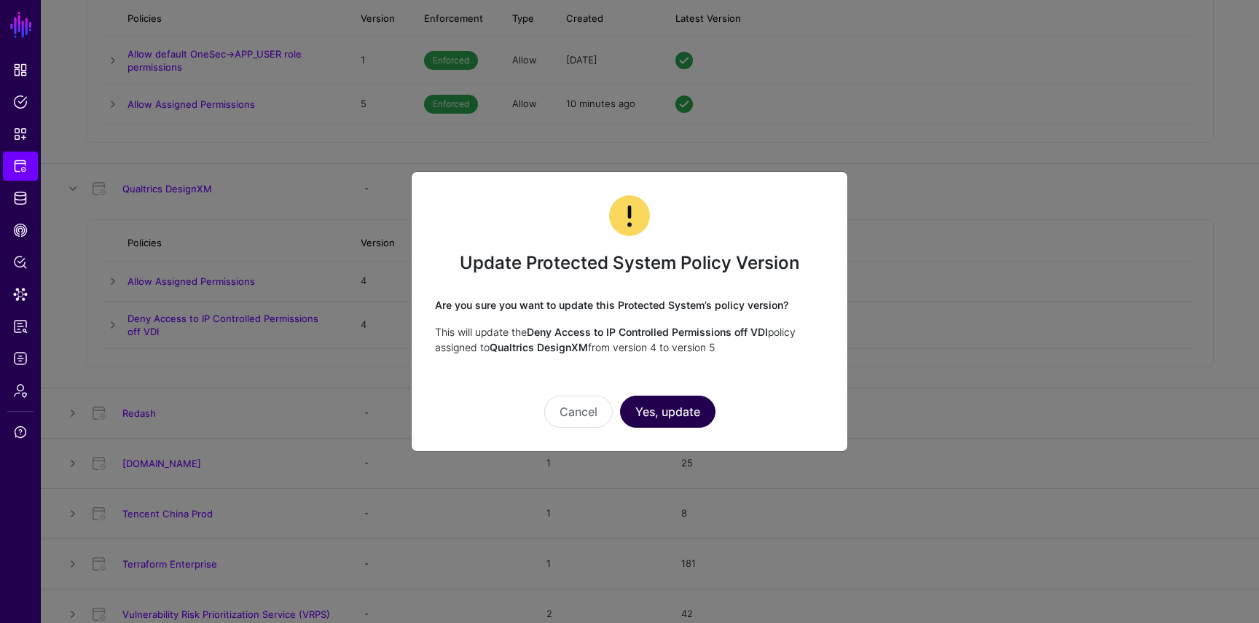
click at [694, 396] on button "Yes, update" at bounding box center [667, 412] width 95 height 32
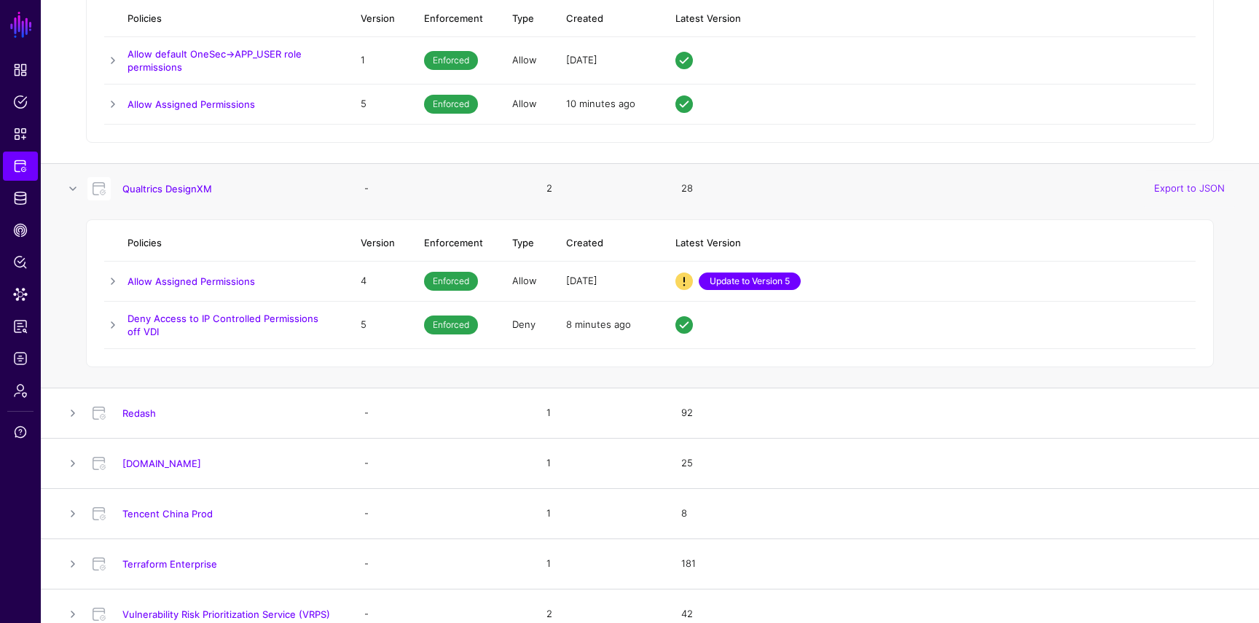
click at [759, 278] on link "Update to Version 5" at bounding box center [750, 280] width 102 height 17
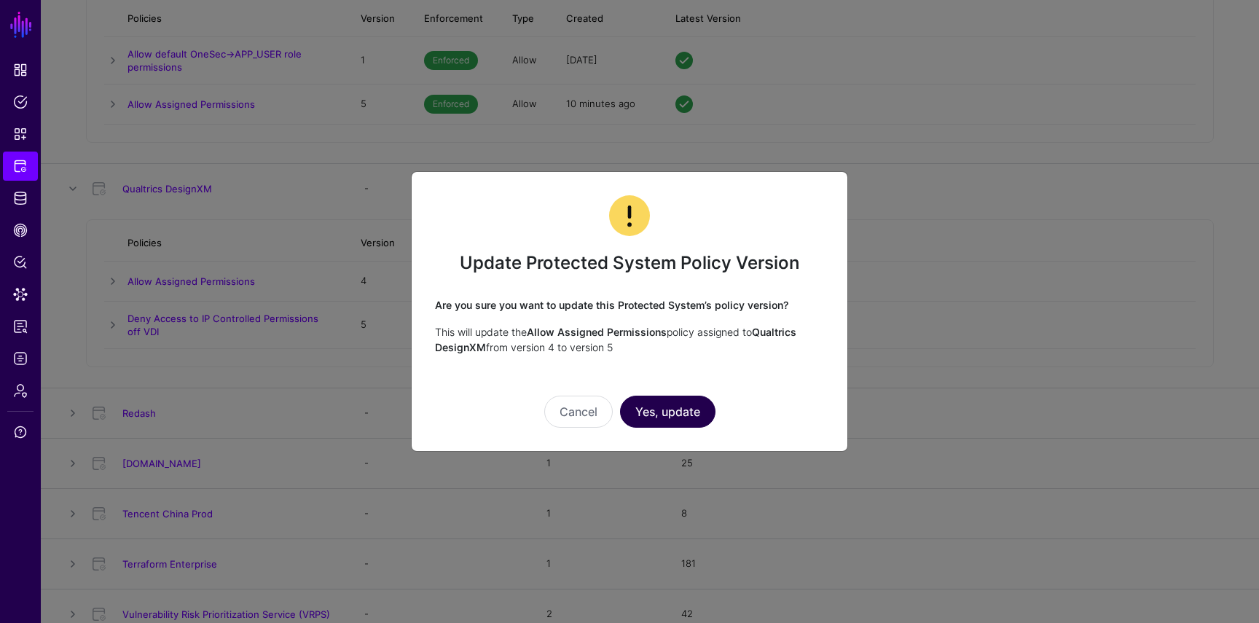
click at [666, 422] on button "Yes, update" at bounding box center [667, 412] width 95 height 32
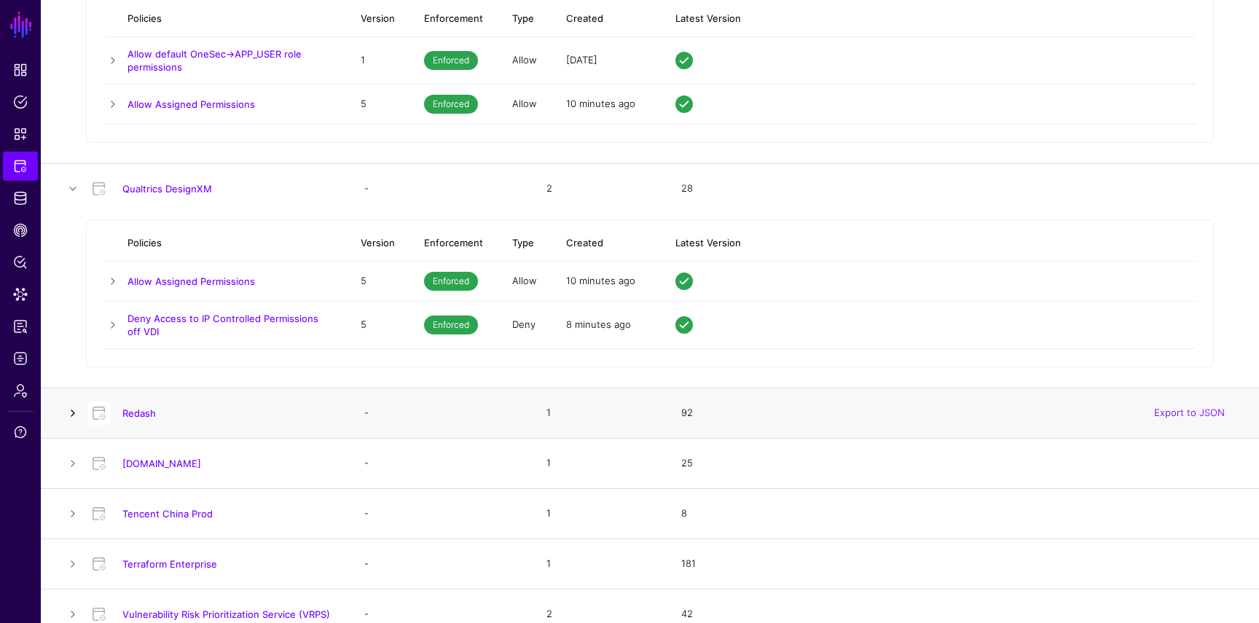
click at [74, 409] on link at bounding box center [72, 412] width 17 height 17
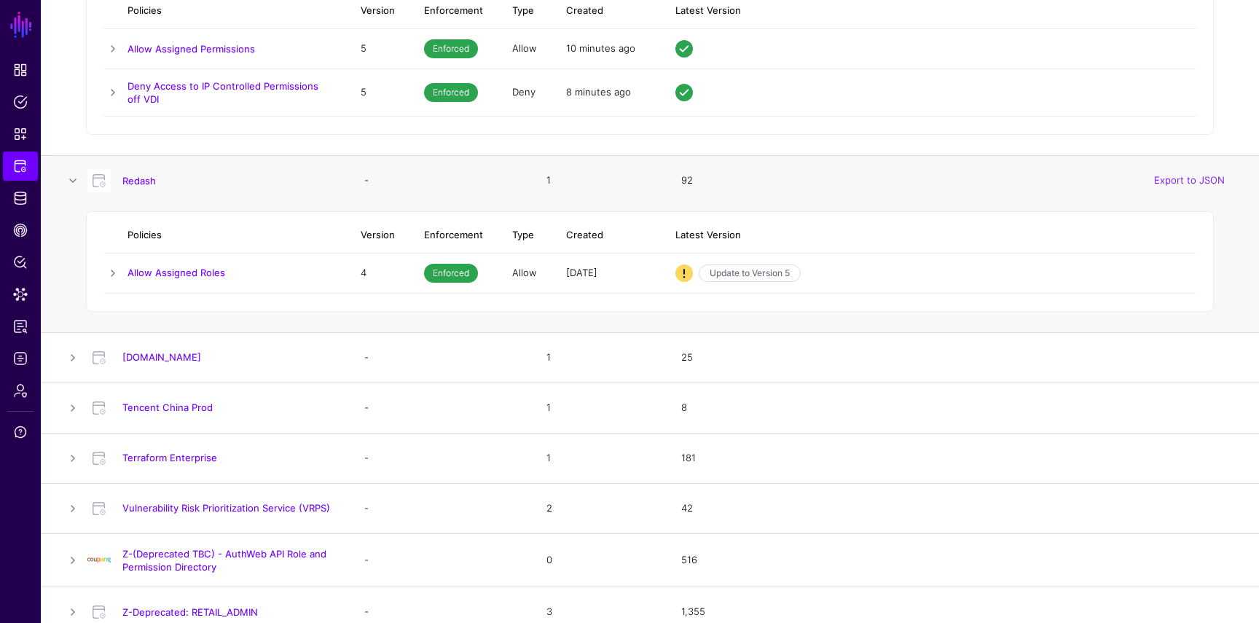
scroll to position [4933, 0]
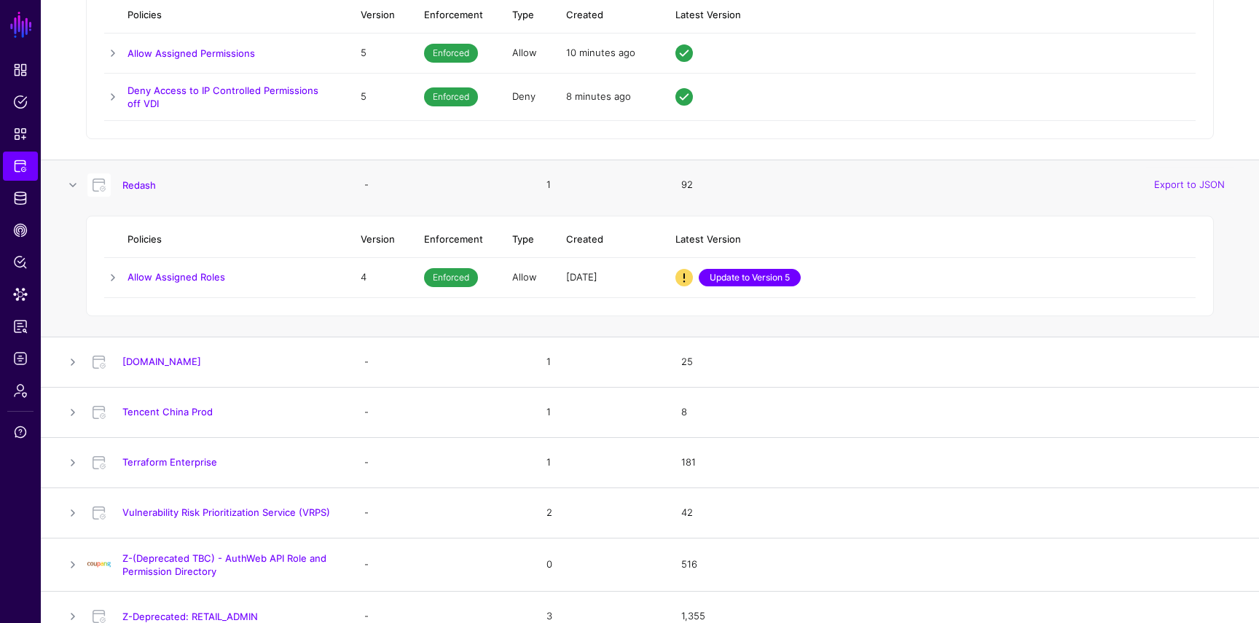
click at [707, 281] on link "Update to Version 5" at bounding box center [750, 277] width 102 height 17
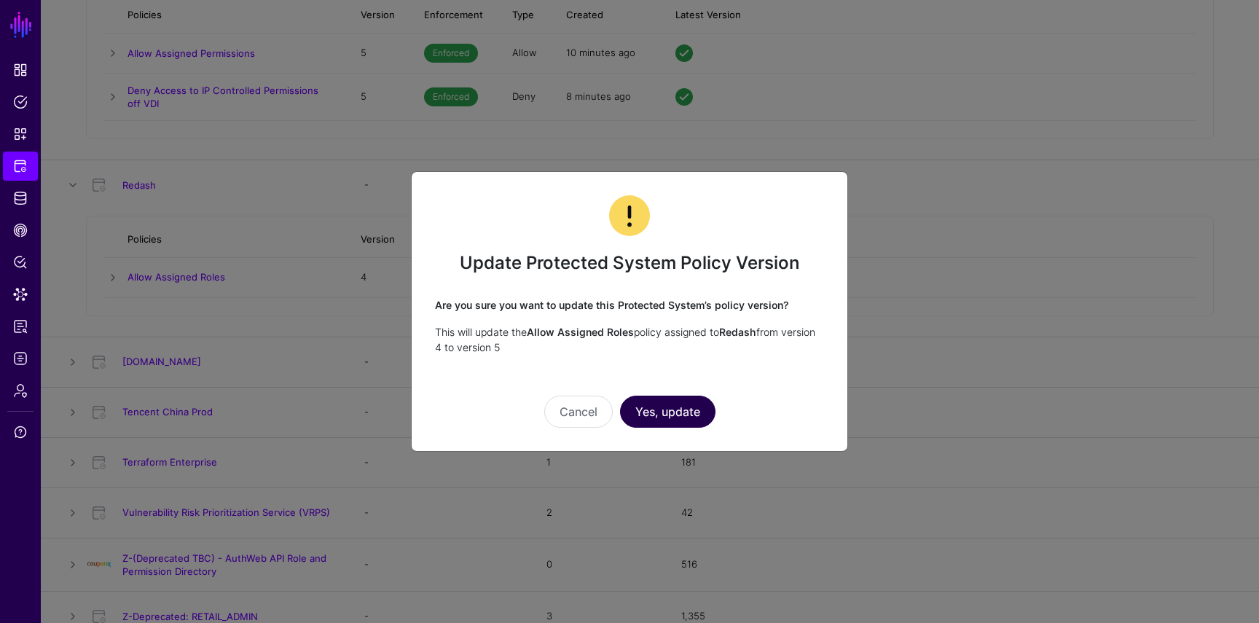
click at [668, 425] on button "Yes, update" at bounding box center [667, 412] width 95 height 32
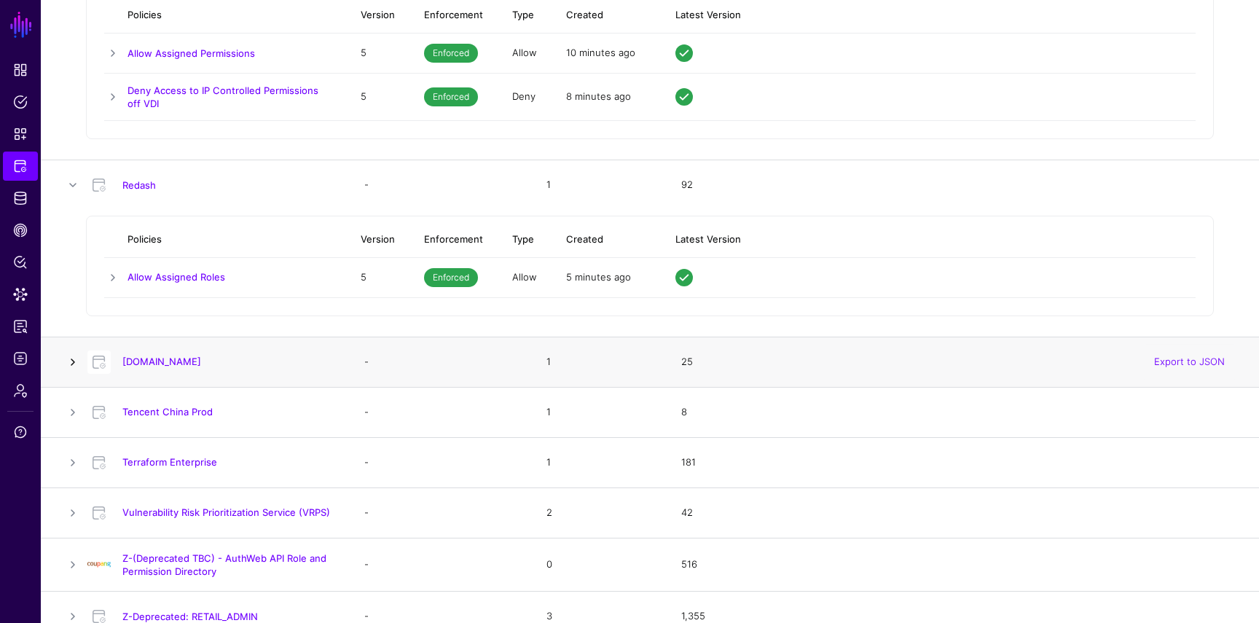
click at [69, 358] on link at bounding box center [72, 361] width 17 height 17
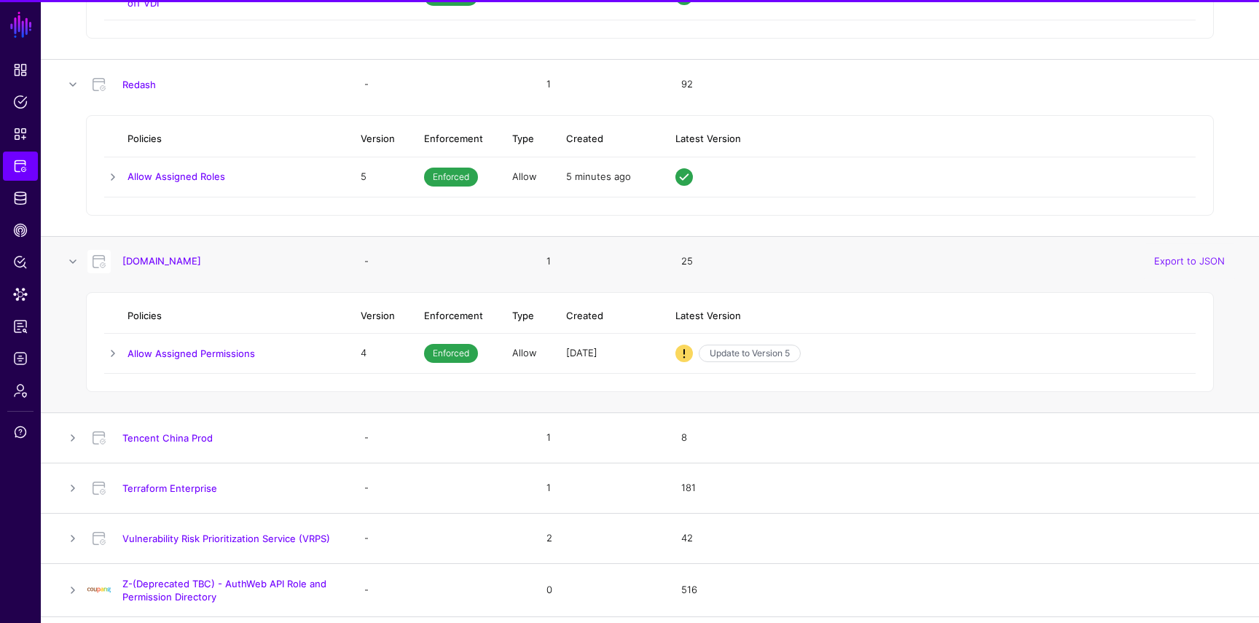
scroll to position [5089, 0]
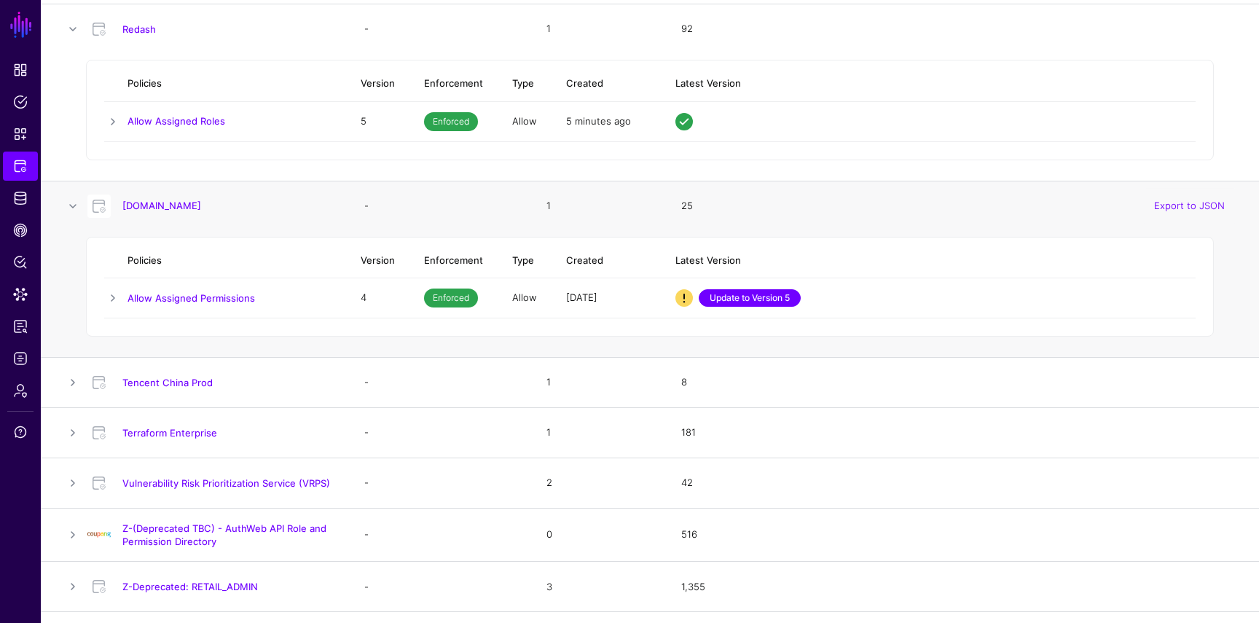
click at [715, 297] on link "Update to Version 5" at bounding box center [750, 297] width 102 height 17
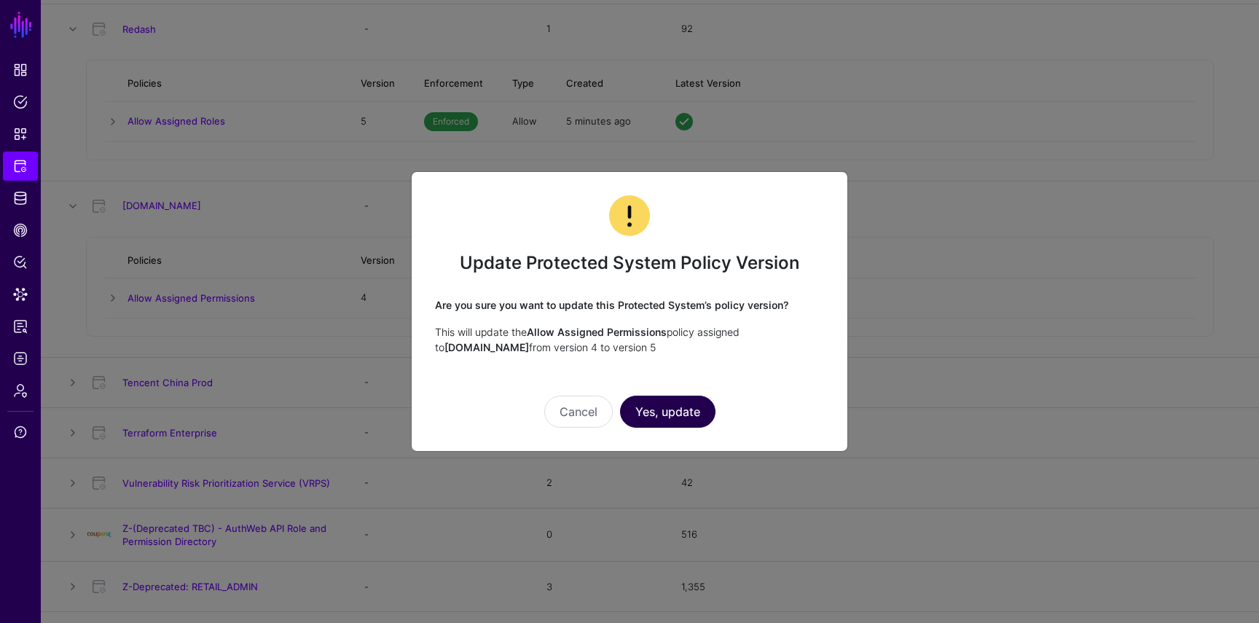
click at [696, 411] on button "Yes, update" at bounding box center [667, 412] width 95 height 32
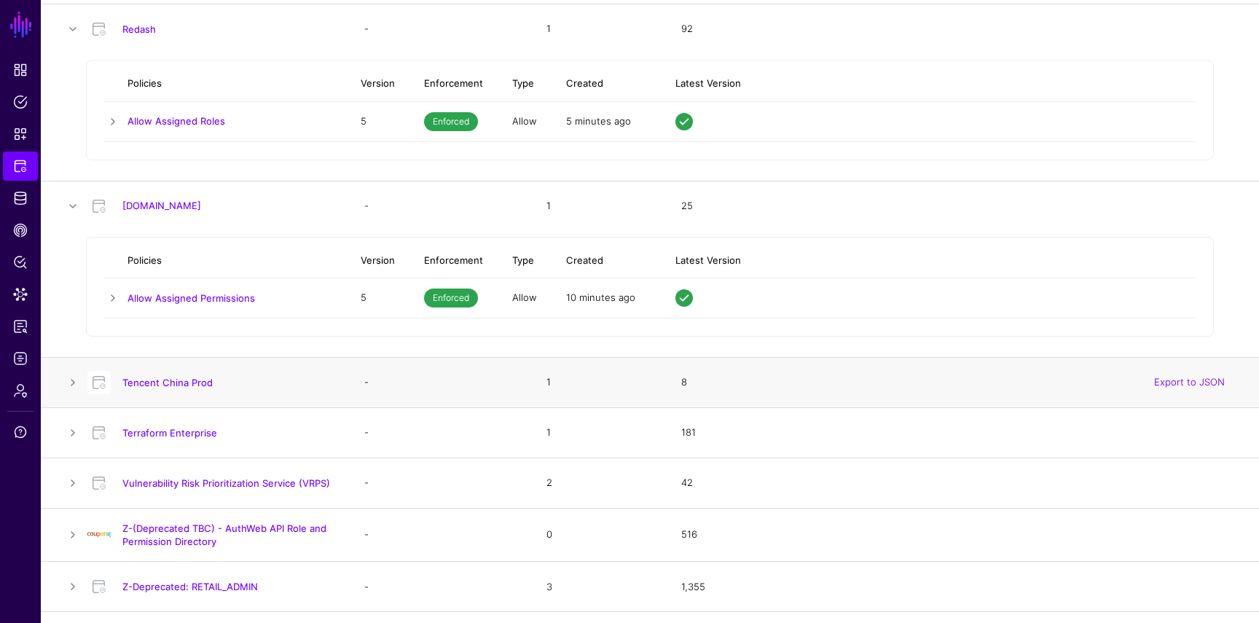
click at [82, 380] on div at bounding box center [99, 382] width 35 height 23
click at [74, 380] on link at bounding box center [72, 382] width 17 height 17
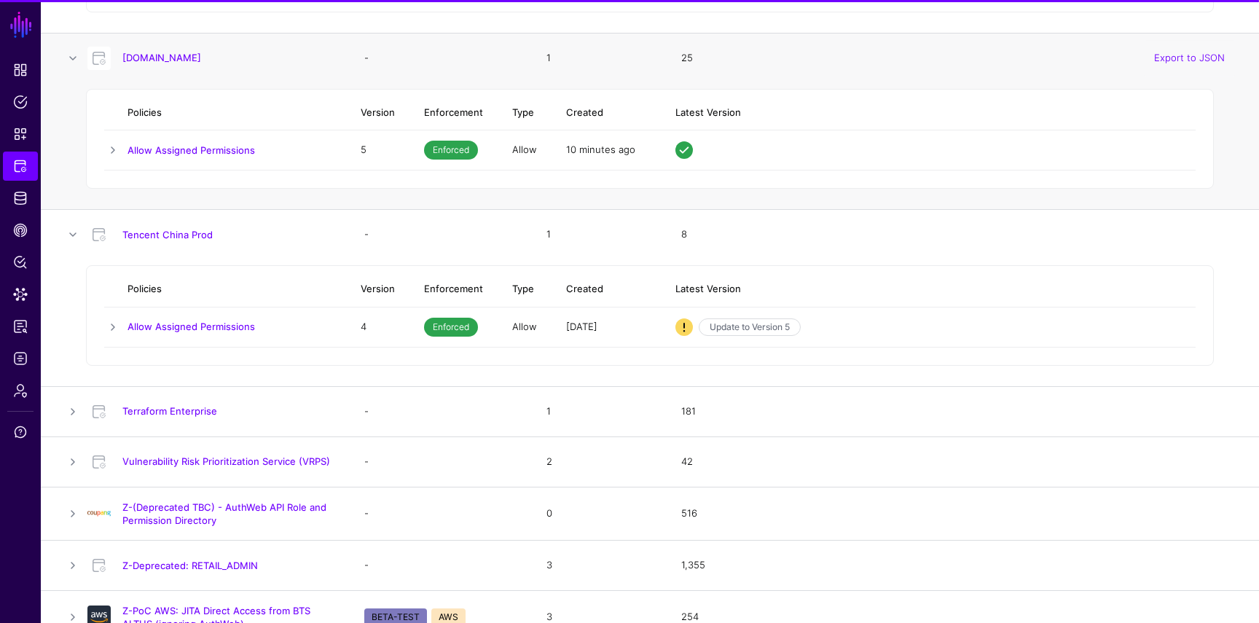
scroll to position [5295, 0]
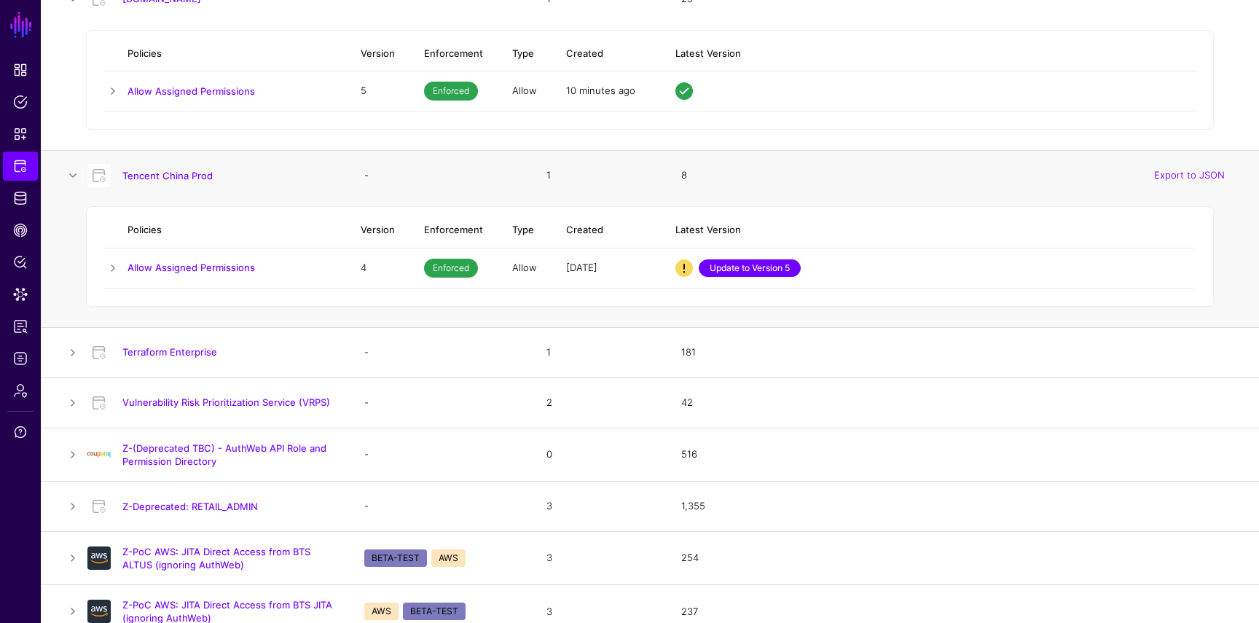
click at [771, 261] on link "Update to Version 5" at bounding box center [750, 267] width 102 height 17
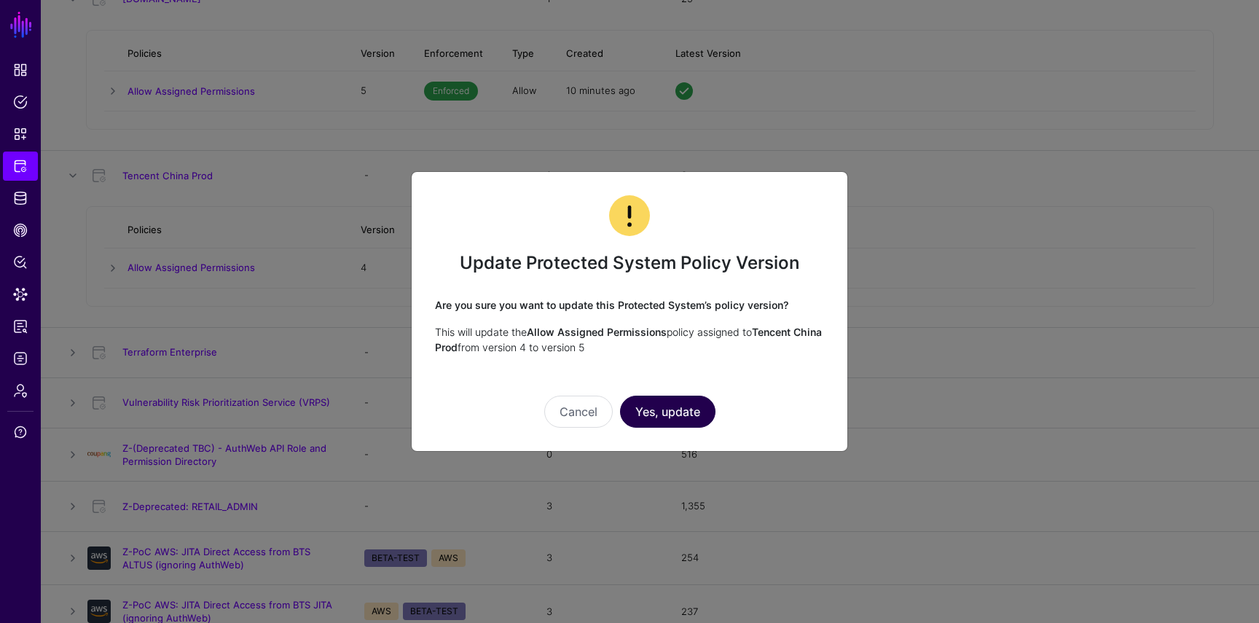
click at [685, 412] on button "Yes, update" at bounding box center [667, 412] width 95 height 32
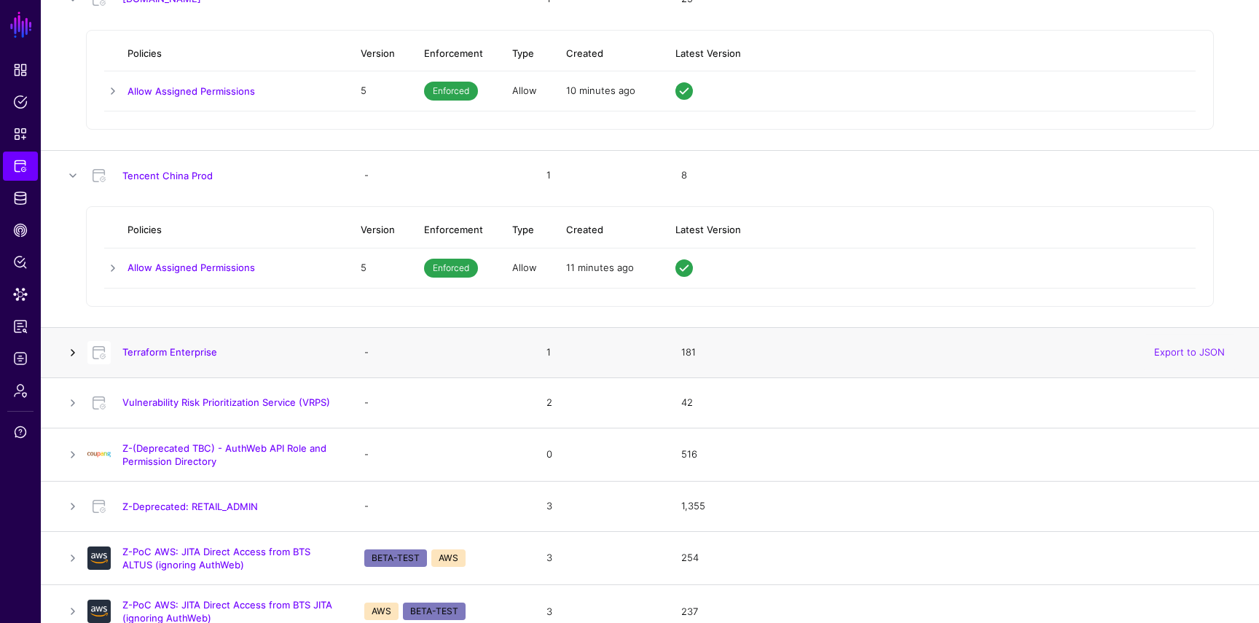
click at [71, 344] on link at bounding box center [72, 352] width 17 height 17
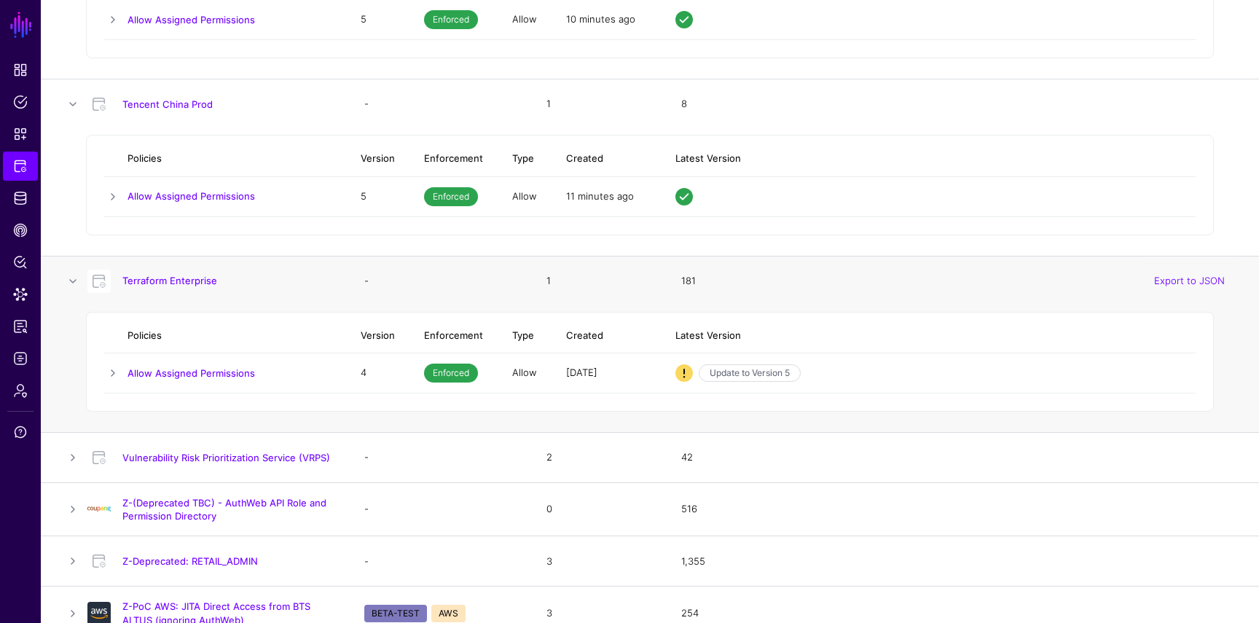
scroll to position [5402, 0]
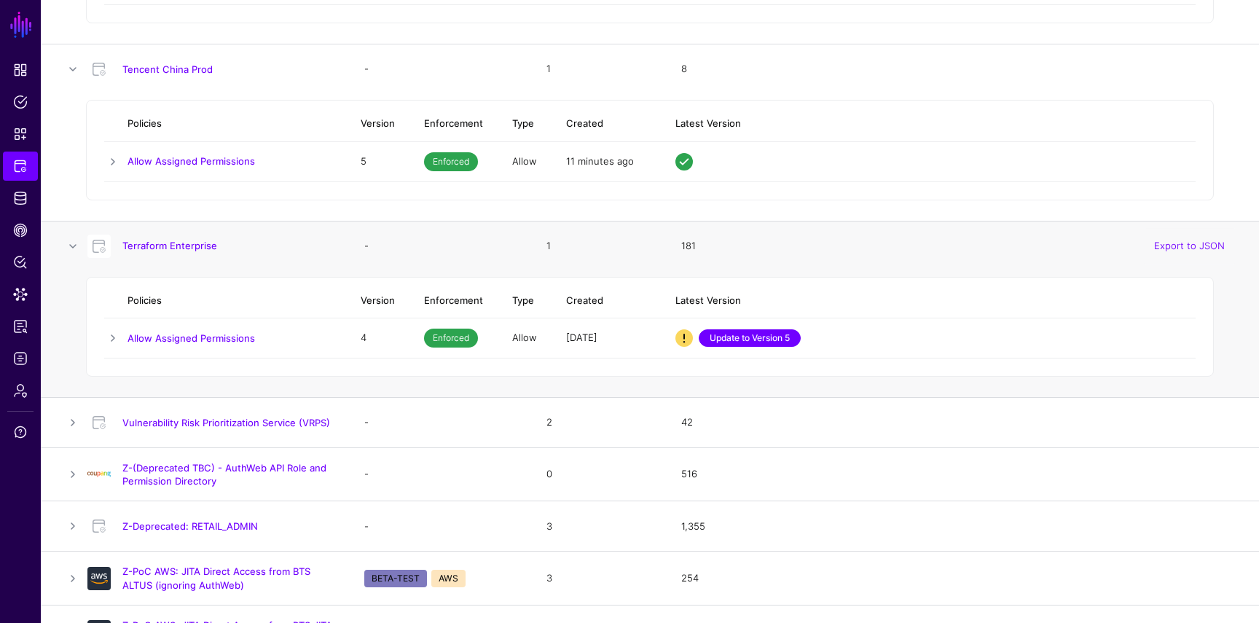
click at [765, 331] on link "Update to Version 5" at bounding box center [750, 337] width 102 height 17
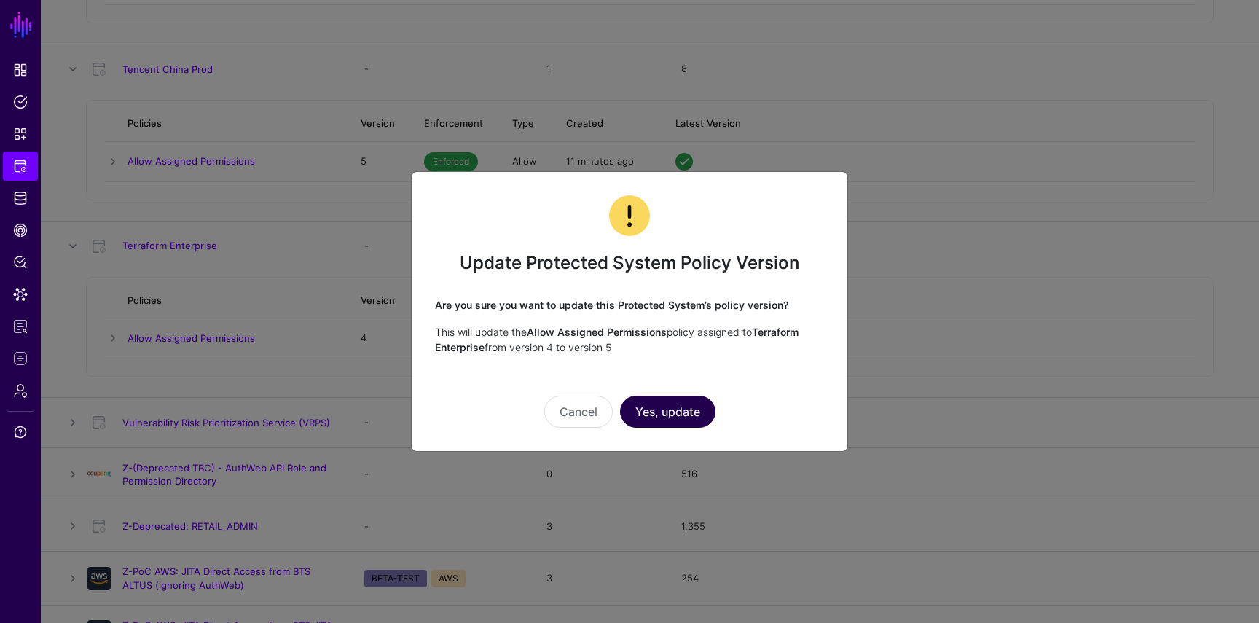
click at [685, 405] on button "Yes, update" at bounding box center [667, 412] width 95 height 32
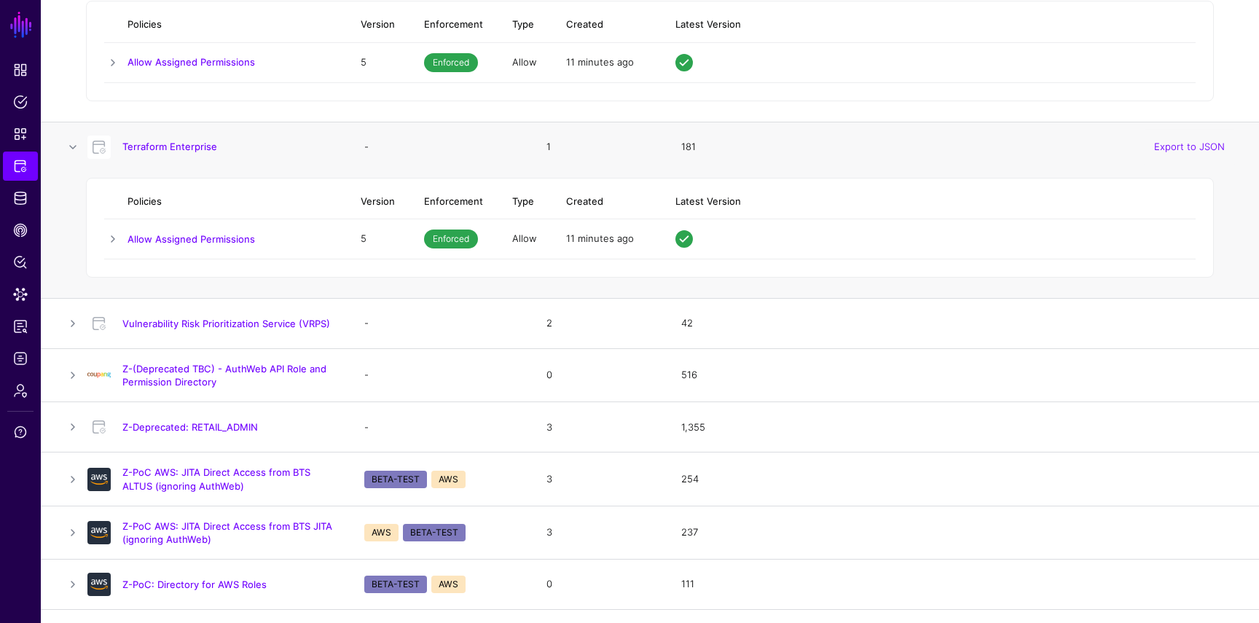
scroll to position [5518, 0]
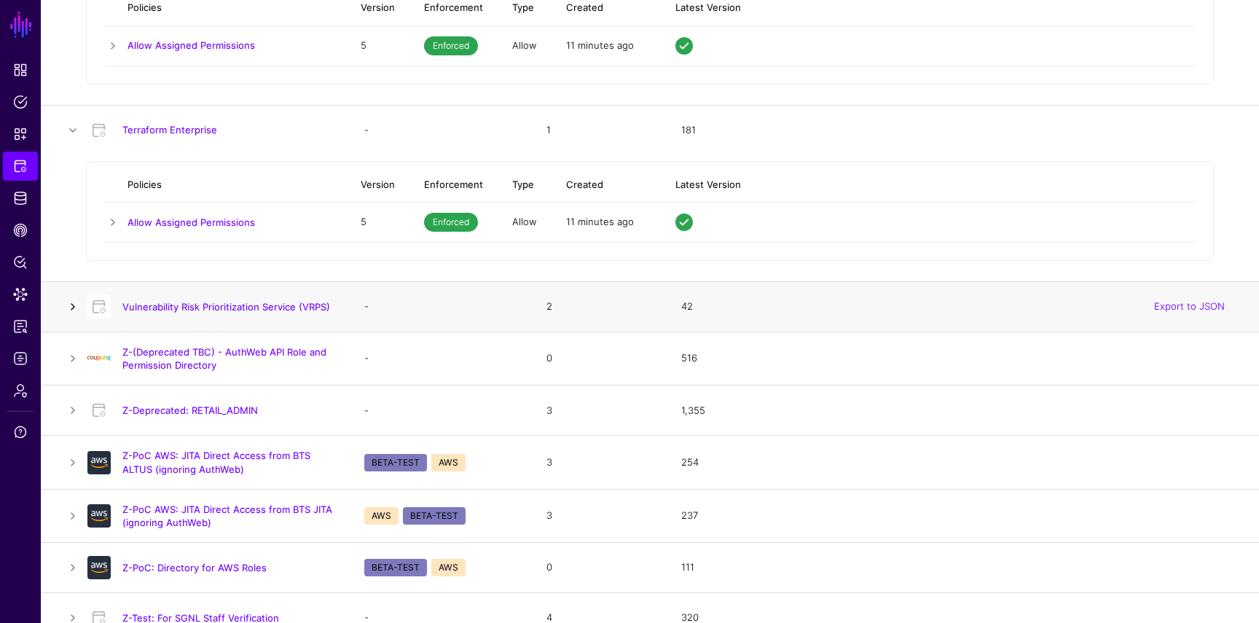
click at [71, 302] on link at bounding box center [72, 306] width 17 height 17
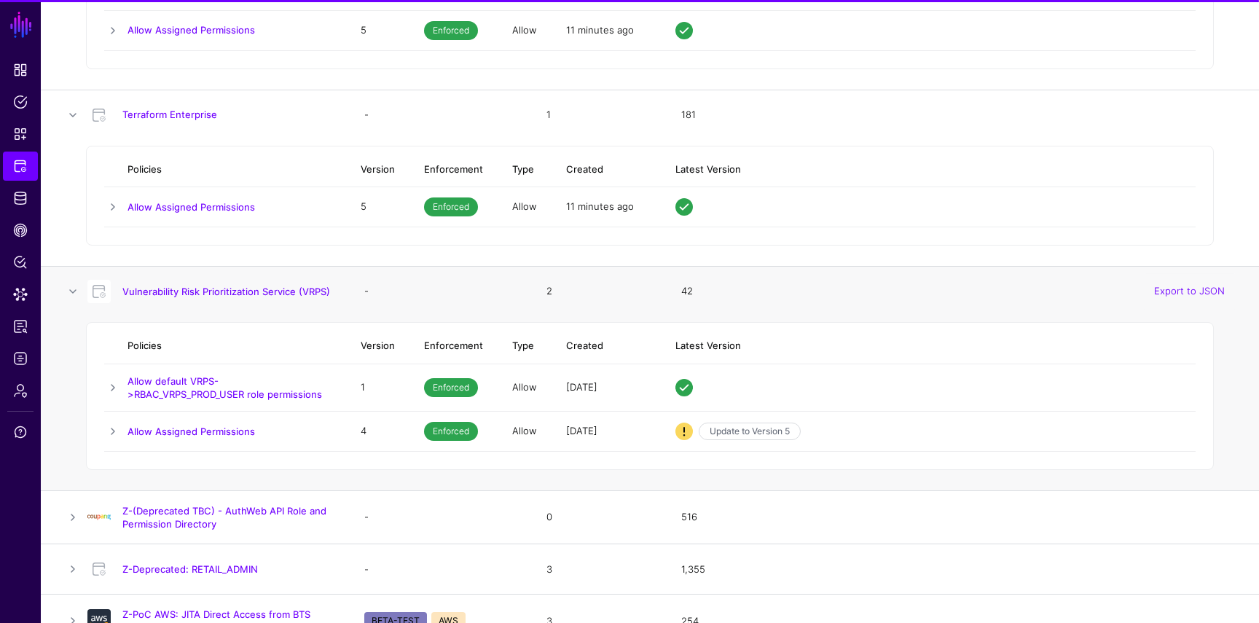
scroll to position [5542, 0]
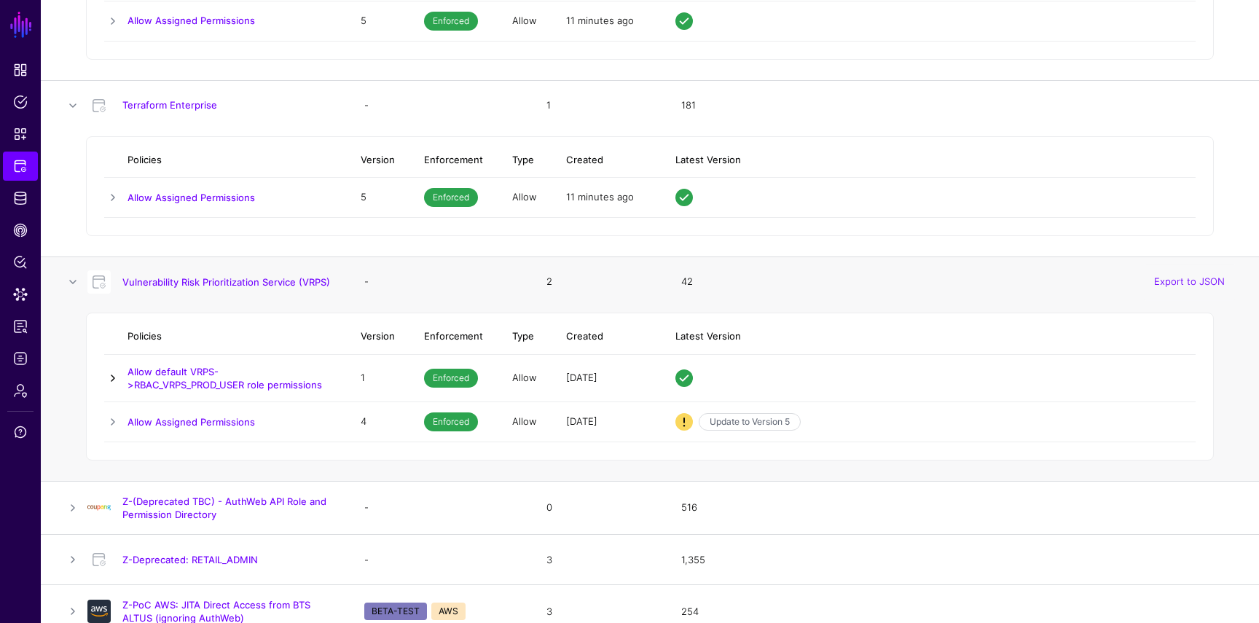
click at [114, 369] on link at bounding box center [112, 377] width 17 height 17
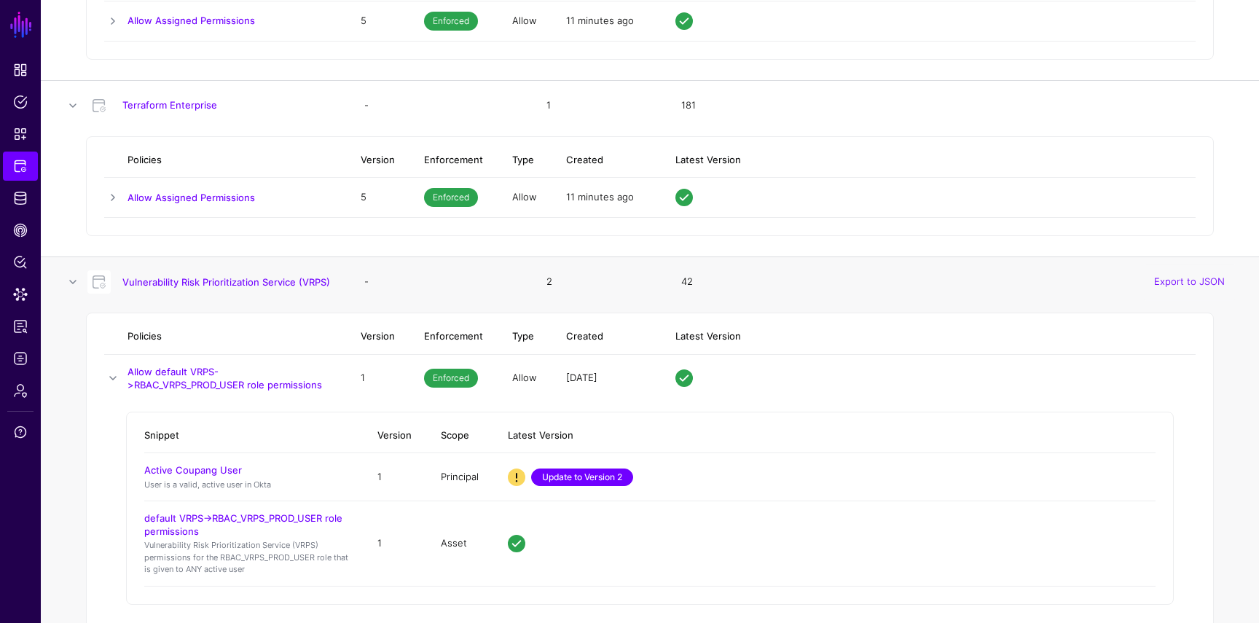
click at [611, 474] on link "Update to Version 2" at bounding box center [582, 476] width 102 height 17
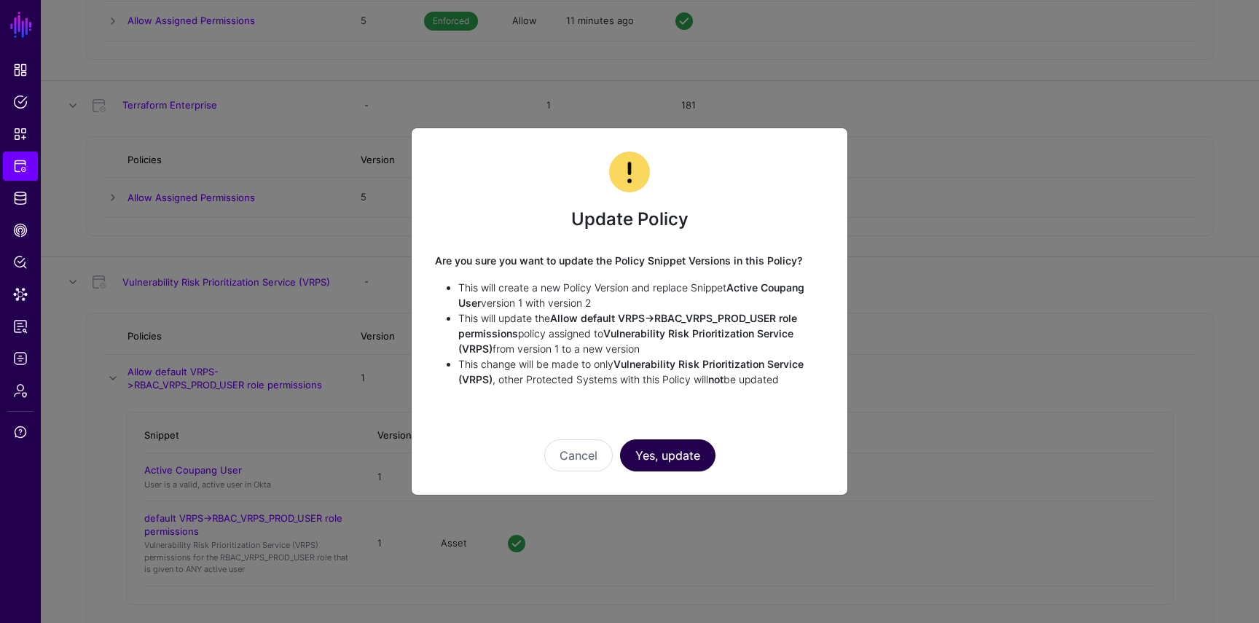
click at [675, 456] on button "Yes, update" at bounding box center [667, 455] width 95 height 32
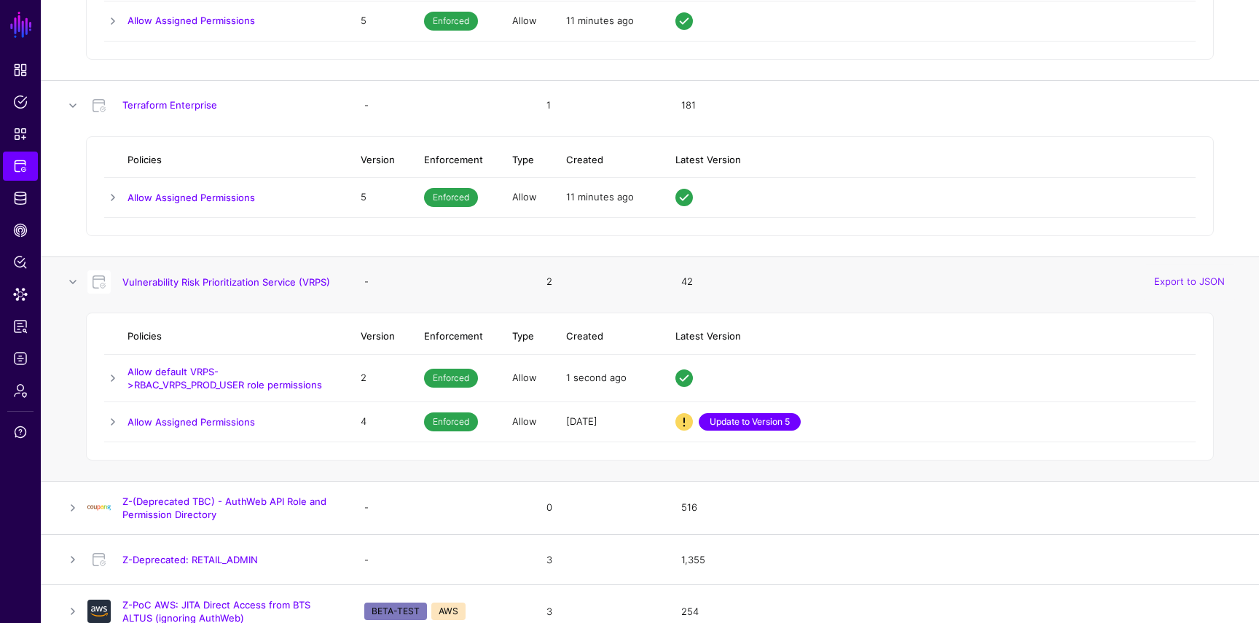
click at [707, 422] on link "Update to Version 5" at bounding box center [750, 421] width 102 height 17
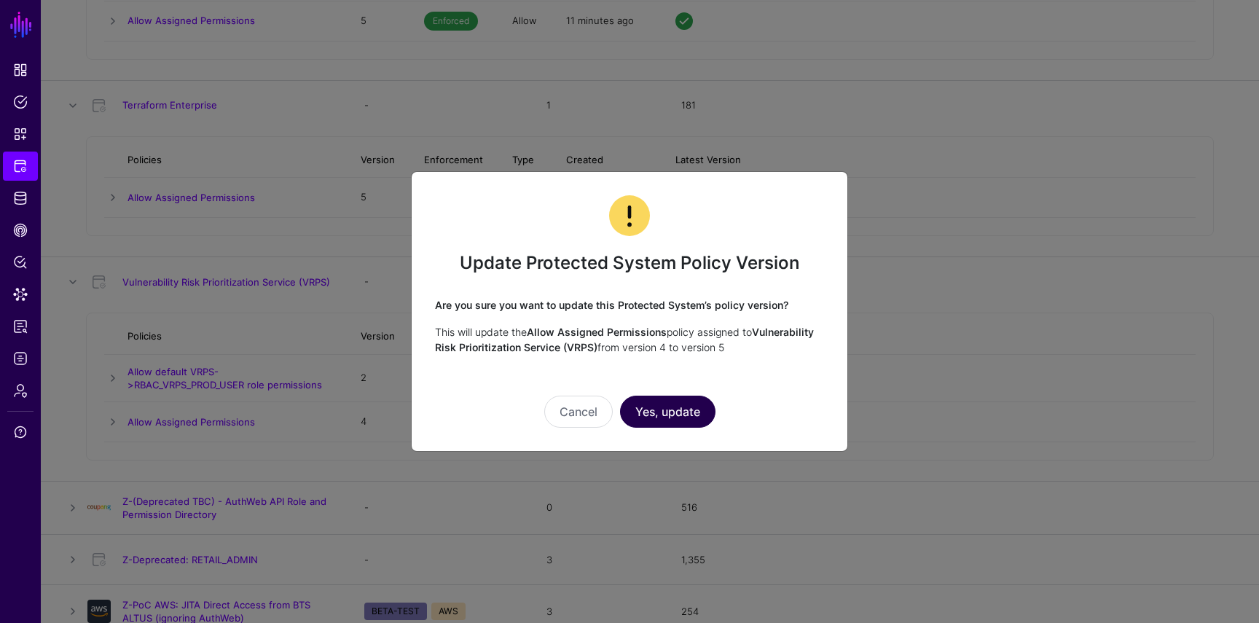
click at [675, 420] on button "Yes, update" at bounding box center [667, 412] width 95 height 32
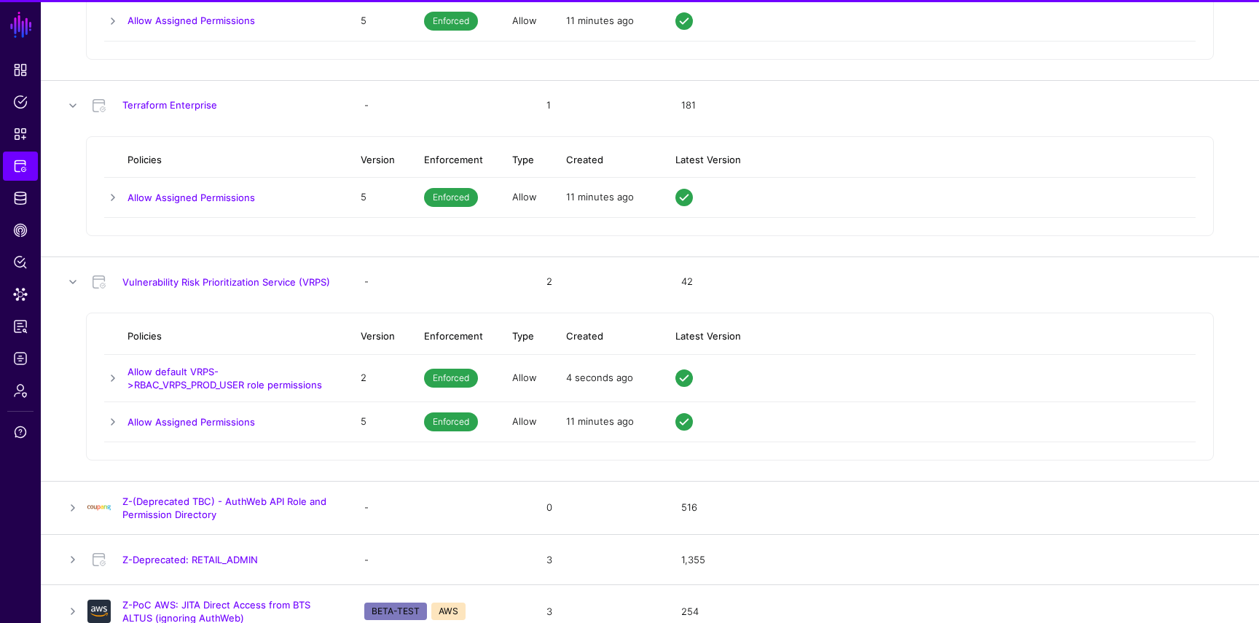
scroll to position [5709, 0]
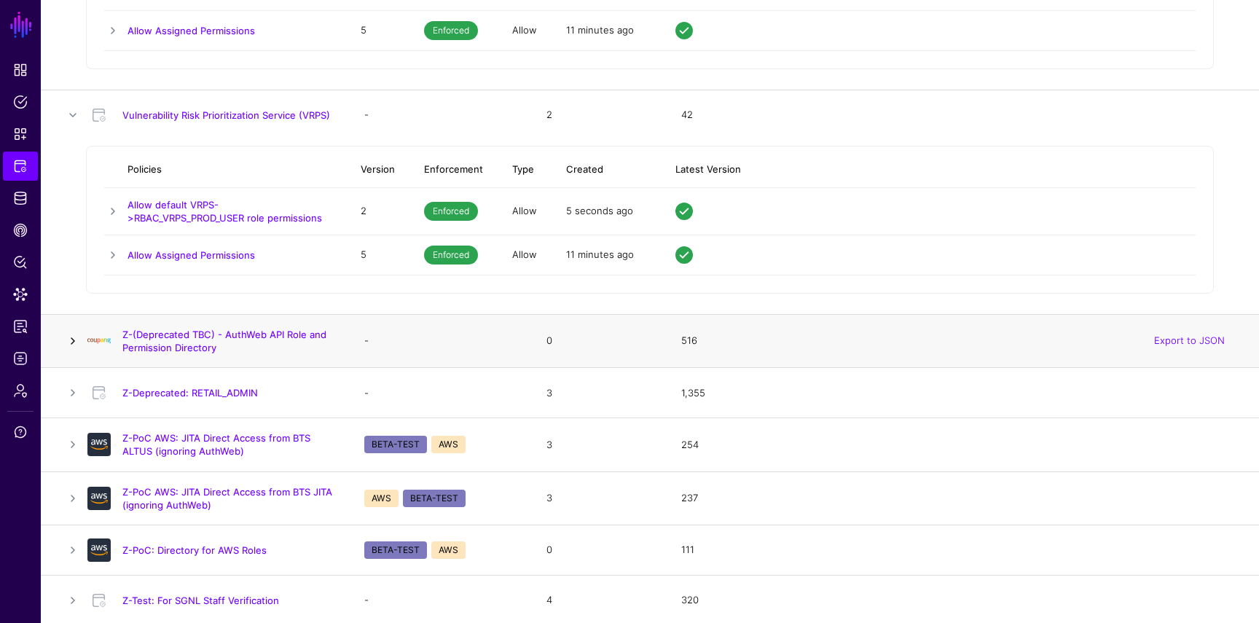
click at [77, 340] on link at bounding box center [72, 340] width 17 height 17
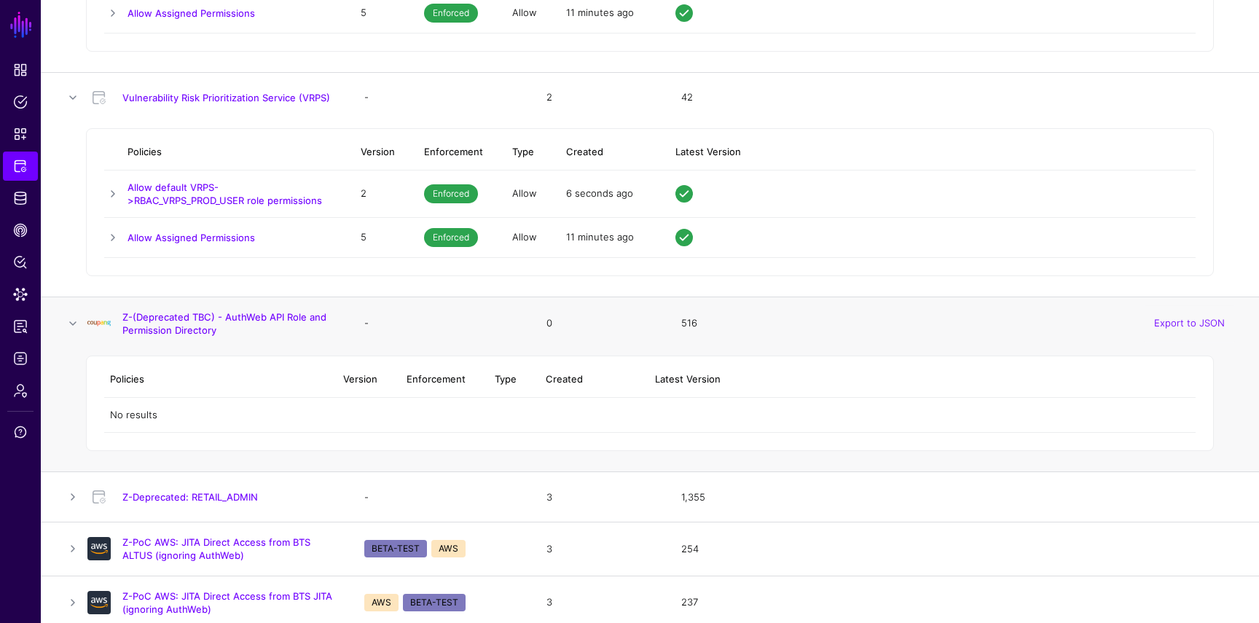
scroll to position [5742, 0]
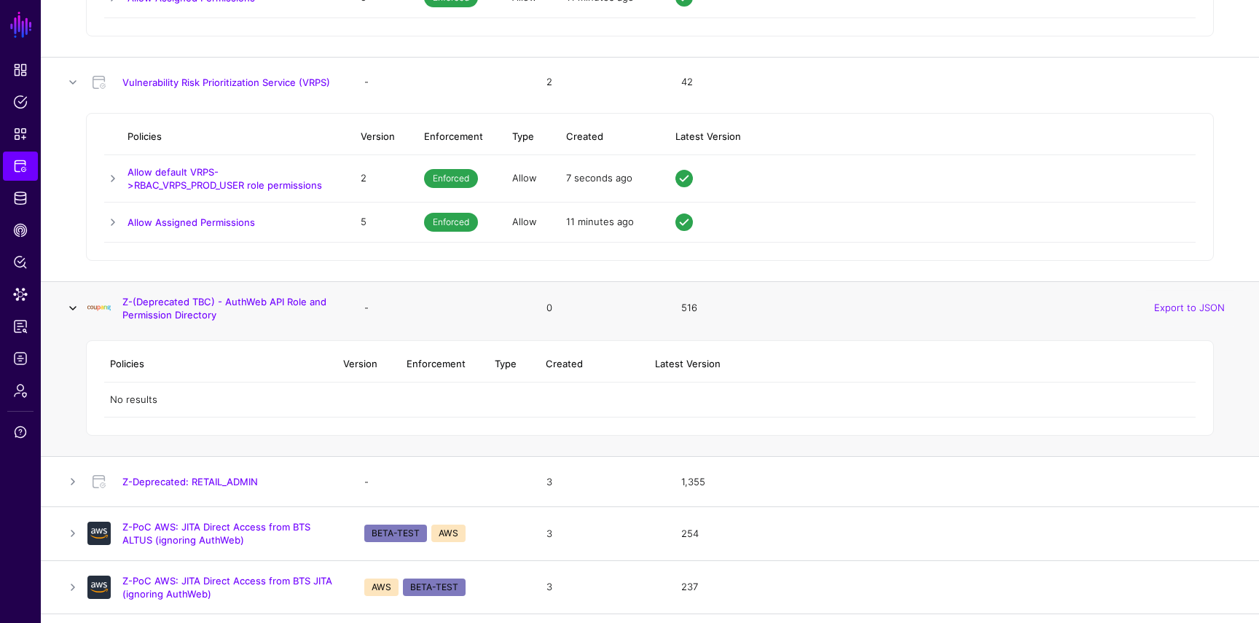
click at [66, 308] on link at bounding box center [72, 307] width 17 height 17
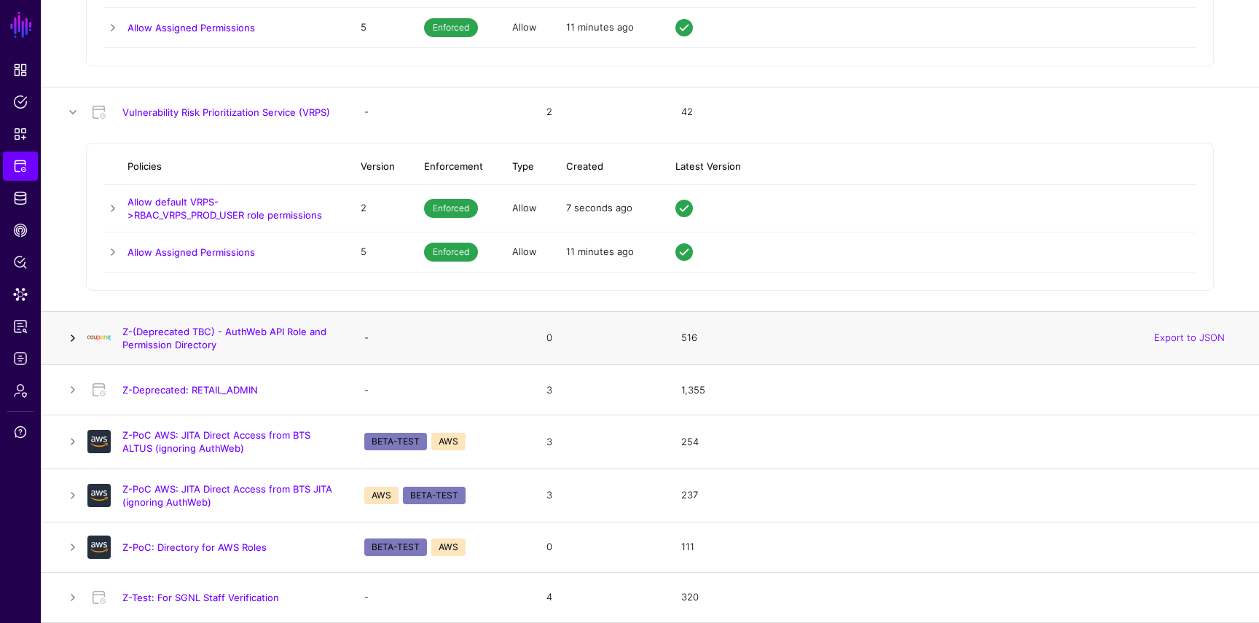
scroll to position [5709, 0]
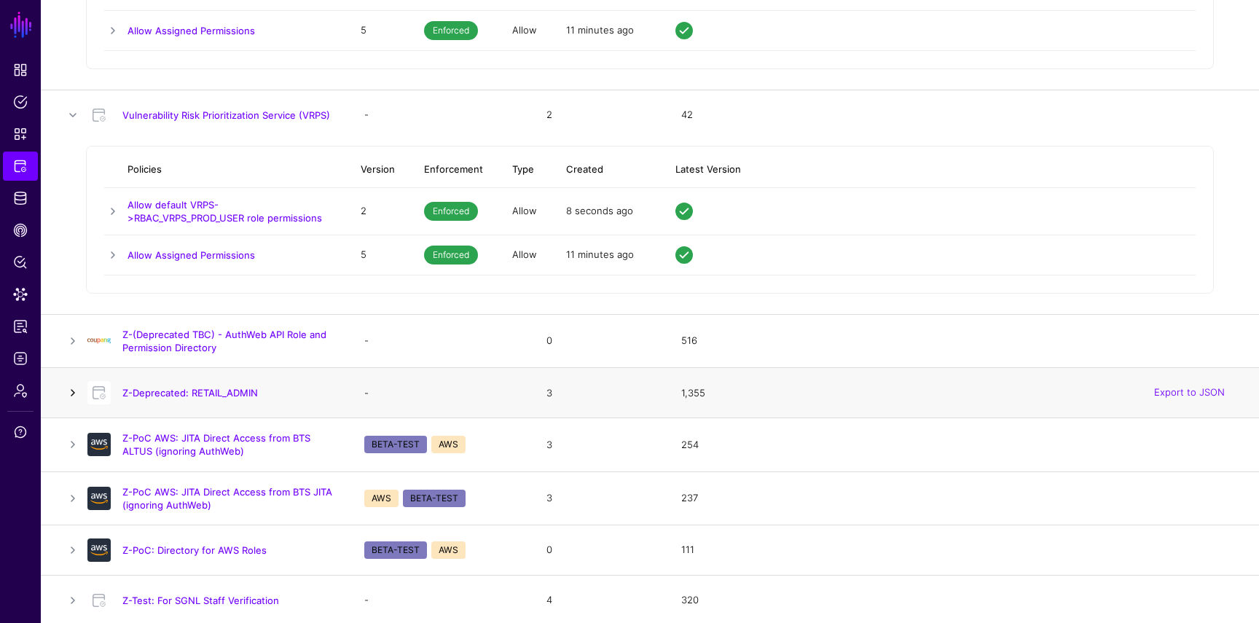
click at [74, 388] on link at bounding box center [72, 392] width 17 height 17
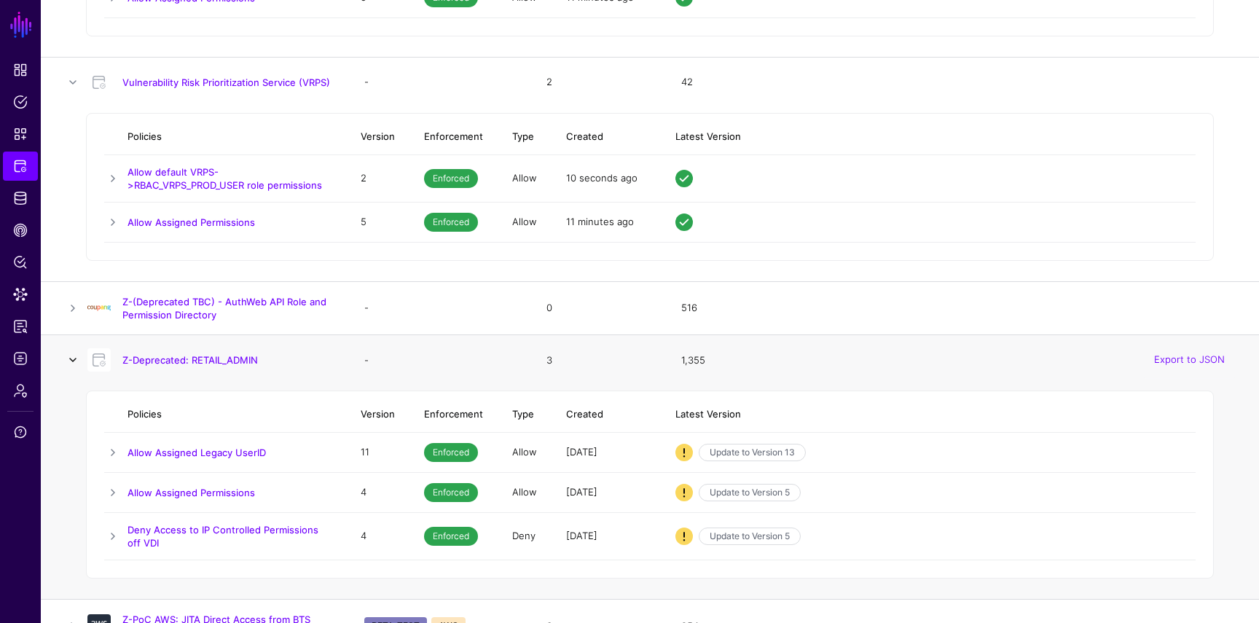
click at [72, 358] on link at bounding box center [72, 359] width 17 height 17
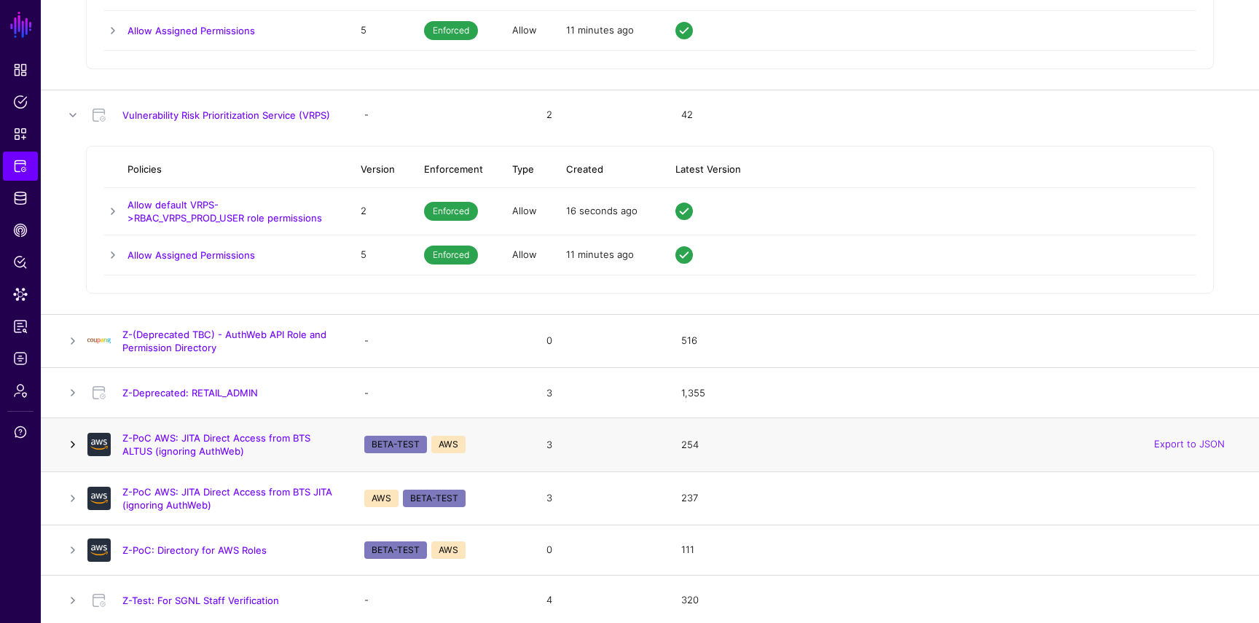
click at [73, 436] on link at bounding box center [72, 444] width 17 height 17
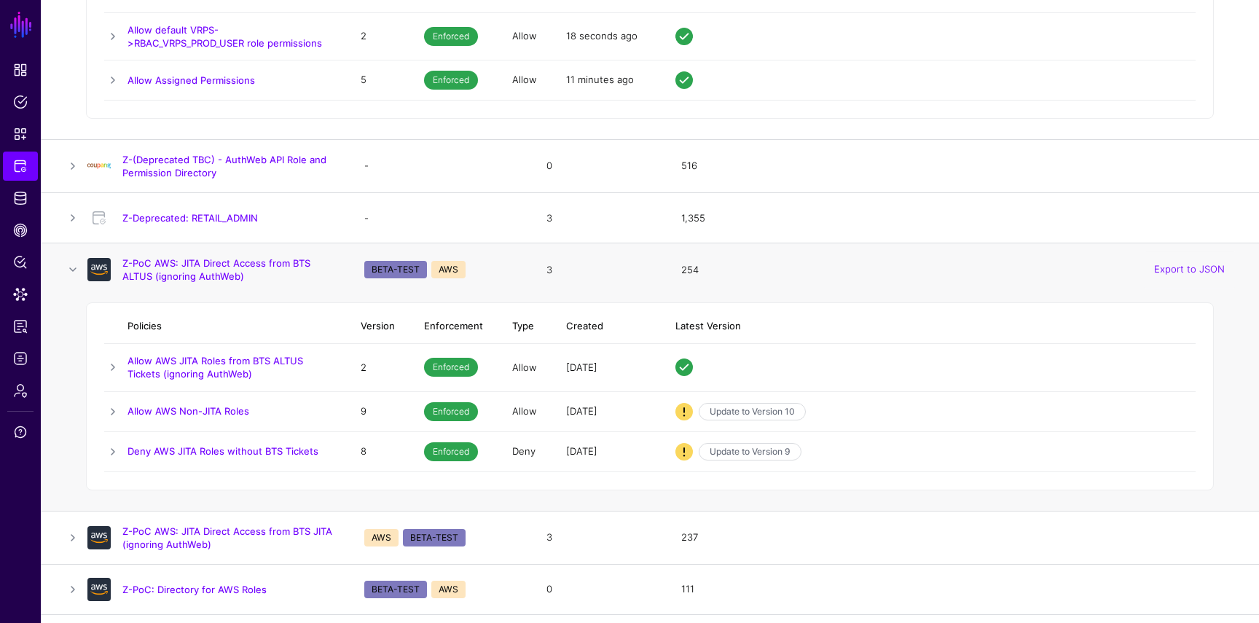
scroll to position [5923, 0]
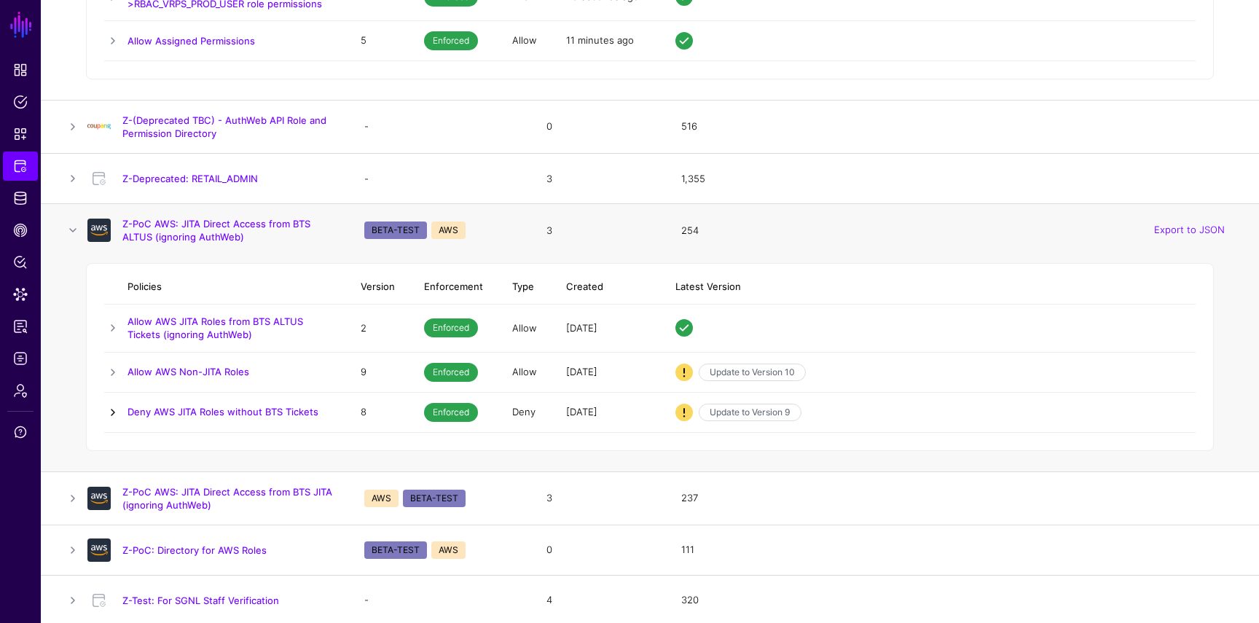
click at [105, 417] on link at bounding box center [112, 412] width 17 height 17
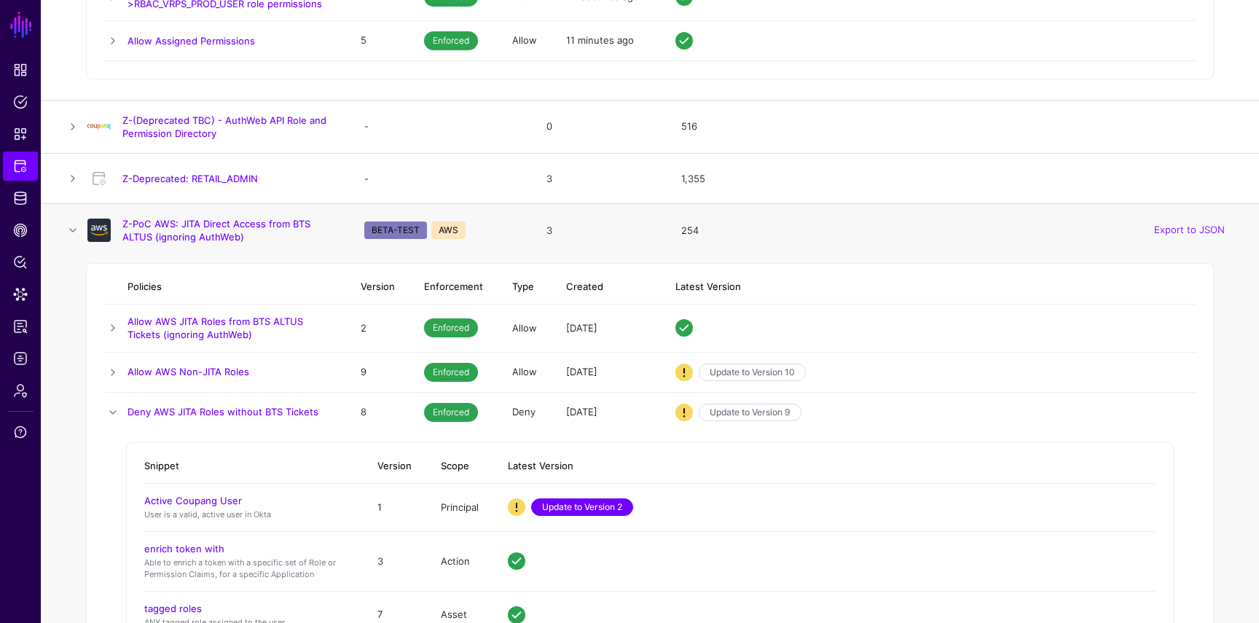
click at [555, 506] on link "Update to Version 2" at bounding box center [582, 506] width 102 height 17
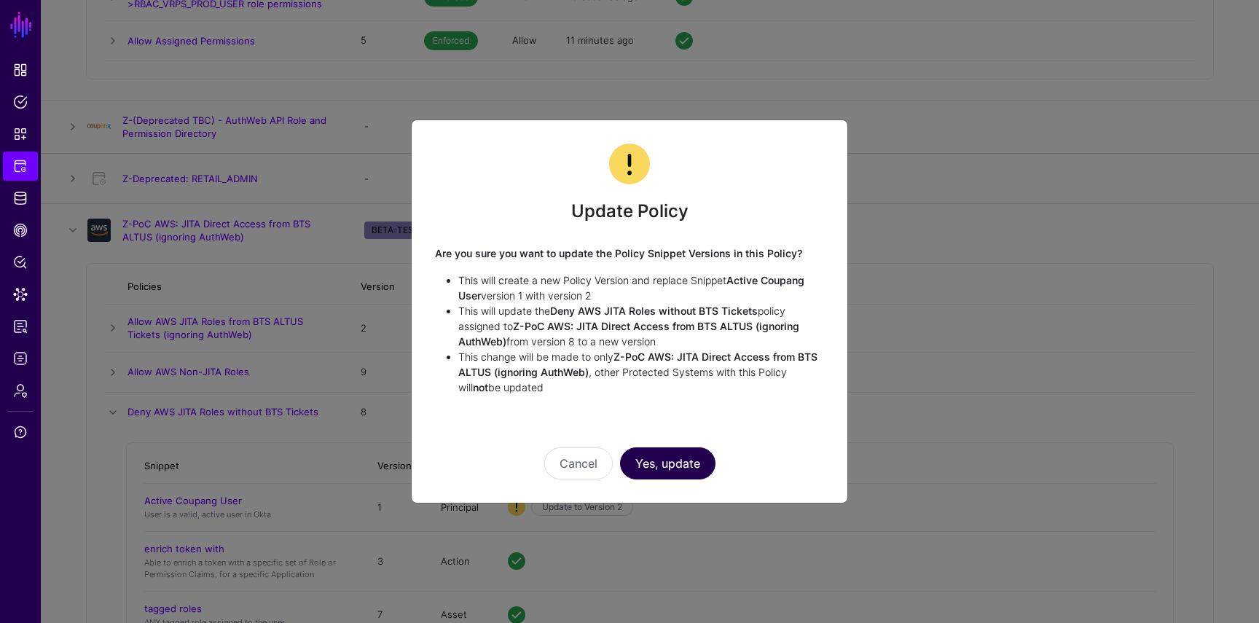
click at [659, 461] on button "Yes, update" at bounding box center [667, 463] width 95 height 32
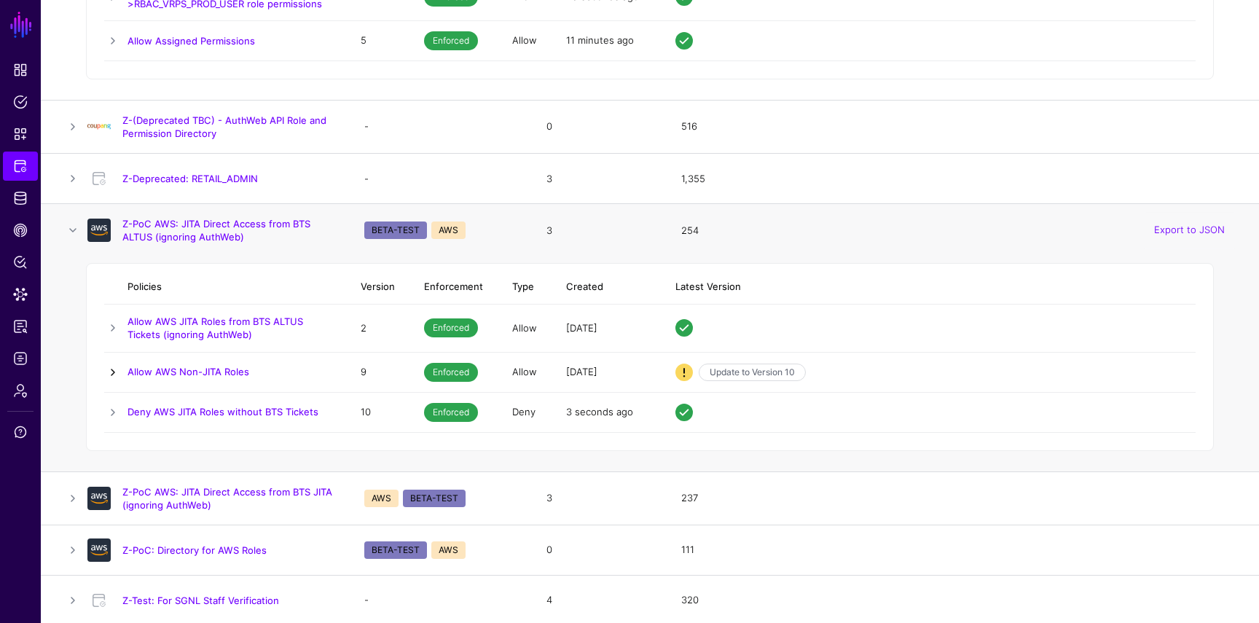
click at [111, 373] on link at bounding box center [112, 372] width 17 height 17
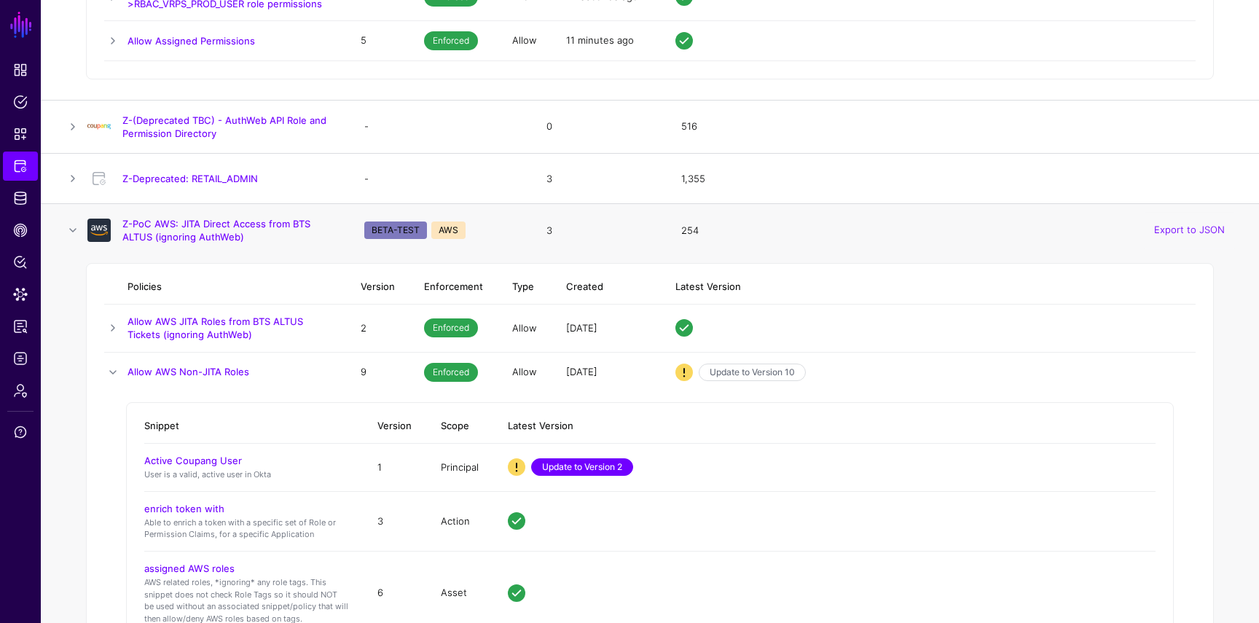
click at [603, 463] on link "Update to Version 2" at bounding box center [582, 466] width 102 height 17
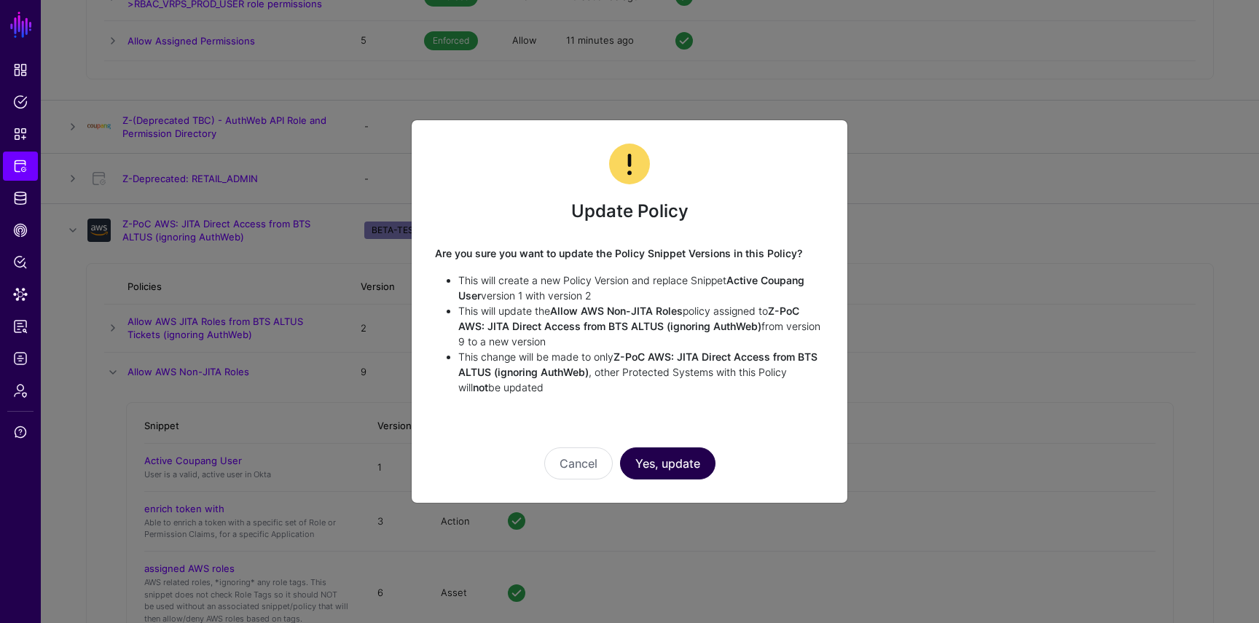
click at [651, 453] on button "Yes, update" at bounding box center [667, 463] width 95 height 32
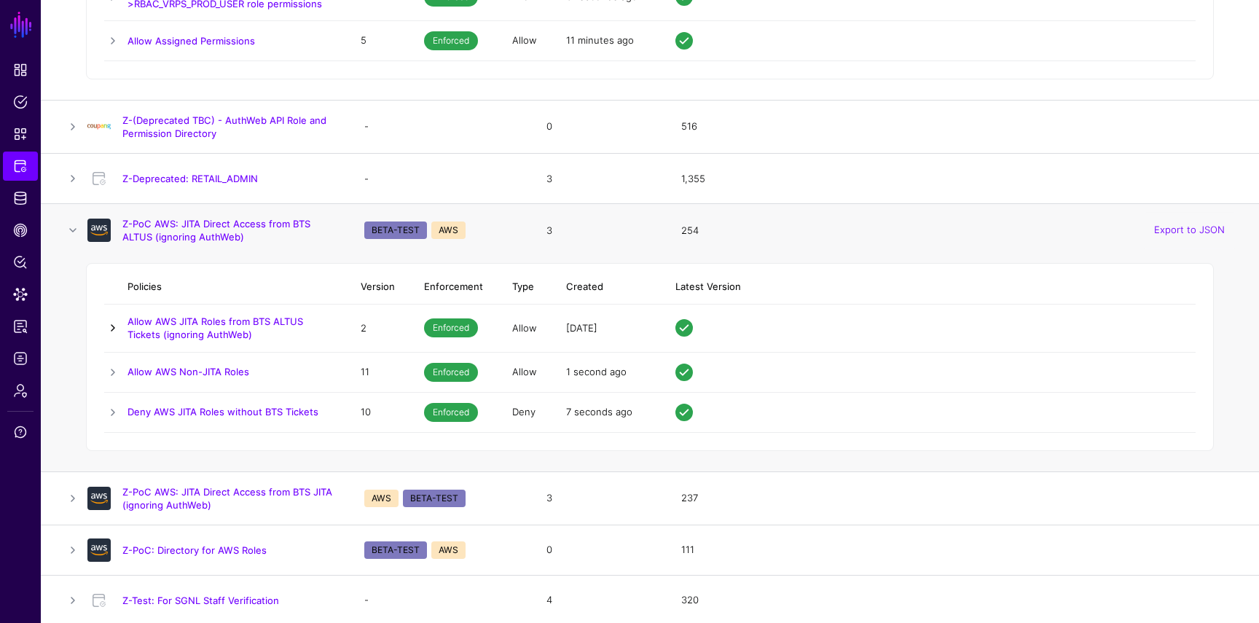
click at [107, 322] on link at bounding box center [112, 327] width 17 height 17
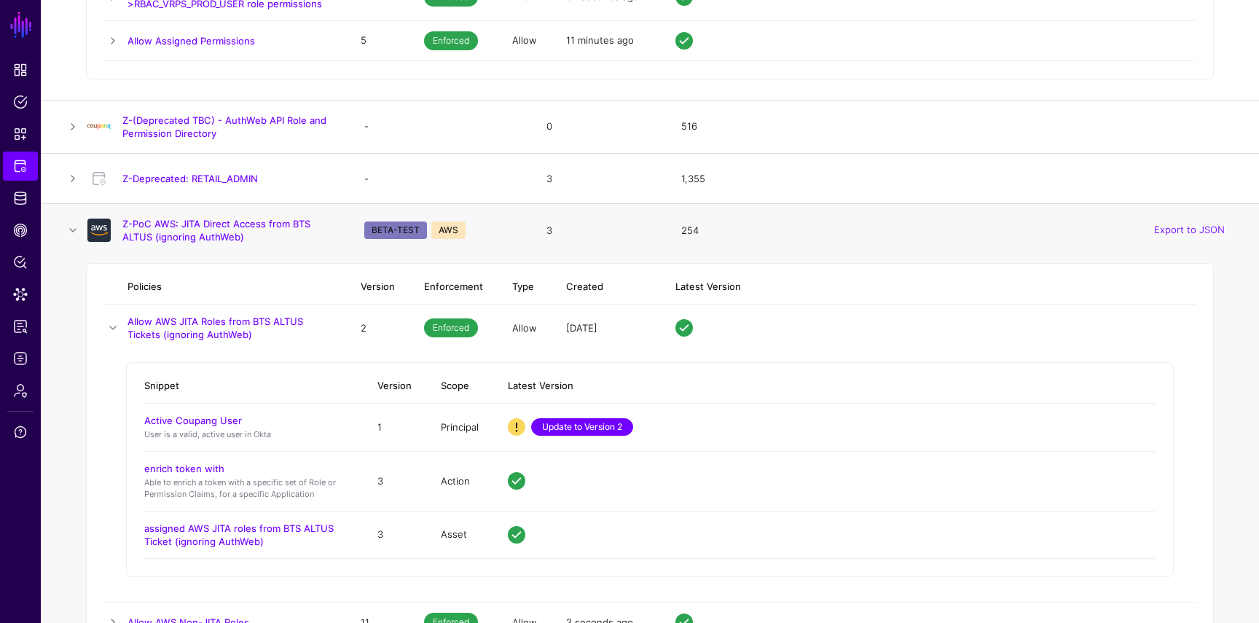
click at [598, 420] on link "Update to Version 2" at bounding box center [582, 426] width 102 height 17
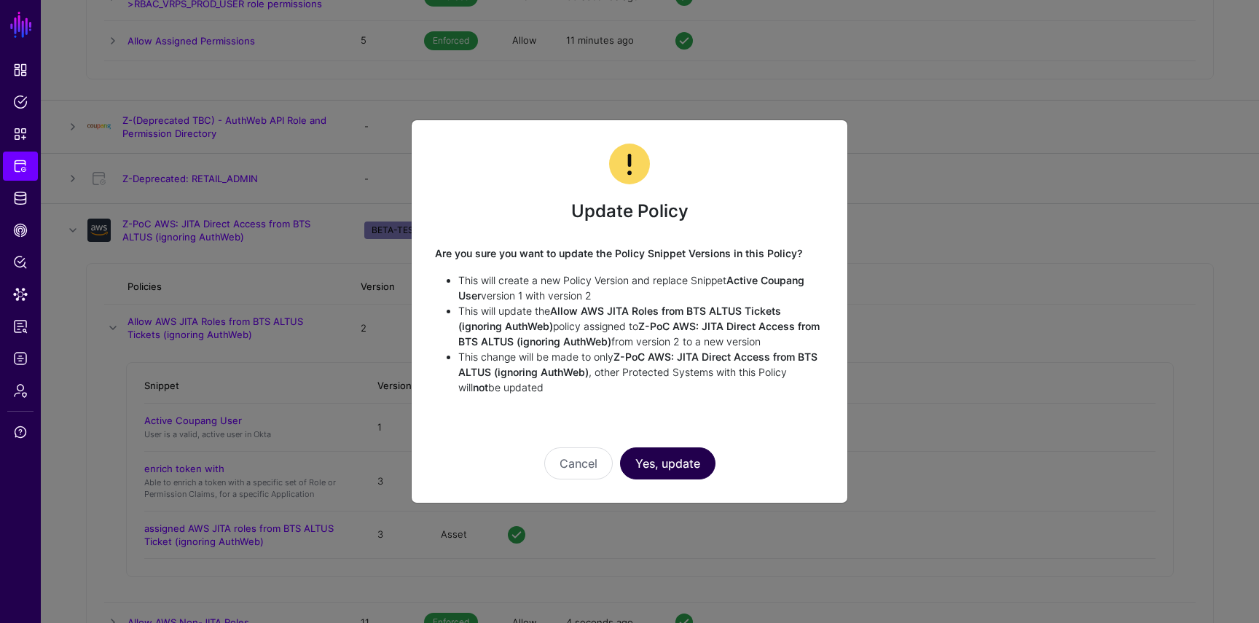
click at [675, 460] on button "Yes, update" at bounding box center [667, 463] width 95 height 32
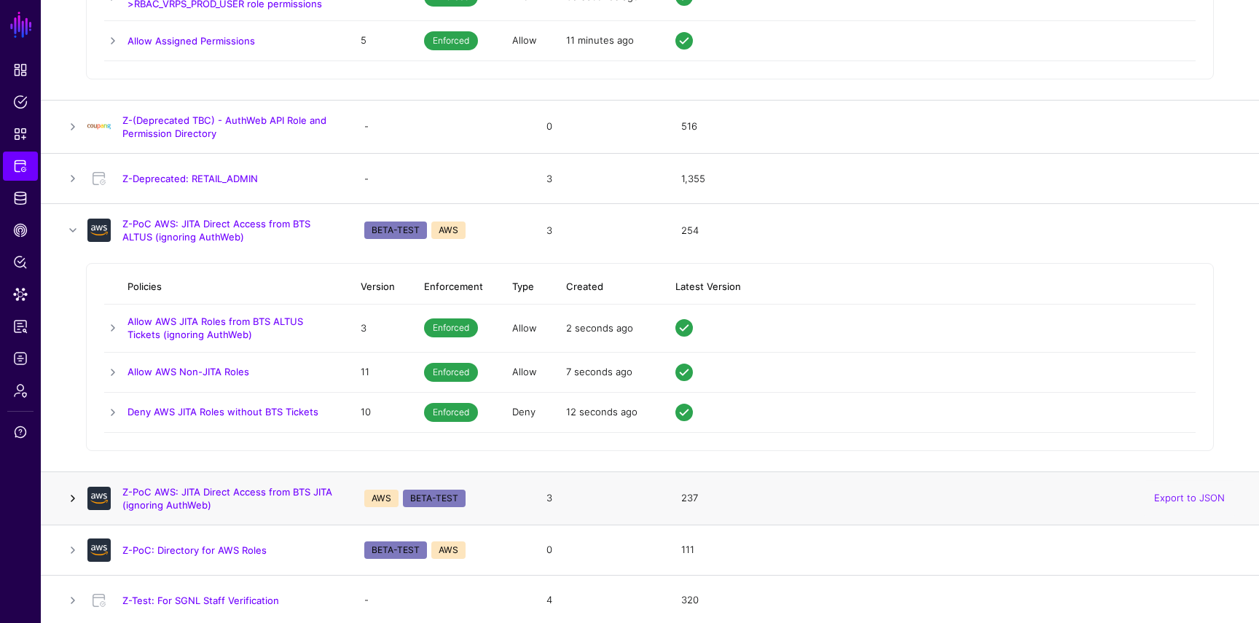
click at [73, 491] on link at bounding box center [72, 498] width 17 height 17
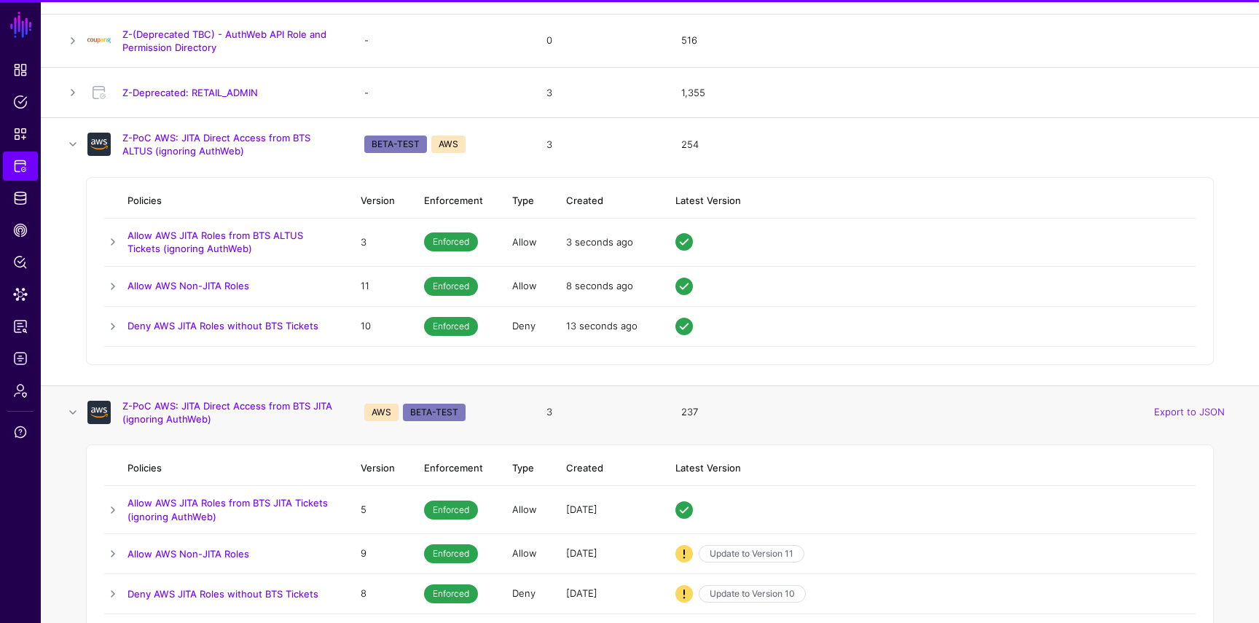
scroll to position [6138, 0]
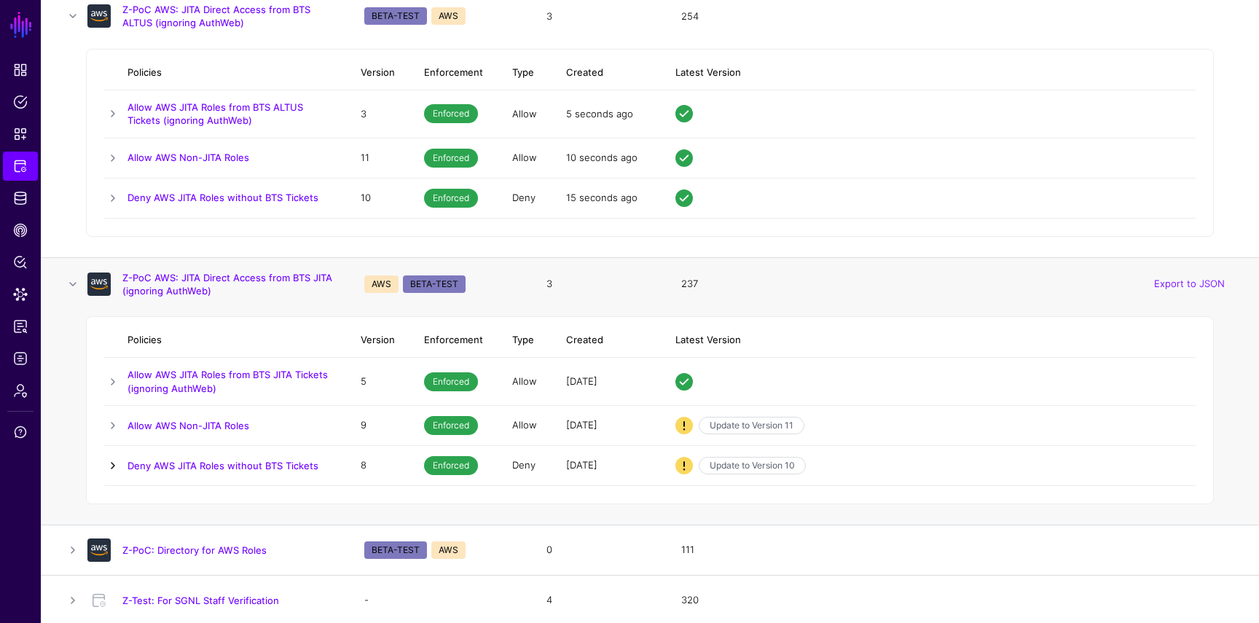
click at [104, 464] on link at bounding box center [112, 465] width 17 height 17
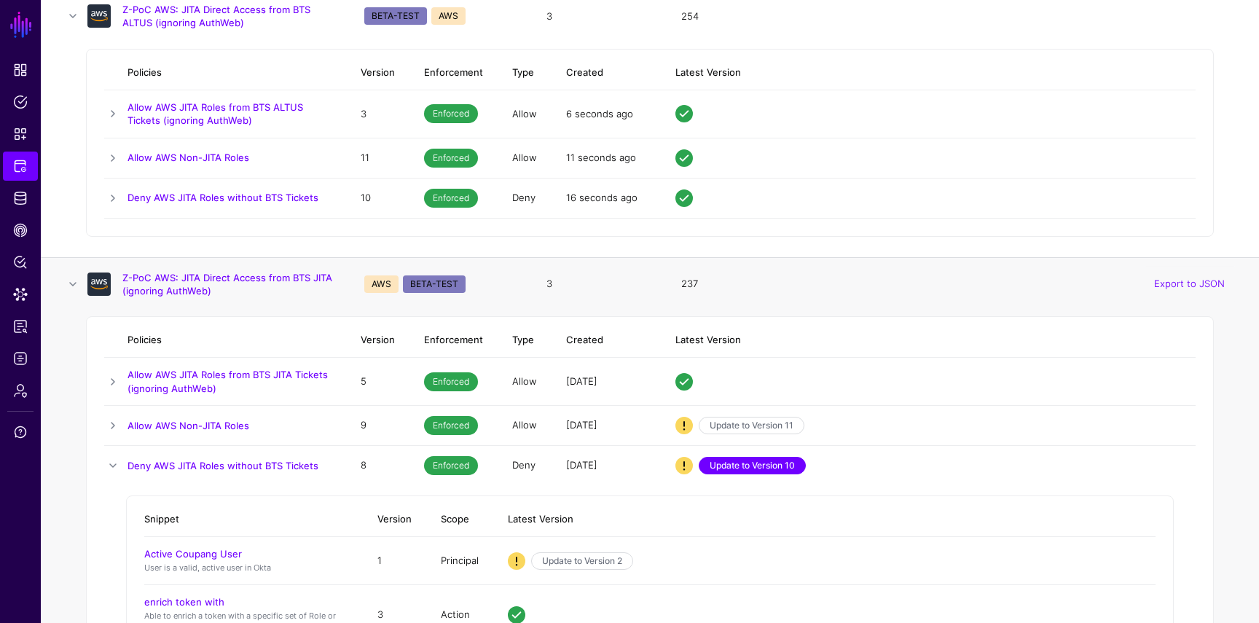
click at [737, 468] on link "Update to Version 10" at bounding box center [752, 465] width 107 height 17
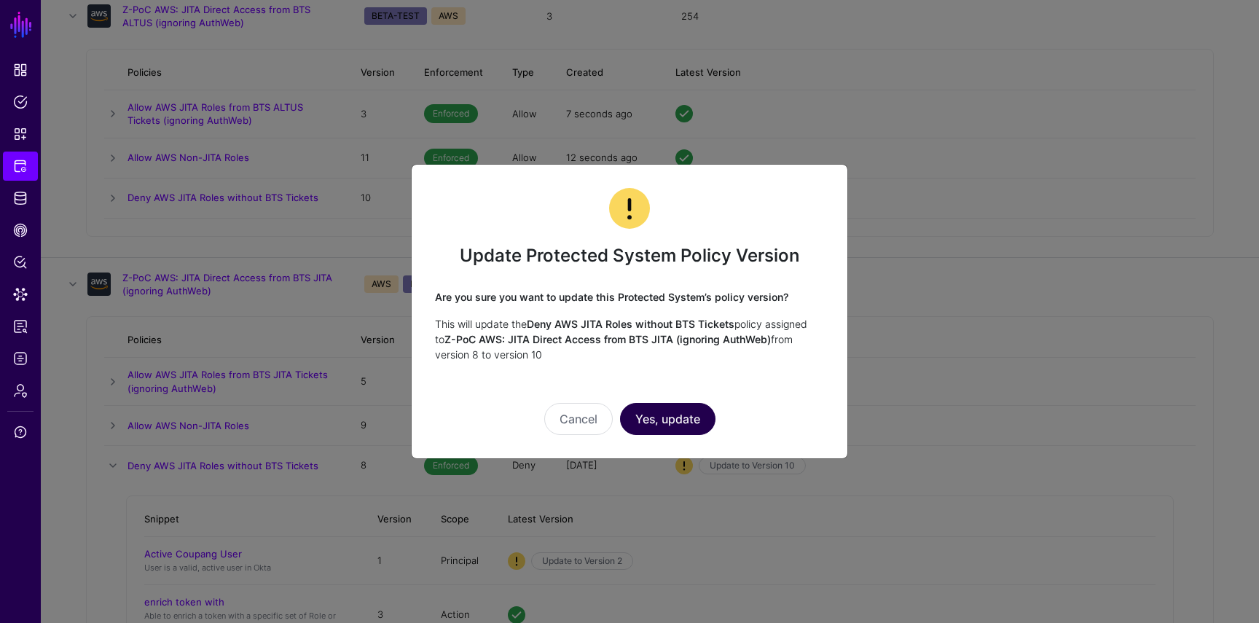
click at [683, 414] on button "Yes, update" at bounding box center [667, 419] width 95 height 32
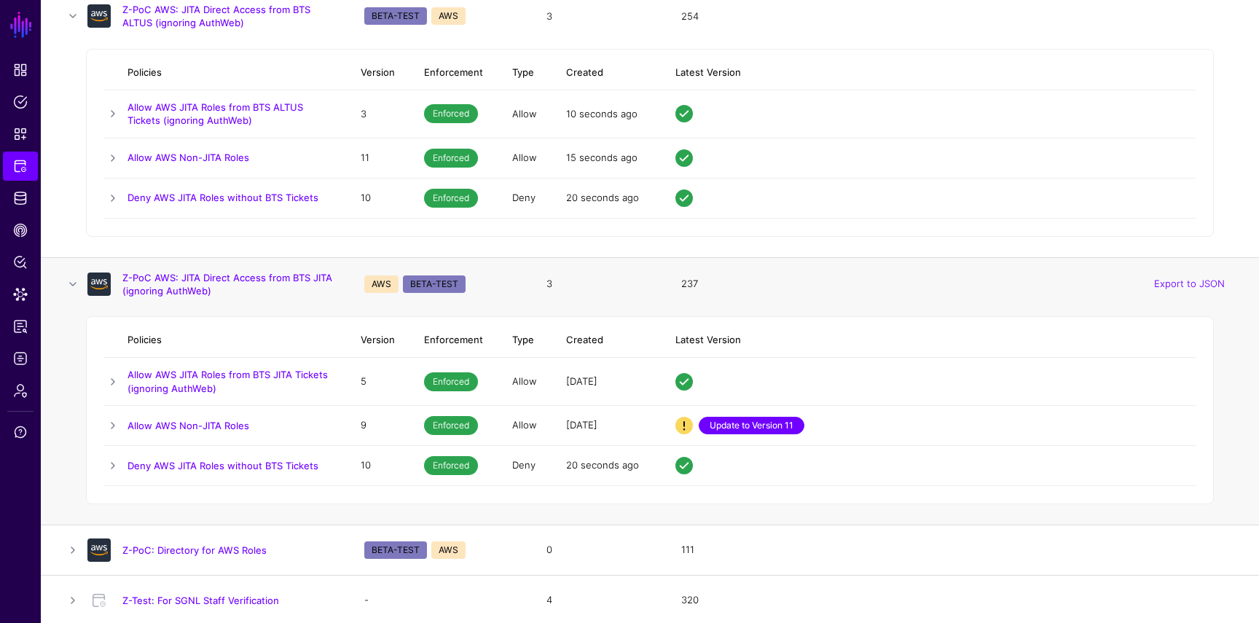
click at [718, 420] on link "Update to Version 11" at bounding box center [752, 425] width 106 height 17
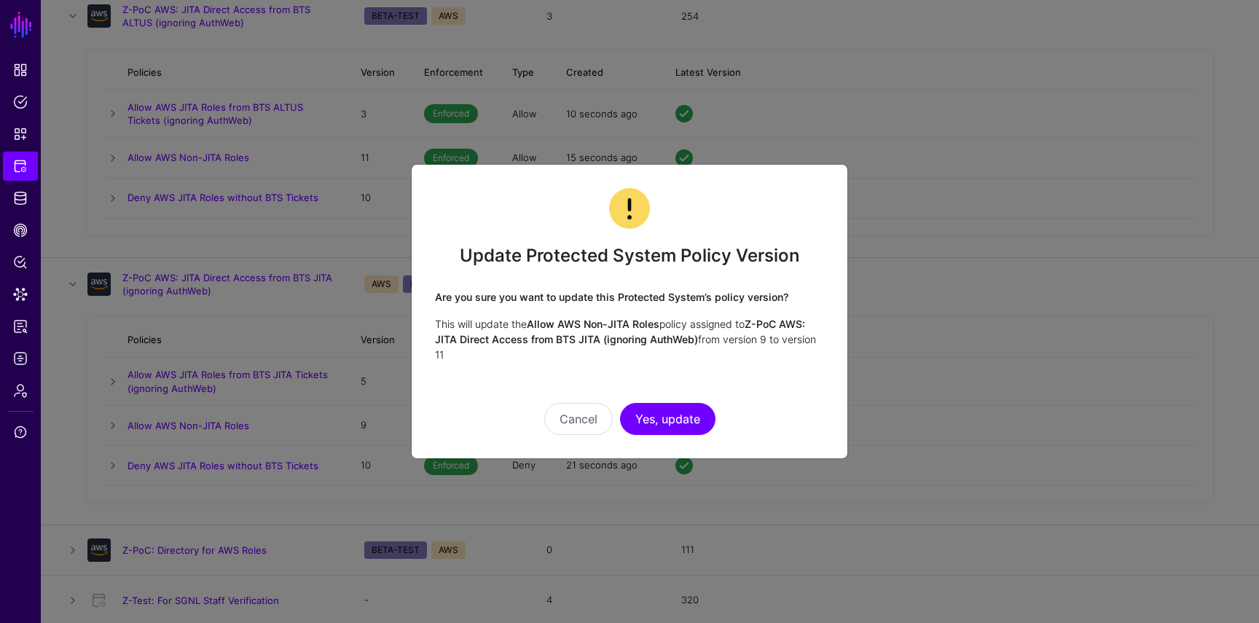
click at [677, 401] on div "Cancel Yes, update" at bounding box center [629, 398] width 389 height 73
click at [677, 408] on button "Yes, update" at bounding box center [667, 419] width 95 height 32
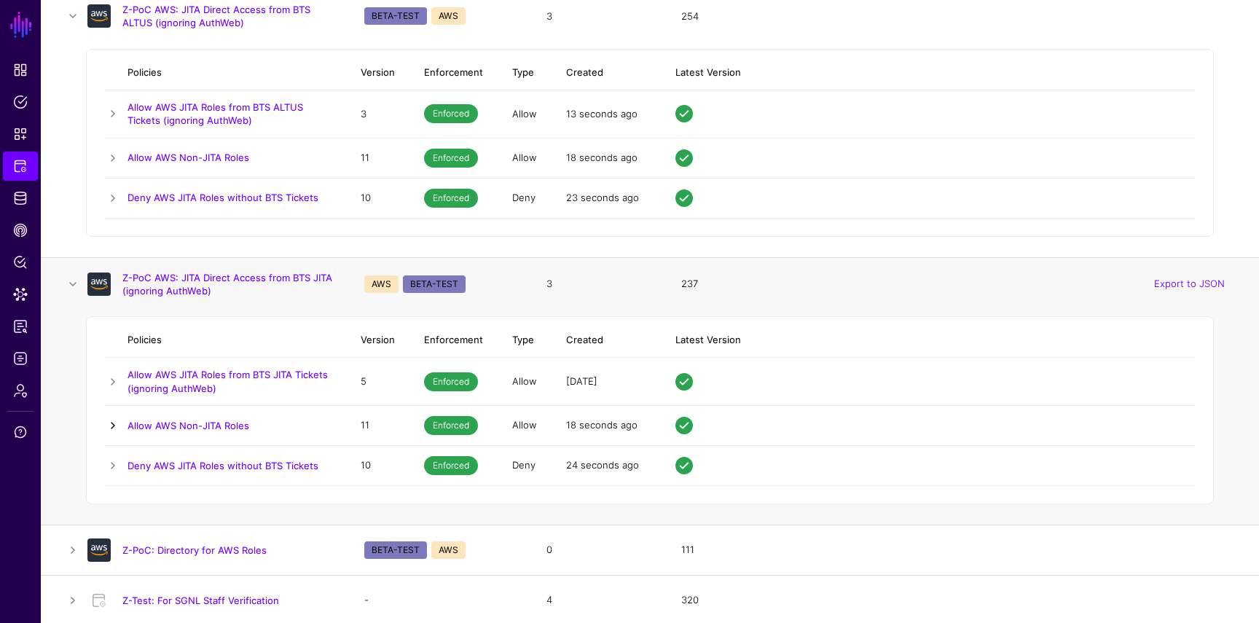
click at [116, 428] on link at bounding box center [112, 425] width 17 height 17
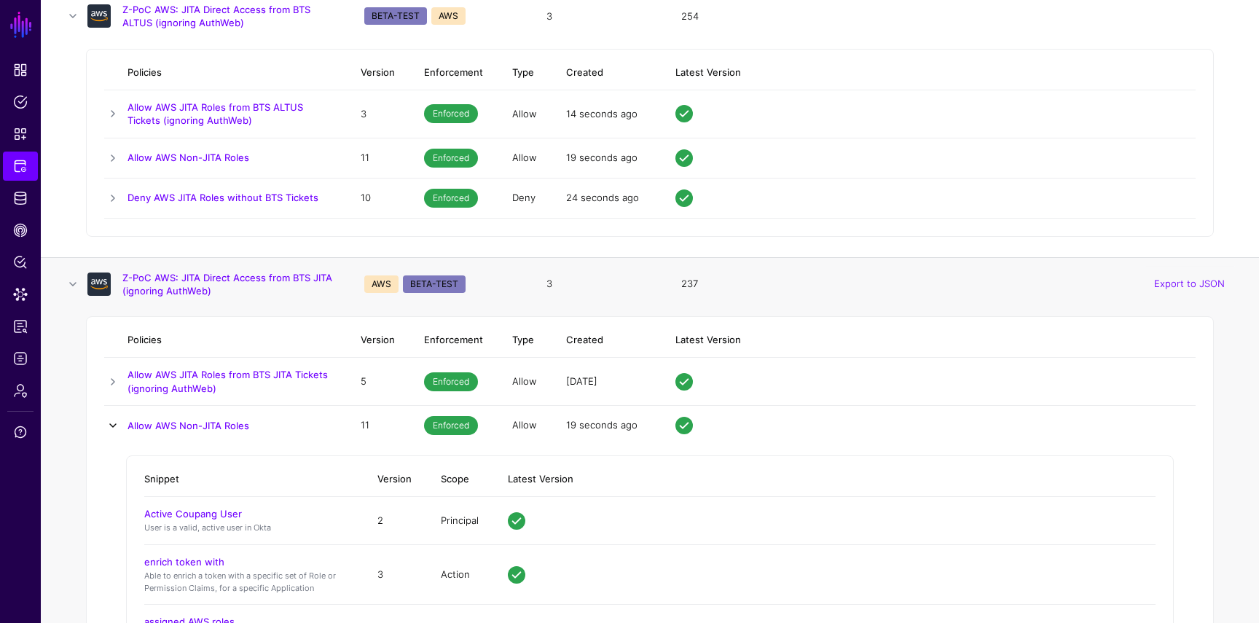
click at [116, 428] on link at bounding box center [112, 425] width 17 height 17
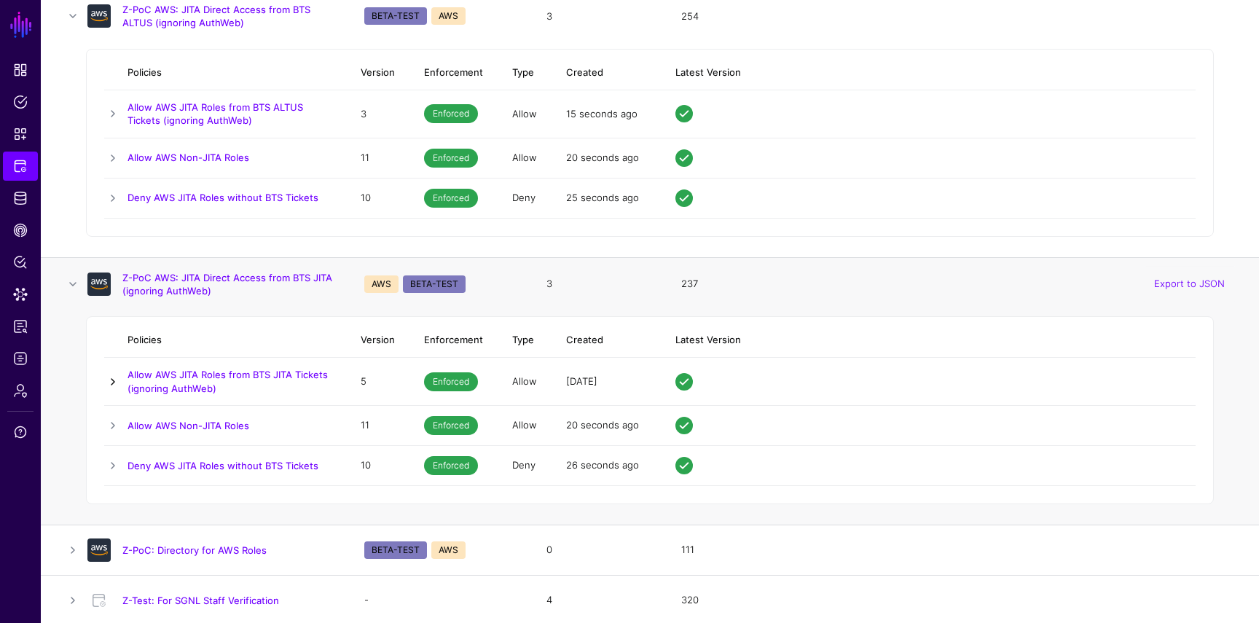
click at [116, 377] on link at bounding box center [112, 381] width 17 height 17
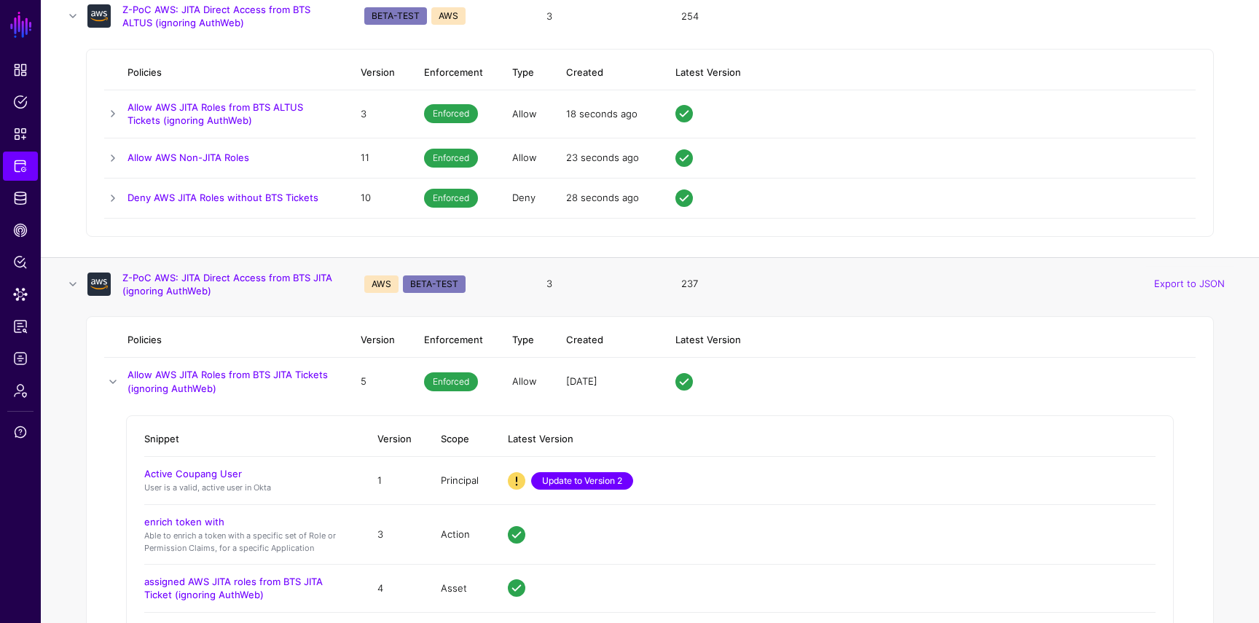
click at [566, 481] on link "Update to Version 2" at bounding box center [582, 480] width 102 height 17
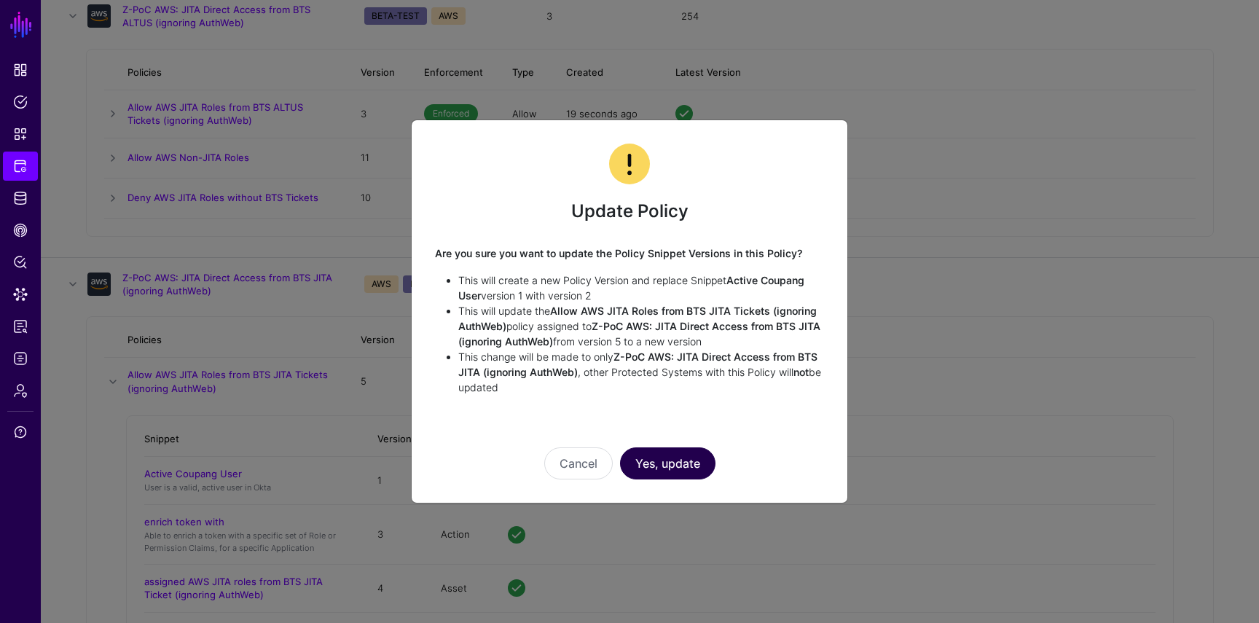
click at [676, 463] on button "Yes, update" at bounding box center [667, 463] width 95 height 32
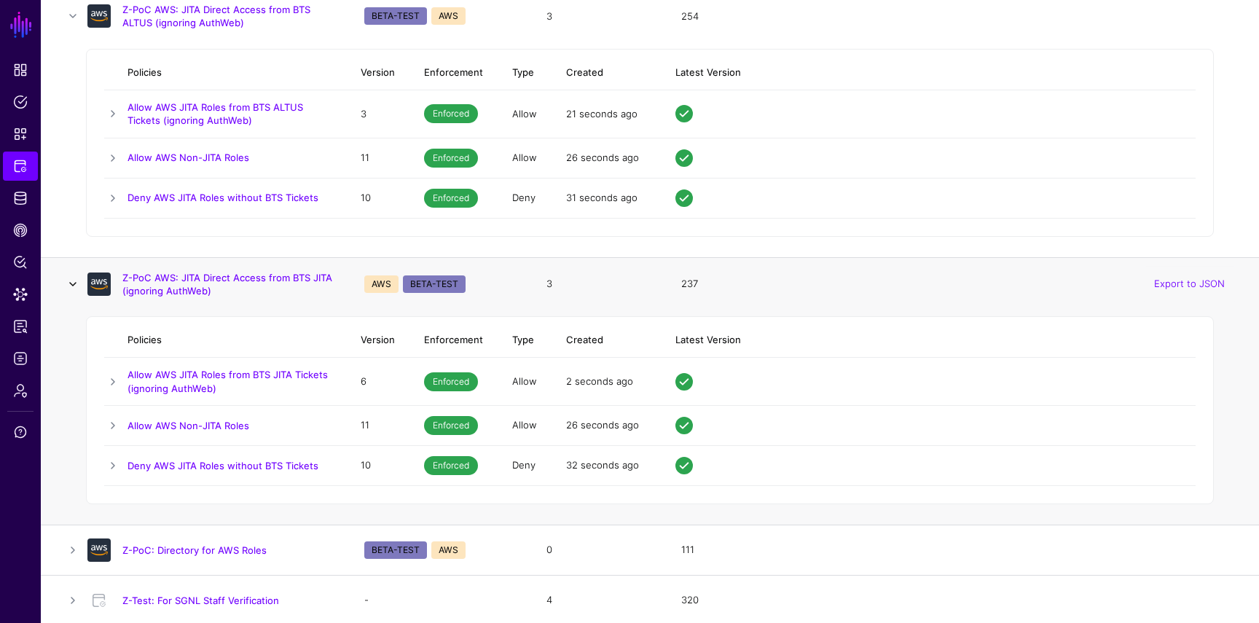
click at [76, 281] on link at bounding box center [72, 283] width 17 height 17
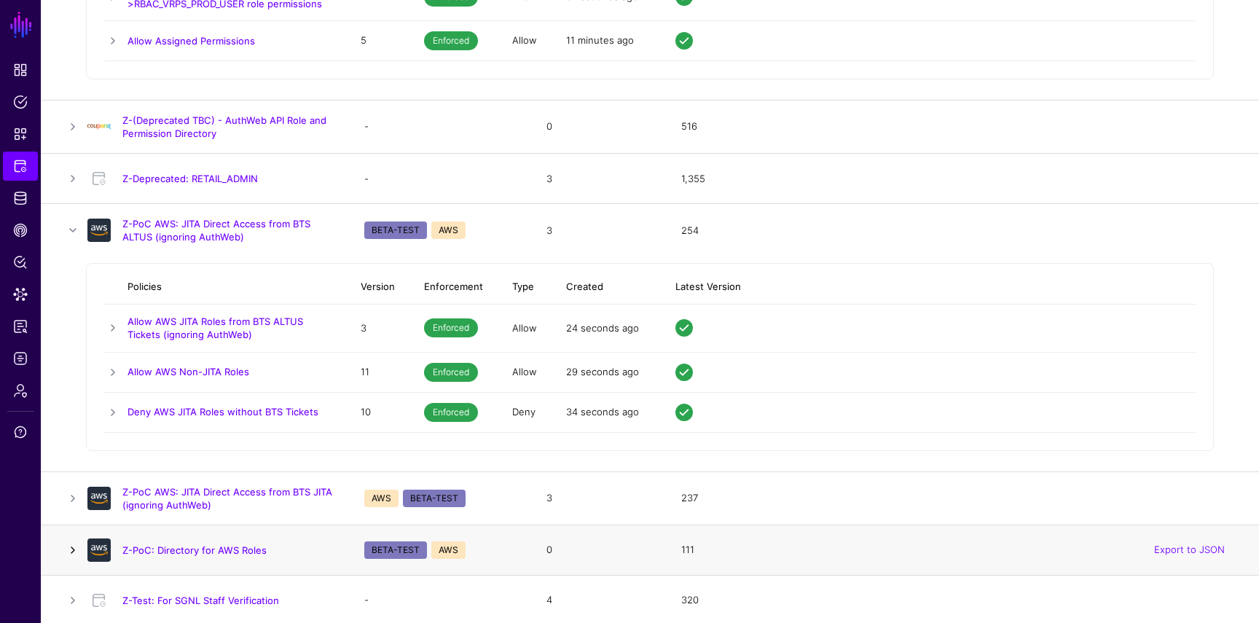
click at [71, 546] on link at bounding box center [72, 549] width 17 height 17
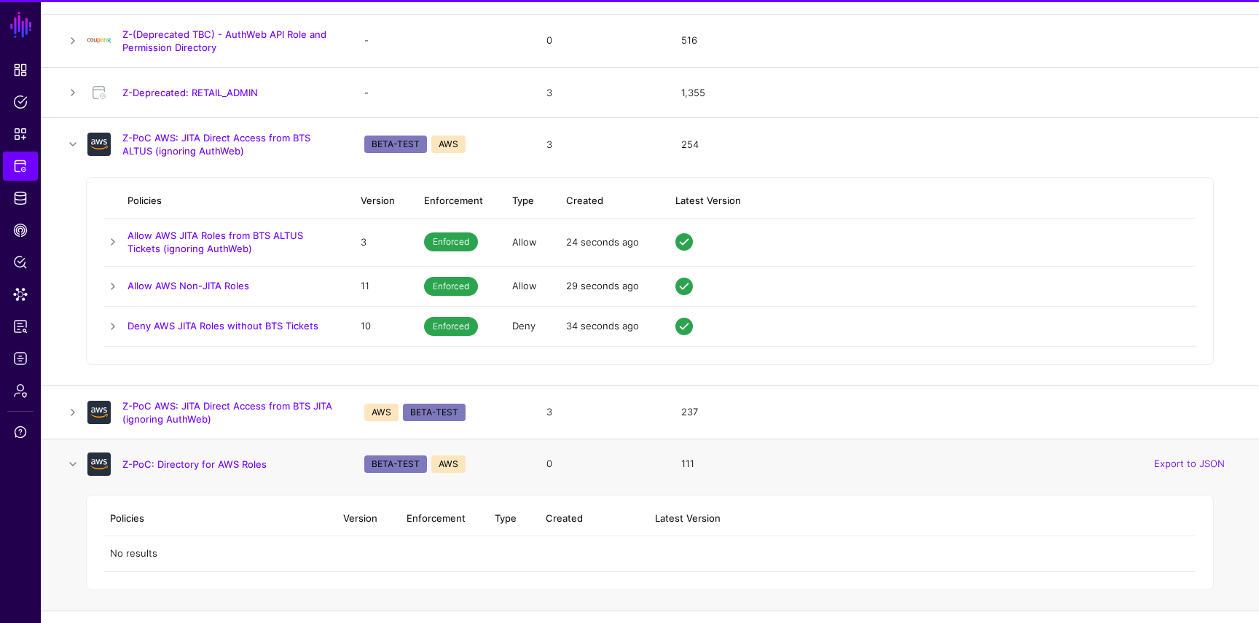
scroll to position [6045, 0]
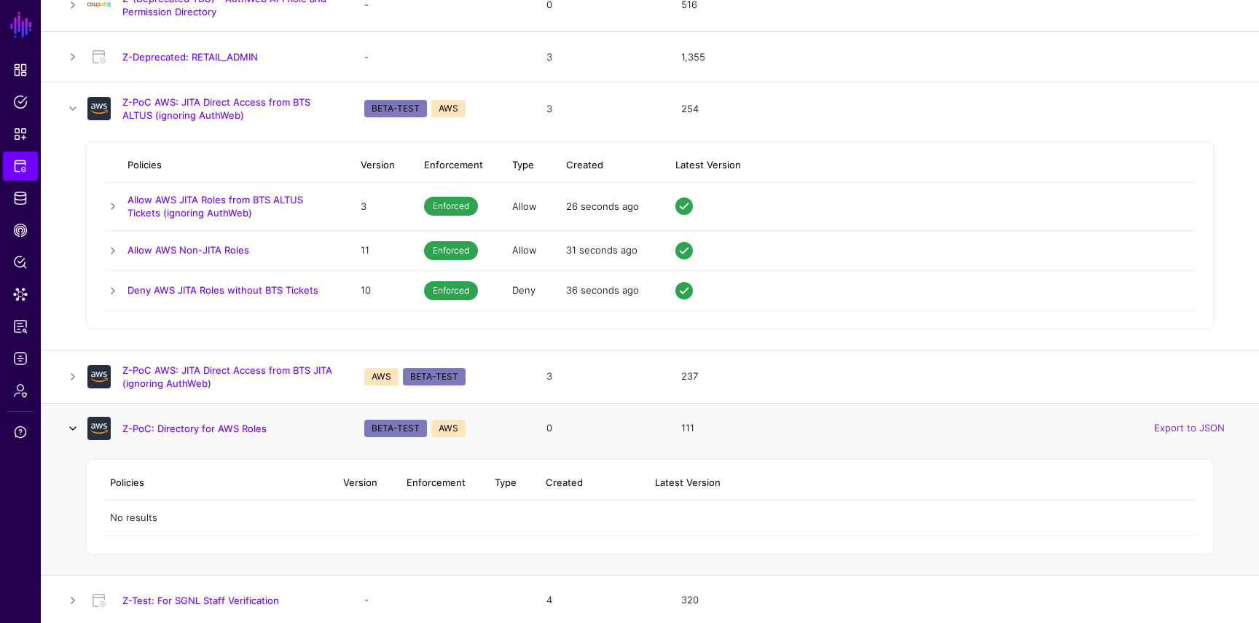
click at [79, 430] on link at bounding box center [72, 428] width 17 height 17
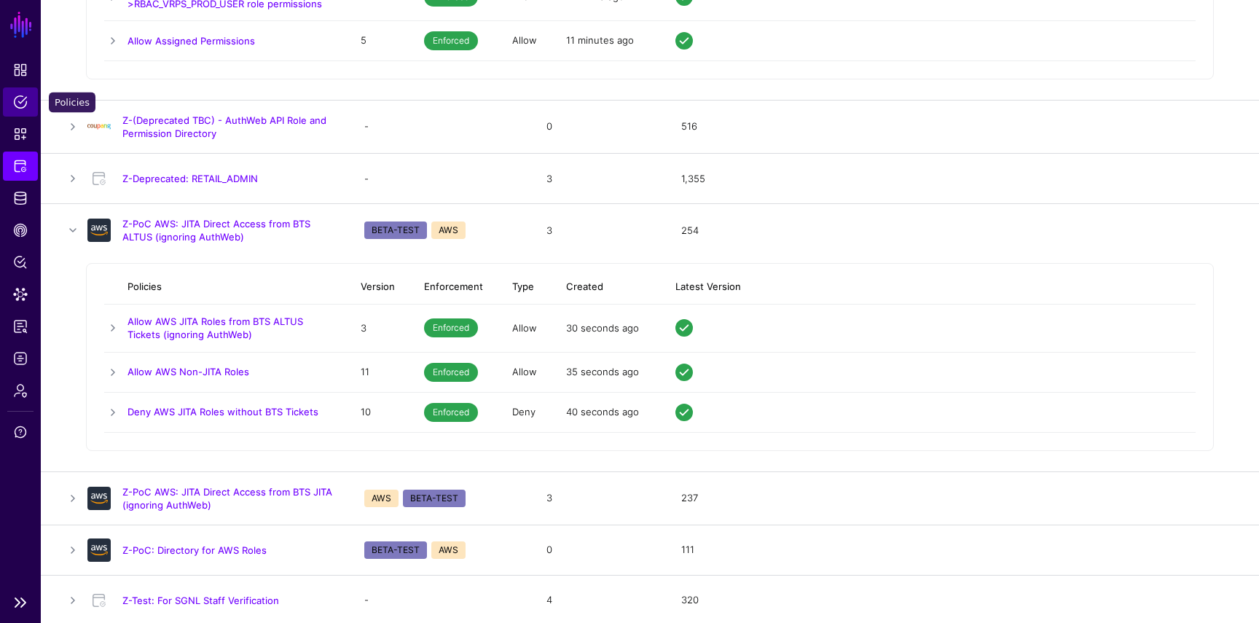
click at [28, 106] on link "Policies" at bounding box center [20, 101] width 35 height 29
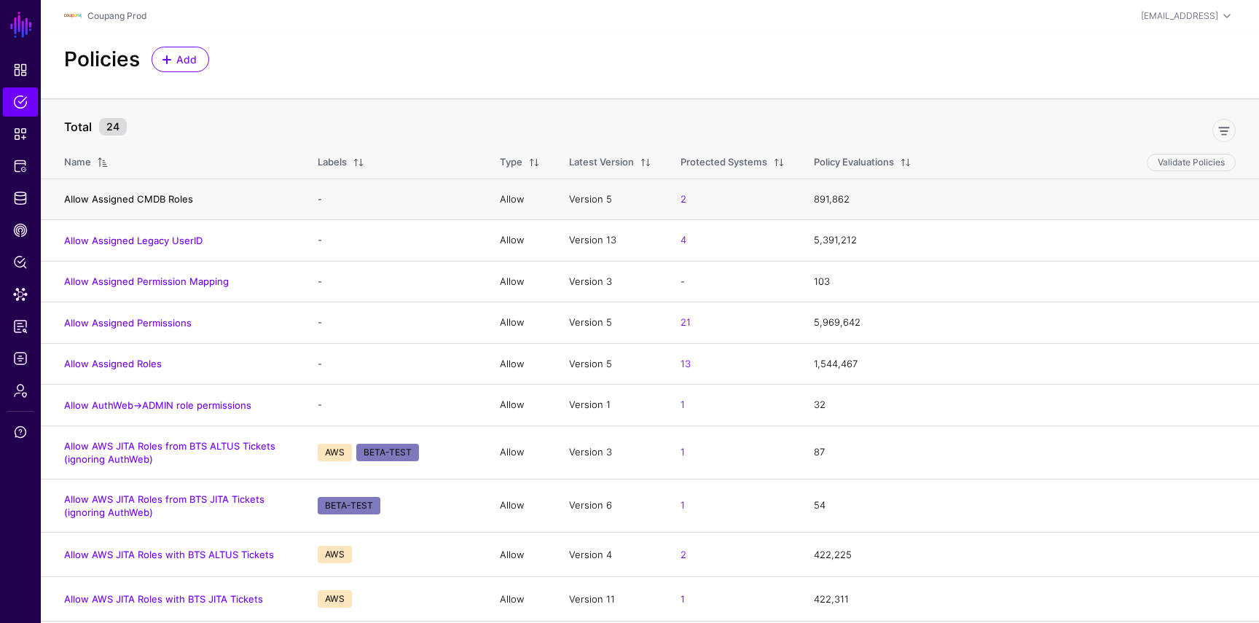
click at [122, 195] on link "Allow Assigned CMDB Roles" at bounding box center [128, 199] width 129 height 12
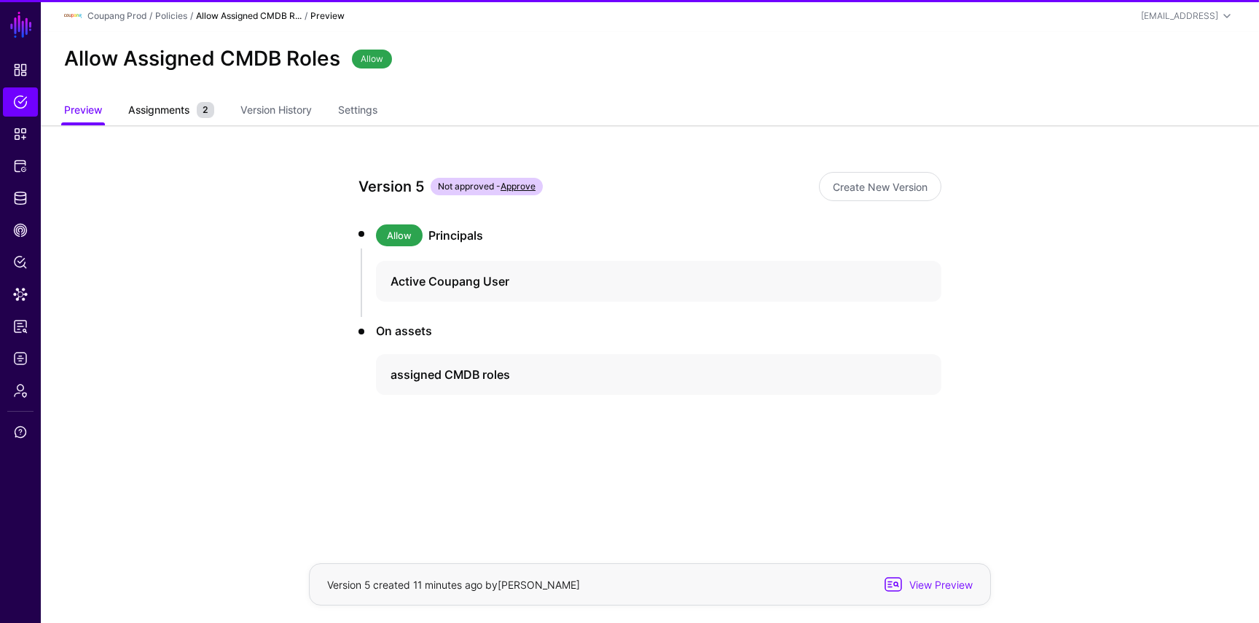
click at [181, 104] on span "Assignments" at bounding box center [159, 109] width 68 height 15
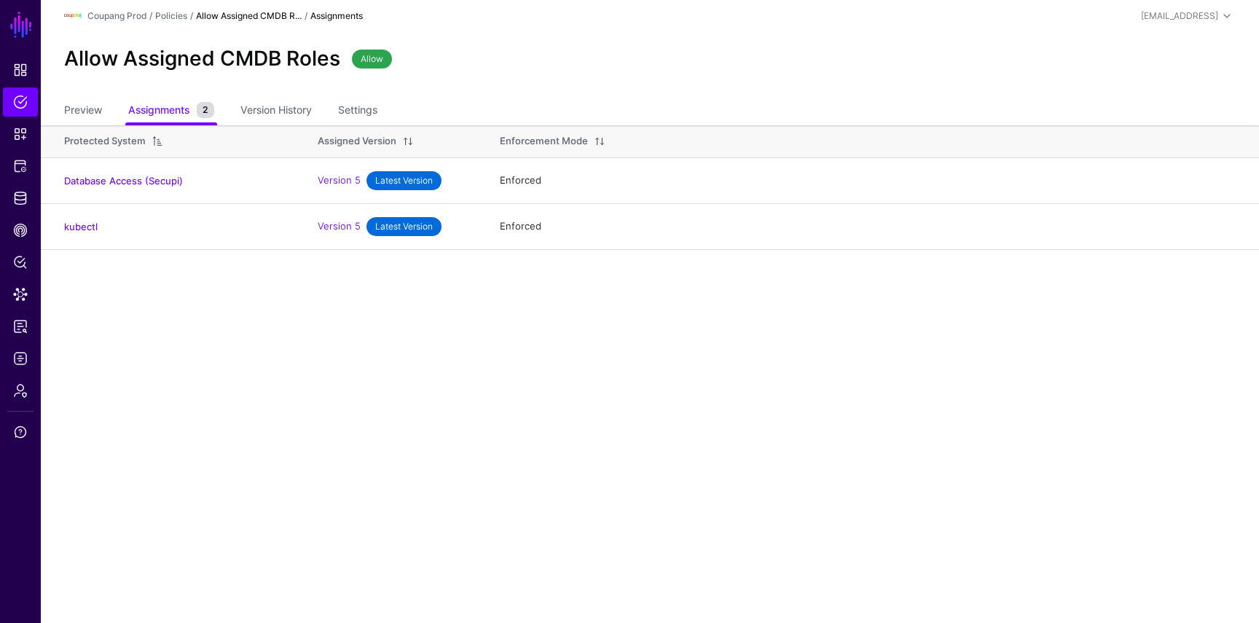
click at [285, 10] on link "Allow Assigned CMDB R..." at bounding box center [249, 15] width 106 height 11
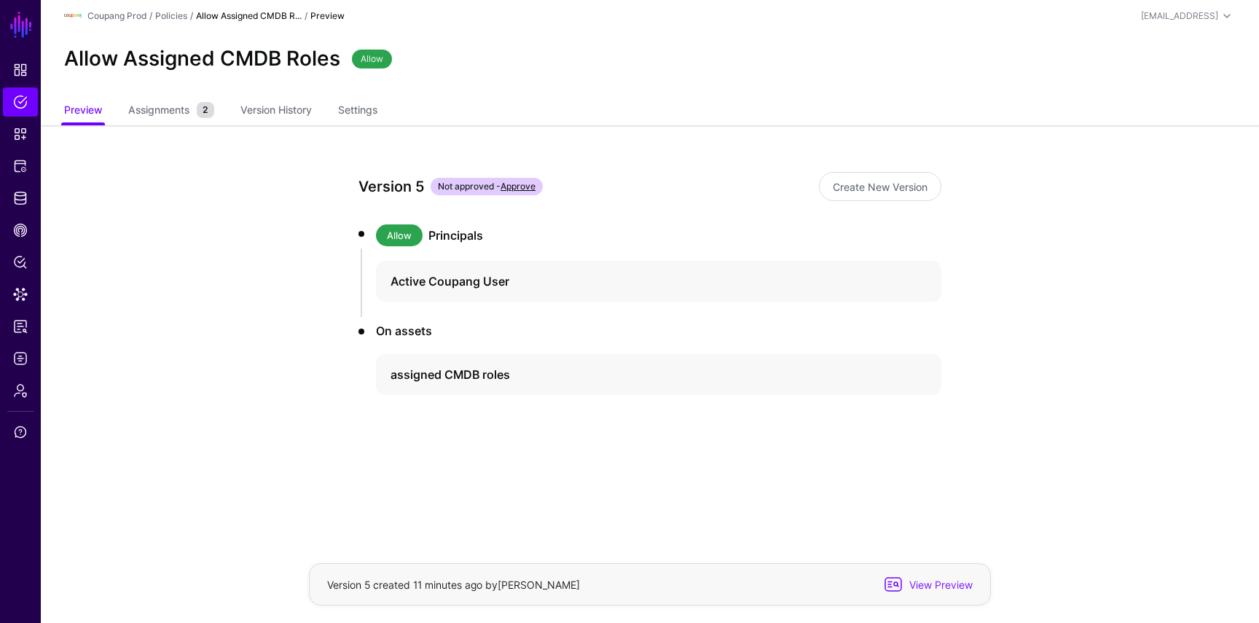
click at [170, 27] on header "Coupang Prod / Policies / Allow Assigned CMDB R... / Preview marc@sgnl.ai Marc …" at bounding box center [650, 16] width 1218 height 32
click at [170, 17] on link "Policies" at bounding box center [171, 15] width 32 height 11
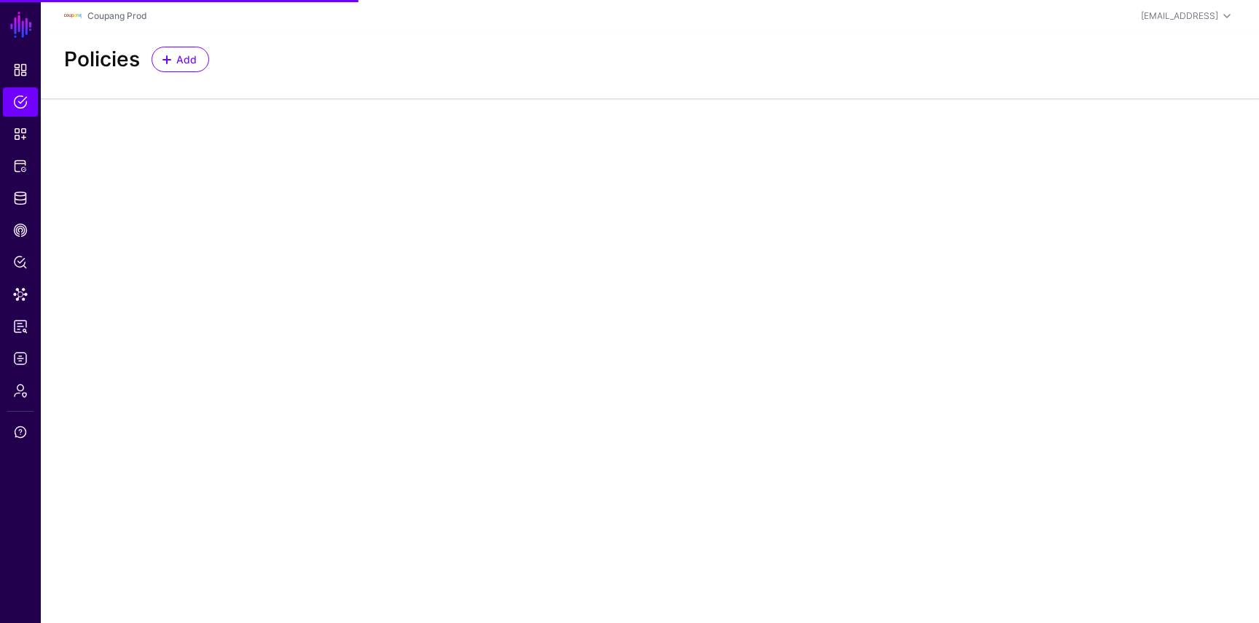
scroll to position [9, 0]
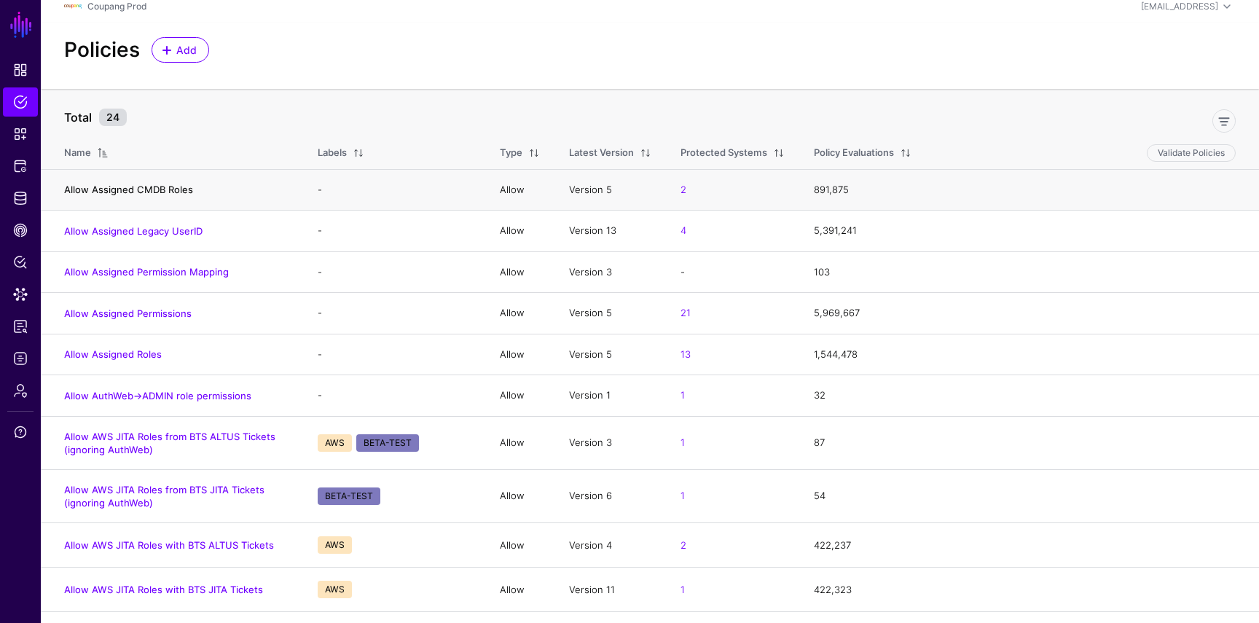
click at [130, 185] on link "Allow Assigned CMDB Roles" at bounding box center [128, 190] width 129 height 12
click at [130, 232] on link "Allow Assigned Legacy UserID" at bounding box center [133, 231] width 138 height 12
click at [132, 267] on link "Allow Assigned Permission Mapping" at bounding box center [146, 272] width 165 height 12
click at [132, 316] on link "Allow Assigned Permissions" at bounding box center [127, 313] width 127 height 12
click at [132, 347] on h4 "Allow Assigned Roles" at bounding box center [176, 353] width 224 height 13
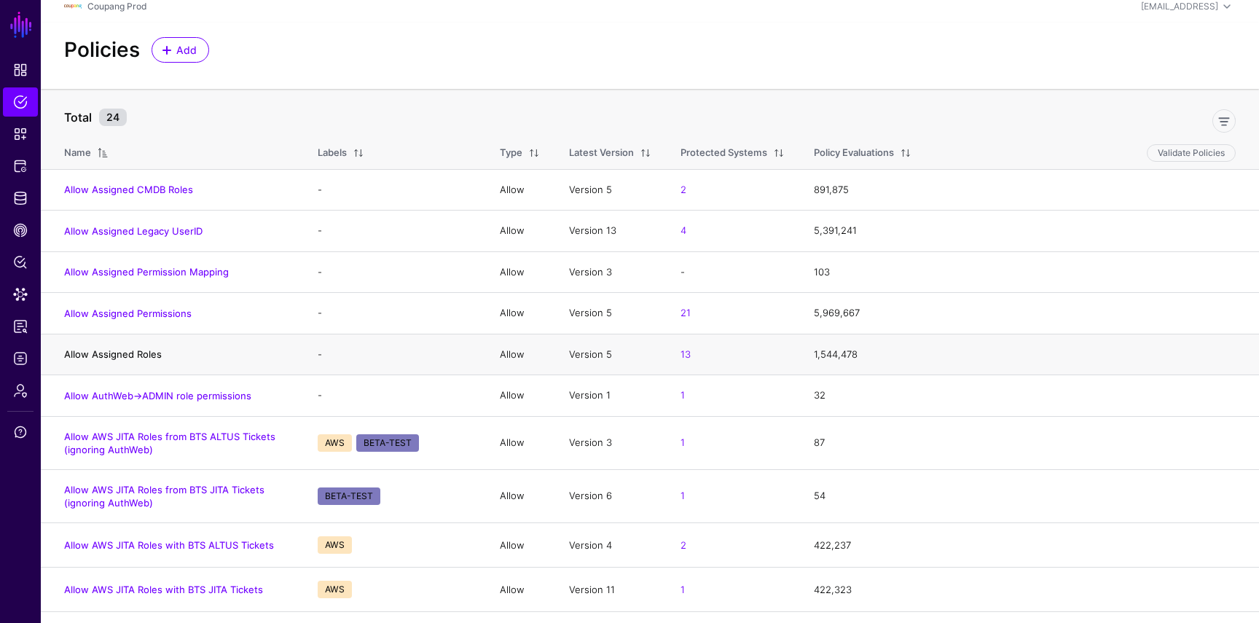
click at [132, 350] on link "Allow Assigned Roles" at bounding box center [113, 354] width 98 height 12
click at [135, 393] on link "Allow AuthWeb->ADMIN role permissions" at bounding box center [157, 396] width 187 height 12
click at [137, 436] on link "Allow AWS JITA Roles from BTS ALTUS Tickets (ignoring AuthWeb)" at bounding box center [169, 443] width 211 height 25
click at [137, 493] on link "Allow AWS JITA Roles from BTS JITA Tickets (ignoring AuthWeb)" at bounding box center [164, 496] width 200 height 25
click at [140, 543] on link "Allow AWS JITA Roles with BTS ALTUS Tickets" at bounding box center [169, 545] width 210 height 12
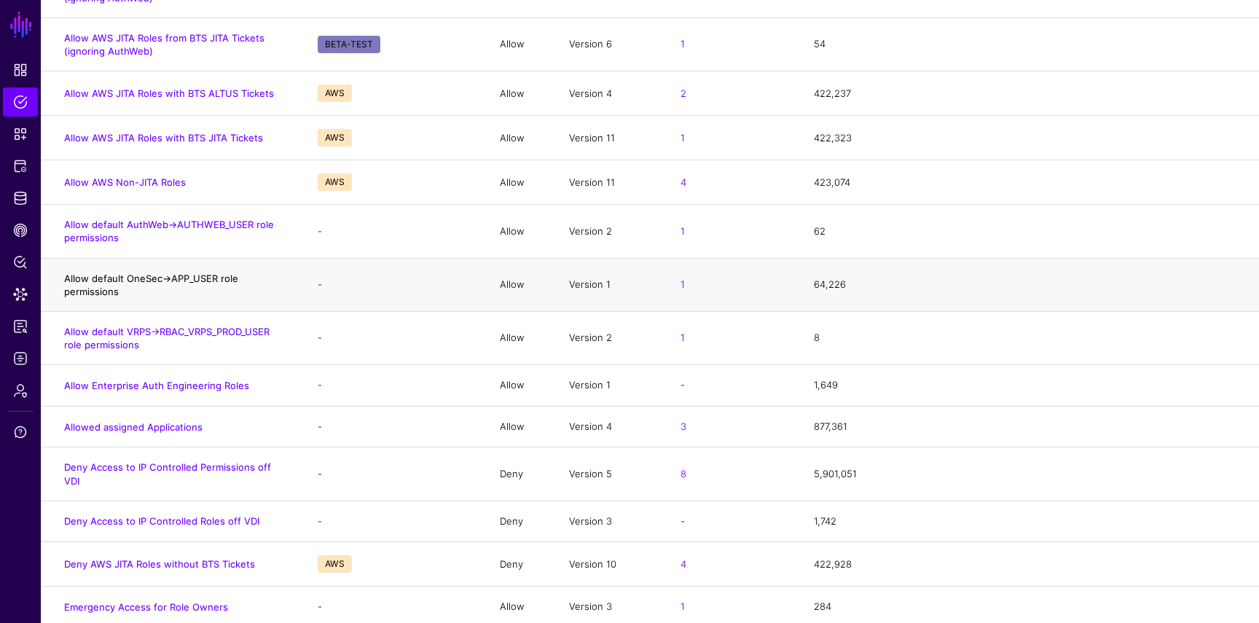
scroll to position [467, 0]
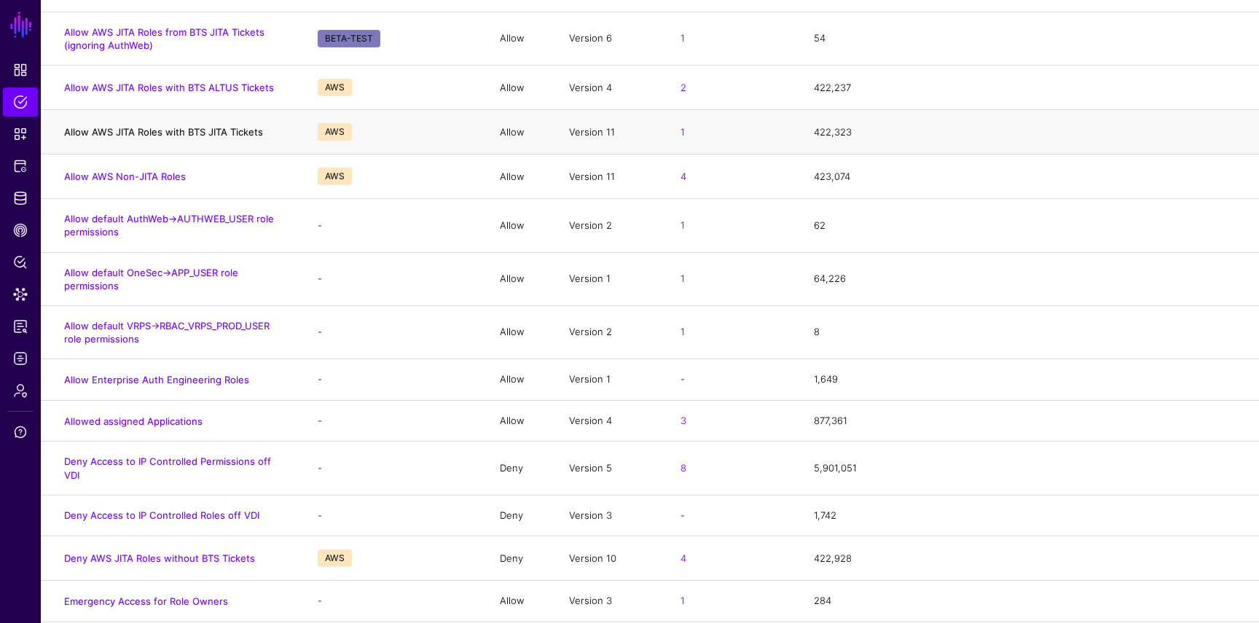
click at [159, 128] on link "Allow AWS JITA Roles with BTS JITA Tickets" at bounding box center [163, 132] width 199 height 12
click at [154, 175] on link "Allow AWS Non-JITA Roles" at bounding box center [125, 176] width 122 height 12
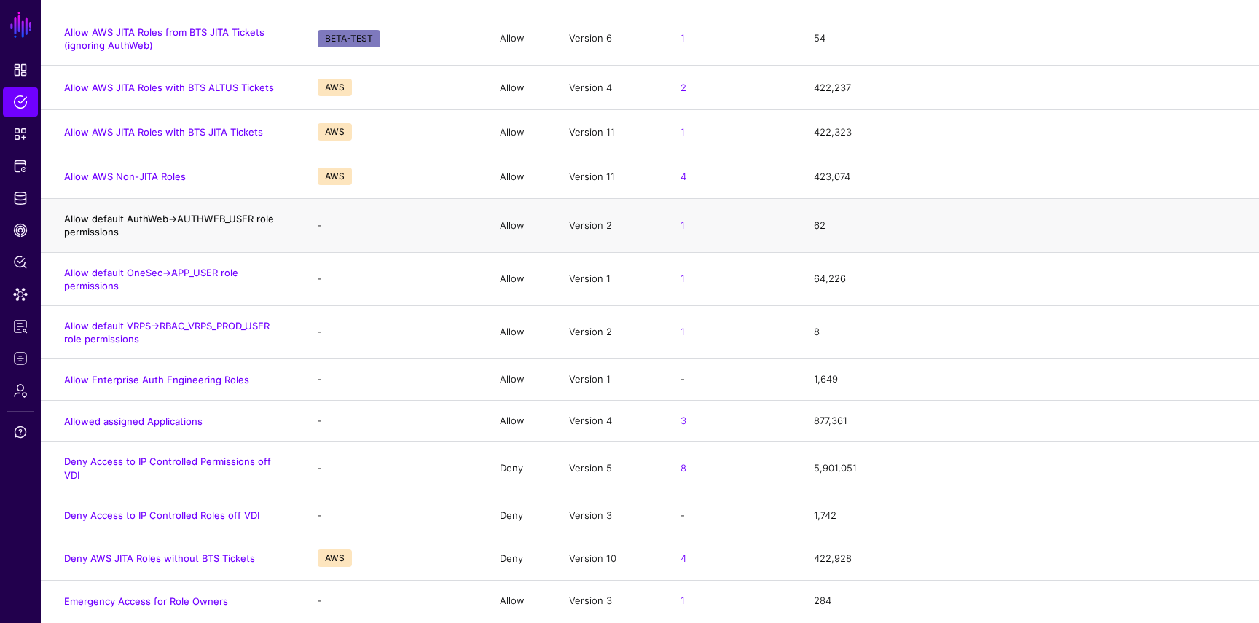
click at [154, 217] on link "Allow default AuthWeb->AUTHWEB_USER role permissions" at bounding box center [169, 225] width 210 height 25
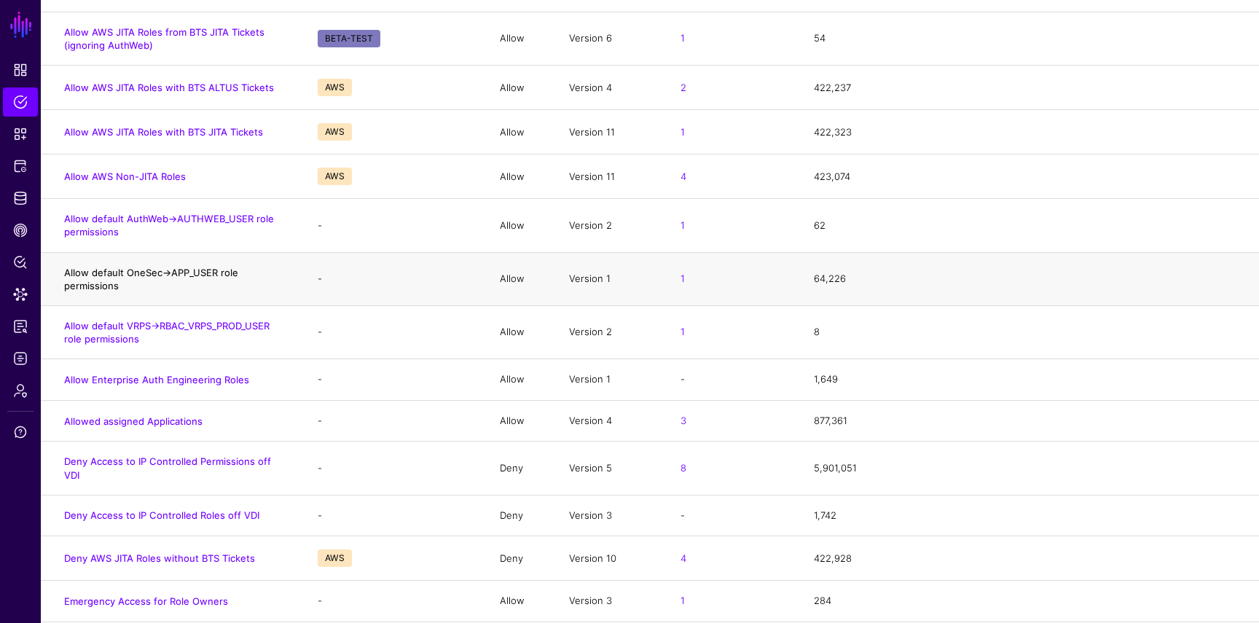
click at [151, 275] on link "Allow default OneSec->APP_USER role permissions" at bounding box center [151, 279] width 174 height 25
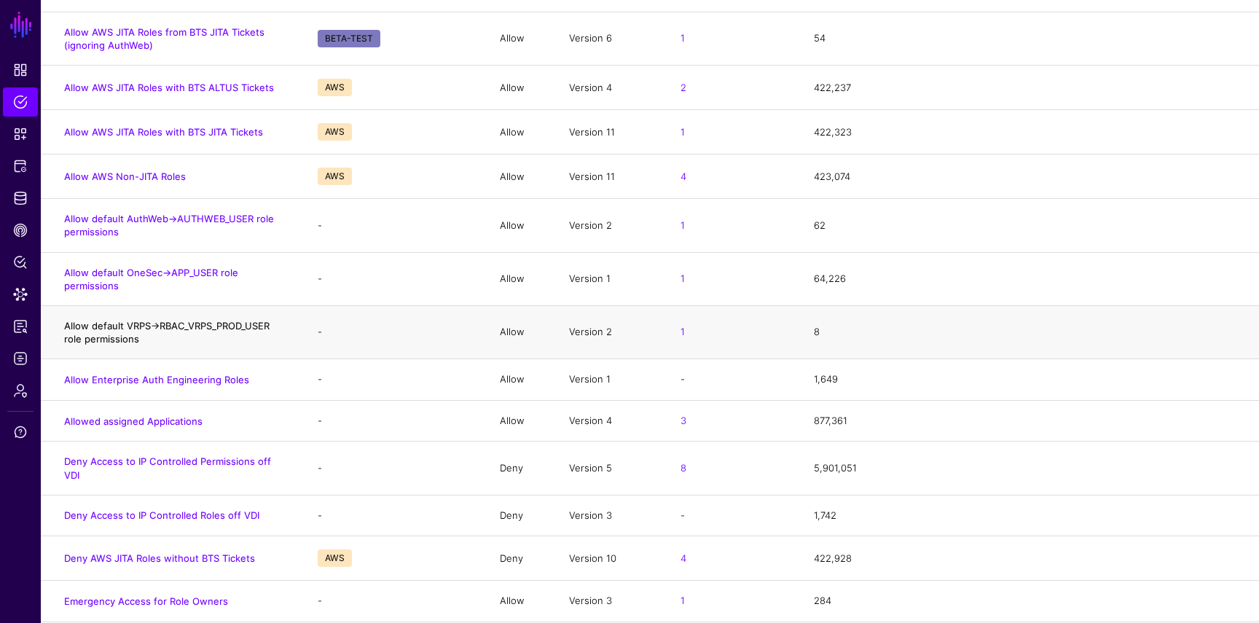
click at [151, 326] on link "Allow default VRPS->RBAC_VRPS_PROD_USER role permissions" at bounding box center [166, 332] width 205 height 25
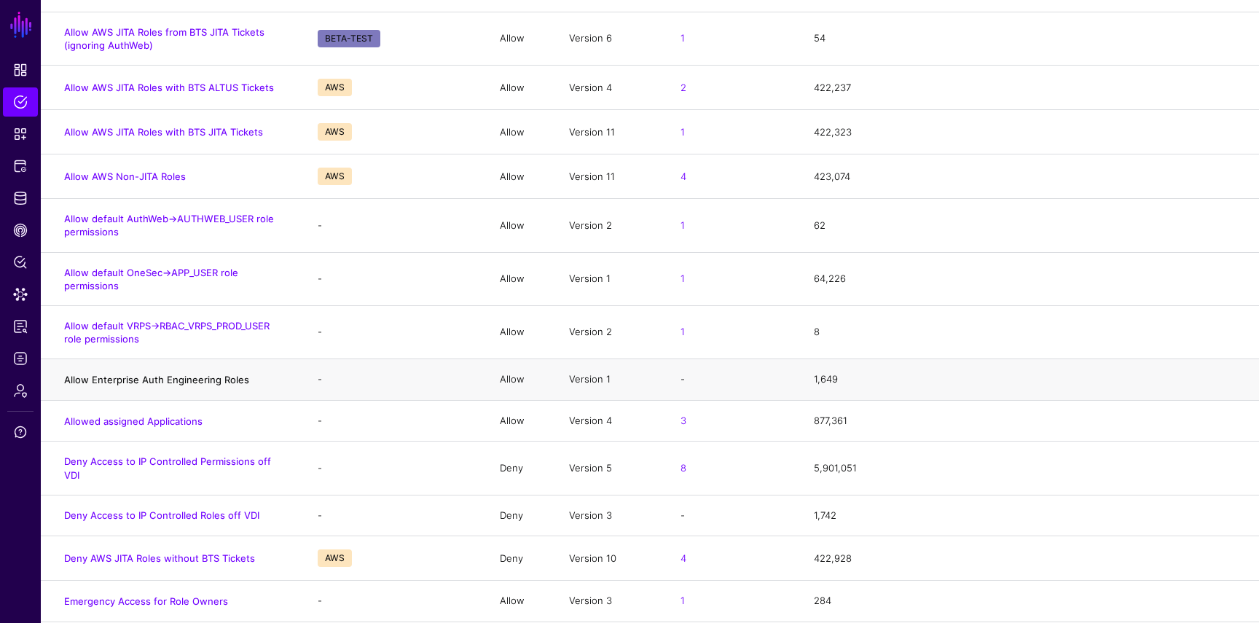
click at [152, 380] on link "Allow Enterprise Auth Engineering Roles" at bounding box center [156, 380] width 185 height 12
click at [152, 417] on link "Allowed assigned Applications" at bounding box center [133, 421] width 138 height 12
click at [156, 460] on link "Deny Access to IP Controlled Permissions off VDI" at bounding box center [167, 467] width 207 height 25
click at [156, 495] on td "Deny Access to IP Controlled Roles off VDI" at bounding box center [172, 516] width 262 height 42
click at [152, 509] on link "Deny Access to IP Controlled Roles off VDI" at bounding box center [161, 515] width 195 height 12
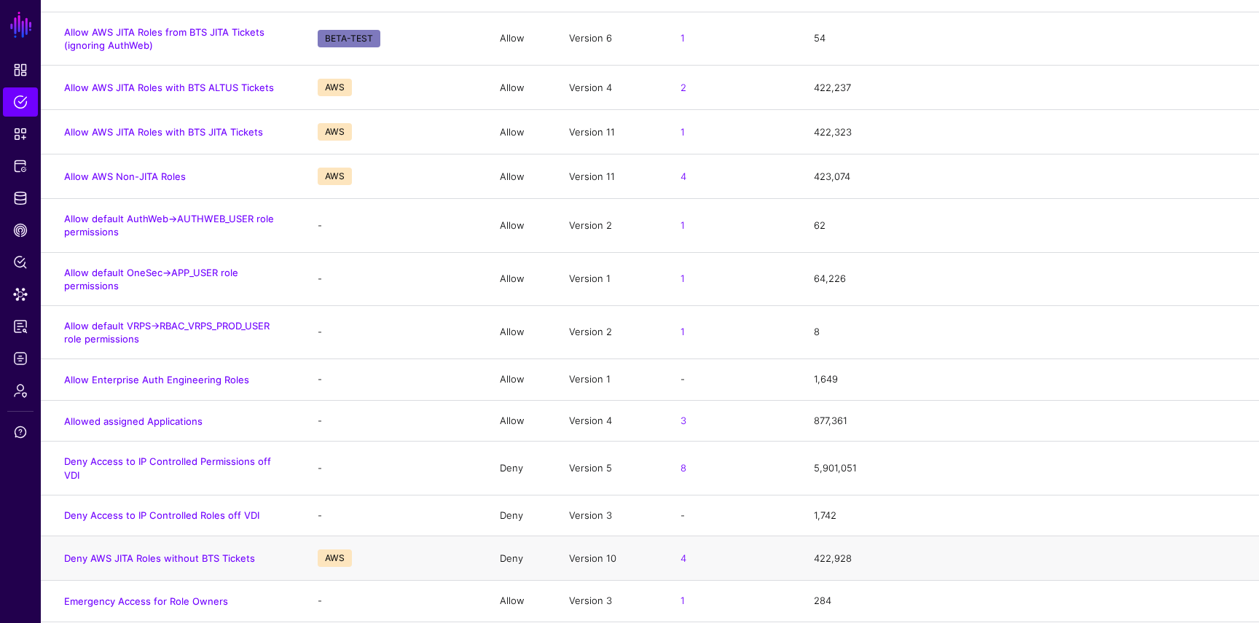
click at [154, 538] on td "Deny AWS JITA Roles without BTS Tickets" at bounding box center [172, 558] width 262 height 44
click at [149, 552] on link "Deny AWS JITA Roles without BTS Tickets" at bounding box center [159, 558] width 191 height 12
click at [153, 595] on link "Emergency Access for Role Owners" at bounding box center [146, 601] width 164 height 12
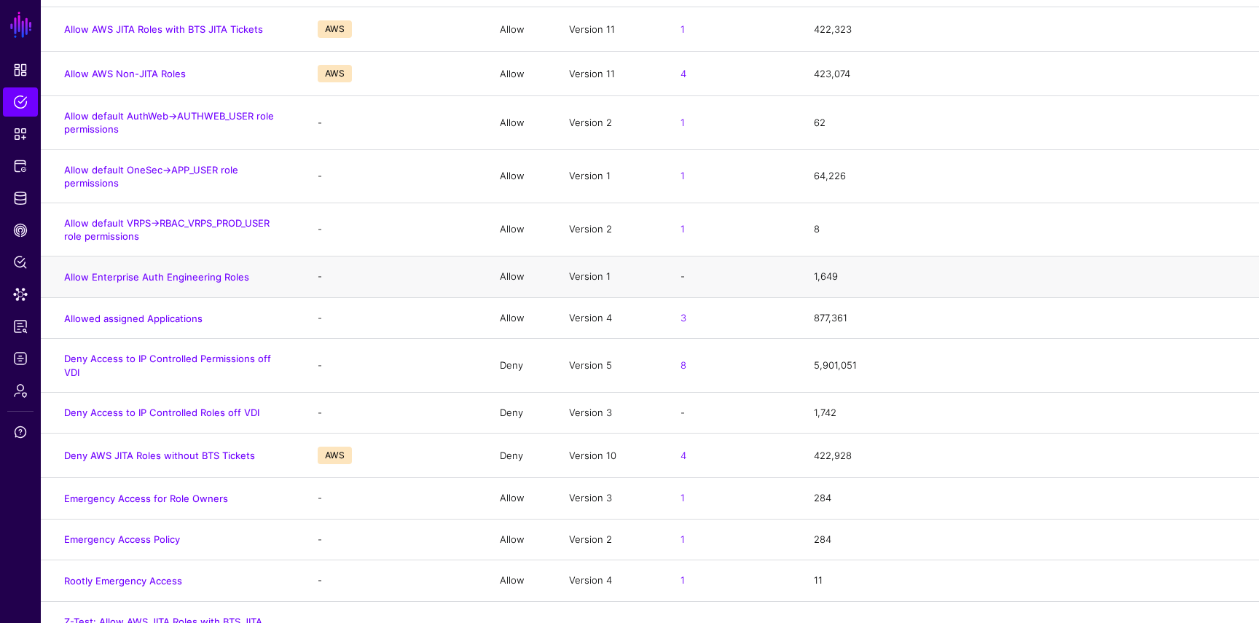
scroll to position [590, 0]
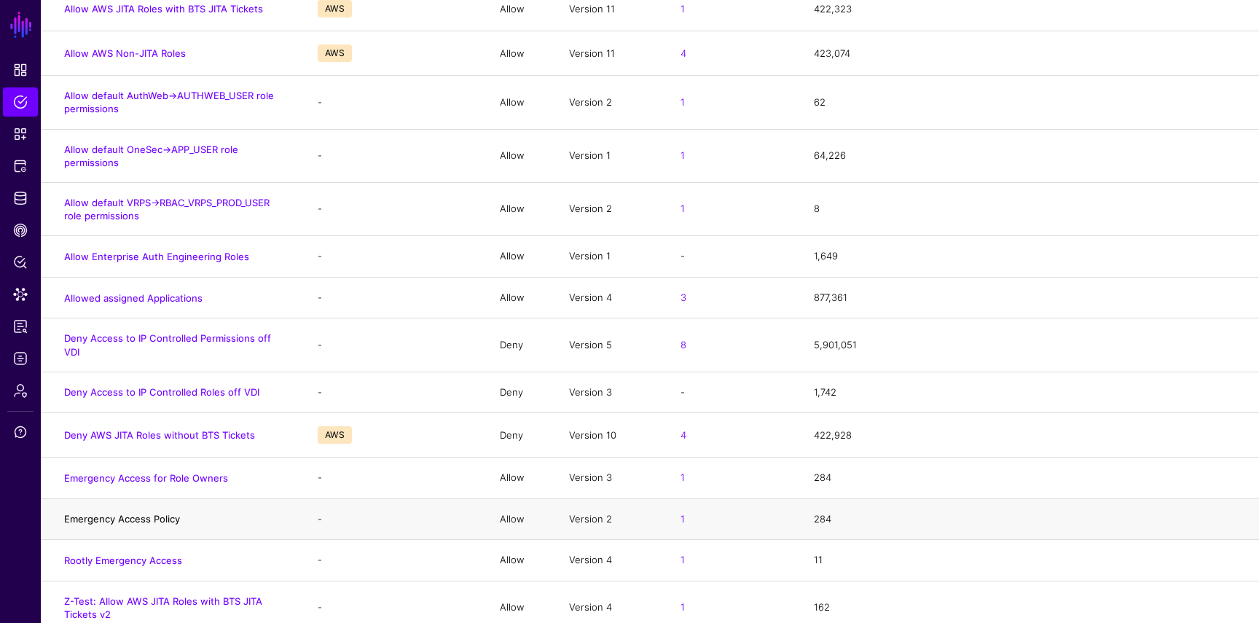
click at [152, 513] on link "Emergency Access Policy" at bounding box center [122, 519] width 116 height 12
click at [152, 554] on link "Rootly Emergency Access" at bounding box center [123, 560] width 118 height 12
click at [152, 595] on link "Z-Test: Allow AWS JITA Roles with BTS JITA Tickets v2" at bounding box center [163, 607] width 198 height 25
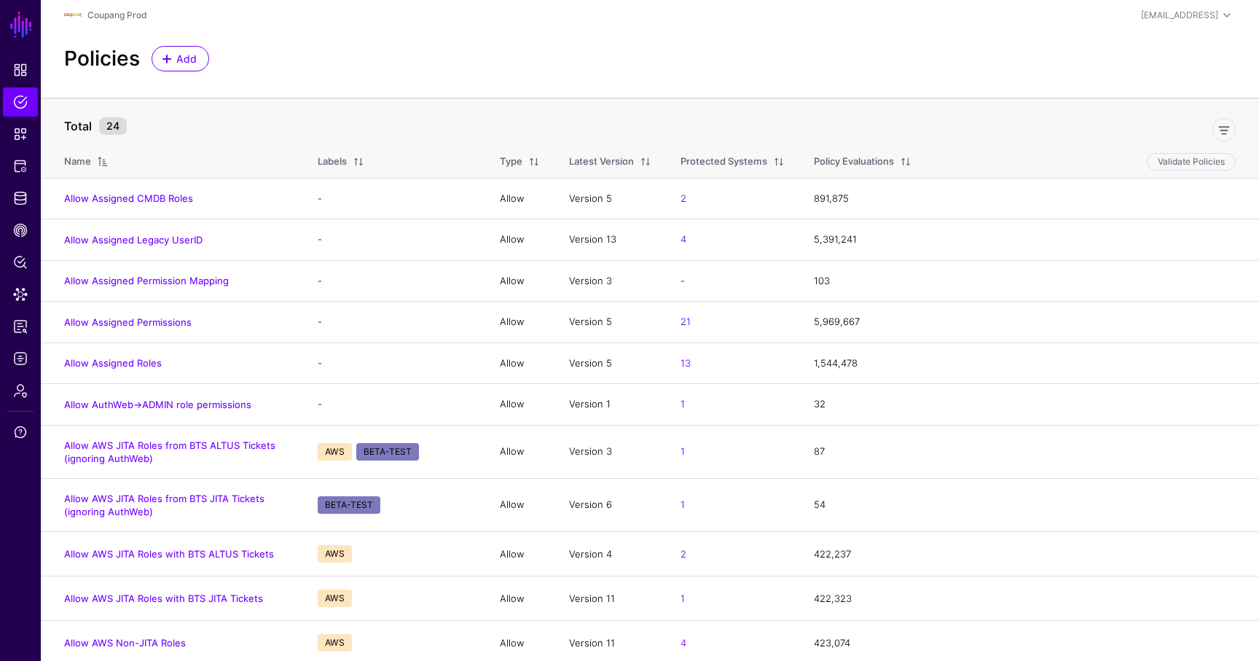
scroll to position [0, 0]
click at [23, 63] on span "Dashboard" at bounding box center [20, 70] width 15 height 15
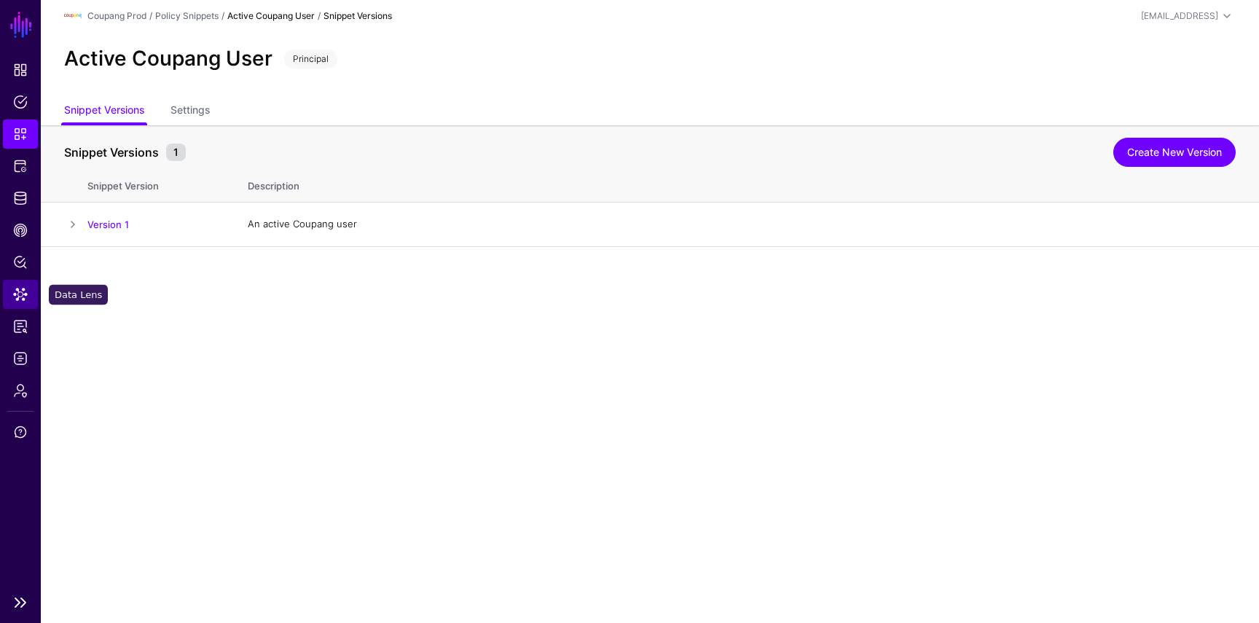
click at [28, 300] on link "Data Lens" at bounding box center [20, 294] width 35 height 29
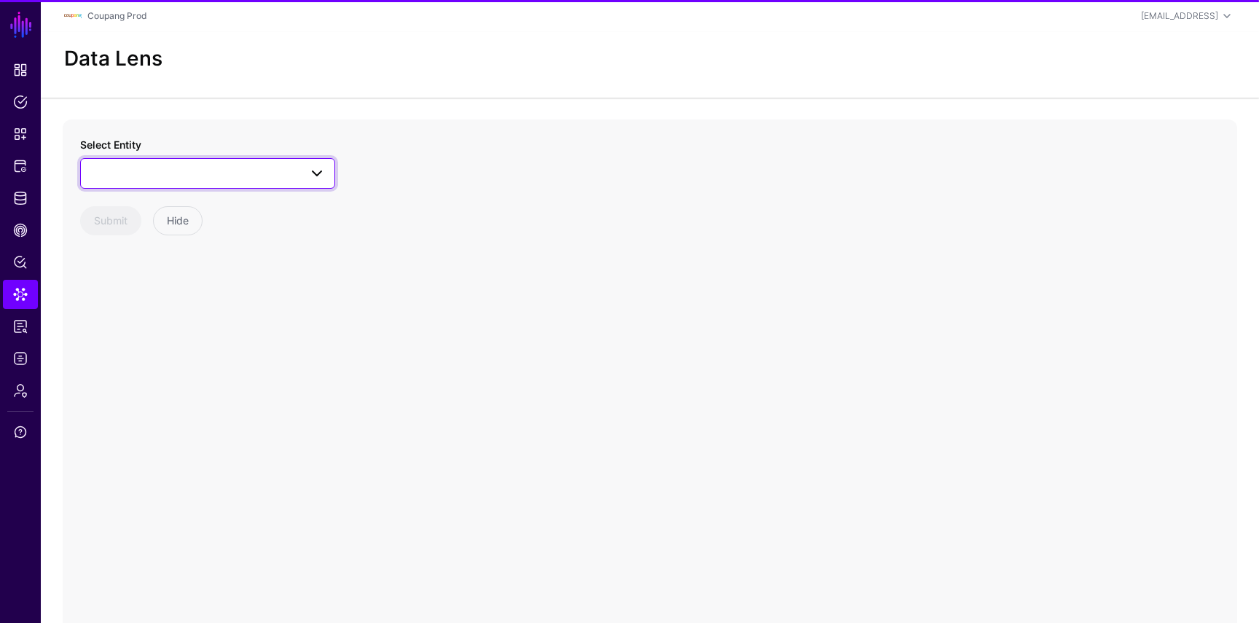
click at [176, 164] on link at bounding box center [207, 173] width 255 height 31
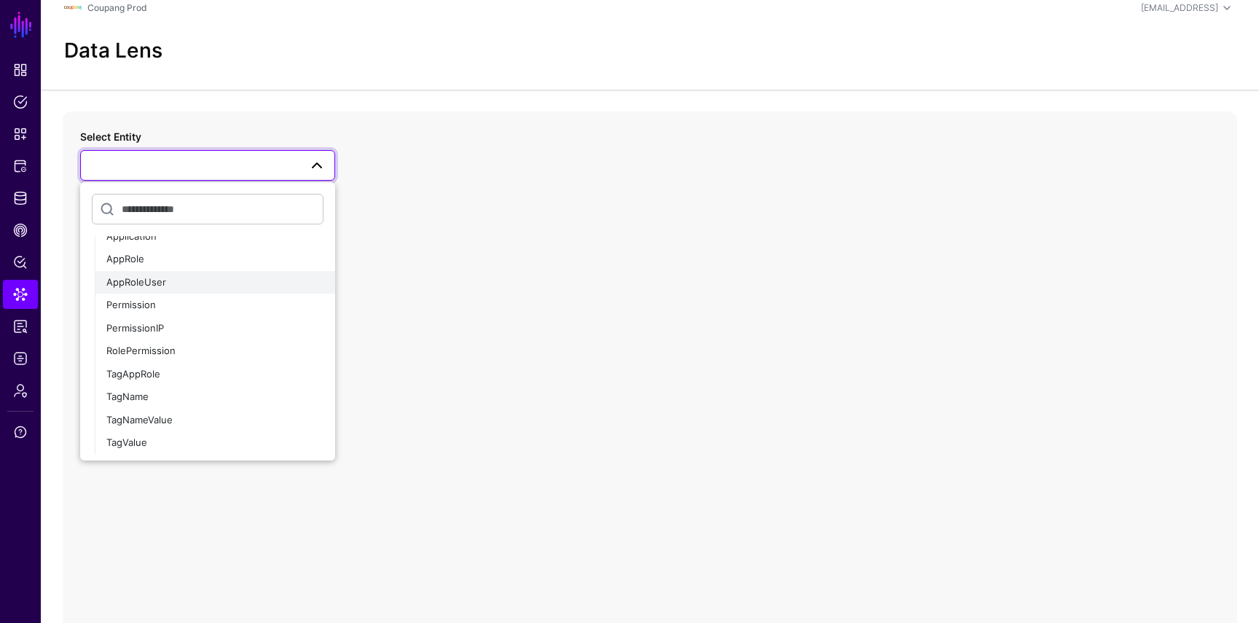
scroll to position [930, 0]
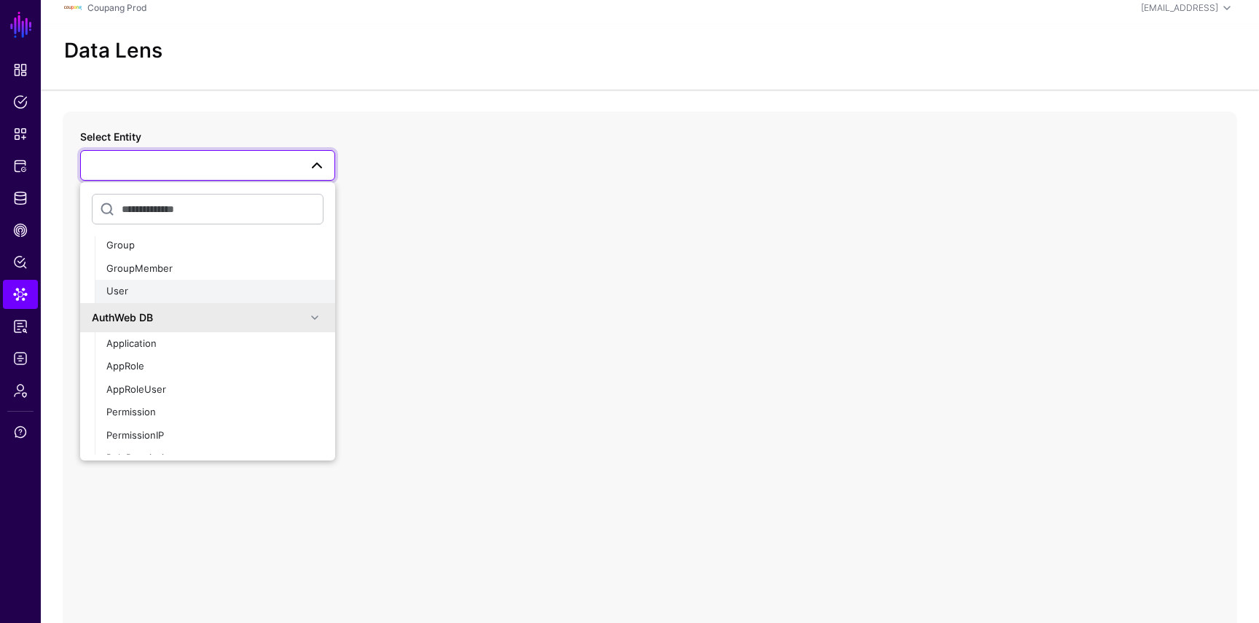
click at [164, 294] on div "User" at bounding box center [214, 291] width 217 height 15
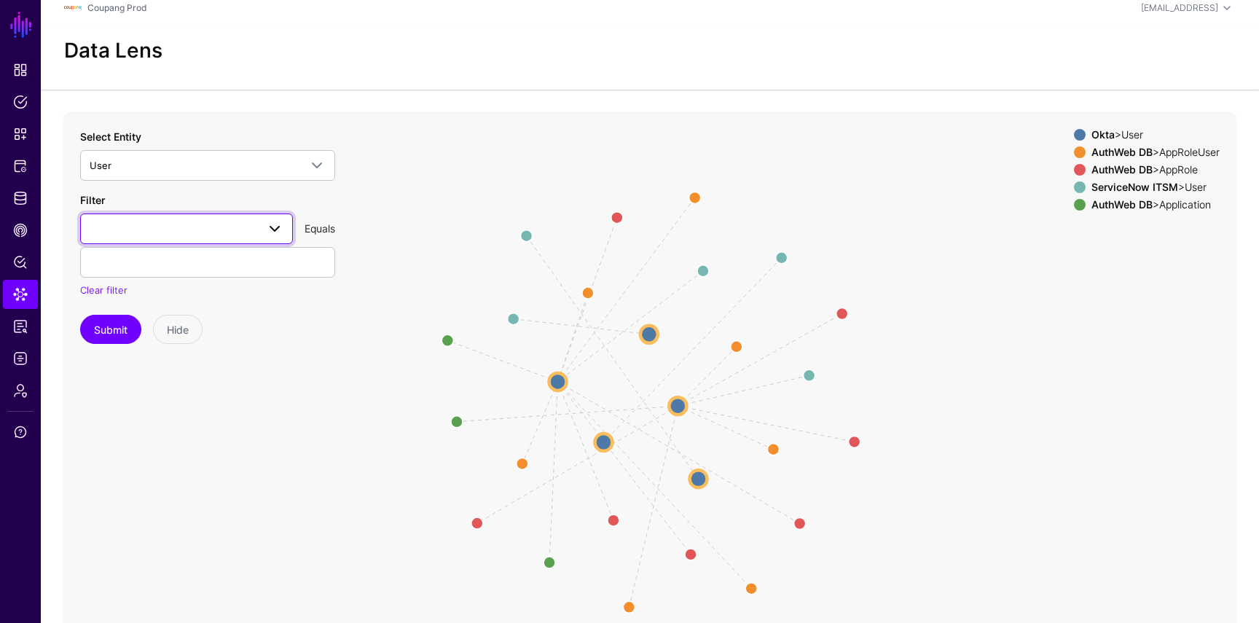
click at [177, 223] on span at bounding box center [187, 228] width 194 height 17
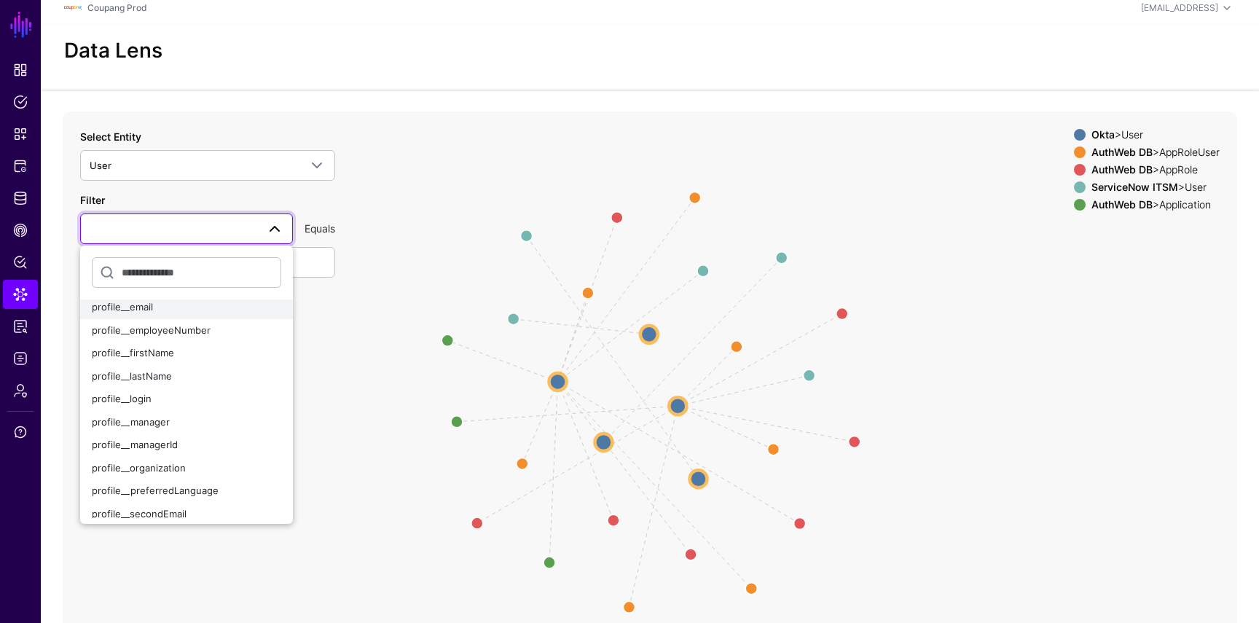
scroll to position [165, 0]
click at [162, 311] on div "profile__email" at bounding box center [186, 306] width 189 height 15
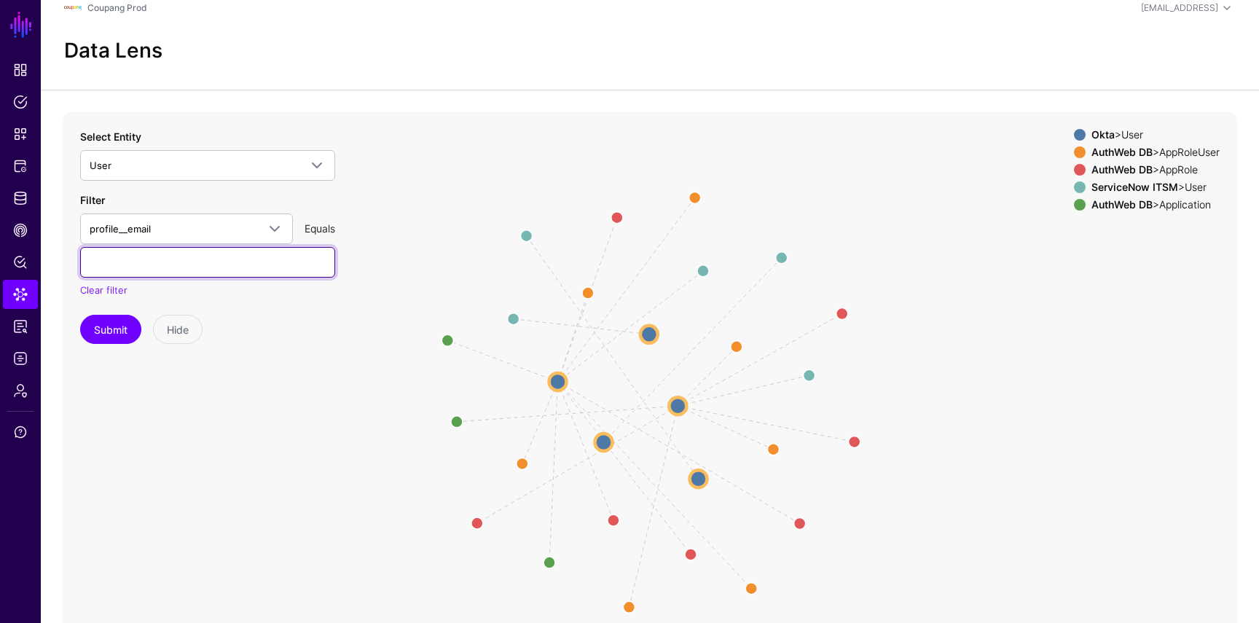
click at [178, 275] on input "text" at bounding box center [207, 262] width 255 height 31
paste input "**********"
type input "**********"
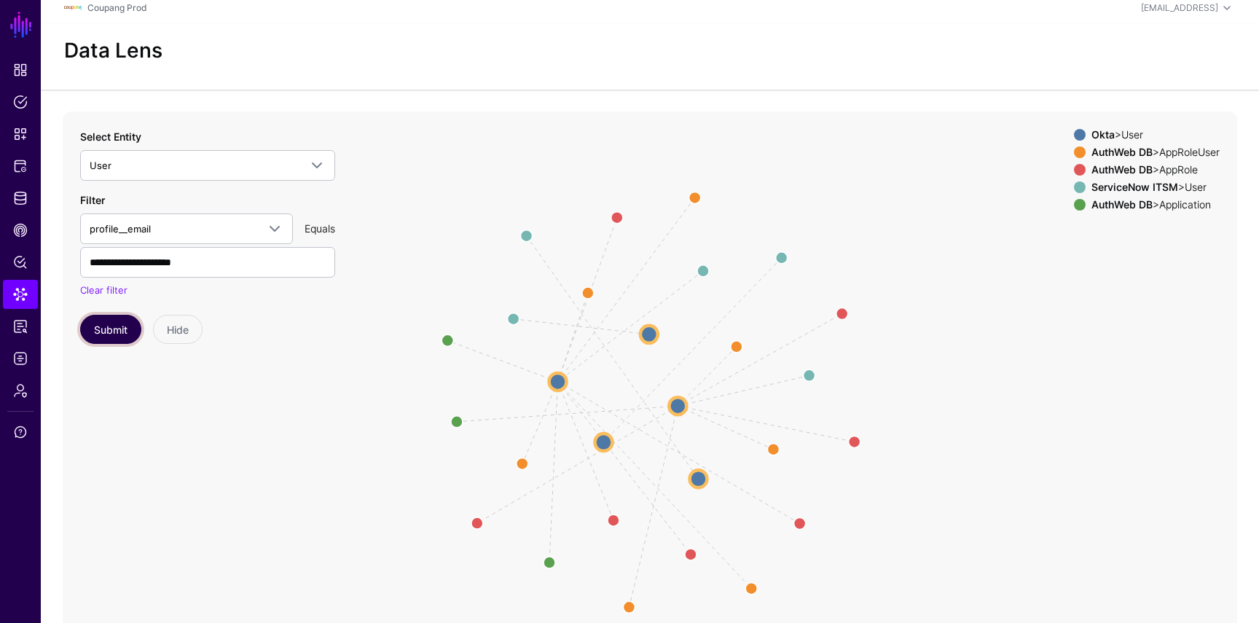
click at [93, 340] on button "Submit" at bounding box center [110, 329] width 61 height 29
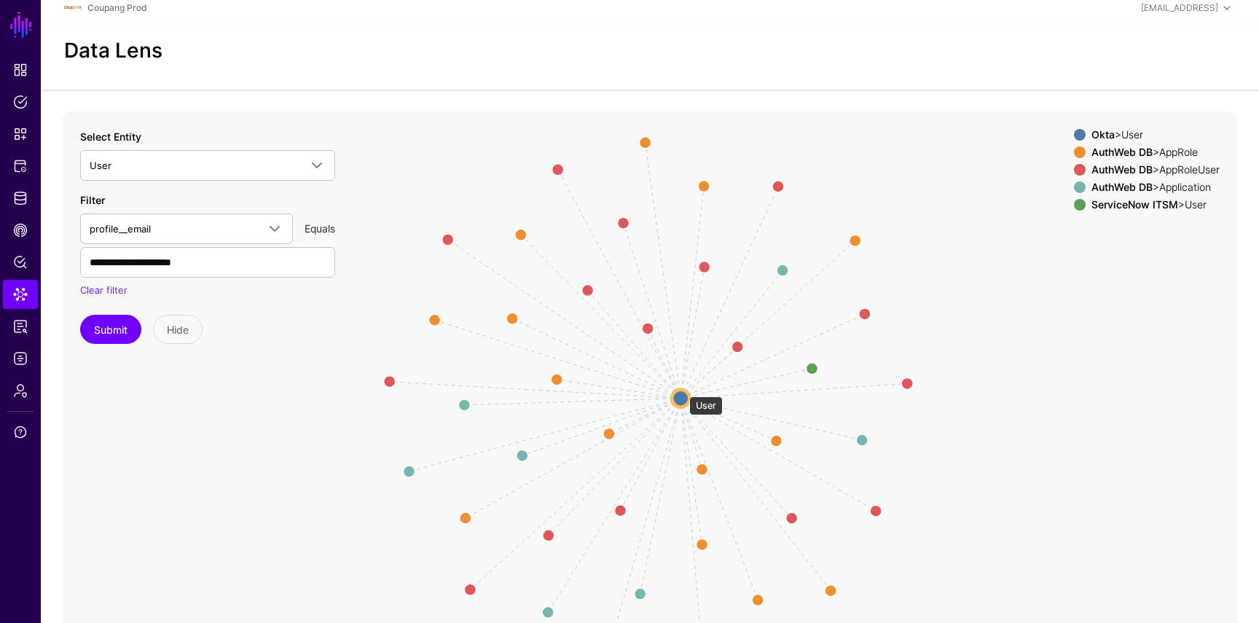
click at [682, 387] on line at bounding box center [691, 292] width 23 height 212
click at [682, 393] on circle at bounding box center [680, 397] width 17 height 17
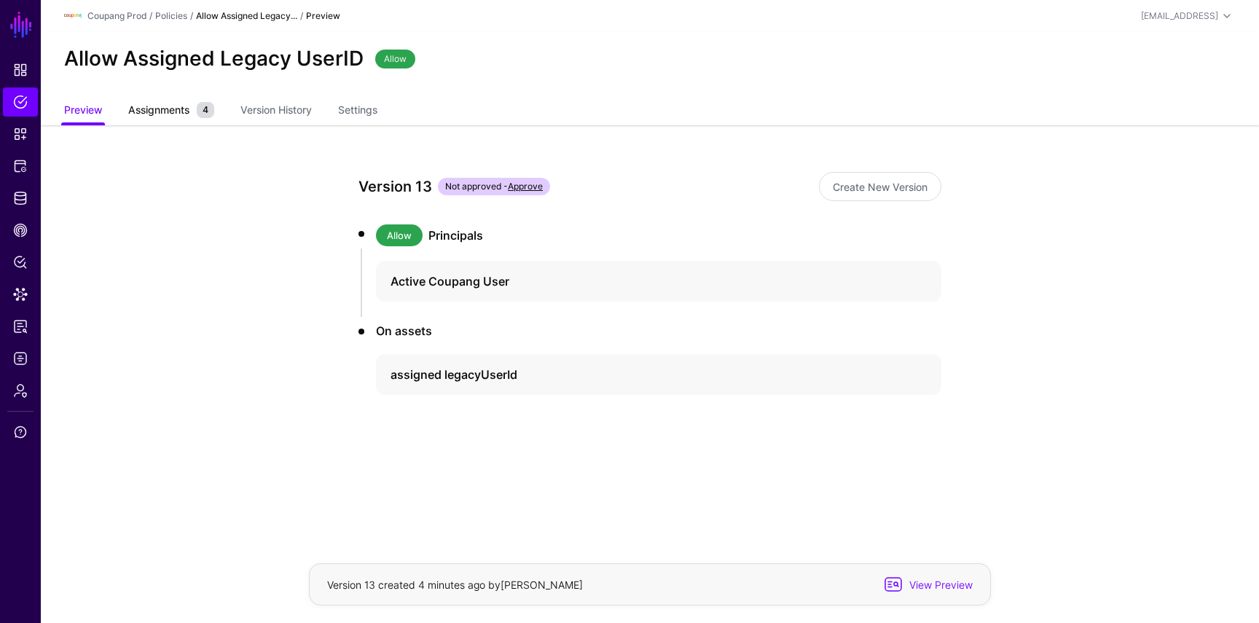
click at [171, 112] on span "Assignments" at bounding box center [159, 109] width 68 height 15
click at [178, 111] on span "Assignments" at bounding box center [159, 109] width 68 height 15
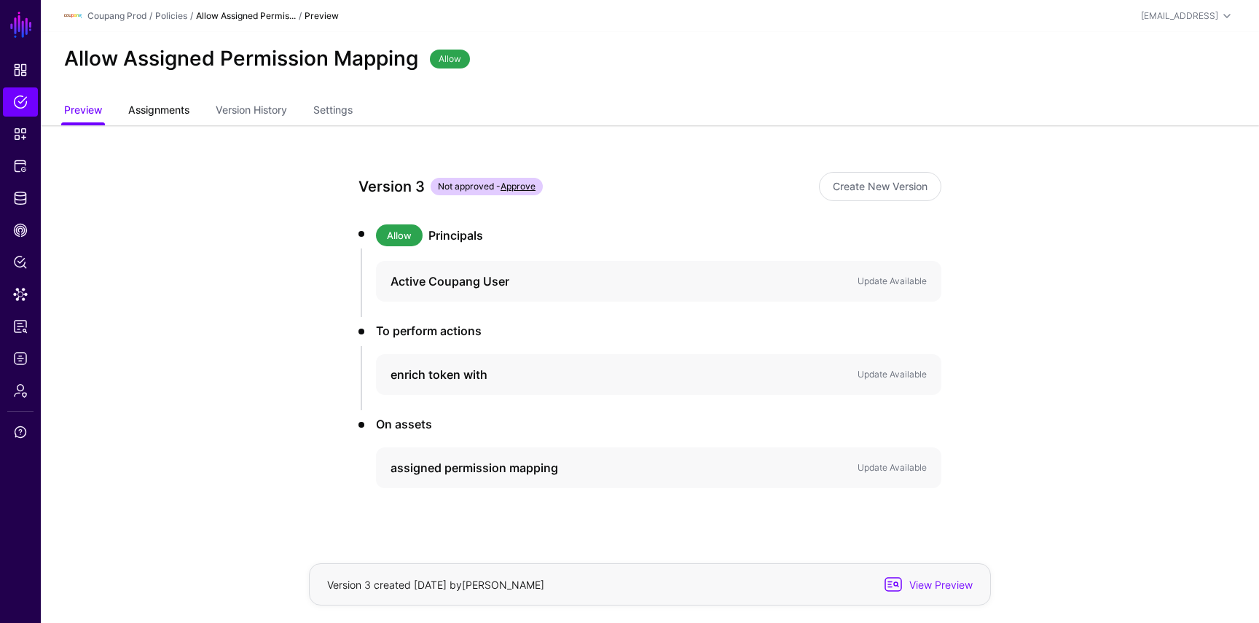
click at [189, 122] on link "Assignments" at bounding box center [158, 112] width 61 height 28
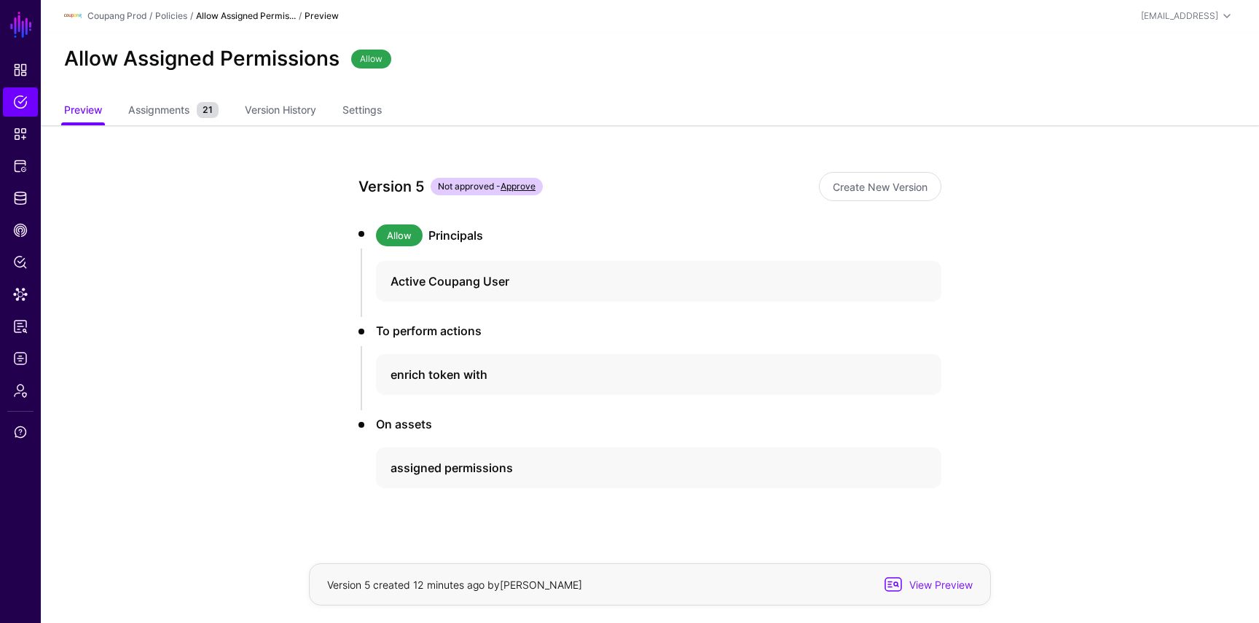
click at [157, 135] on app-policies-v2-item-preview "Version 5 Not approved - Approve Create New Version Allow Principals Active Cou…" at bounding box center [650, 381] width 1218 height 512
click at [162, 94] on div "Allow Assigned Permissions Allow" at bounding box center [650, 65] width 1218 height 66
click at [162, 112] on span "Assignments" at bounding box center [159, 109] width 68 height 15
click at [167, 104] on span "Assignments" at bounding box center [159, 109] width 68 height 15
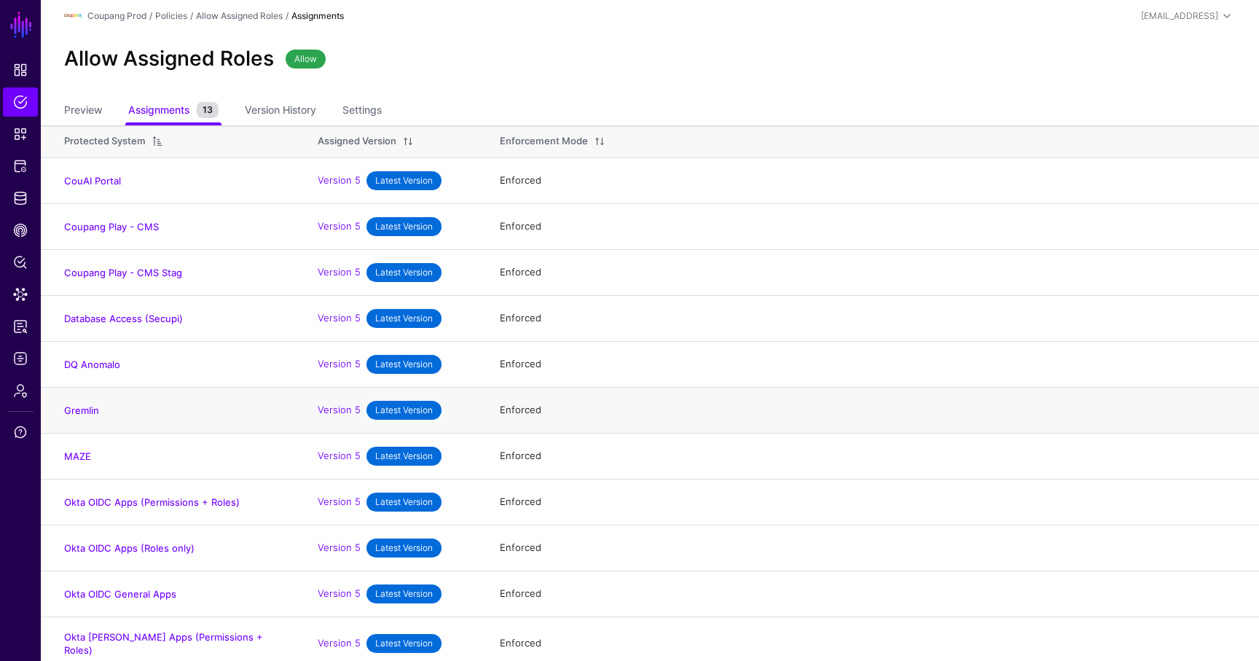
scroll to position [93, 0]
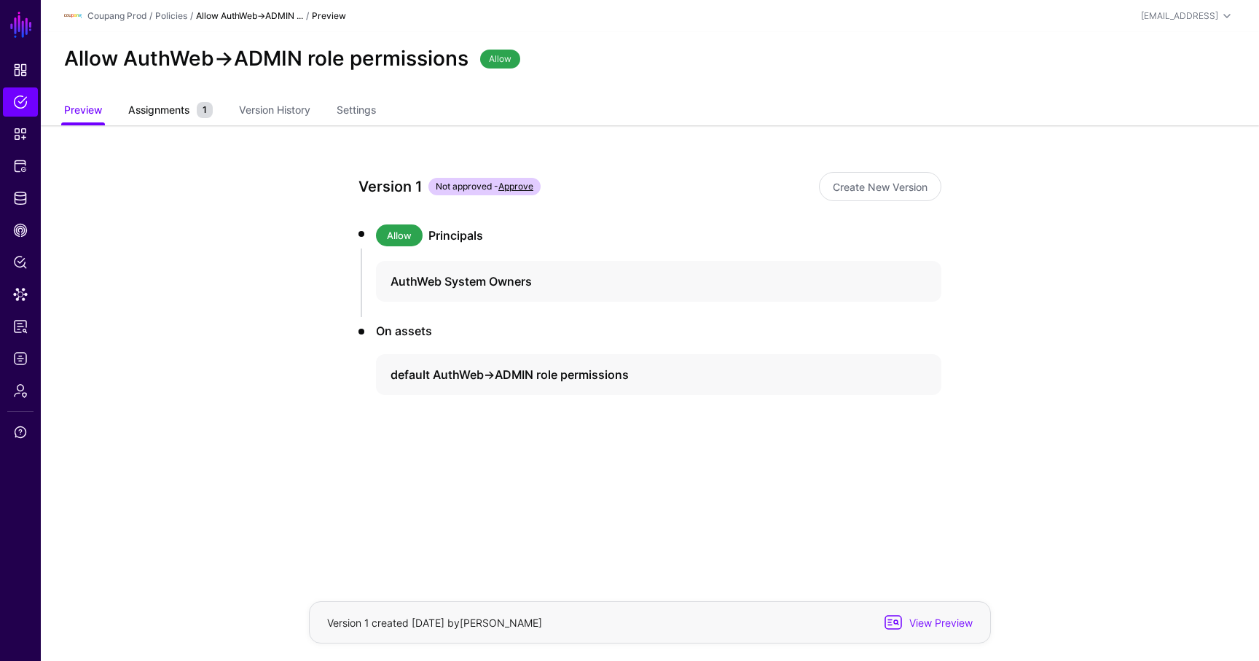
click at [161, 112] on span "Assignments" at bounding box center [159, 109] width 68 height 15
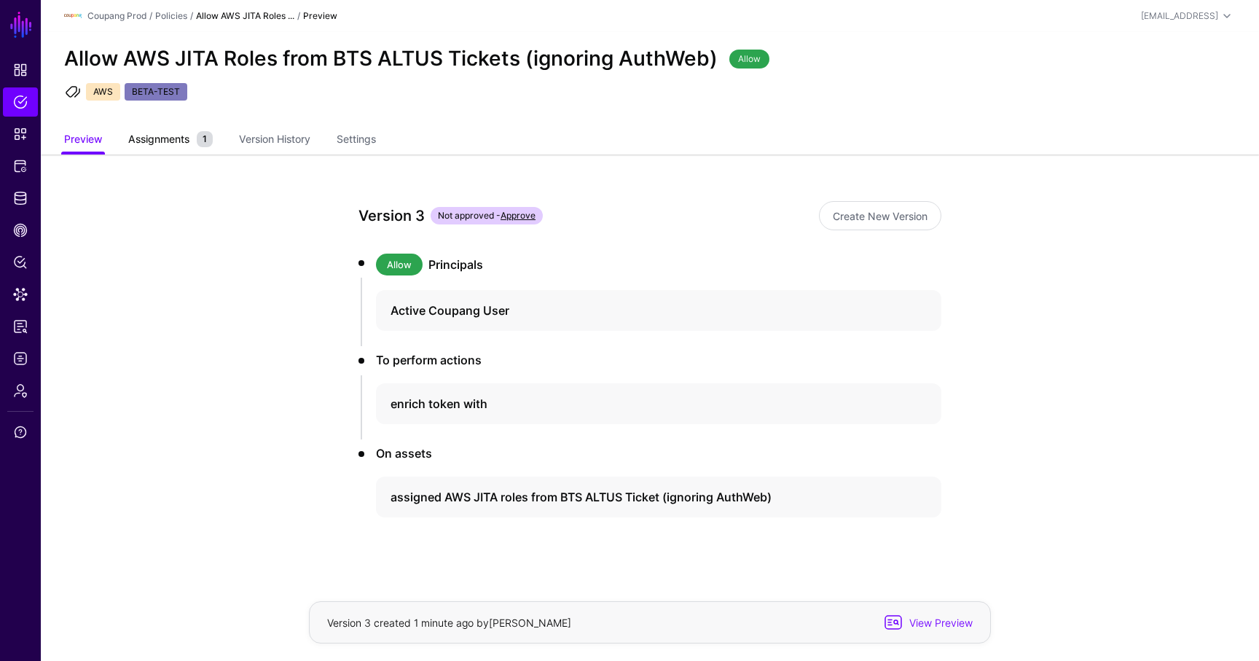
click at [180, 145] on span "Assignments" at bounding box center [159, 138] width 68 height 15
click at [186, 156] on app-policies-v2-item-preview "Version 6 Not approved - Approve Create New Version Allow Principals Active Cou…" at bounding box center [650, 410] width 1218 height 512
click at [186, 149] on link "Assignments 1" at bounding box center [170, 141] width 85 height 28
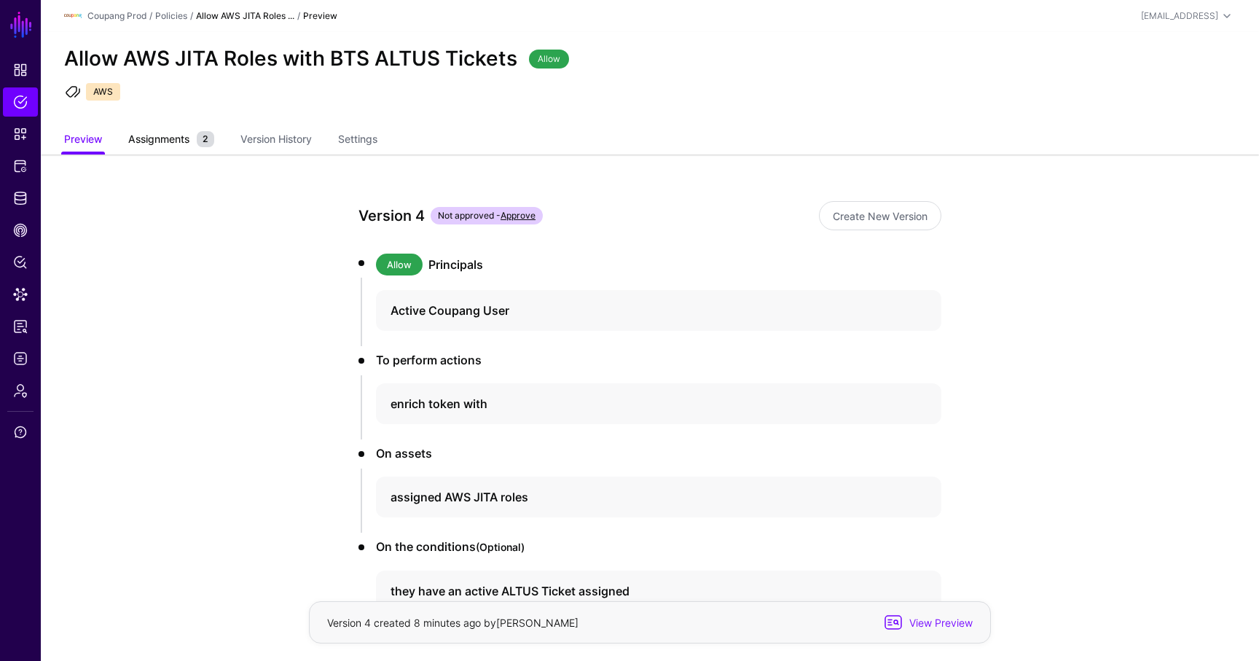
click at [181, 141] on span "Assignments" at bounding box center [159, 138] width 68 height 15
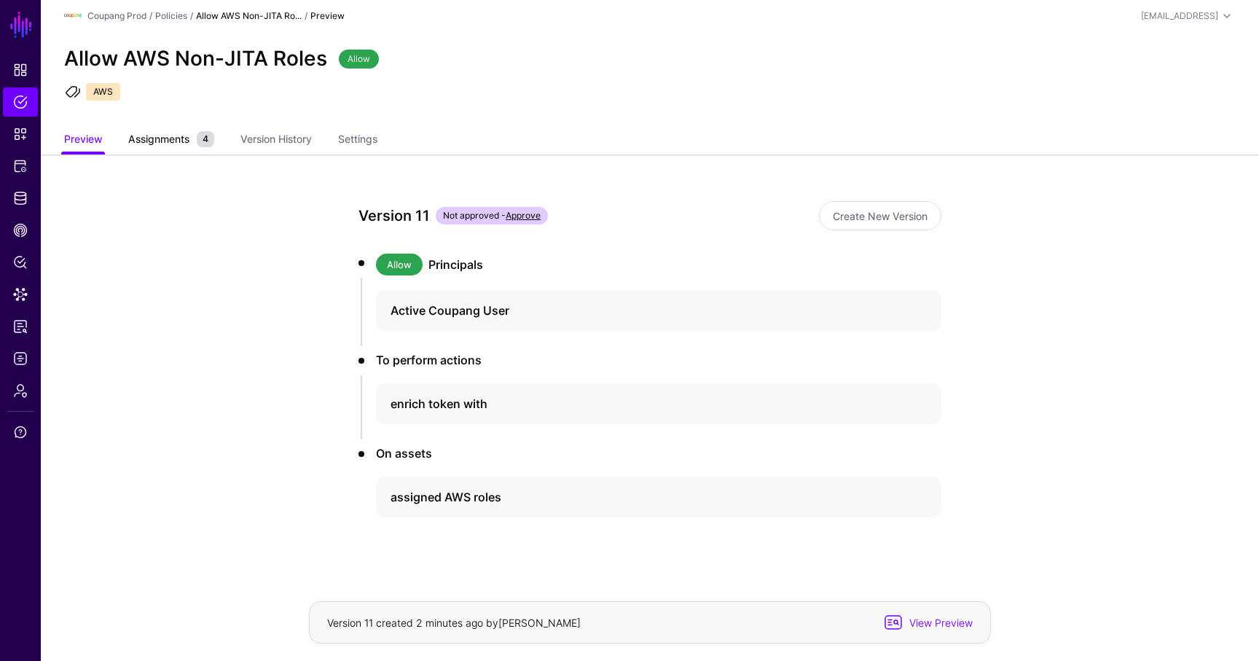
click at [185, 140] on span "Assignments" at bounding box center [159, 138] width 68 height 15
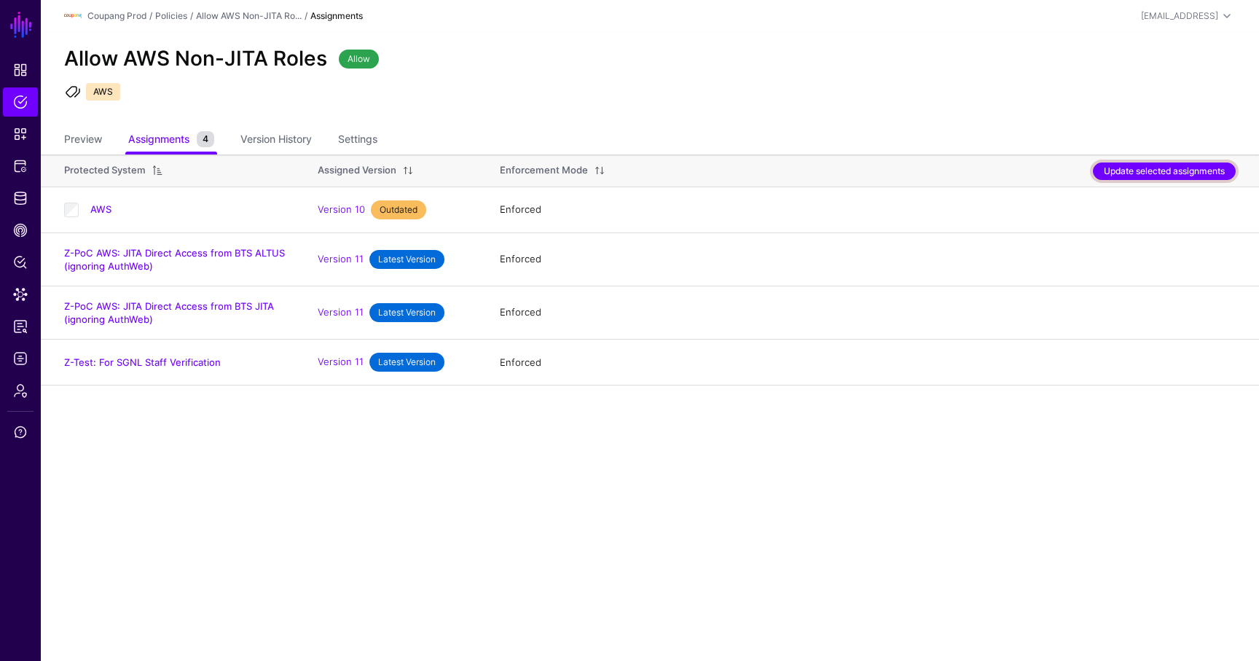
click at [1191, 172] on button "Update selected assignments" at bounding box center [1164, 170] width 143 height 17
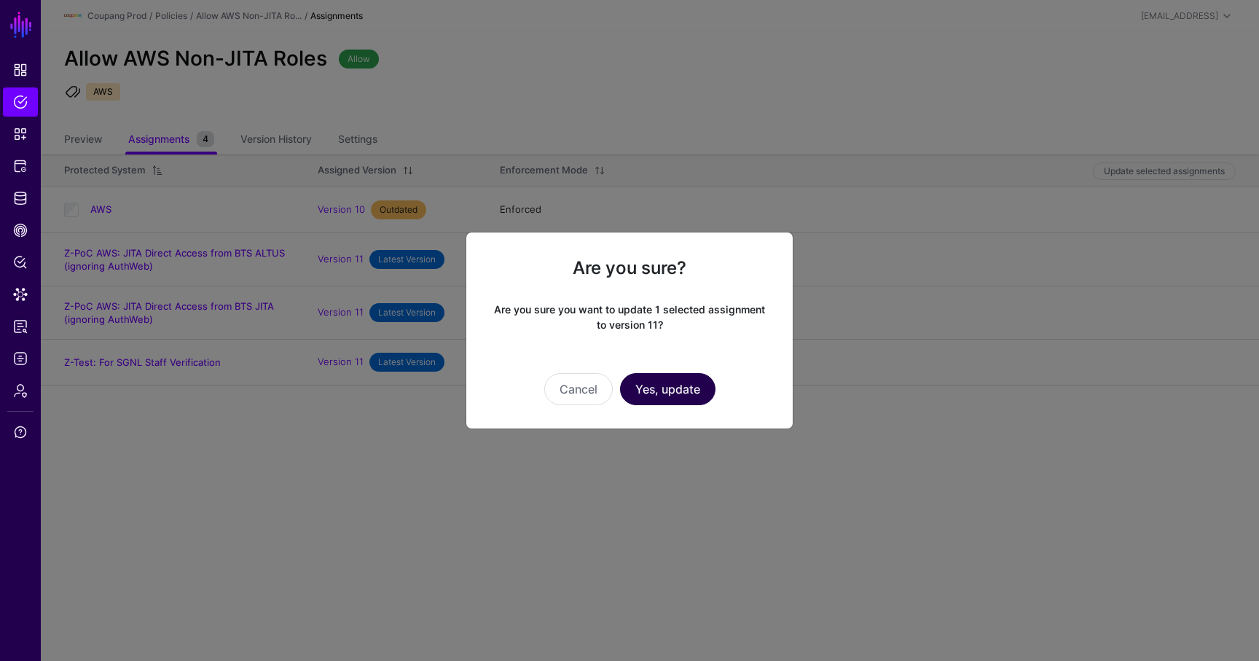
click at [664, 393] on button "Yes, update" at bounding box center [667, 389] width 95 height 32
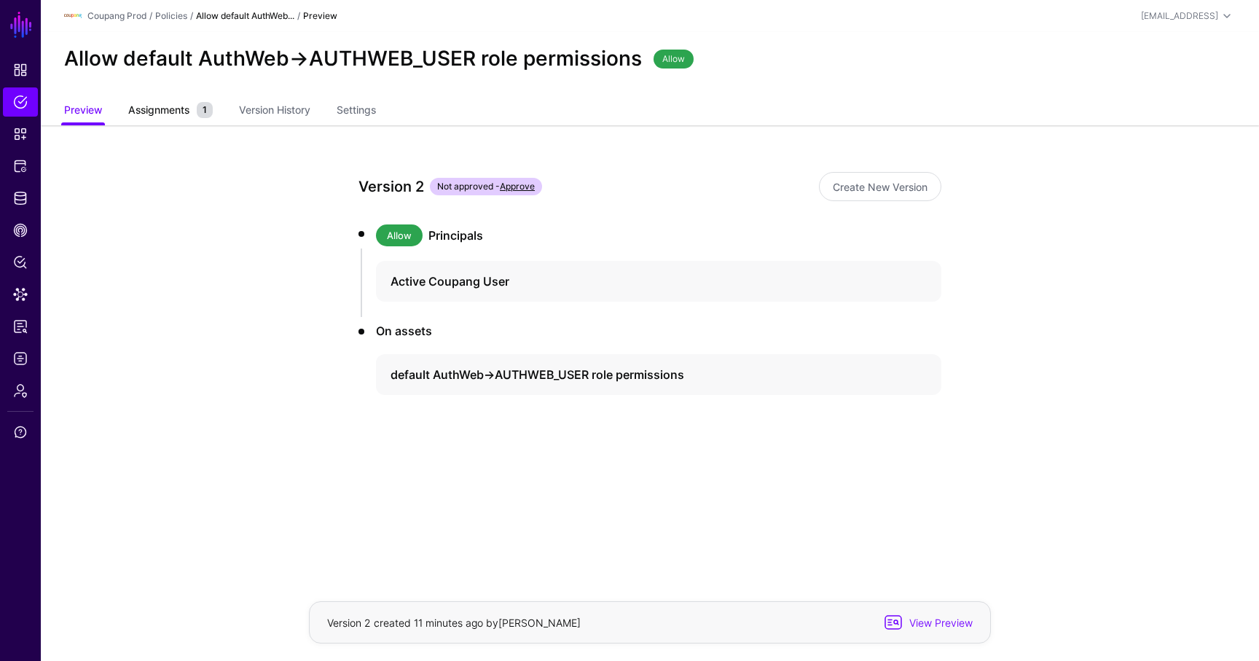
click at [166, 122] on link "Assignments 1" at bounding box center [170, 112] width 85 height 28
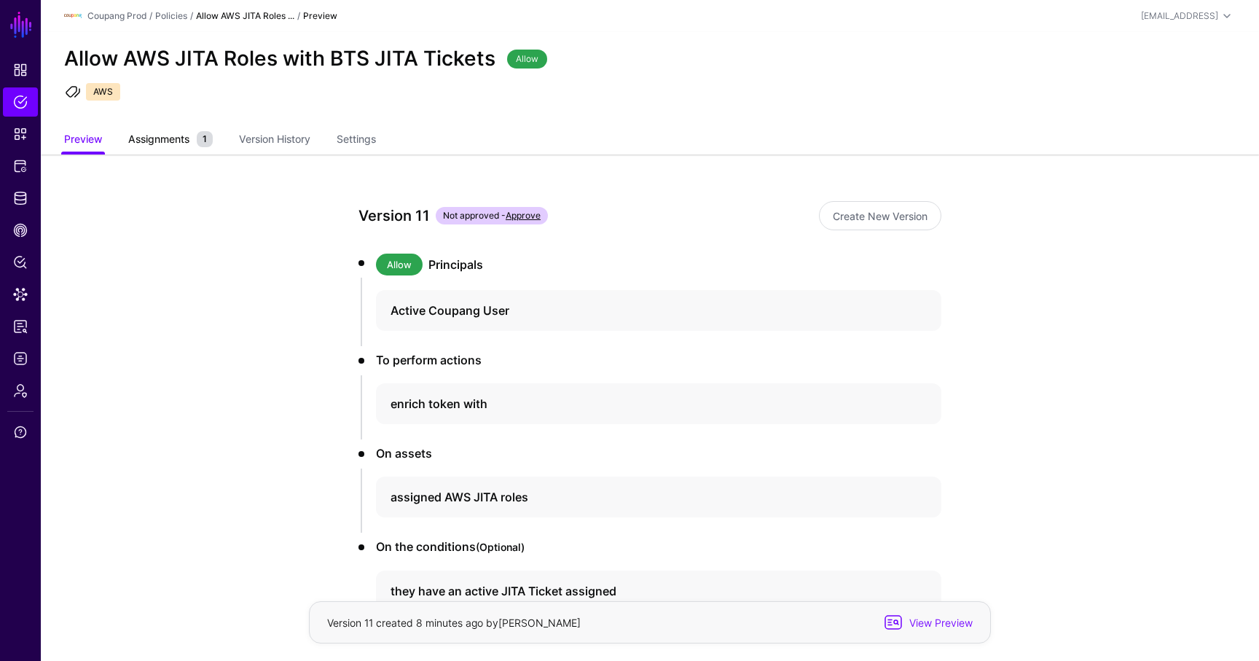
click at [178, 135] on span "Assignments" at bounding box center [159, 138] width 68 height 15
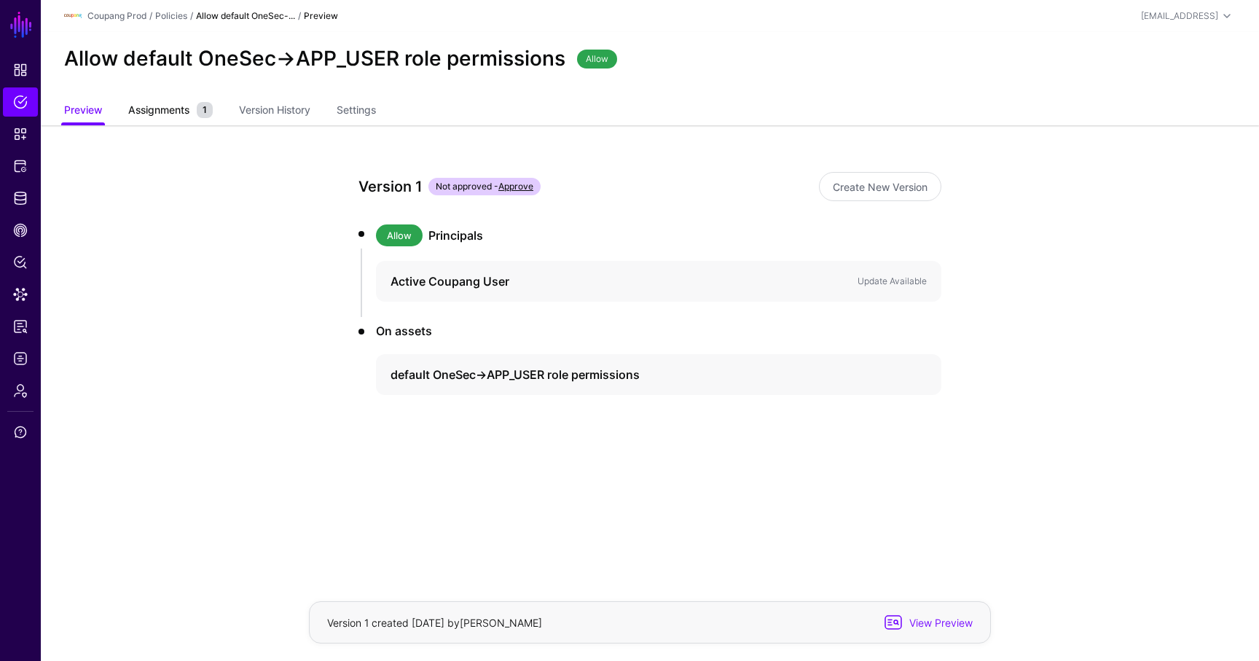
click at [129, 112] on span "Assignments" at bounding box center [159, 109] width 68 height 15
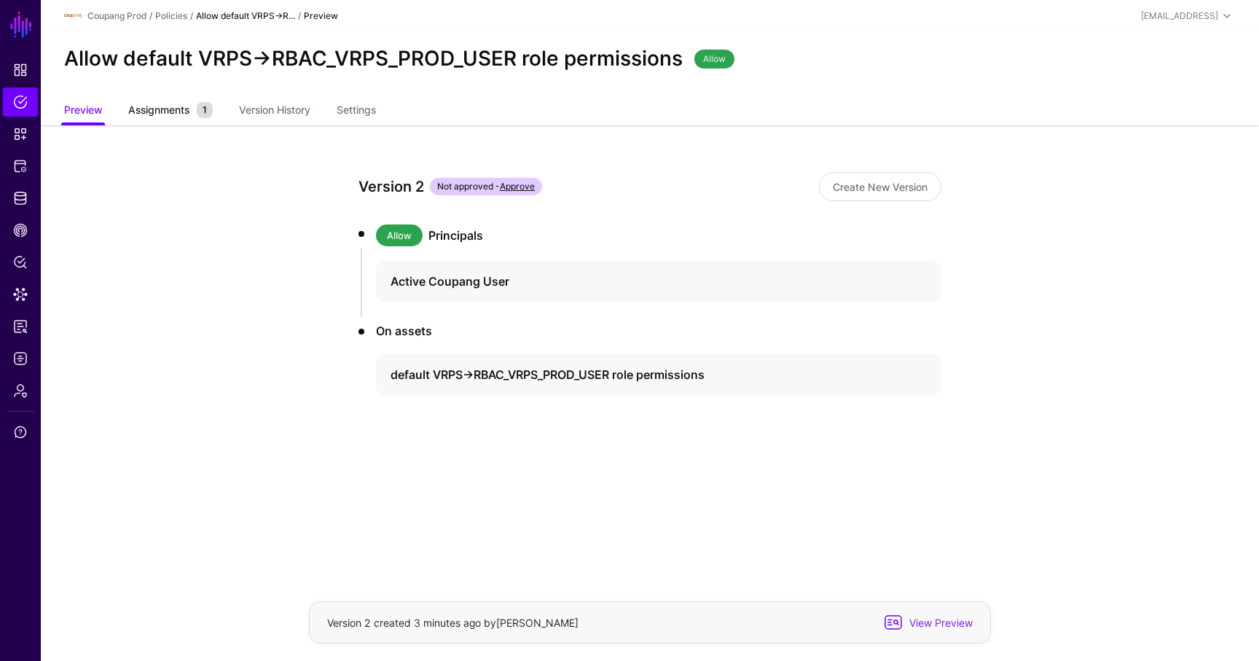
click at [159, 111] on span "Assignments" at bounding box center [159, 109] width 68 height 15
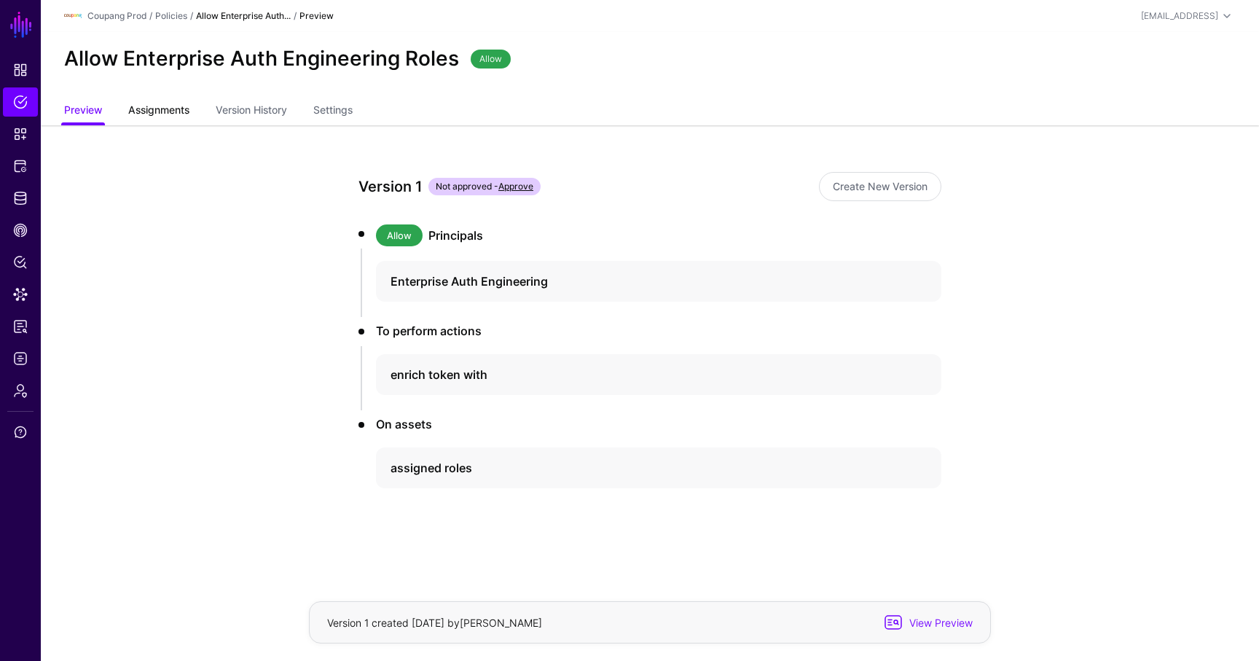
click at [170, 112] on span "Assignments" at bounding box center [159, 109] width 68 height 15
click at [161, 118] on link "Assignments 3" at bounding box center [171, 112] width 86 height 28
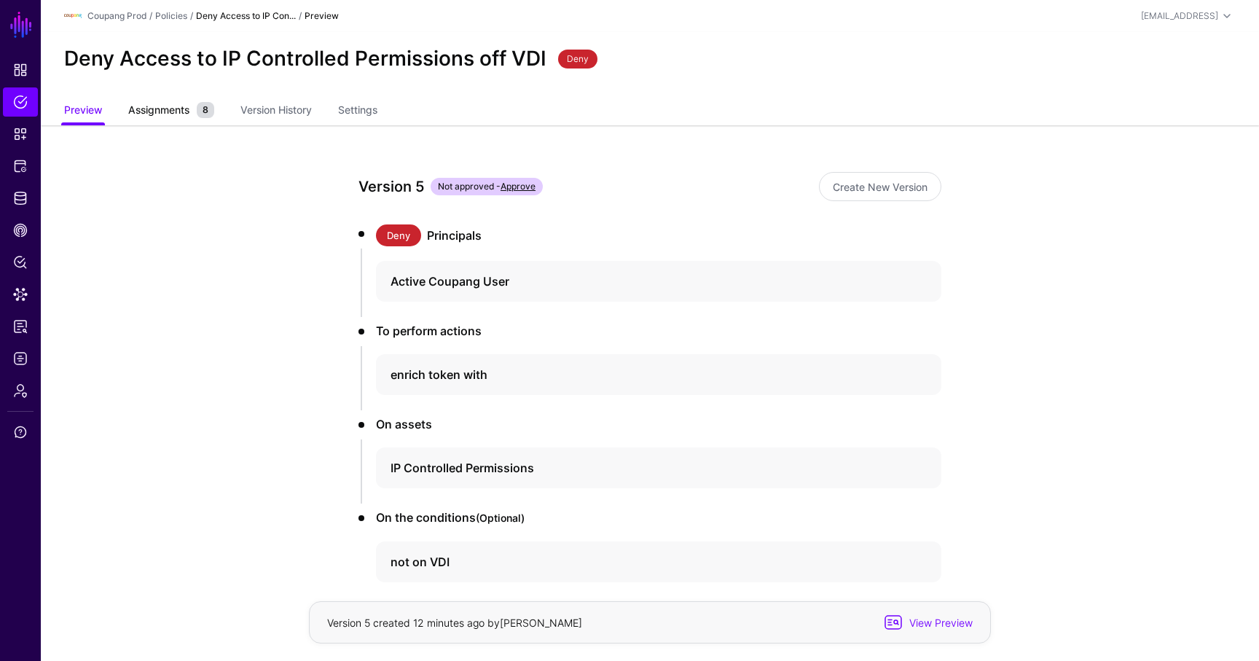
click at [185, 104] on span "Assignments" at bounding box center [159, 109] width 68 height 15
click at [157, 104] on span "Assignments" at bounding box center [159, 109] width 68 height 15
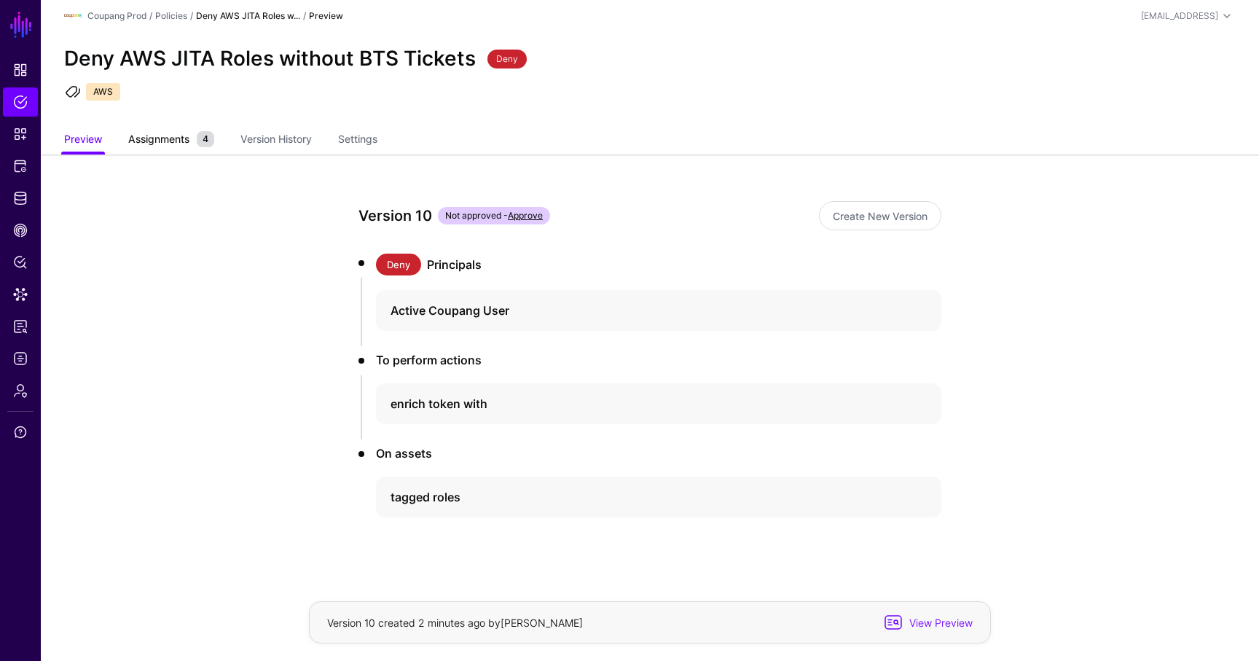
click at [183, 134] on span "Assignments" at bounding box center [159, 138] width 68 height 15
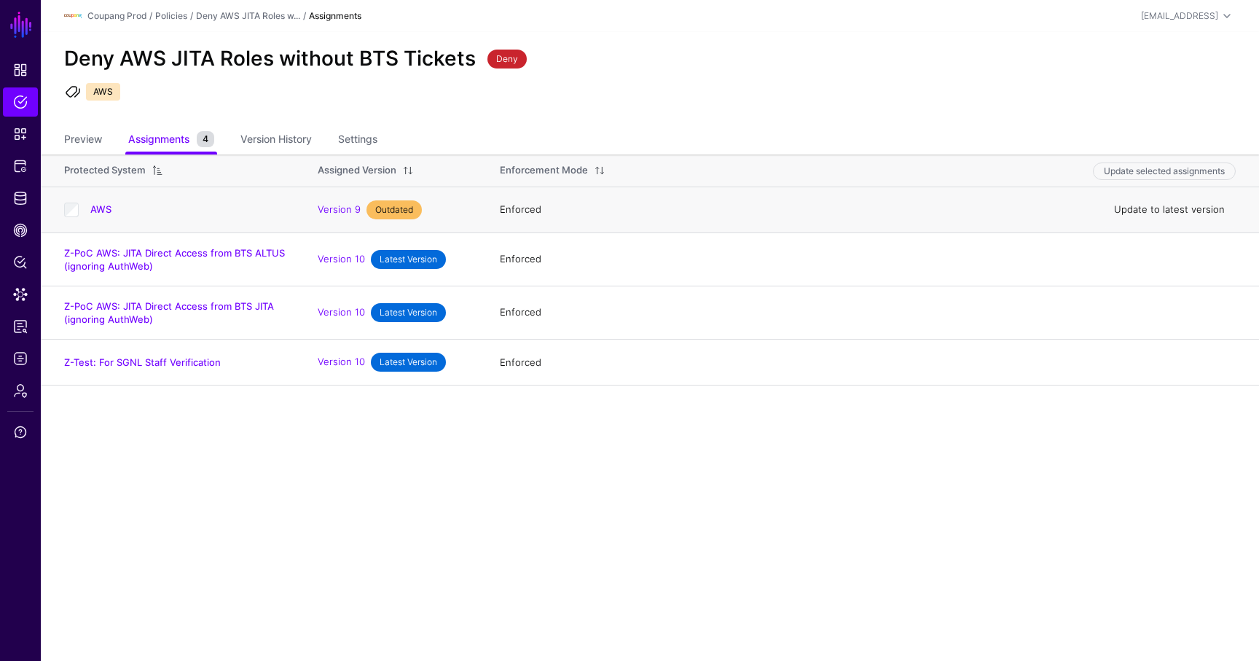
click at [1132, 205] on link "Update to latest version" at bounding box center [1169, 209] width 111 height 12
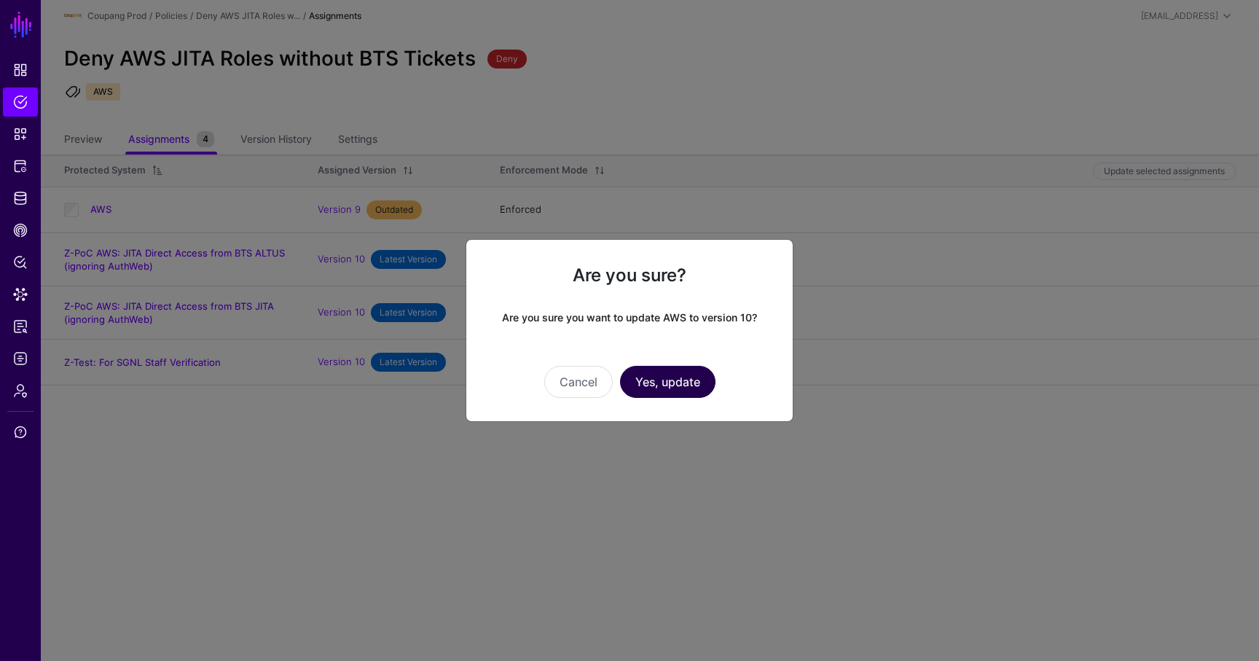
click at [701, 380] on button "Yes, update" at bounding box center [667, 382] width 95 height 32
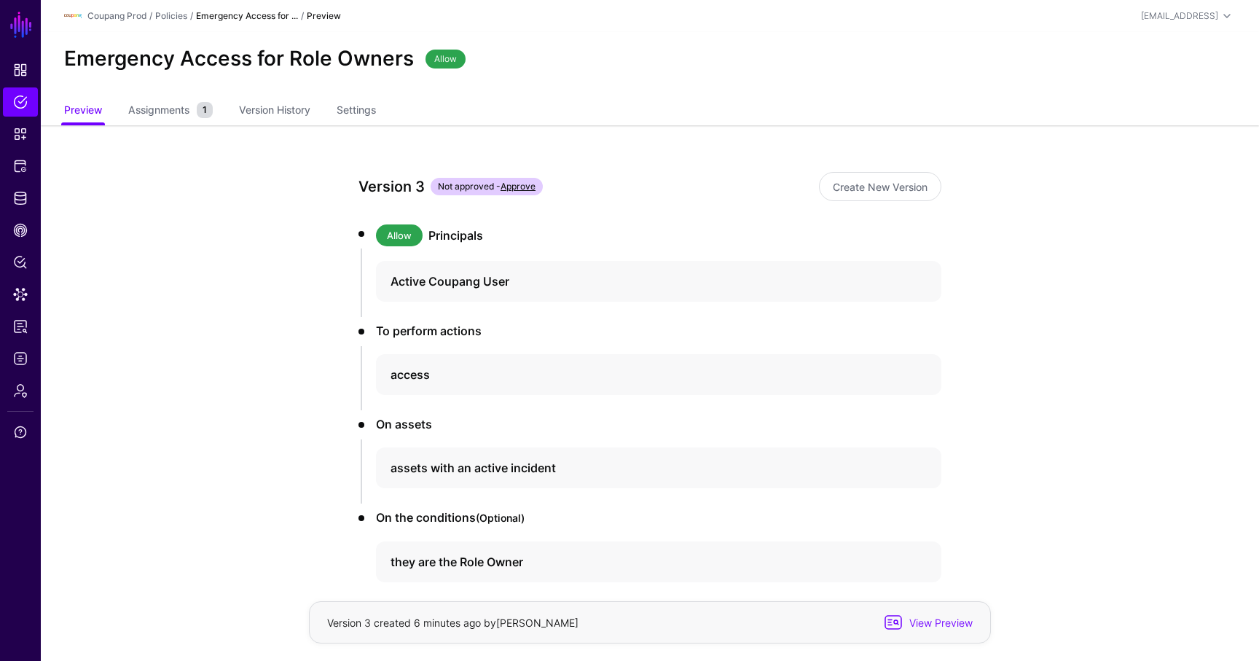
click at [152, 126] on app-policies-v2-item-preview "Version 3 Not approved - Approve Create New Version Allow Principals Active Cou…" at bounding box center [650, 428] width 1218 height 606
click at [165, 111] on span "Assignments" at bounding box center [159, 109] width 68 height 15
click at [178, 111] on span "Assignments" at bounding box center [159, 109] width 68 height 15
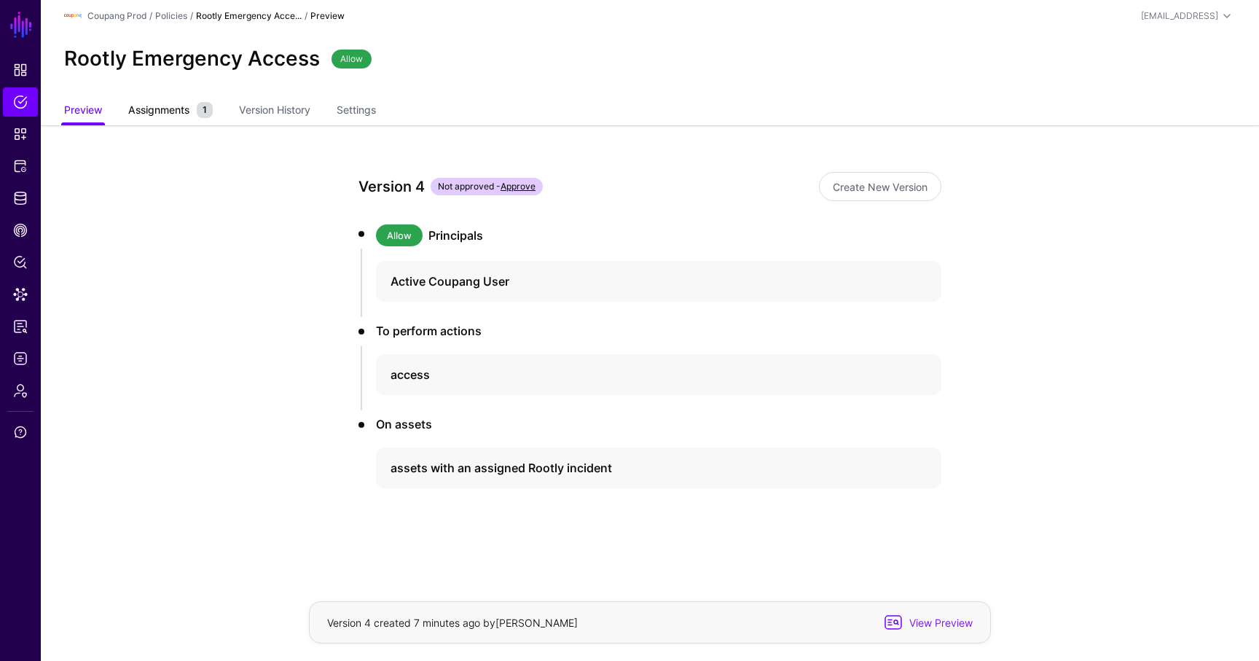
click at [192, 114] on span "Assignments" at bounding box center [159, 109] width 68 height 15
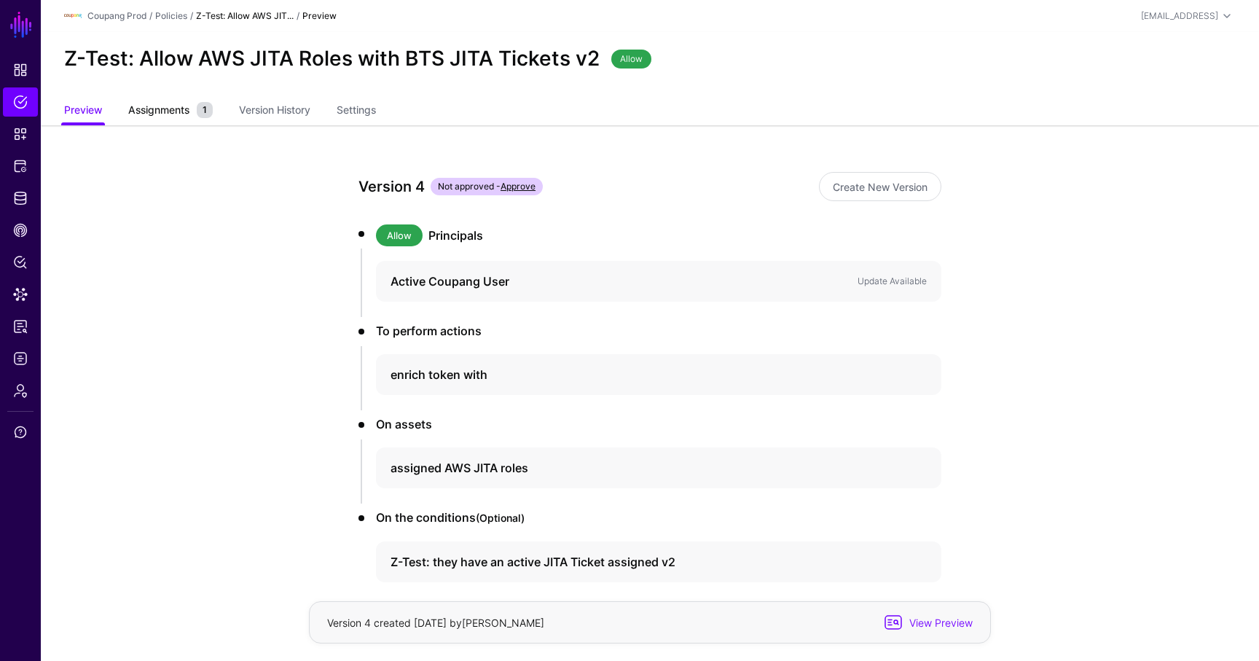
click at [181, 114] on span "Assignments" at bounding box center [159, 109] width 68 height 15
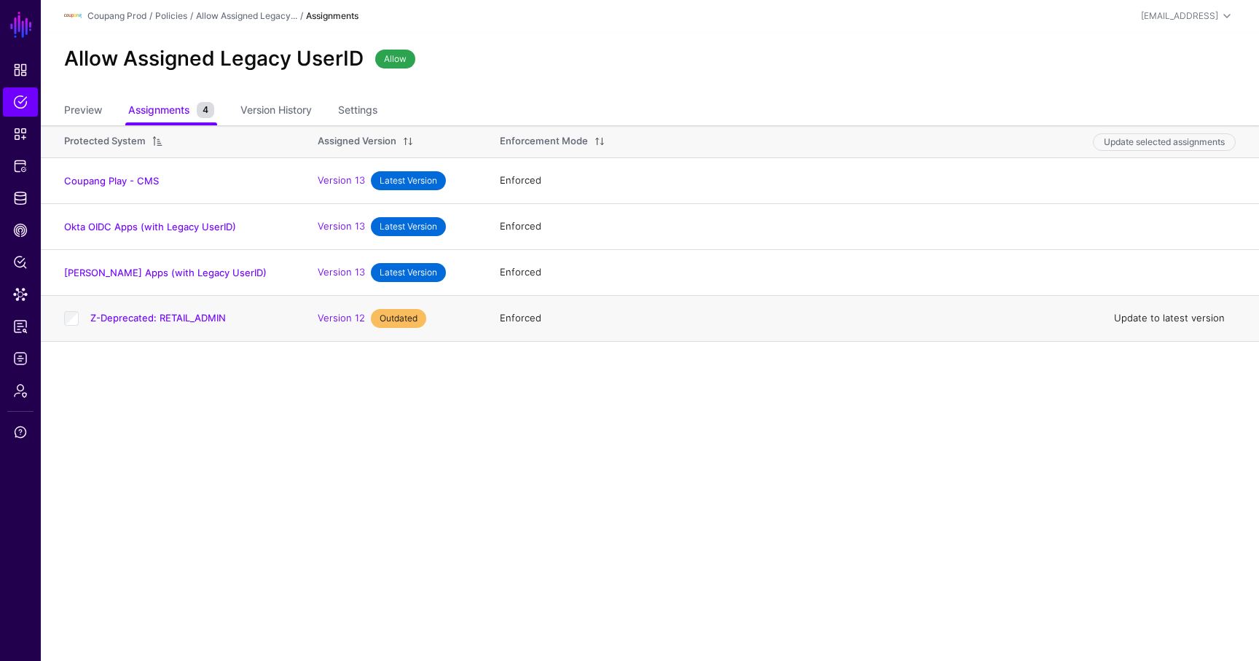
click at [1153, 322] on link "Update to latest version" at bounding box center [1169, 318] width 111 height 12
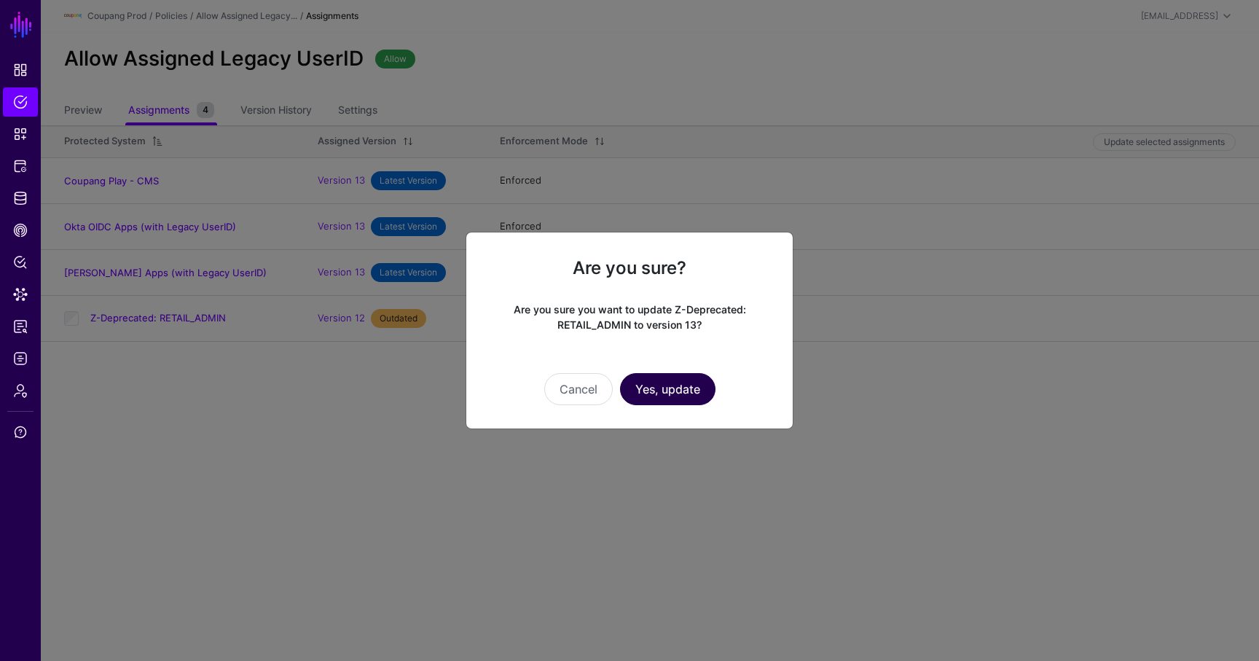
click at [672, 391] on button "Yes, update" at bounding box center [667, 389] width 95 height 32
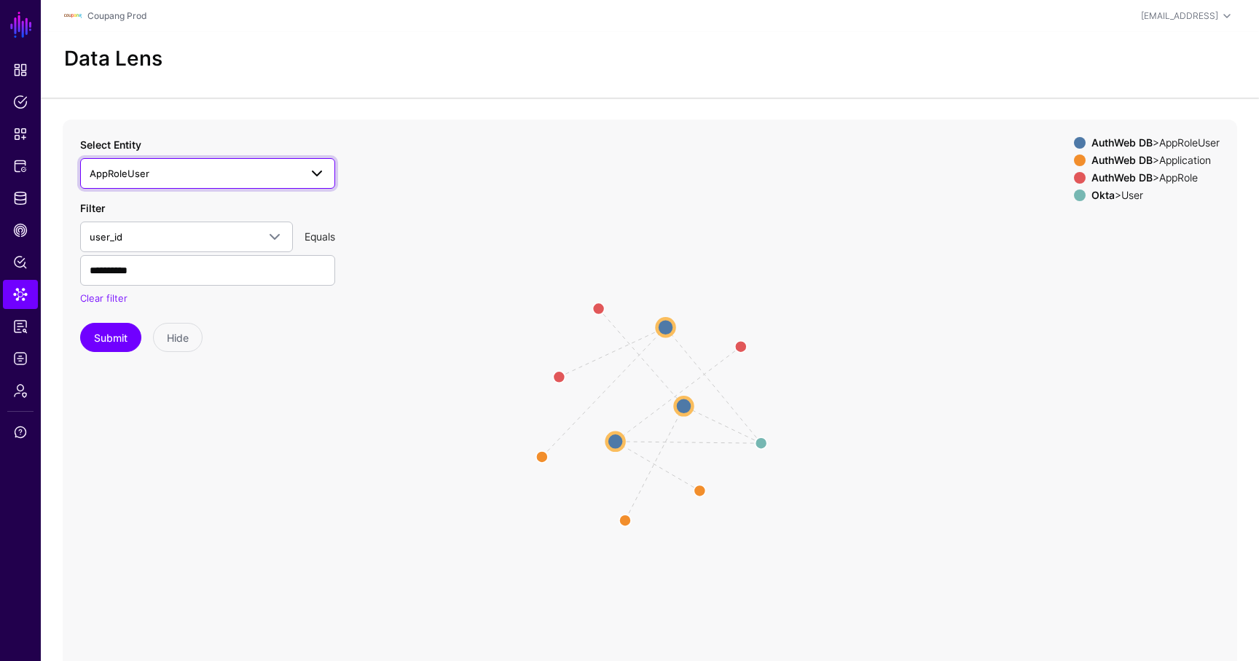
click at [180, 186] on link "AppRoleUser" at bounding box center [207, 173] width 255 height 31
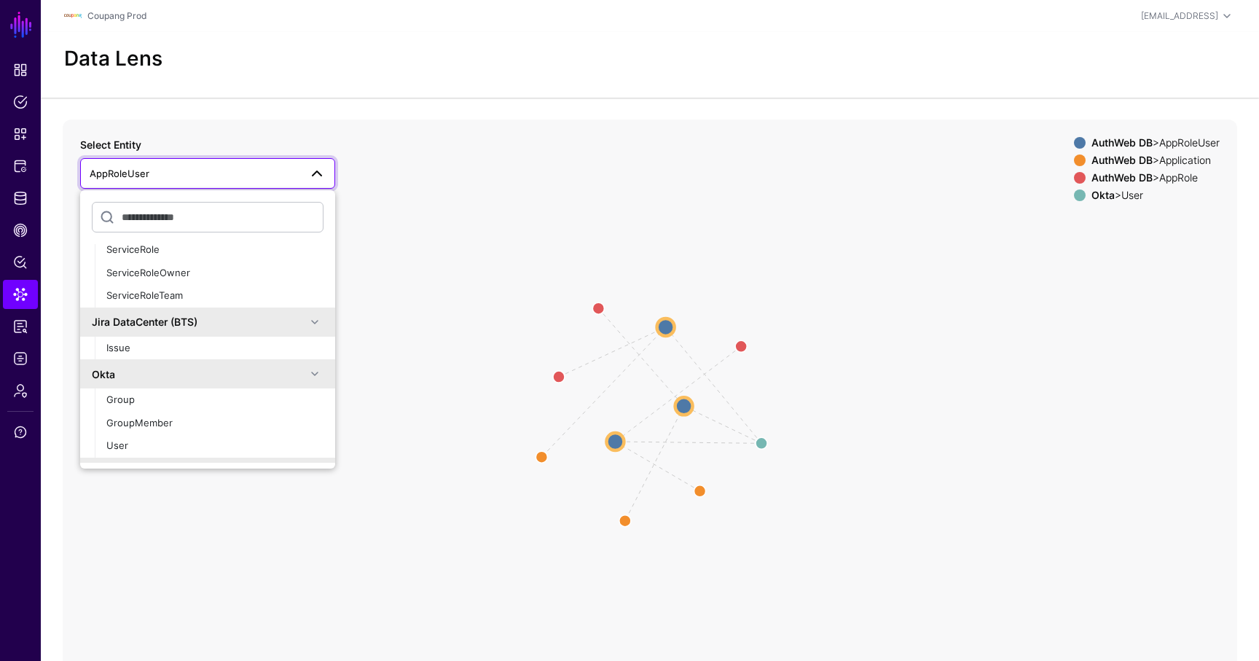
scroll to position [794, 0]
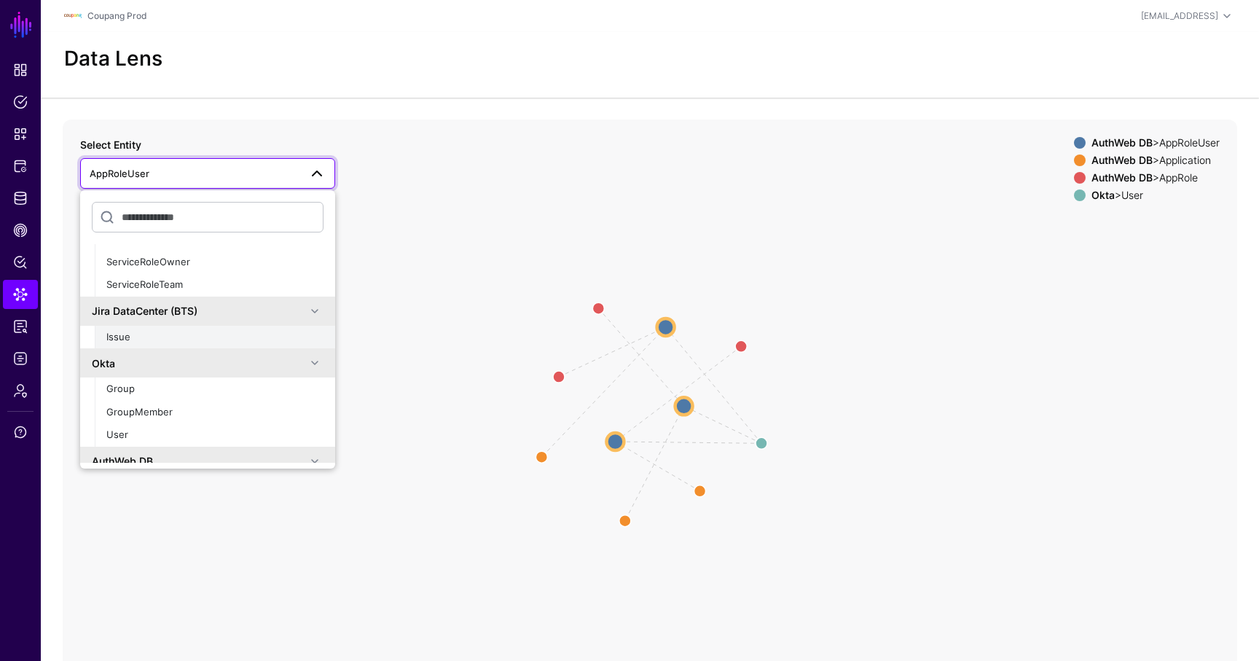
click at [143, 330] on div "Issue" at bounding box center [214, 337] width 217 height 15
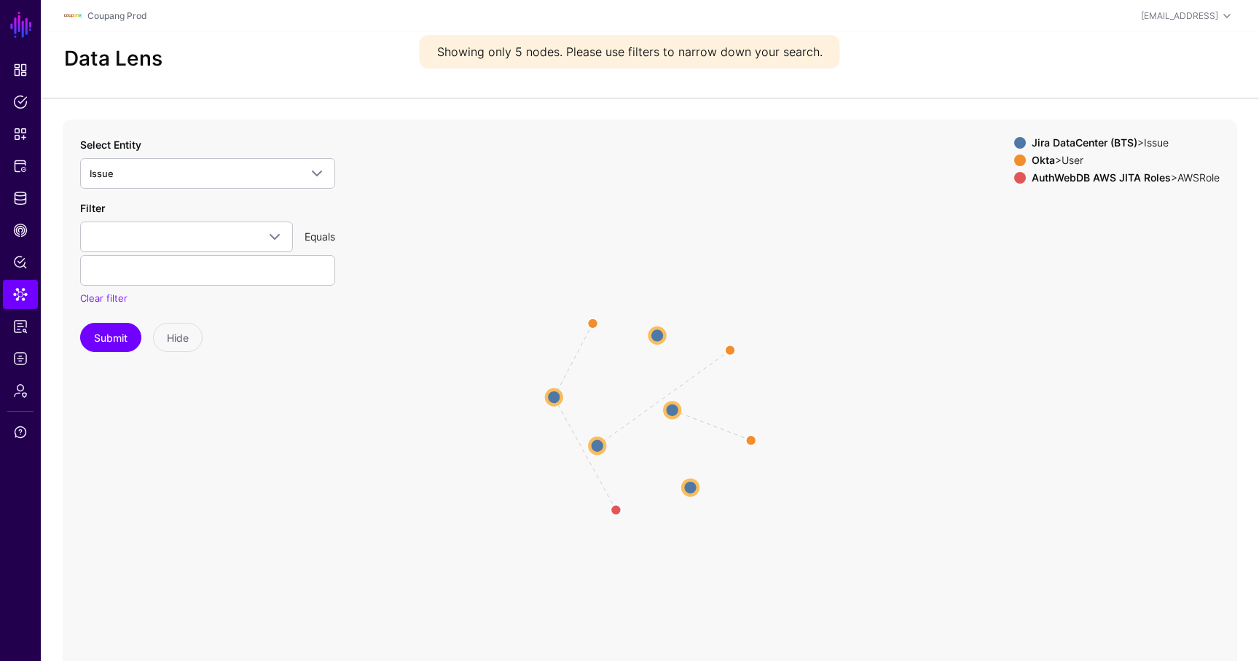
click at [674, 407] on circle at bounding box center [671, 409] width 15 height 15
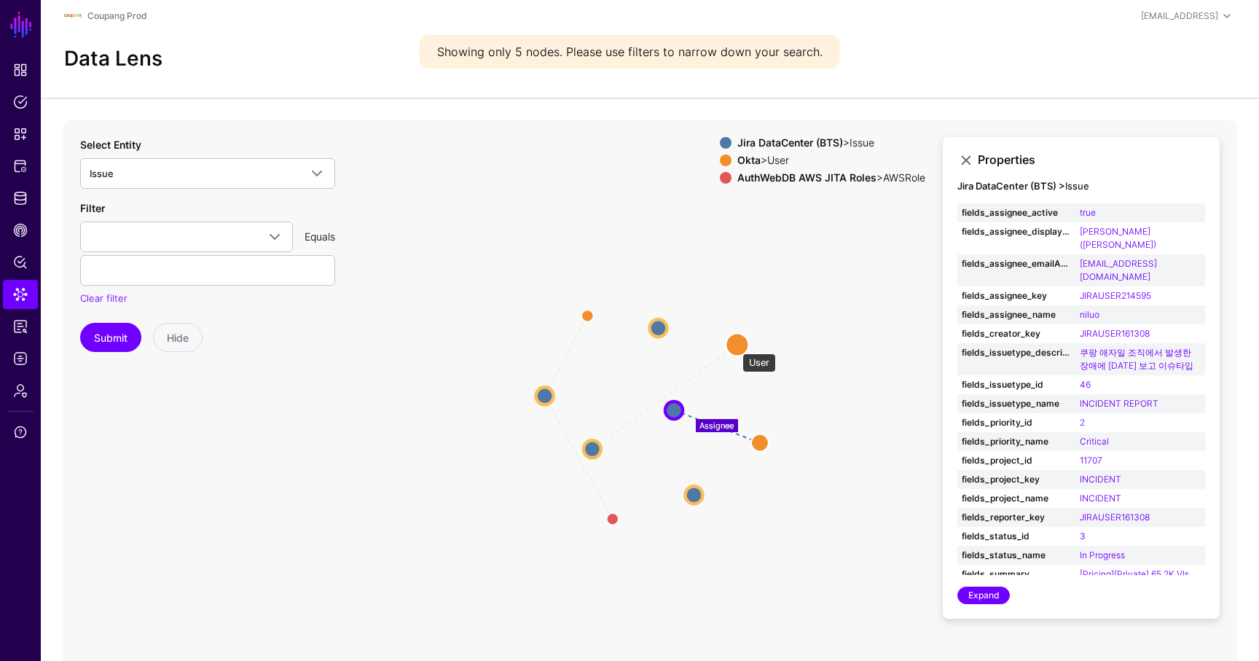
click at [735, 346] on circle at bounding box center [737, 344] width 23 height 23
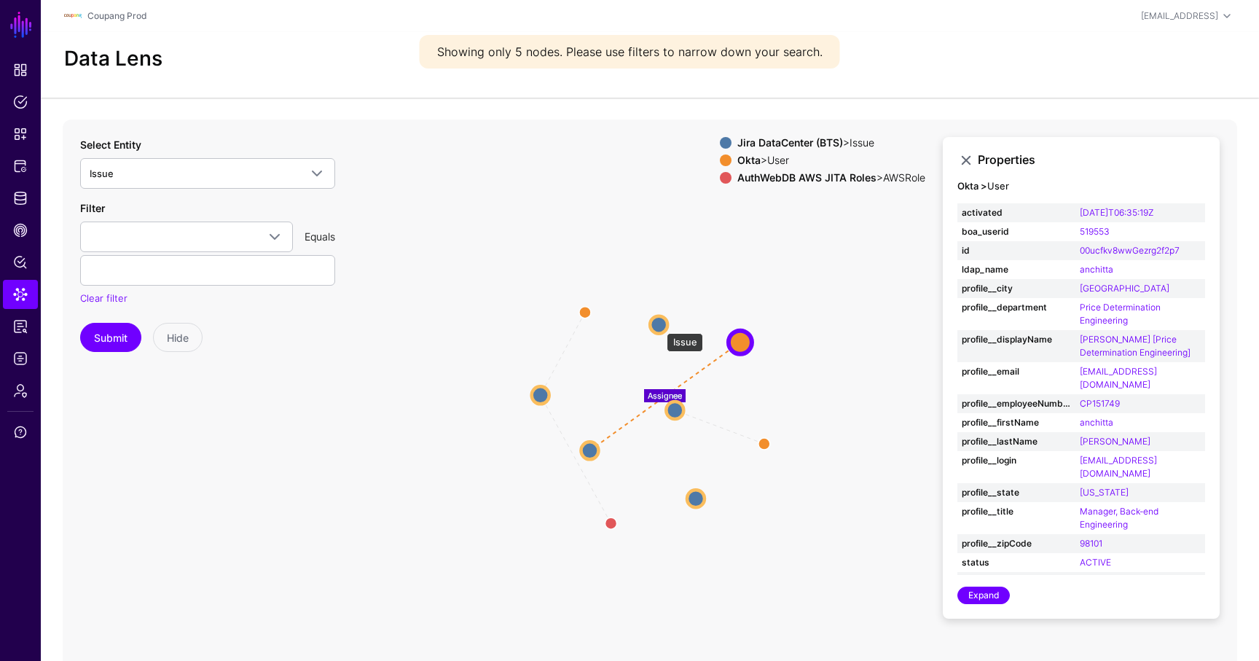
click at [661, 327] on circle at bounding box center [658, 323] width 17 height 17
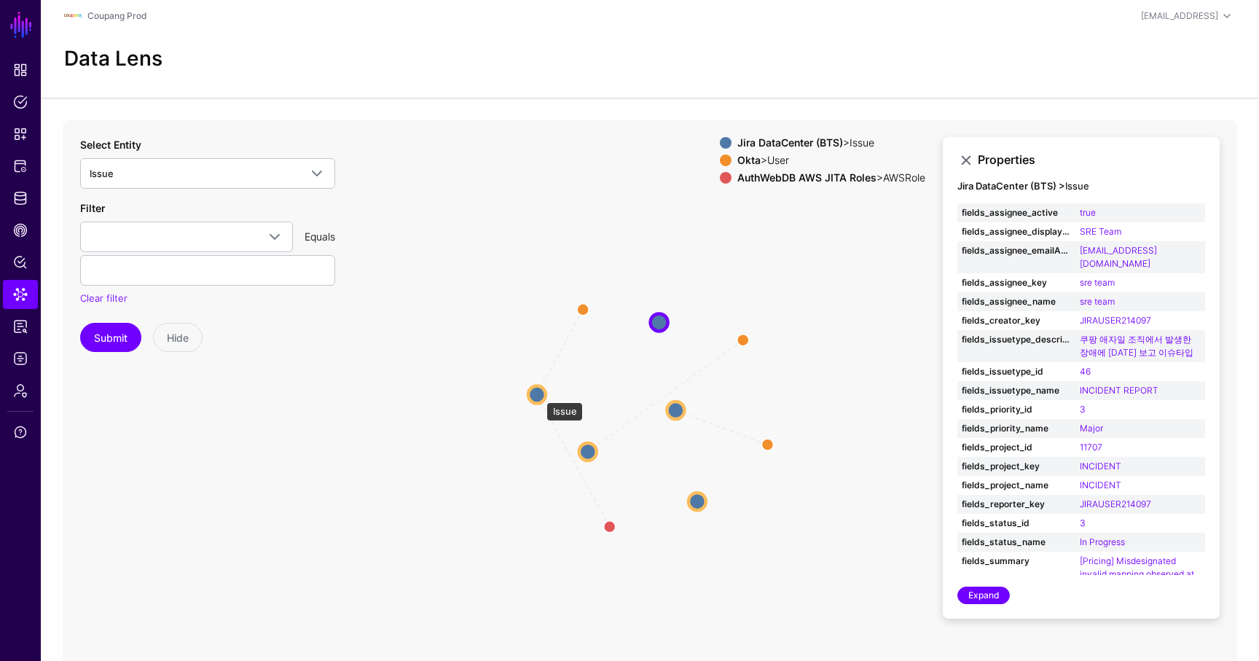
click at [540, 396] on circle at bounding box center [536, 393] width 17 height 17
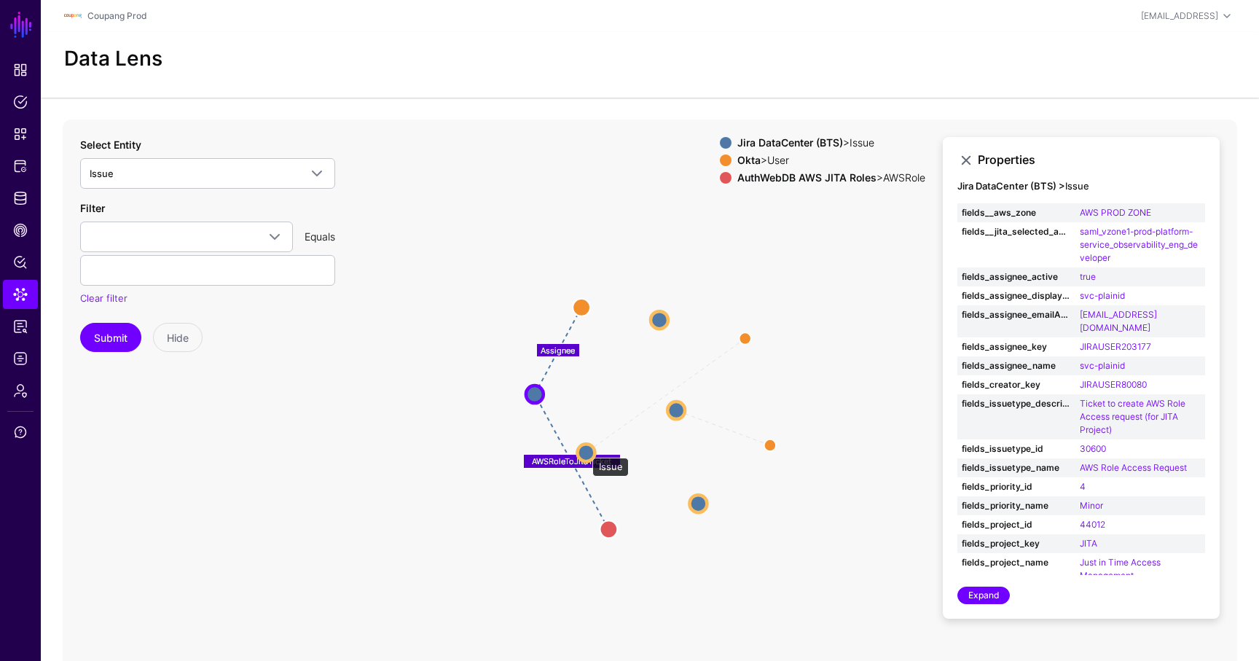
click at [585, 450] on circle at bounding box center [585, 452] width 17 height 17
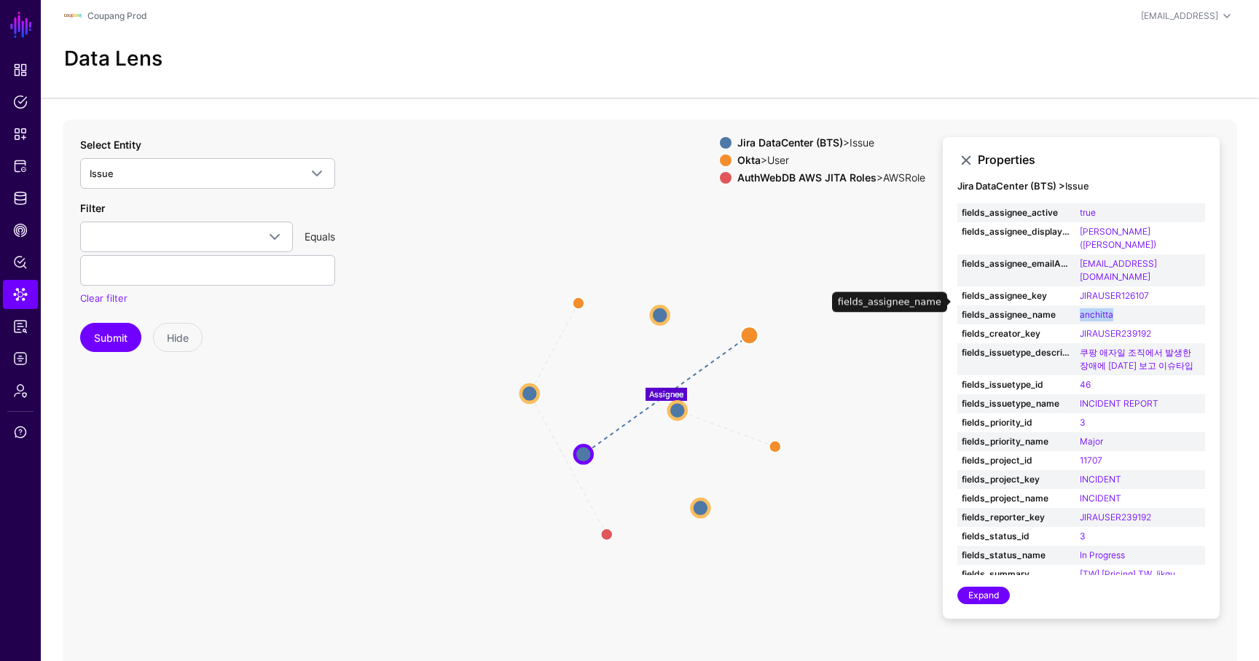
drag, startPoint x: 1128, startPoint y: 300, endPoint x: 1067, endPoint y: 297, distance: 62.0
click at [1067, 305] on tr "fields_assignee_name anchitta" at bounding box center [1081, 314] width 248 height 19
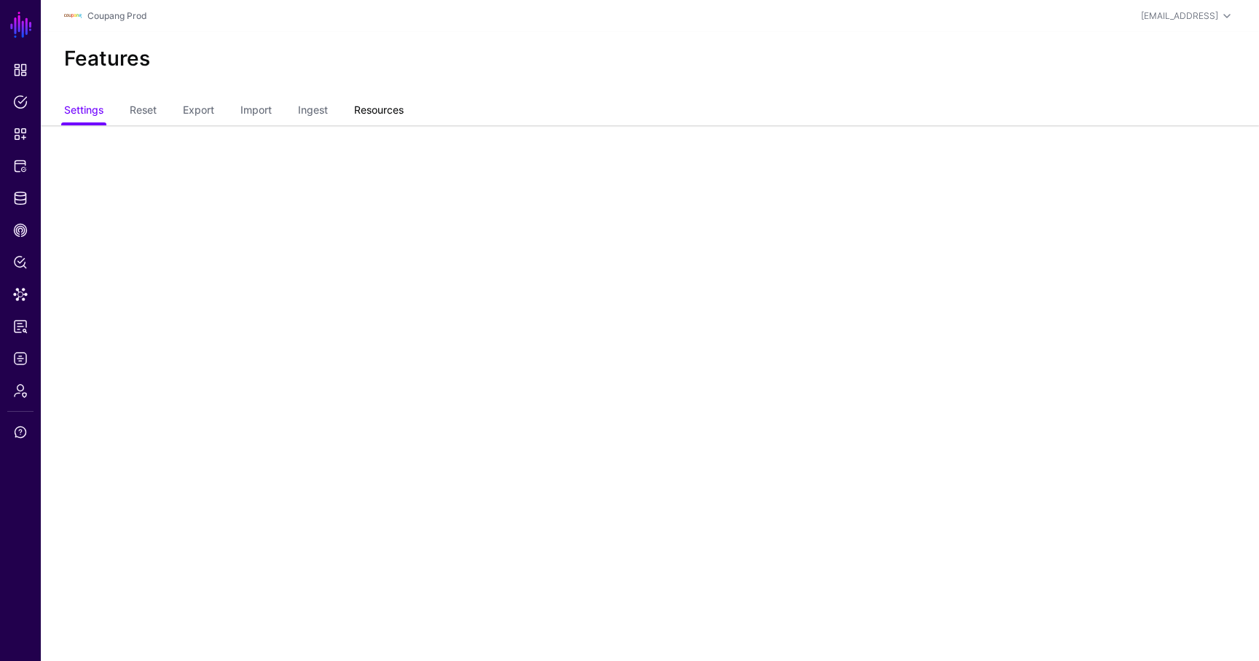
click at [377, 108] on link "Resources" at bounding box center [379, 112] width 50 height 28
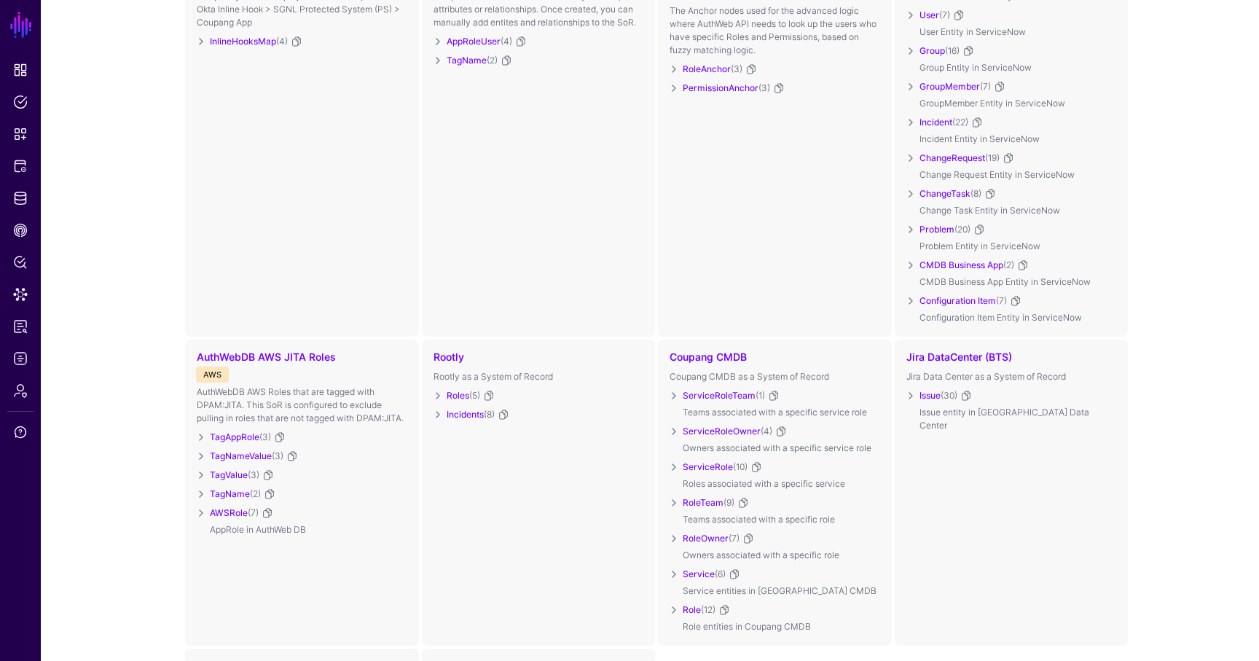
scroll to position [232, 0]
click at [912, 400] on link at bounding box center [910, 398] width 17 height 17
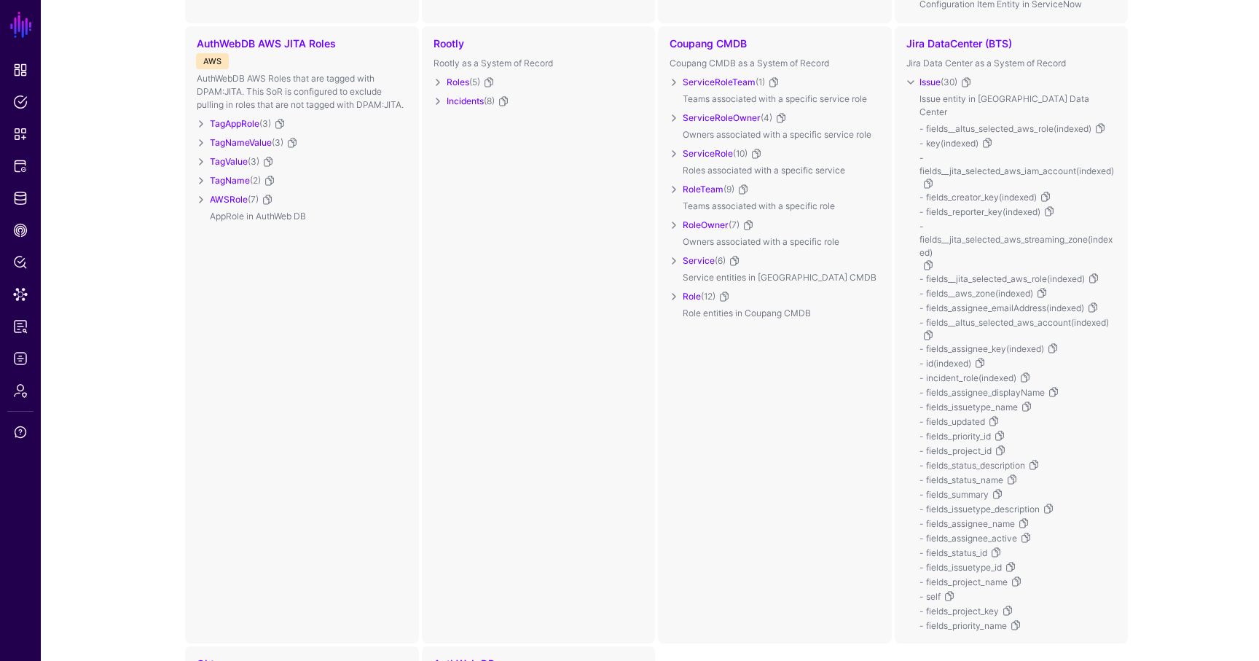
scroll to position [558, 0]
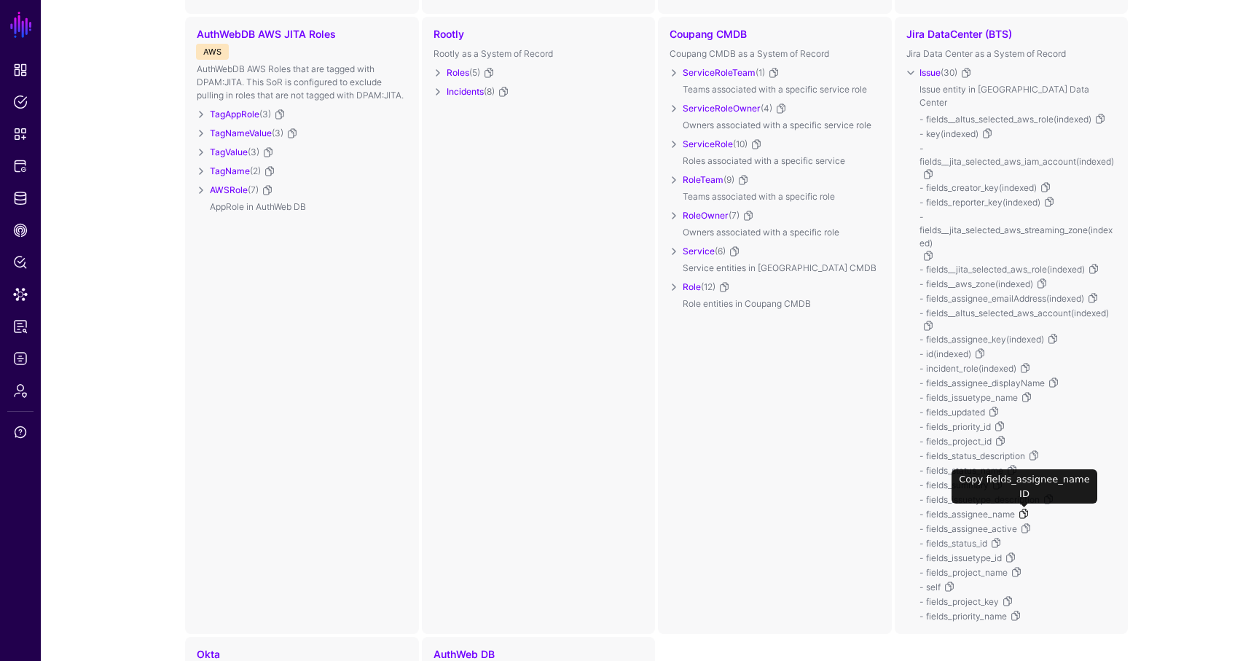
click at [1026, 512] on link at bounding box center [1024, 514] width 12 height 12
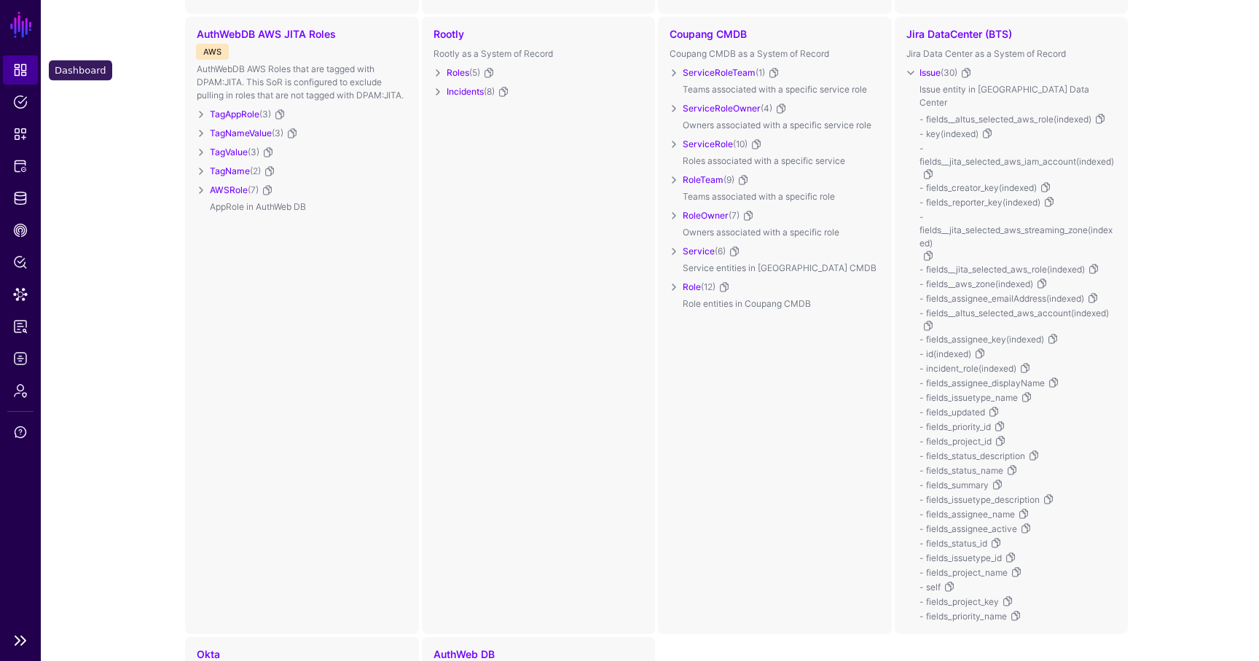
click at [23, 78] on link "Dashboard" at bounding box center [20, 69] width 35 height 29
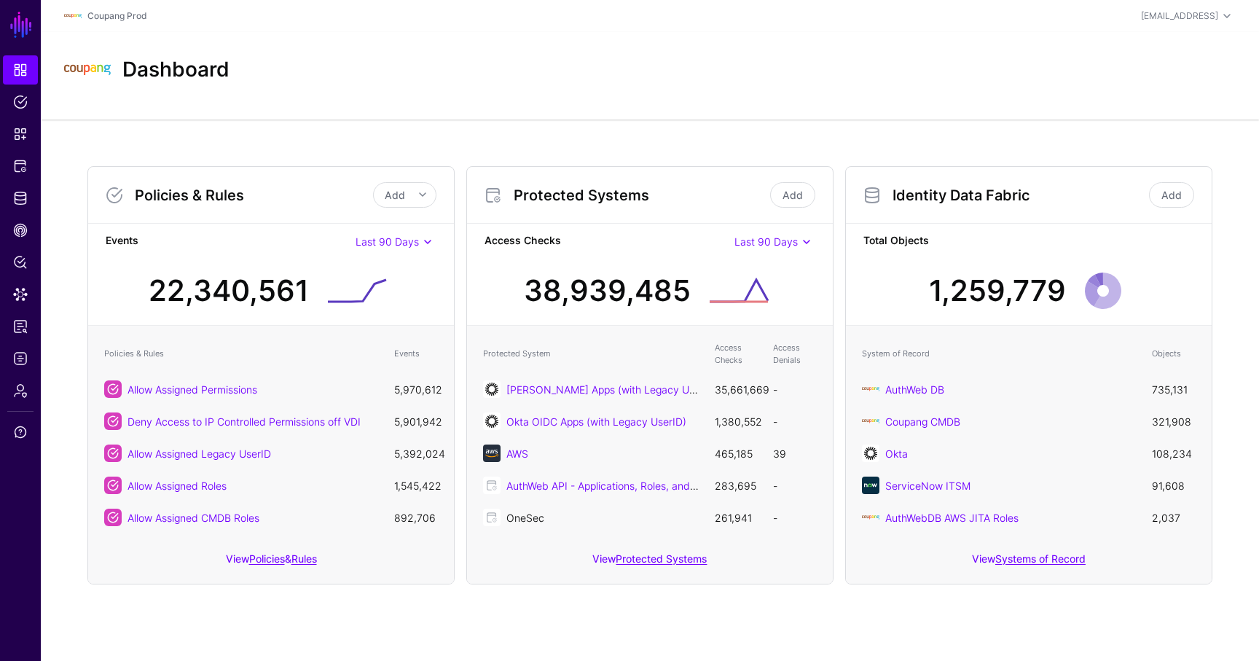
click at [522, 517] on link "OneSec" at bounding box center [525, 517] width 38 height 12
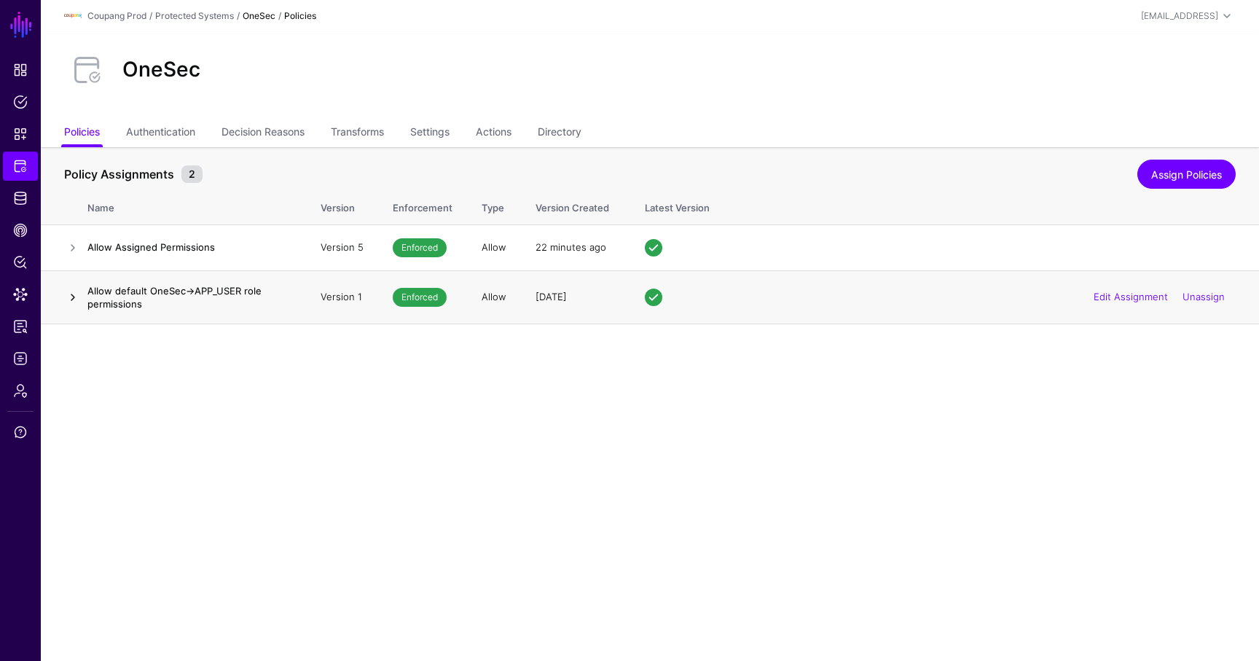
click at [74, 294] on link at bounding box center [72, 296] width 17 height 17
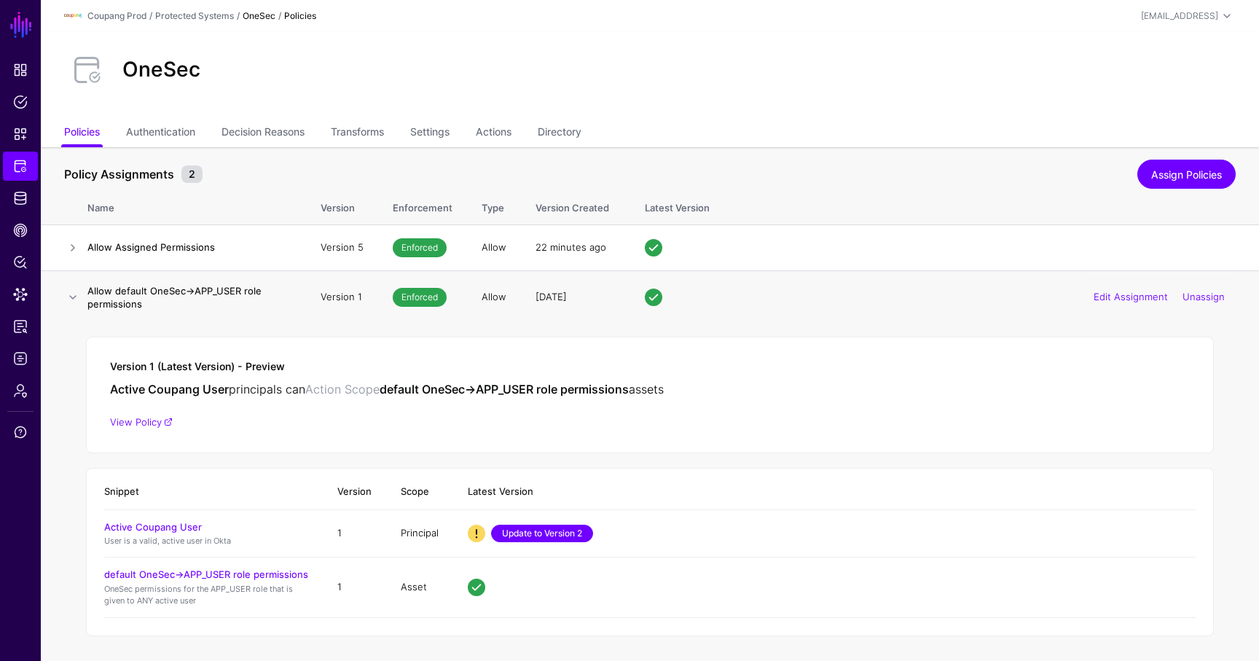
click at [548, 535] on link "Update to Version 2" at bounding box center [542, 533] width 102 height 17
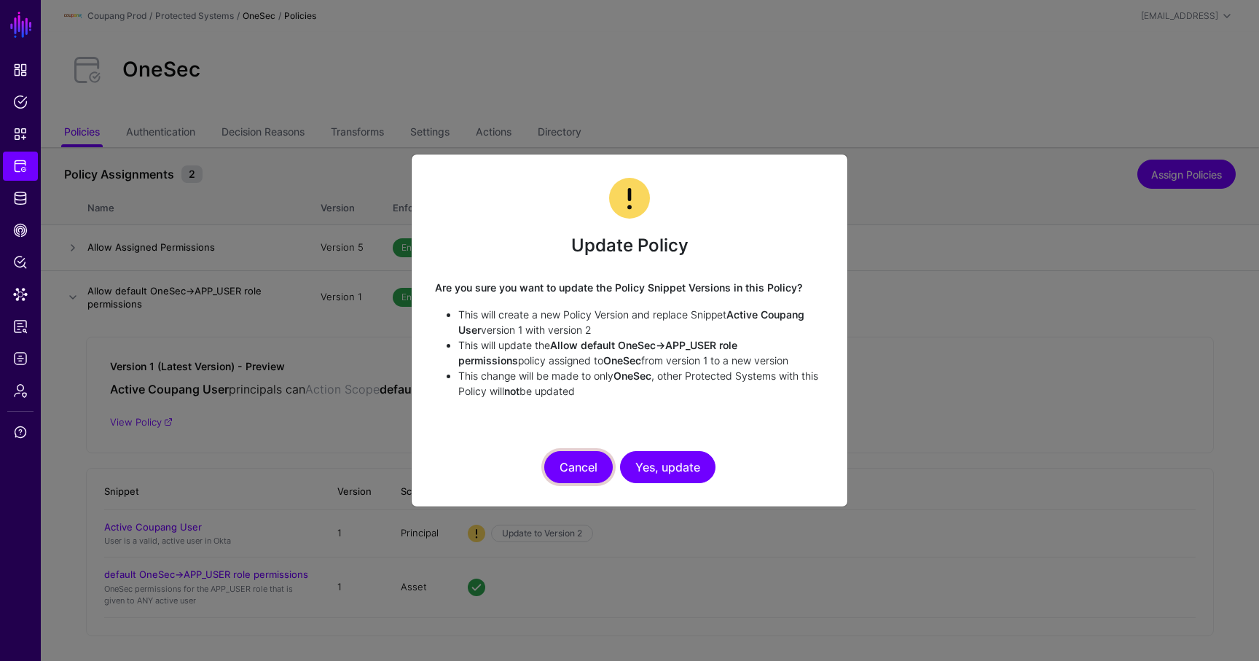
click at [585, 473] on button "Cancel" at bounding box center [578, 467] width 68 height 32
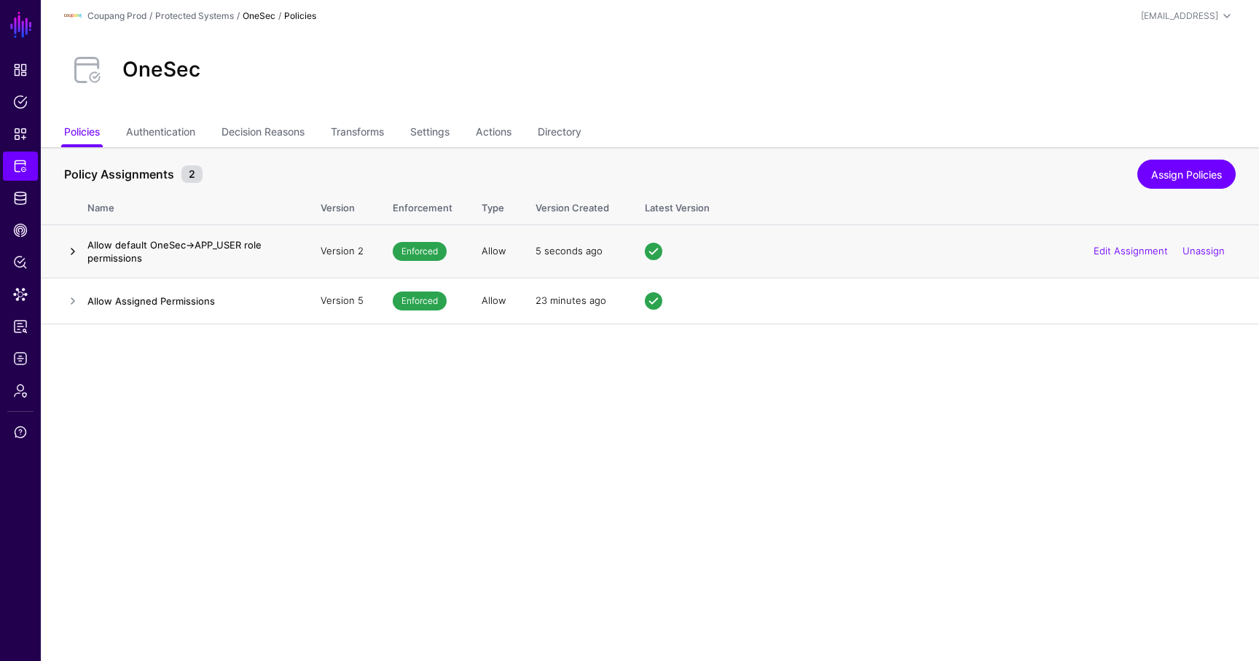
click at [77, 249] on link at bounding box center [72, 251] width 17 height 17
click at [73, 259] on link at bounding box center [72, 251] width 17 height 17
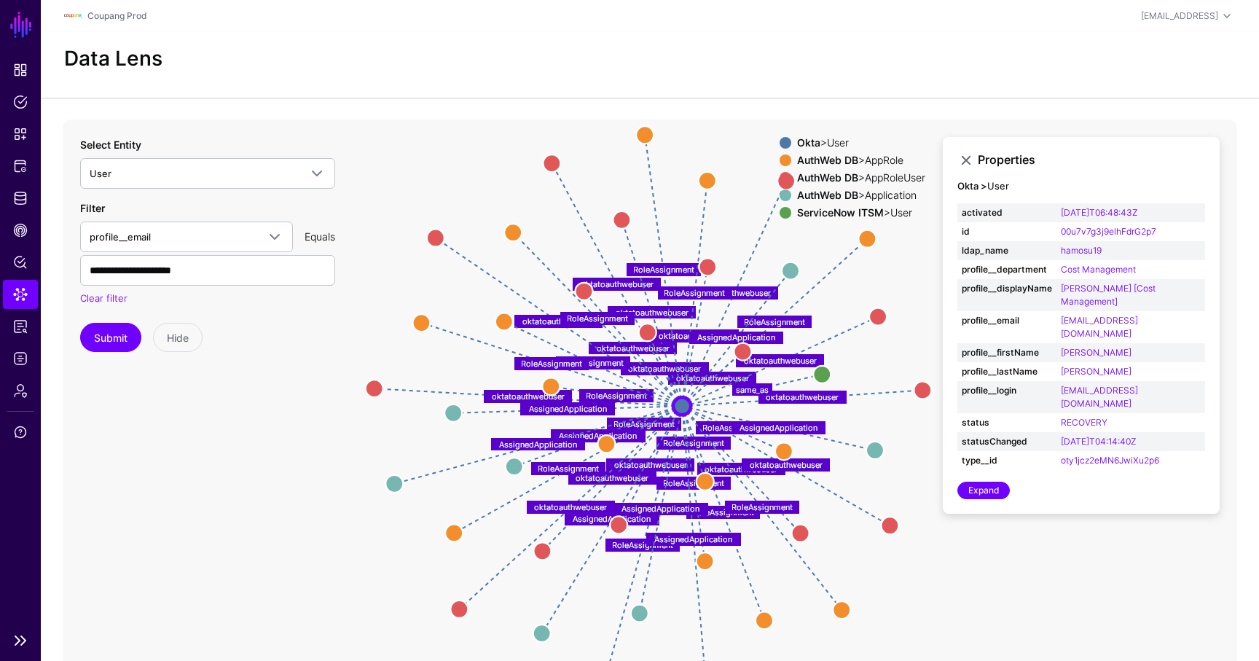
scroll to position [8, 0]
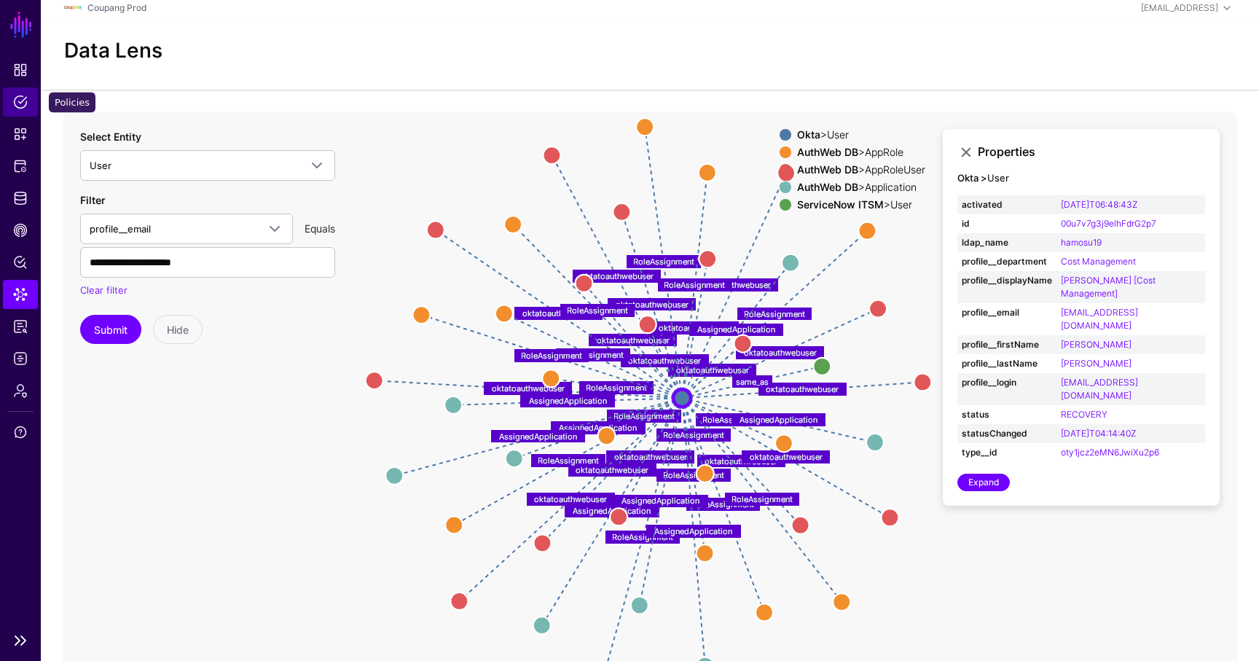
click at [22, 106] on span "Policies" at bounding box center [20, 102] width 15 height 15
